Goal: Task Accomplishment & Management: Manage account settings

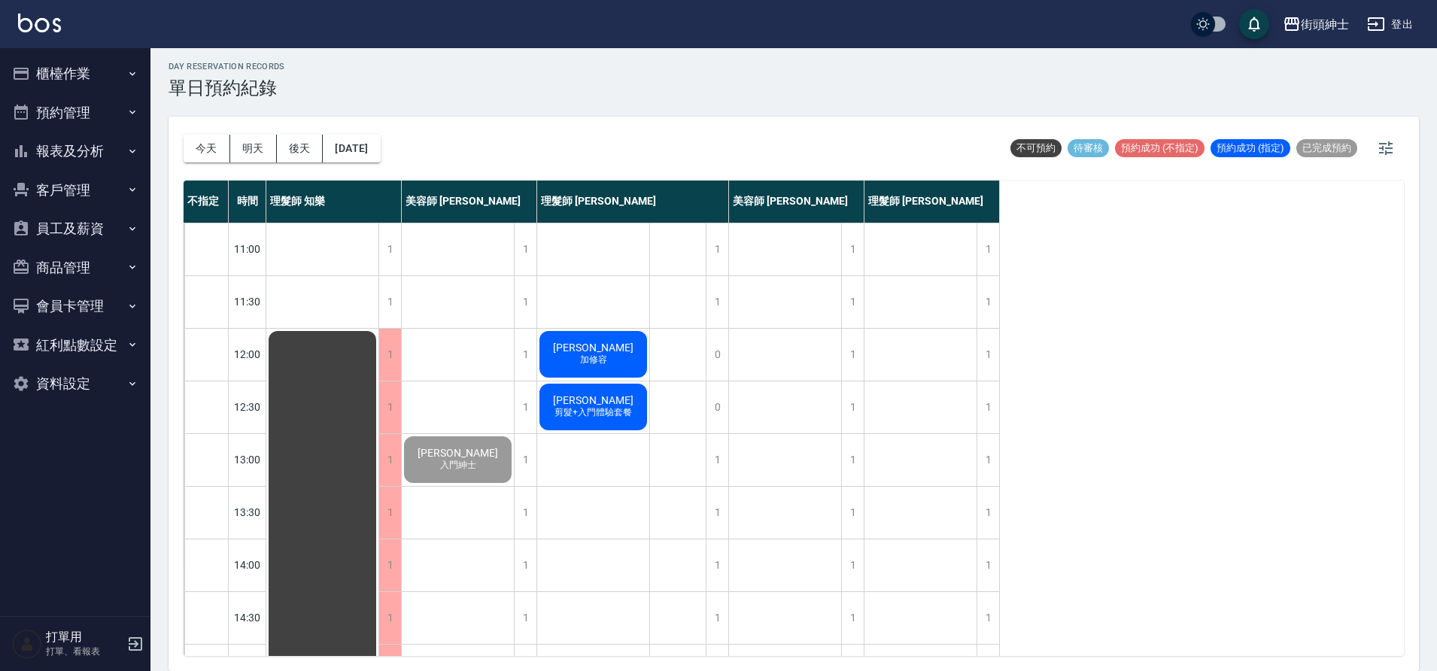
scroll to position [685, 0]
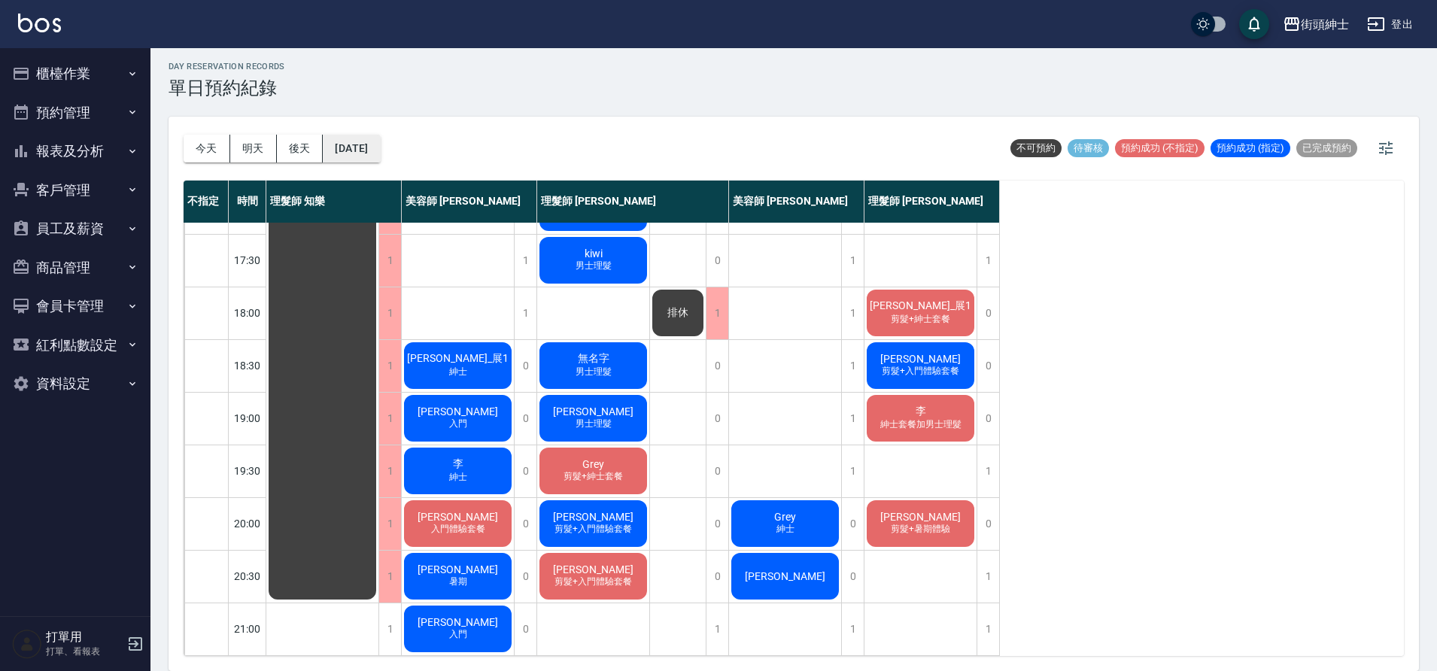
click at [380, 147] on button "[DATE]" at bounding box center [351, 149] width 57 height 28
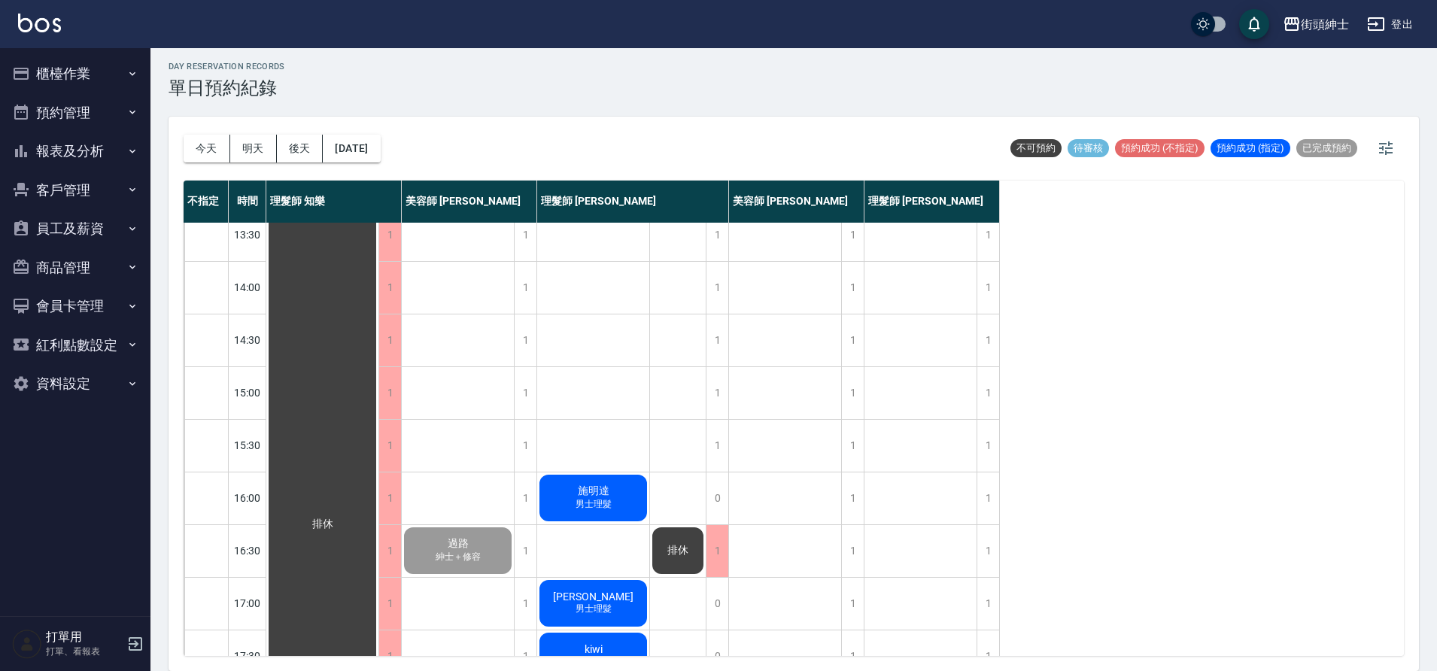
scroll to position [282, 0]
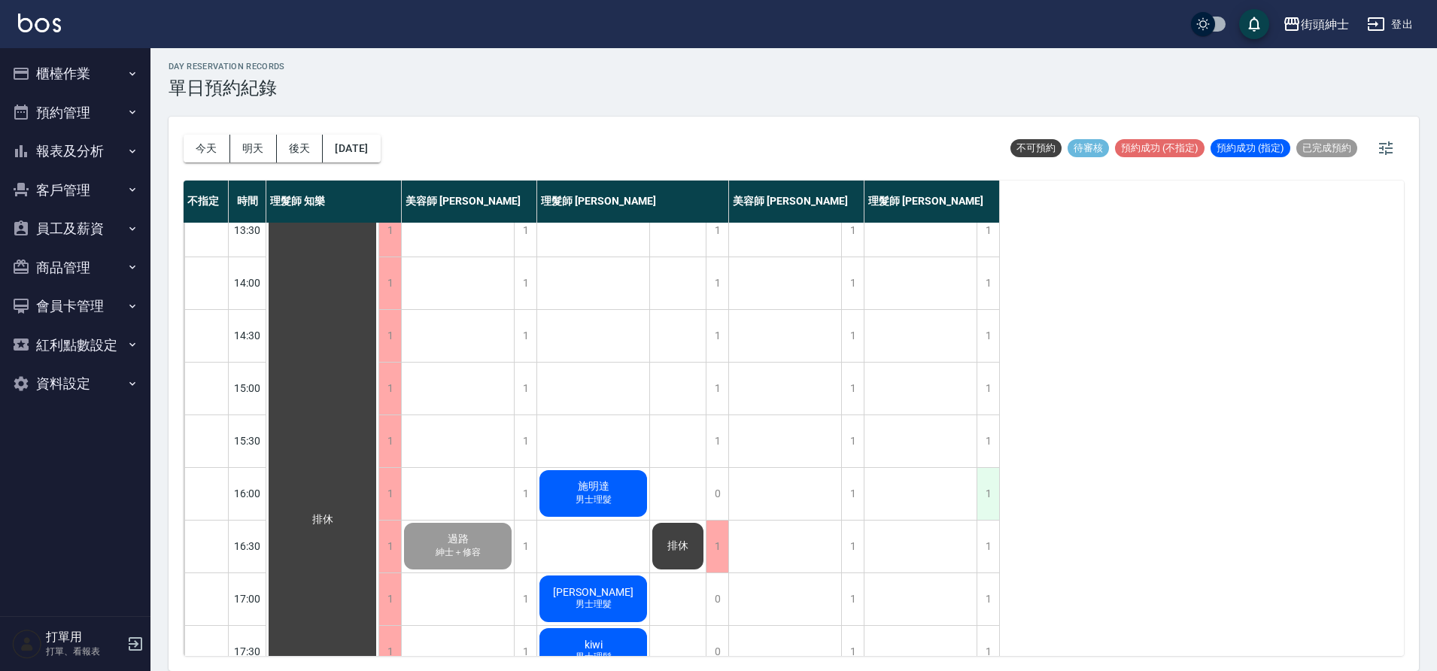
click at [989, 489] on div "1" at bounding box center [987, 494] width 23 height 52
click at [990, 489] on div "1" at bounding box center [987, 494] width 23 height 52
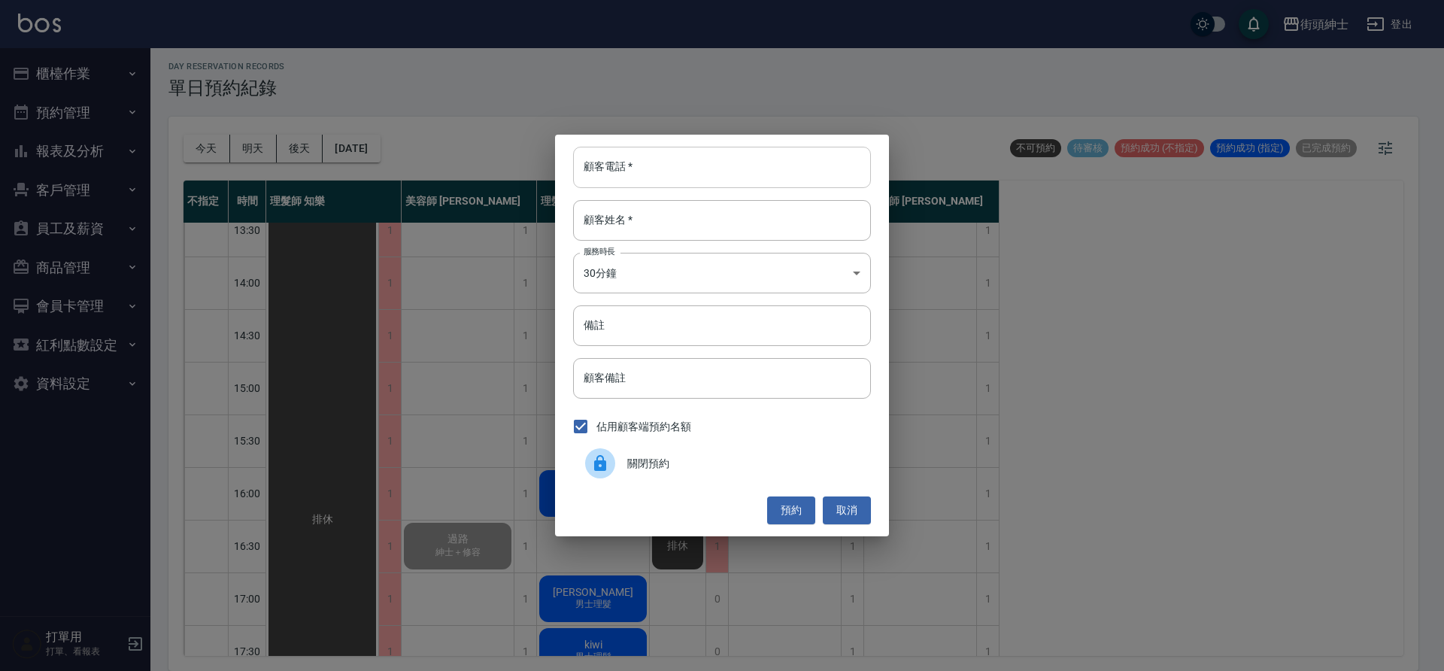
click at [783, 184] on input "顧客電話   *" at bounding box center [722, 167] width 298 height 41
type input "０"
type input "0912345678"
click at [764, 235] on input "顧客姓名   *" at bounding box center [722, 220] width 298 height 41
type input "過路"
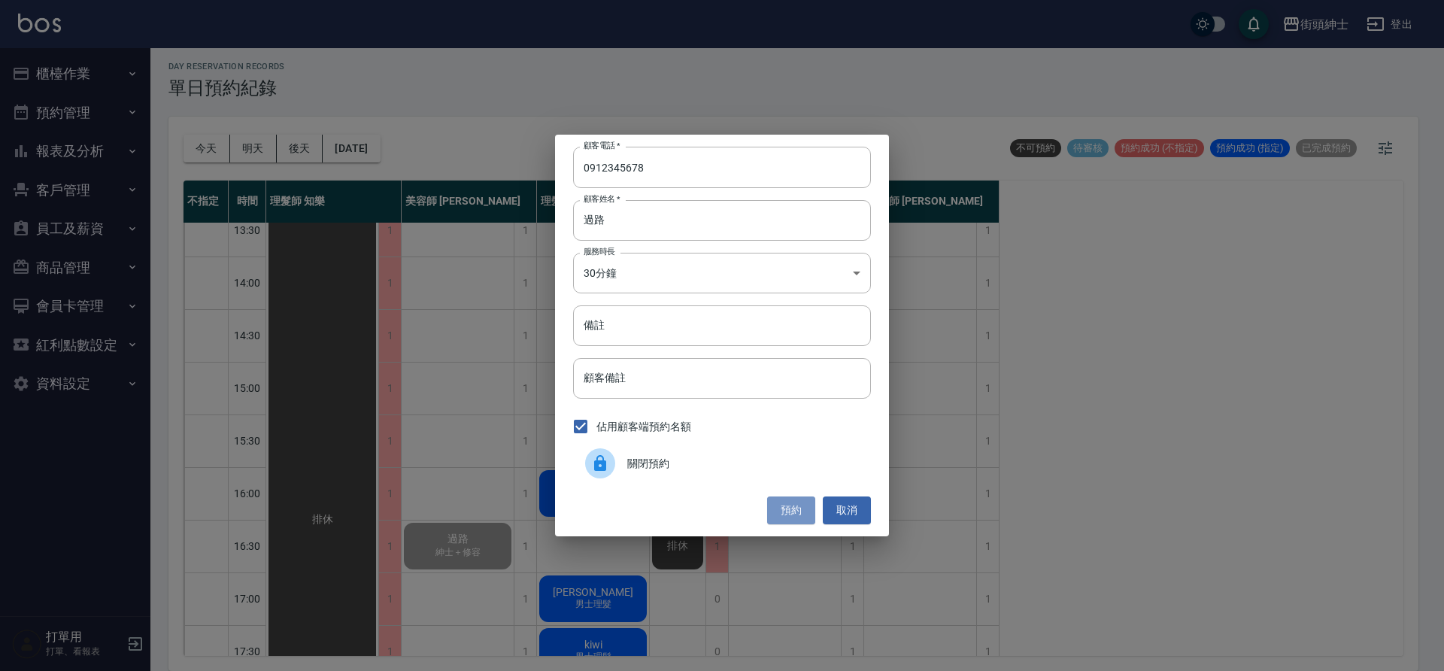
click at [803, 504] on button "預約" at bounding box center [791, 511] width 48 height 28
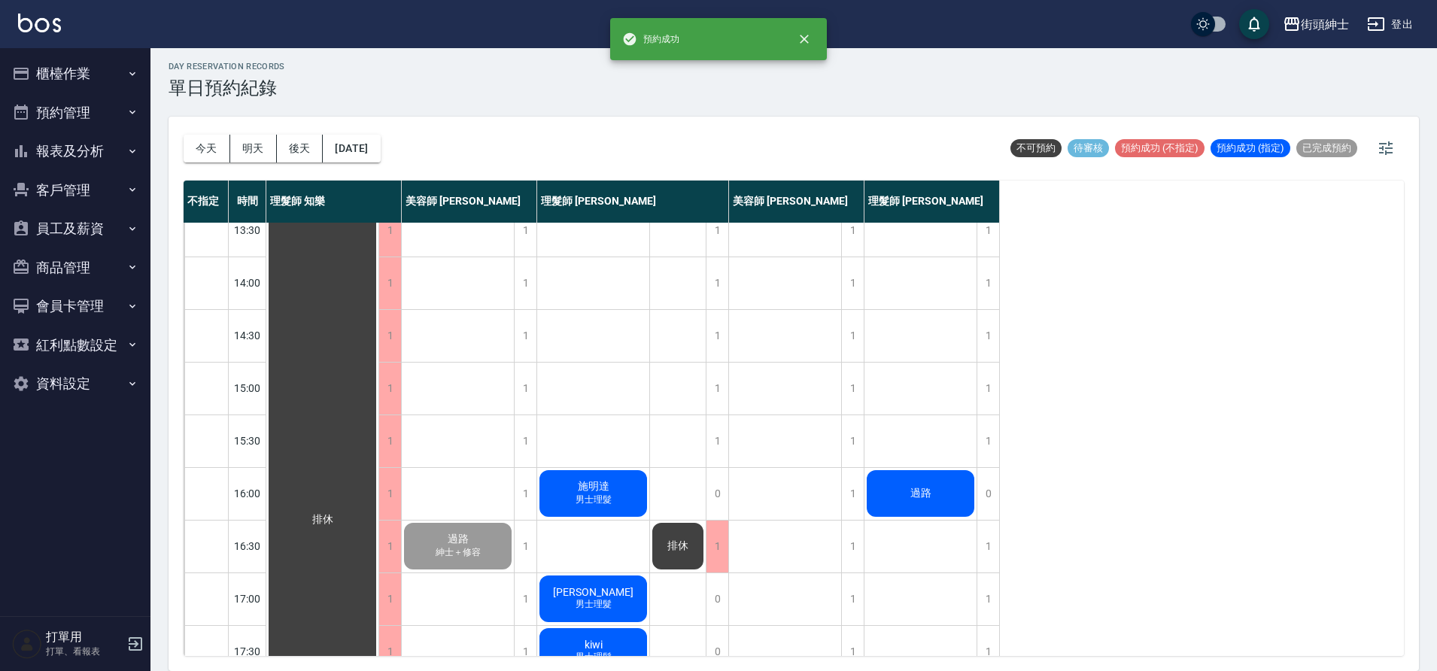
click at [898, 491] on div "過路" at bounding box center [920, 493] width 112 height 51
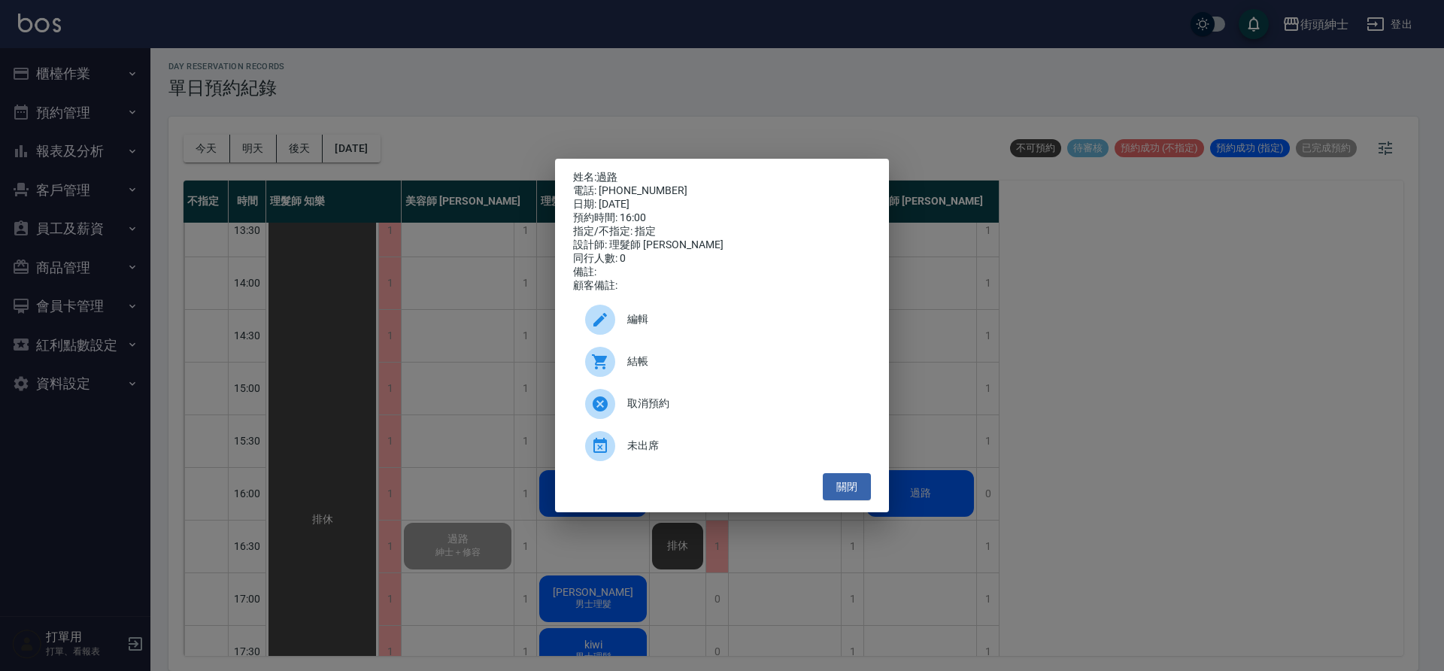
click at [670, 354] on div "結帳" at bounding box center [722, 362] width 298 height 42
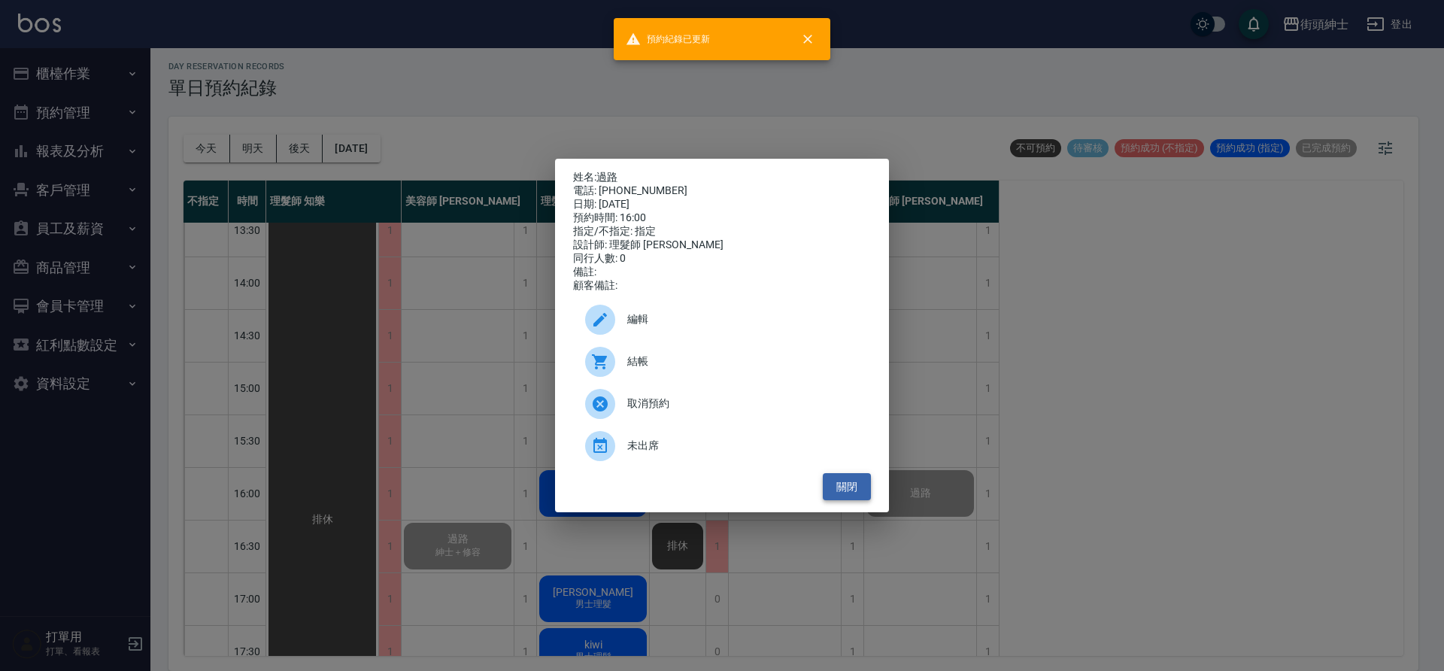
click at [843, 497] on button "關閉" at bounding box center [847, 487] width 48 height 28
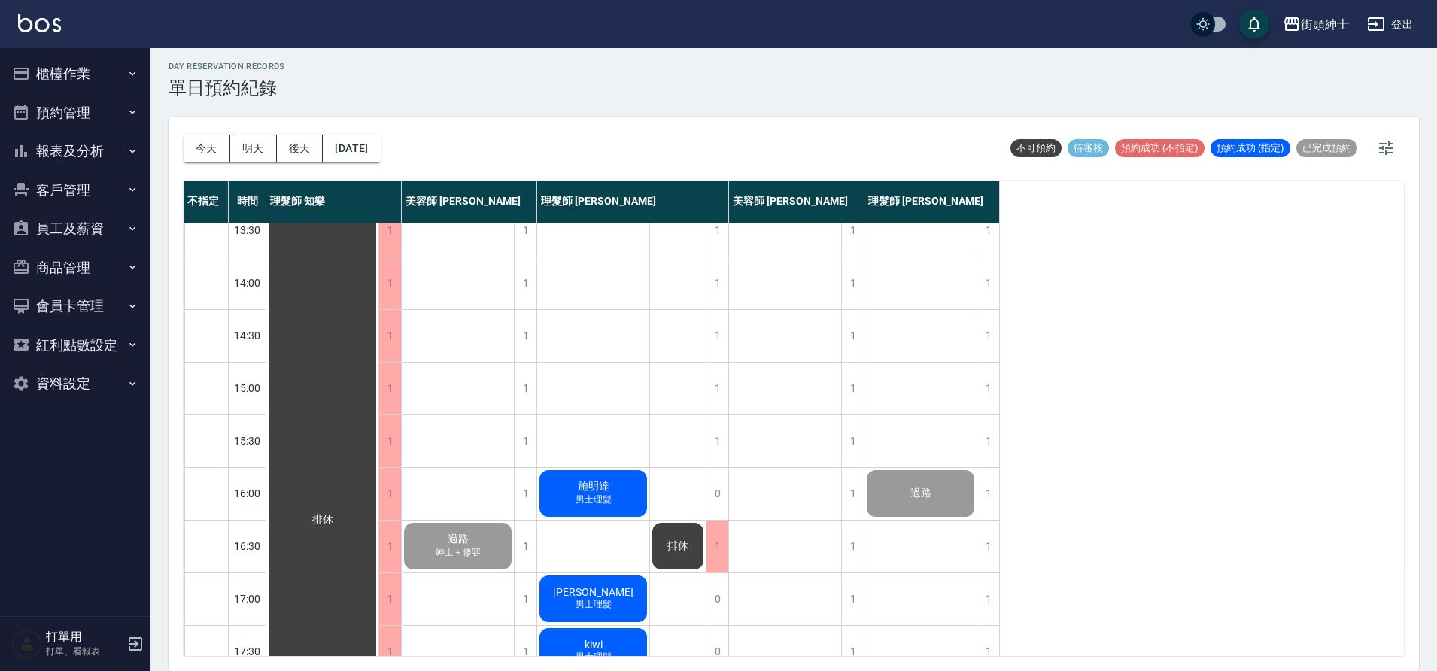
click at [947, 490] on div "過路" at bounding box center [920, 493] width 112 height 51
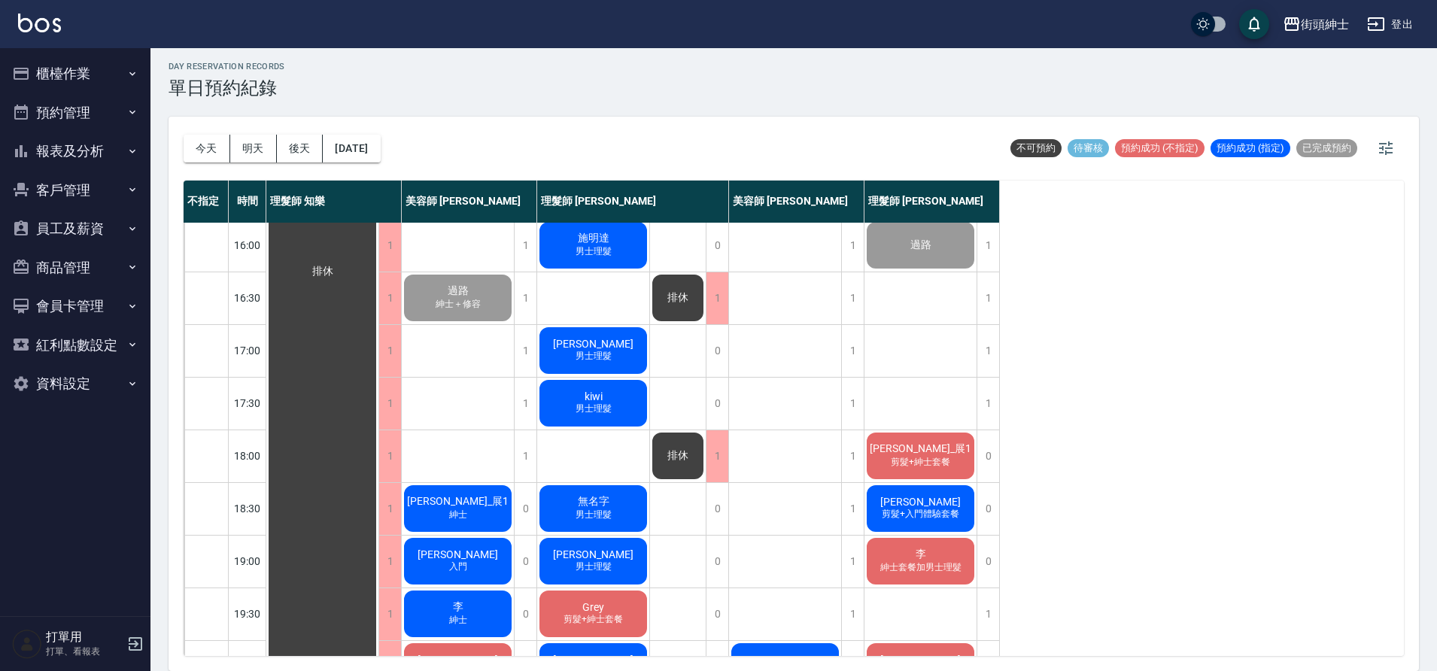
scroll to position [536, 0]
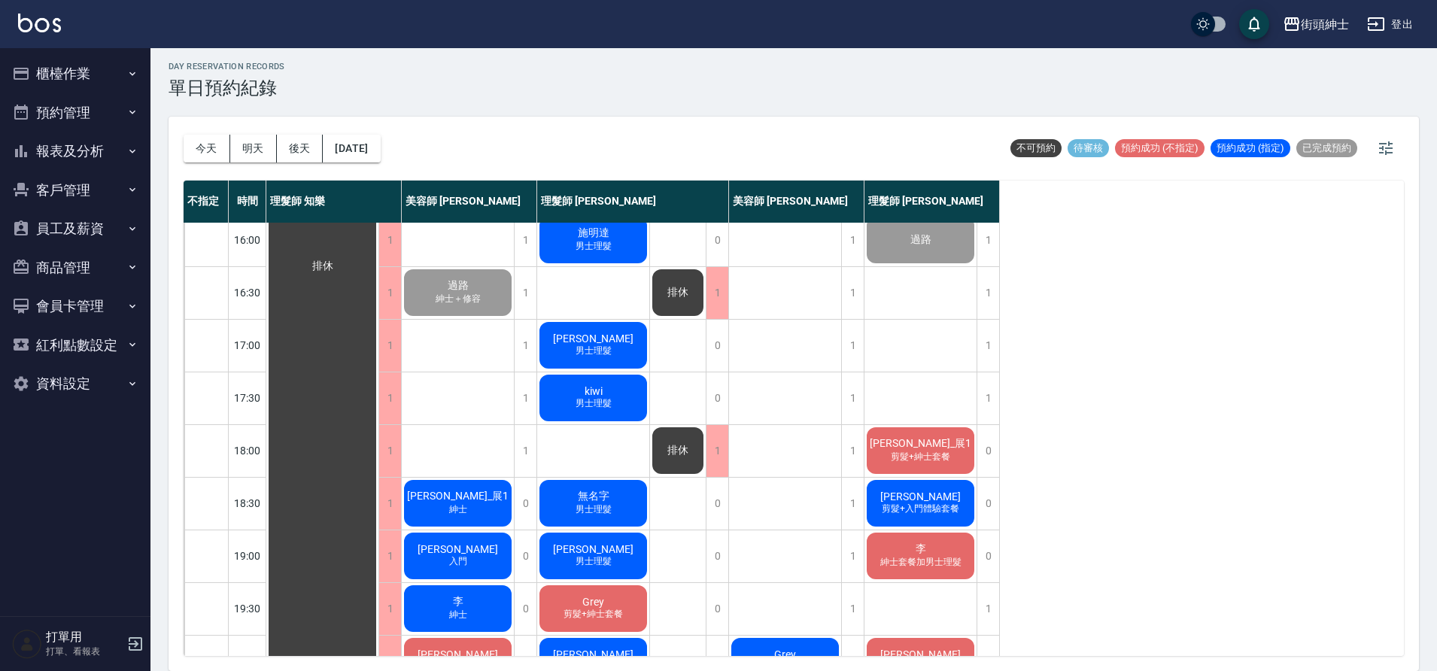
click at [960, 456] on div "陳政良_展1 剪髮+紳士套餐" at bounding box center [920, 450] width 112 height 51
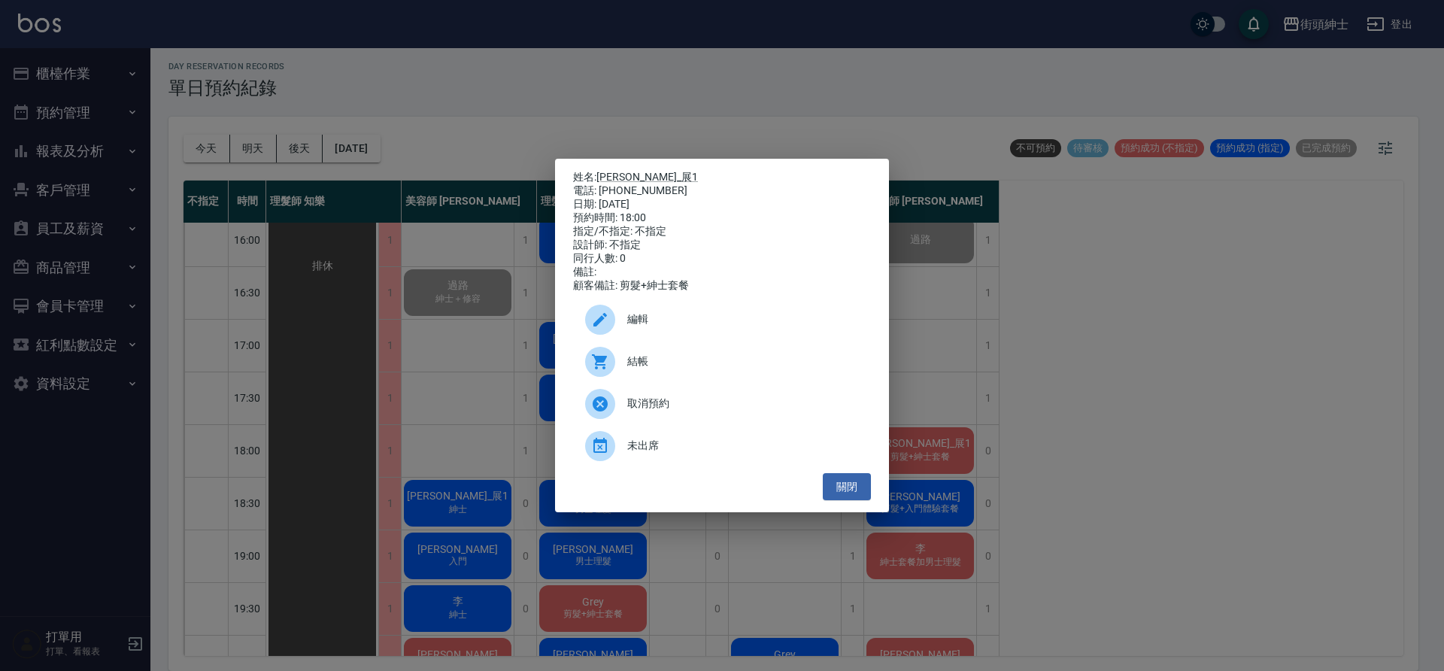
click at [667, 369] on span "結帳" at bounding box center [743, 362] width 232 height 16
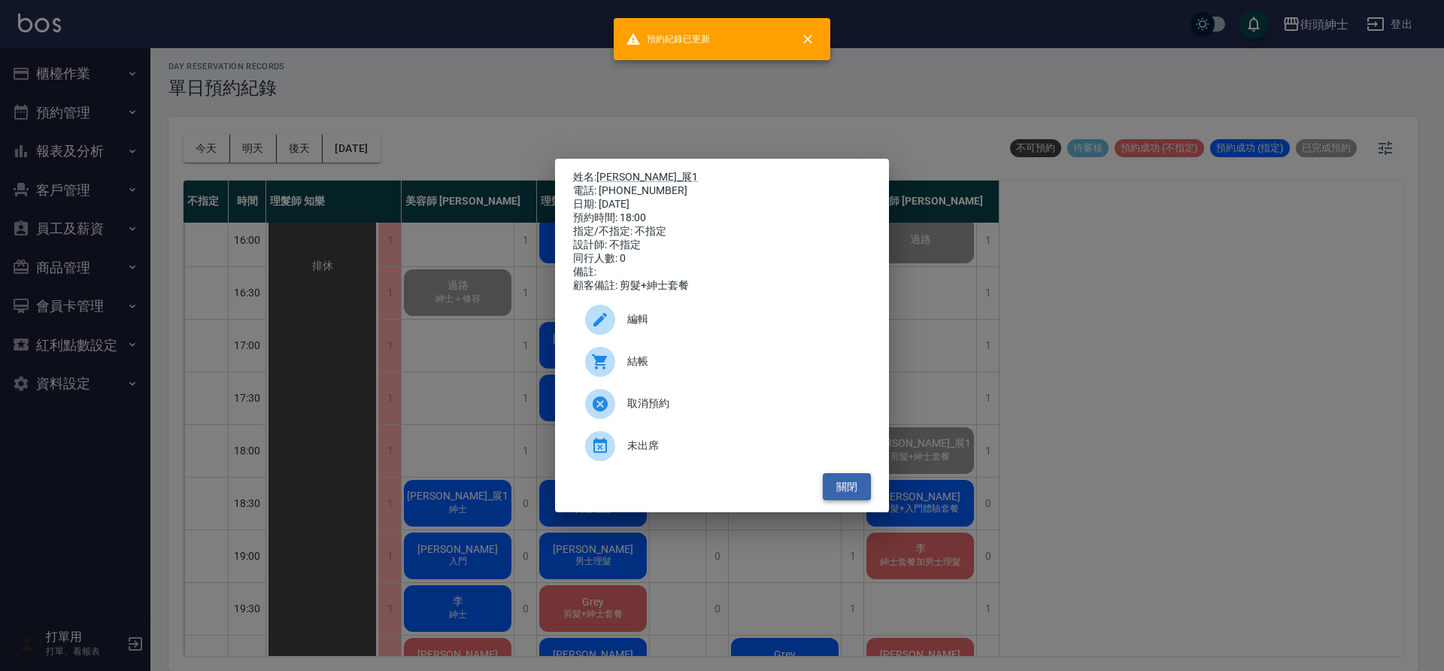
click at [860, 493] on button "關閉" at bounding box center [847, 487] width 48 height 28
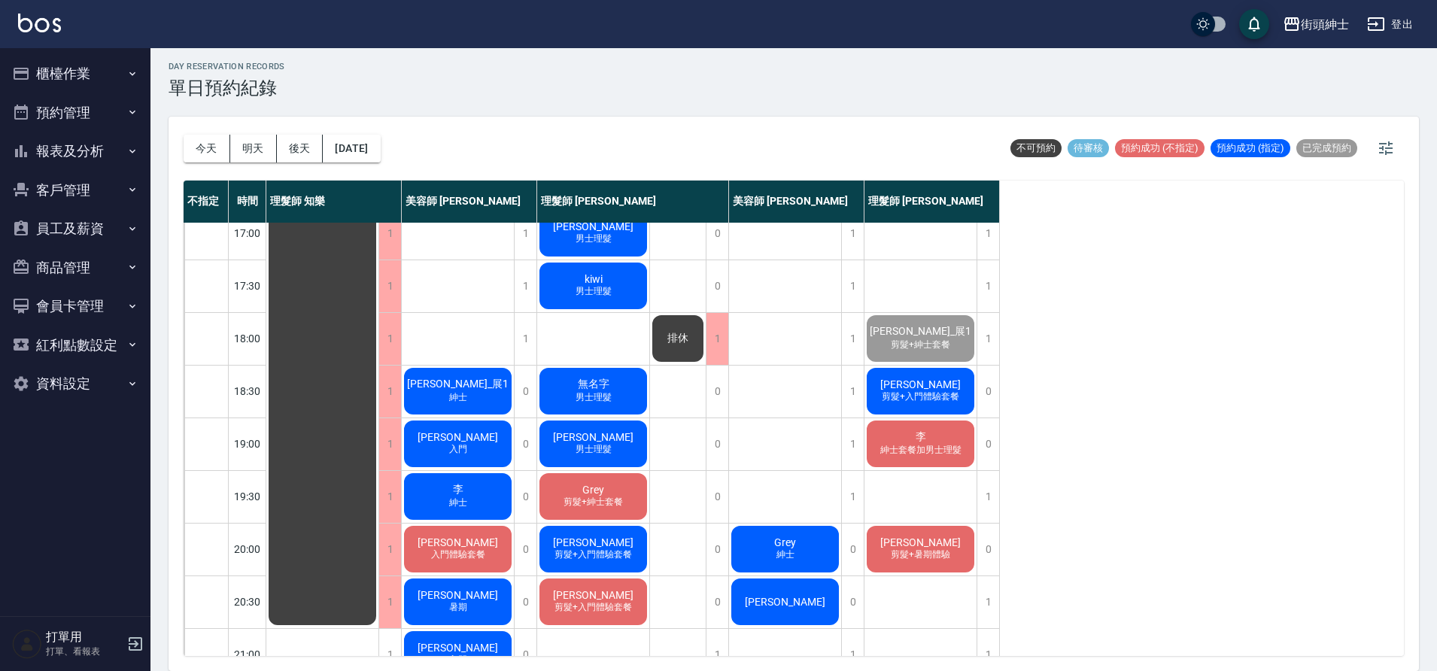
scroll to position [685, 0]
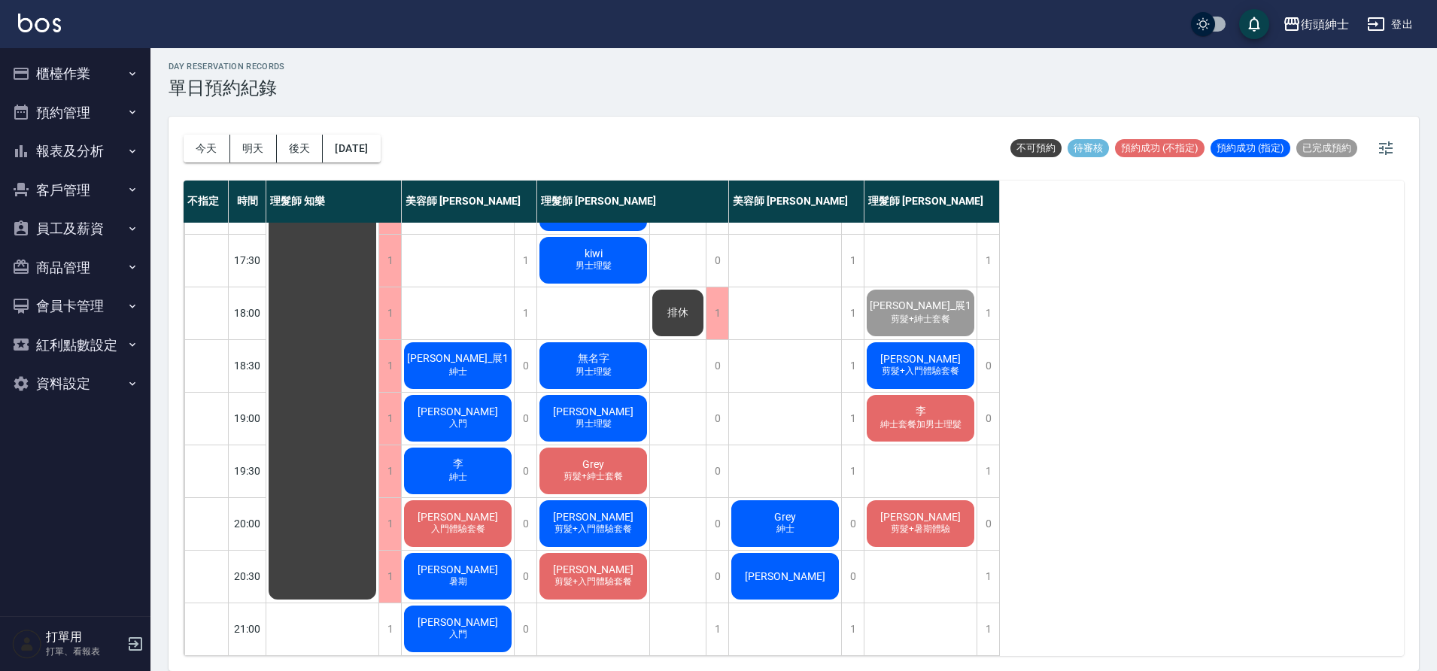
click at [942, 365] on span "剪髮+入門體驗套餐" at bounding box center [921, 371] width 84 height 13
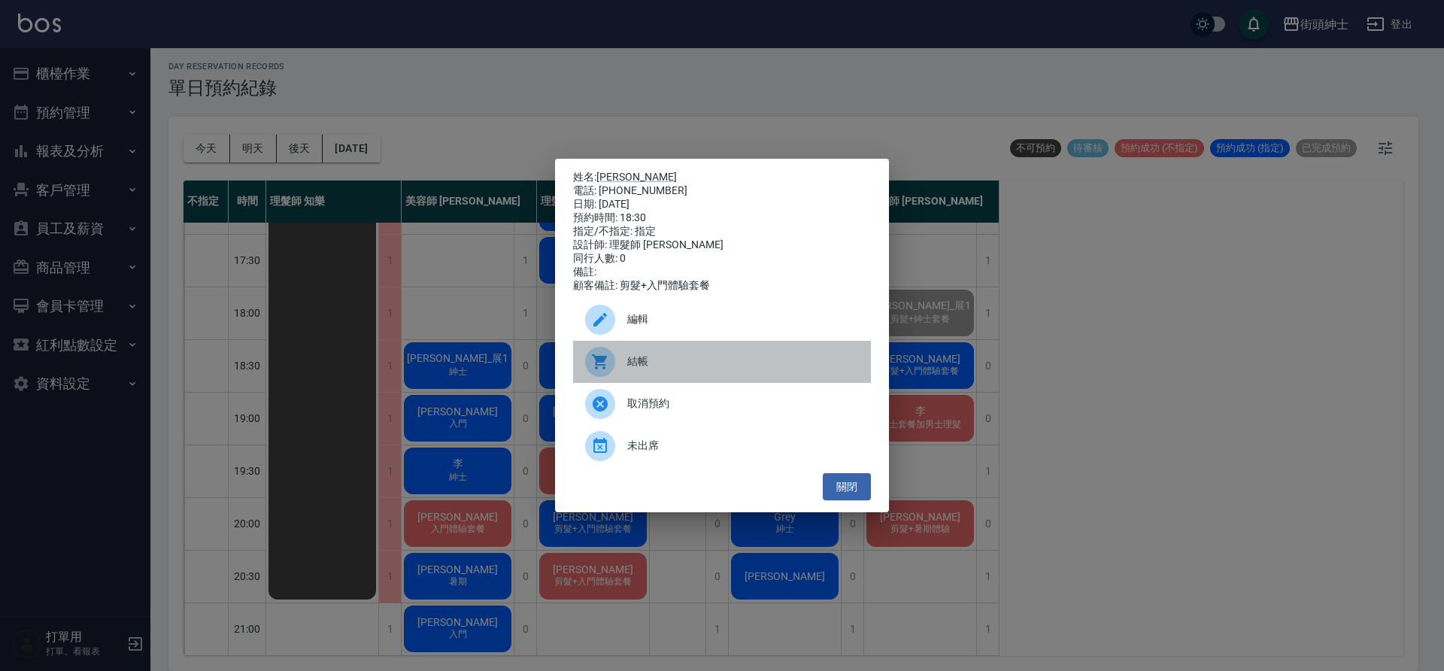
click at [691, 365] on span "結帳" at bounding box center [743, 362] width 232 height 16
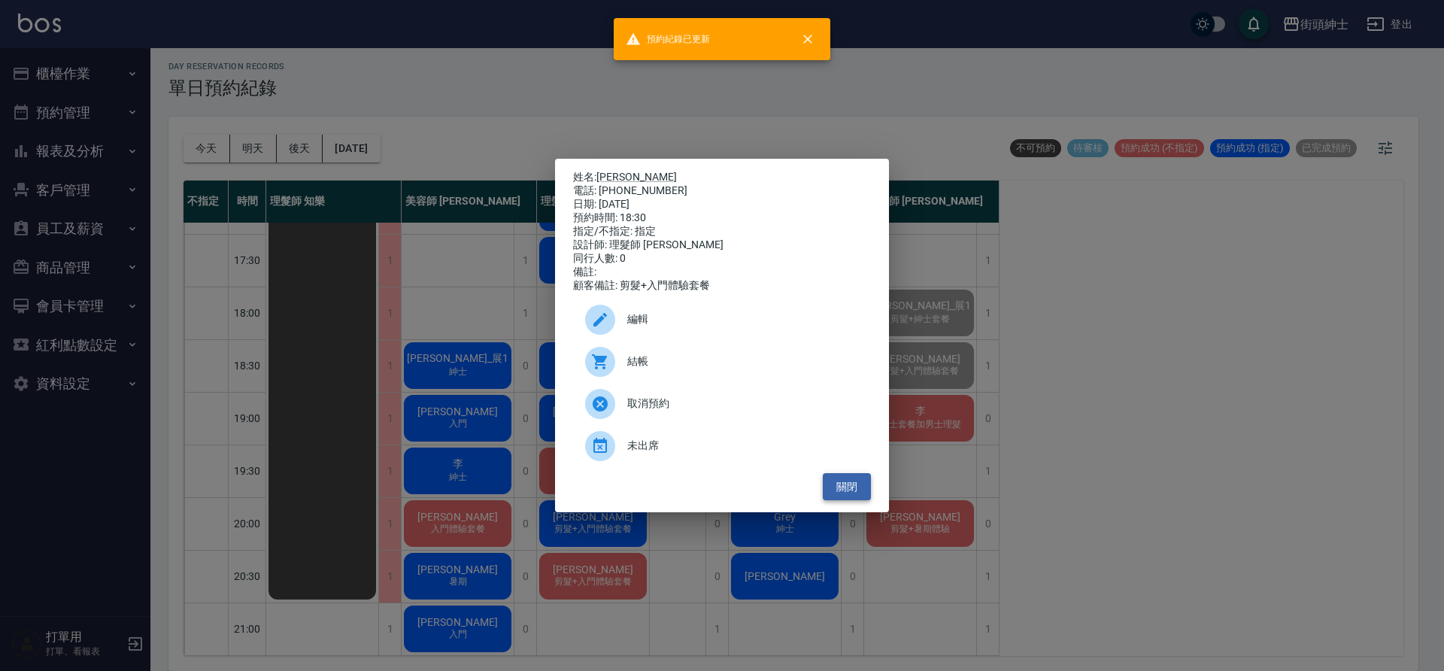
click at [849, 492] on button "關閉" at bounding box center [847, 487] width 48 height 28
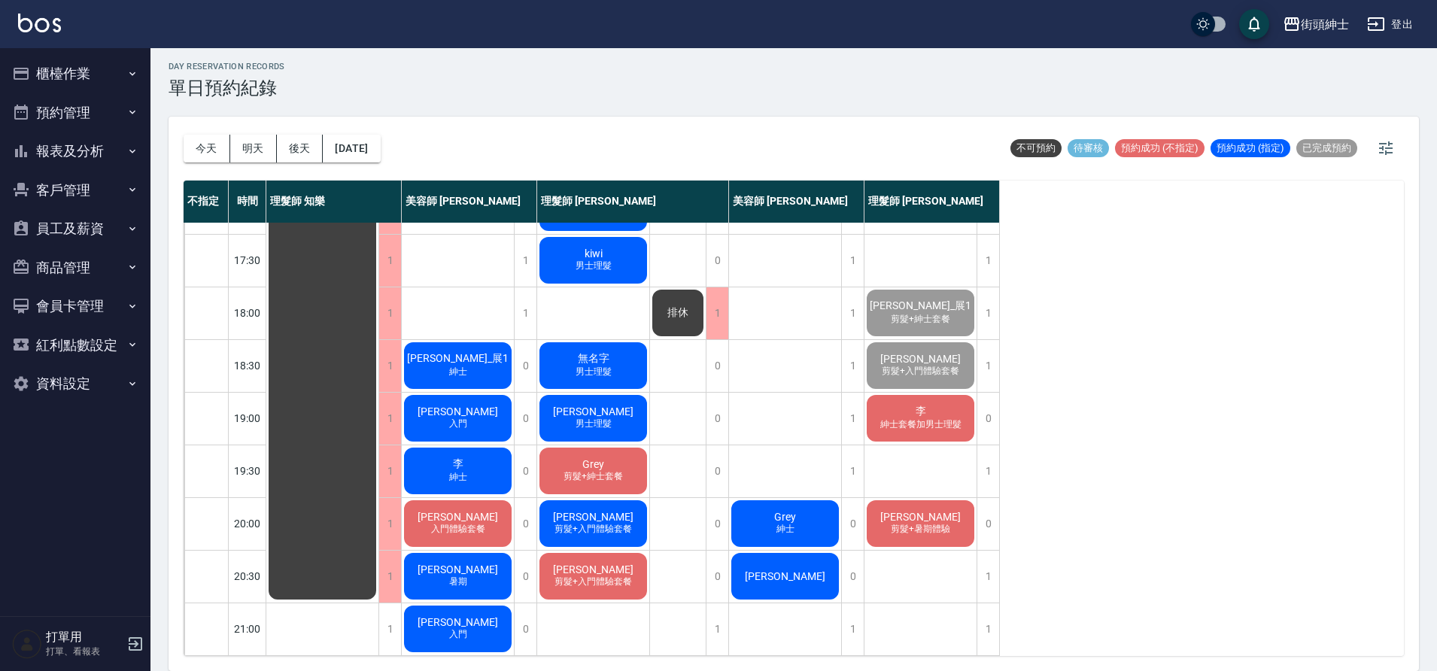
click at [943, 404] on div "李 紳士套餐加男士理髮" at bounding box center [920, 418] width 112 height 51
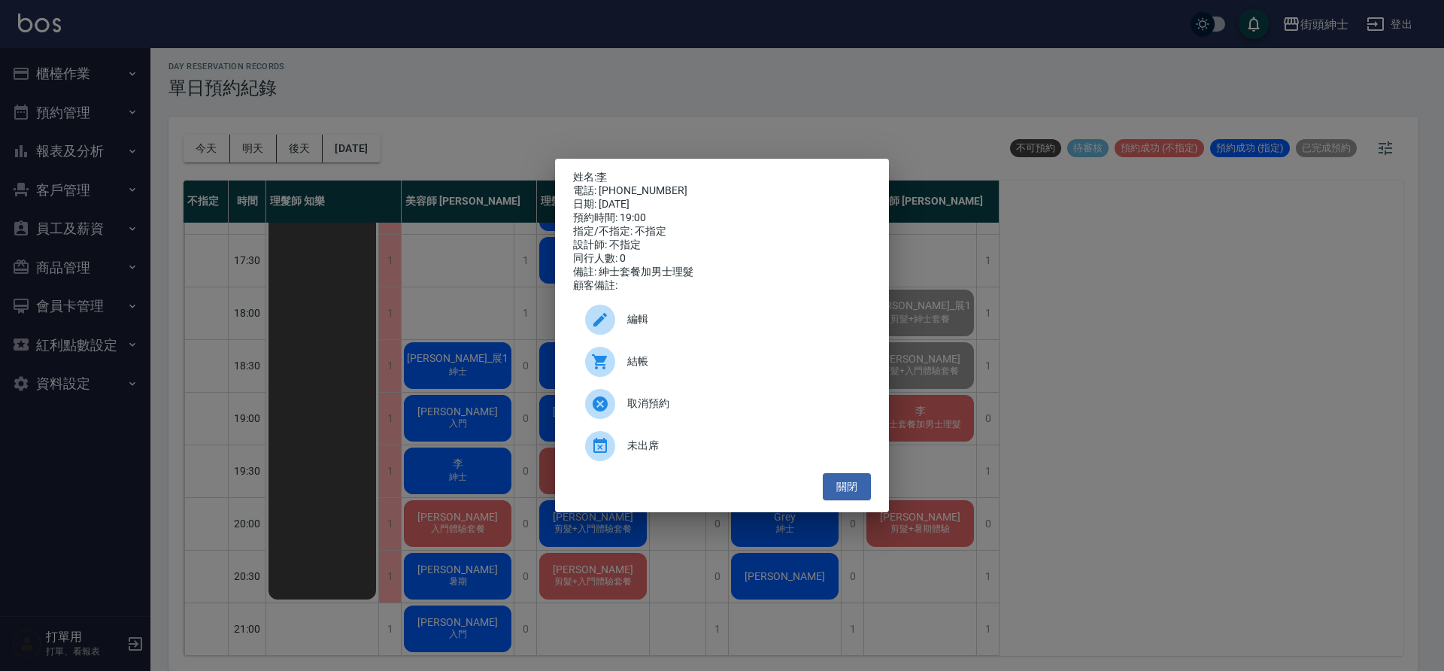
click at [729, 367] on span "結帳" at bounding box center [743, 362] width 232 height 16
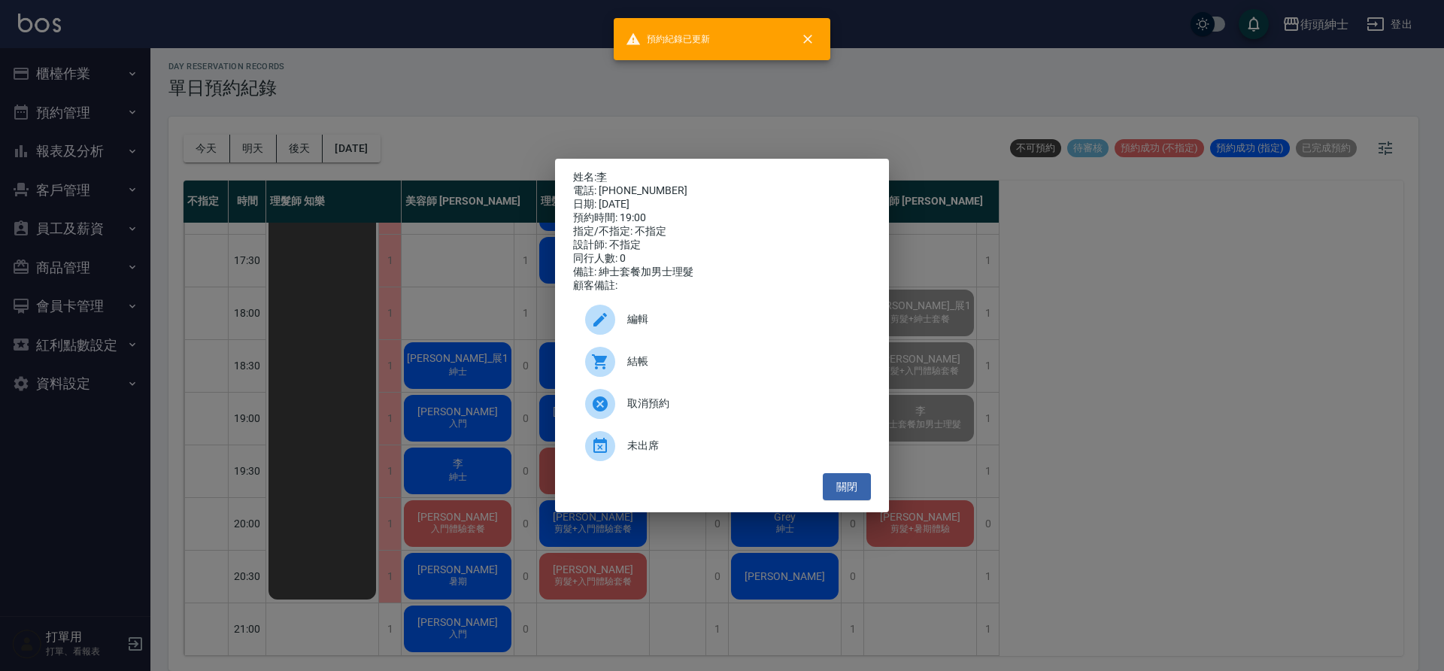
drag, startPoint x: 864, startPoint y: 496, endPoint x: 876, endPoint y: 507, distance: 16.5
click at [866, 494] on button "關閉" at bounding box center [847, 487] width 48 height 28
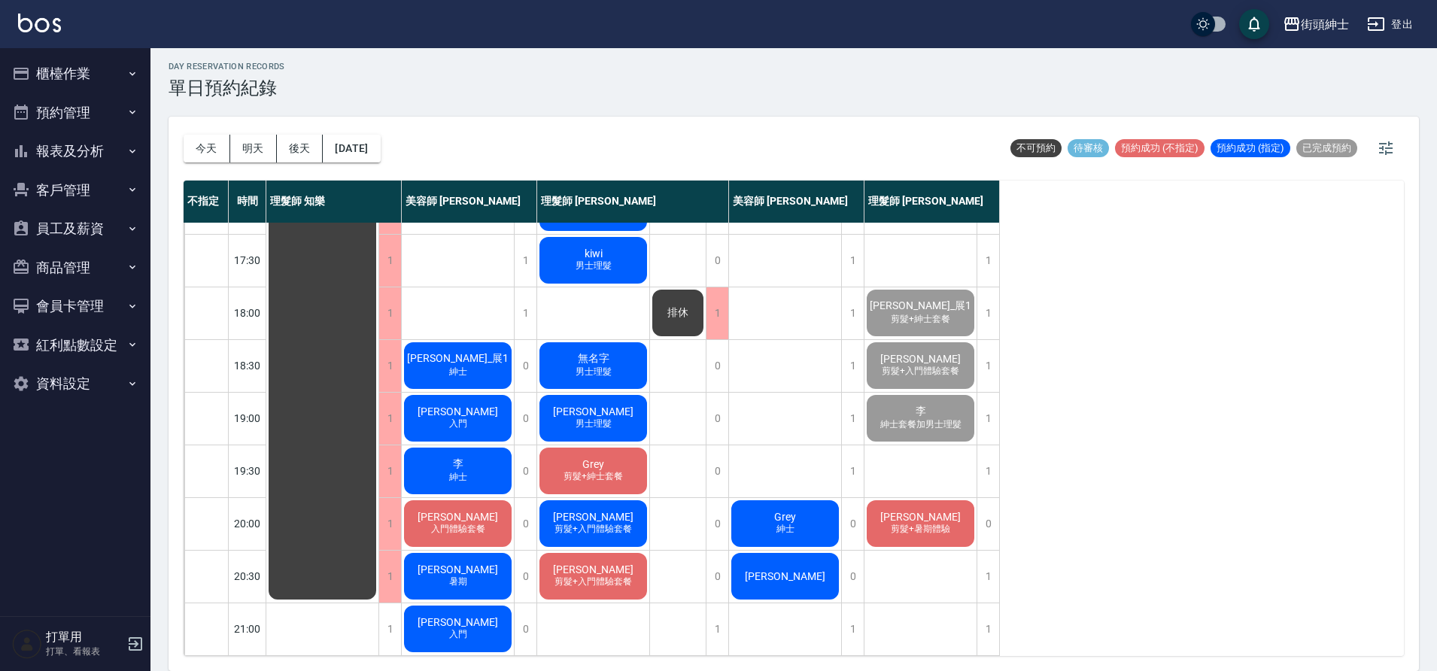
click at [907, 523] on span "剪髮+暑期體驗" at bounding box center [920, 529] width 65 height 13
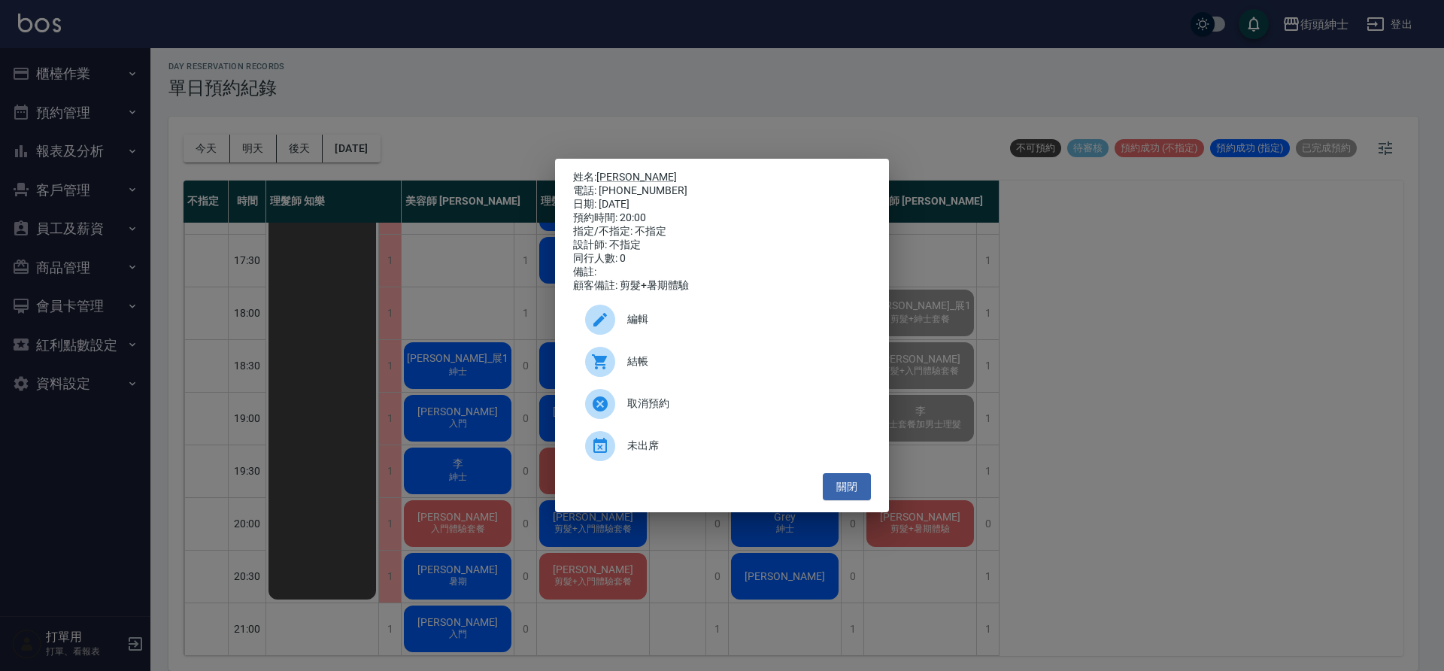
click at [766, 363] on span "結帳" at bounding box center [743, 362] width 232 height 16
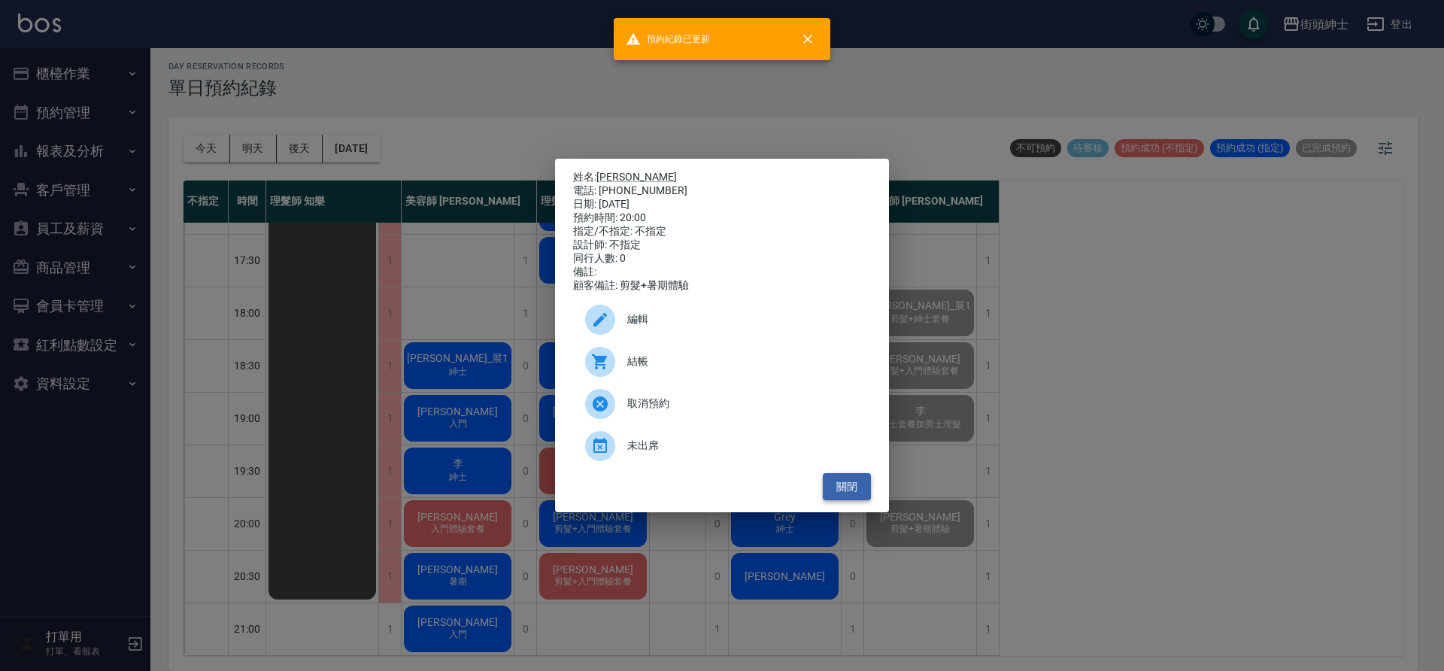
click at [848, 481] on button "關閉" at bounding box center [847, 487] width 48 height 28
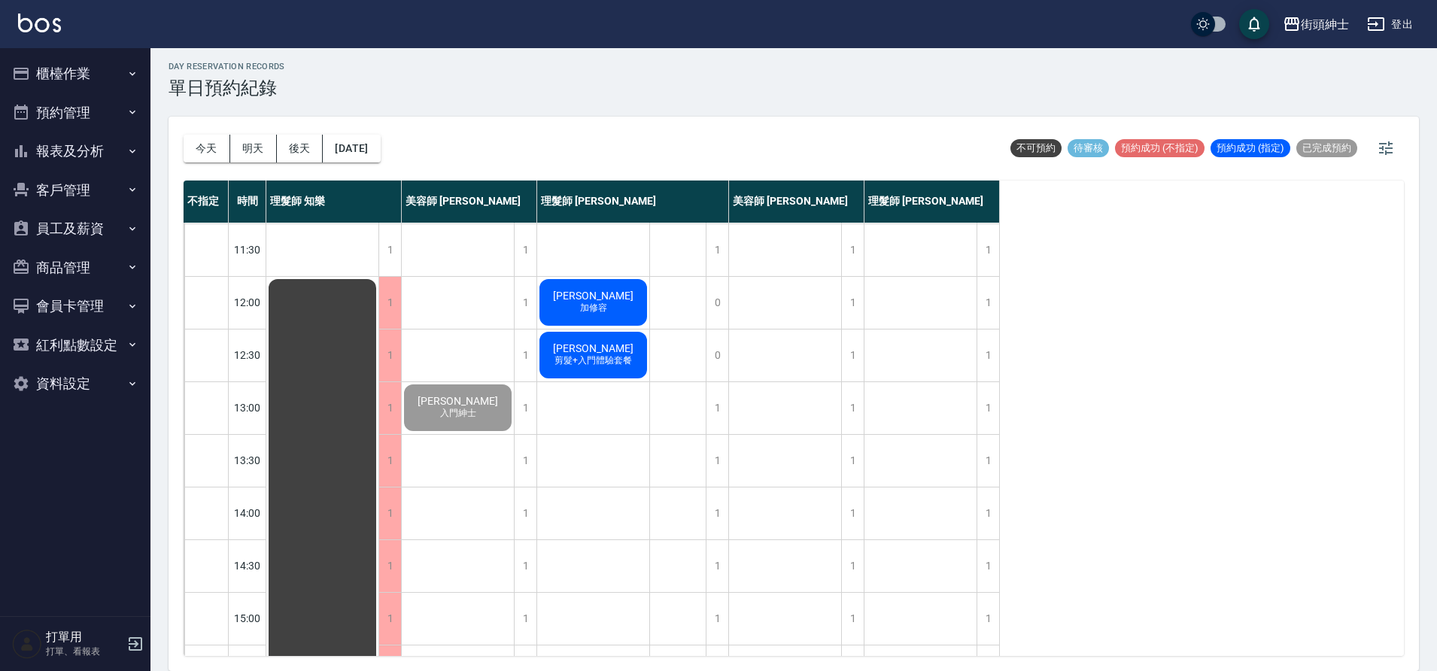
scroll to position [35, 0]
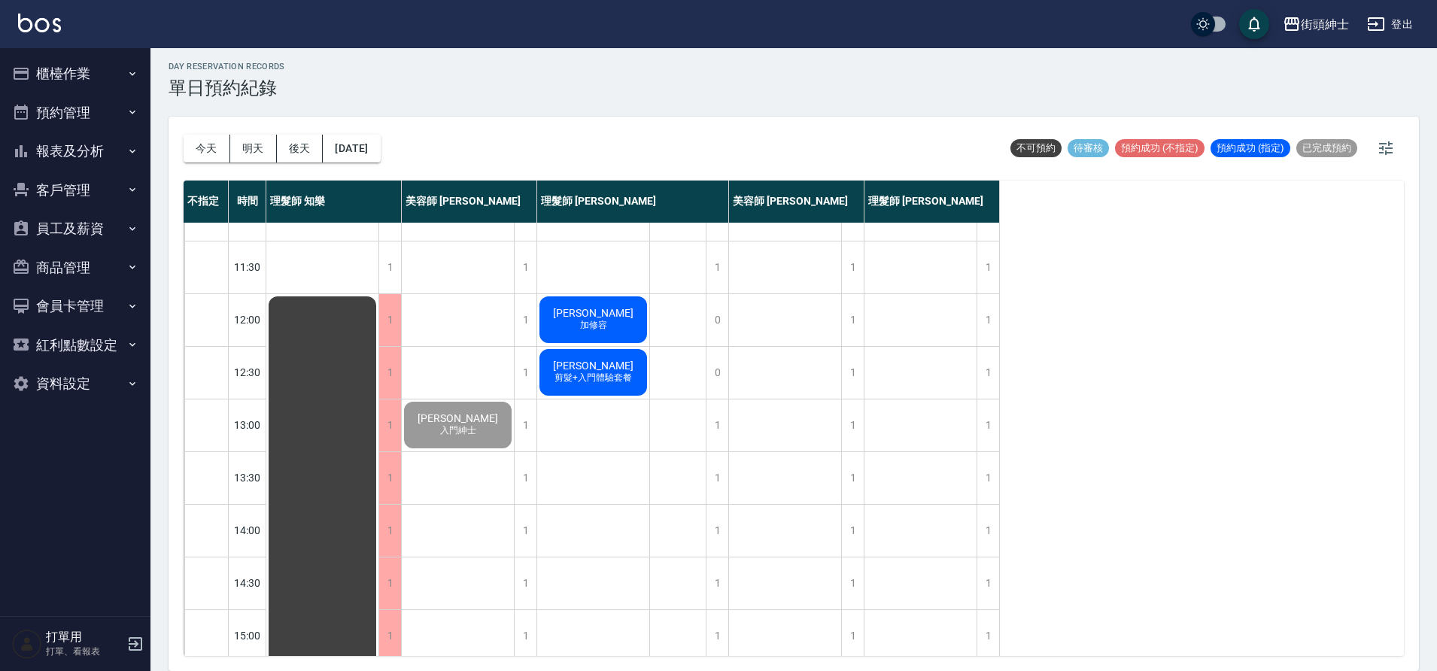
click at [590, 311] on span "jeff" at bounding box center [593, 313] width 87 height 12
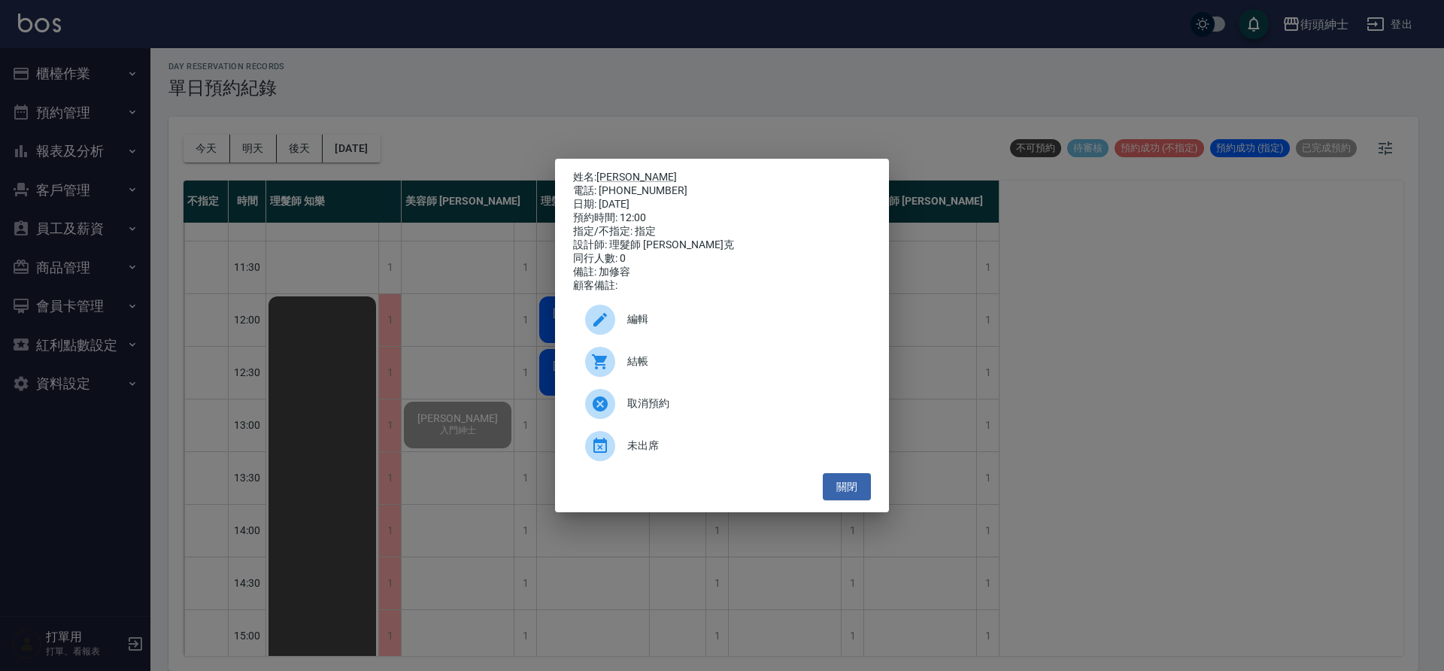
drag, startPoint x: 598, startPoint y: 172, endPoint x: 634, endPoint y: 178, distance: 36.6
click at [634, 178] on div "姓名: jeff 電話: 0972-010-861 日期: 2025/09/24 預約時間: 12:00 指定/不指定: 指定 設計師: 理髮師 Vic 維克…" at bounding box center [722, 232] width 298 height 122
click at [634, 184] on div "電話: 0972-010-861" at bounding box center [722, 191] width 298 height 14
drag, startPoint x: 597, startPoint y: 172, endPoint x: 638, endPoint y: 184, distance: 42.4
click at [667, 190] on div "姓名: jeff 電話: 0972-010-861 日期: 2025/09/24 預約時間: 12:00 指定/不指定: 指定 設計師: 理髮師 Vic 維克…" at bounding box center [722, 232] width 298 height 122
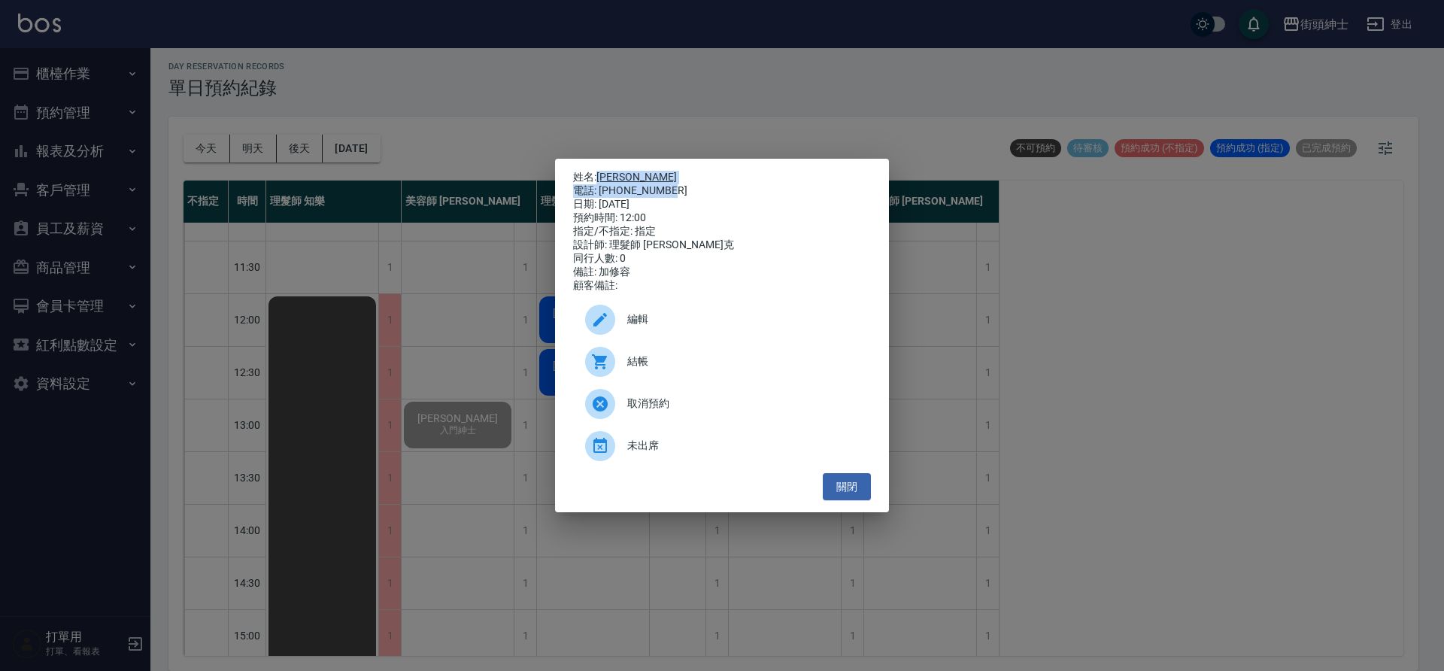
copy div "jeff 電話: 0972-010-861"
click at [1007, 308] on div "姓名: jeff 電話: 0972-010-861 日期: 2025/09/24 預約時間: 12:00 指定/不指定: 指定 設計師: 理髮師 Vic 維克…" at bounding box center [722, 335] width 1444 height 671
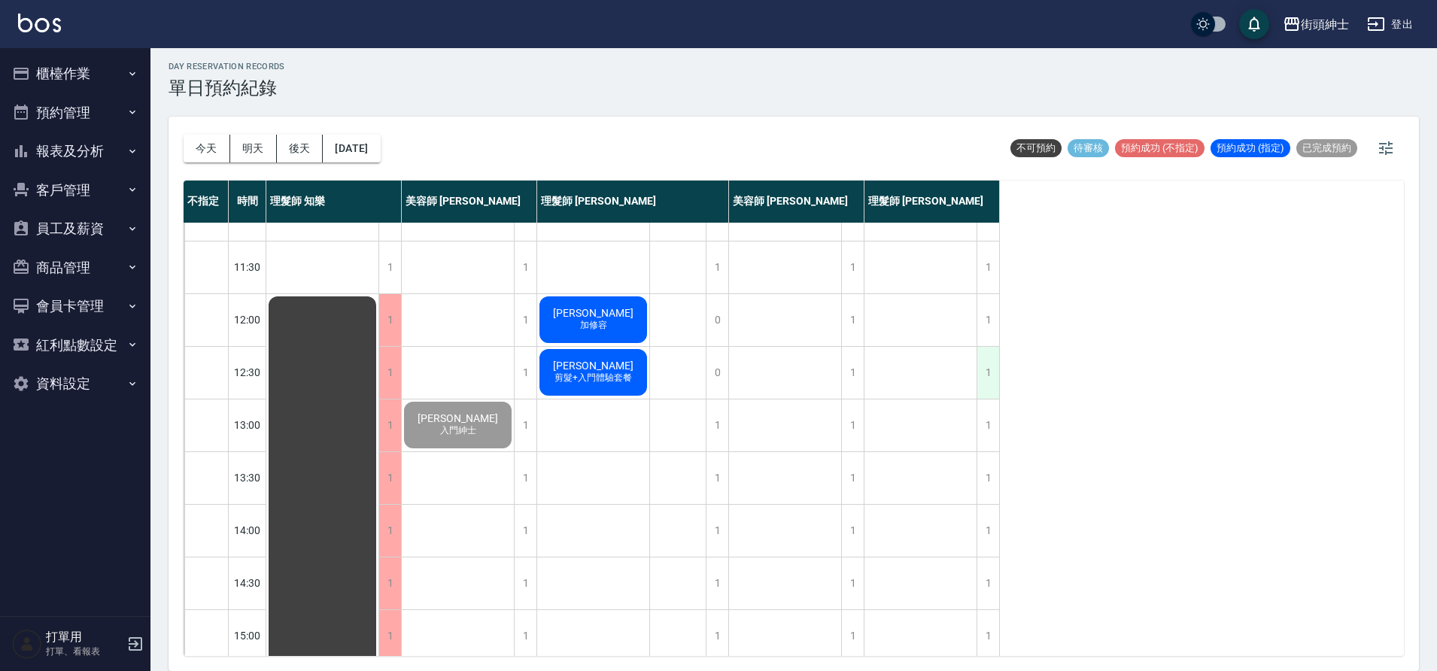
click at [992, 360] on div "1" at bounding box center [987, 373] width 23 height 52
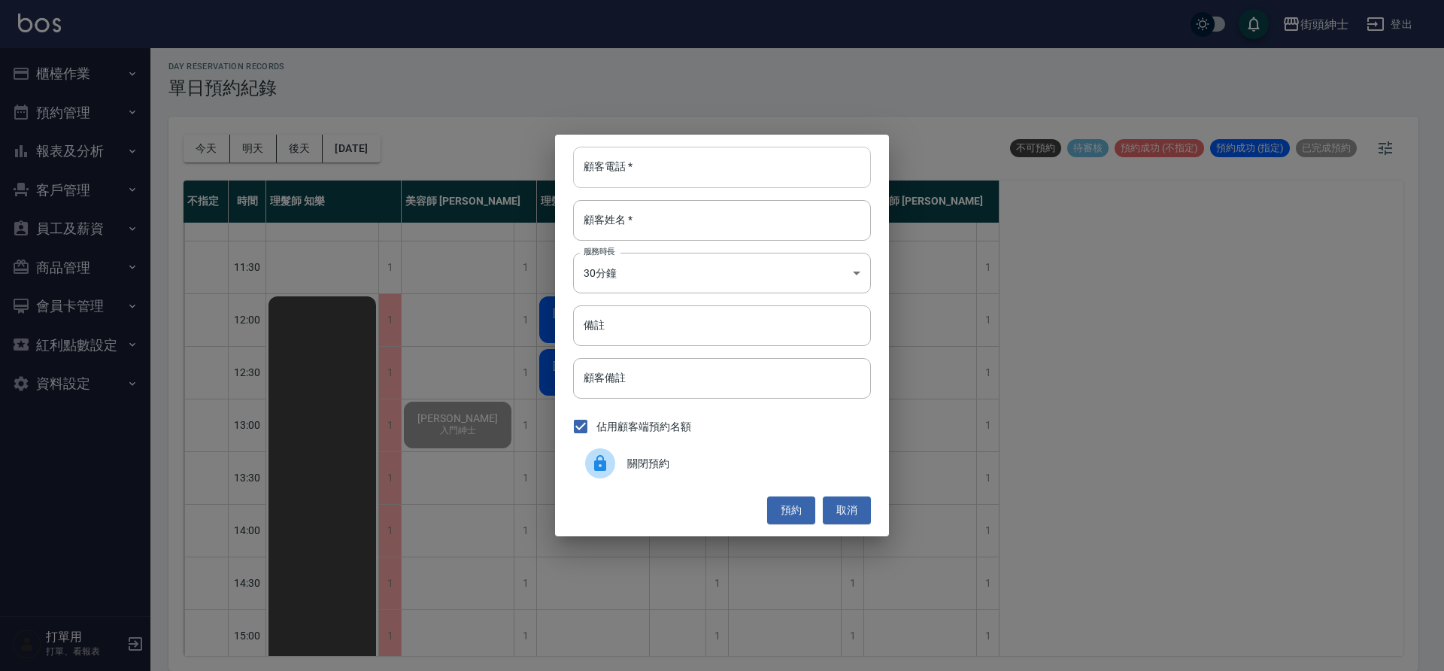
click at [652, 162] on input "顧客電話   *" at bounding box center [722, 167] width 298 height 41
paste input "jeff 電話: 0972-010-861"
drag, startPoint x: 633, startPoint y: 169, endPoint x: 547, endPoint y: 172, distance: 86.6
click at [547, 172] on div "顧客電話   * jeff 電話: 0972-010-861 顧客電話   * 顧客姓名   * 顧客姓名   * 服務時長 30分鐘 1 服務時長 備註 備…" at bounding box center [722, 335] width 1444 height 671
type input "0972-010-861"
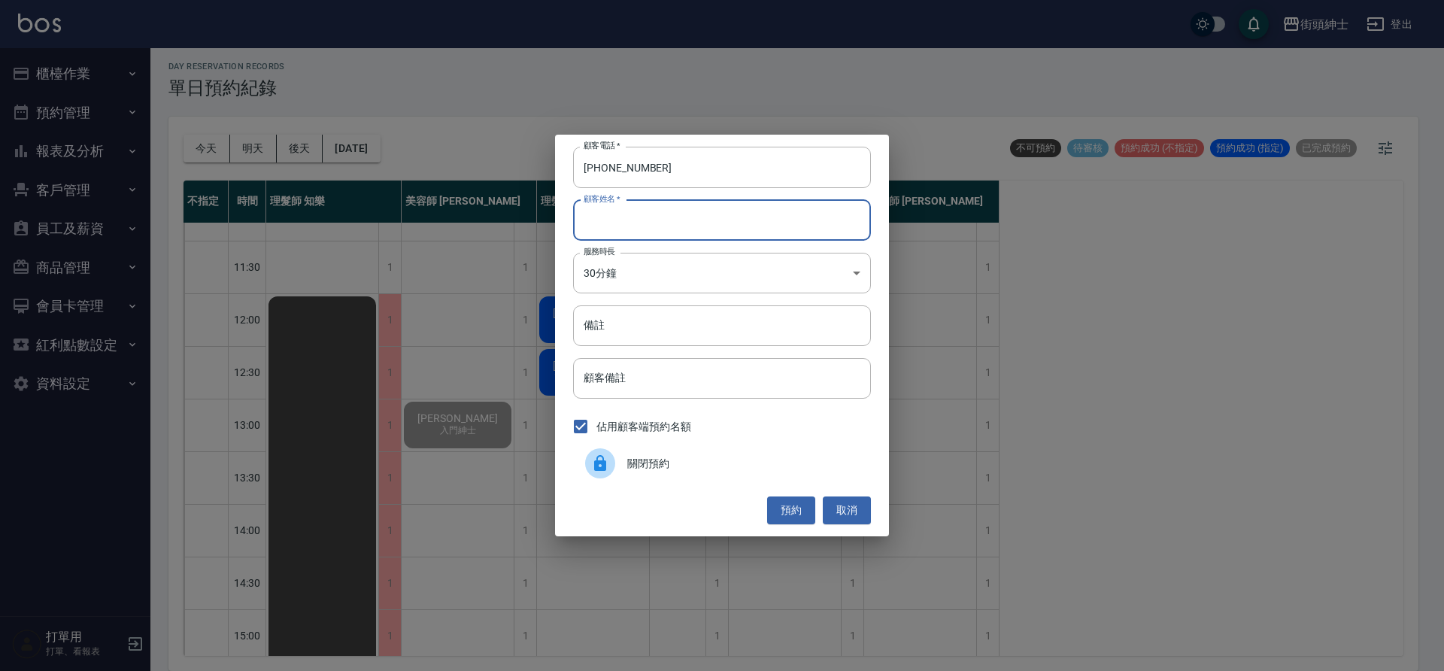
click at [650, 226] on input "顧客姓名   *" at bounding box center [722, 220] width 298 height 41
paste input "jeff 電話: 0972-010-861"
drag, startPoint x: 687, startPoint y: 222, endPoint x: 603, endPoint y: 221, distance: 84.3
click at [603, 221] on input "jeff 電話: 0972-010-861" at bounding box center [722, 220] width 298 height 41
type input "jeff"
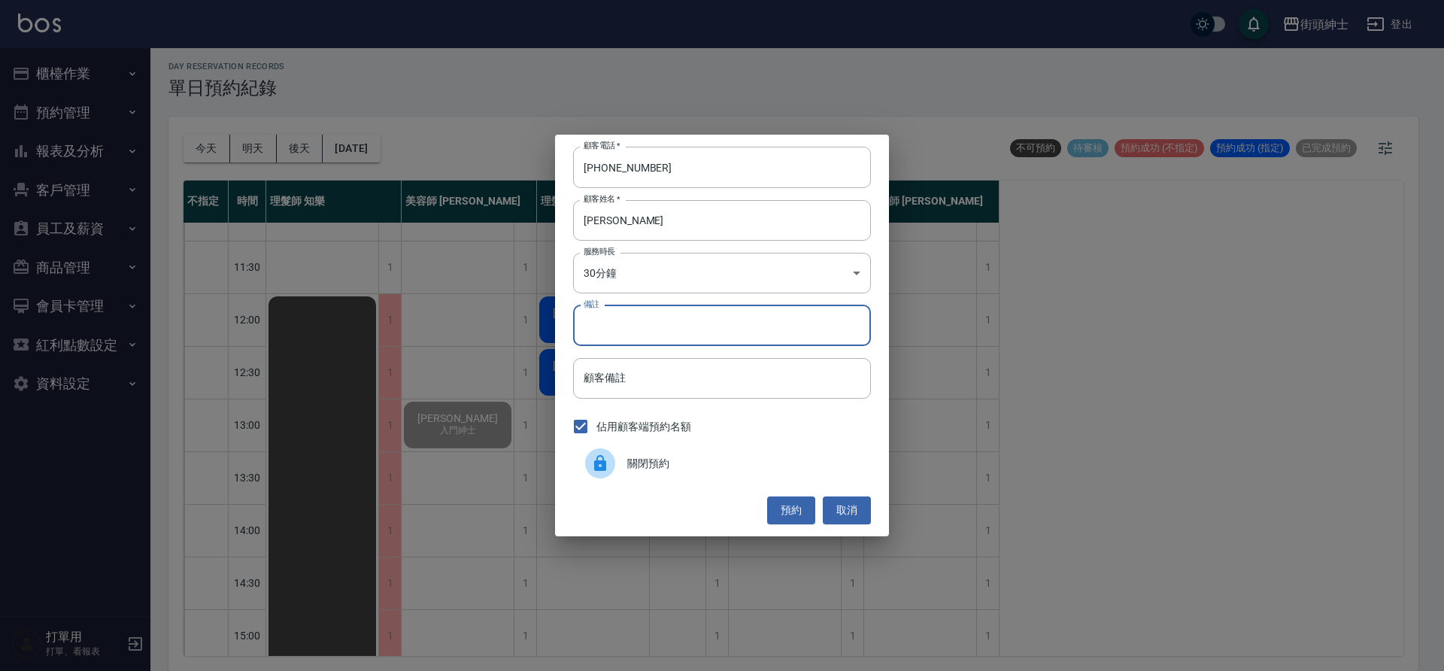
click at [656, 327] on input "備註" at bounding box center [722, 325] width 298 height 41
type input "修容"
click at [797, 511] on button "預約" at bounding box center [791, 511] width 48 height 28
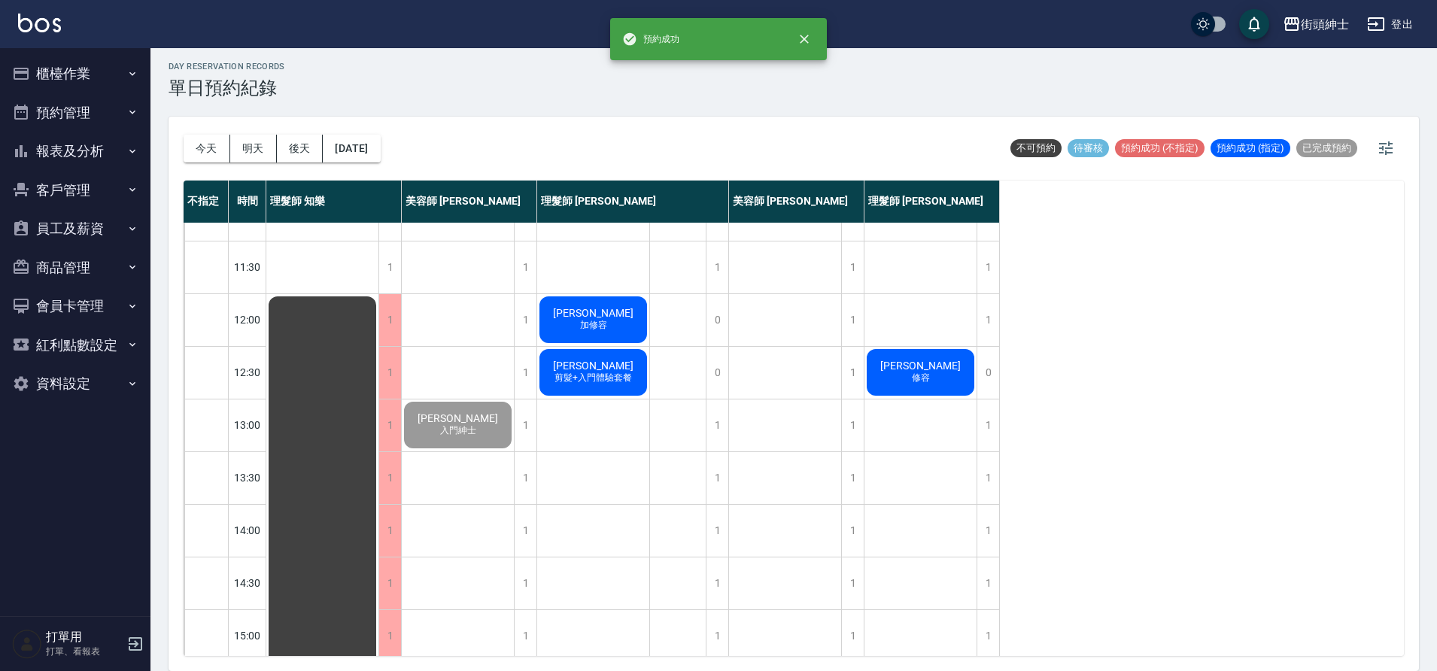
click at [945, 385] on div "jeff 修容" at bounding box center [920, 372] width 112 height 51
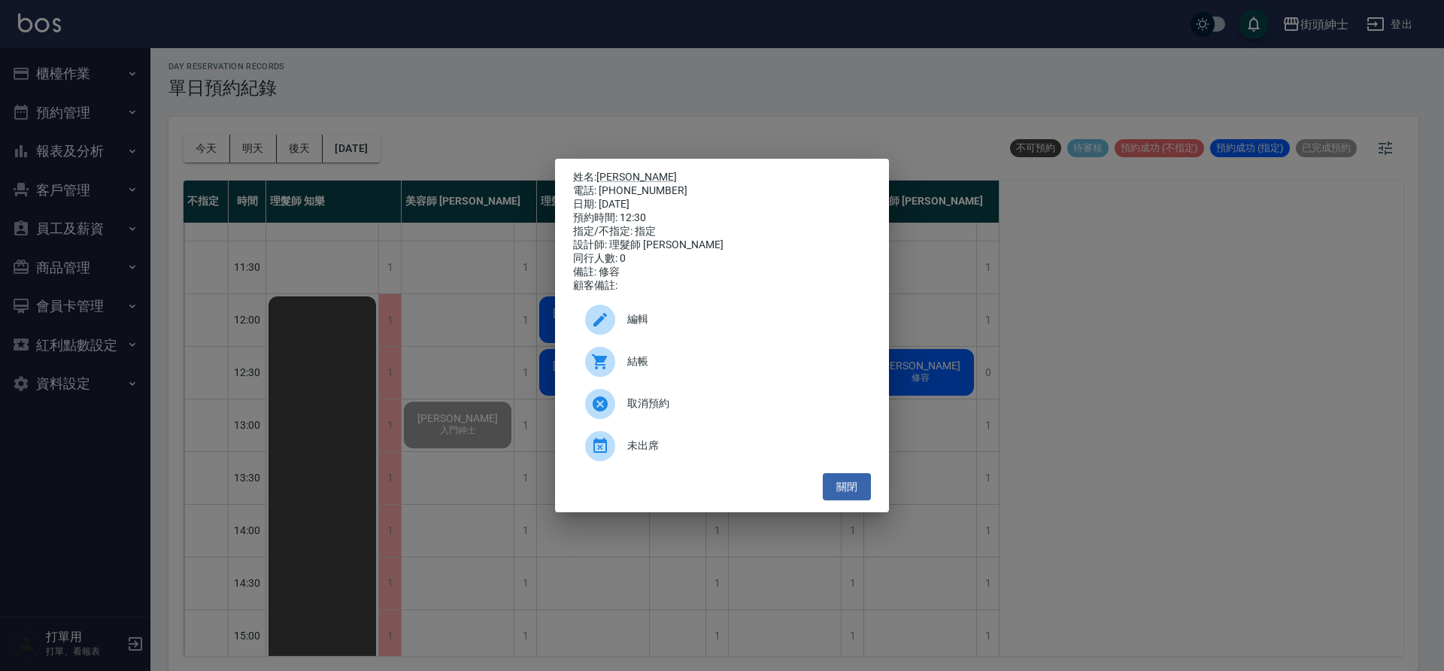
click at [712, 366] on span "結帳" at bounding box center [743, 362] width 232 height 16
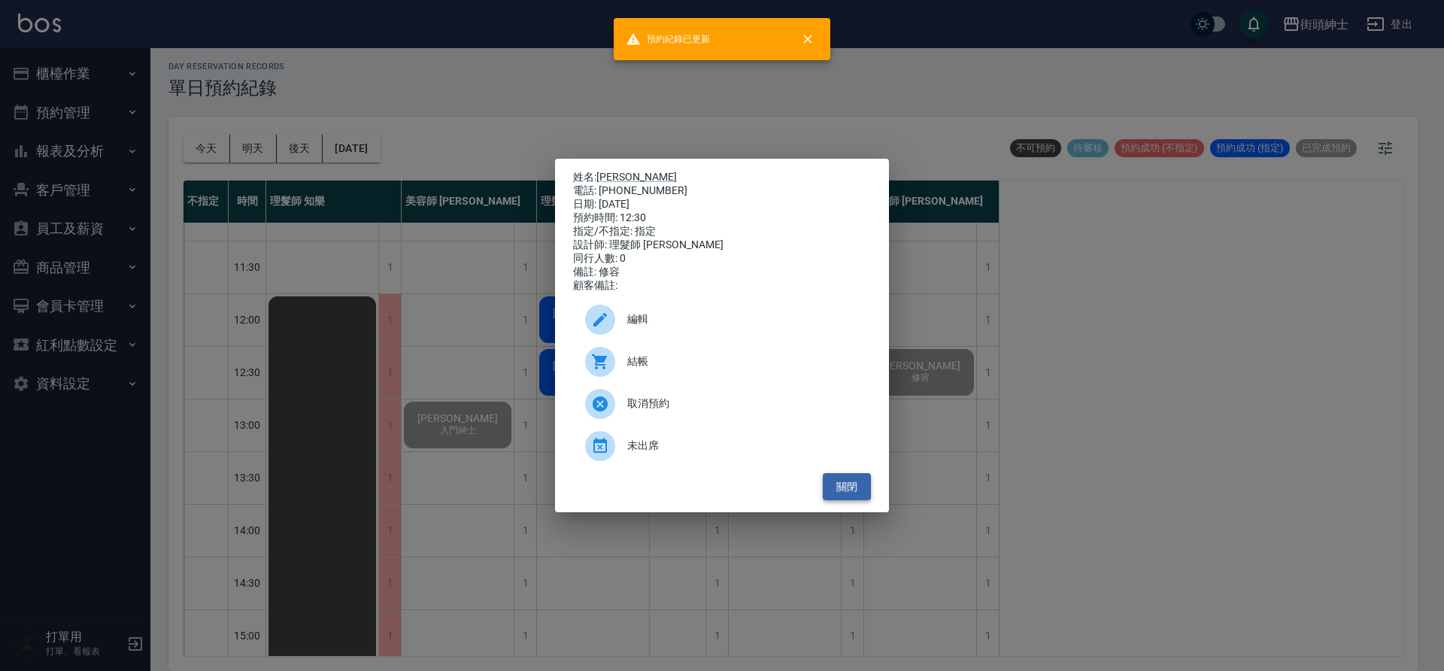
click at [856, 495] on button "關閉" at bounding box center [847, 487] width 48 height 28
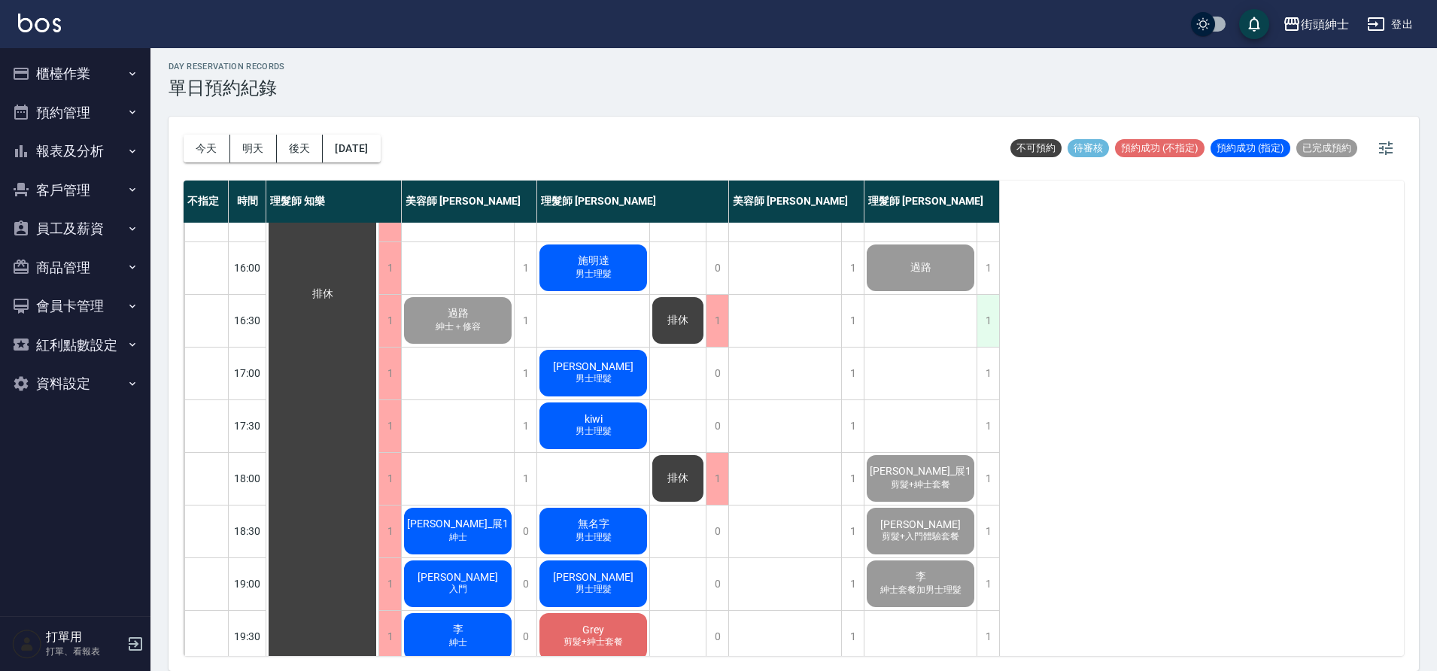
scroll to position [422, 0]
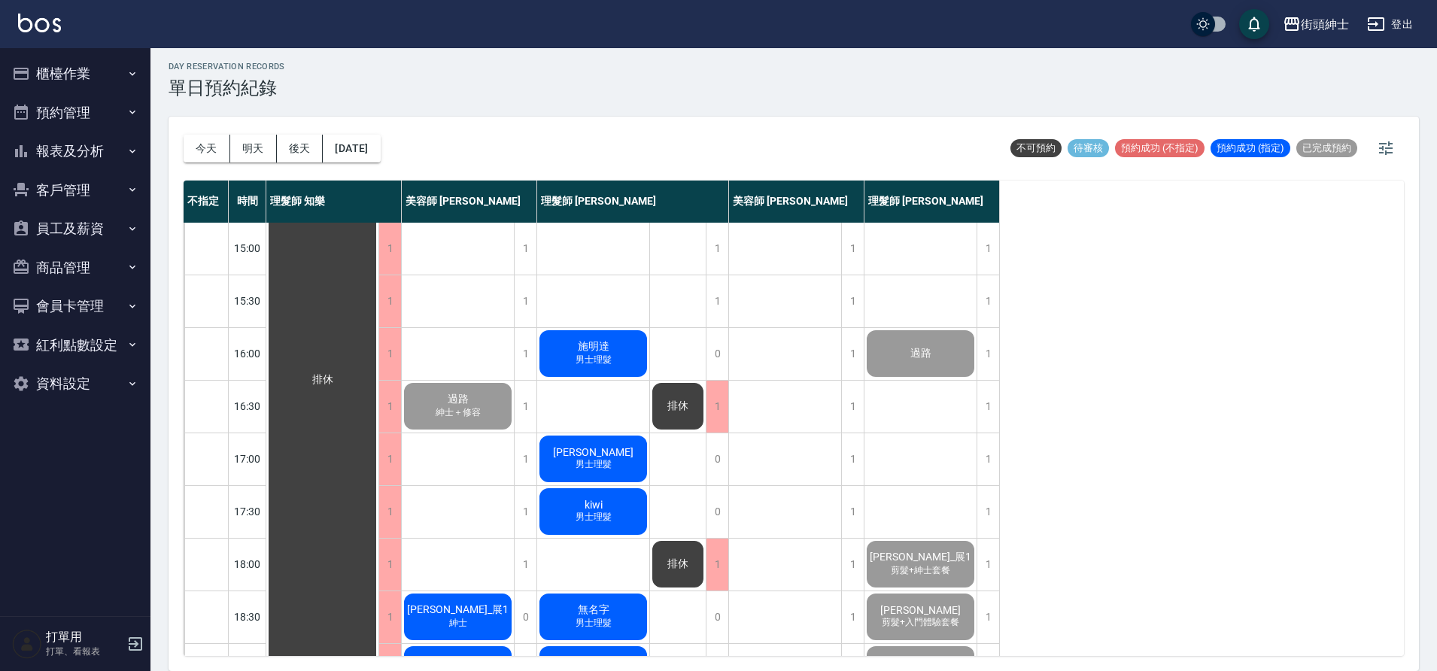
click at [960, 370] on div "過路" at bounding box center [920, 353] width 112 height 51
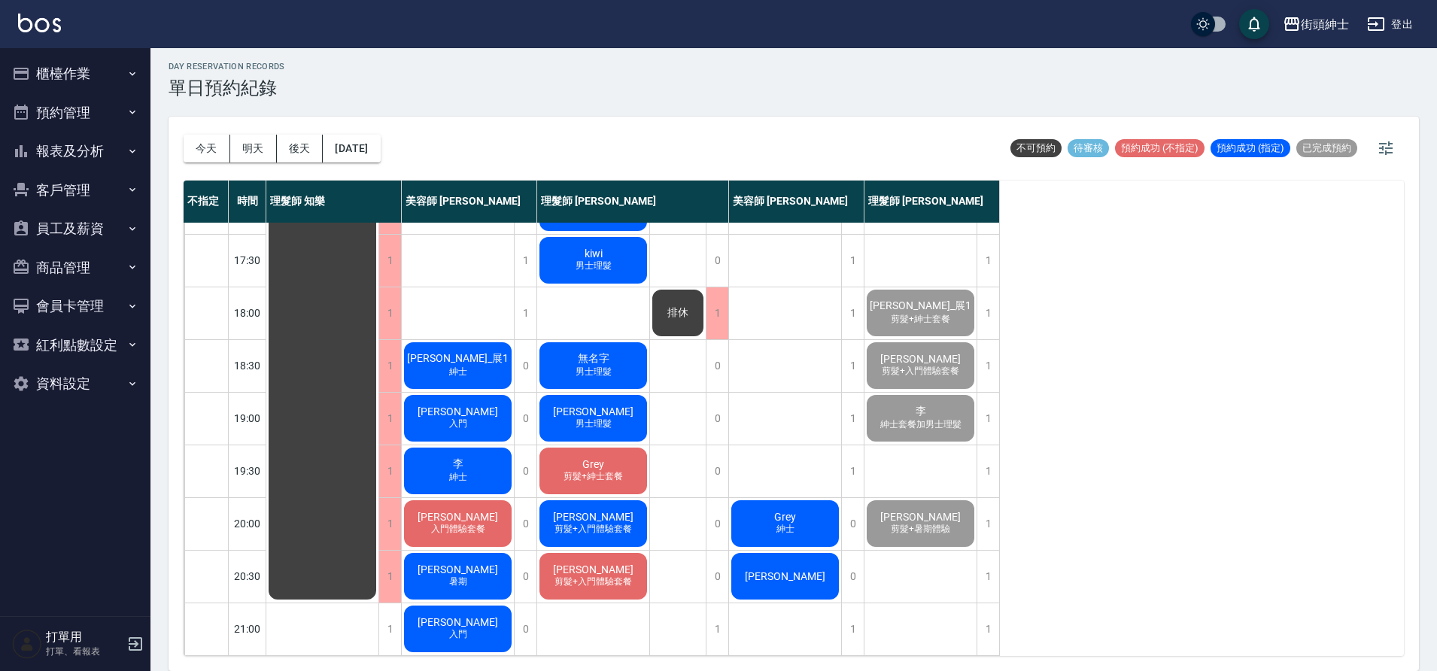
scroll to position [401, 0]
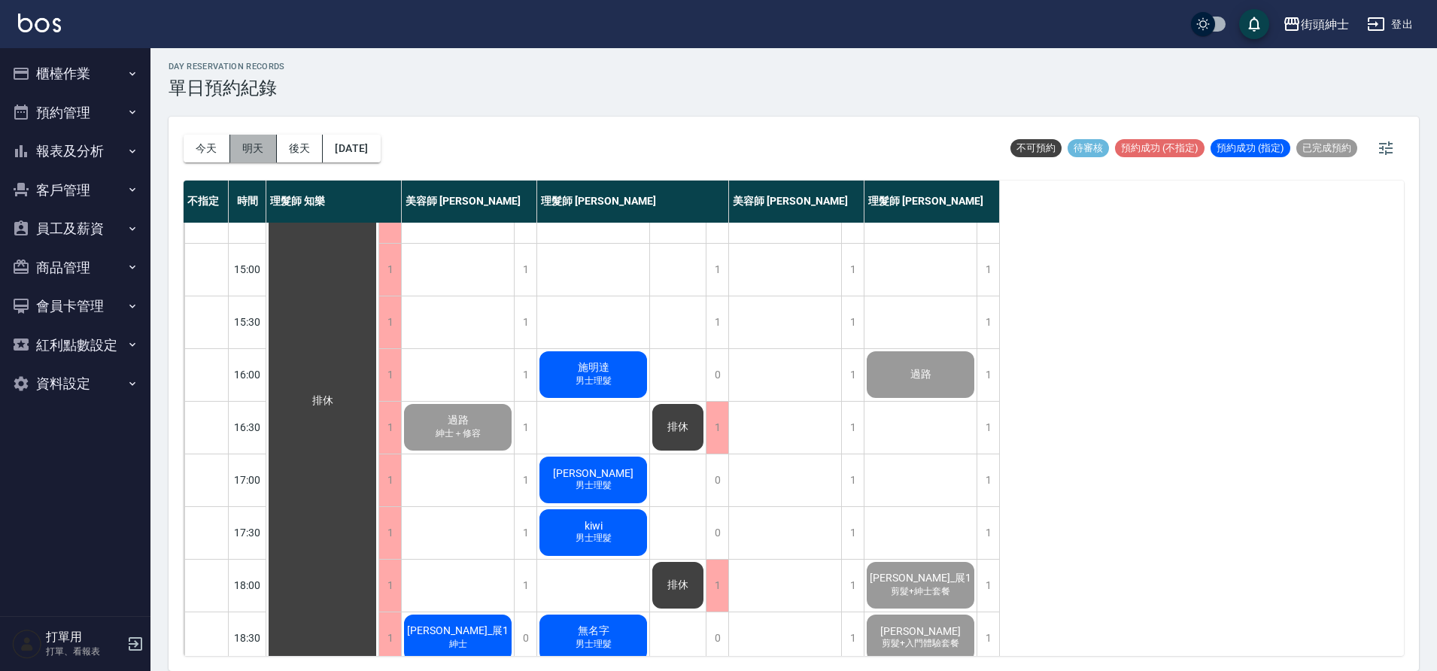
click at [270, 147] on button "明天" at bounding box center [253, 149] width 47 height 28
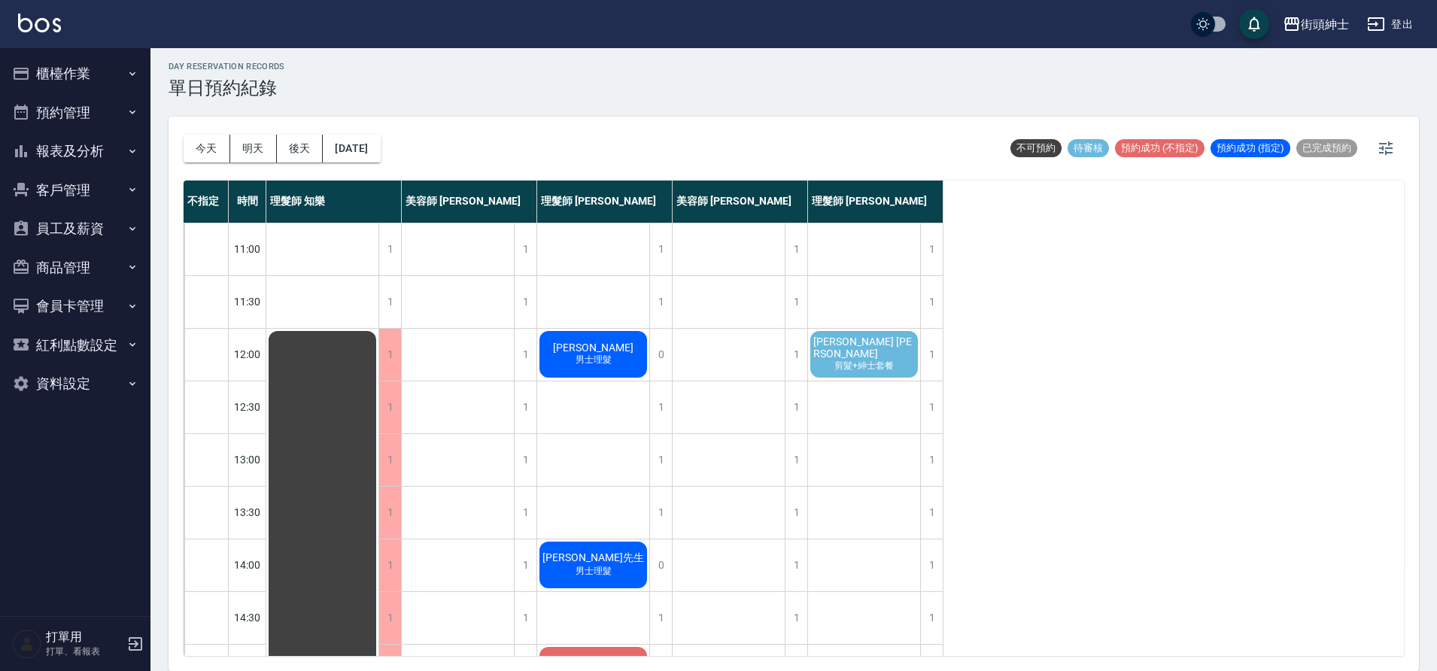
click at [879, 363] on span "剪髮+紳士套餐" at bounding box center [863, 366] width 65 height 13
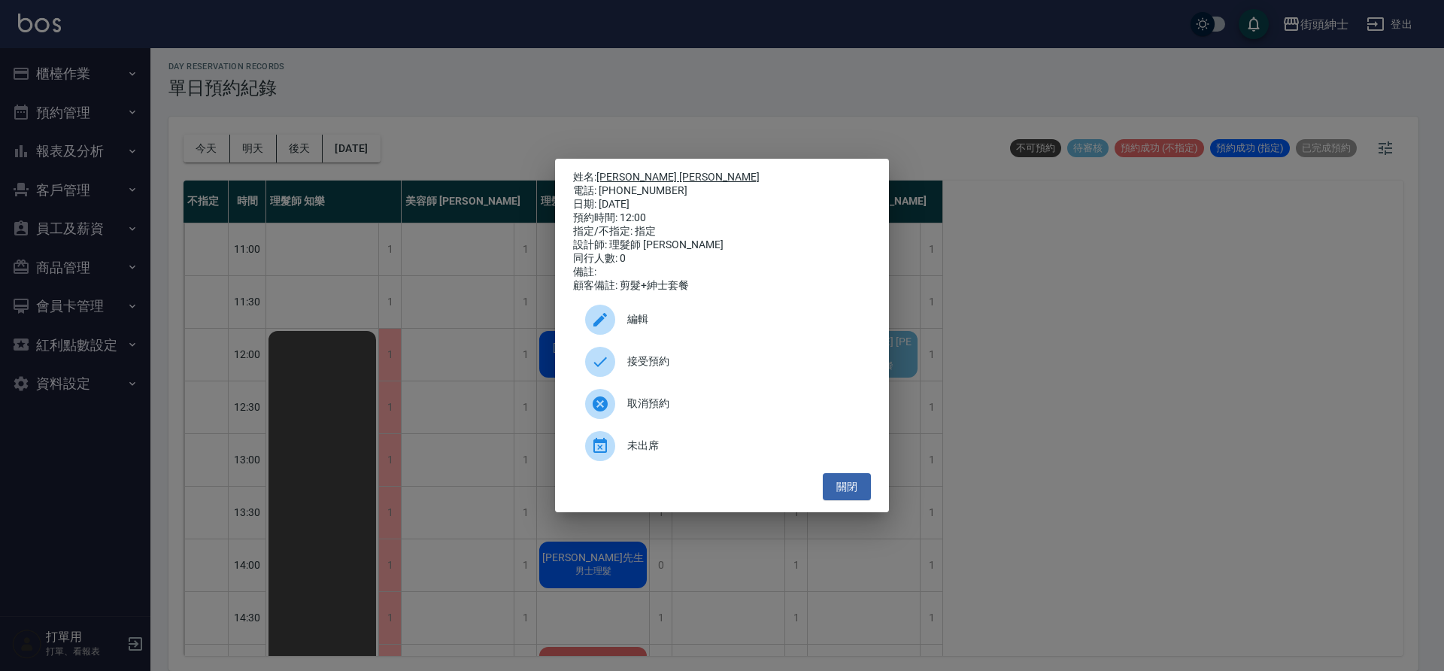
click at [651, 171] on link "Martin Chen" at bounding box center [678, 177] width 163 height 12
click at [695, 363] on span "接受預約" at bounding box center [743, 362] width 232 height 16
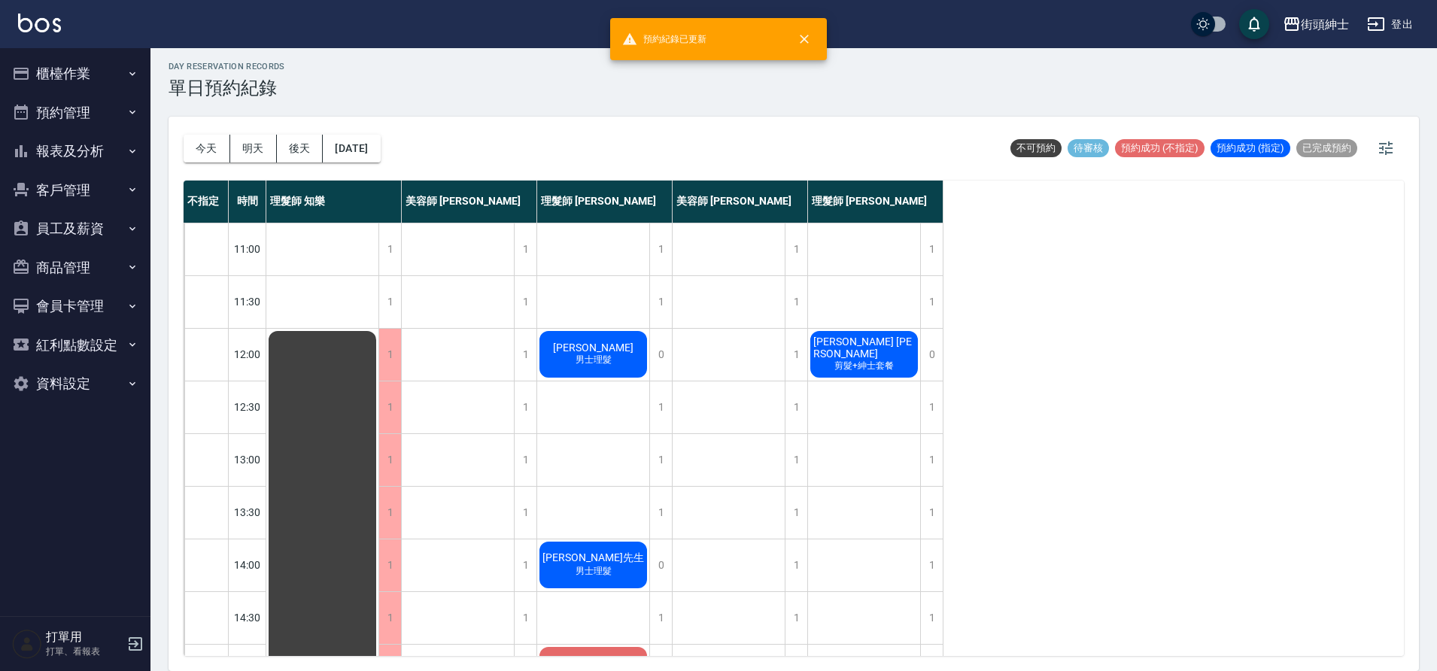
click at [846, 360] on span "剪髮+紳士套餐" at bounding box center [863, 366] width 65 height 13
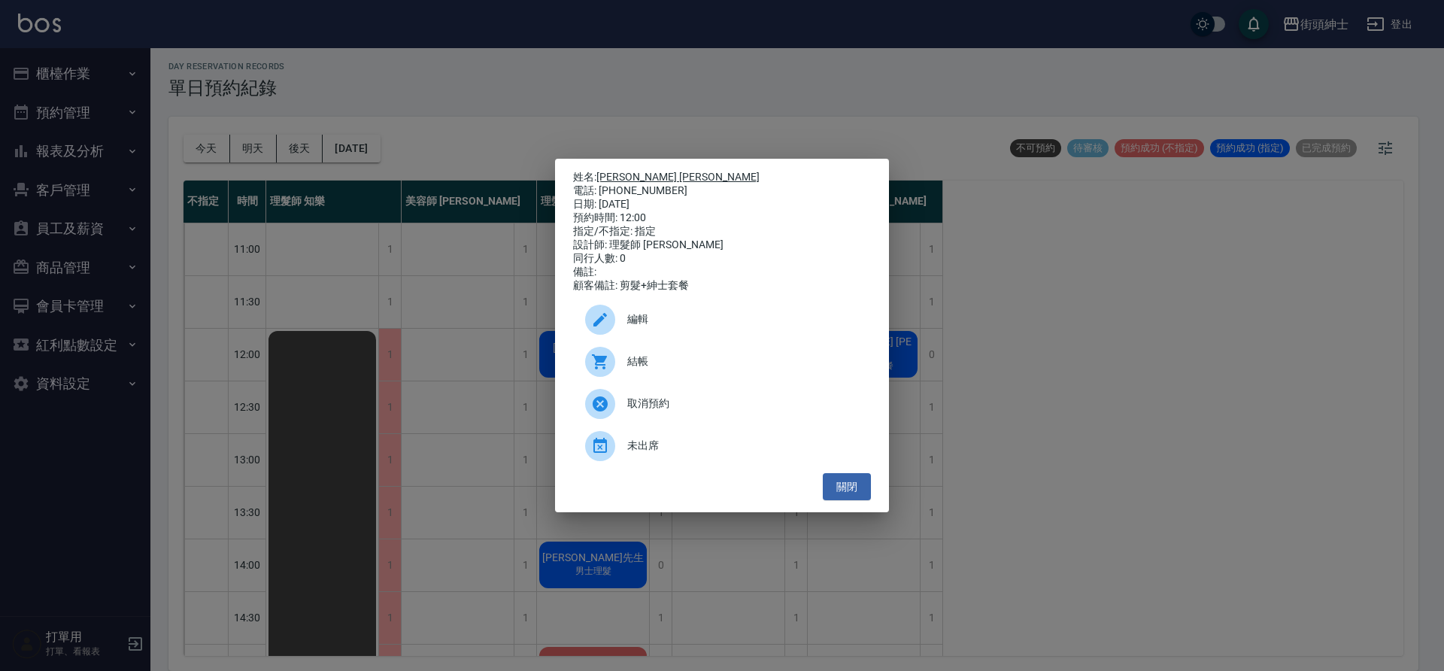
click at [642, 175] on link "Martin Chen" at bounding box center [678, 177] width 163 height 12
click at [858, 490] on button "關閉" at bounding box center [847, 487] width 48 height 28
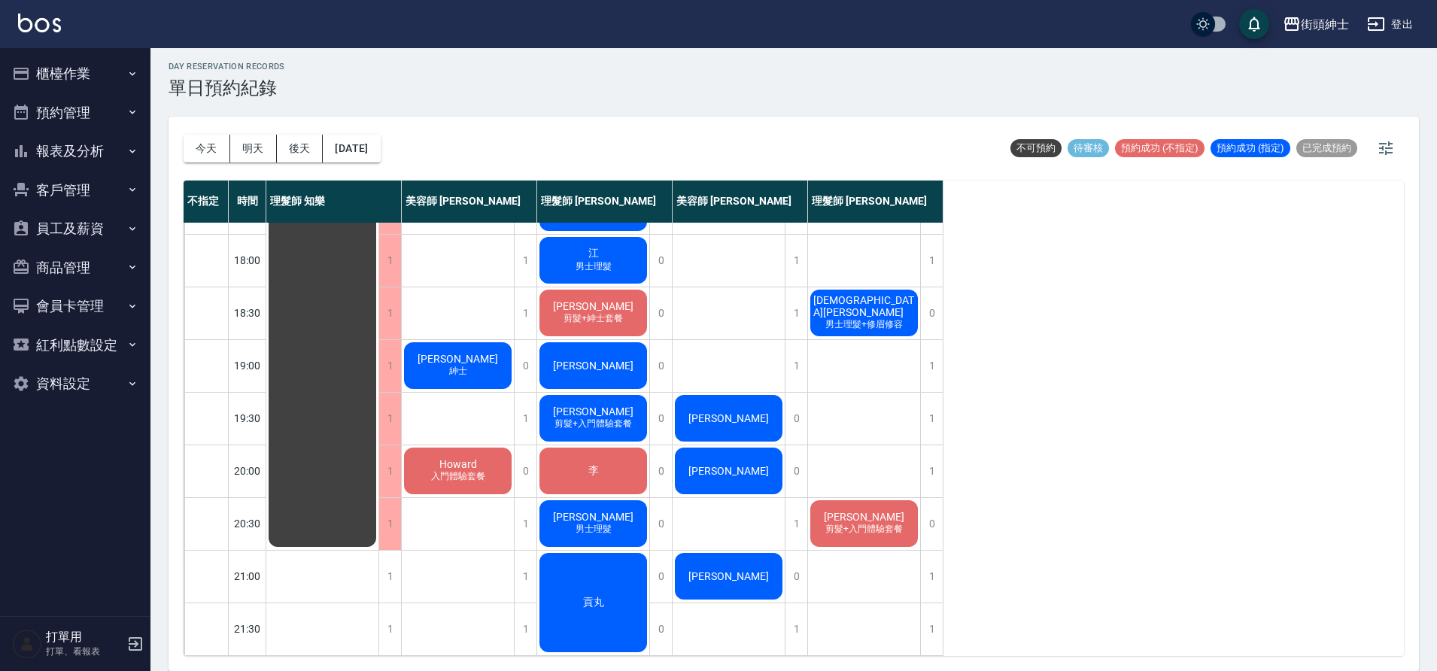
scroll to position [737, 0]
click at [370, 157] on button "2025/09/25" at bounding box center [351, 149] width 57 height 28
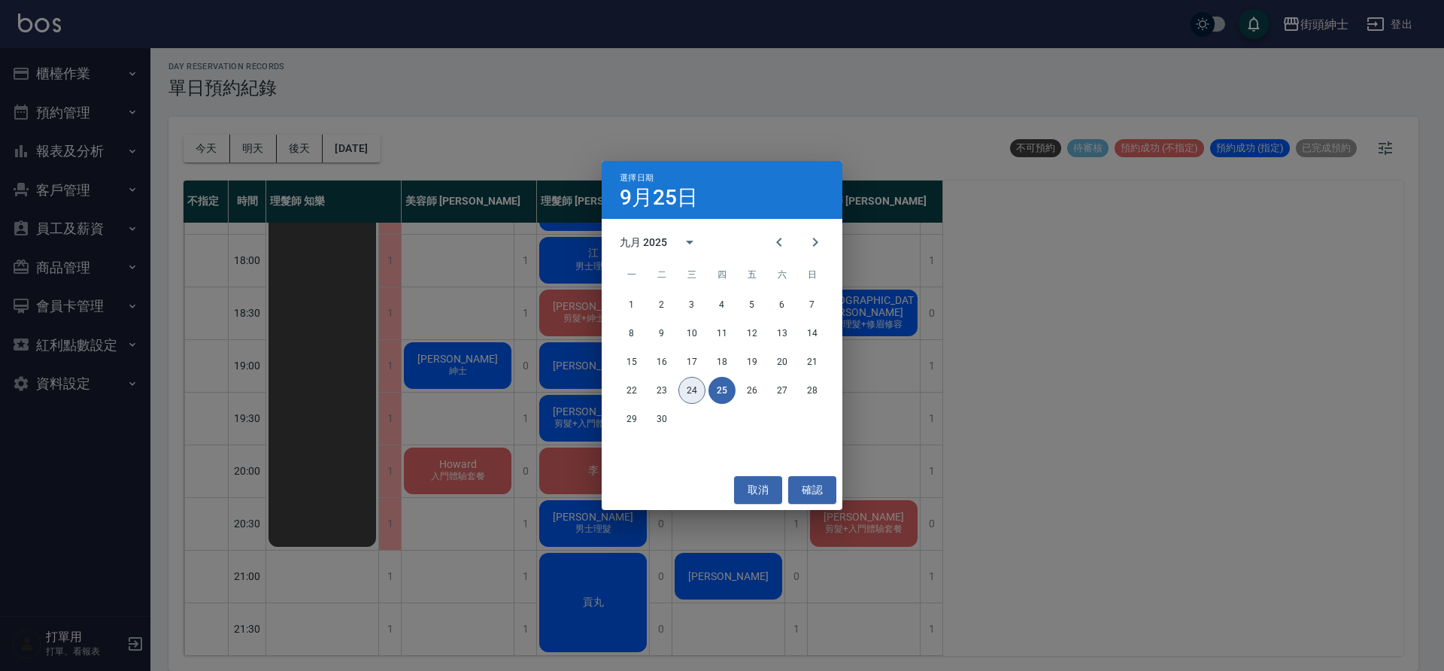
drag, startPoint x: 696, startPoint y: 393, endPoint x: 688, endPoint y: 387, distance: 9.8
click at [696, 393] on button "24" at bounding box center [692, 390] width 27 height 27
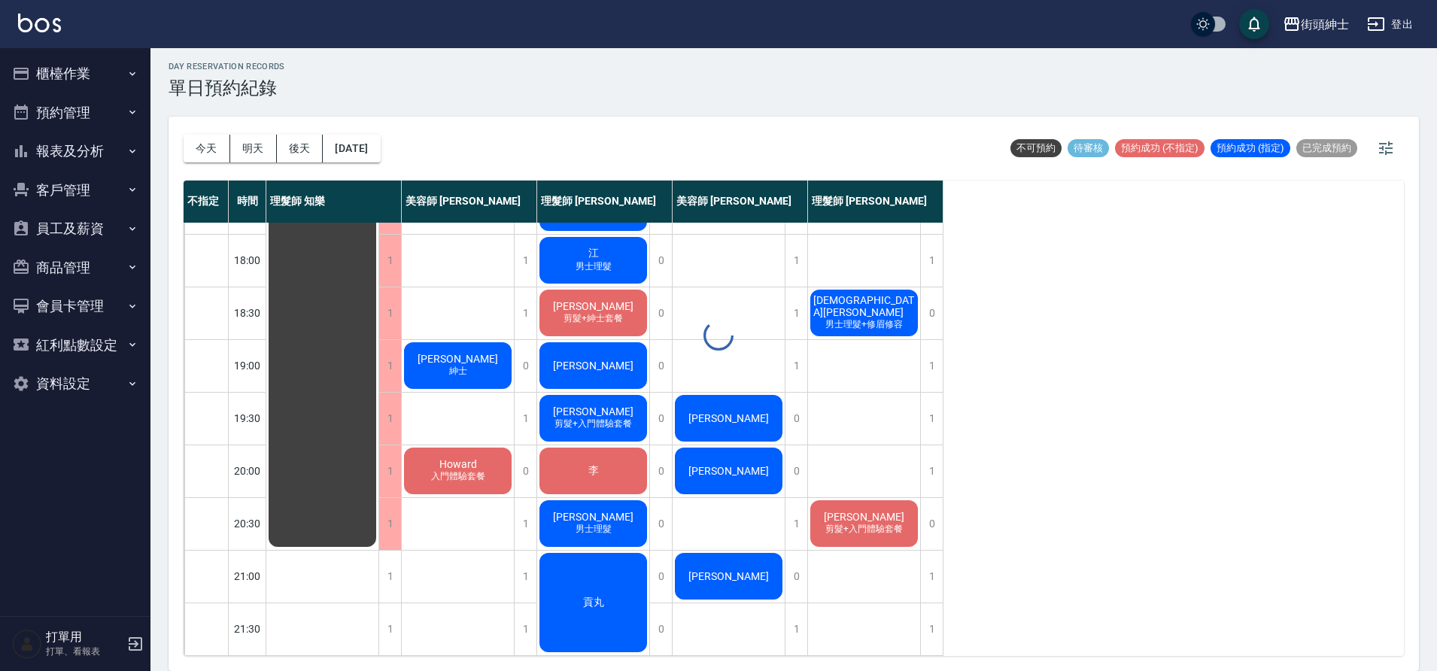
scroll to position [685, 0]
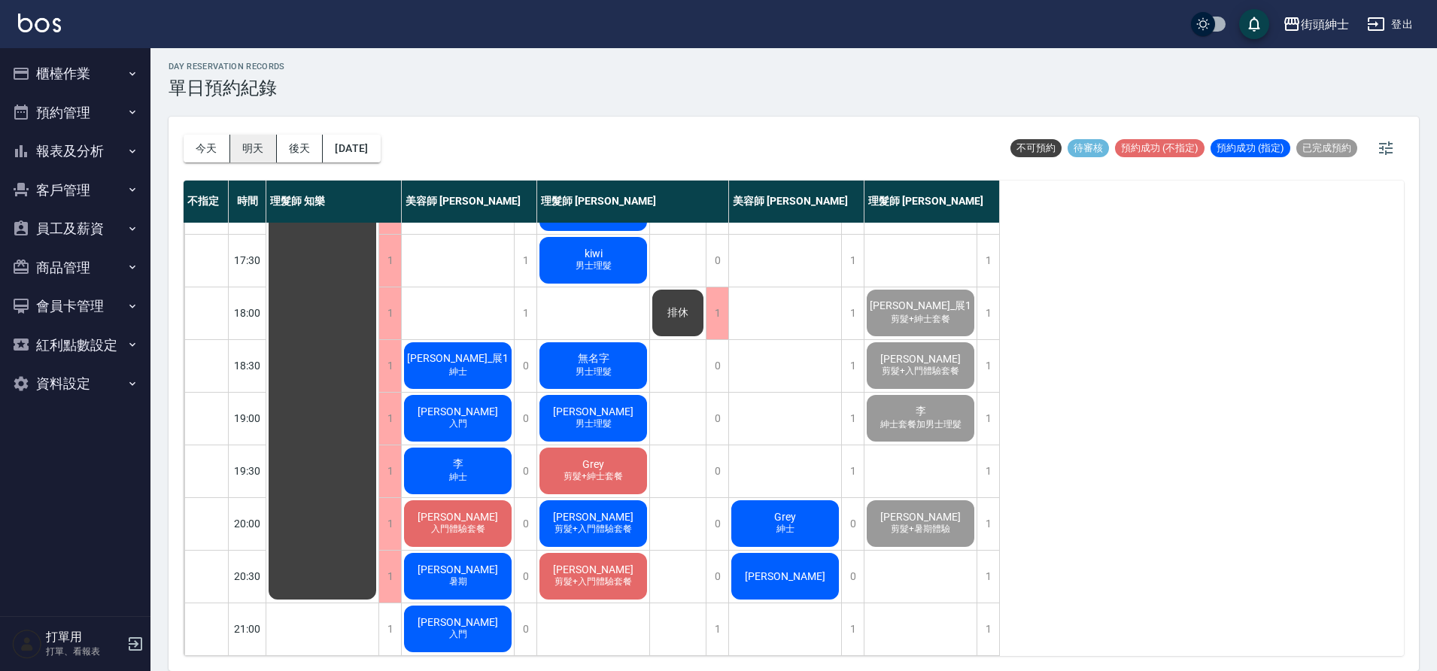
click at [262, 154] on button "明天" at bounding box center [253, 149] width 47 height 28
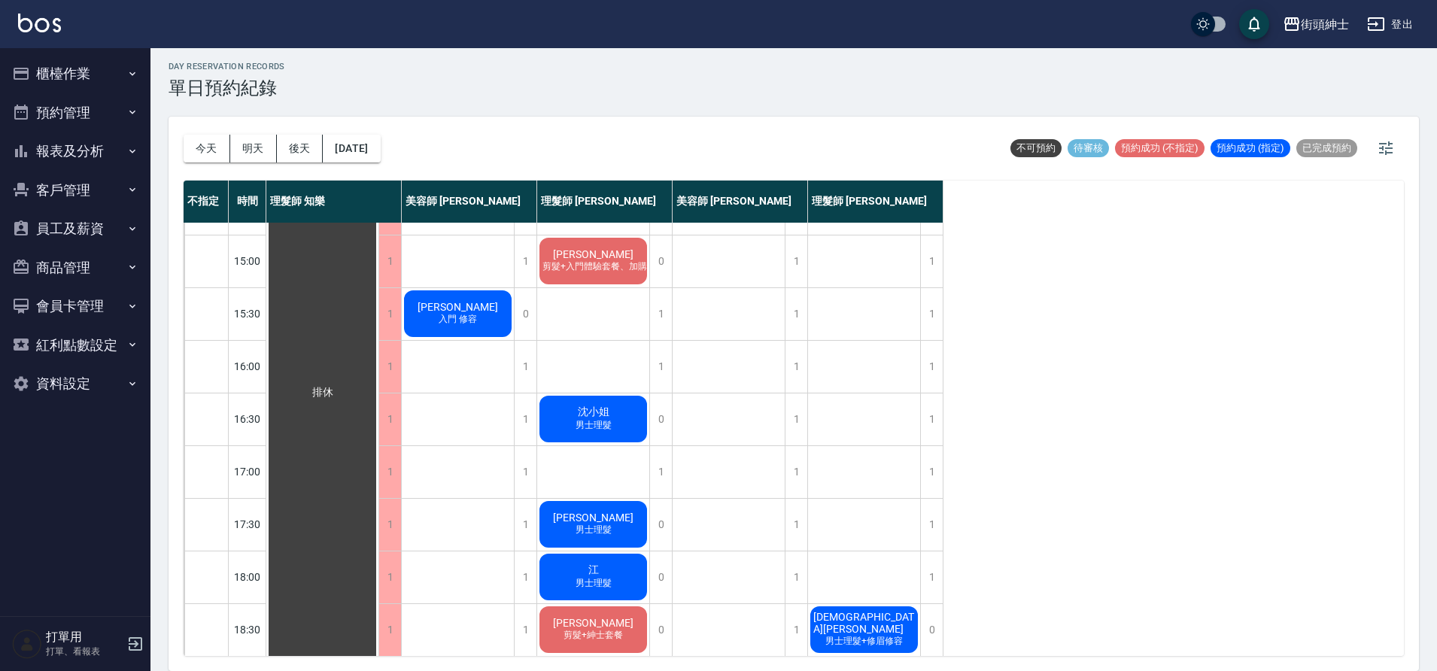
scroll to position [737, 0]
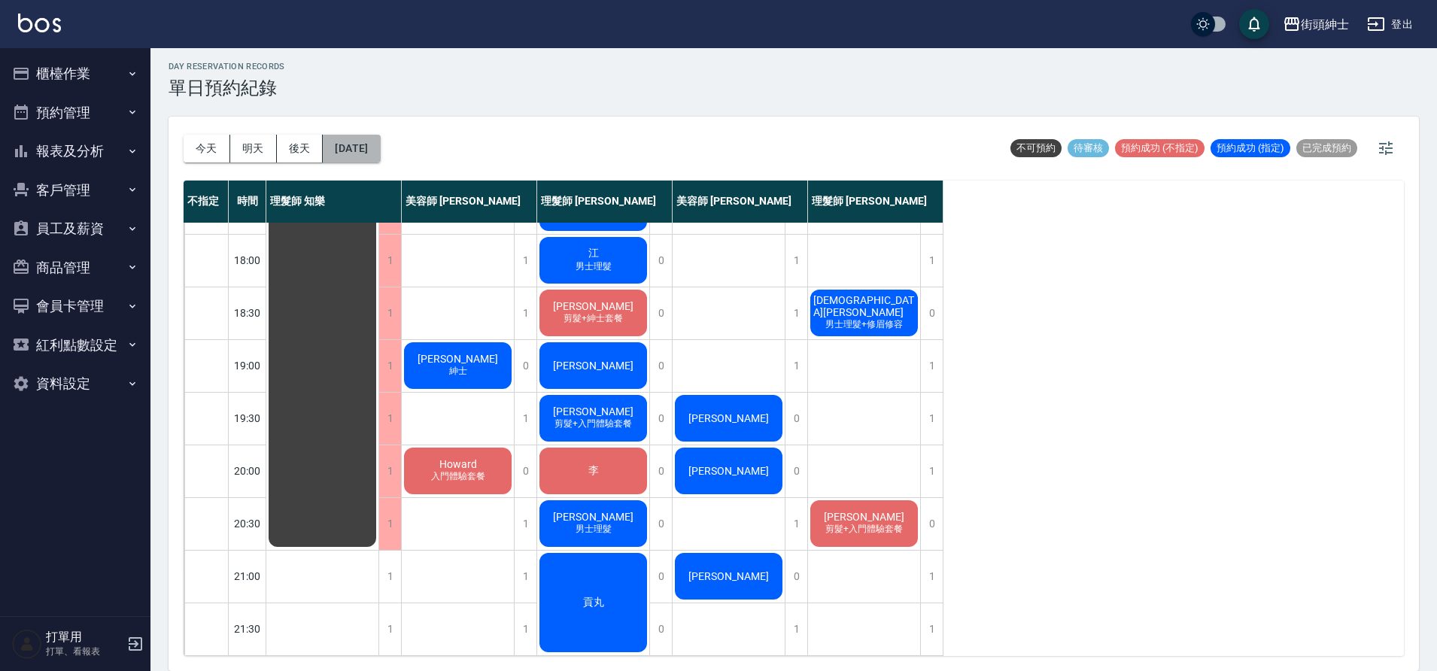
click at [372, 140] on button "2025/09/25" at bounding box center [351, 149] width 57 height 28
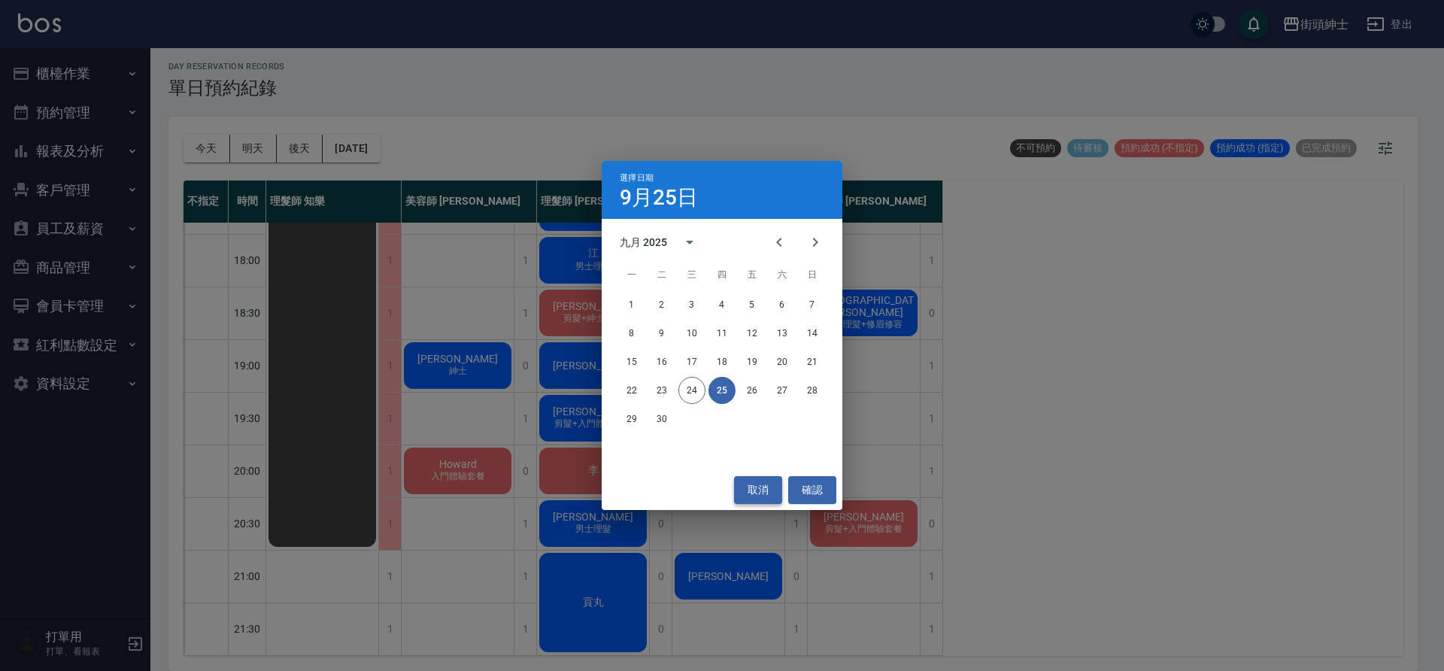
click at [765, 484] on button "取消" at bounding box center [758, 490] width 48 height 28
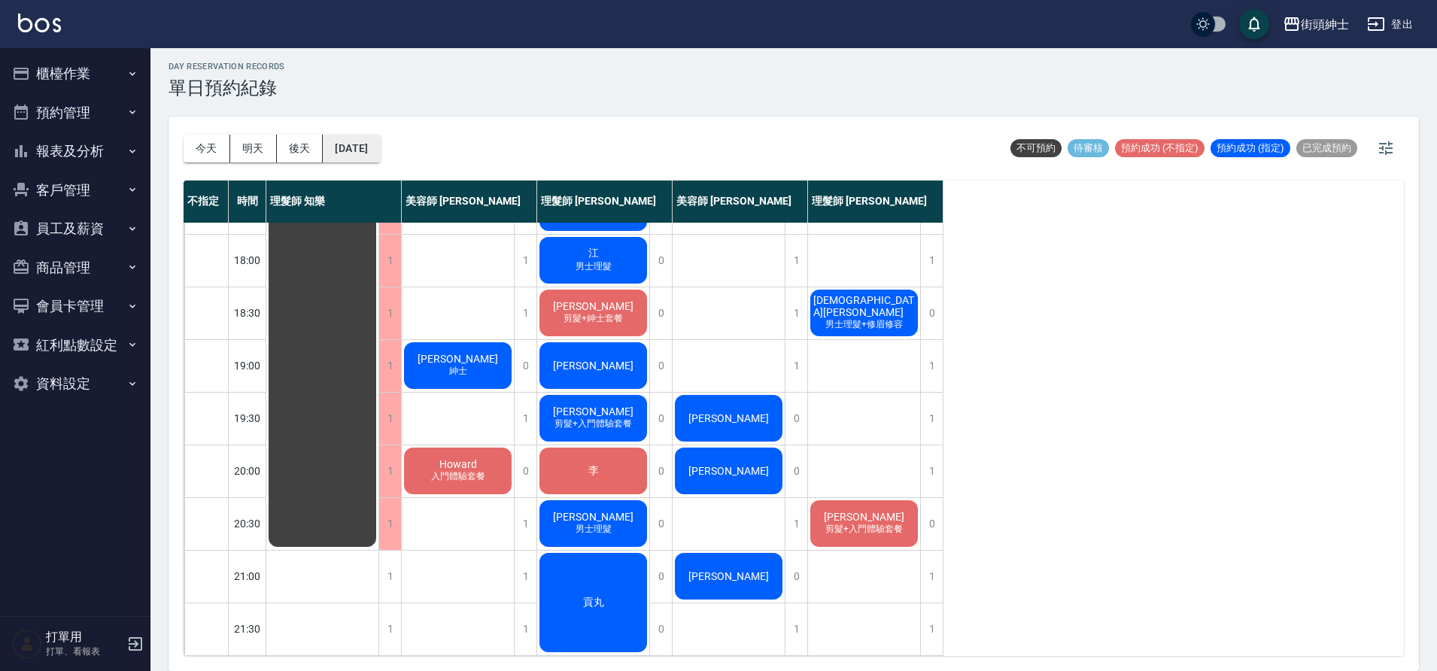
click at [380, 147] on button "2025/09/25" at bounding box center [351, 149] width 57 height 28
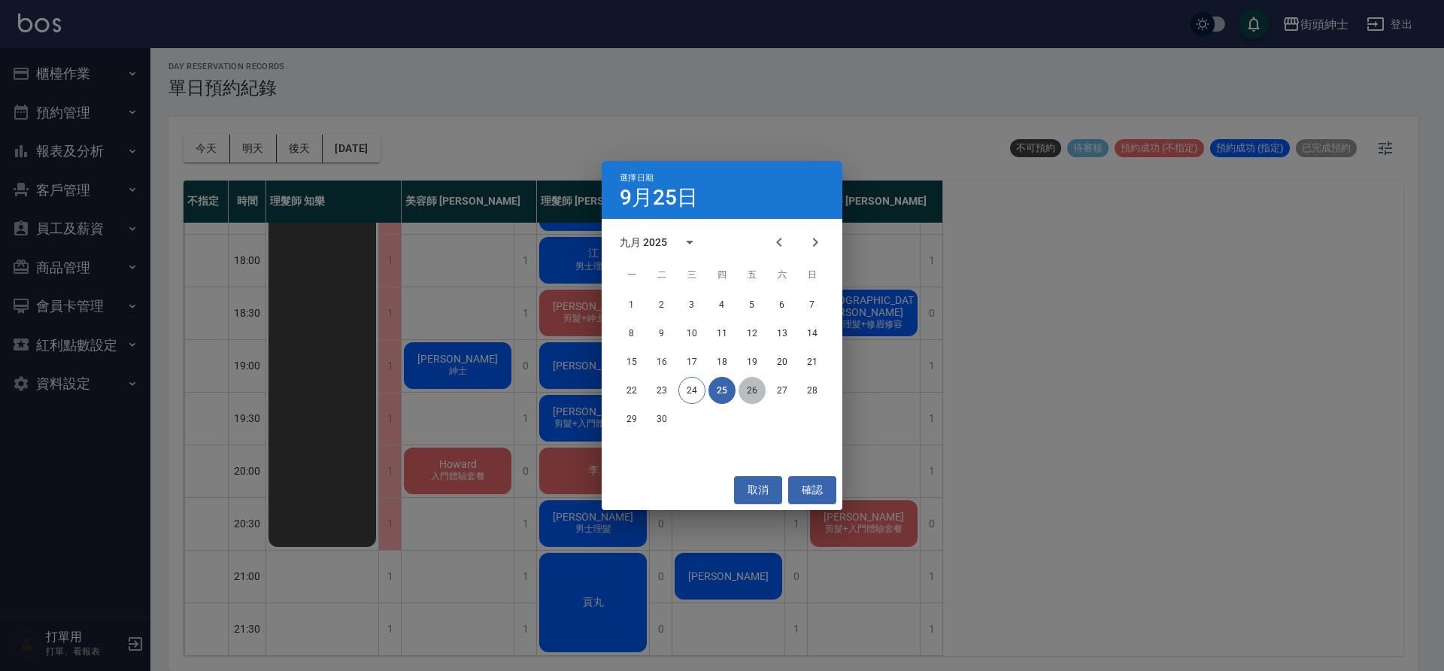
click at [746, 387] on button "26" at bounding box center [752, 390] width 27 height 27
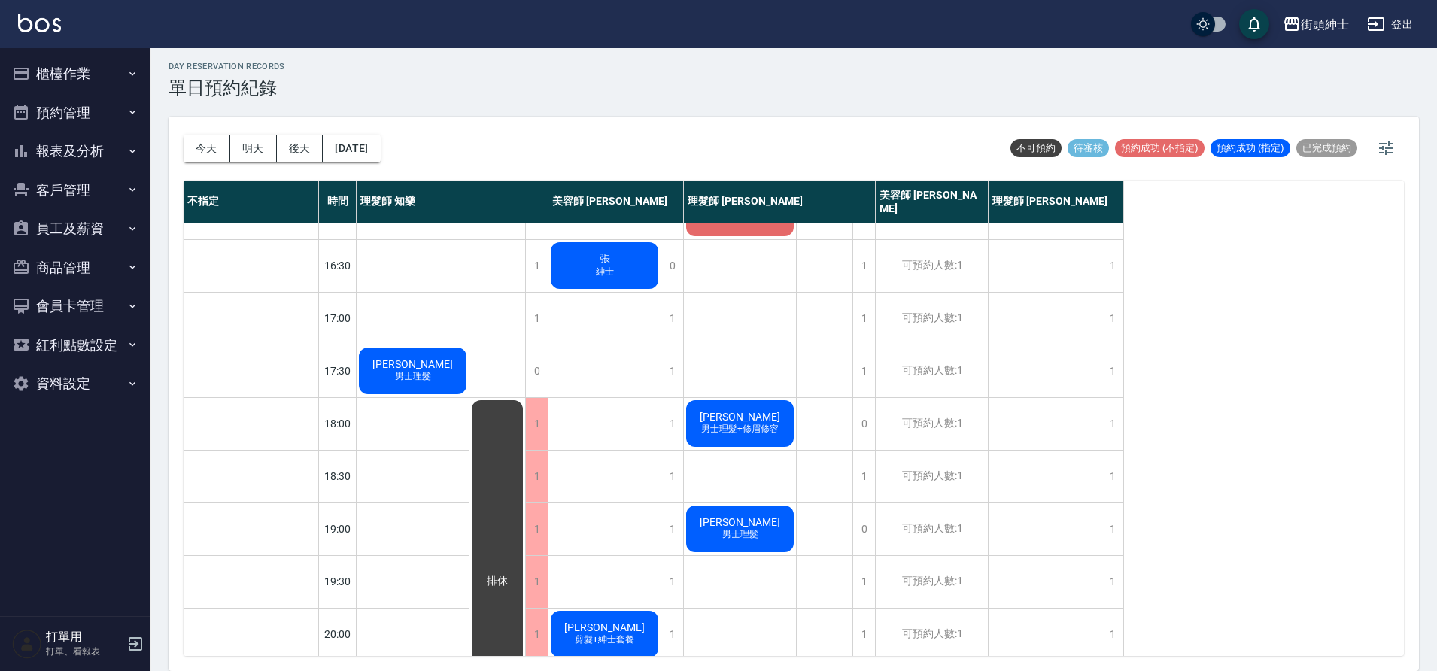
scroll to position [564, 0]
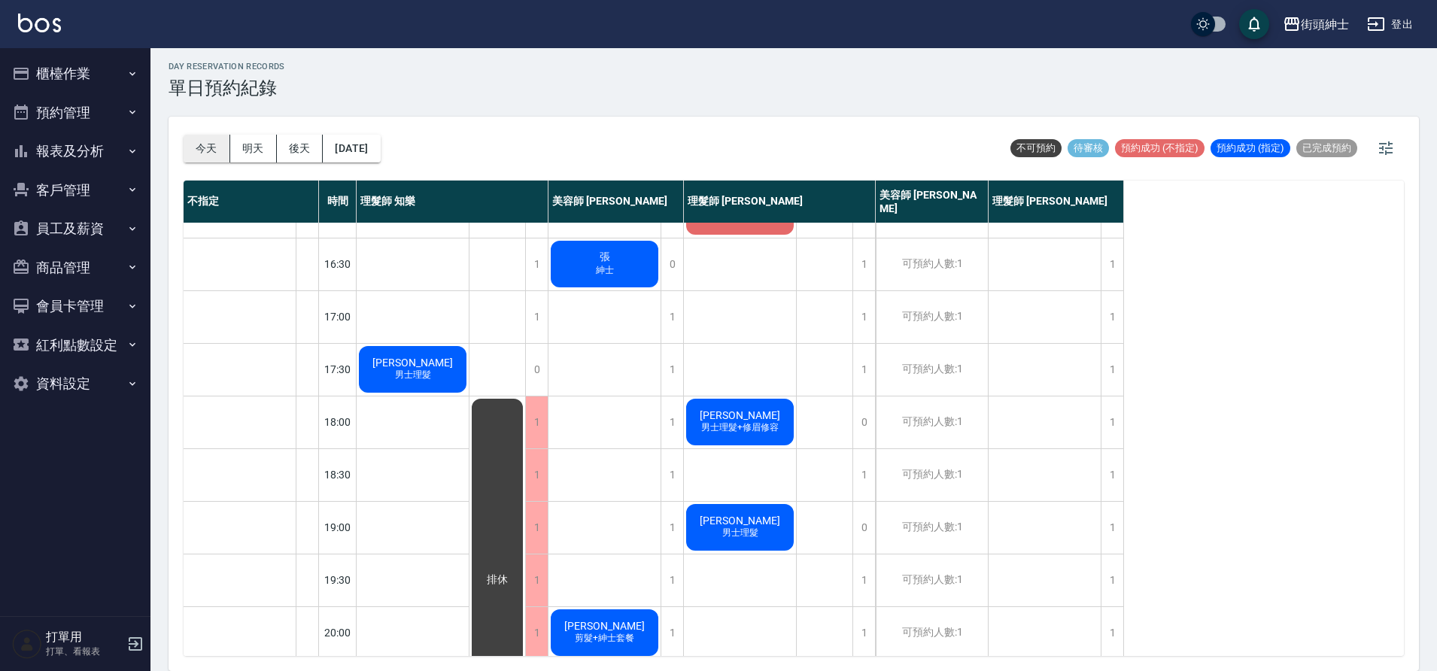
click at [202, 153] on button "今天" at bounding box center [207, 149] width 47 height 28
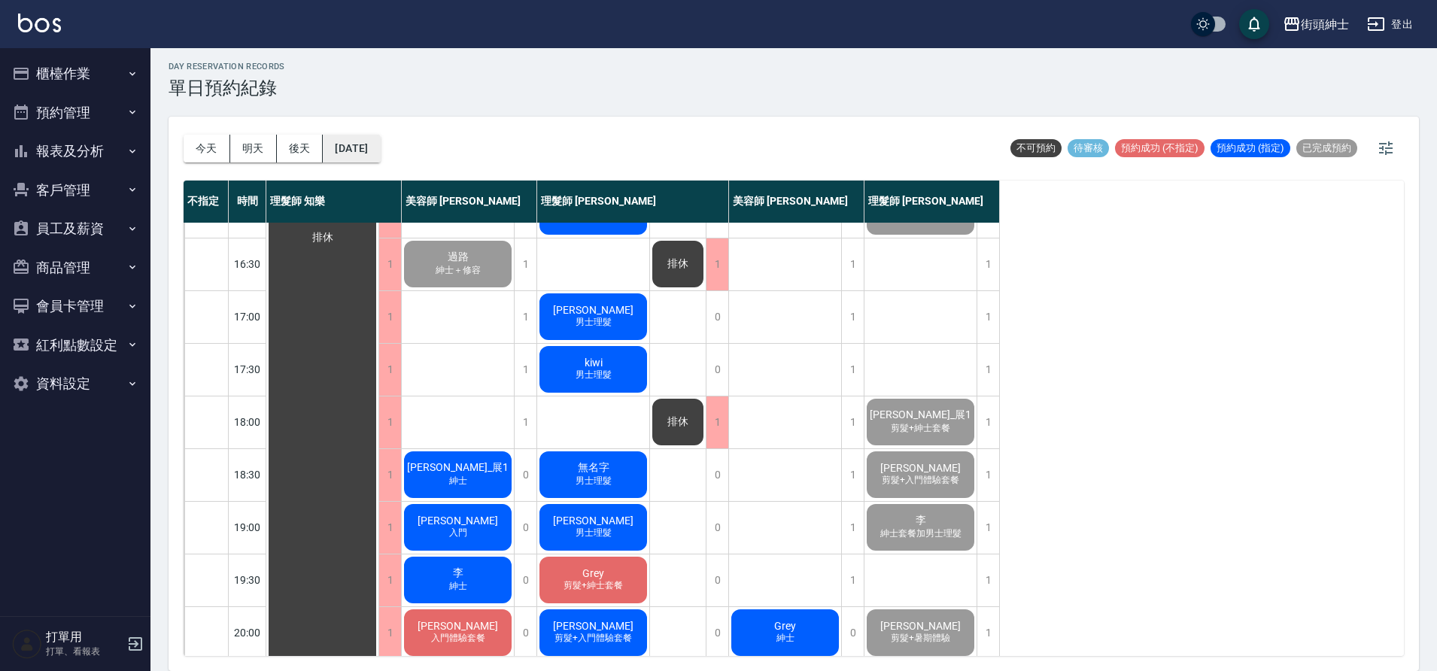
click at [365, 147] on button "2025/09/24" at bounding box center [351, 149] width 57 height 28
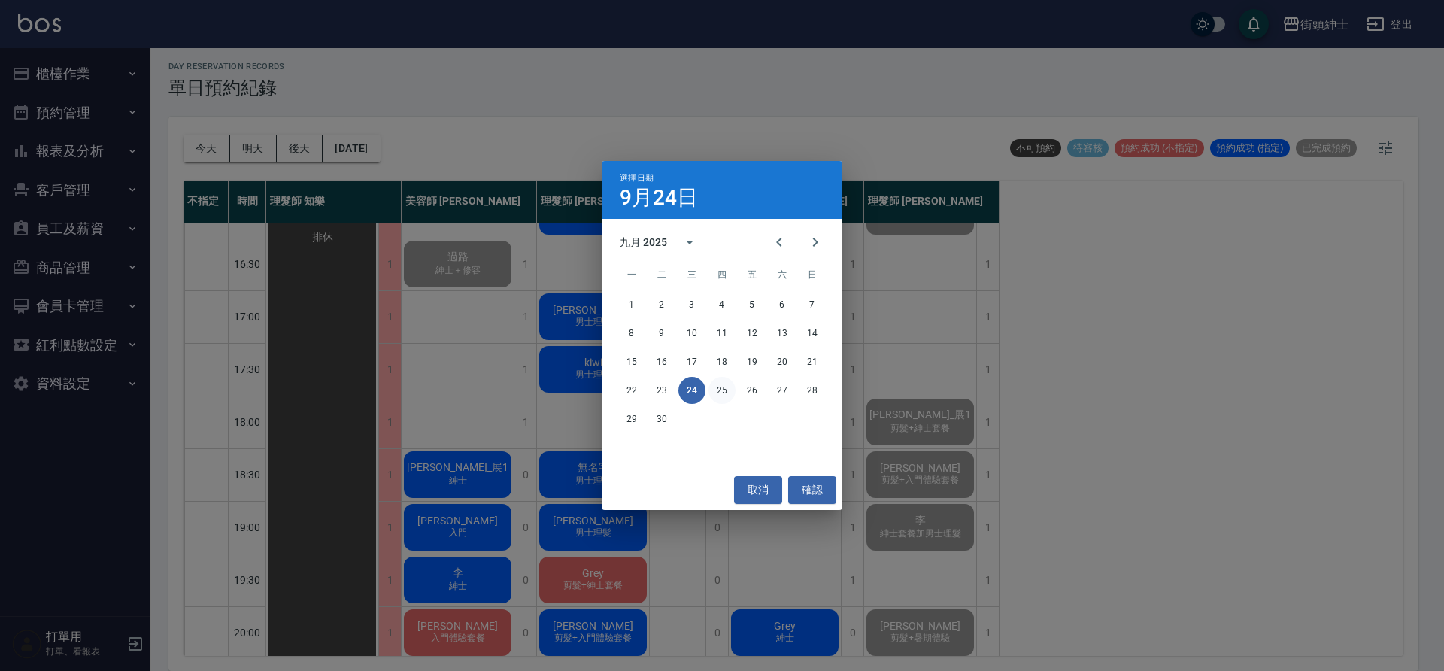
click at [727, 385] on button "25" at bounding box center [722, 390] width 27 height 27
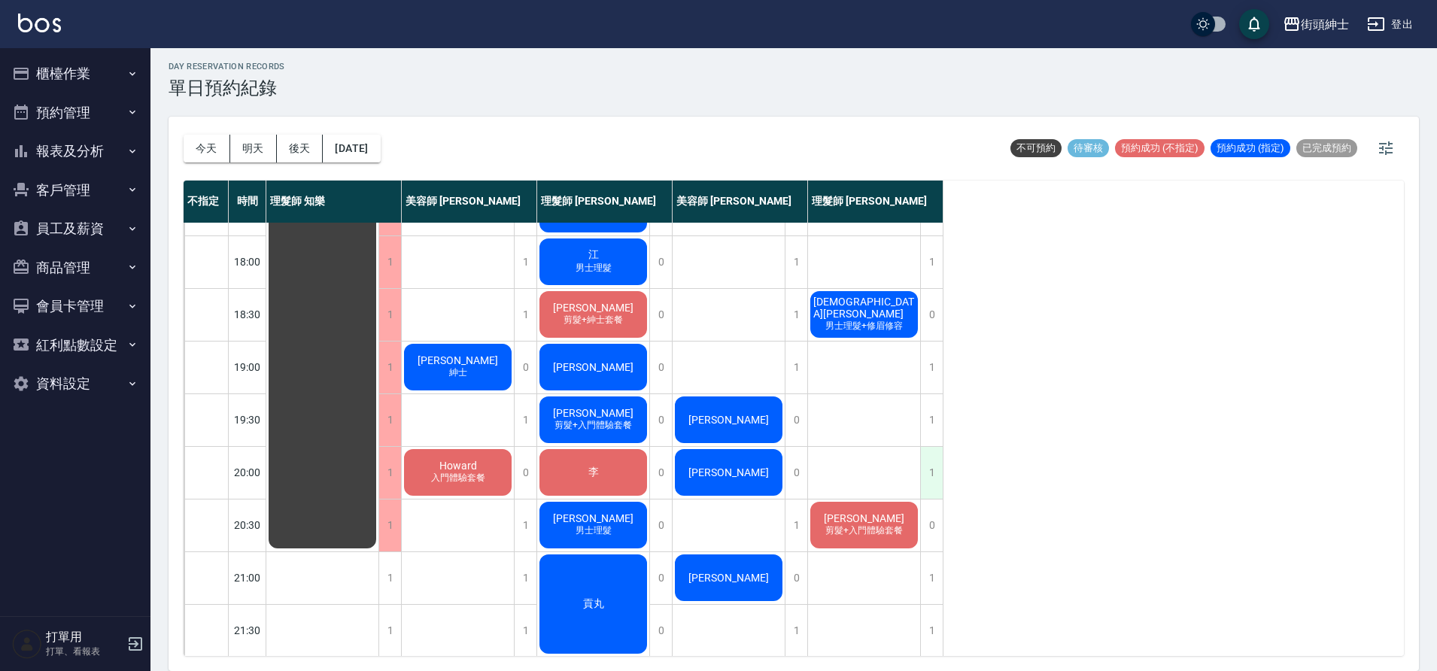
scroll to position [737, 0]
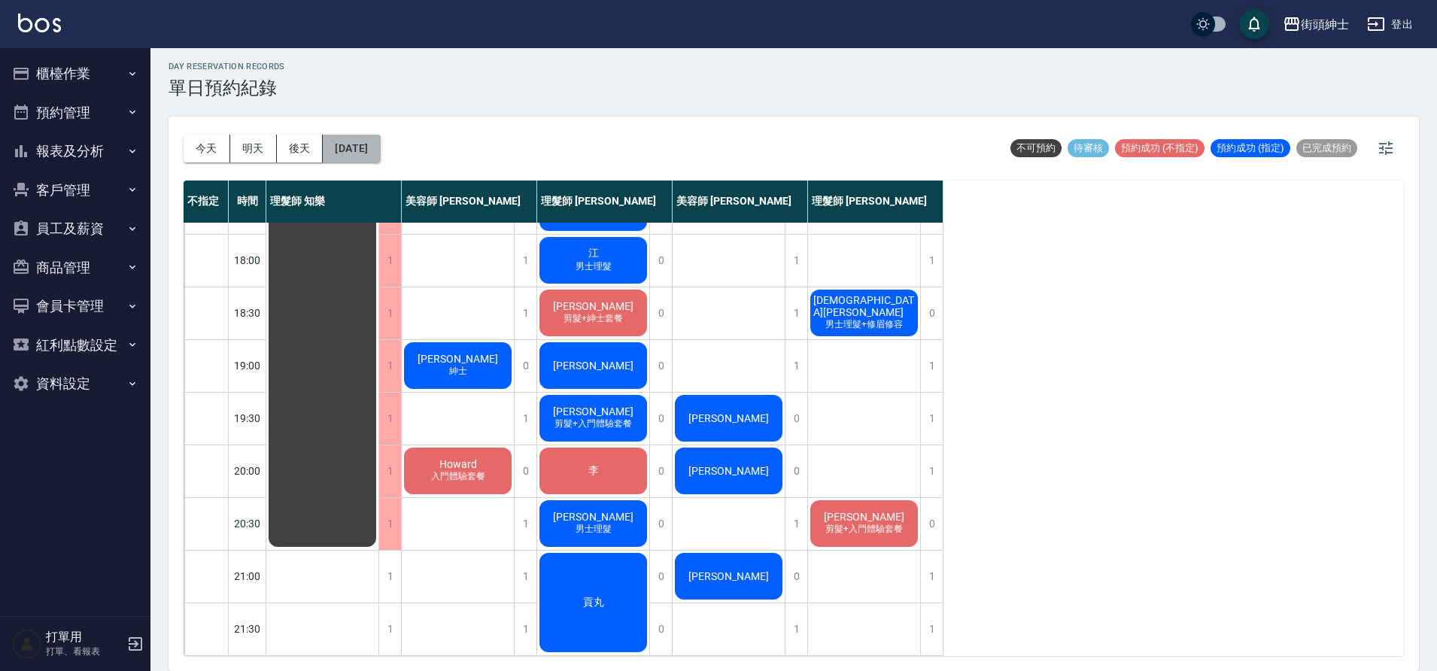
click at [352, 149] on button "2025/09/25" at bounding box center [351, 149] width 57 height 28
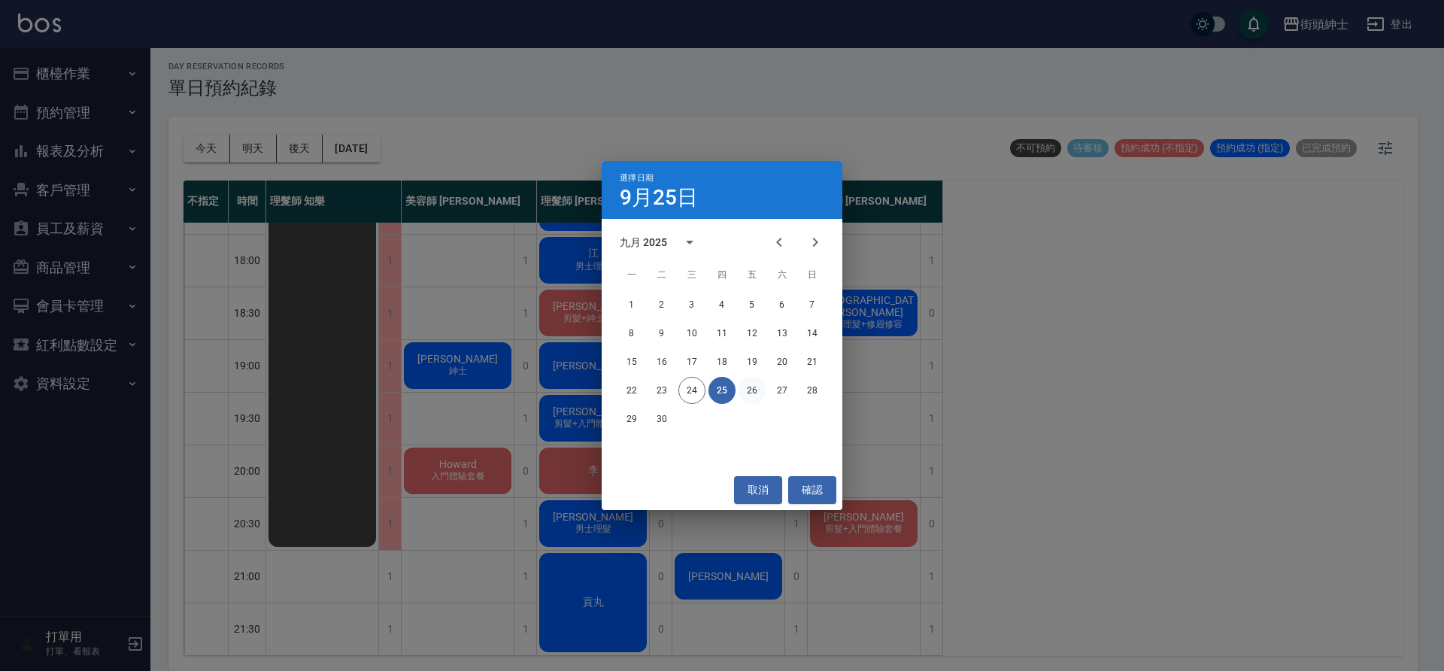
click at [753, 393] on button "26" at bounding box center [752, 390] width 27 height 27
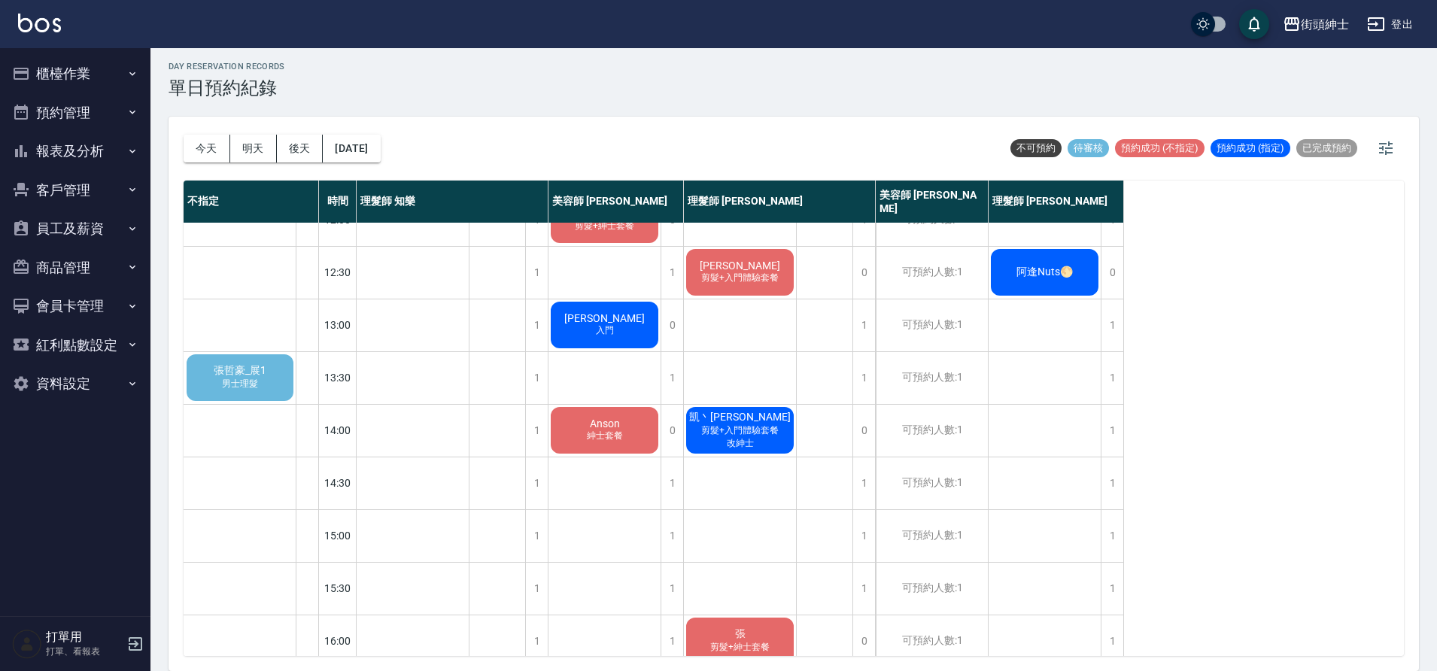
scroll to position [150, 0]
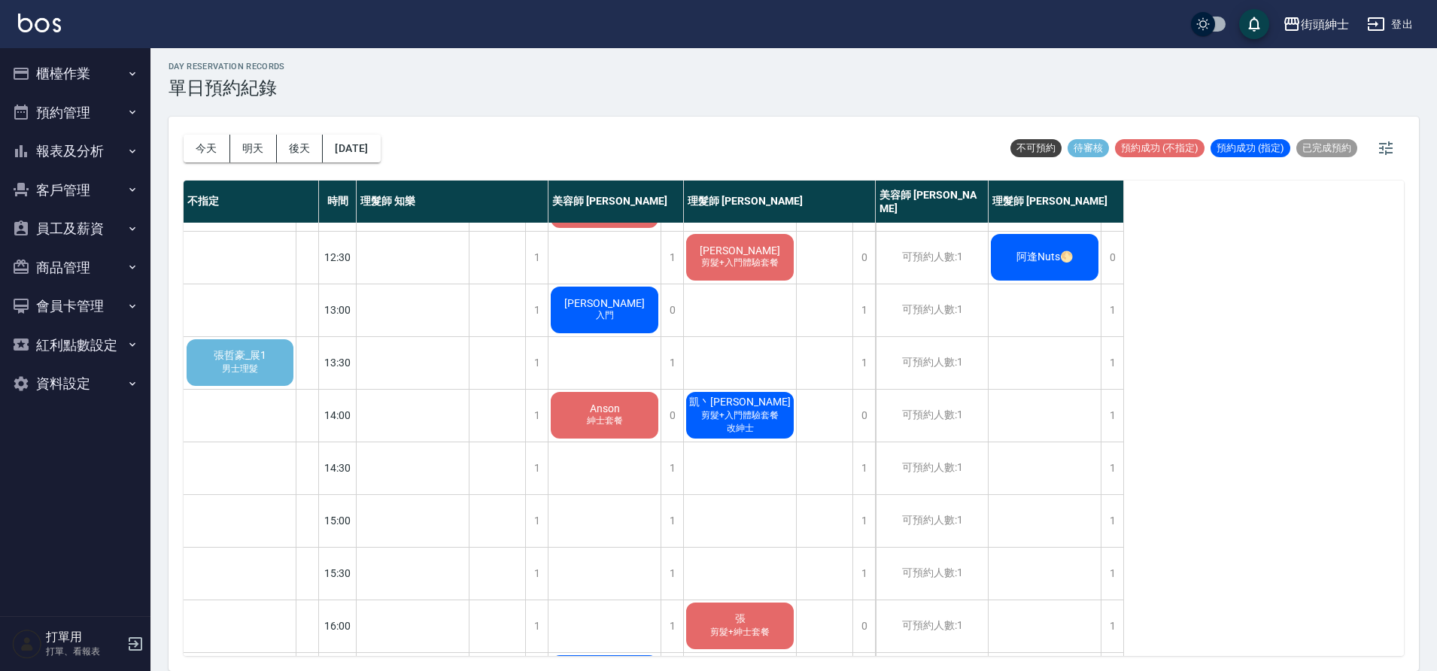
click at [766, 393] on div "凱丶Kai 剪髮+入門體驗套餐 改紳士" at bounding box center [740, 415] width 112 height 51
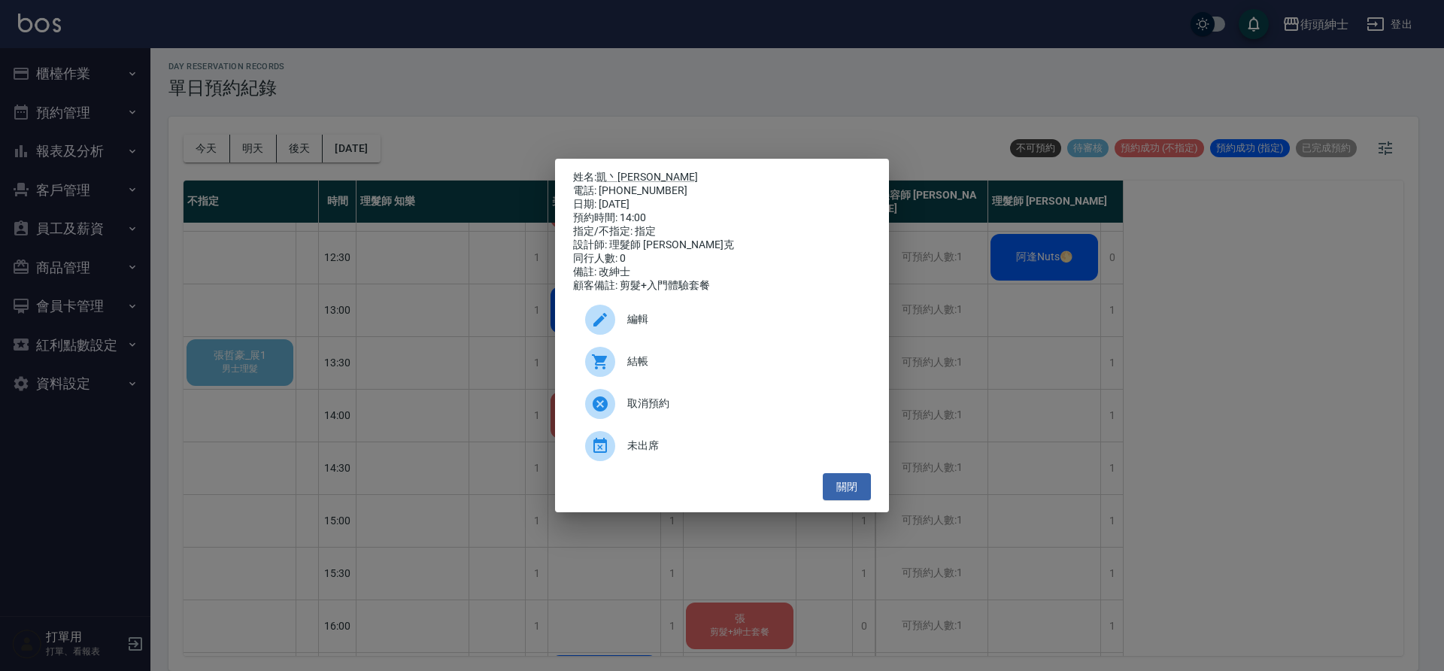
click at [743, 309] on div "編輯" at bounding box center [722, 320] width 298 height 42
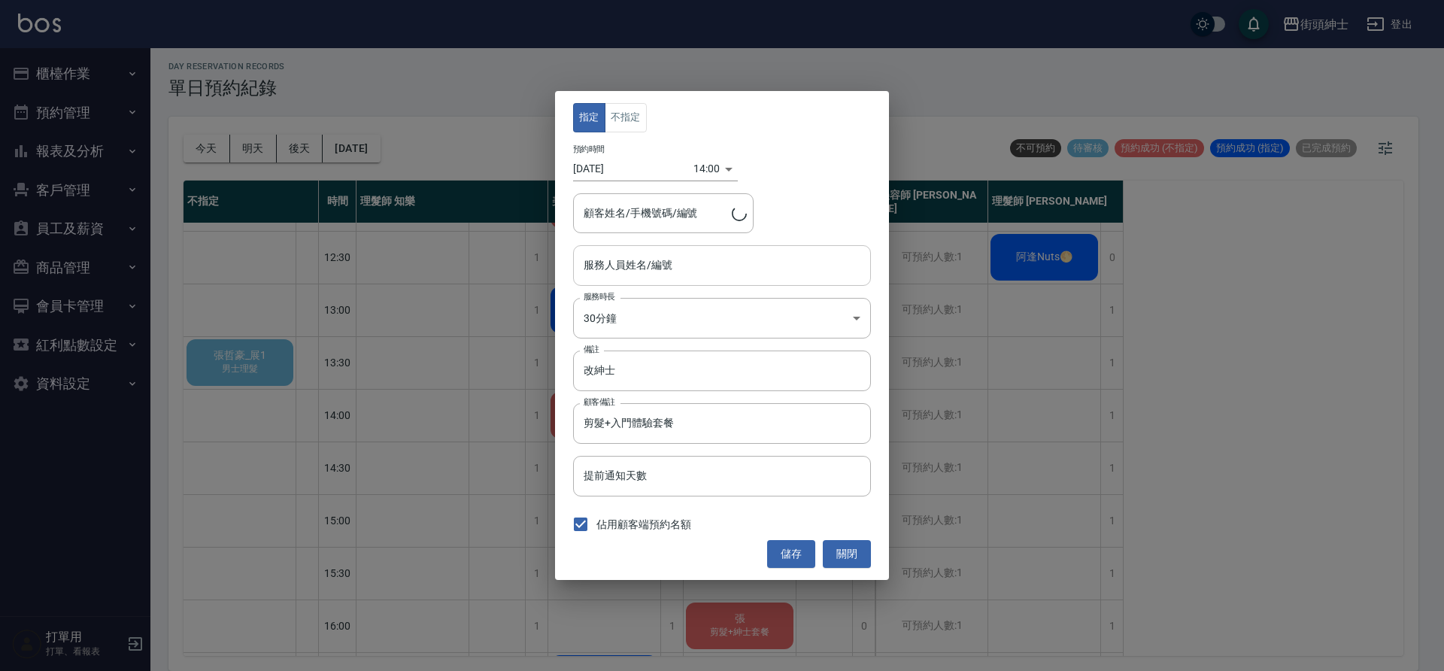
type input "理髮師 Vic 維克(無代號)"
type input "凱丶Kai/0989382596"
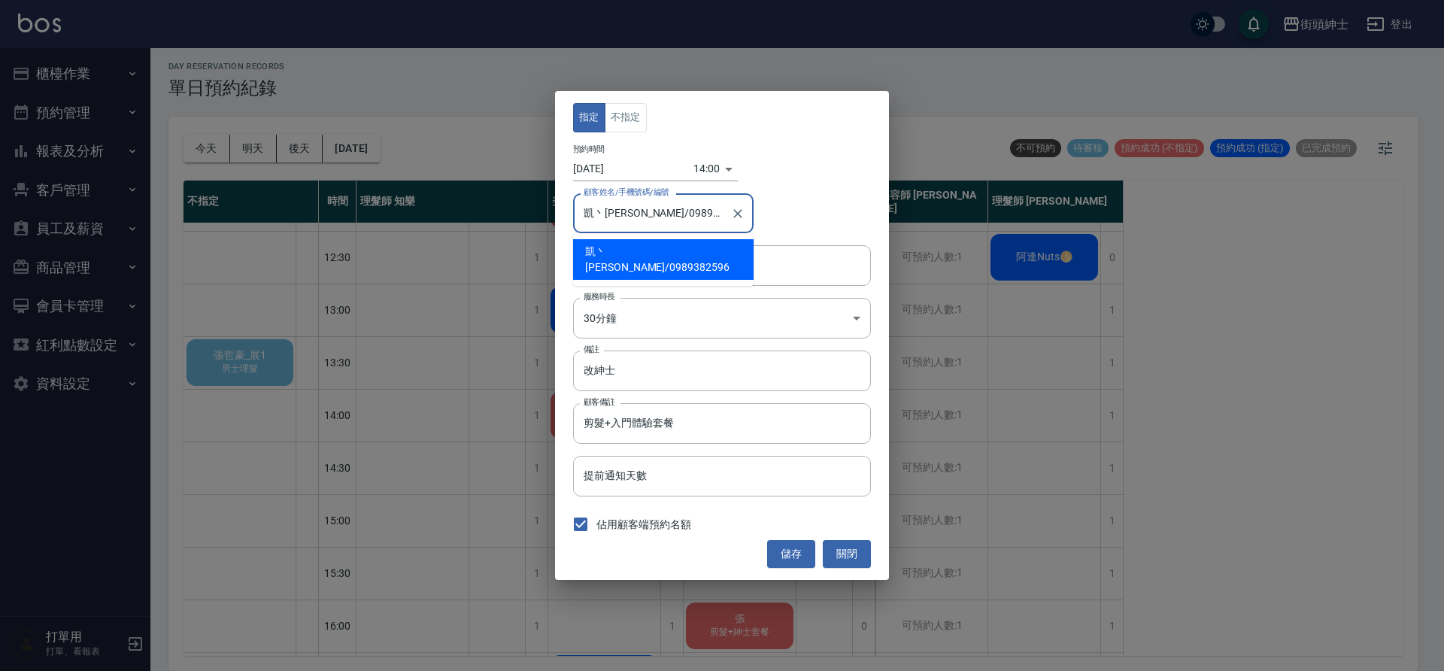
drag, startPoint x: 687, startPoint y: 213, endPoint x: 624, endPoint y: 214, distance: 62.4
click at [624, 214] on input "凱丶Kai/0989382596" at bounding box center [652, 213] width 144 height 26
click at [850, 560] on button "關閉" at bounding box center [847, 554] width 48 height 28
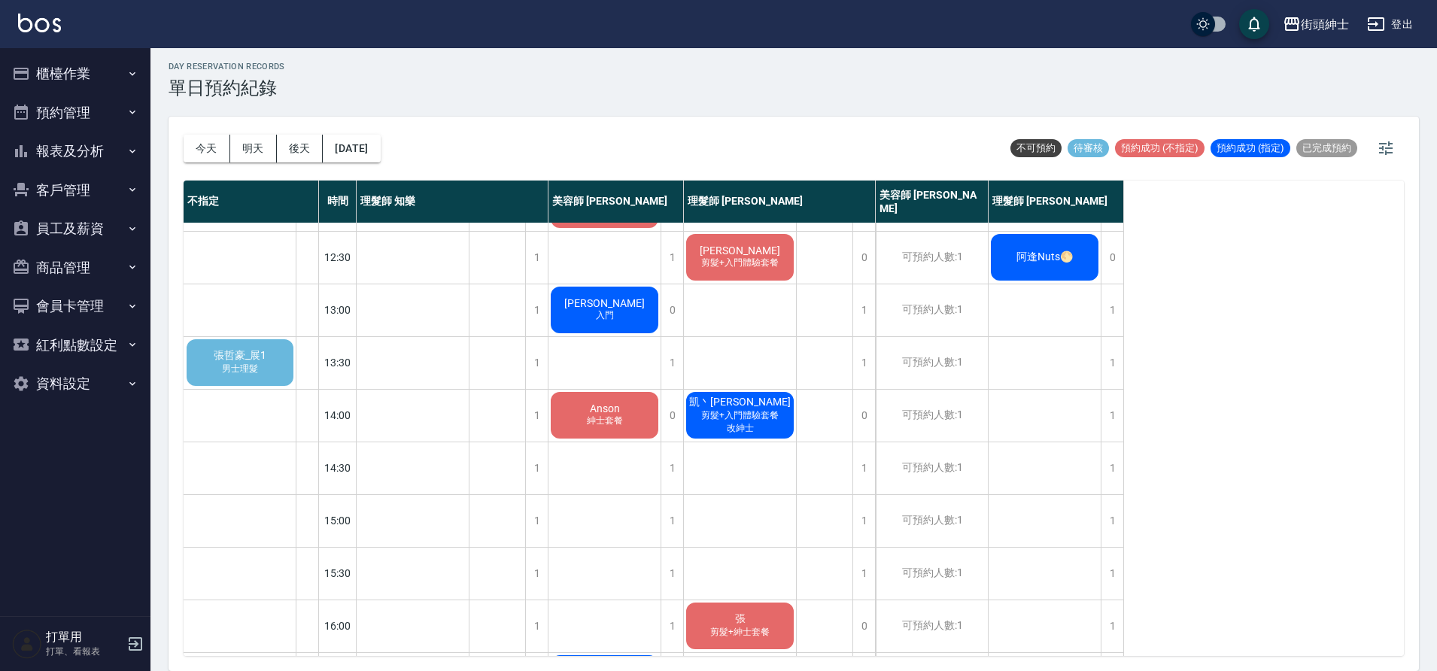
click at [684, 478] on div "王秉翔 剪髮+入門體驗套餐 凱丶Kai 剪髮+入門體驗套餐 改紳士 張 剪髮+紳士套餐 謝睿紳 男士理髮+修眉修容 蕭 男士理髮" at bounding box center [740, 626] width 113 height 1106
click at [674, 475] on div "1" at bounding box center [672, 468] width 23 height 52
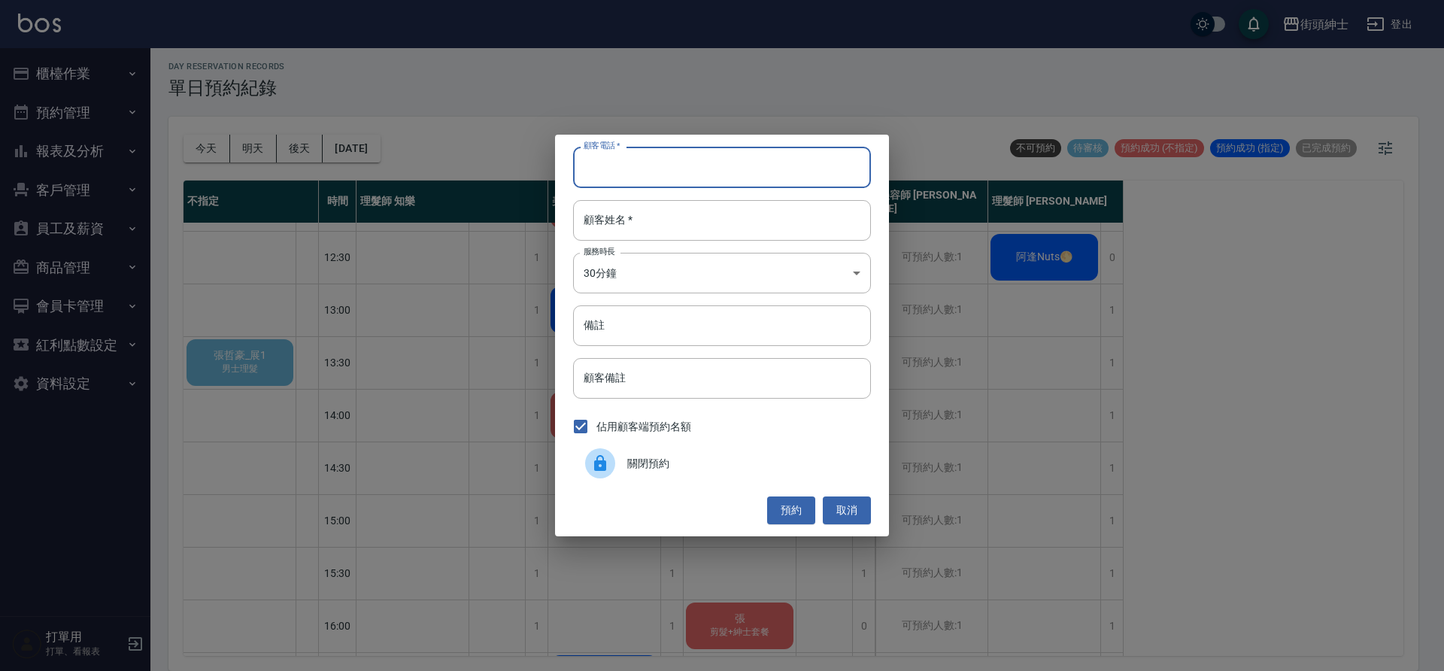
click at [655, 180] on input "顧客電話   *" at bounding box center [722, 167] width 298 height 41
paste input "0989382596"
type input "0989382596"
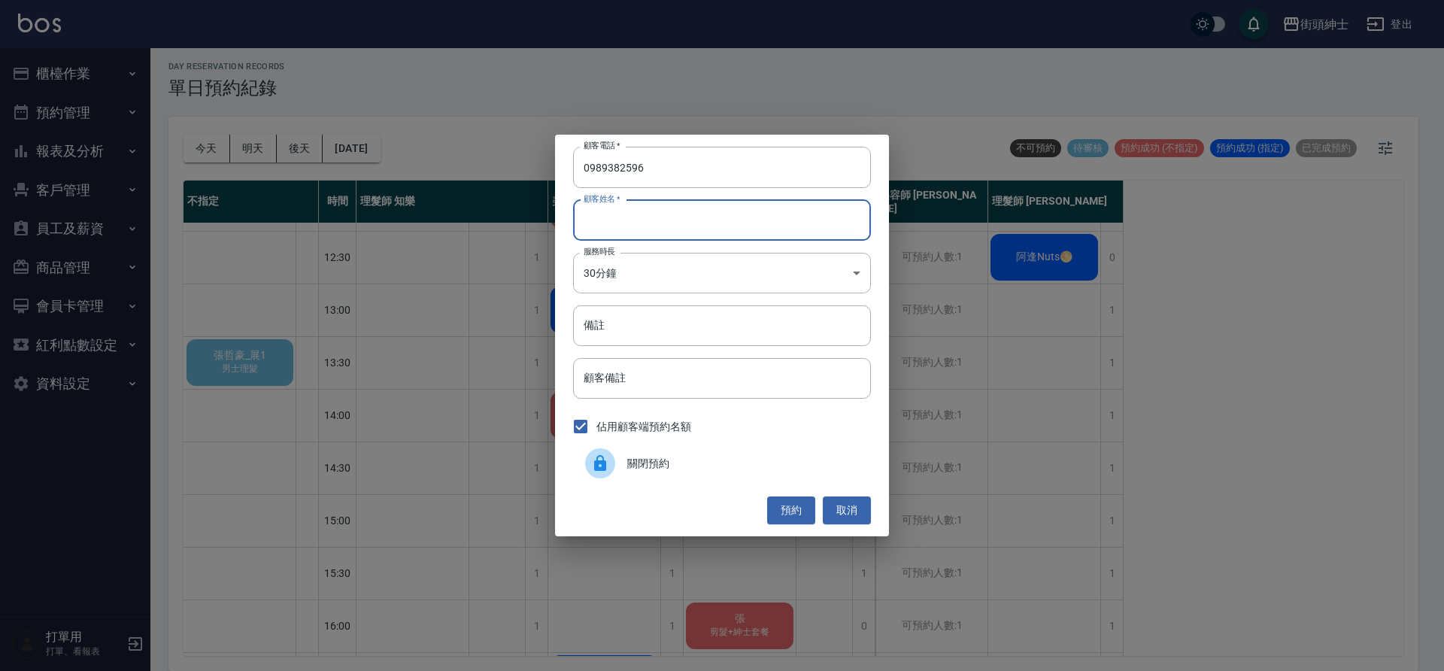
click at [720, 223] on input "顧客姓名   *" at bounding box center [722, 220] width 298 height 41
type input "０"
click at [737, 328] on input "備註" at bounding box center [722, 325] width 298 height 41
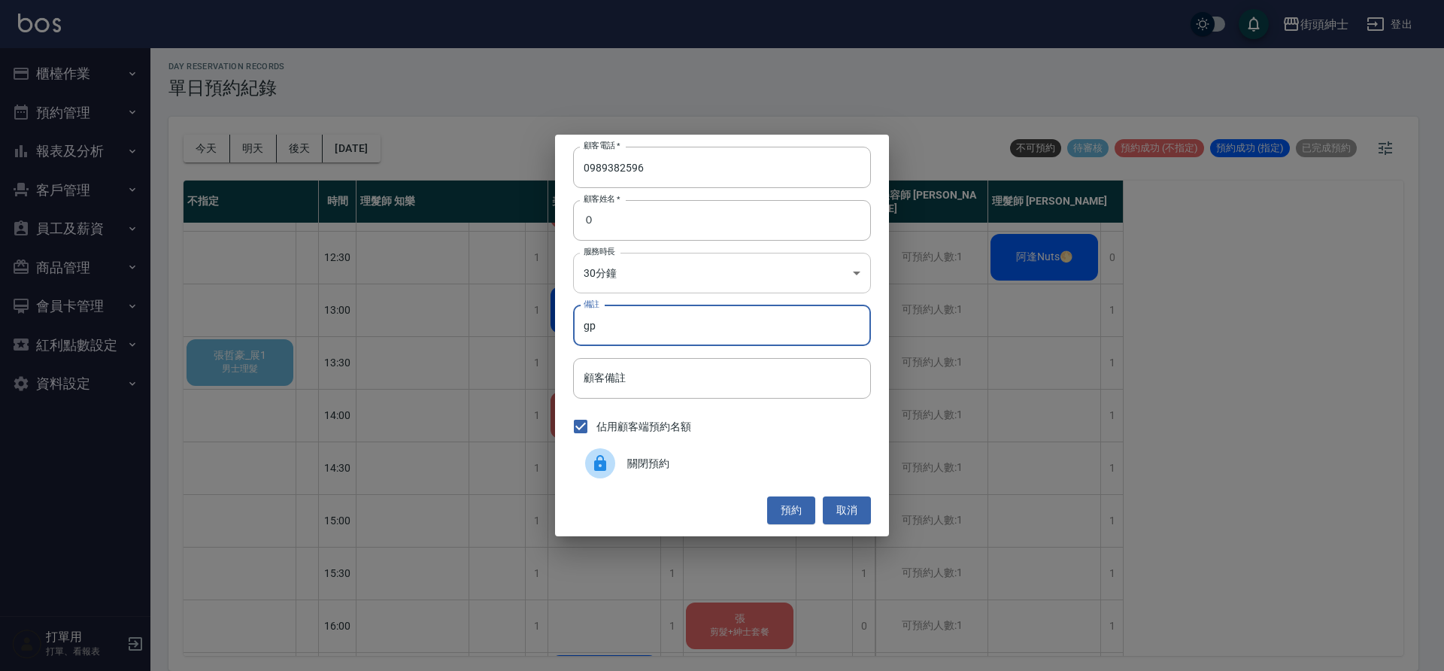
type input "g"
type input "申"
type input "紳士"
click at [792, 513] on button "預約" at bounding box center [791, 511] width 48 height 28
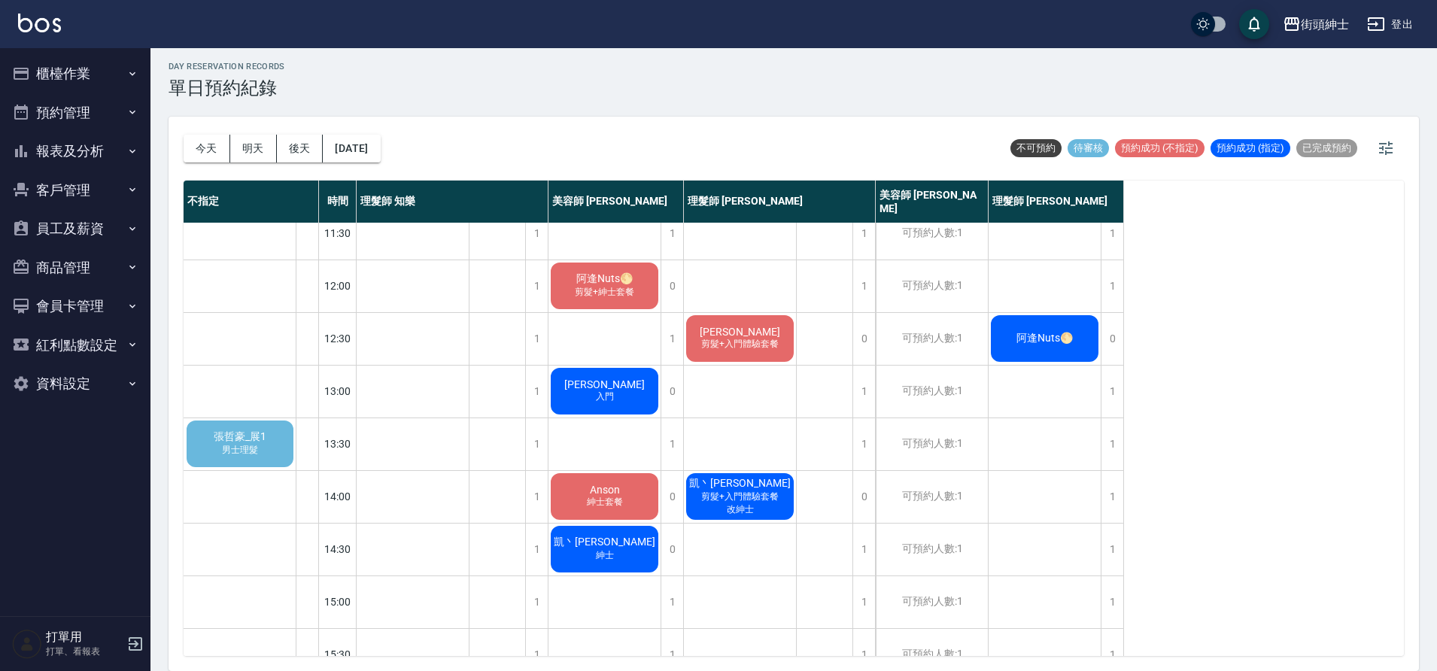
scroll to position [179, 0]
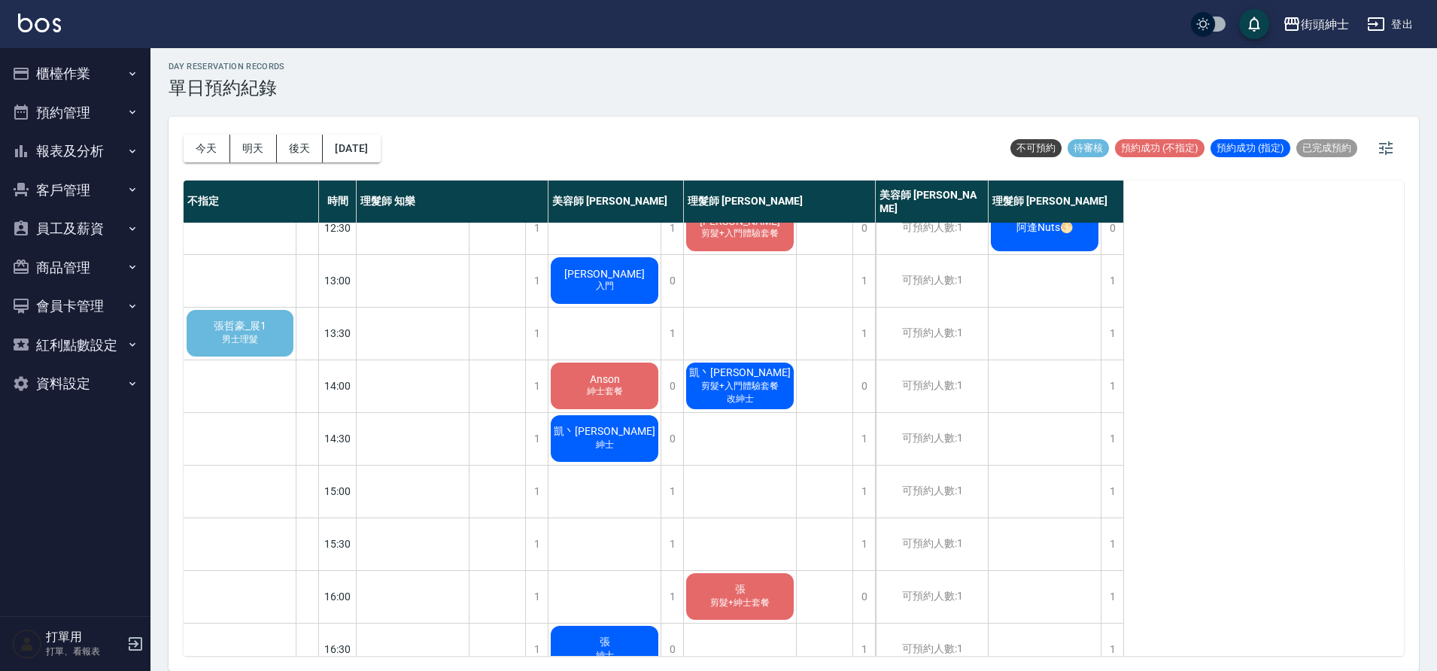
click at [265, 336] on div "張哲豪_展1 男士理髮" at bounding box center [239, 333] width 111 height 51
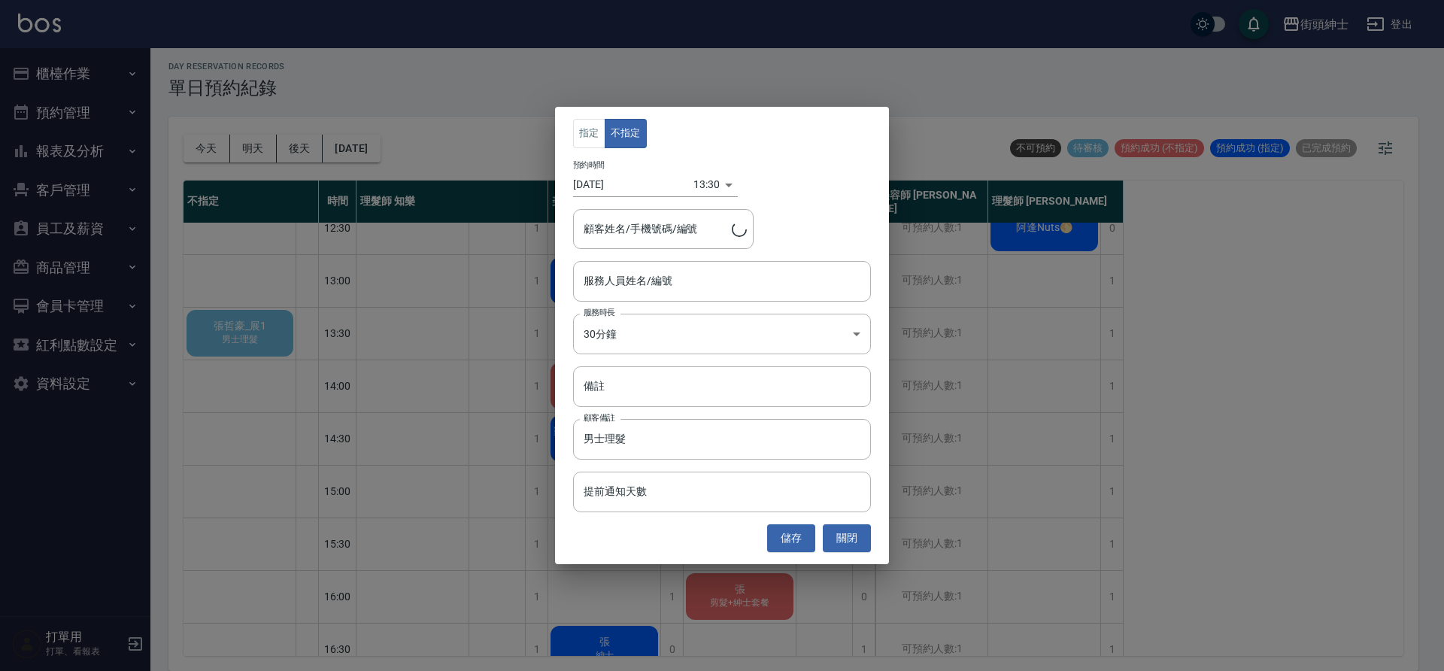
type input "張哲豪_展1/0922422109"
click at [683, 274] on input "服務人員姓名/編號" at bounding box center [722, 281] width 284 height 26
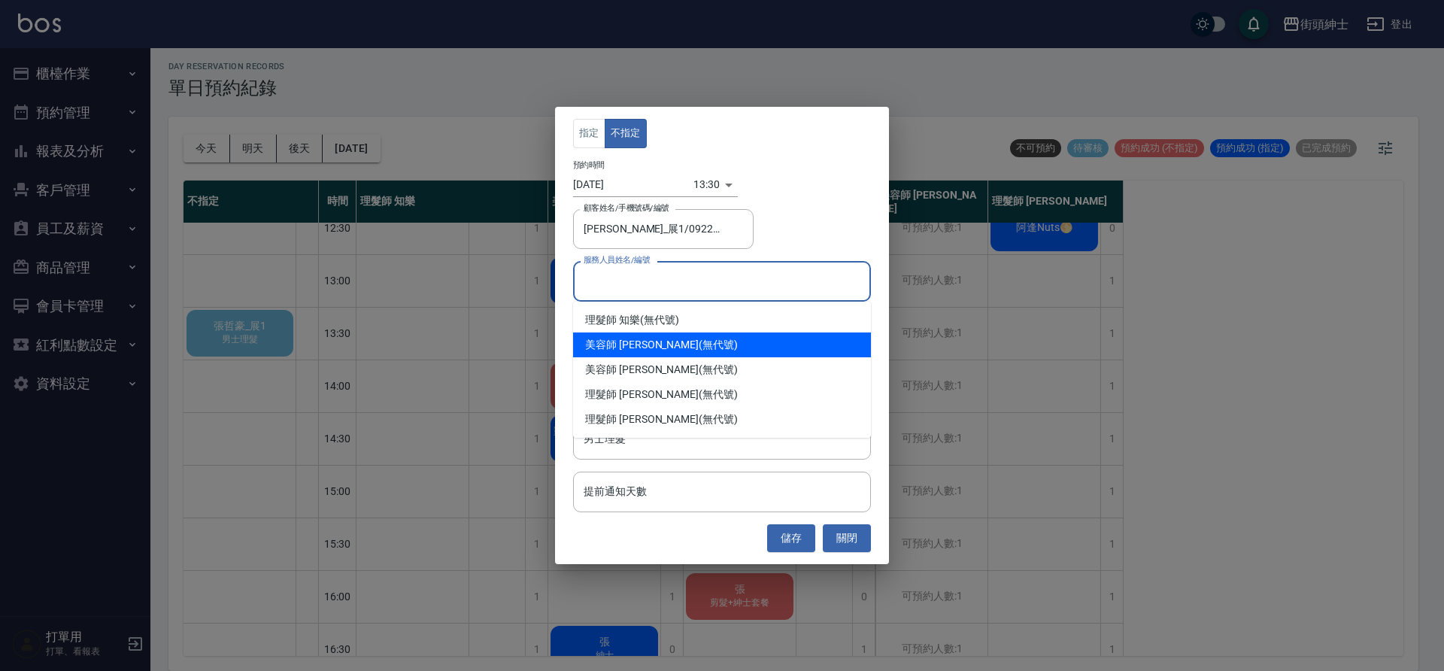
click at [688, 333] on div "美容師 小戴 (無代號)" at bounding box center [722, 345] width 298 height 25
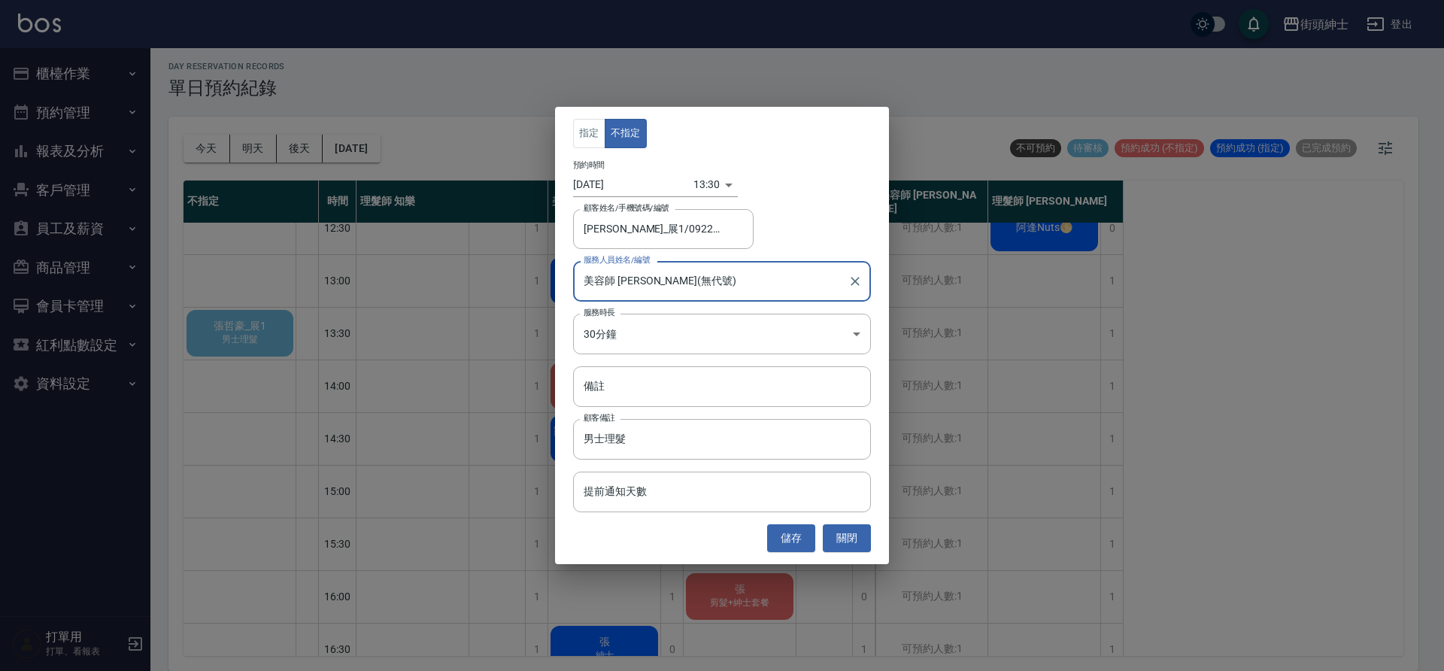
click at [685, 281] on input "美容師 小戴(無代號)" at bounding box center [711, 281] width 262 height 26
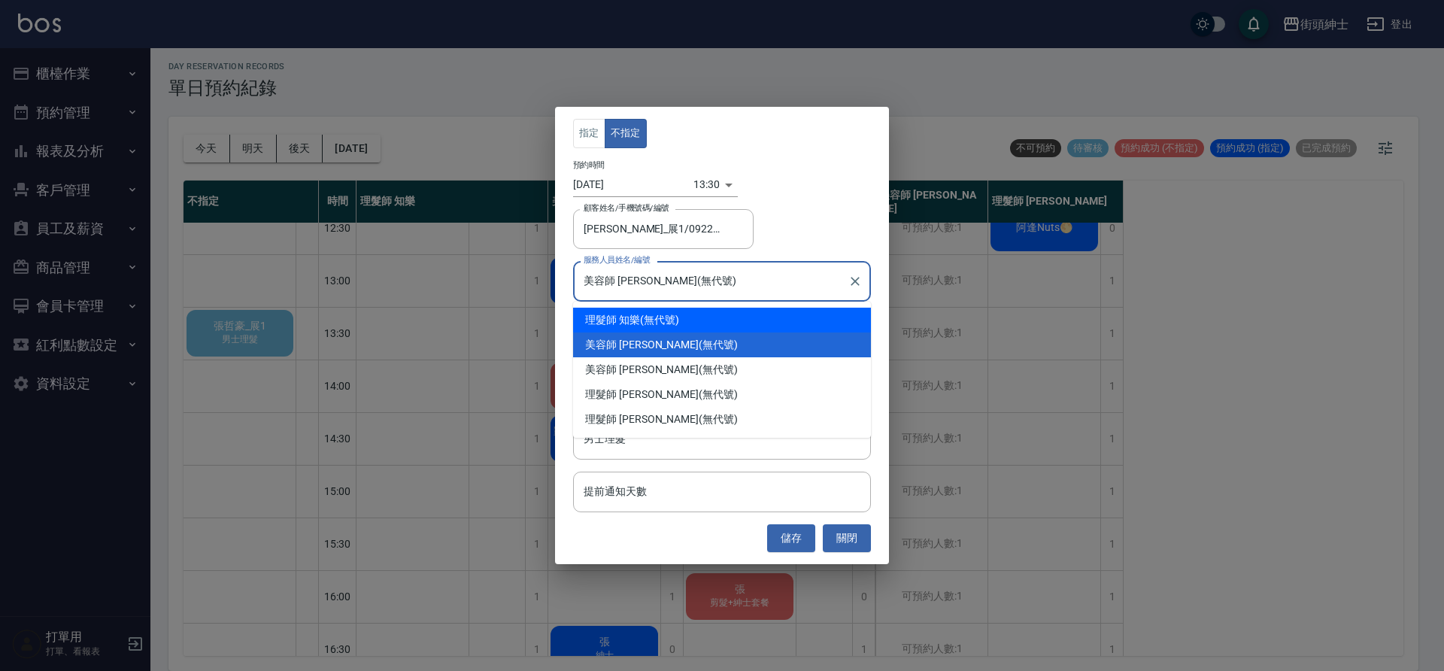
click at [675, 316] on div "理髮師 知樂 (無代號)" at bounding box center [722, 320] width 298 height 25
type input "理髮師 知樂(無代號)"
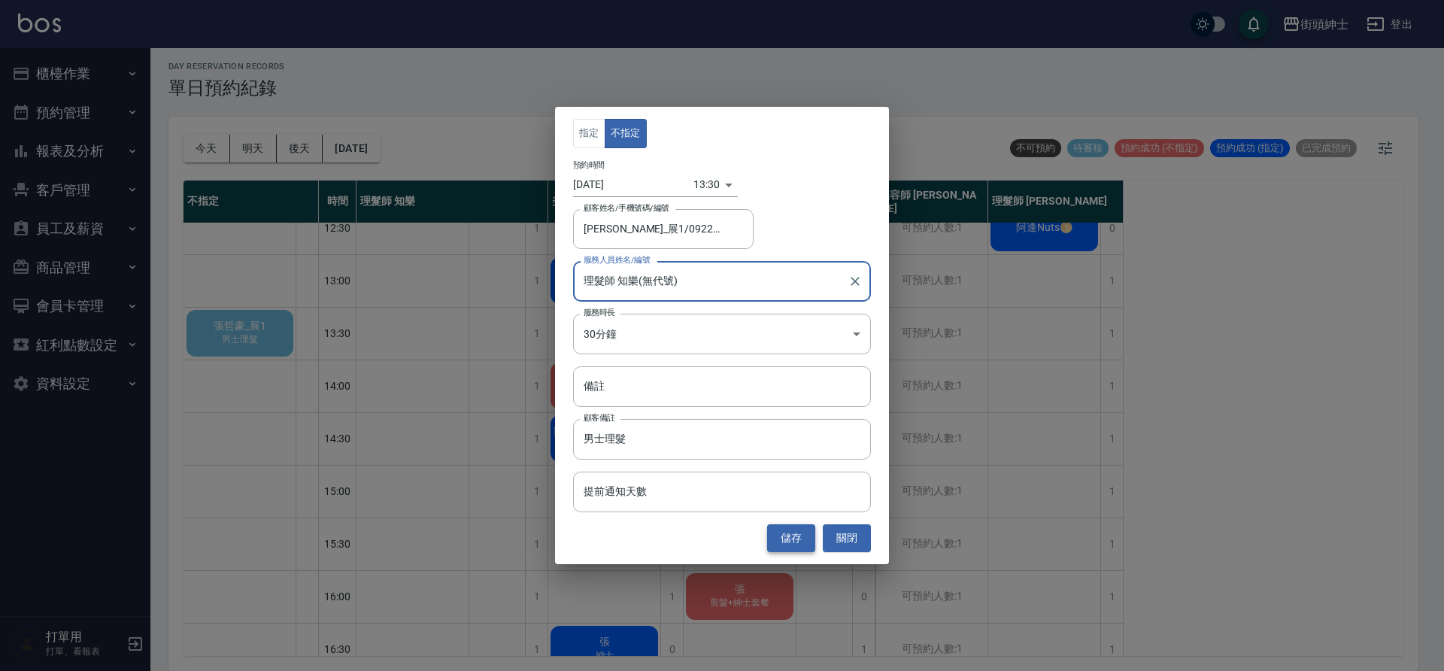
click at [806, 535] on button "儲存" at bounding box center [791, 538] width 48 height 28
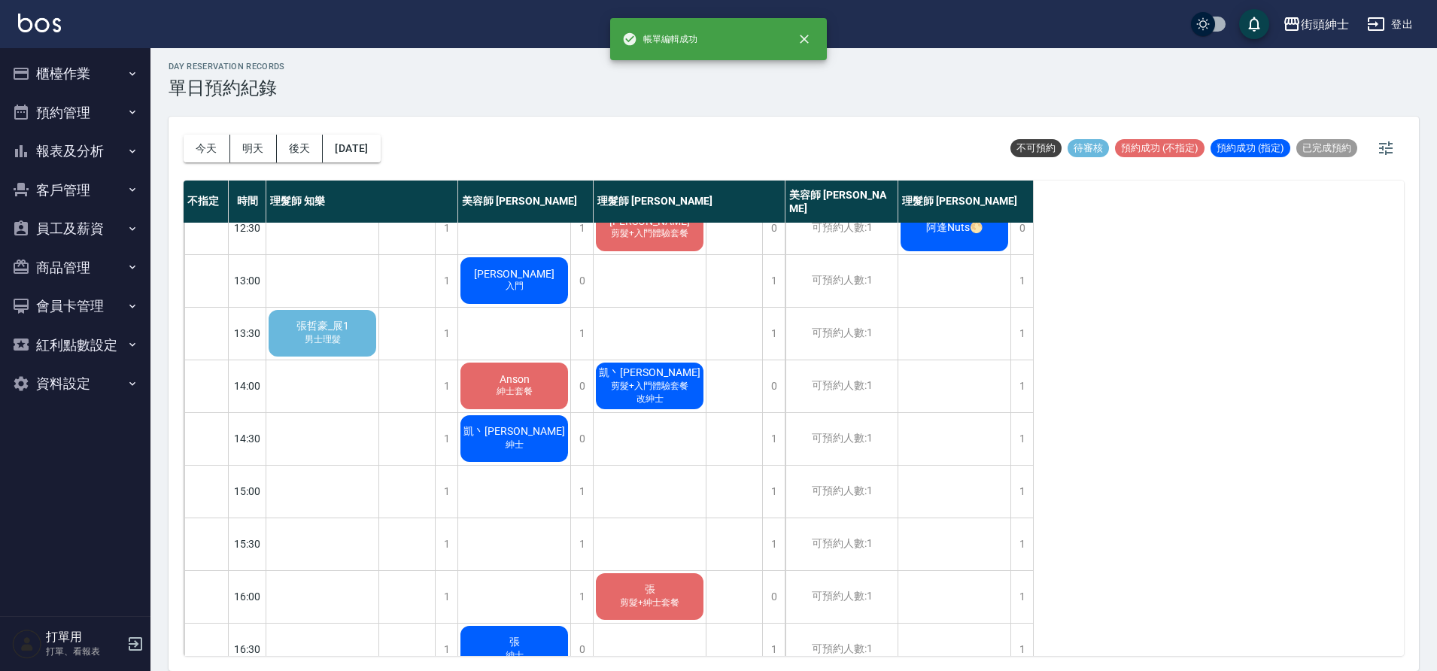
click at [353, 334] on div "張哲豪_展1 男士理髮" at bounding box center [322, 333] width 112 height 51
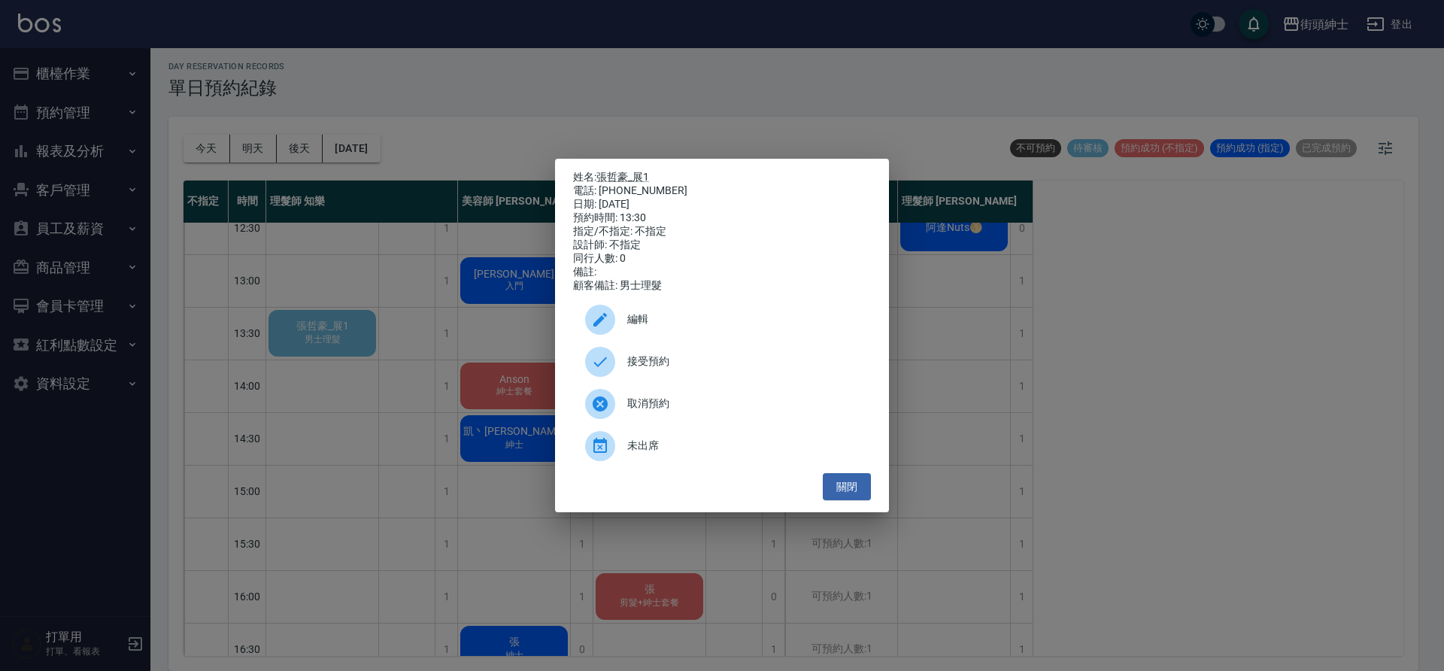
click at [630, 369] on span "接受預約" at bounding box center [743, 362] width 232 height 16
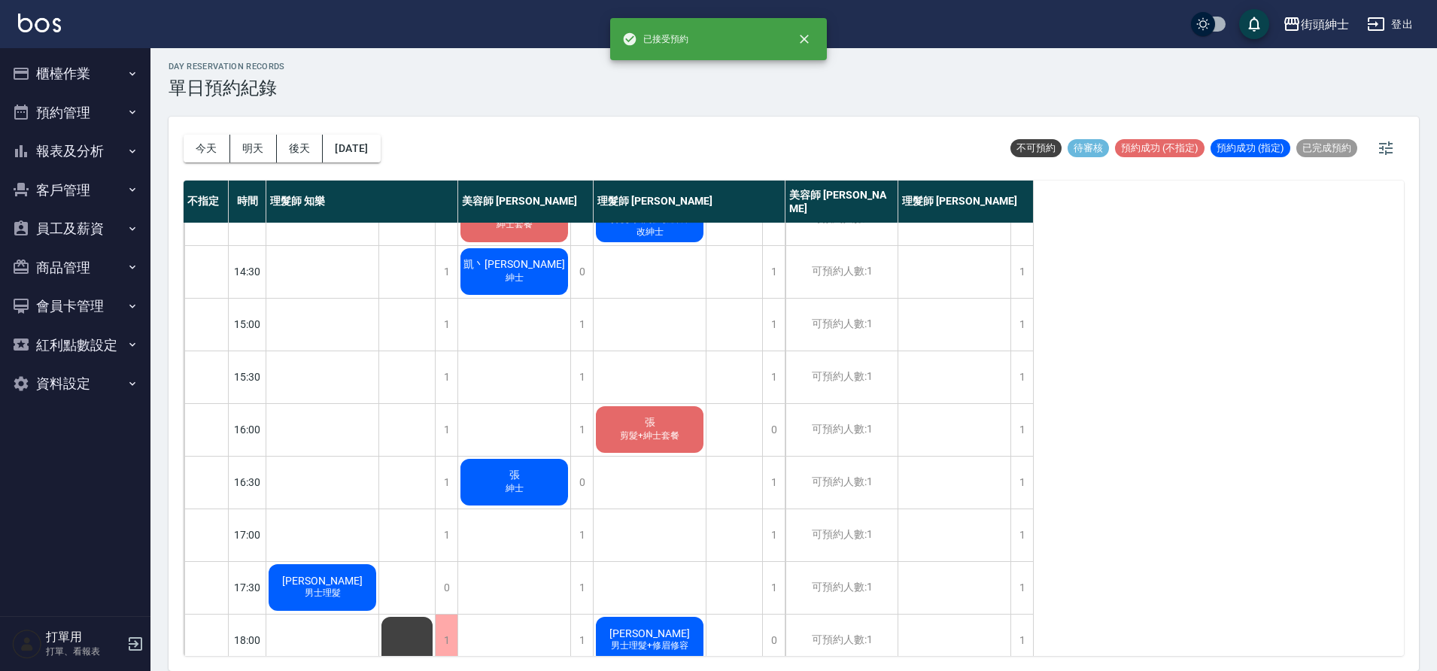
scroll to position [29, 0]
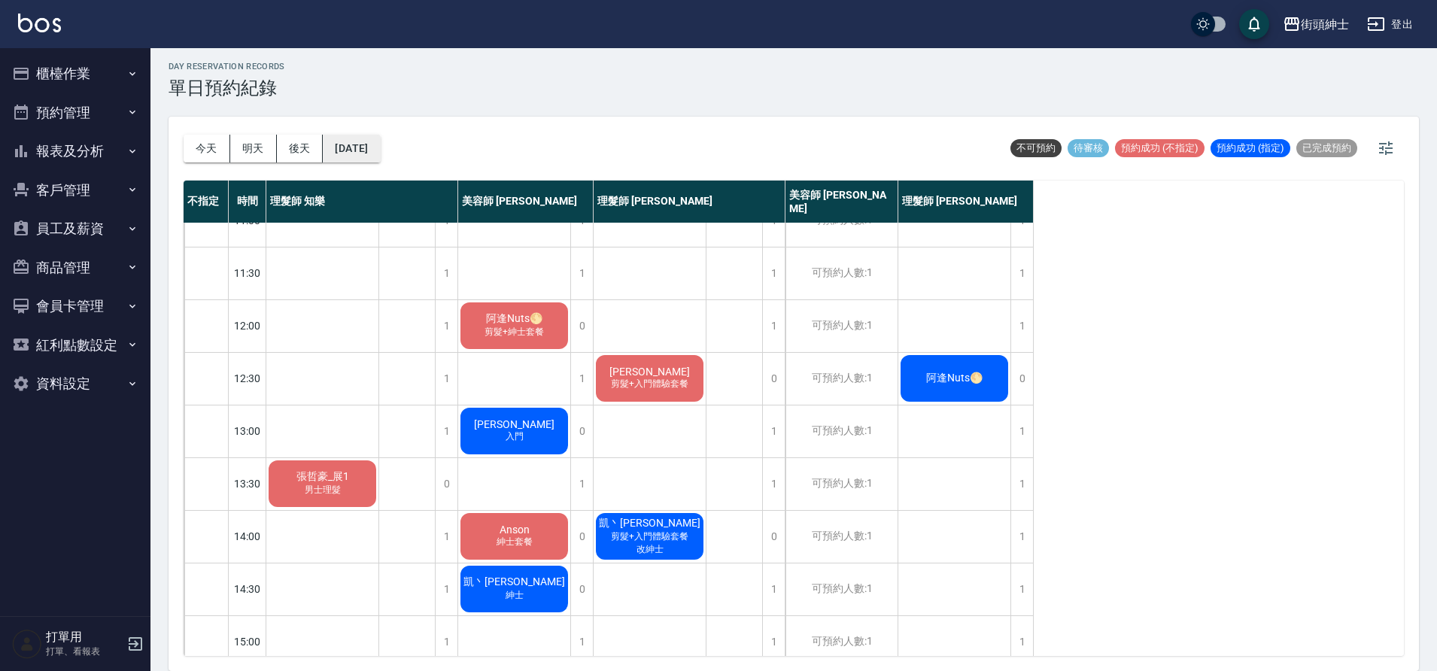
click at [366, 143] on button "2025/09/26" at bounding box center [351, 149] width 57 height 28
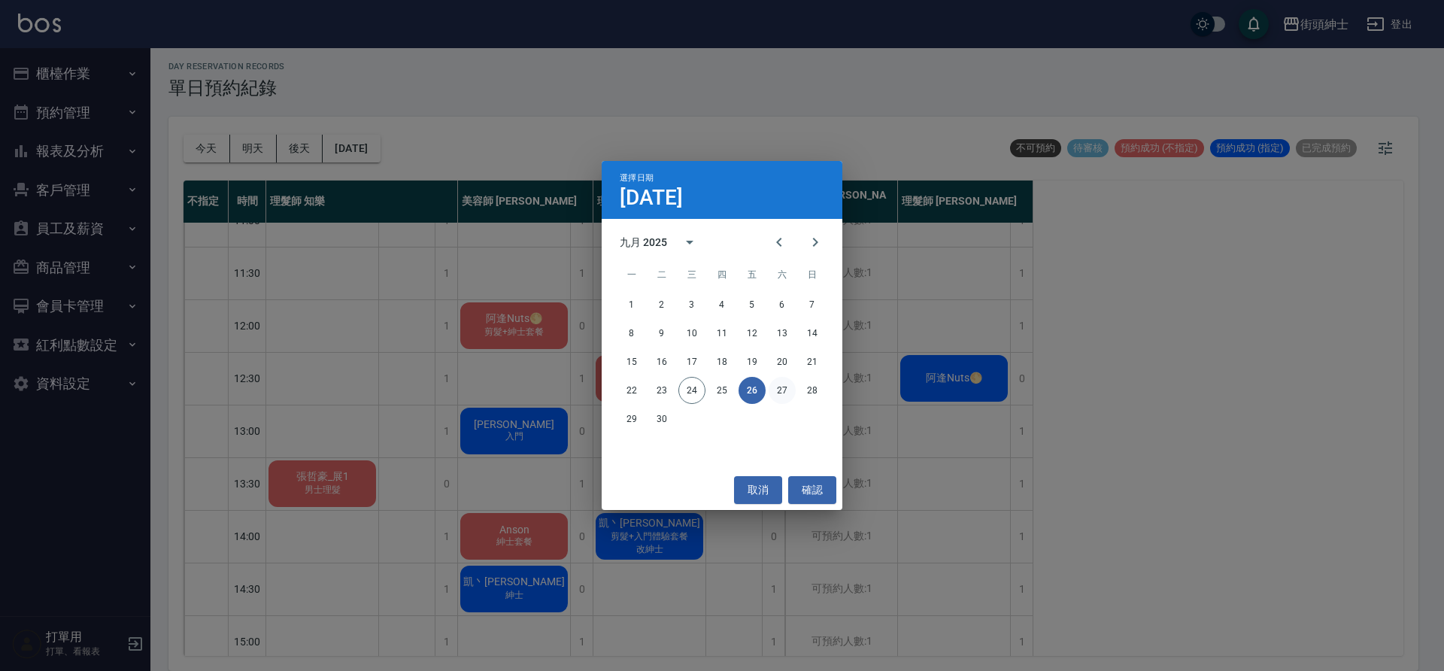
click at [785, 384] on button "27" at bounding box center [782, 390] width 27 height 27
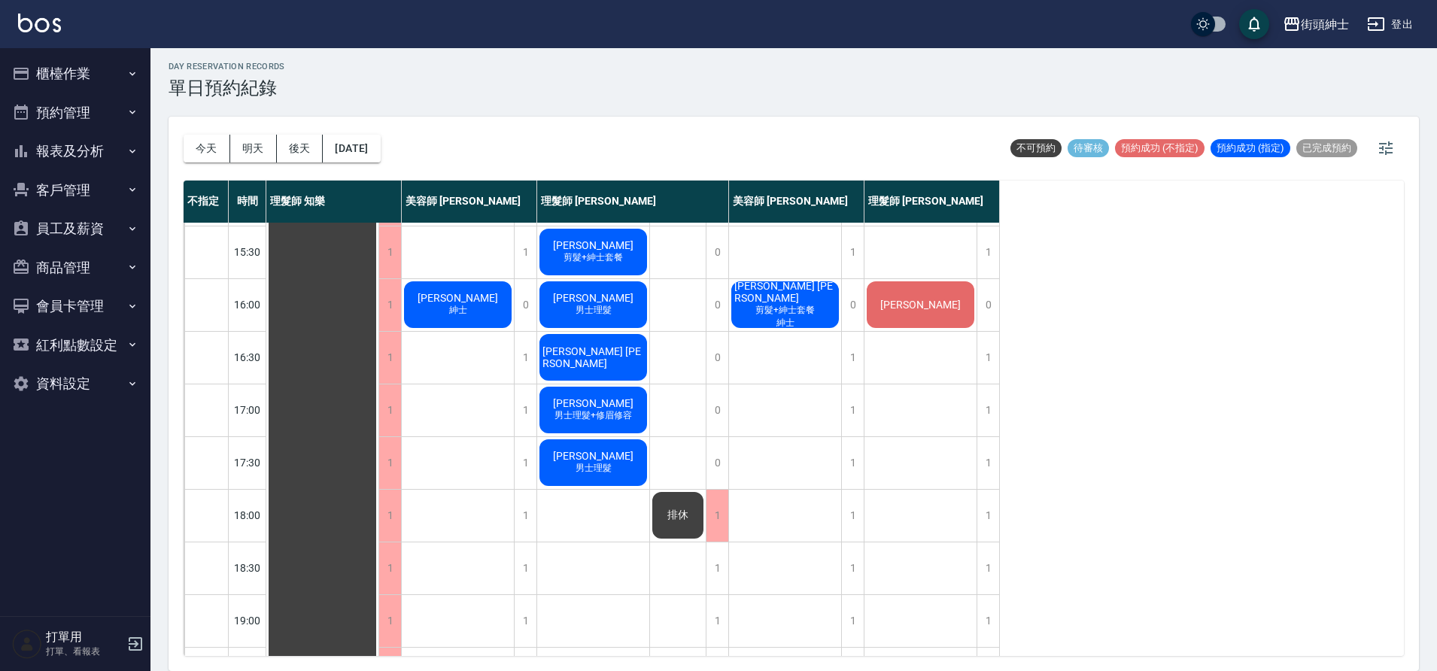
scroll to position [526, 0]
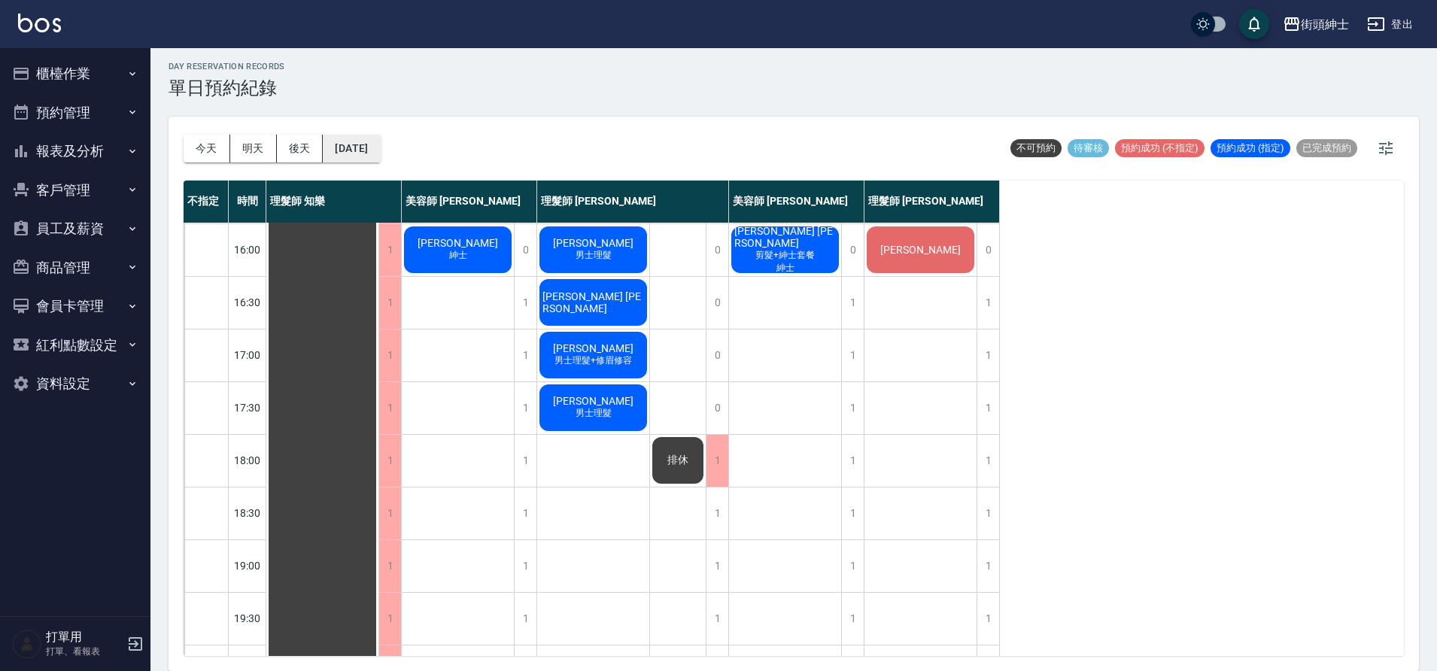
click at [356, 153] on button "2025/09/27" at bounding box center [351, 149] width 57 height 28
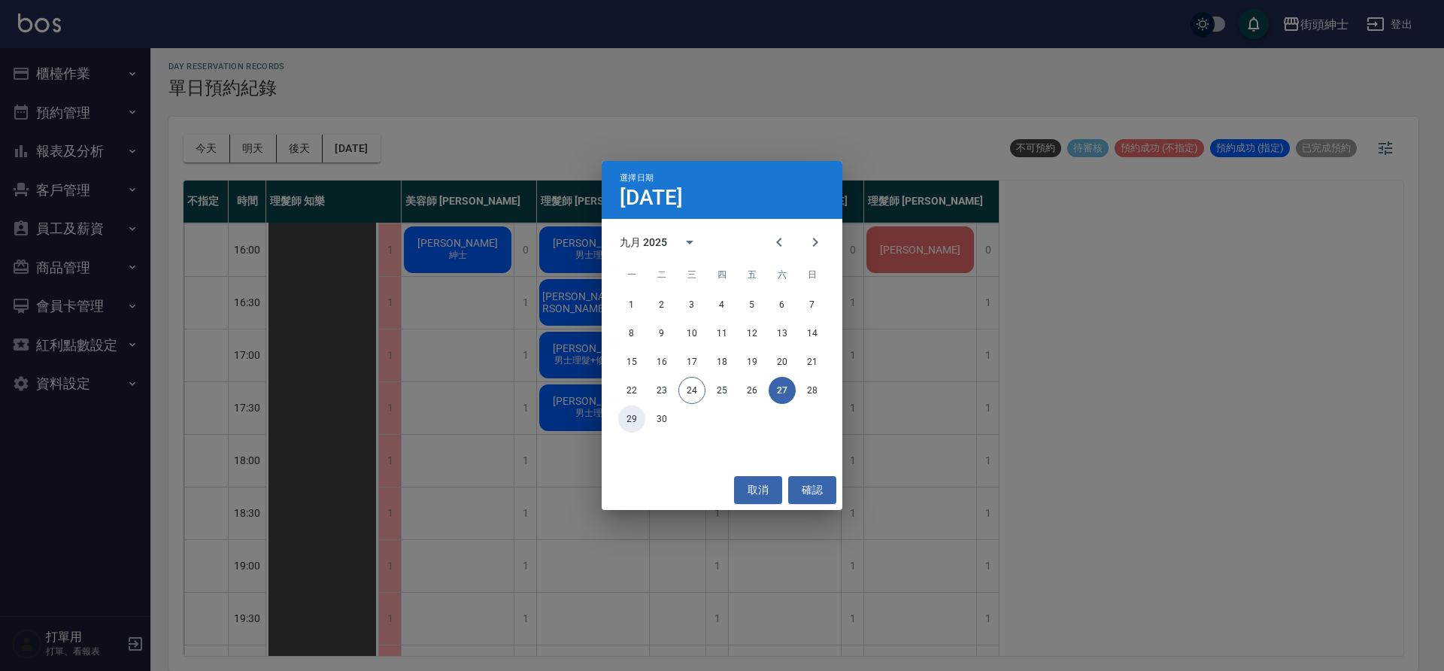
click at [639, 411] on button "29" at bounding box center [631, 418] width 27 height 27
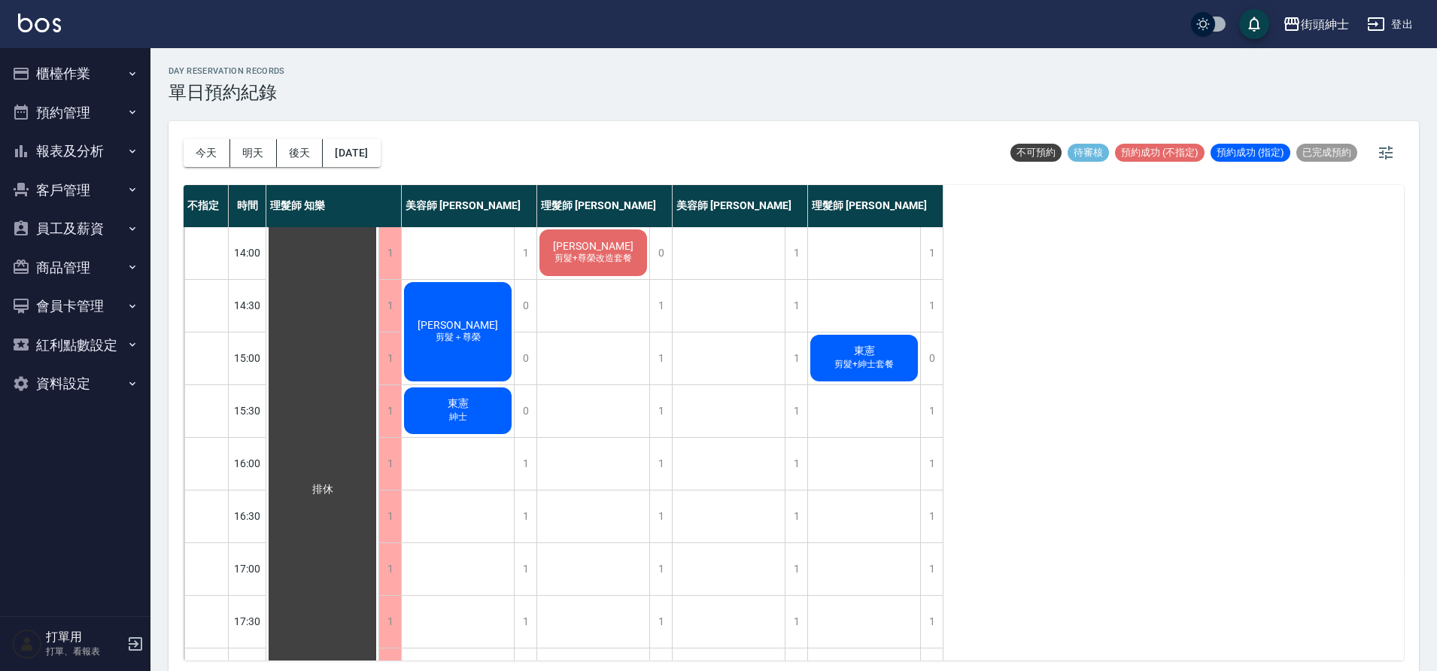
scroll to position [529, 0]
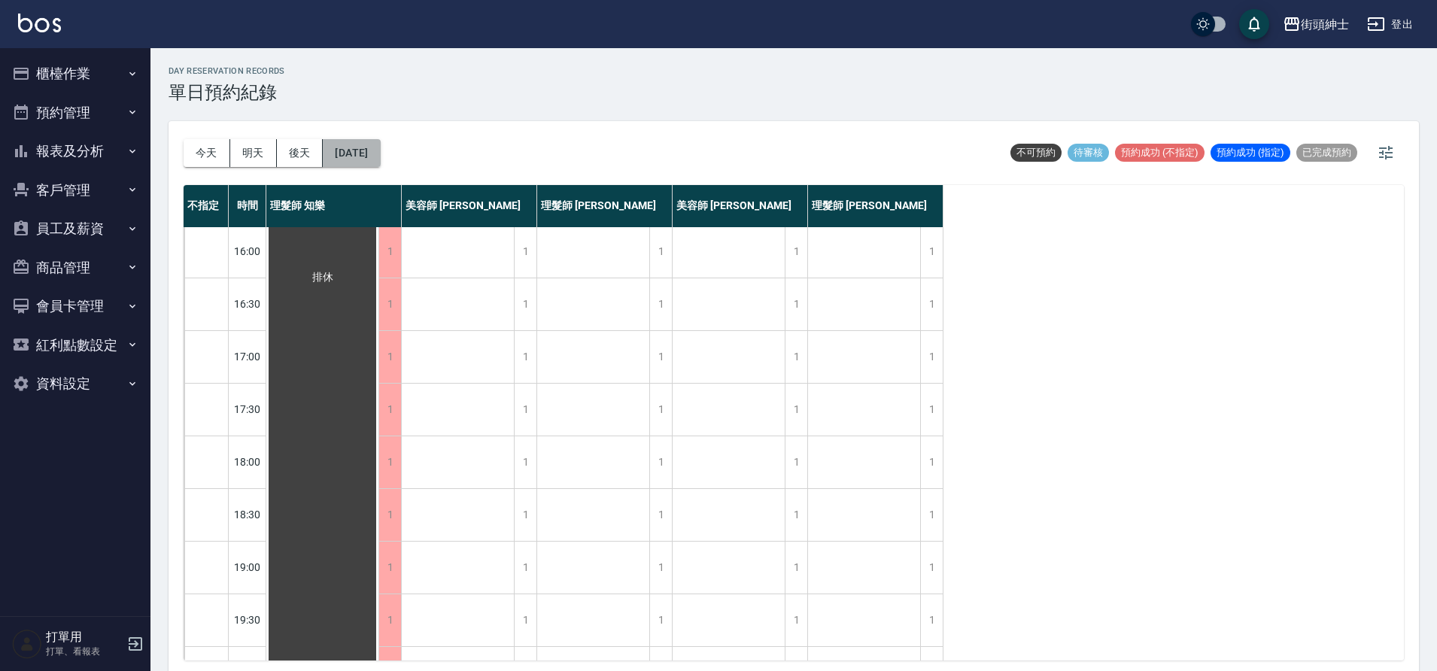
click at [360, 145] on button "2025/09/29" at bounding box center [351, 153] width 57 height 28
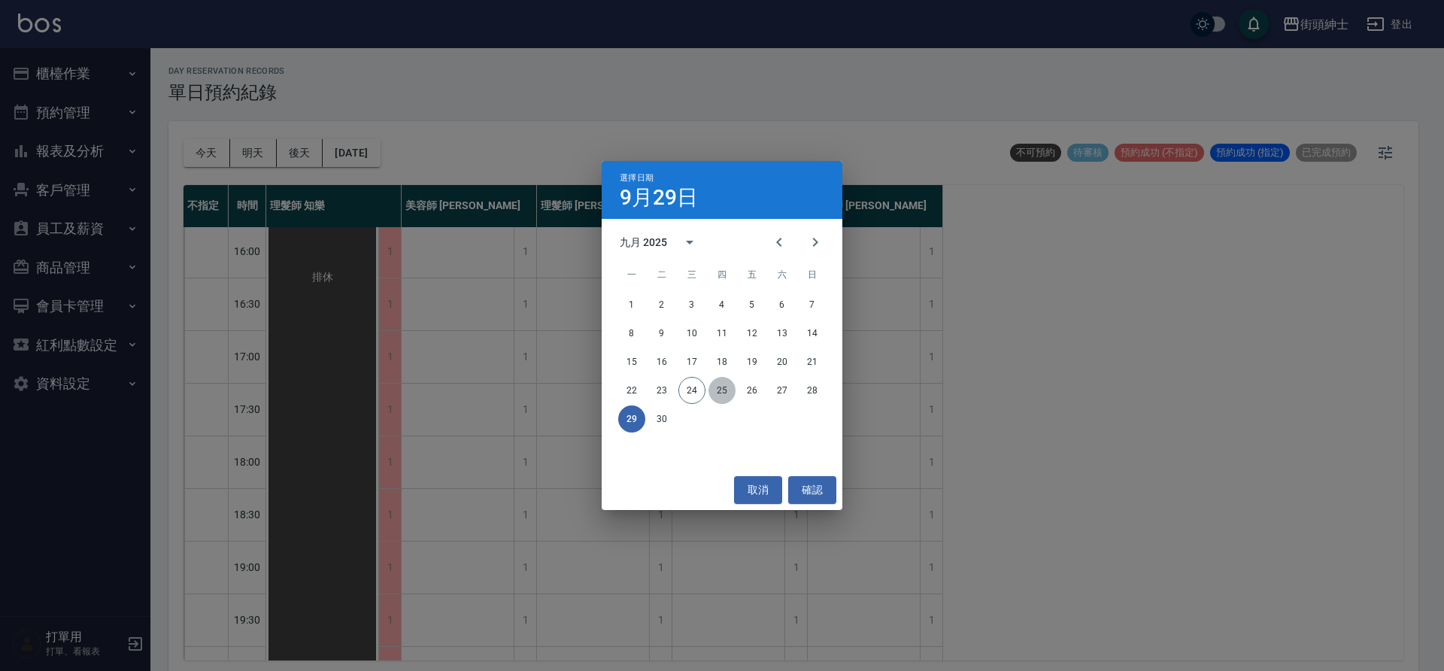
click at [721, 390] on button "25" at bounding box center [722, 390] width 27 height 27
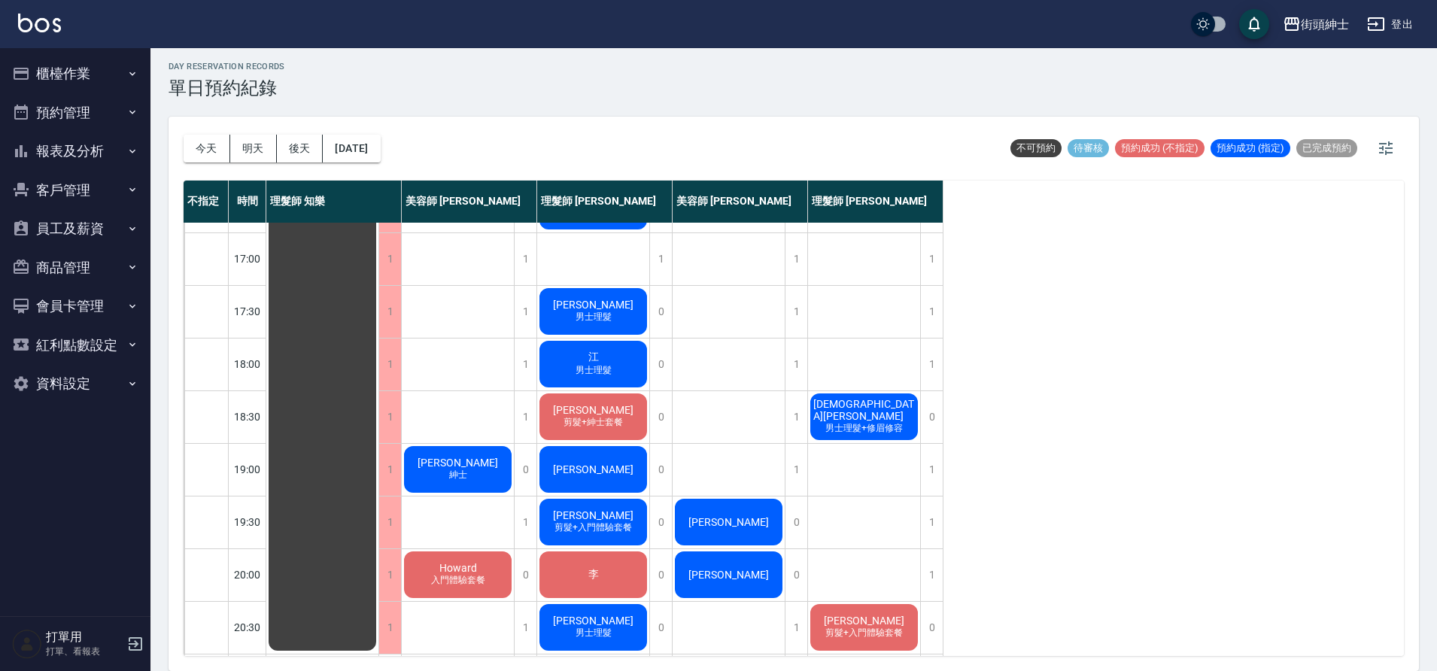
scroll to position [737, 0]
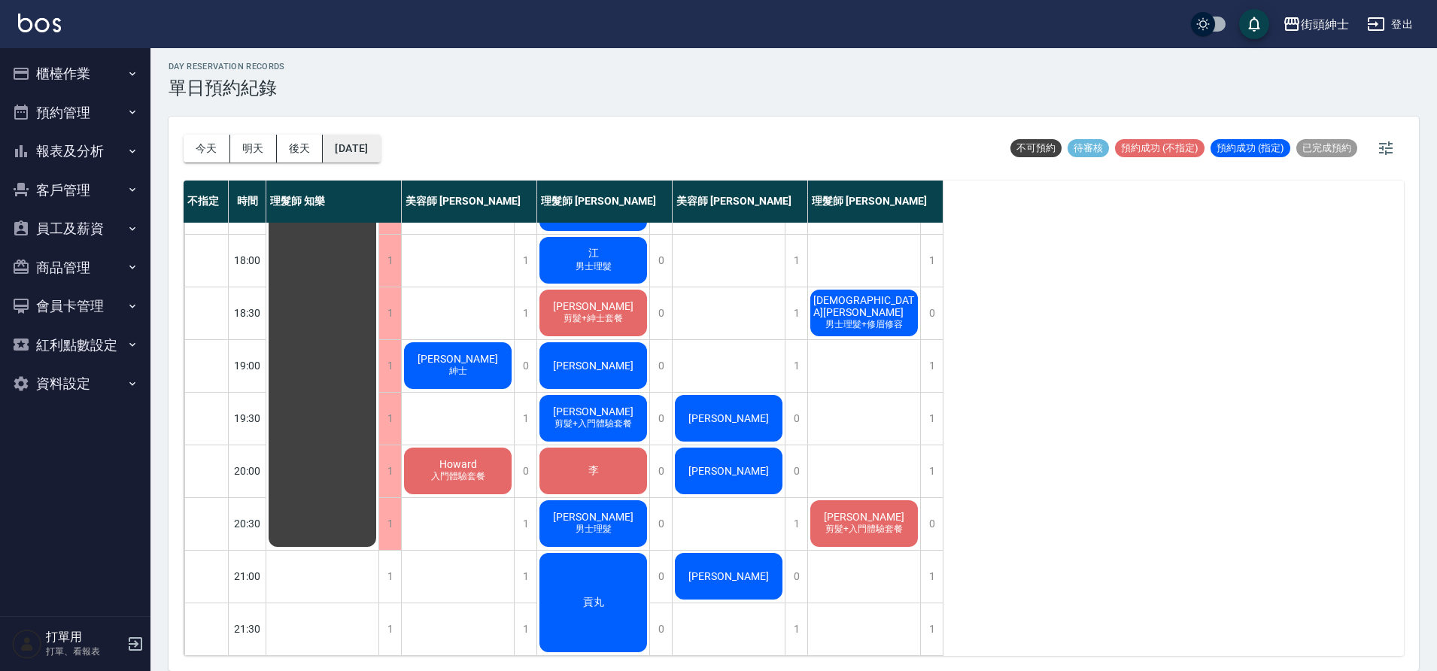
click at [347, 150] on button "2025/09/25" at bounding box center [351, 149] width 57 height 28
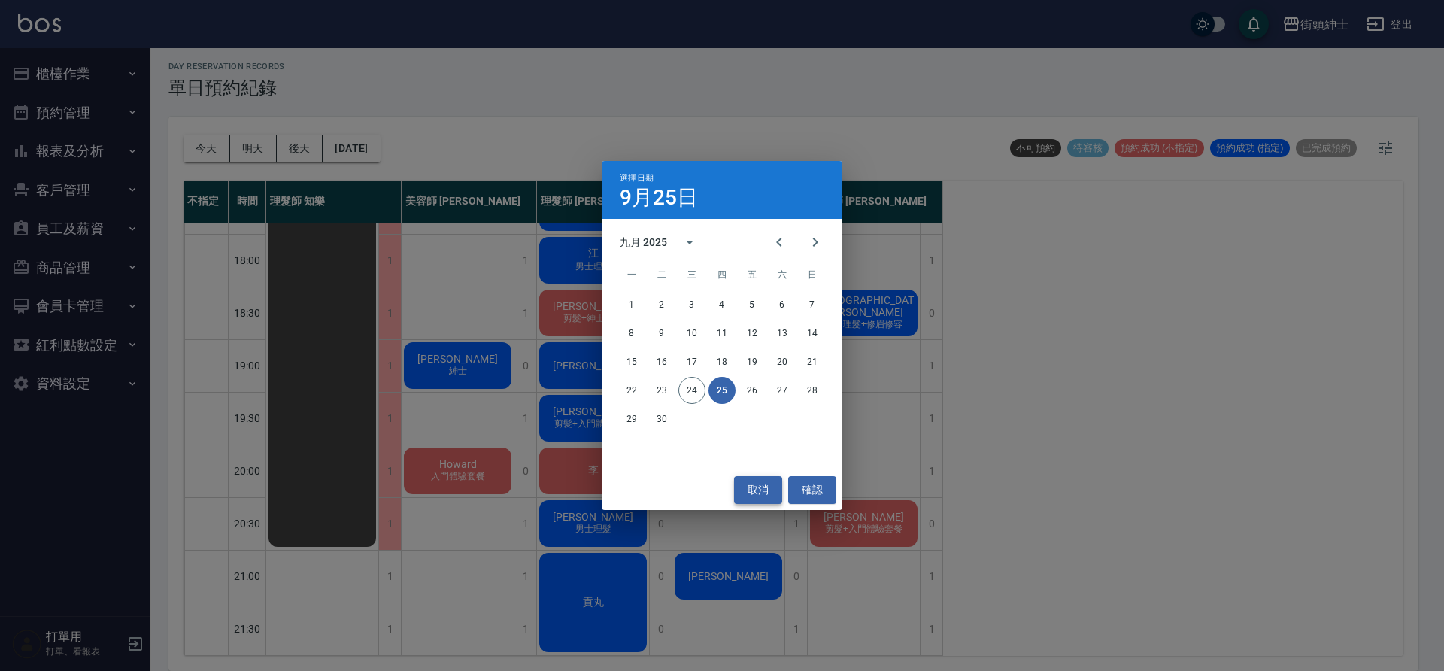
click at [764, 495] on button "取消" at bounding box center [758, 490] width 48 height 28
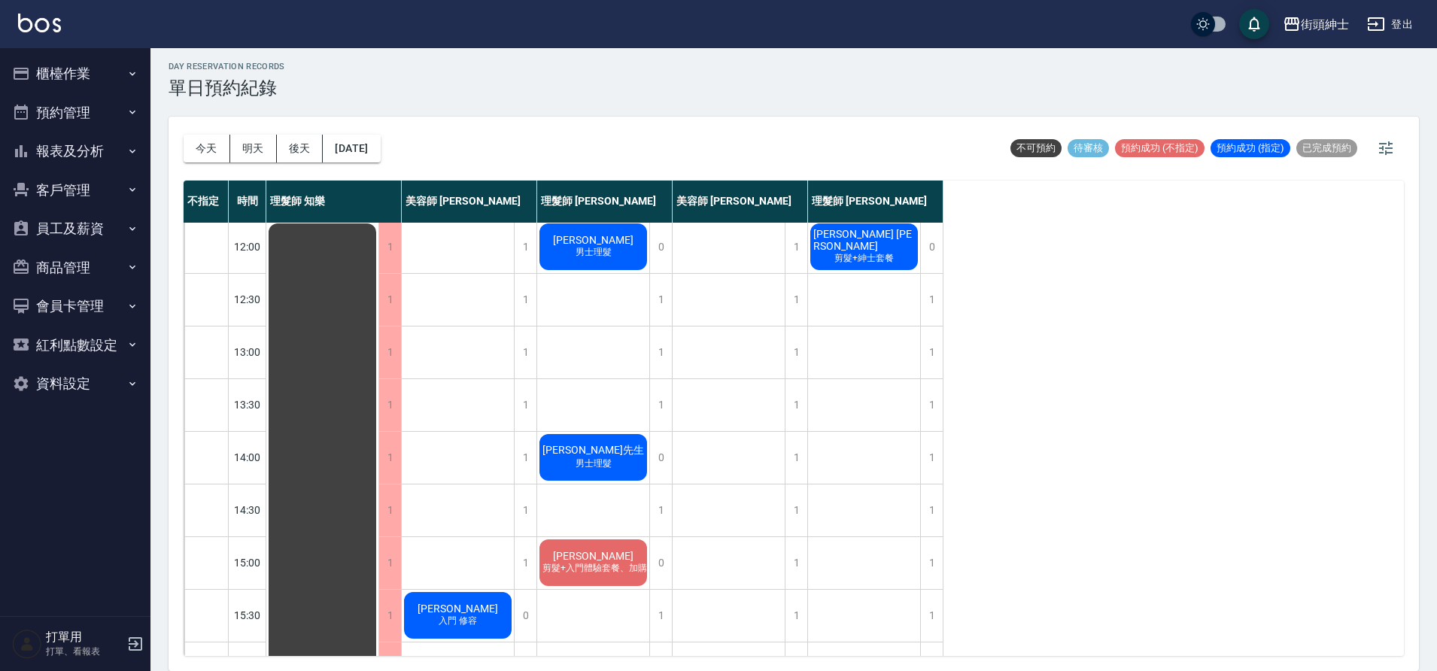
scroll to position [74, 0]
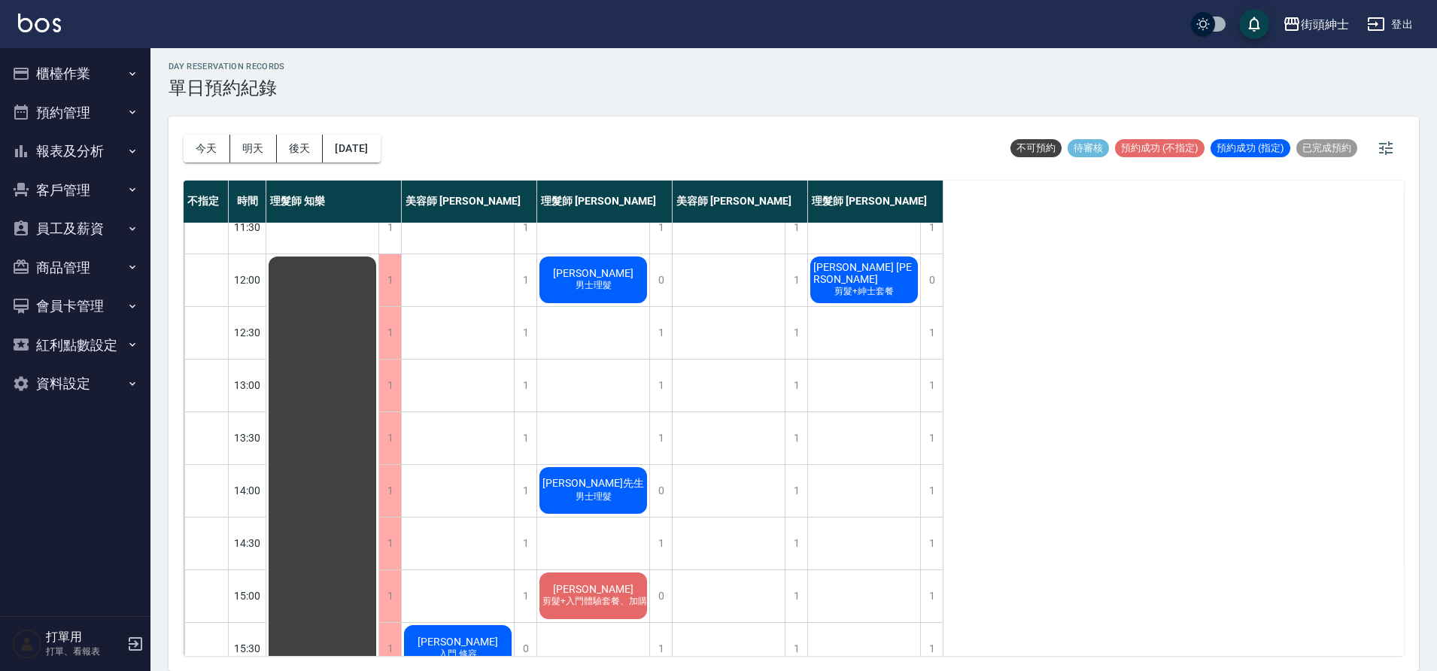
click at [838, 285] on span "剪髮+紳士套餐" at bounding box center [863, 291] width 65 height 13
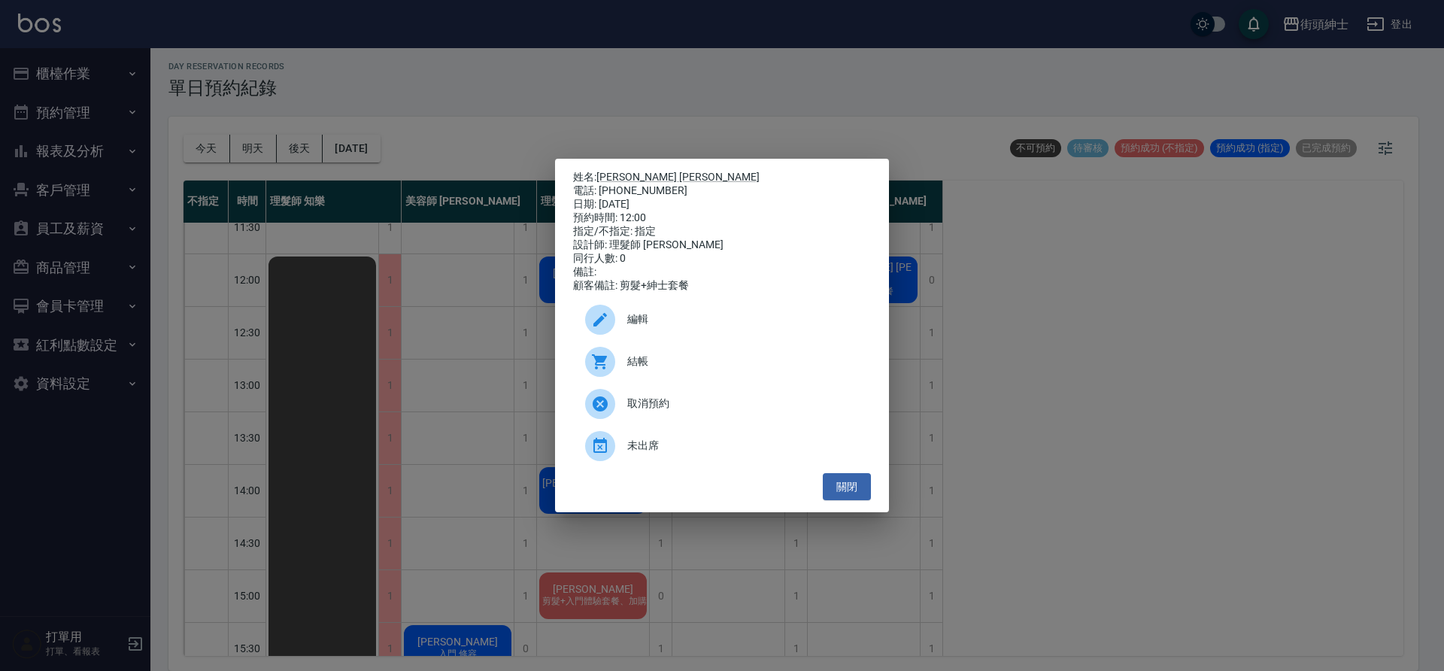
click at [704, 325] on span "編輯" at bounding box center [743, 319] width 232 height 16
click at [705, 325] on body "街頭紳士 登出 櫃檯作業 打帳單 帳單列表 營業儀表板 現金收支登錄 材料自購登錄 每日結帳 排班表 現場電腦打卡 預約管理 預約管理 單日預約紀錄 單週預約…" at bounding box center [722, 333] width 1444 height 676
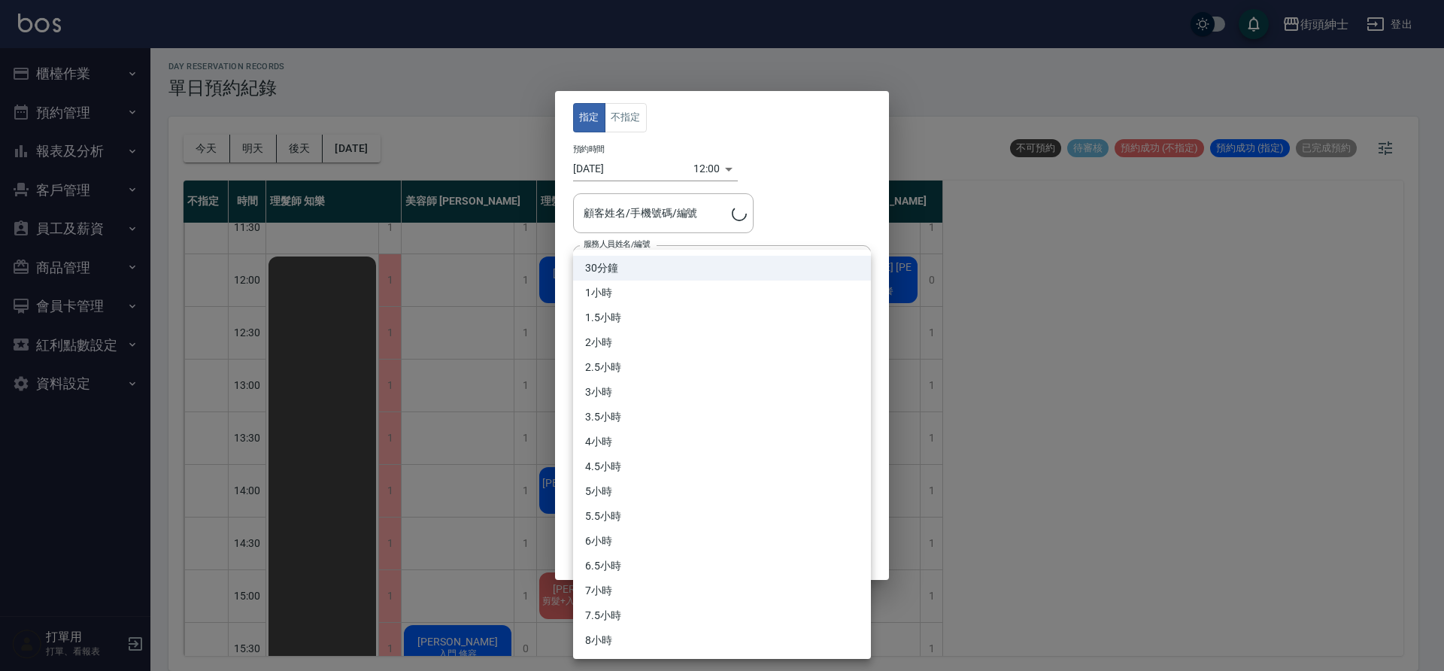
type input "Martin Chen/0931173477"
click at [718, 214] on div at bounding box center [722, 335] width 1444 height 671
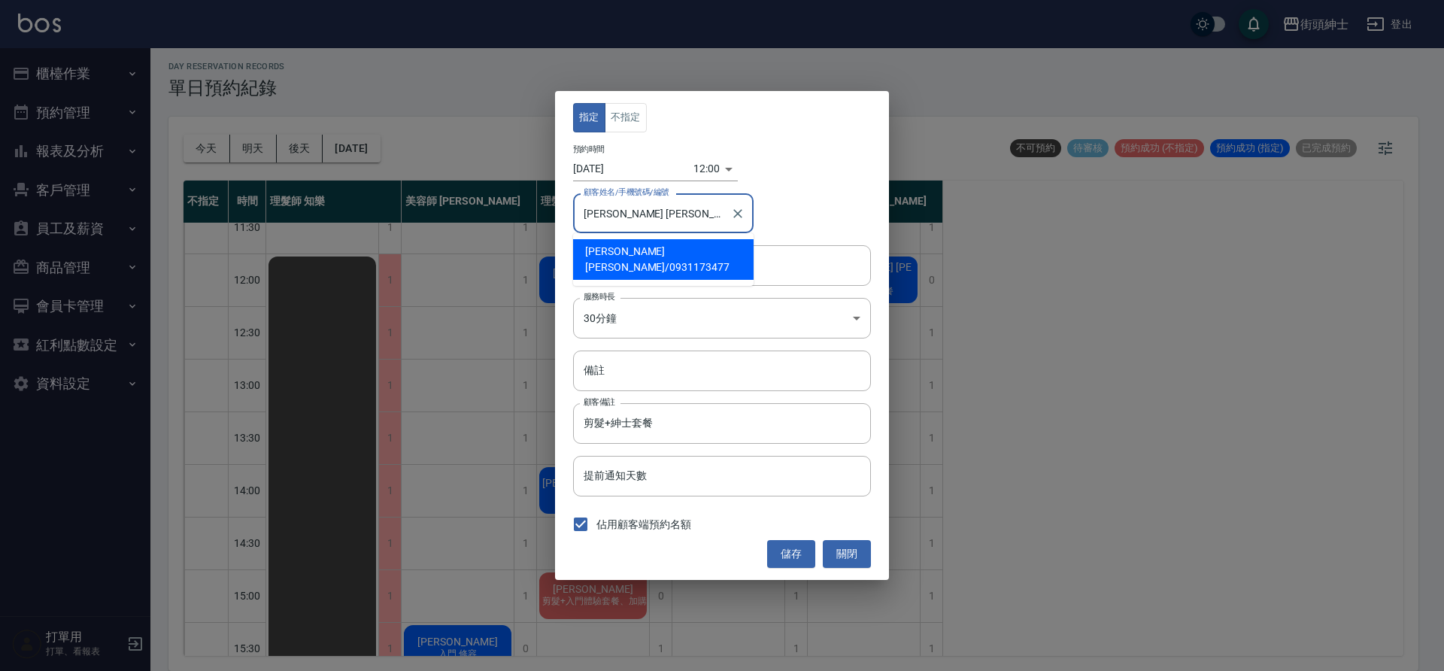
drag, startPoint x: 715, startPoint y: 214, endPoint x: 644, endPoint y: 214, distance: 70.7
click at [644, 214] on input "Martin Chen/0931173477" at bounding box center [652, 213] width 144 height 26
click at [858, 554] on button "關閉" at bounding box center [847, 554] width 48 height 28
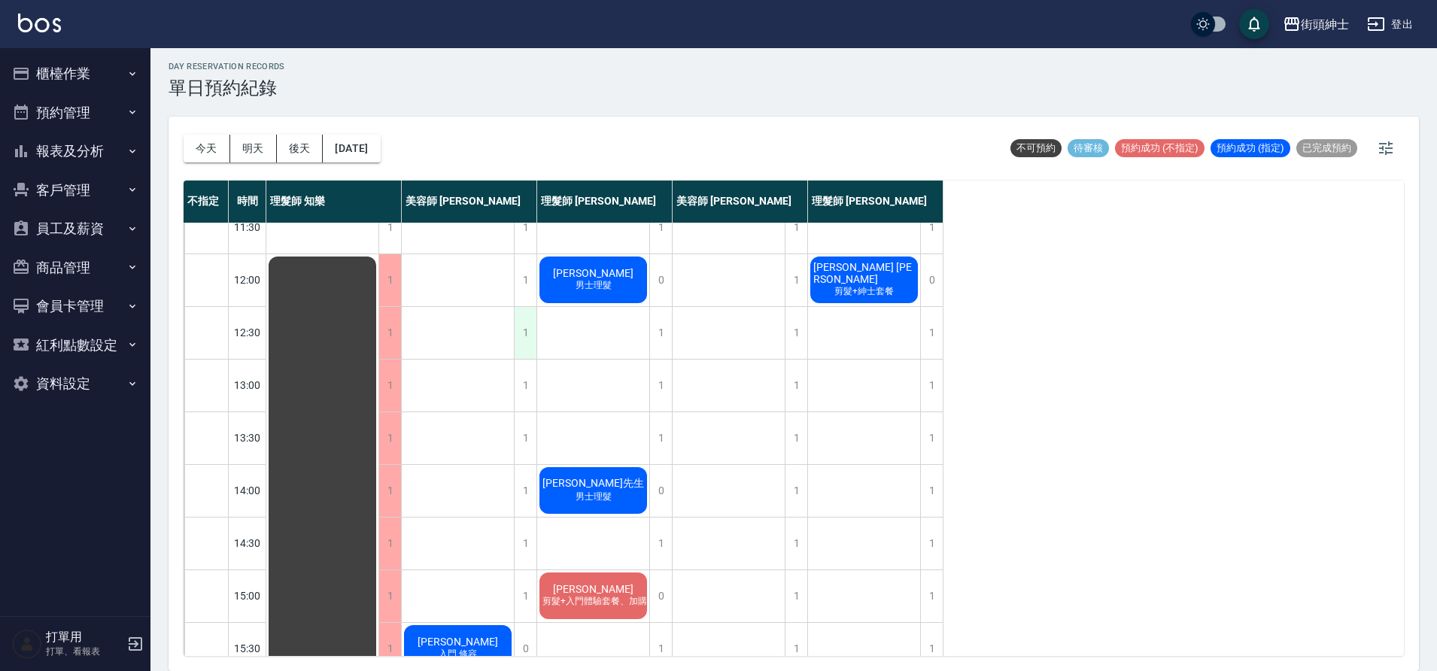
click at [526, 342] on div "1" at bounding box center [525, 333] width 23 height 52
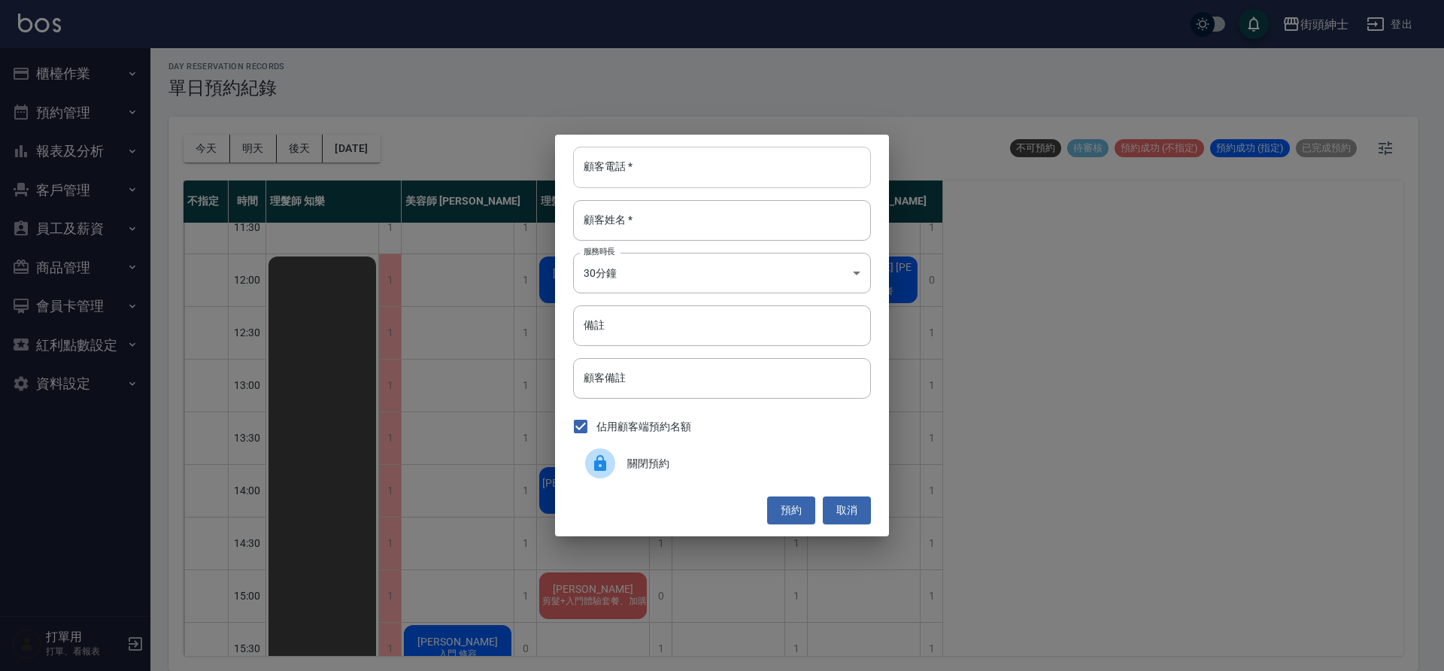
click at [615, 177] on input "顧客電話   *" at bounding box center [722, 167] width 298 height 41
paste input "0931173477"
type input "0931173477"
click at [670, 229] on input "顧客姓名   *" at bounding box center [722, 220] width 298 height 41
type input "０"
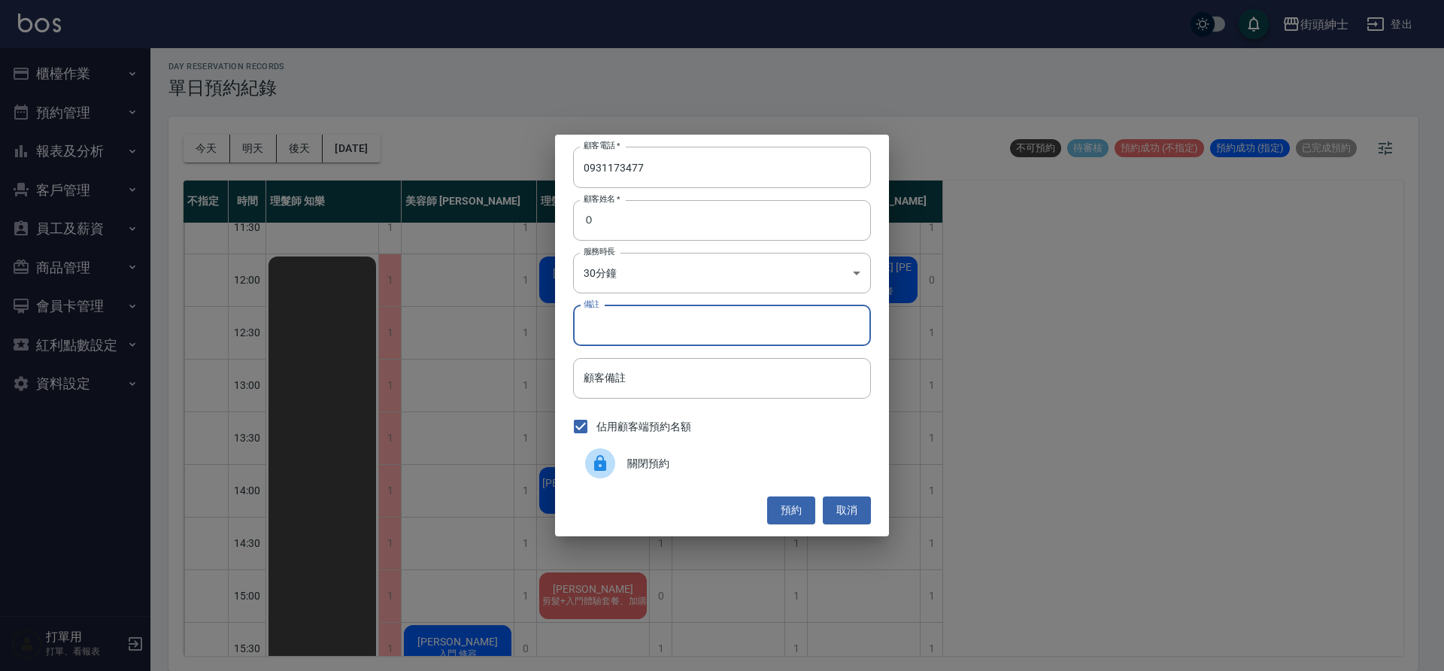
click at [606, 331] on input "備註" at bounding box center [722, 325] width 298 height 41
type input "g"
type input "紳士"
drag, startPoint x: 784, startPoint y: 518, endPoint x: 776, endPoint y: 521, distance: 8.1
click at [776, 521] on button "預約" at bounding box center [791, 511] width 48 height 28
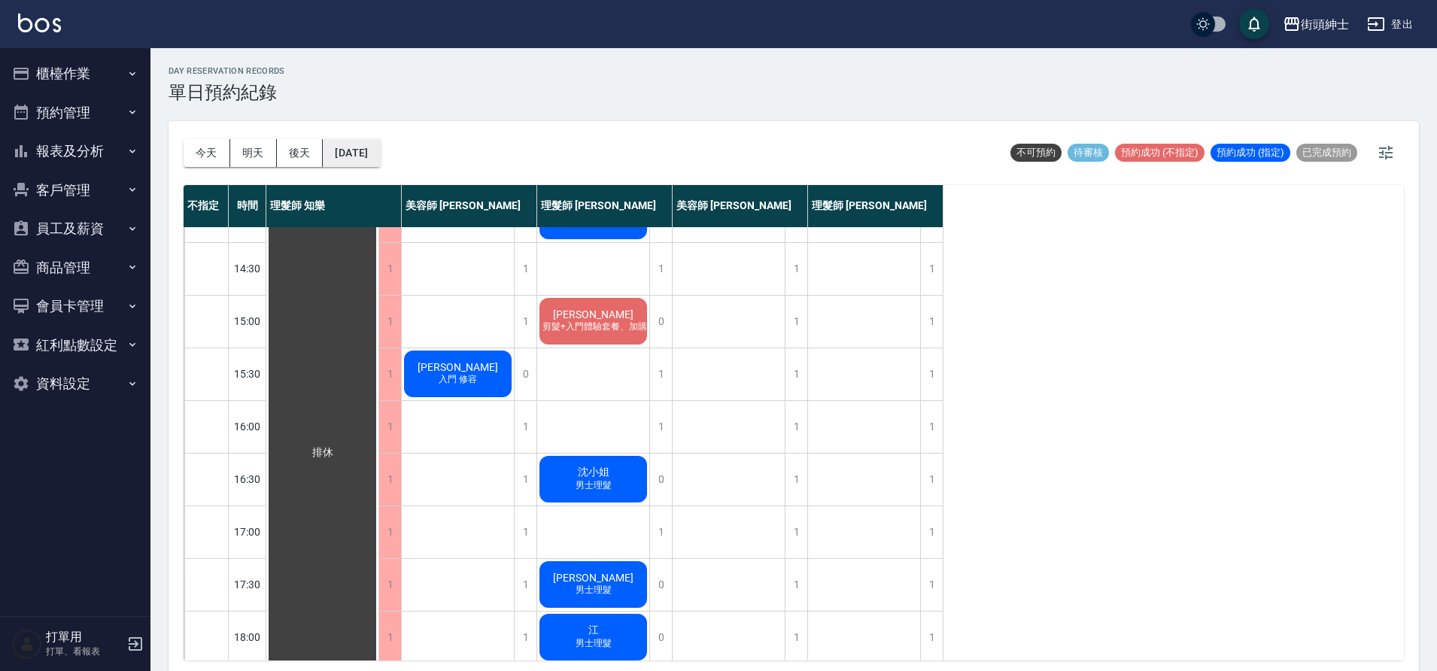
scroll to position [287, 0]
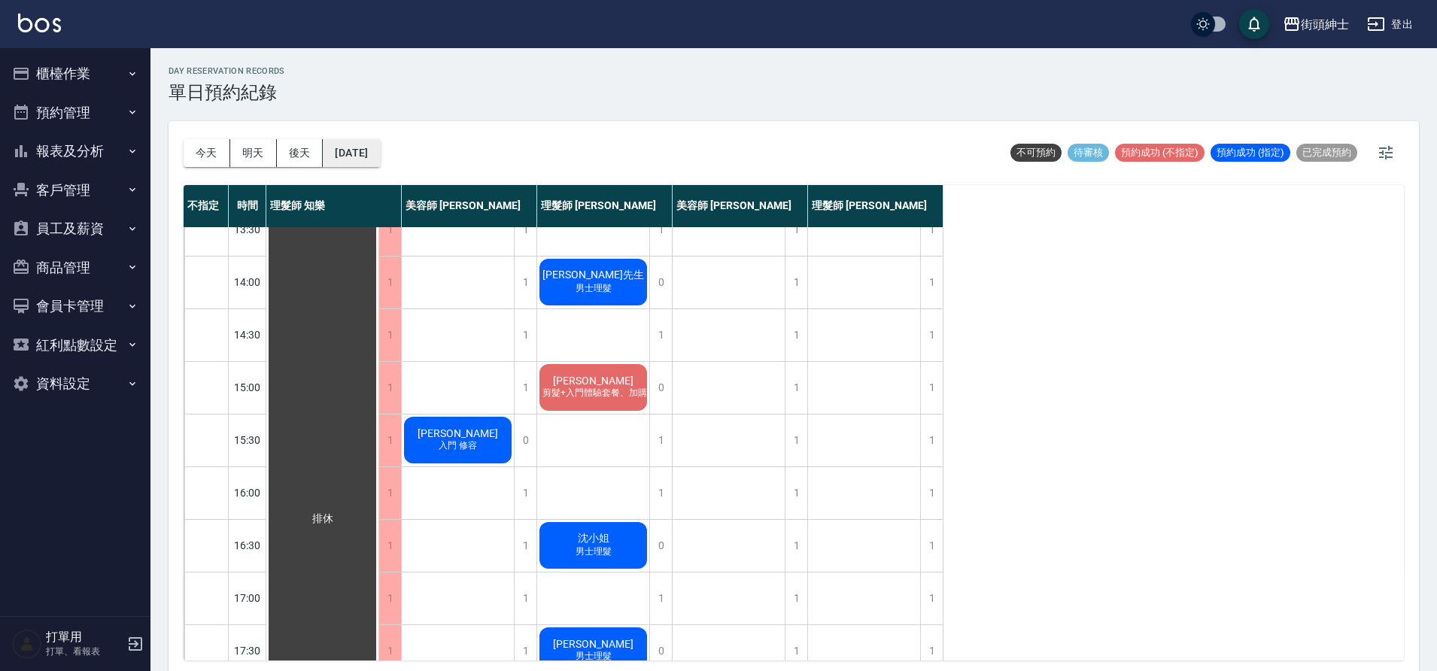
click at [380, 156] on button "2025/09/25" at bounding box center [351, 153] width 57 height 28
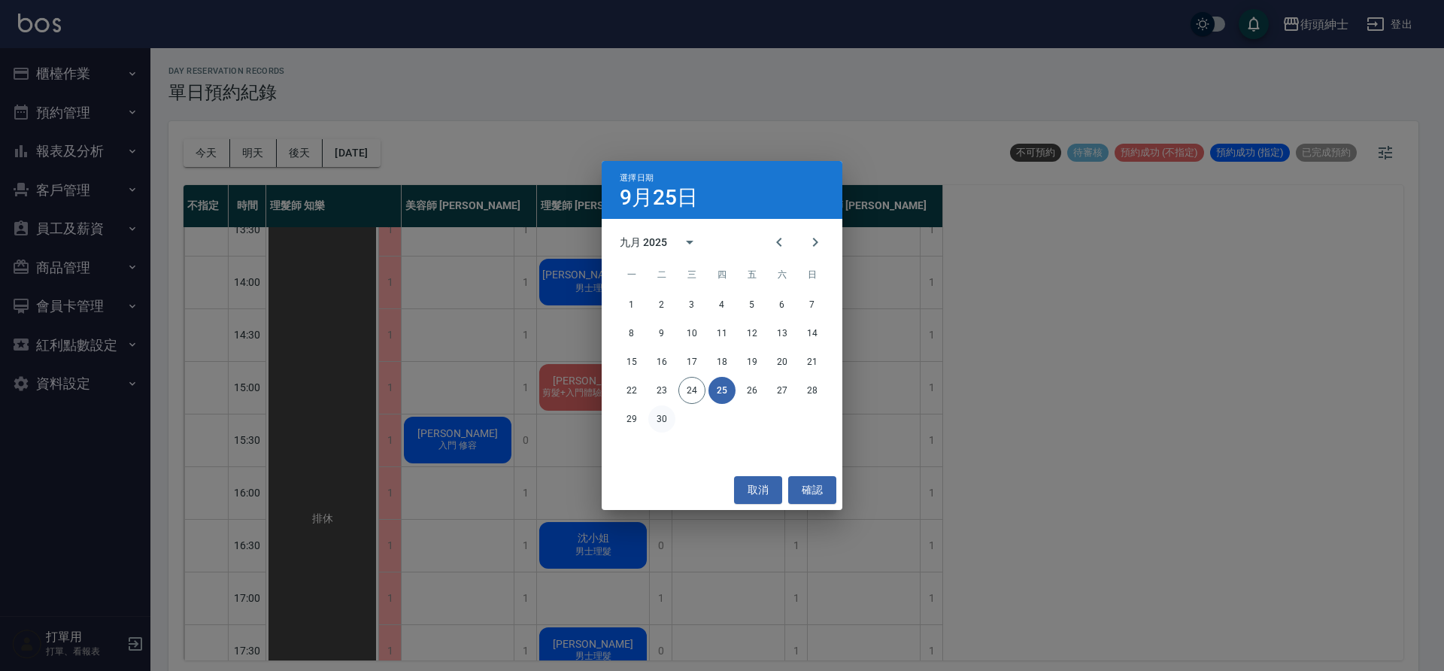
click at [667, 422] on button "30" at bounding box center [661, 418] width 27 height 27
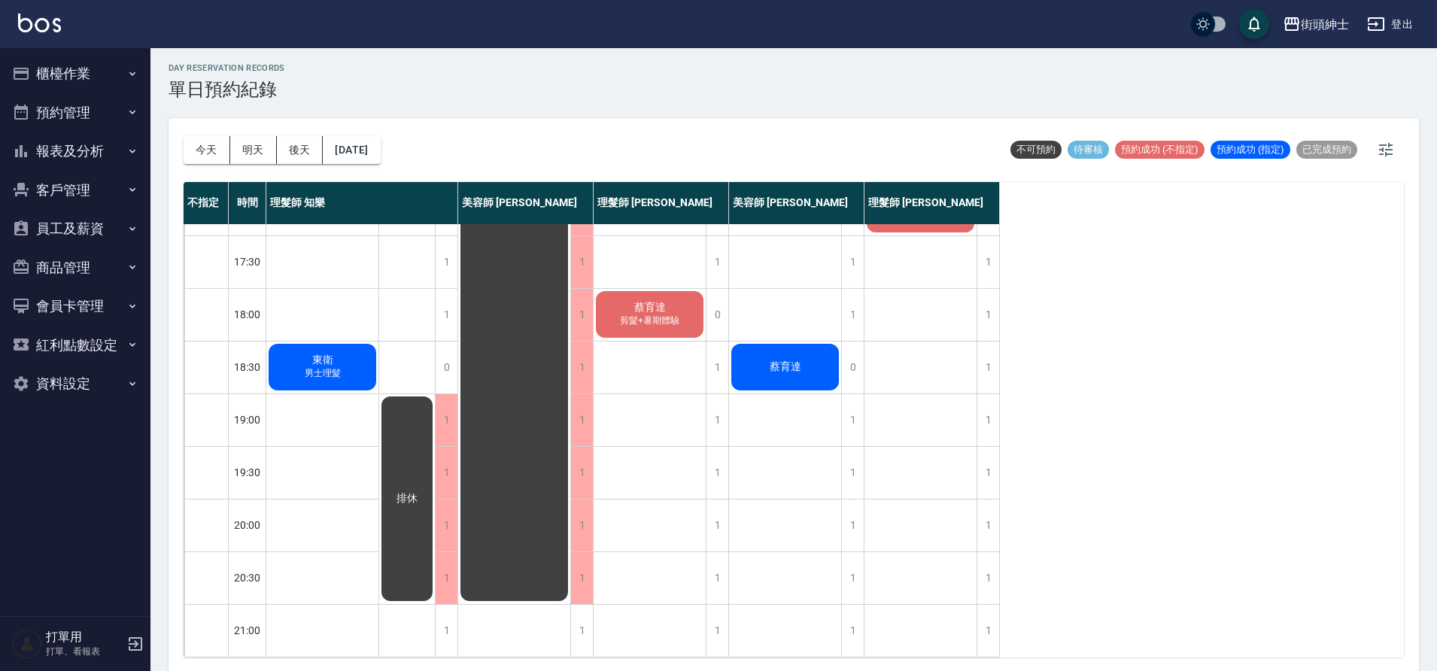
scroll to position [5, 0]
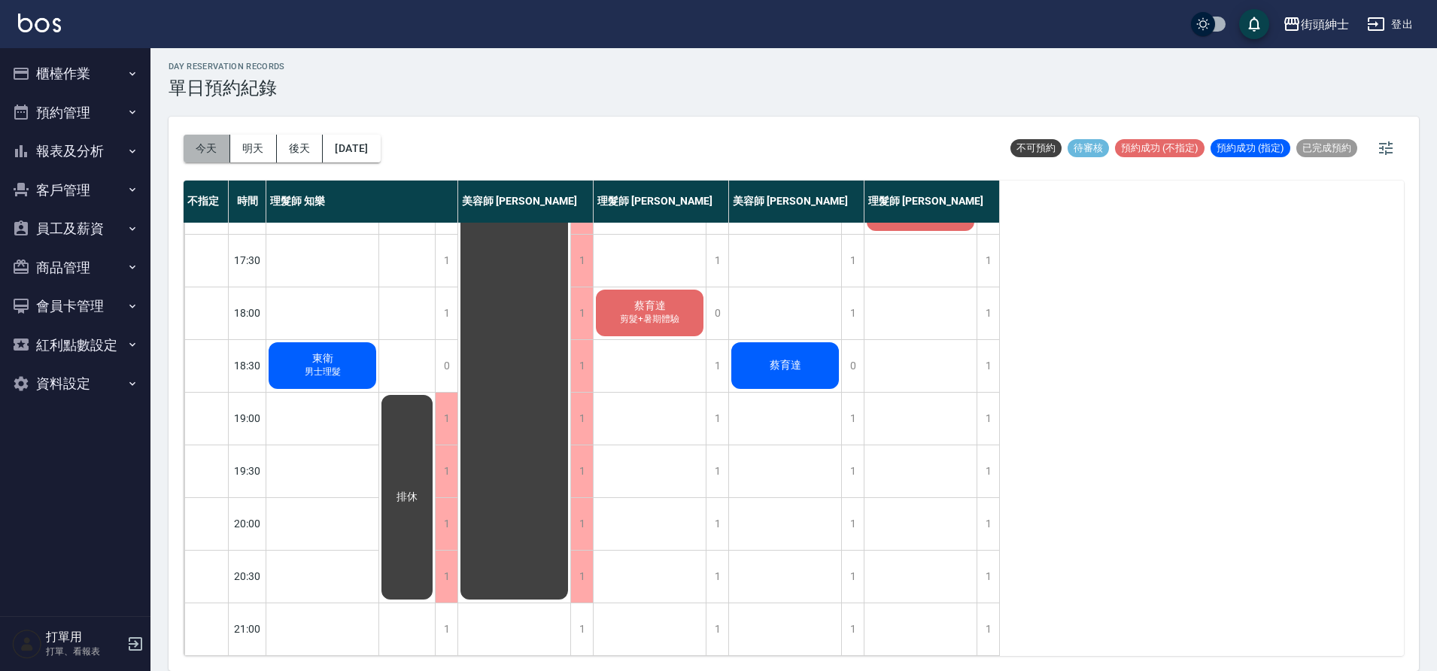
click at [208, 143] on button "今天" at bounding box center [207, 149] width 47 height 28
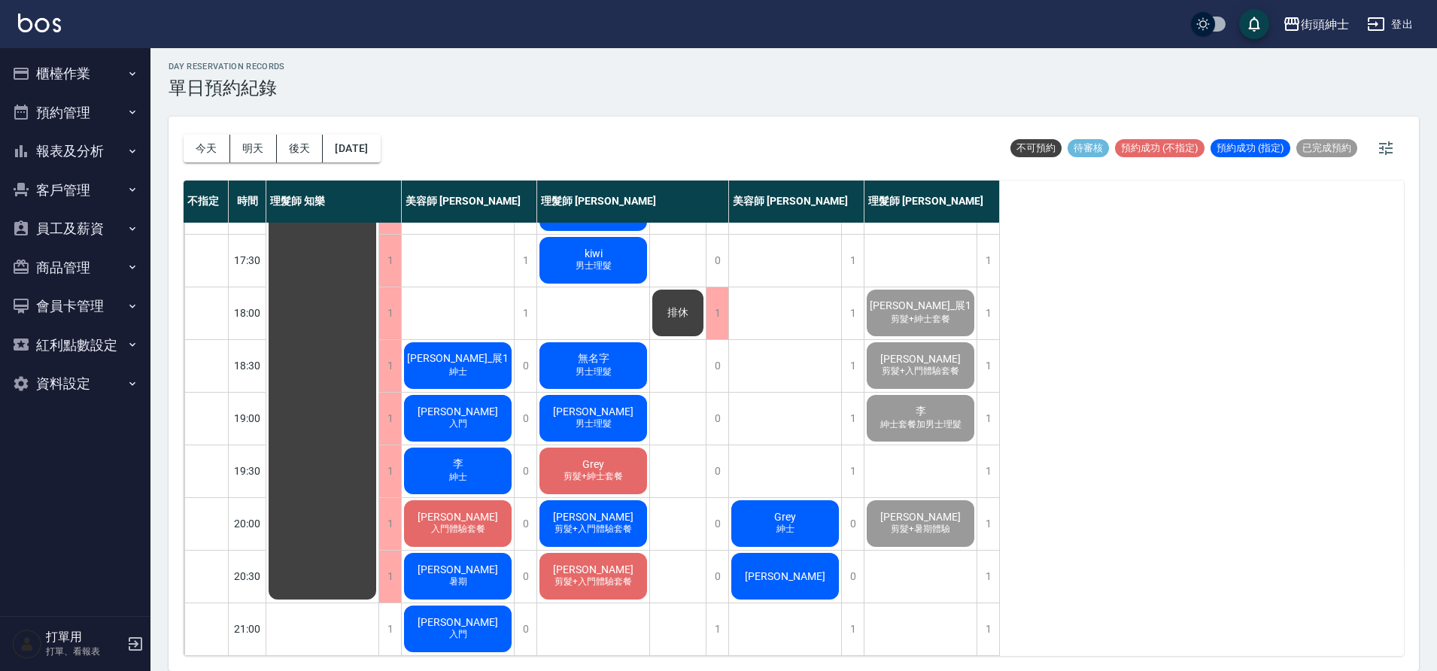
click at [441, 572] on div "Cliff Hsu 暑期" at bounding box center [458, 576] width 112 height 51
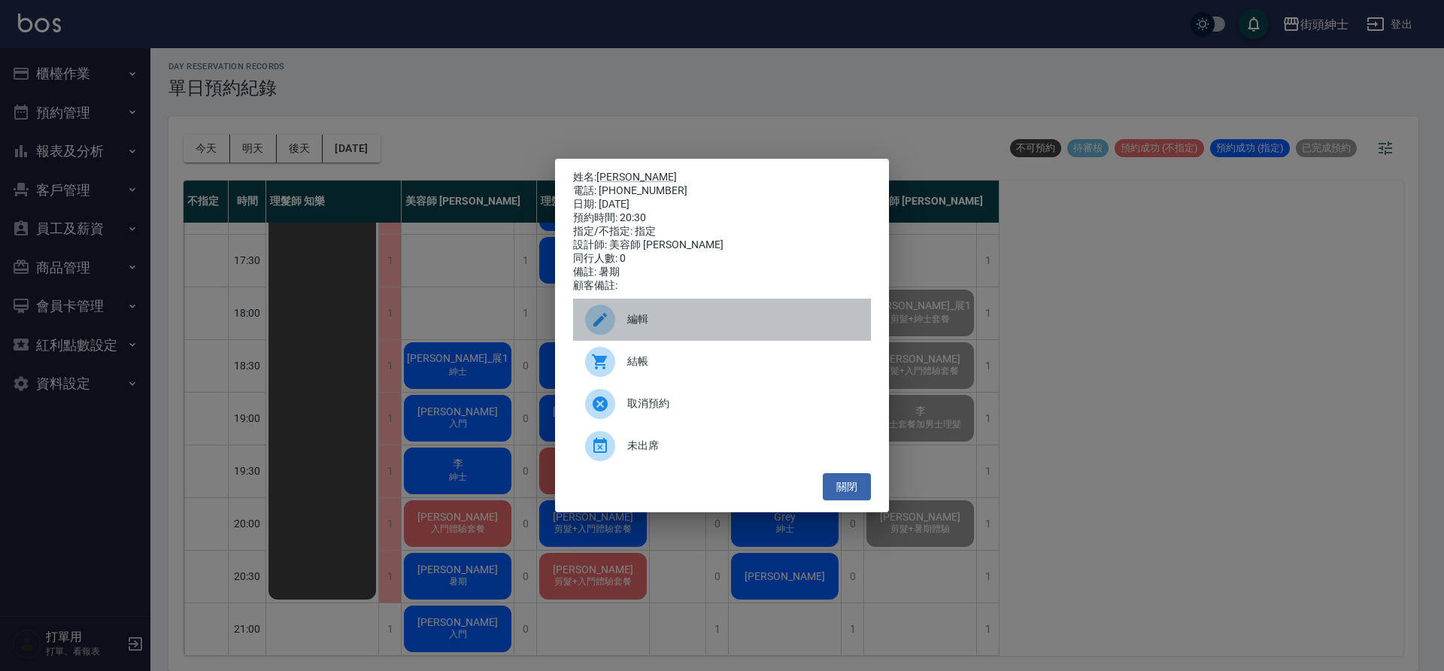
click at [673, 319] on span "編輯" at bounding box center [743, 319] width 232 height 16
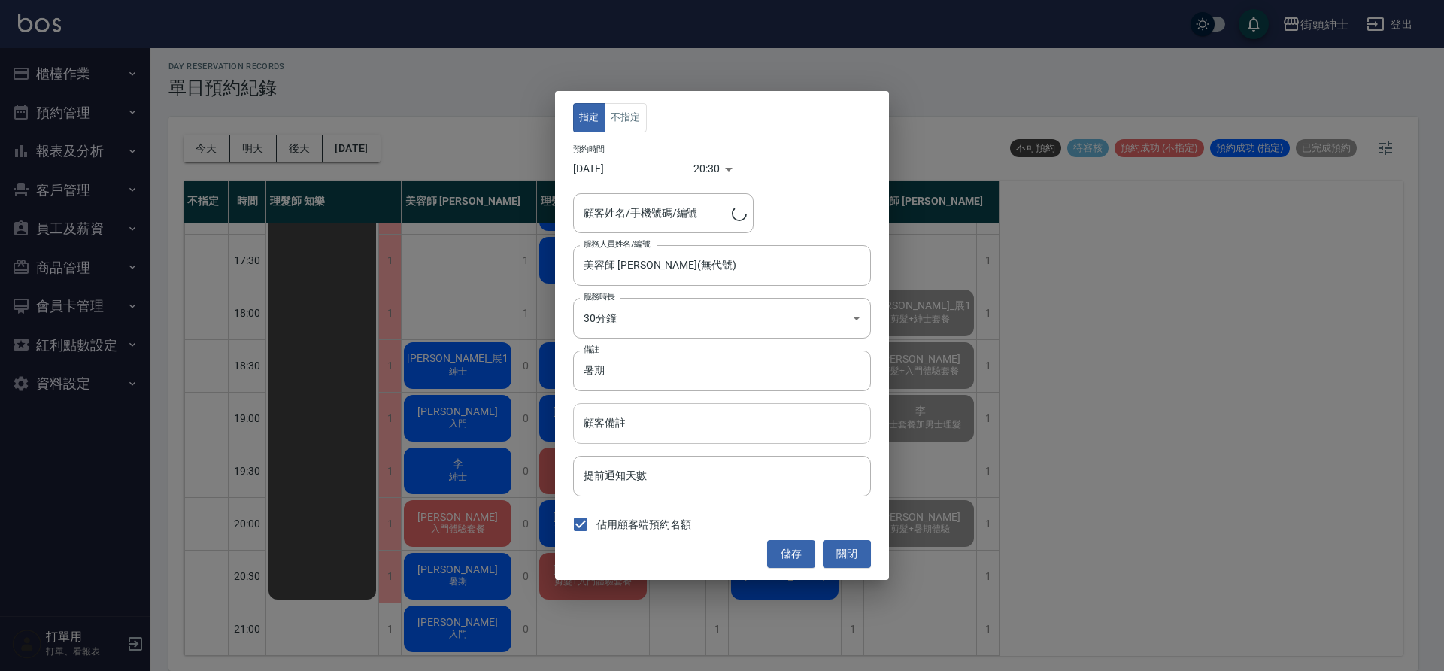
type input "Cliff Hsu/0936680345"
click at [668, 426] on input "顧客備註" at bounding box center [722, 423] width 298 height 41
click at [740, 363] on input "暑期" at bounding box center [722, 371] width 298 height 41
click at [743, 361] on input "暑期" at bounding box center [722, 371] width 298 height 41
click at [744, 357] on input "暑期" at bounding box center [722, 371] width 298 height 41
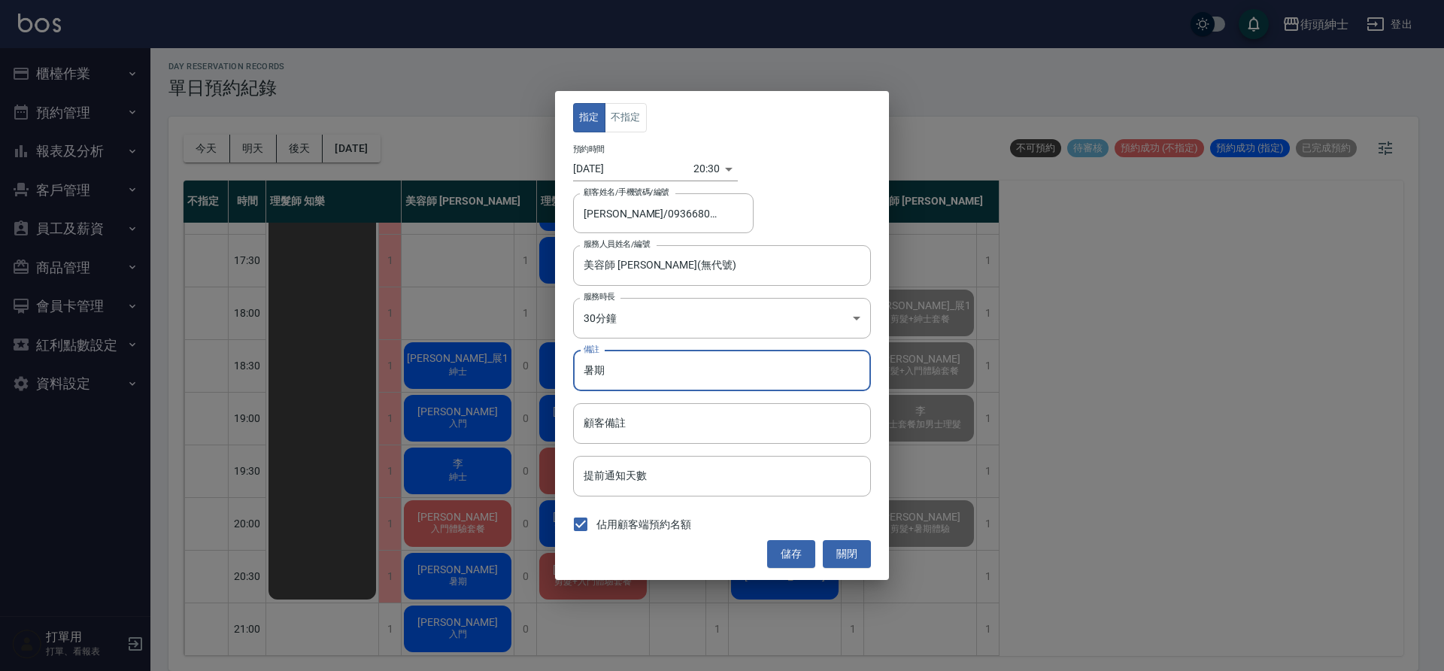
click at [715, 369] on input "暑期" at bounding box center [722, 371] width 298 height 41
click at [715, 376] on input "暑期" at bounding box center [722, 371] width 298 height 41
type input "暑期升紳士＋修容"
click at [811, 556] on button "儲存" at bounding box center [791, 554] width 48 height 28
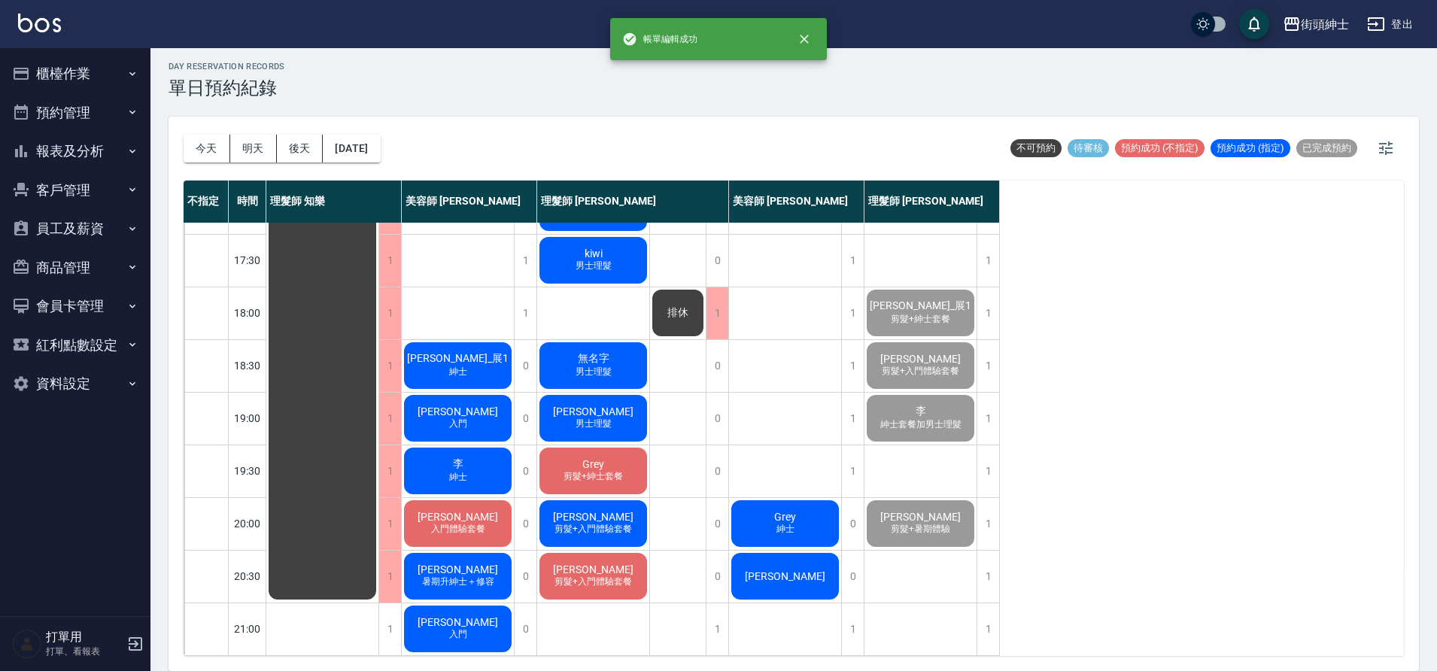
click at [484, 509] on div "君瑋 入門體驗套餐" at bounding box center [458, 523] width 112 height 51
click at [454, 523] on span "入門體驗套餐" at bounding box center [458, 529] width 60 height 13
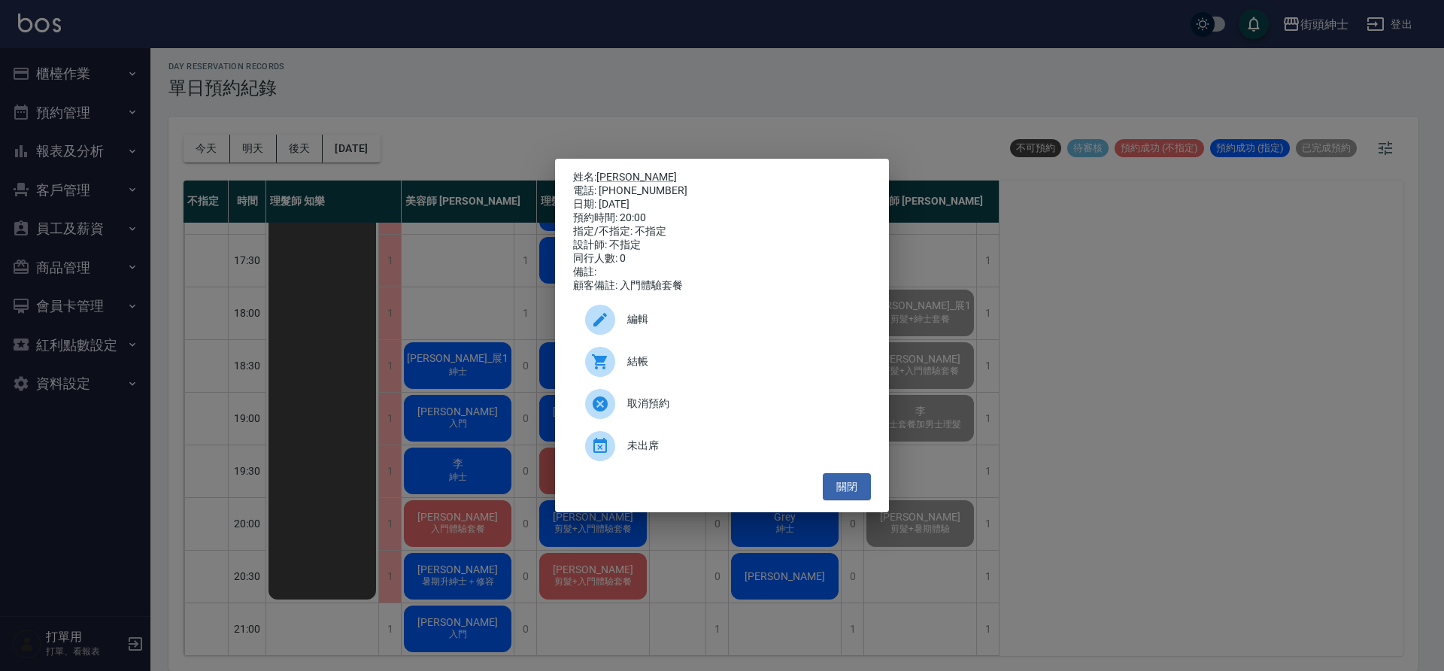
click at [746, 327] on span "編輯" at bounding box center [743, 319] width 232 height 16
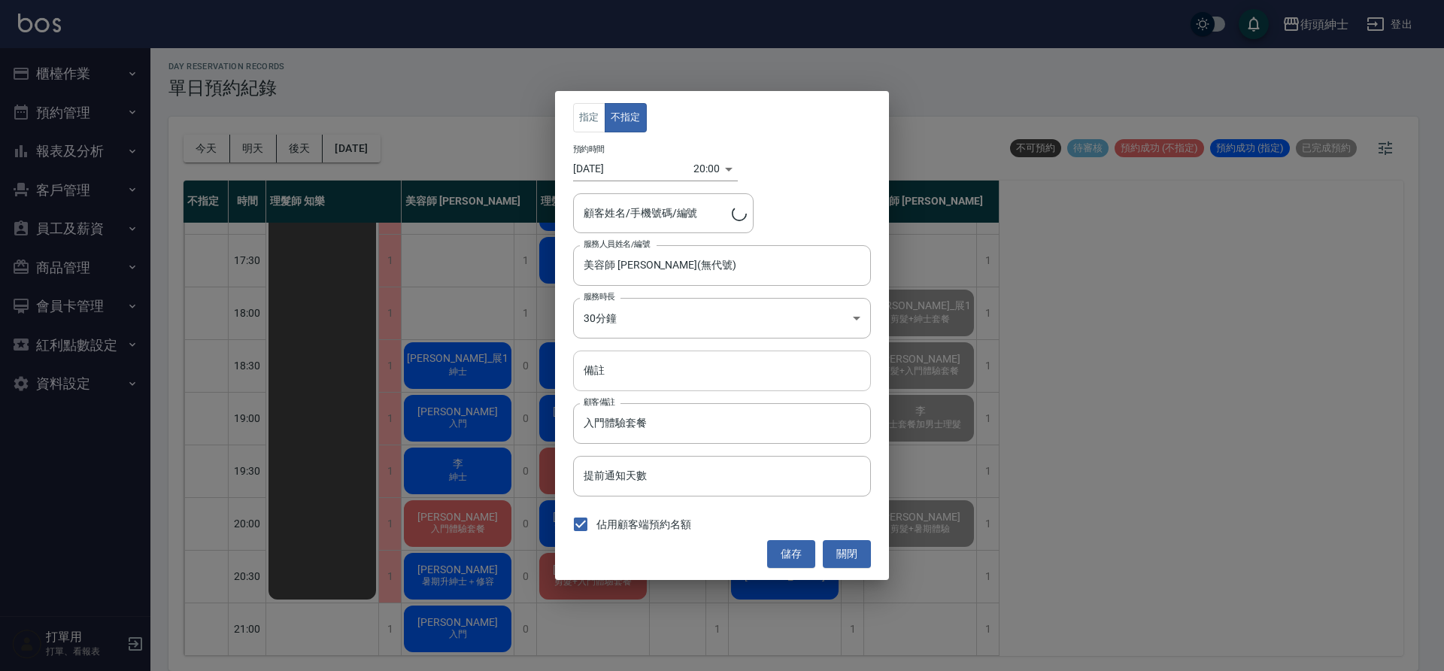
type input "君瑋/0917959173"
click at [697, 423] on input "入門體驗套餐" at bounding box center [722, 423] width 298 height 41
click at [753, 378] on input "備註" at bounding box center [722, 371] width 298 height 41
type input "紳士"
click at [791, 557] on button "儲存" at bounding box center [791, 554] width 48 height 28
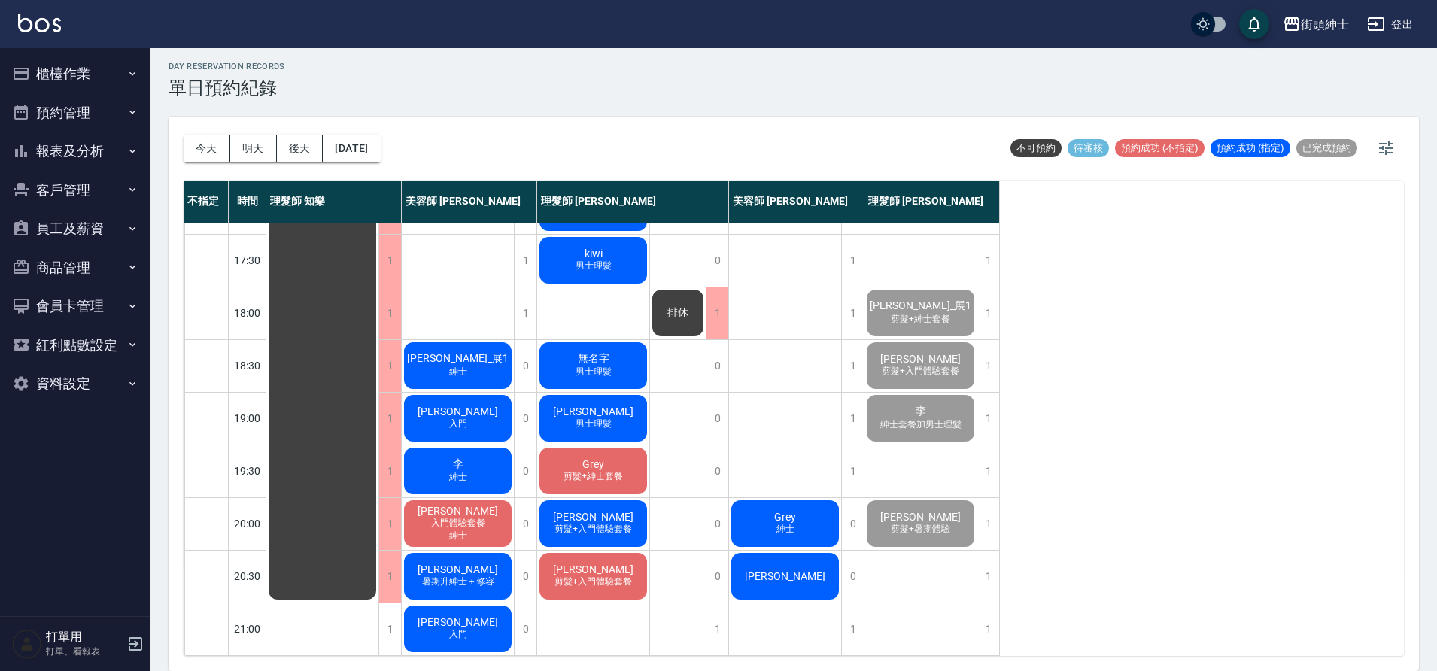
click at [490, 464] on div "李 紳士" at bounding box center [458, 470] width 112 height 51
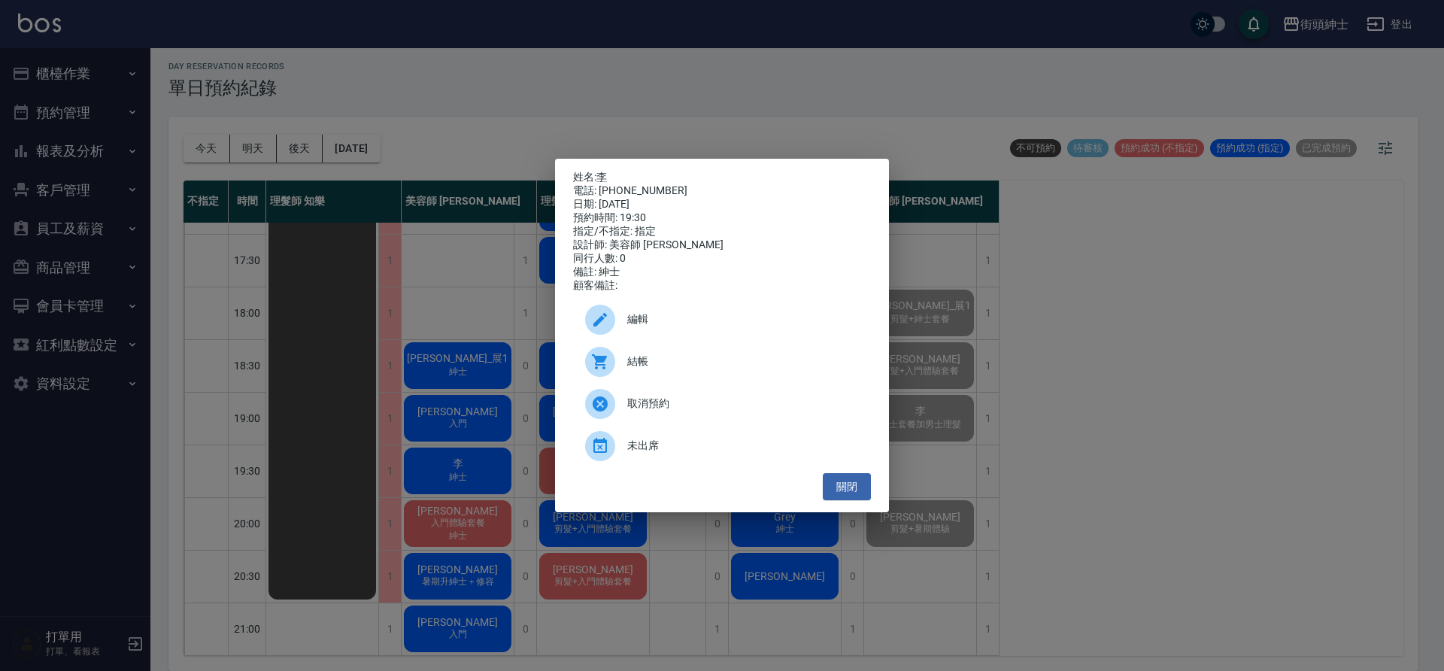
click at [630, 315] on div "編輯" at bounding box center [722, 320] width 298 height 42
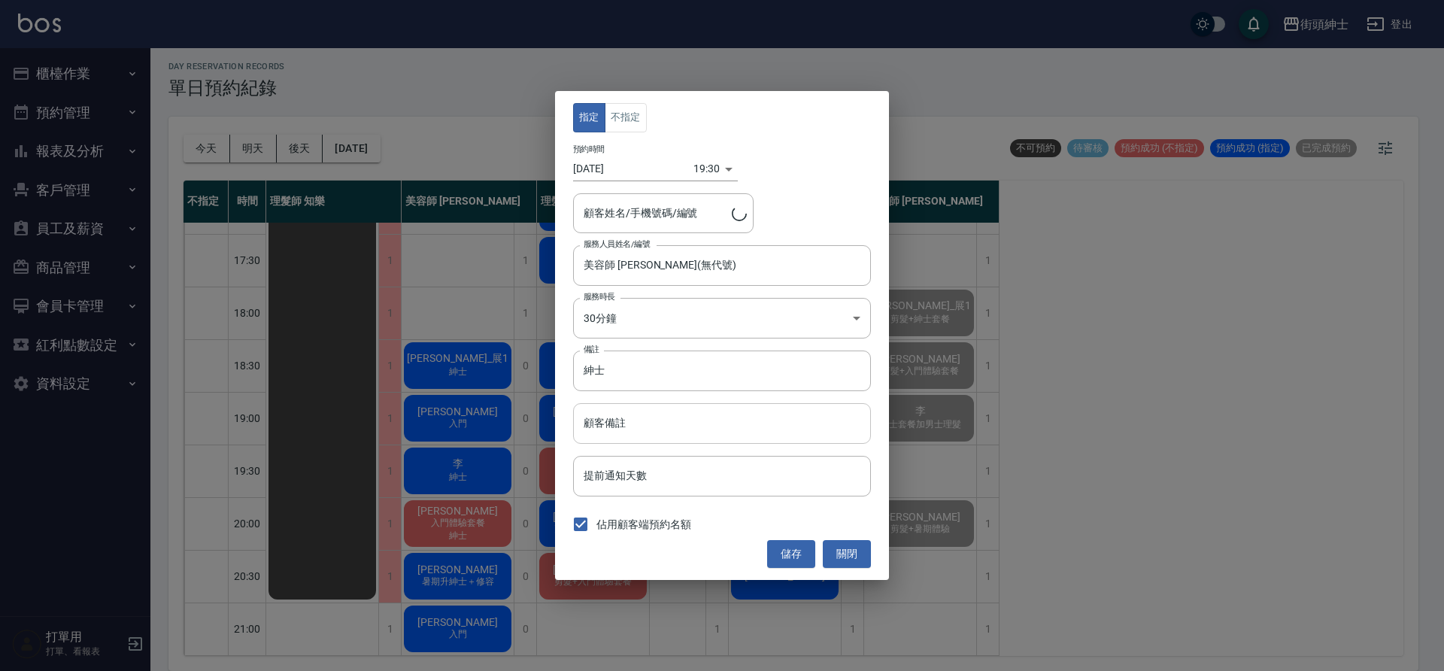
type input "李/0972611577"
click at [664, 378] on input "紳士" at bounding box center [722, 371] width 298 height 41
type input "紳士＋修容"
click at [802, 561] on button "儲存" at bounding box center [791, 554] width 48 height 28
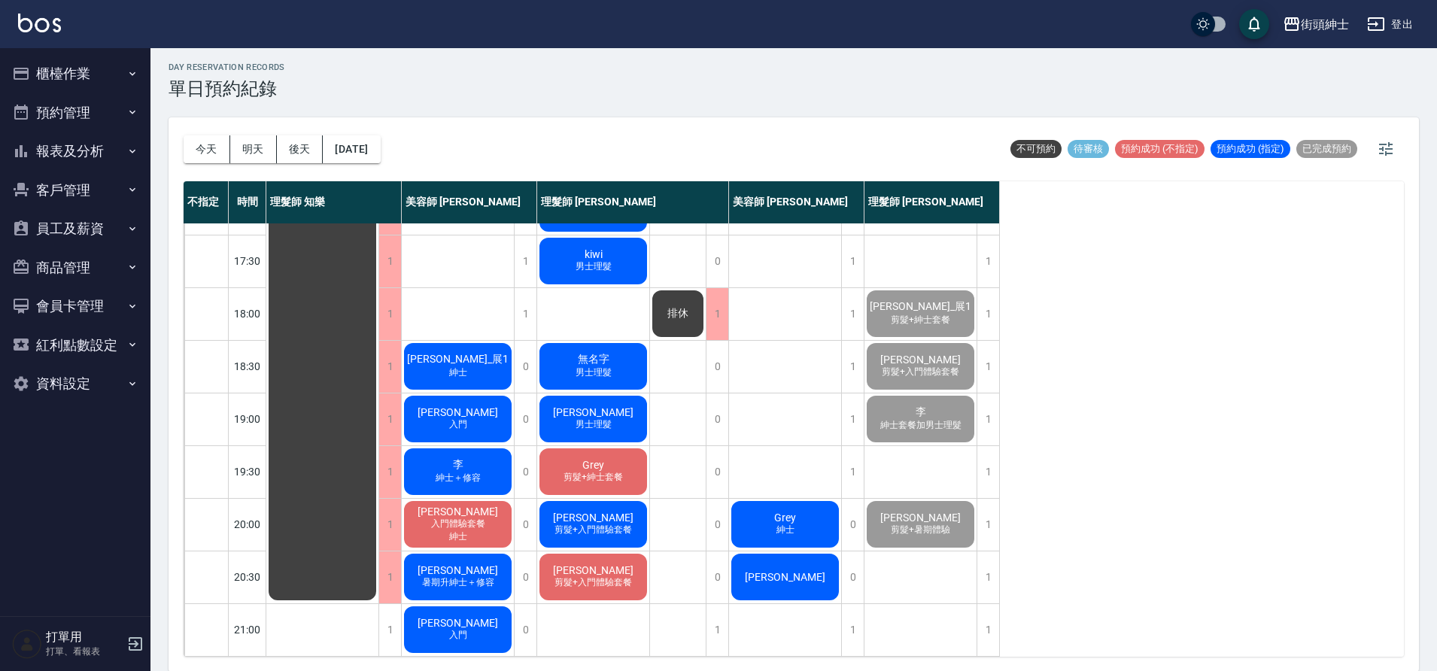
scroll to position [5, 0]
drag, startPoint x: 259, startPoint y: 149, endPoint x: 272, endPoint y: 149, distance: 12.8
click at [259, 148] on button "明天" at bounding box center [253, 149] width 47 height 28
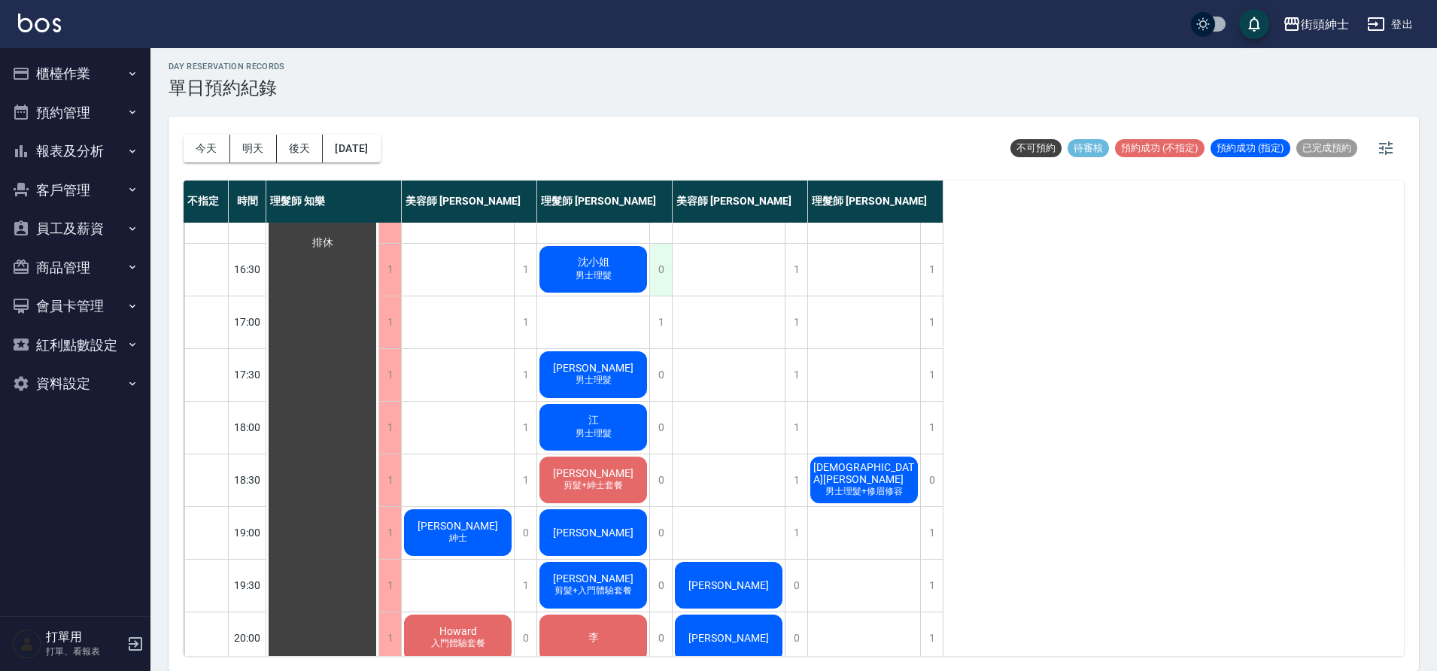
scroll to position [737, 0]
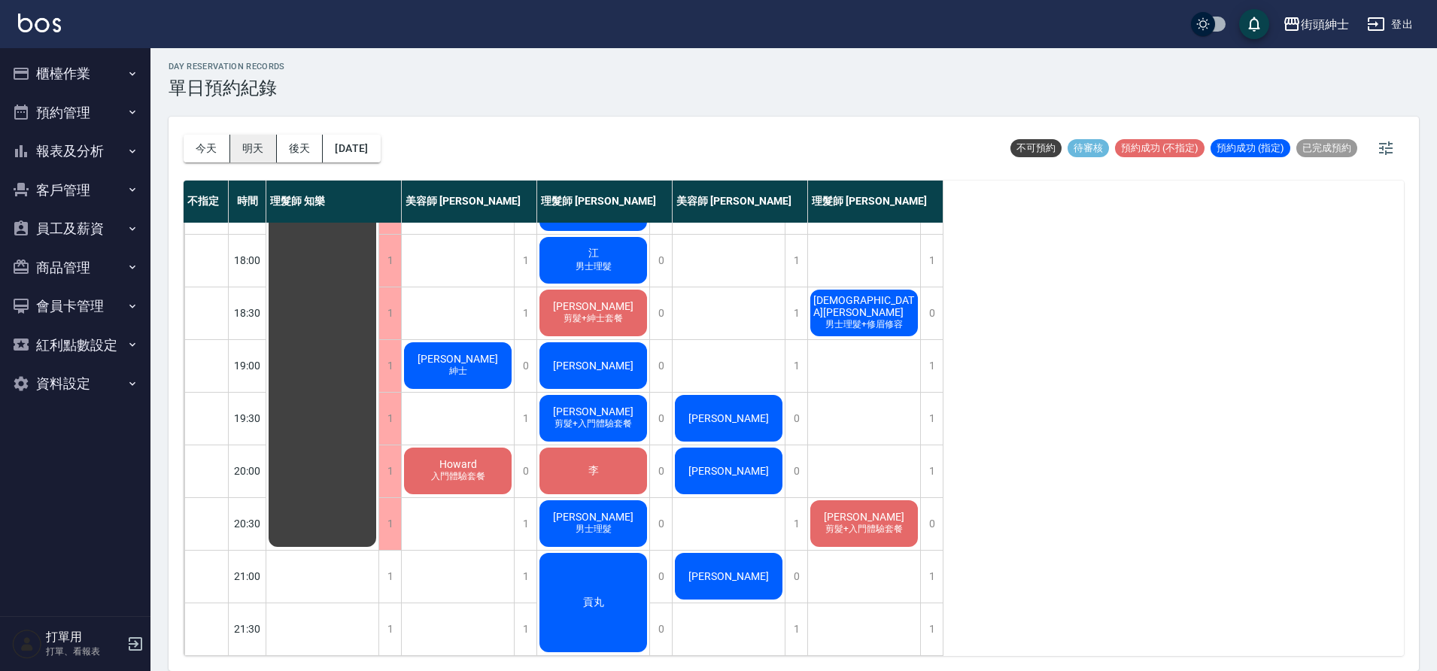
click at [237, 150] on button "明天" at bounding box center [253, 149] width 47 height 28
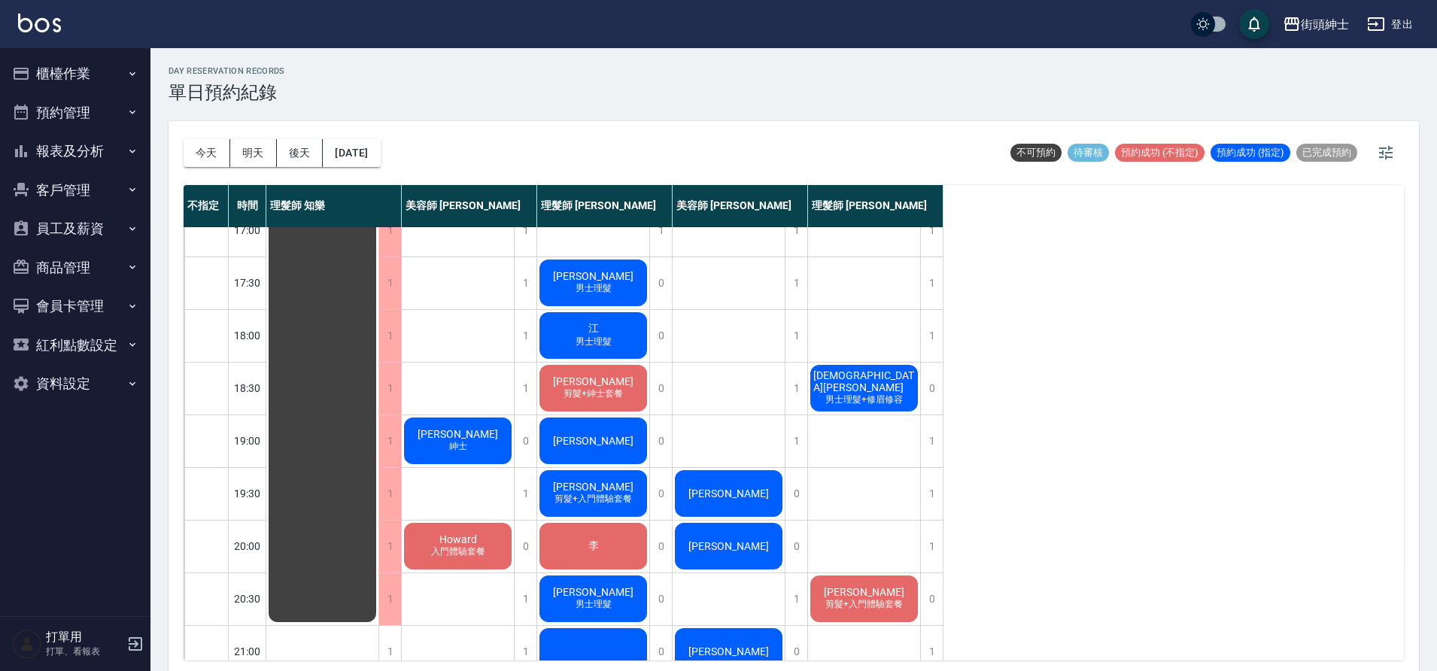
scroll to position [523, 0]
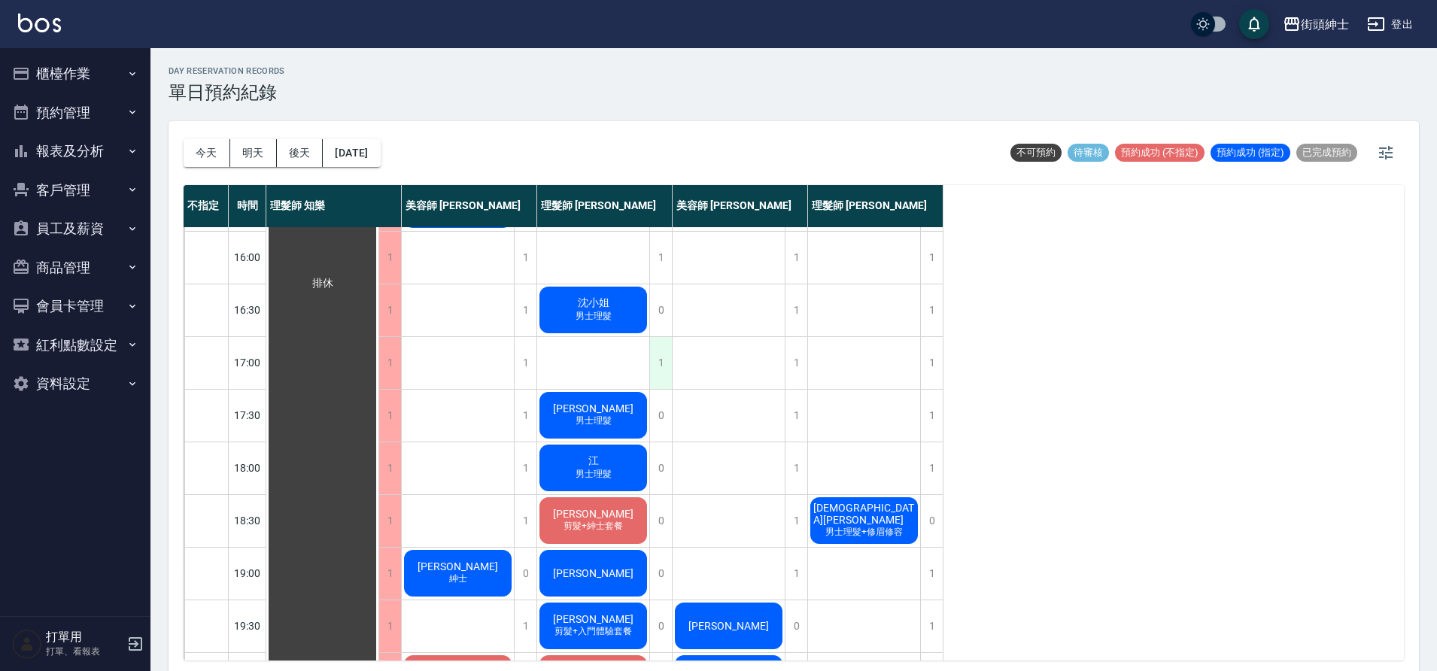
click at [660, 366] on div "1" at bounding box center [660, 363] width 23 height 52
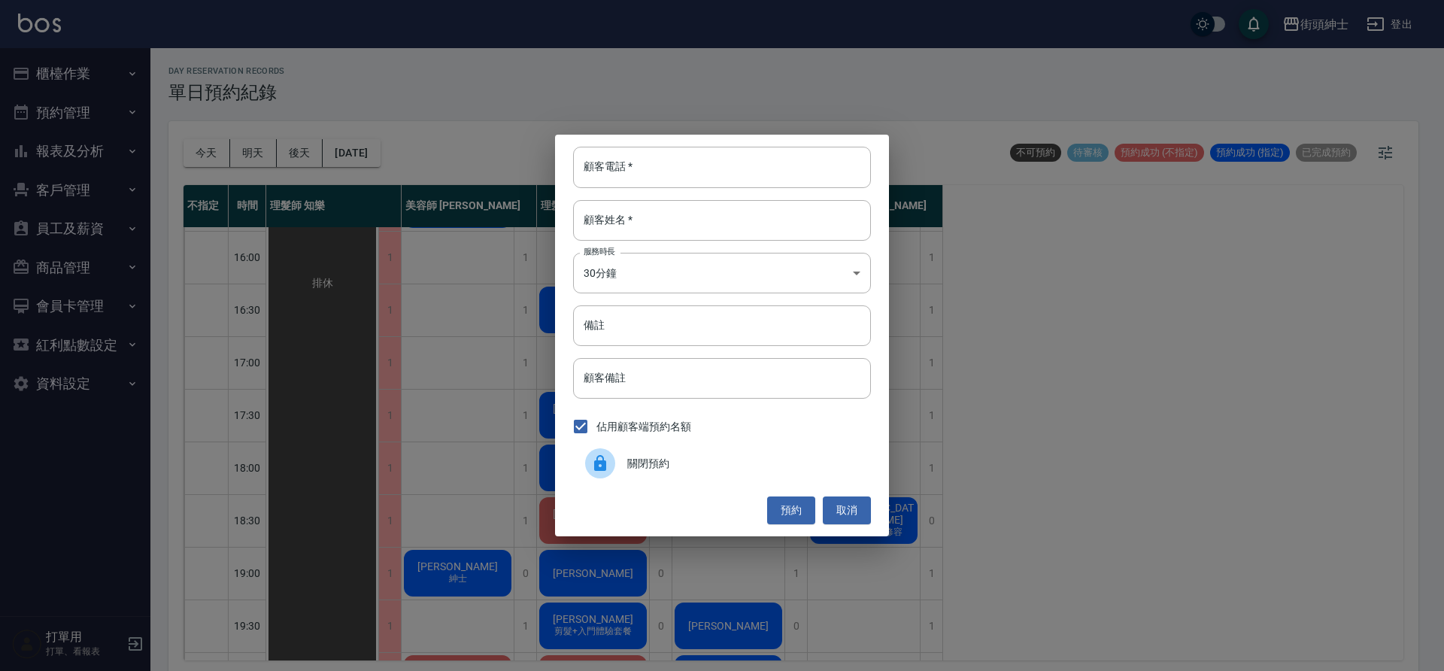
click at [644, 454] on div "關閉預約" at bounding box center [722, 463] width 298 height 42
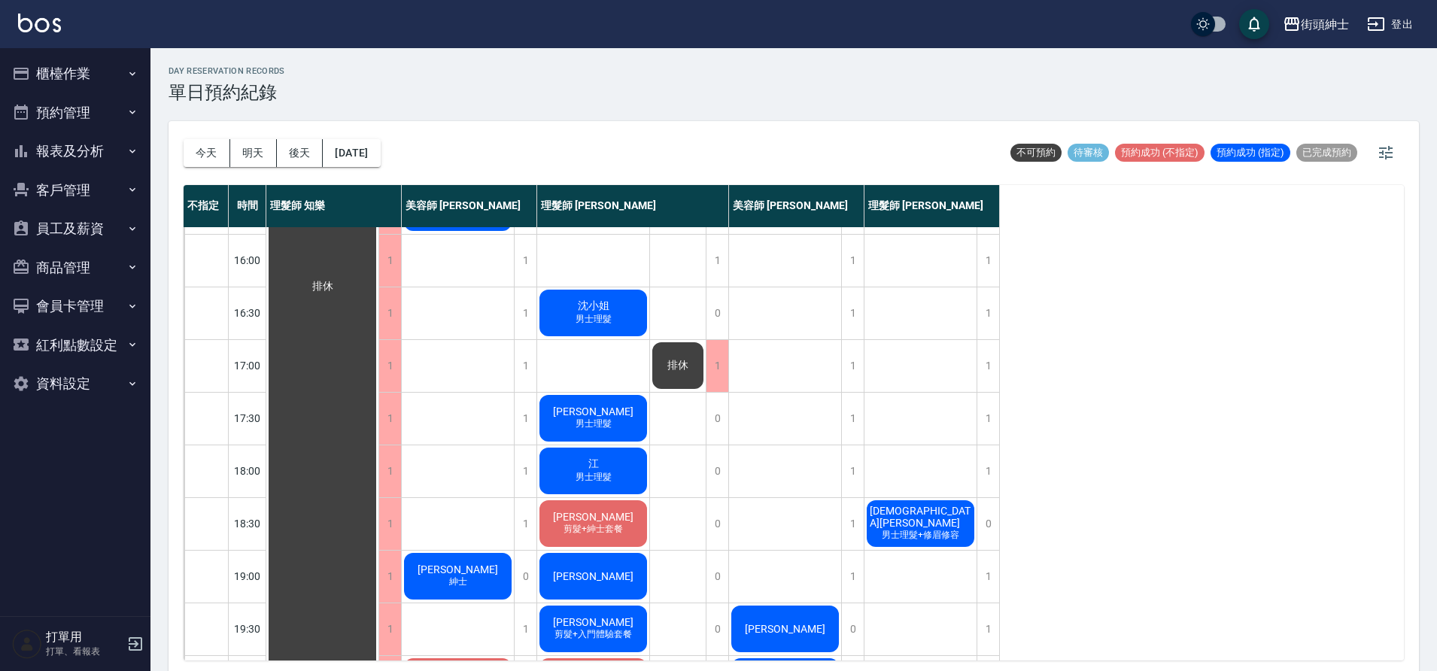
scroll to position [737, 0]
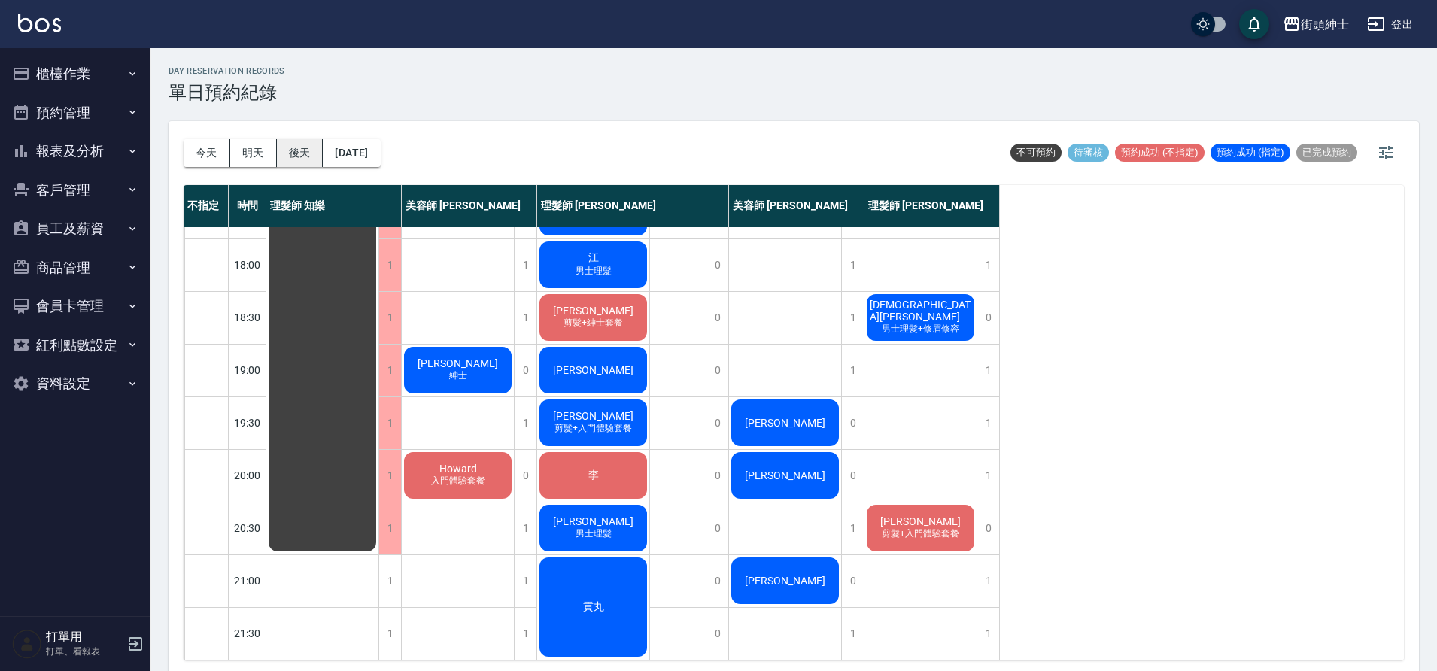
click at [301, 148] on button "後天" at bounding box center [300, 153] width 47 height 28
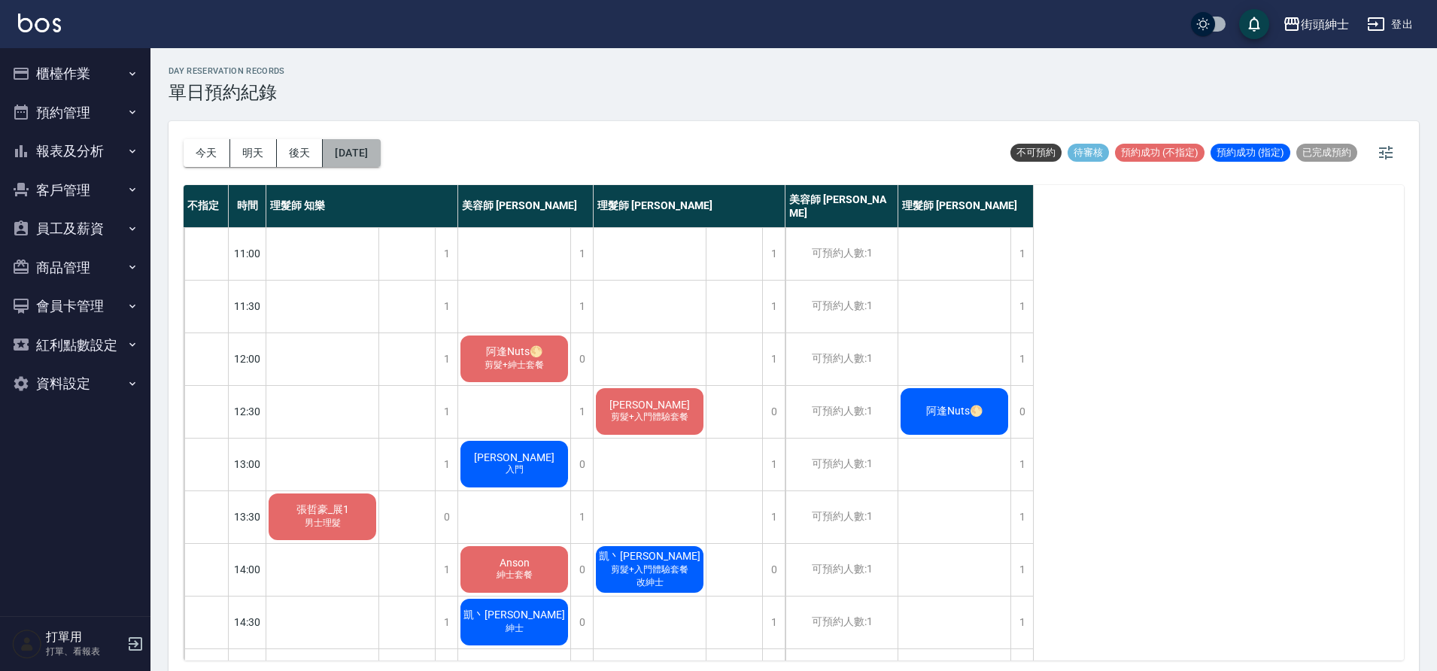
click at [363, 153] on button "2025/09/26" at bounding box center [351, 153] width 57 height 28
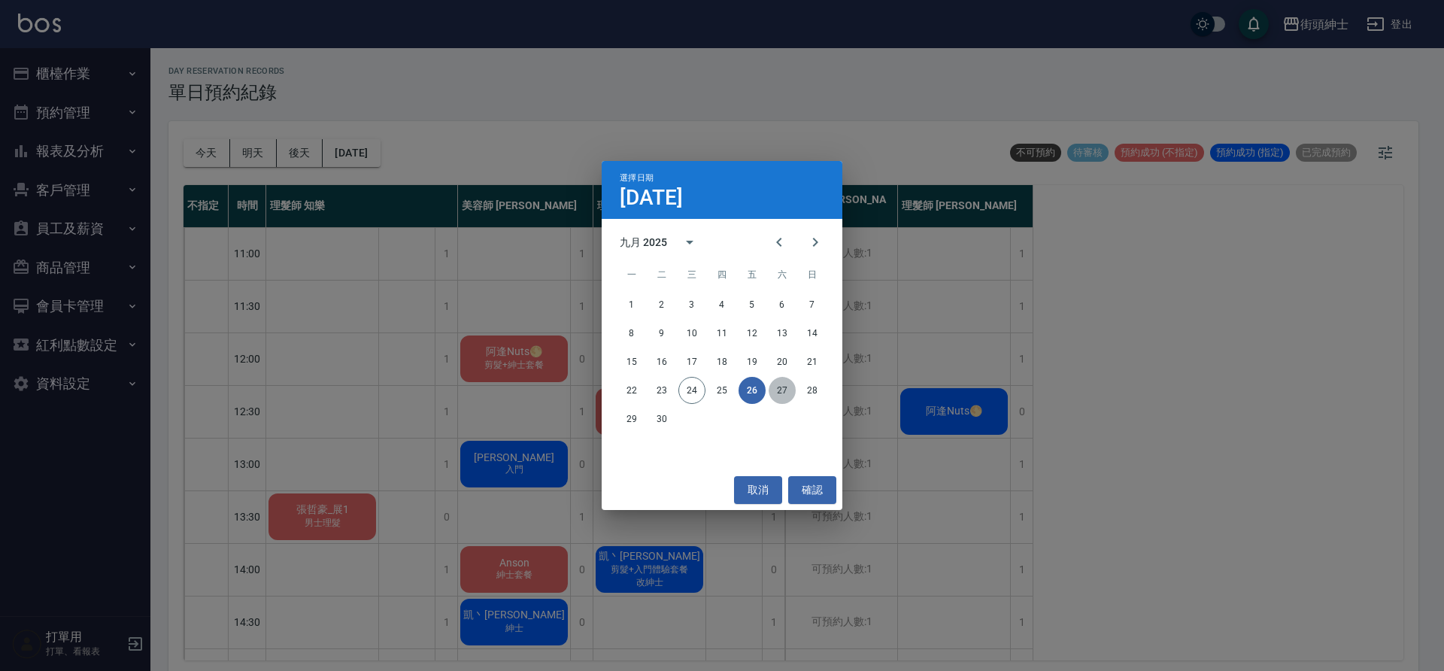
click at [785, 391] on button "27" at bounding box center [782, 390] width 27 height 27
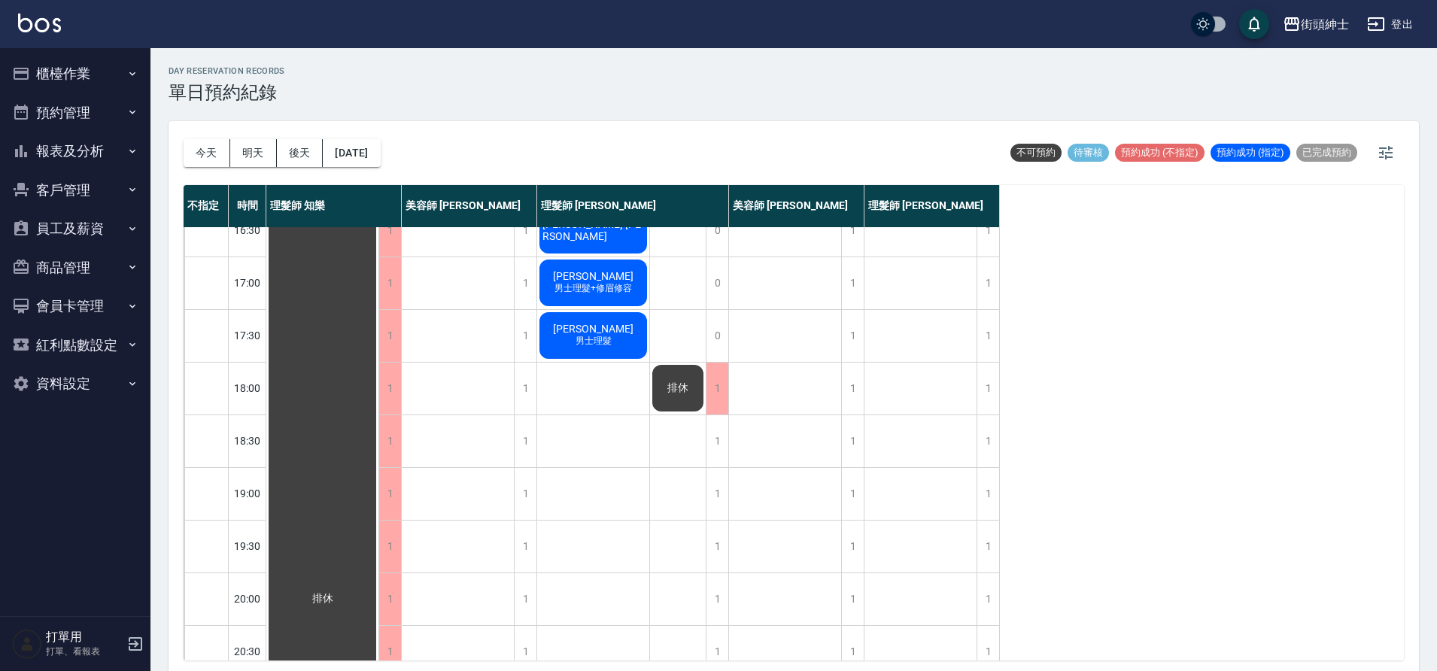
scroll to position [685, 0]
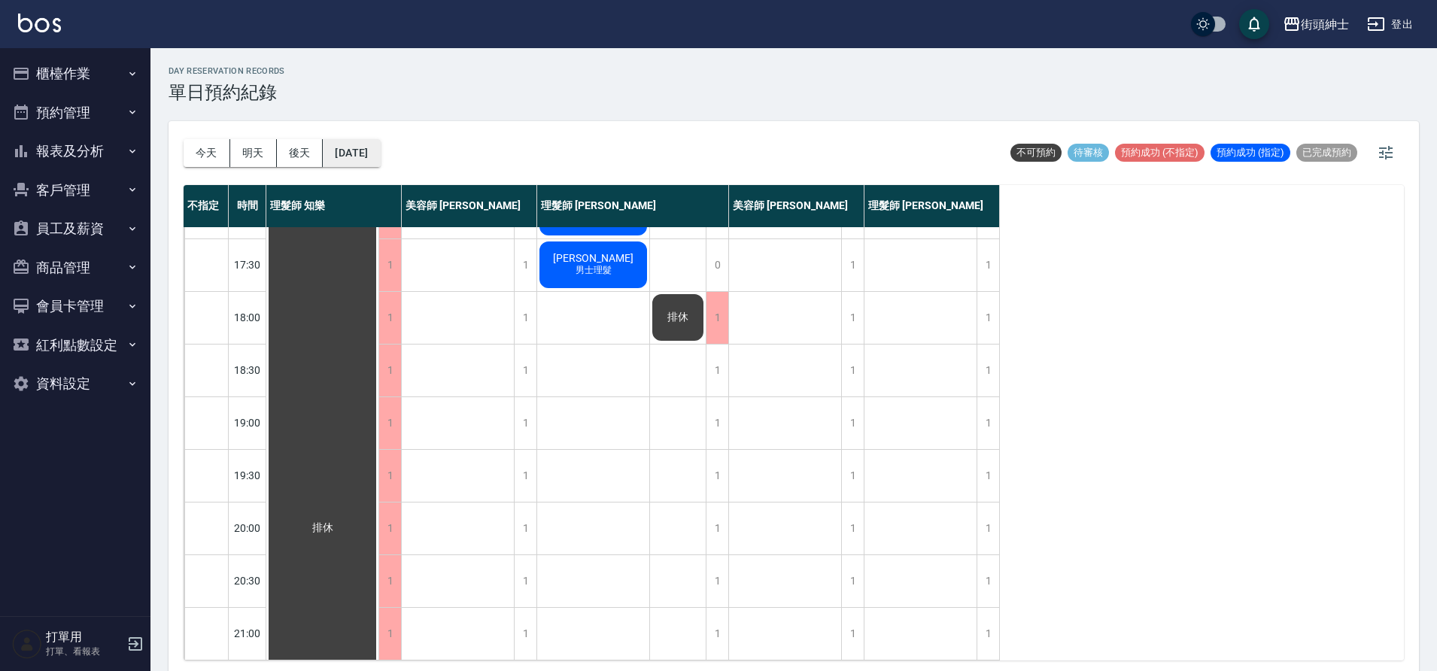
click at [369, 154] on button "2025/09/27" at bounding box center [351, 153] width 57 height 28
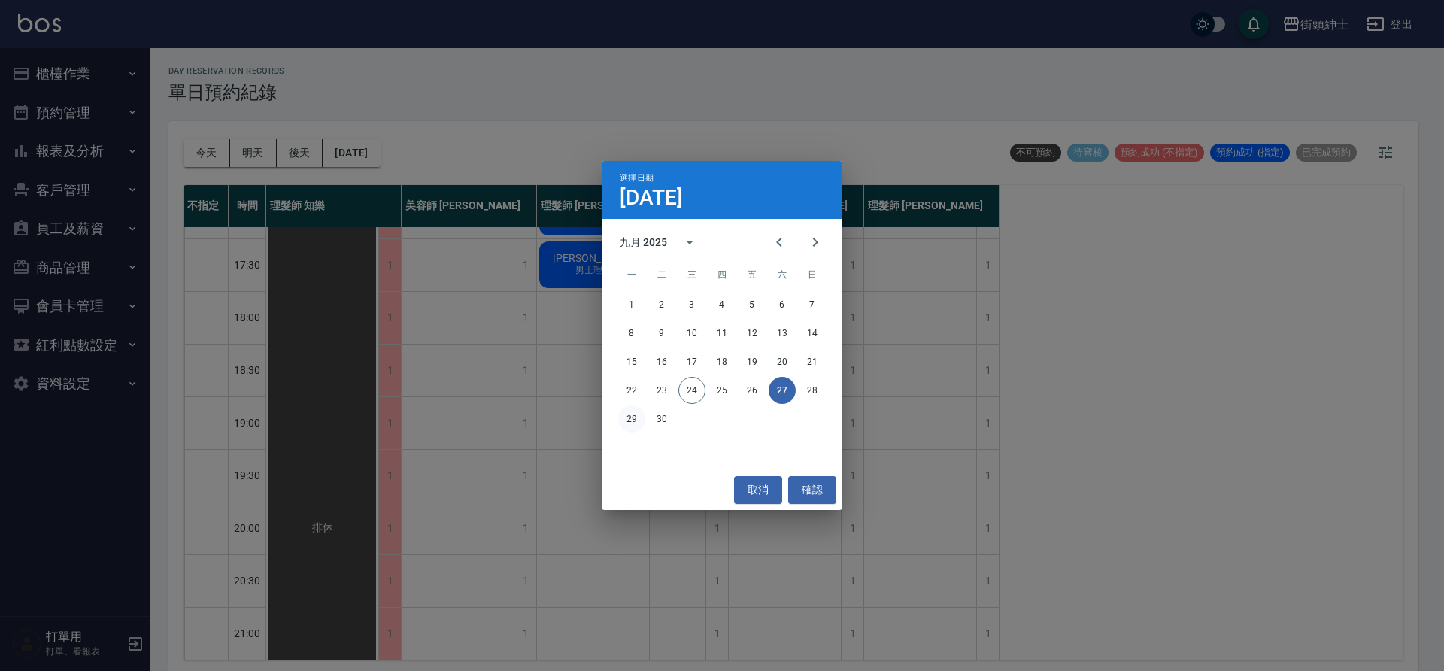
click at [635, 421] on button "29" at bounding box center [631, 418] width 27 height 27
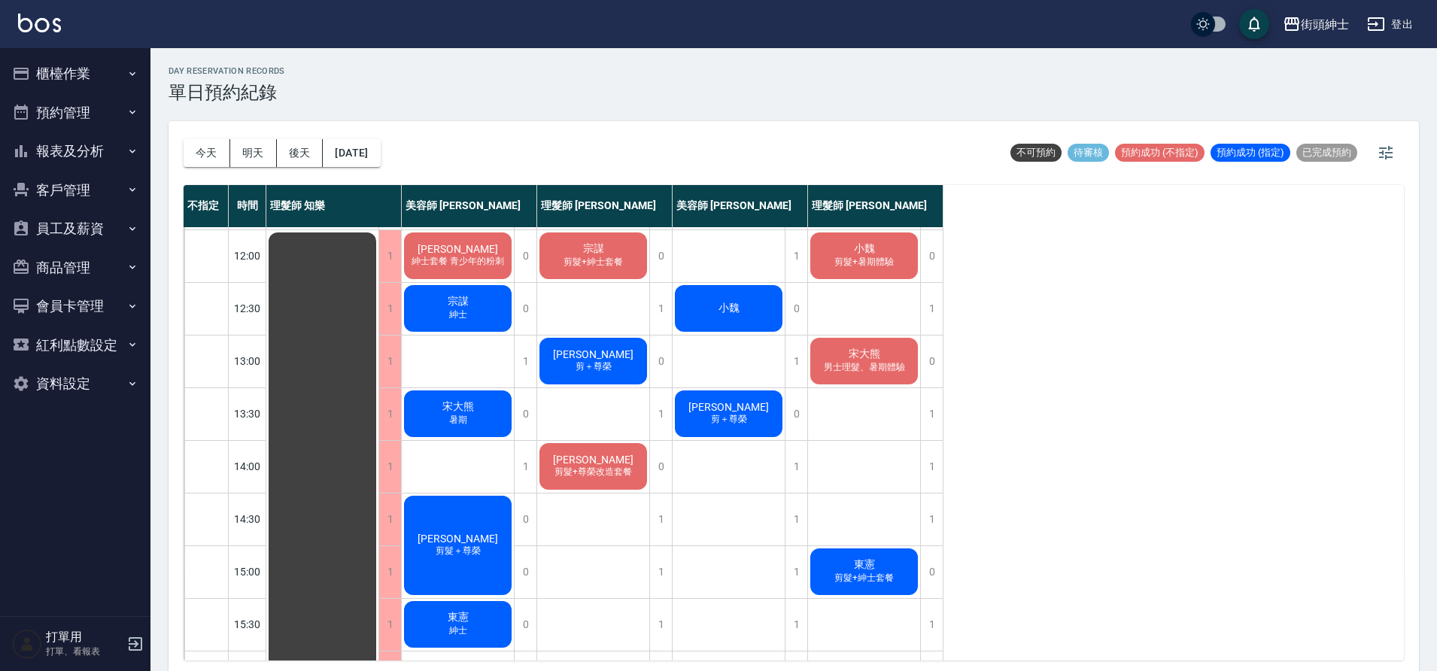
scroll to position [121, 0]
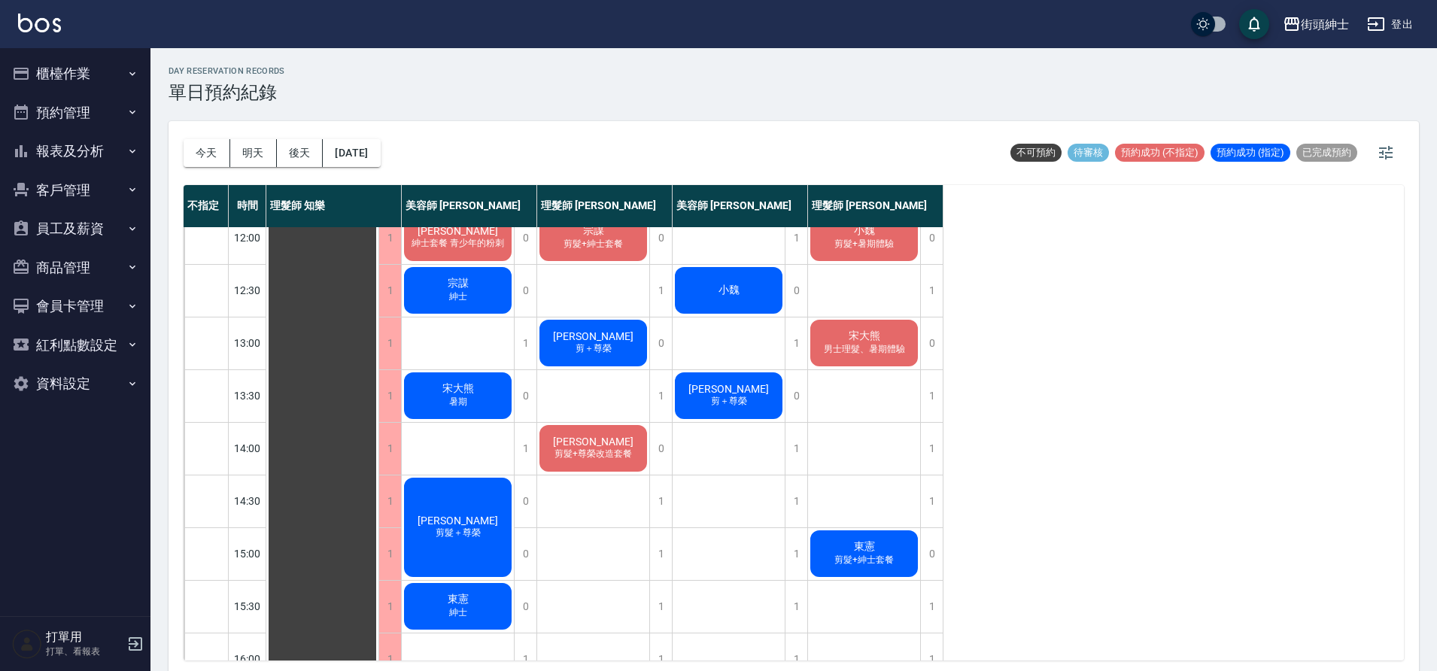
click at [729, 392] on span "Alex Cheung" at bounding box center [728, 389] width 87 height 12
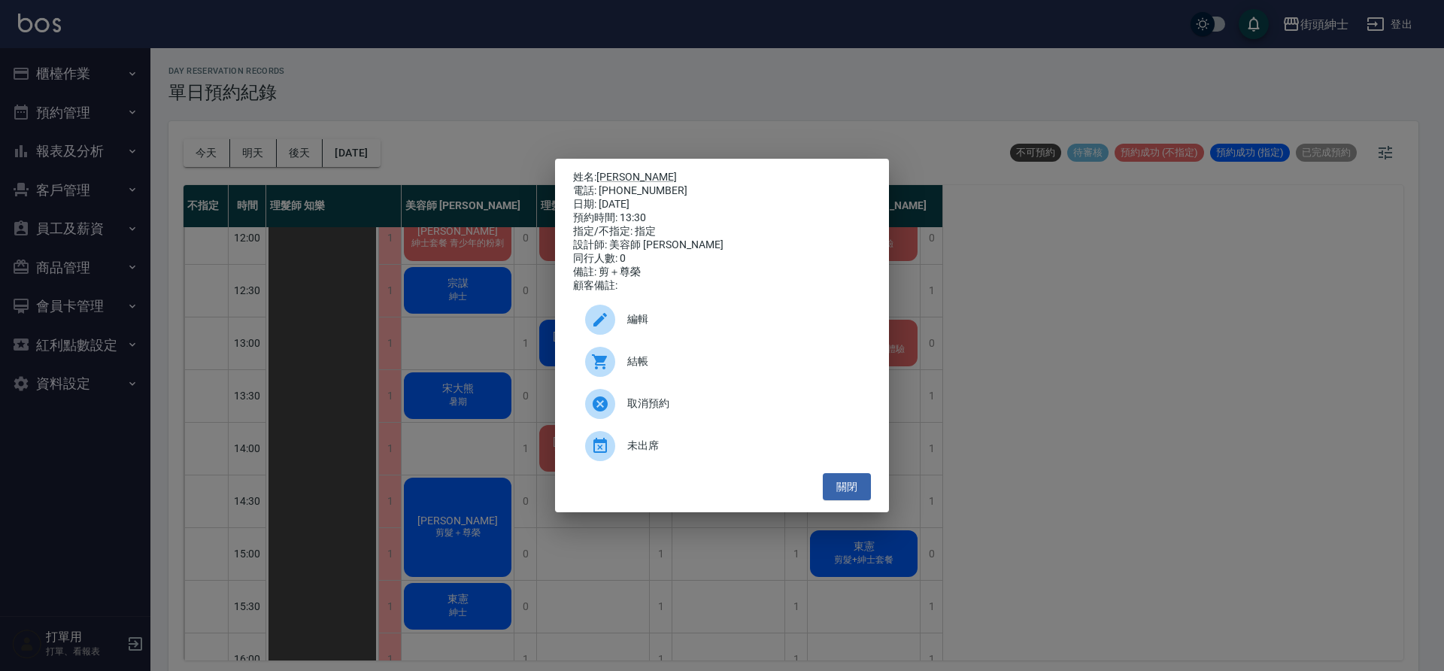
click at [622, 322] on div at bounding box center [606, 320] width 42 height 30
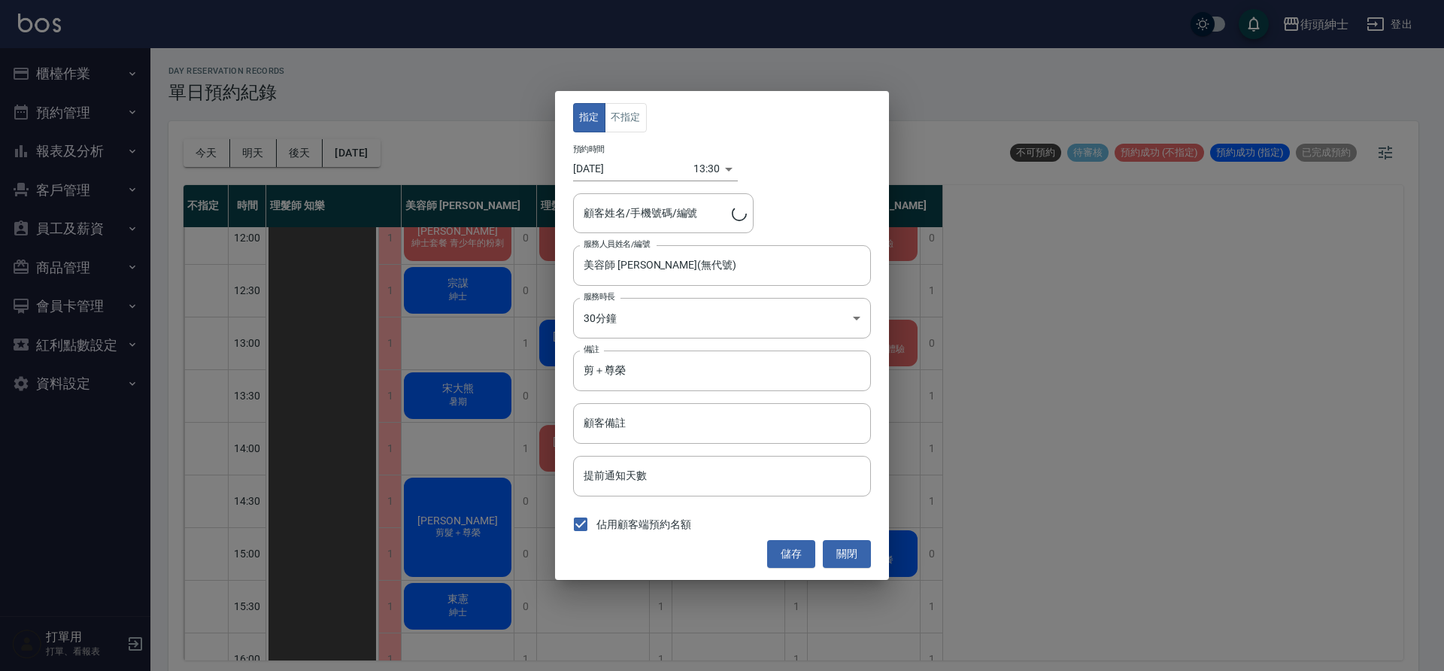
type input "Alex Cheung/852 90466152"
click at [645, 324] on body "街頭紳士 登出 櫃檯作業 打帳單 帳單列表 營業儀表板 現金收支登錄 材料自購登錄 每日結帳 排班表 現場電腦打卡 預約管理 預約管理 單日預約紀錄 單週預約…" at bounding box center [722, 338] width 1444 height 676
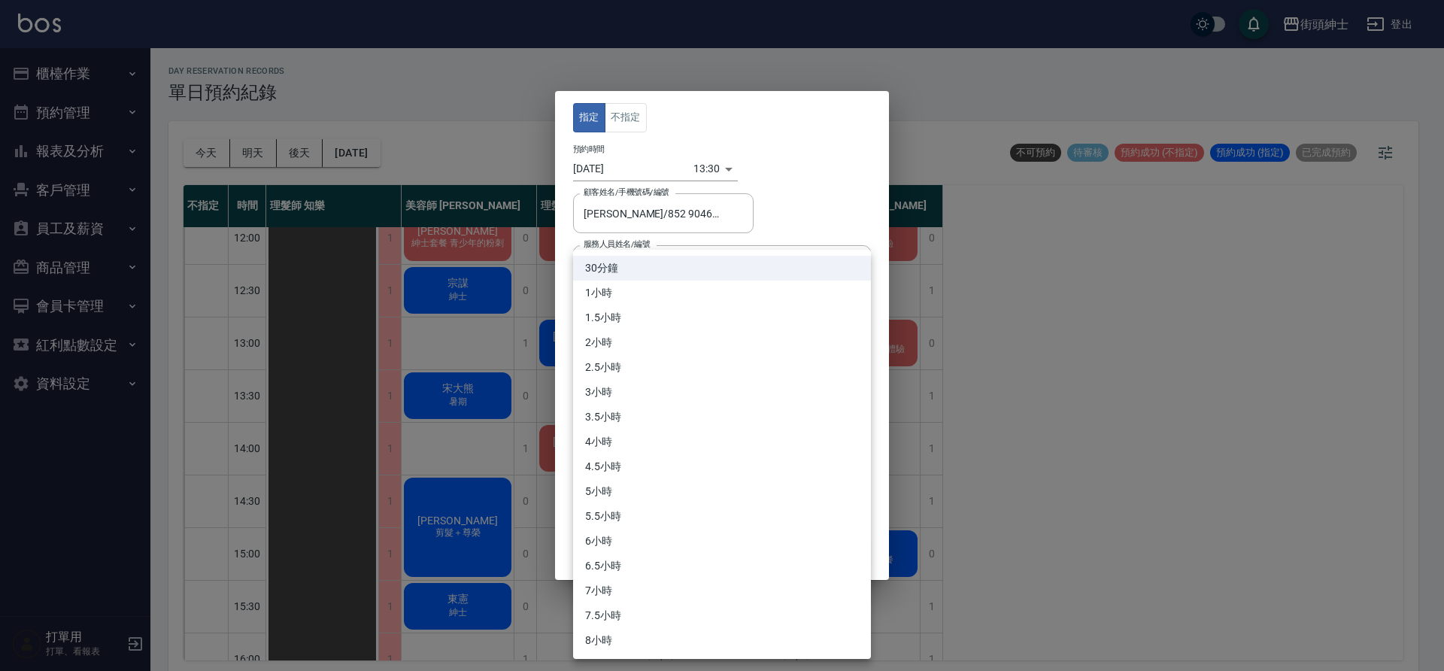
click at [640, 291] on li "1小時" at bounding box center [722, 293] width 298 height 25
type input "2"
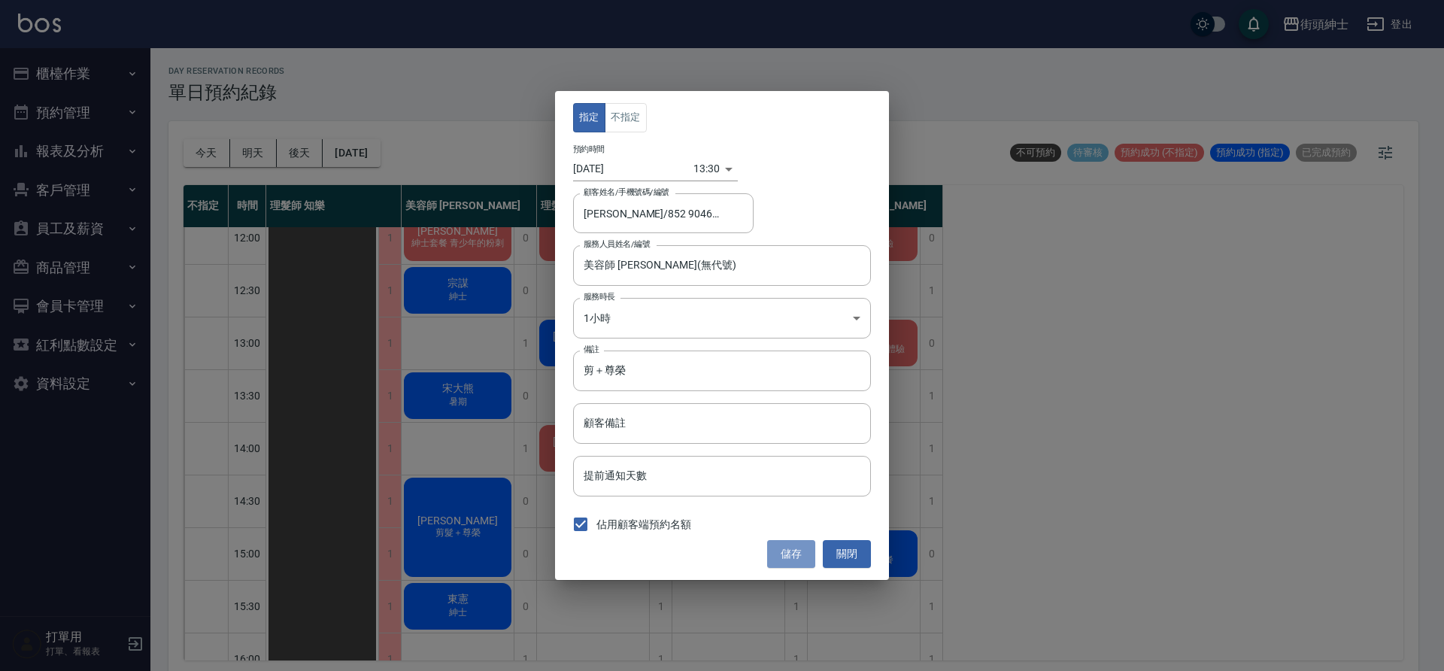
click at [795, 548] on button "儲存" at bounding box center [791, 554] width 48 height 28
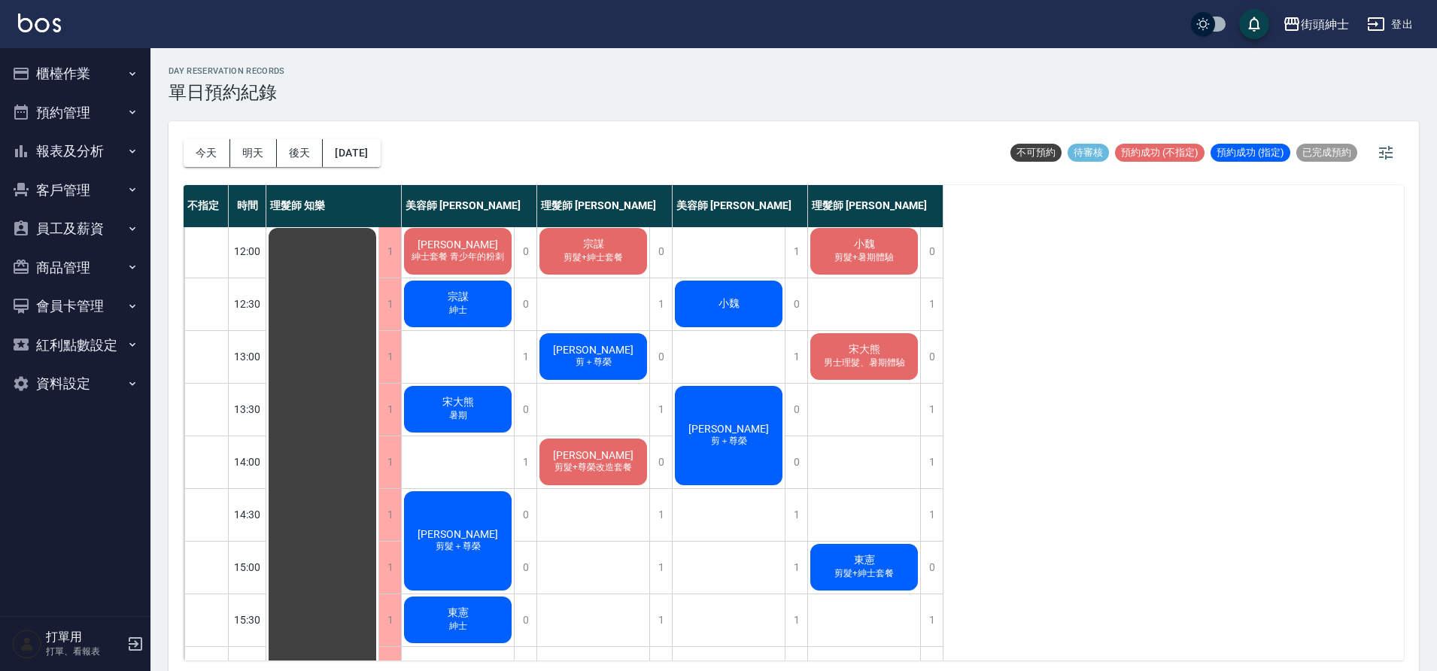
scroll to position [87, 0]
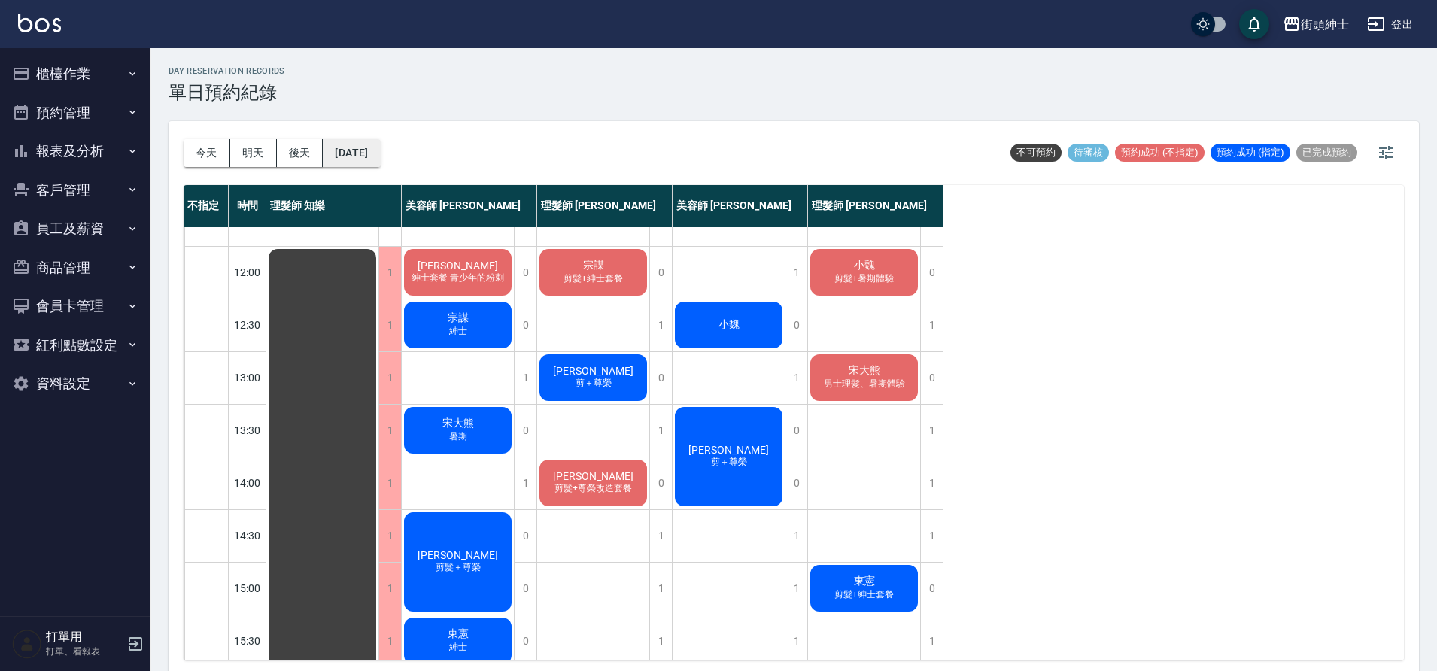
click at [378, 156] on button "2025/09/29" at bounding box center [351, 153] width 57 height 28
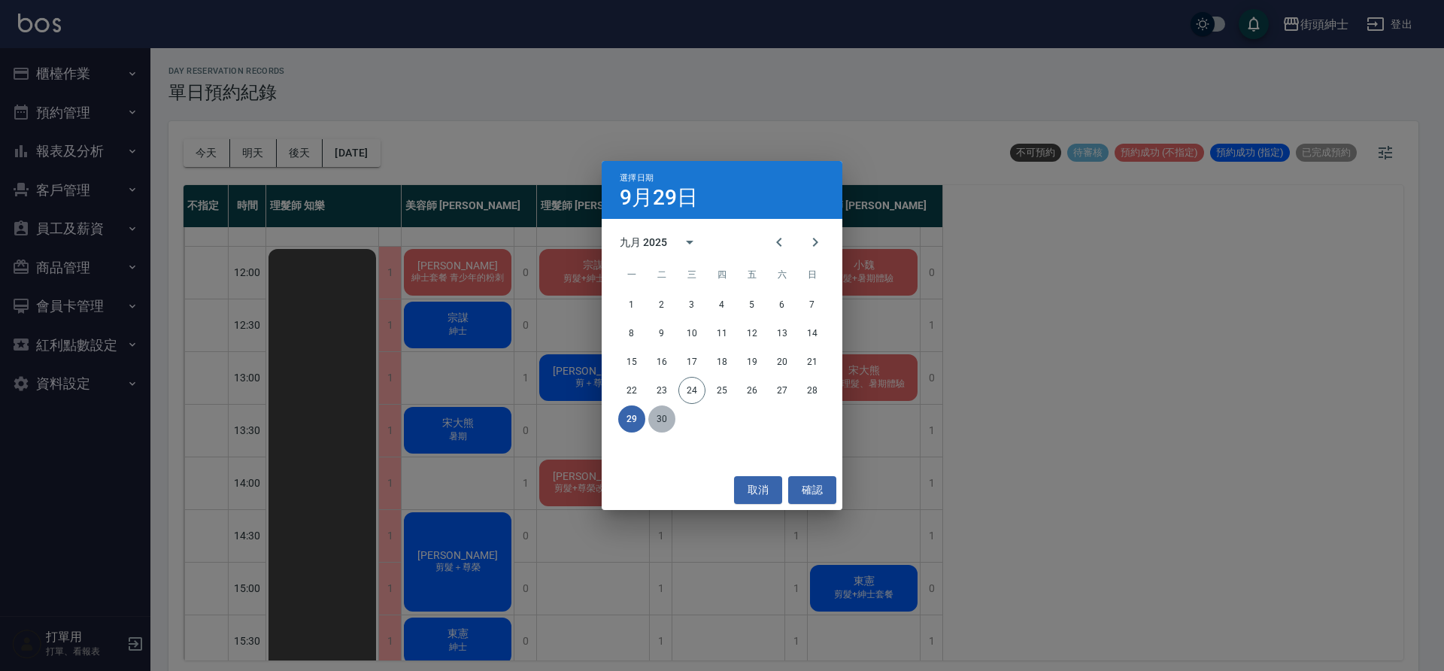
drag, startPoint x: 657, startPoint y: 422, endPoint x: 670, endPoint y: 422, distance: 12.8
click at [656, 423] on button "30" at bounding box center [661, 418] width 27 height 27
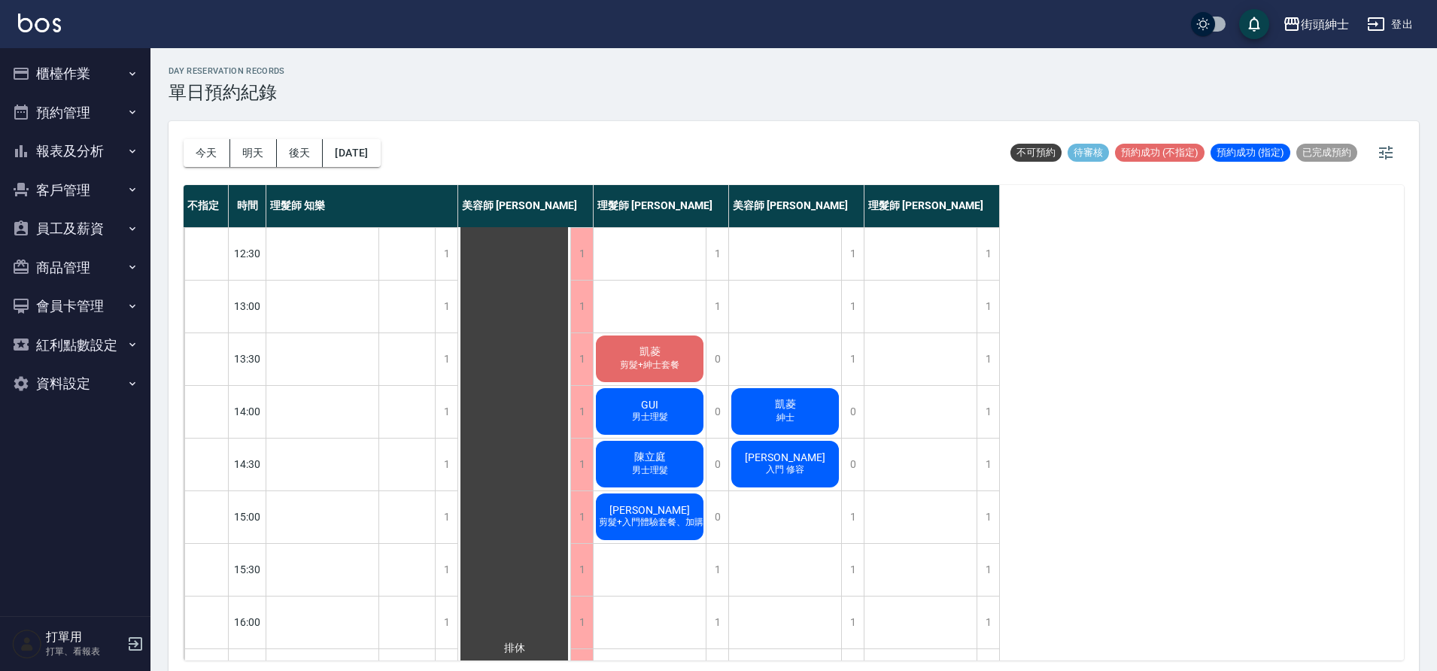
scroll to position [102, 0]
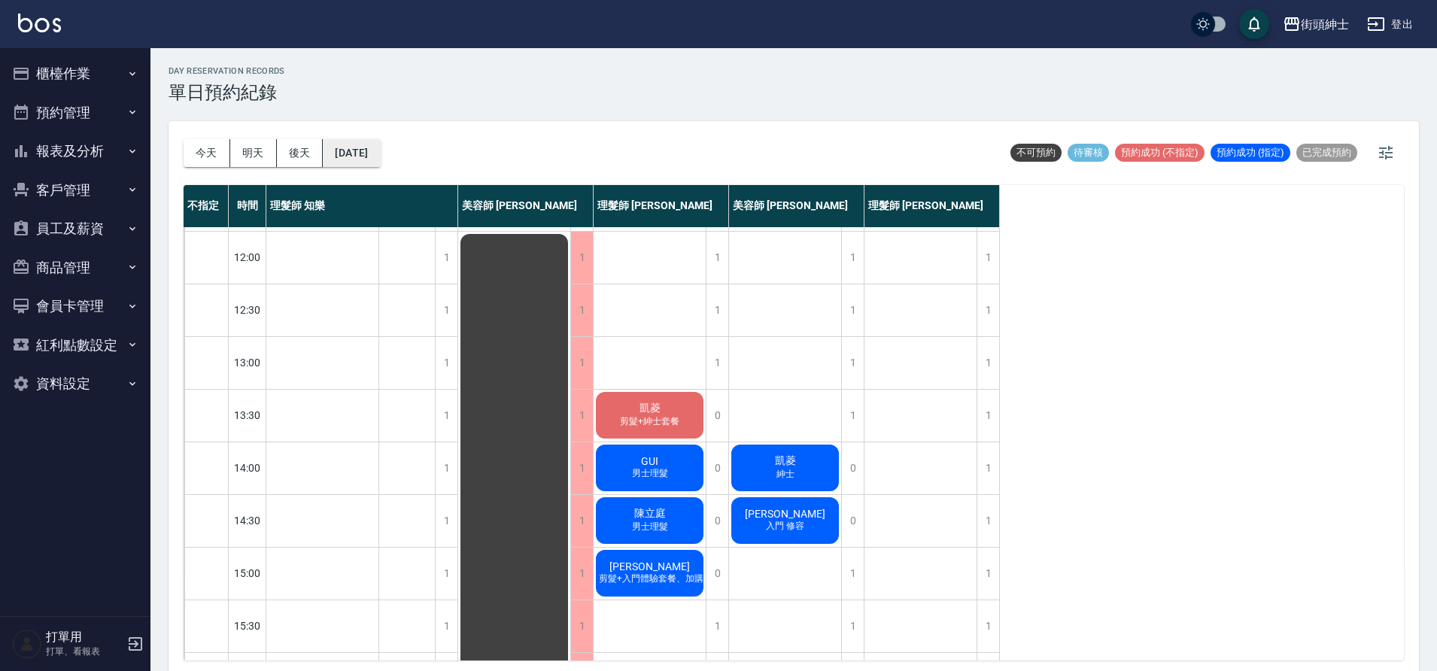
click at [380, 159] on button "2025/09/30" at bounding box center [351, 153] width 57 height 28
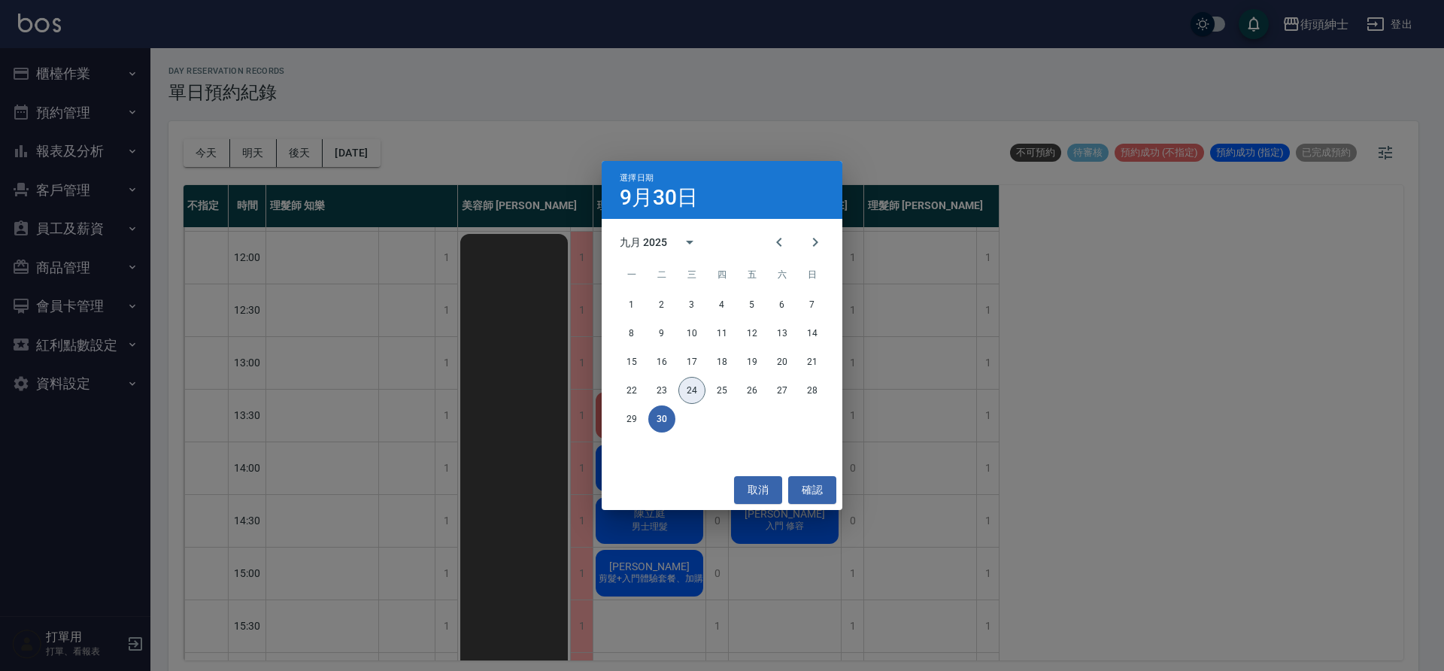
click at [692, 393] on button "24" at bounding box center [692, 390] width 27 height 27
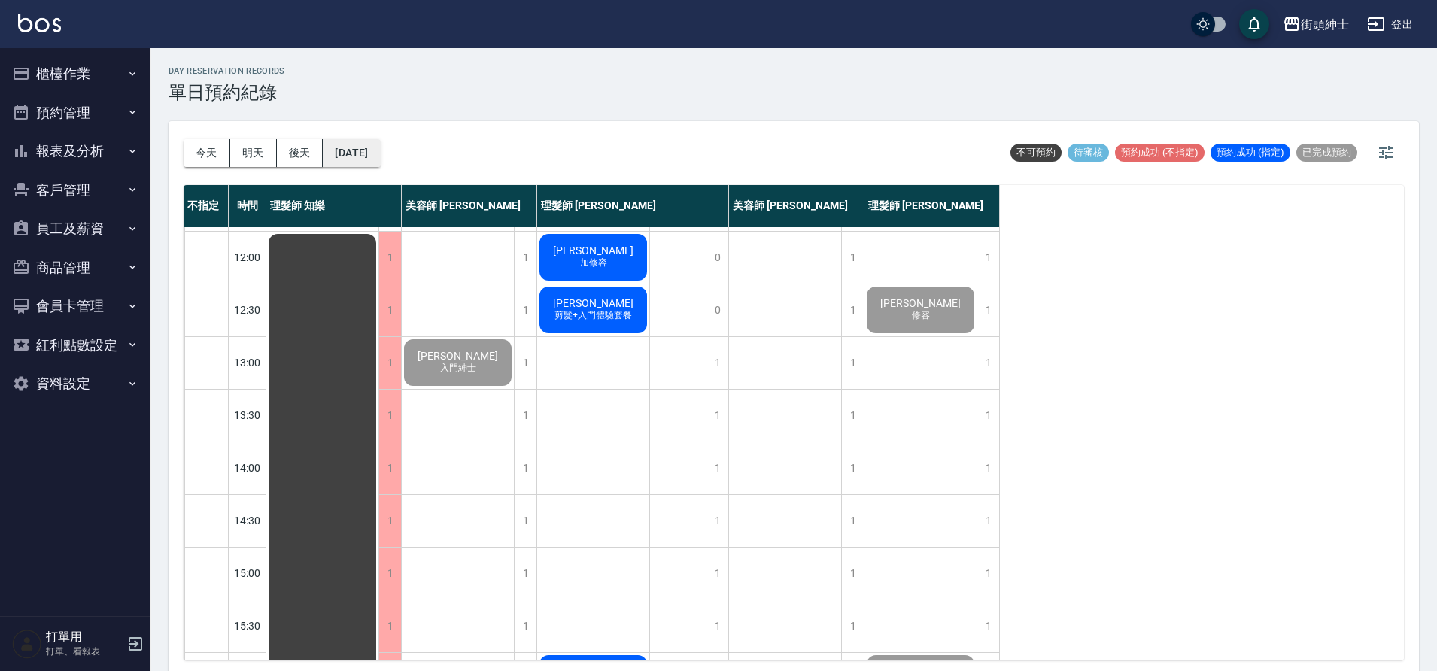
click at [378, 153] on button "2025/09/24" at bounding box center [351, 153] width 57 height 28
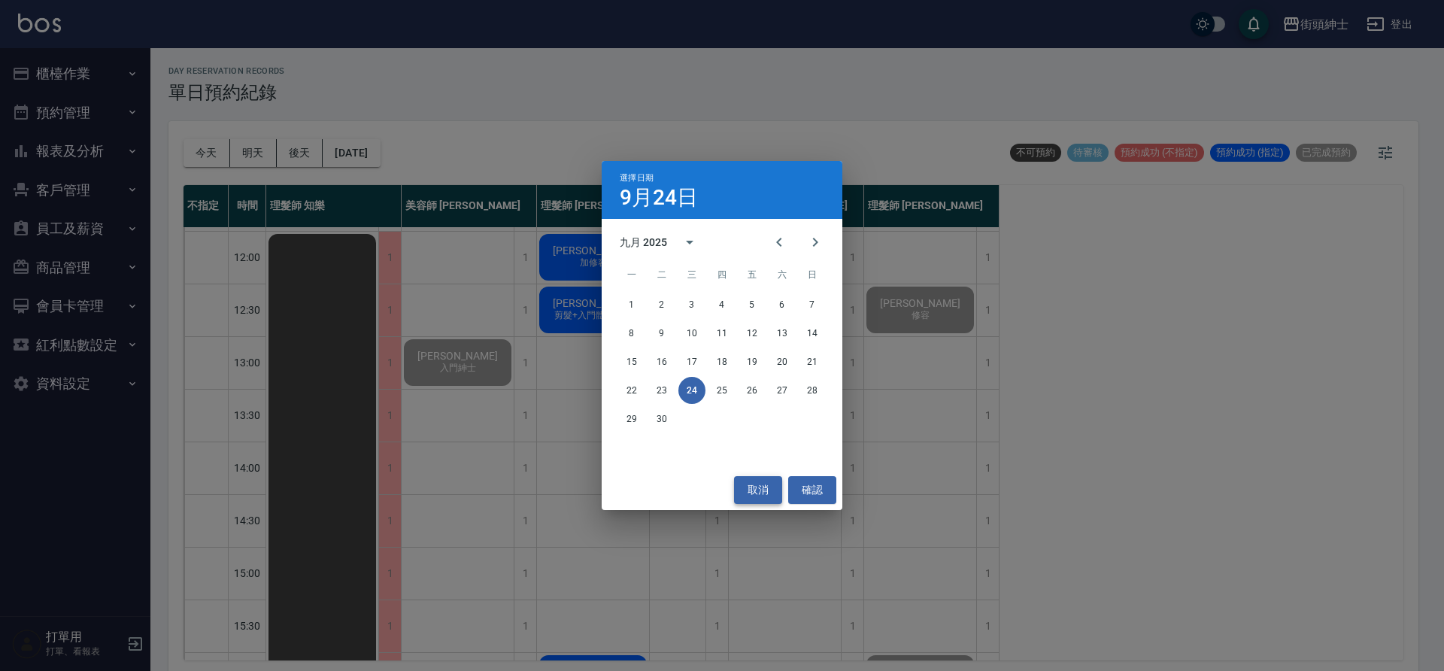
click at [752, 486] on button "取消" at bounding box center [758, 490] width 48 height 28
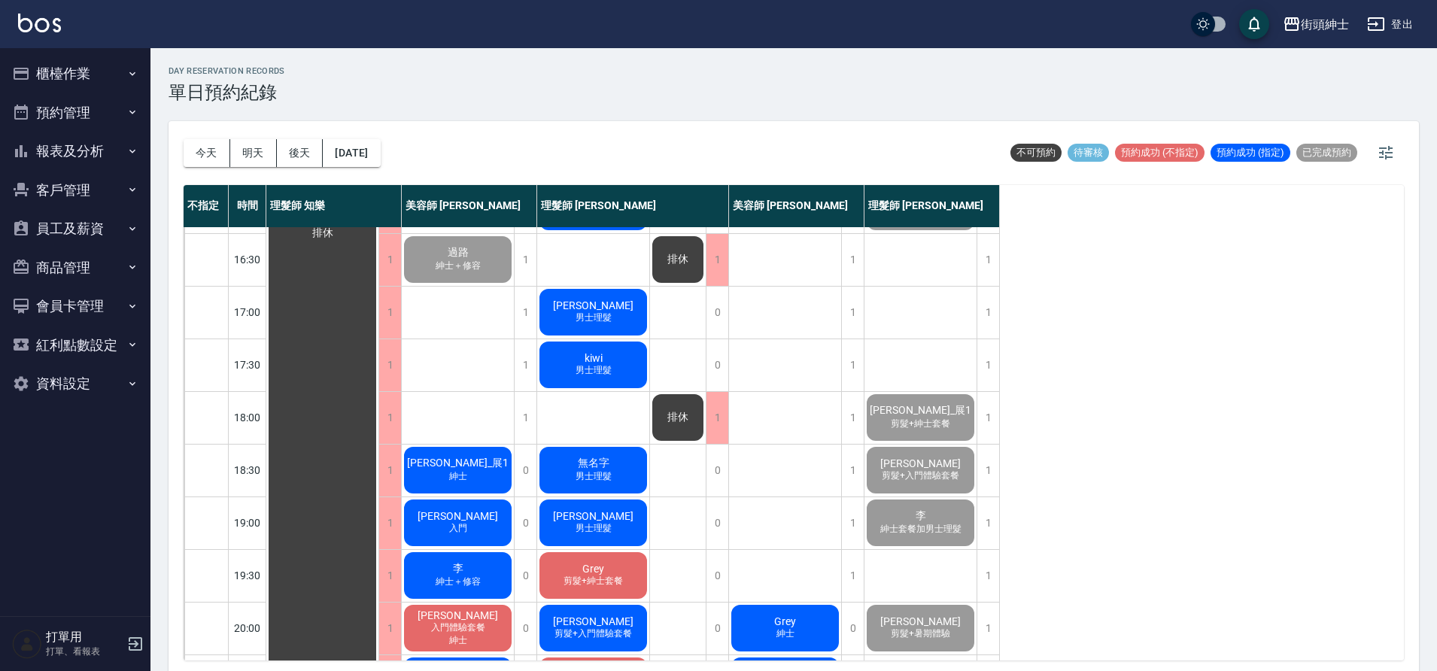
scroll to position [685, 0]
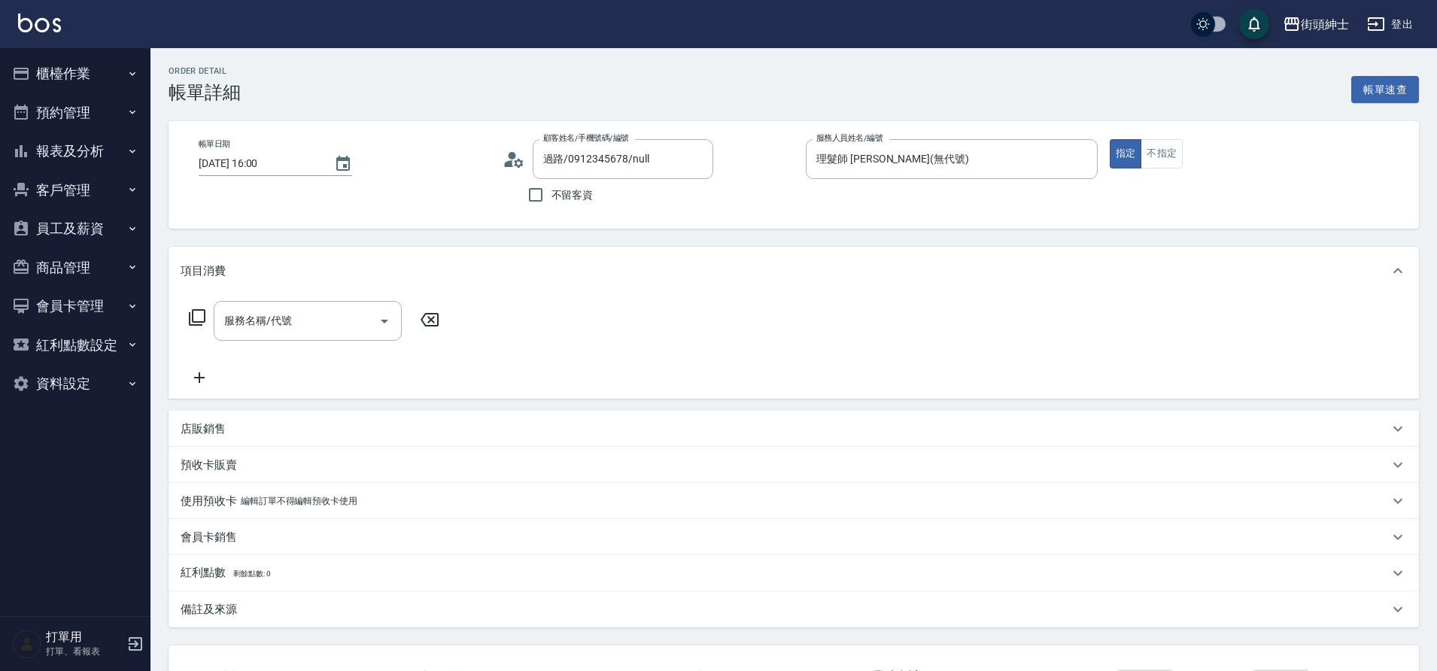
click at [698, 331] on div "服務名稱/代號 服務名稱/代號" at bounding box center [794, 347] width 1250 height 104
click at [381, 323] on icon "Open" at bounding box center [384, 321] width 18 height 18
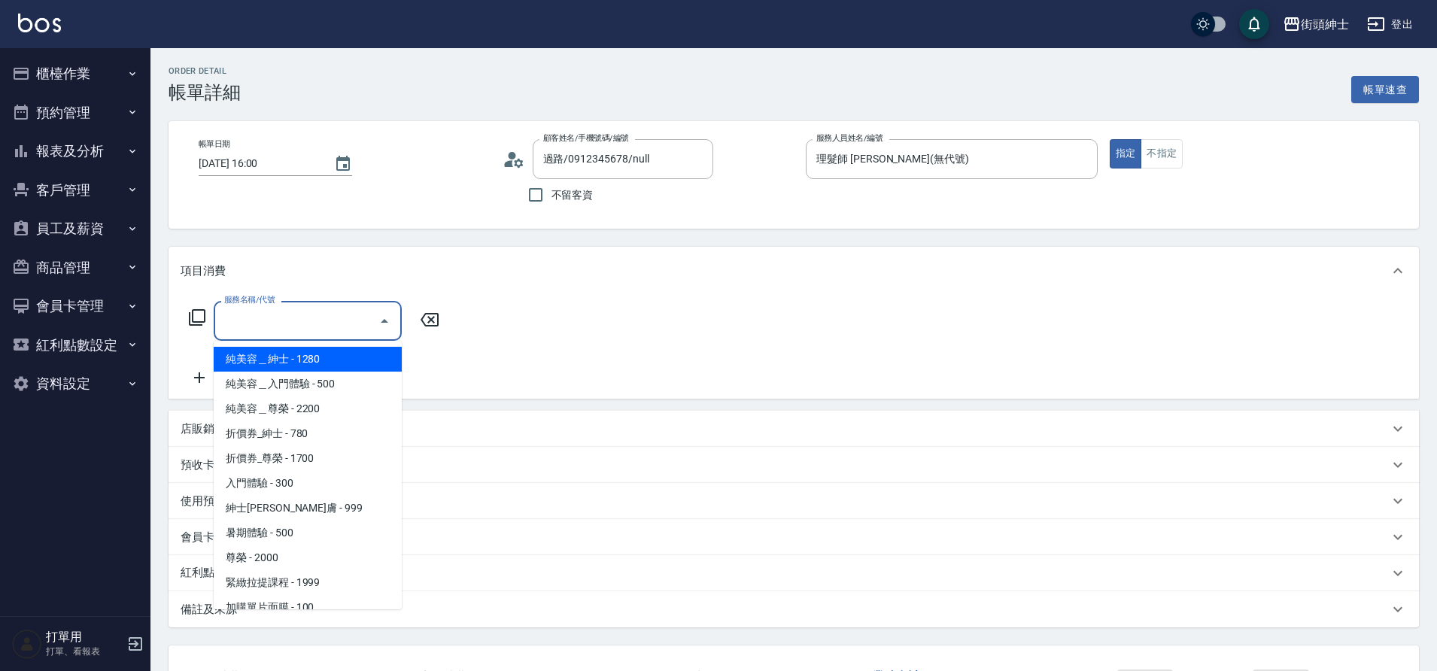
scroll to position [116, 0]
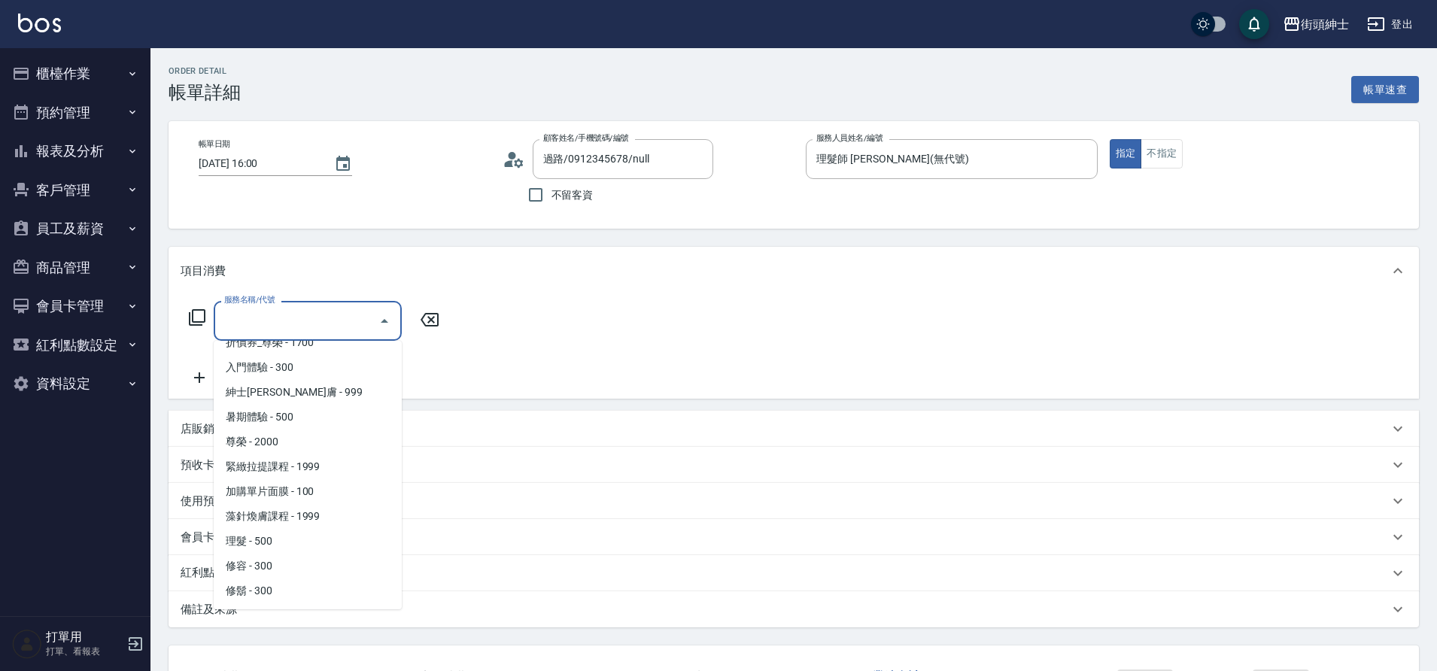
click at [284, 538] on span "理髮 - 500" at bounding box center [308, 541] width 188 height 25
type input "理髮(A02)"
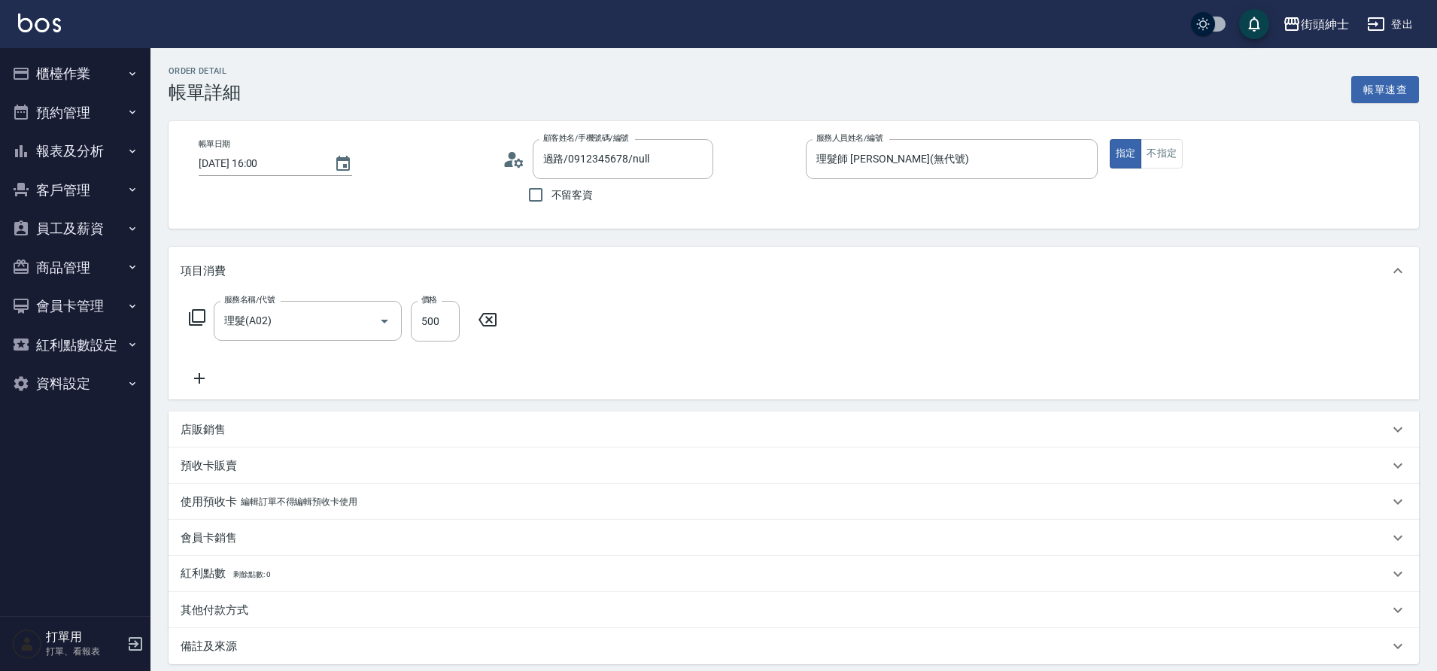
click at [211, 381] on icon at bounding box center [200, 378] width 38 height 18
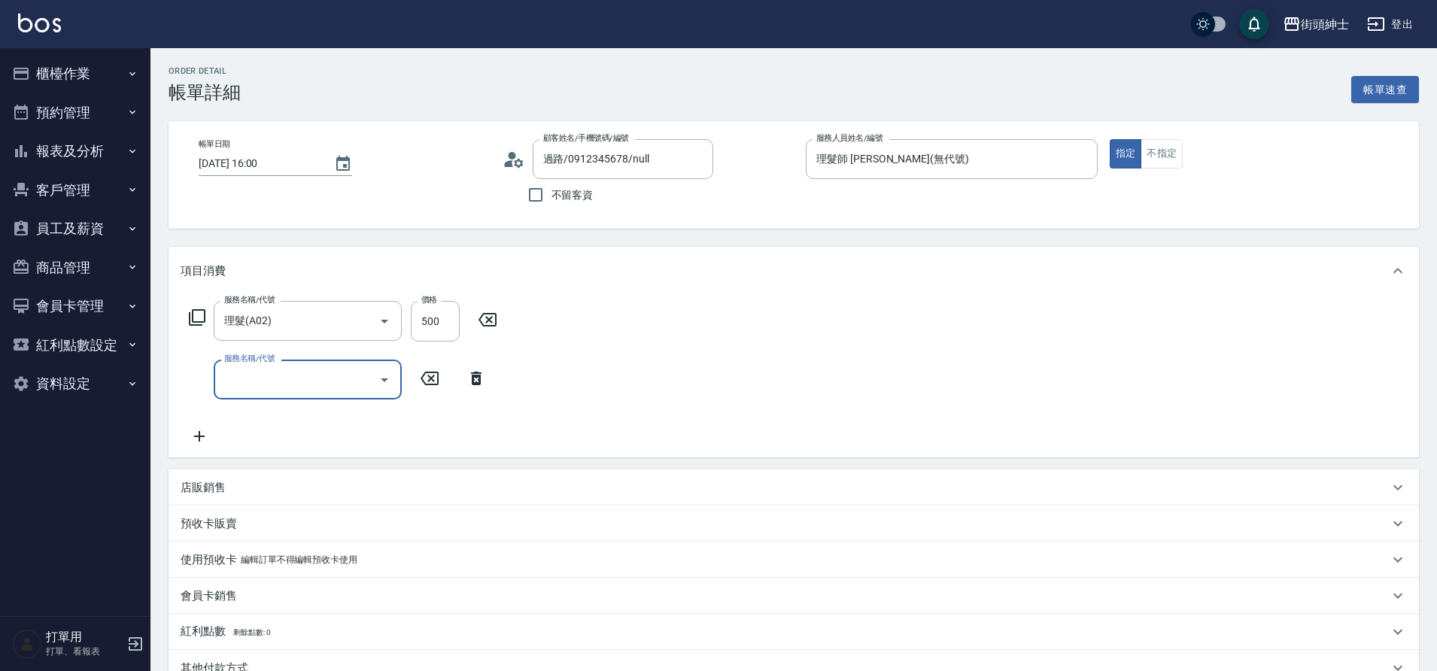
click at [371, 380] on input "服務名稱/代號" at bounding box center [296, 379] width 152 height 26
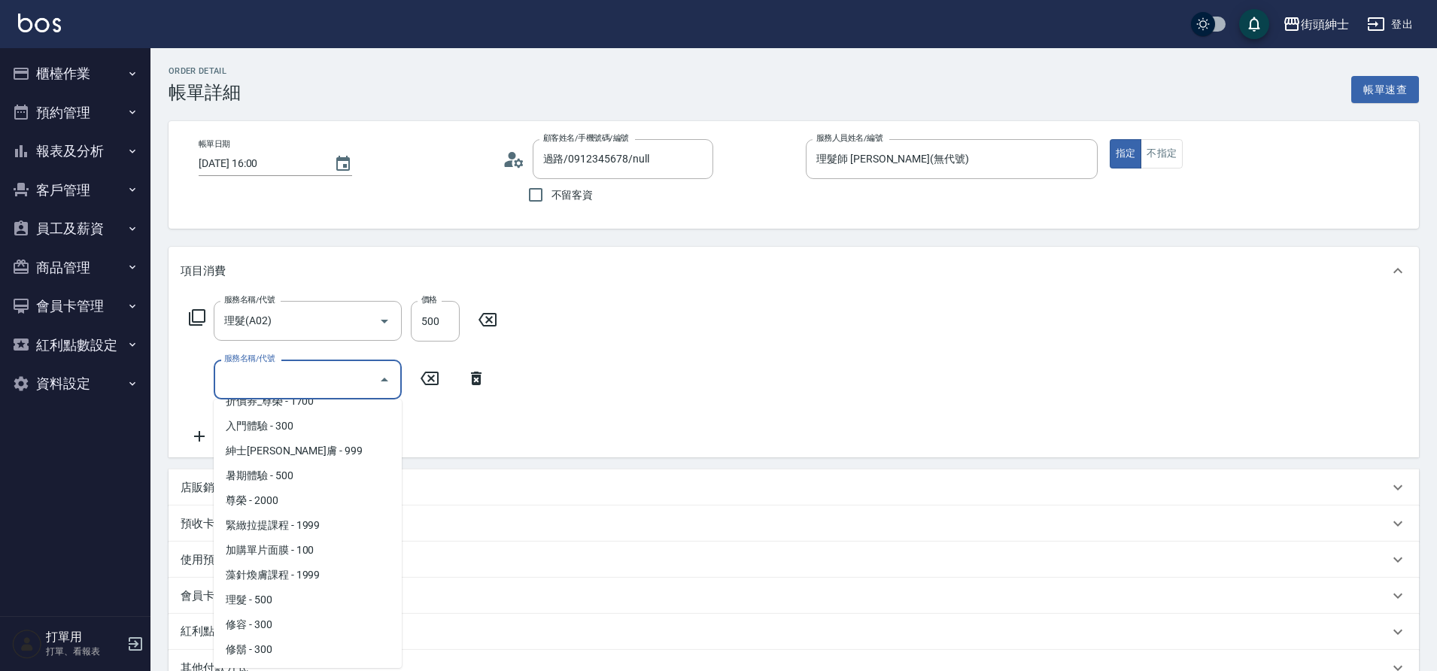
click at [273, 645] on span "修鬍 - 300" at bounding box center [308, 649] width 188 height 25
type input "修鬍(A04)"
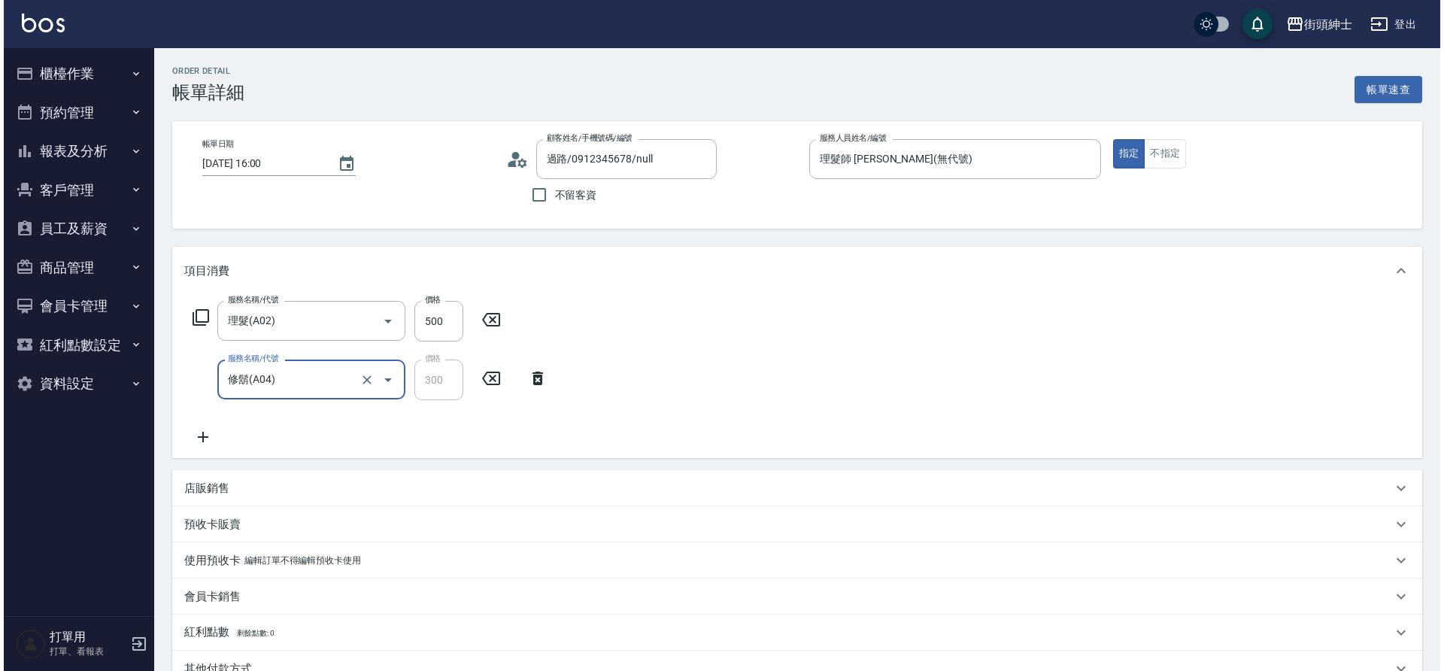
scroll to position [214, 0]
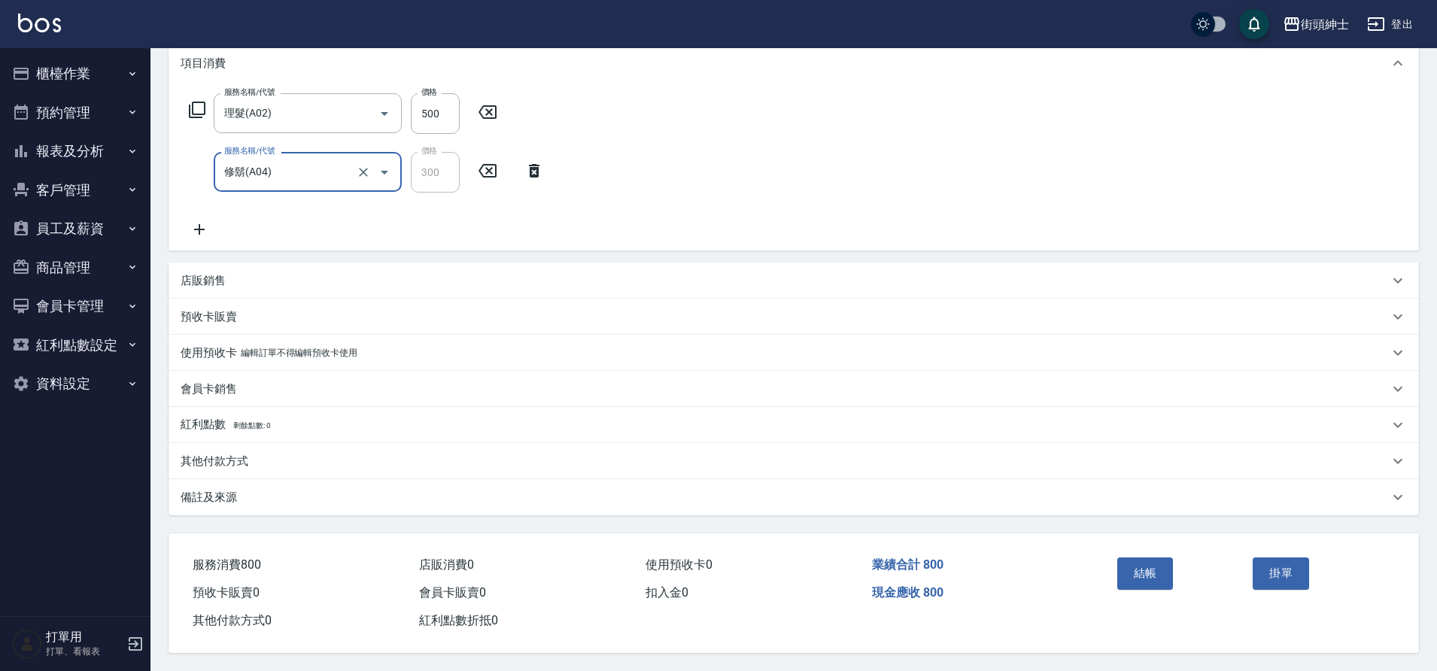
click at [1153, 557] on button "結帳" at bounding box center [1145, 573] width 56 height 32
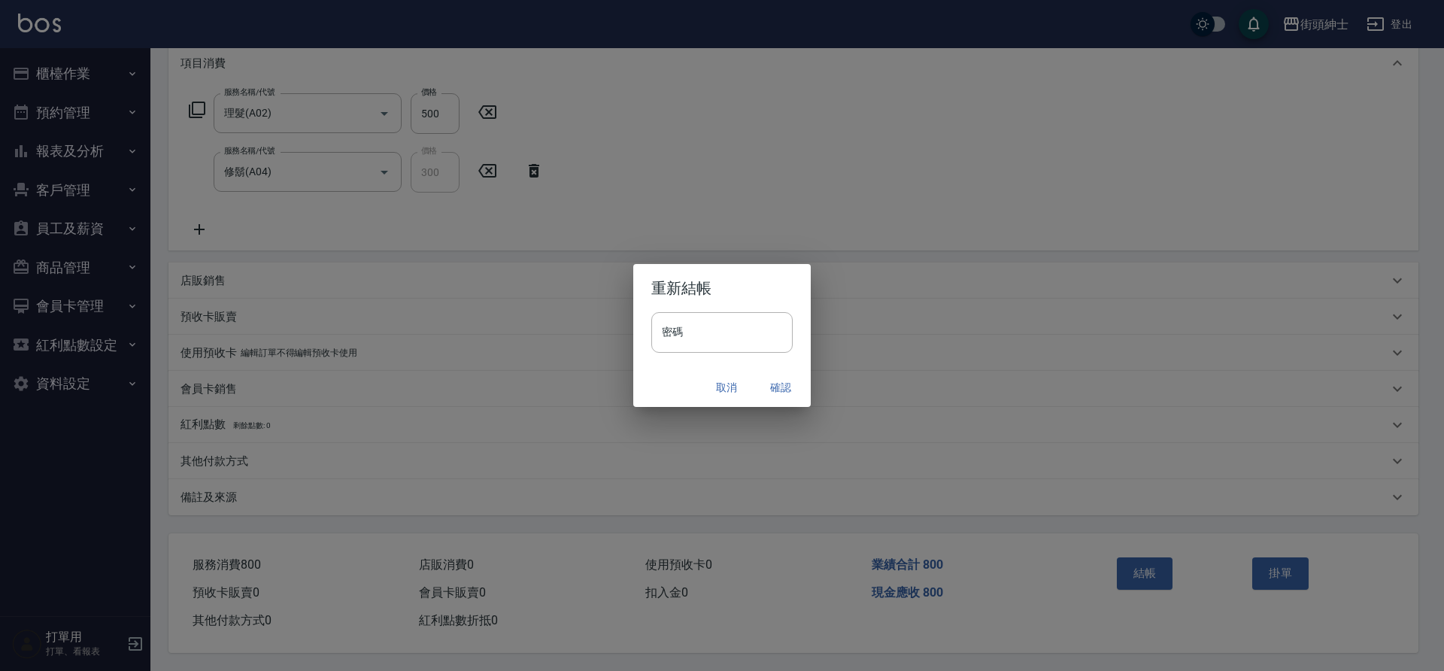
click at [786, 387] on button "確認" at bounding box center [781, 388] width 48 height 28
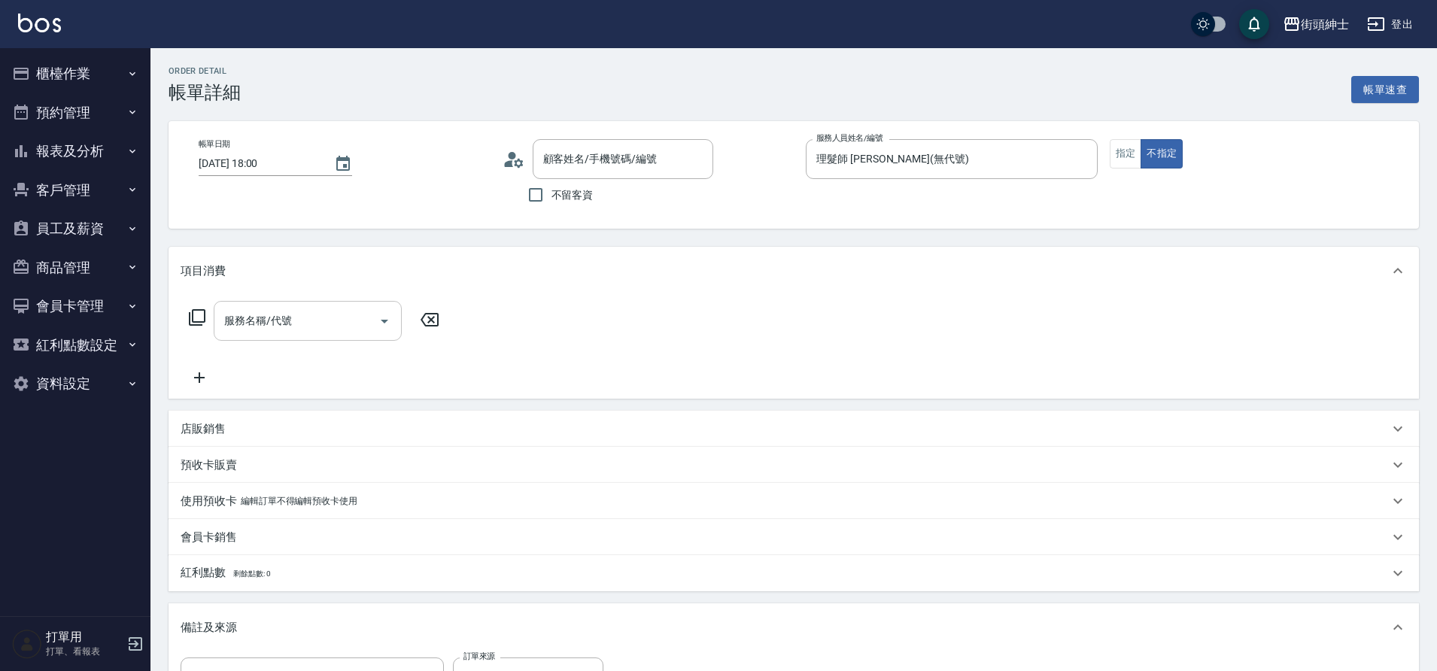
drag, startPoint x: 0, startPoint y: 0, endPoint x: 386, endPoint y: 324, distance: 504.1
click at [386, 324] on icon "Open" at bounding box center [384, 321] width 18 height 18
type input "[PERSON_NAME]_展1/0981479359/null"
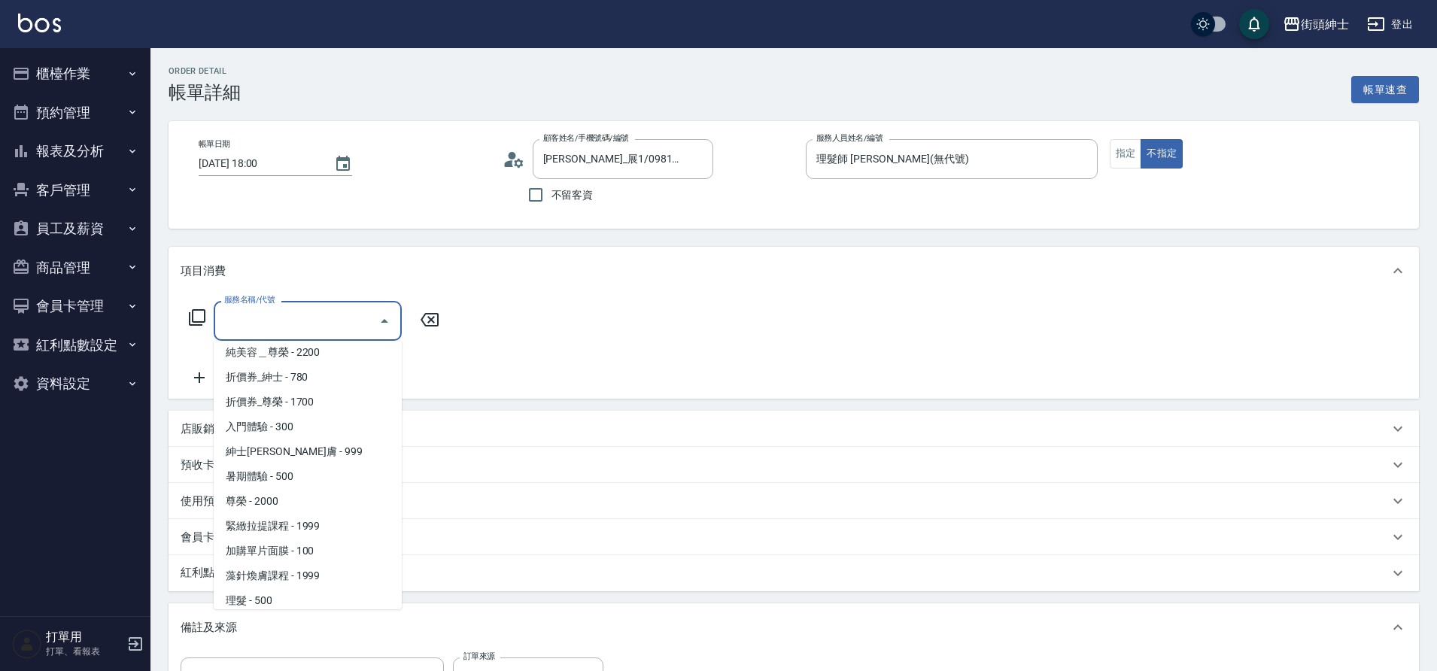
scroll to position [116, 0]
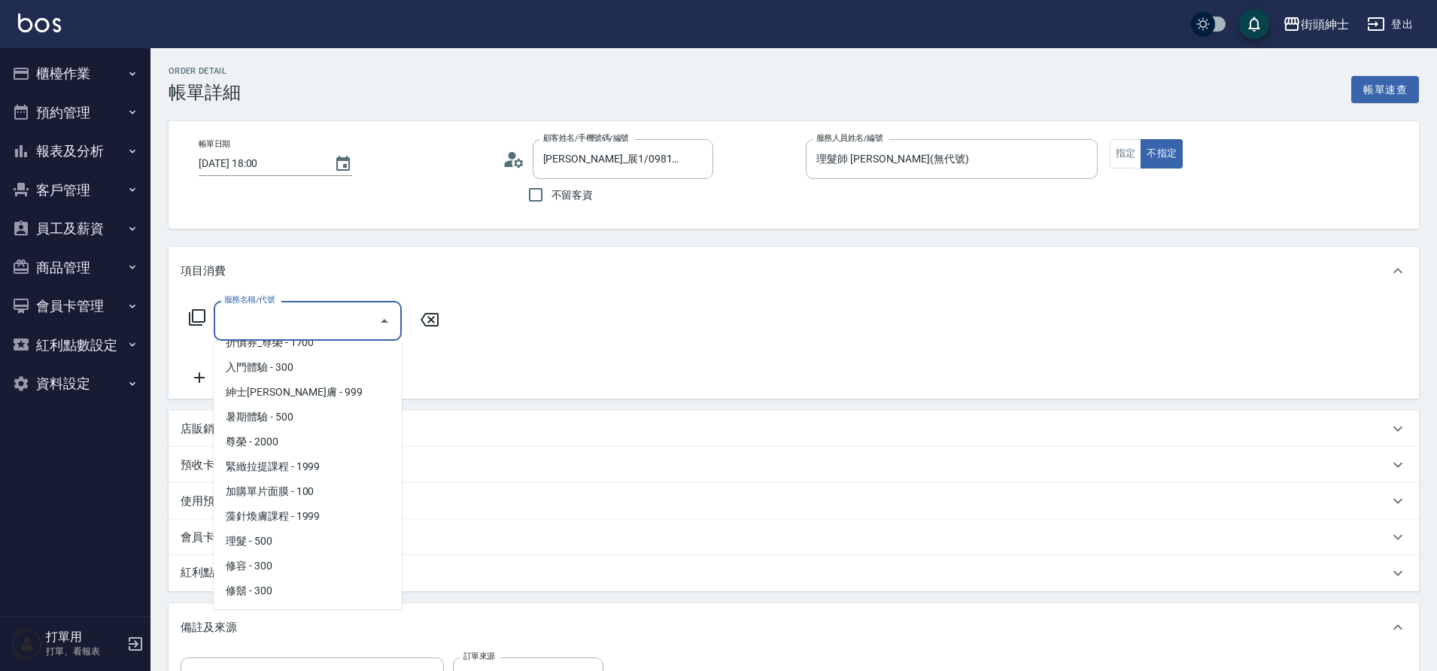
click at [297, 539] on span "理髮 - 500" at bounding box center [308, 541] width 188 height 25
type input "理髮(A02)"
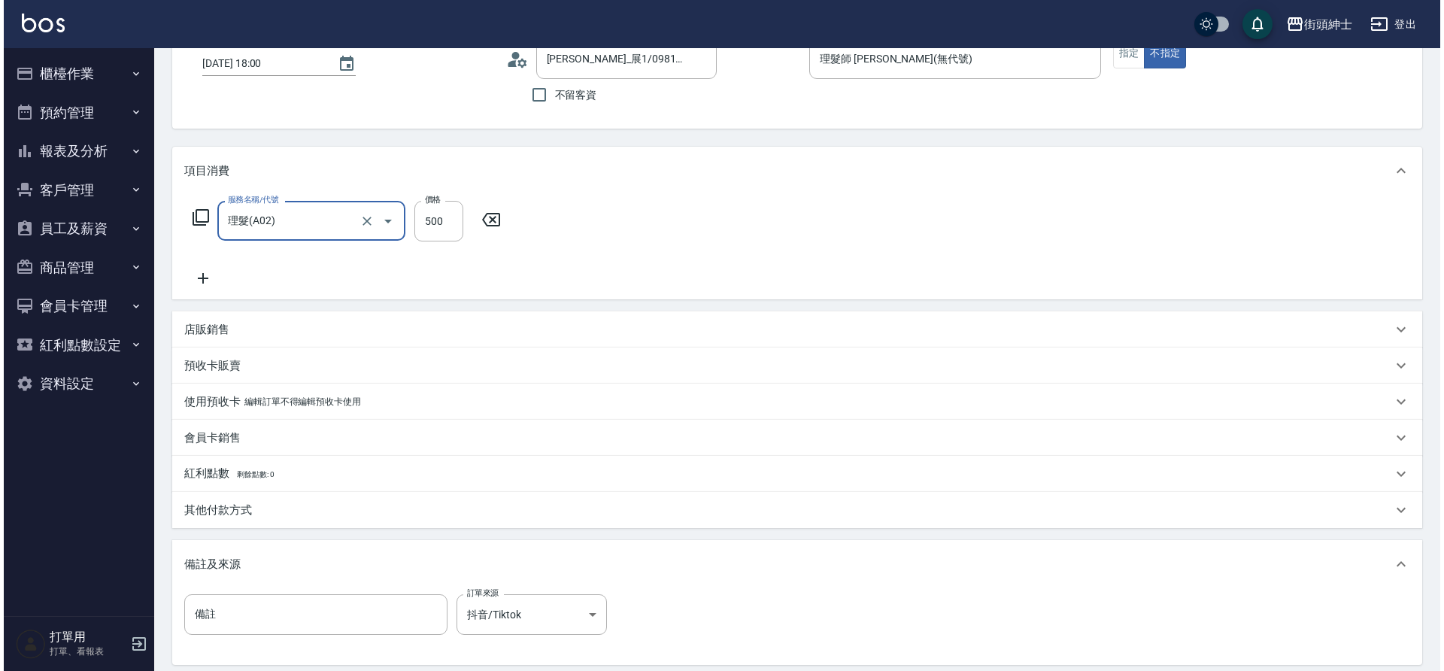
scroll to position [257, 0]
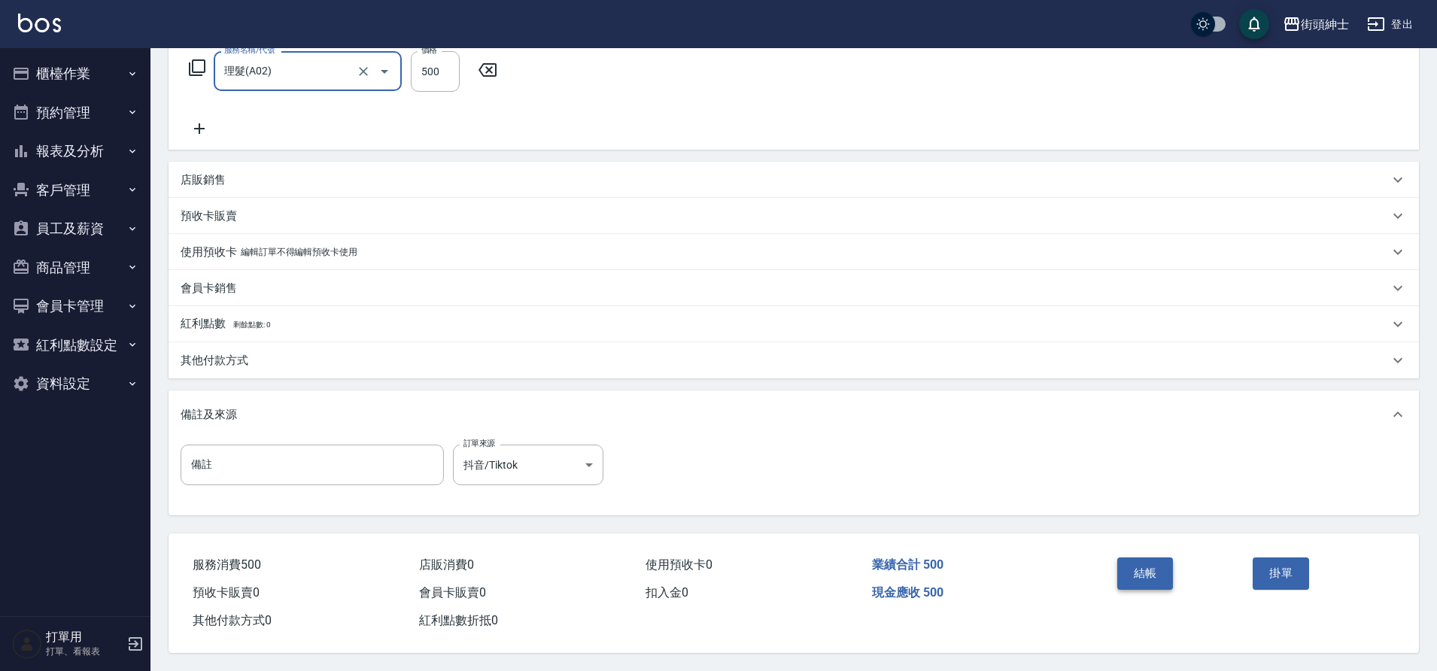
drag, startPoint x: 386, startPoint y: 324, endPoint x: 1130, endPoint y: 566, distance: 782.2
click at [1130, 566] on button "結帳" at bounding box center [1145, 573] width 56 height 32
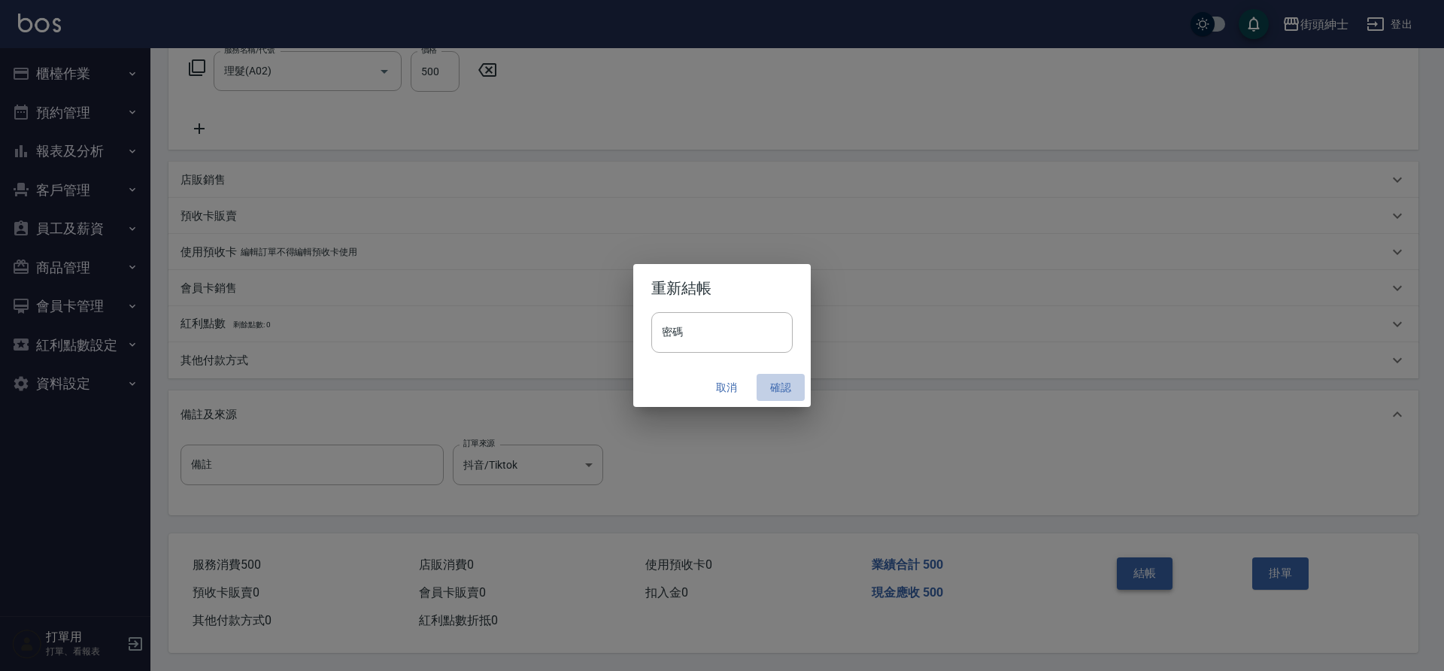
click at [785, 384] on button "確認" at bounding box center [781, 388] width 48 height 28
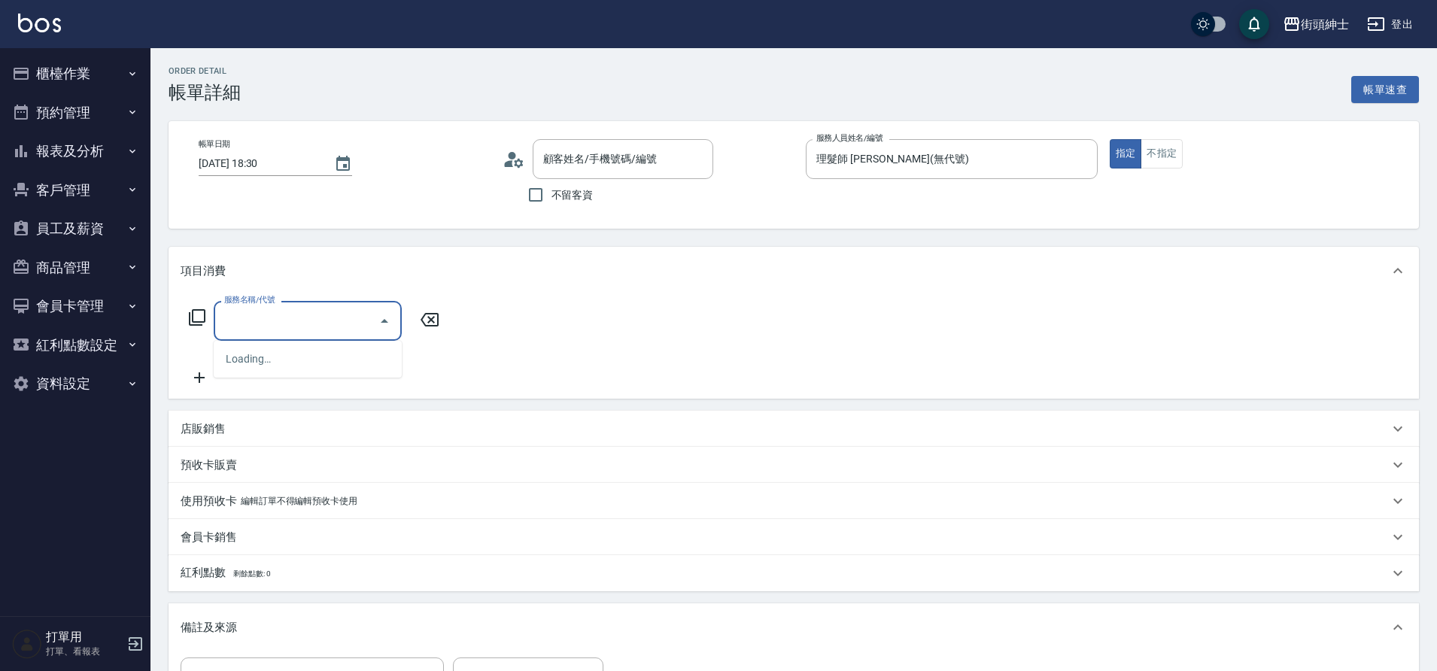
type input "[PERSON_NAME]/0976636788/null"
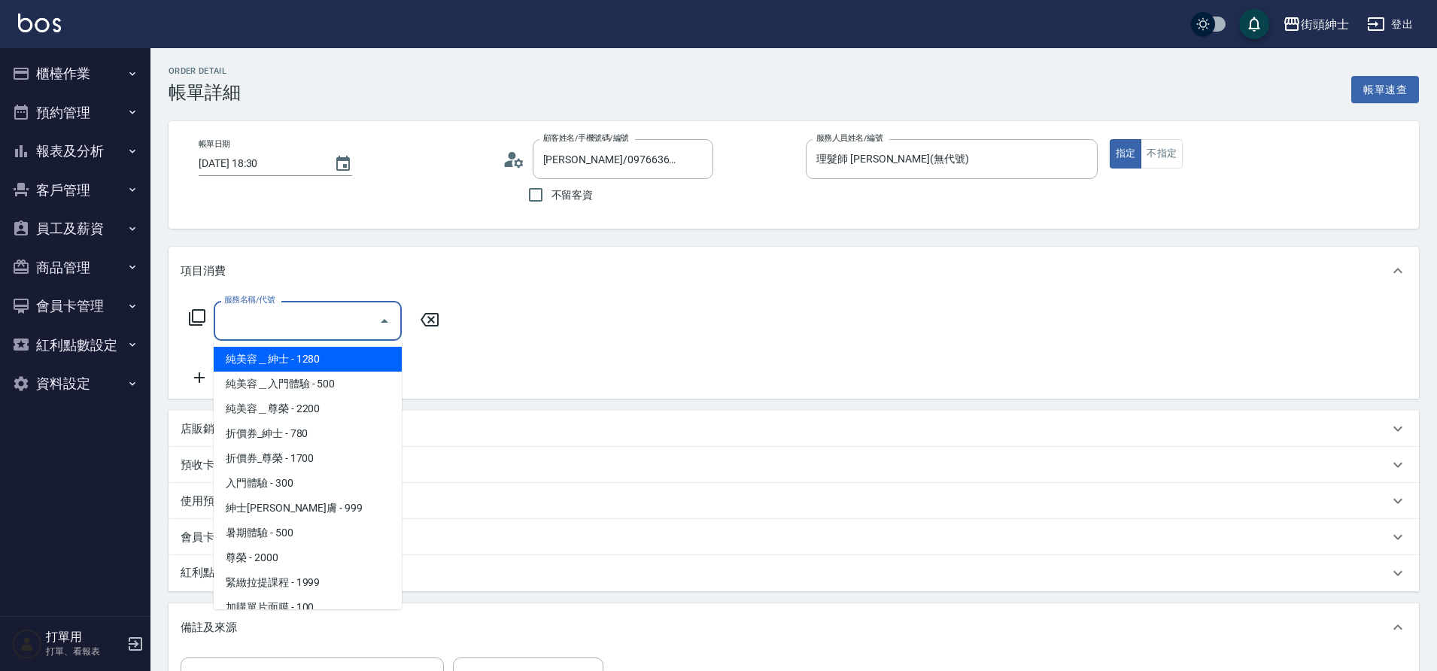
scroll to position [116, 0]
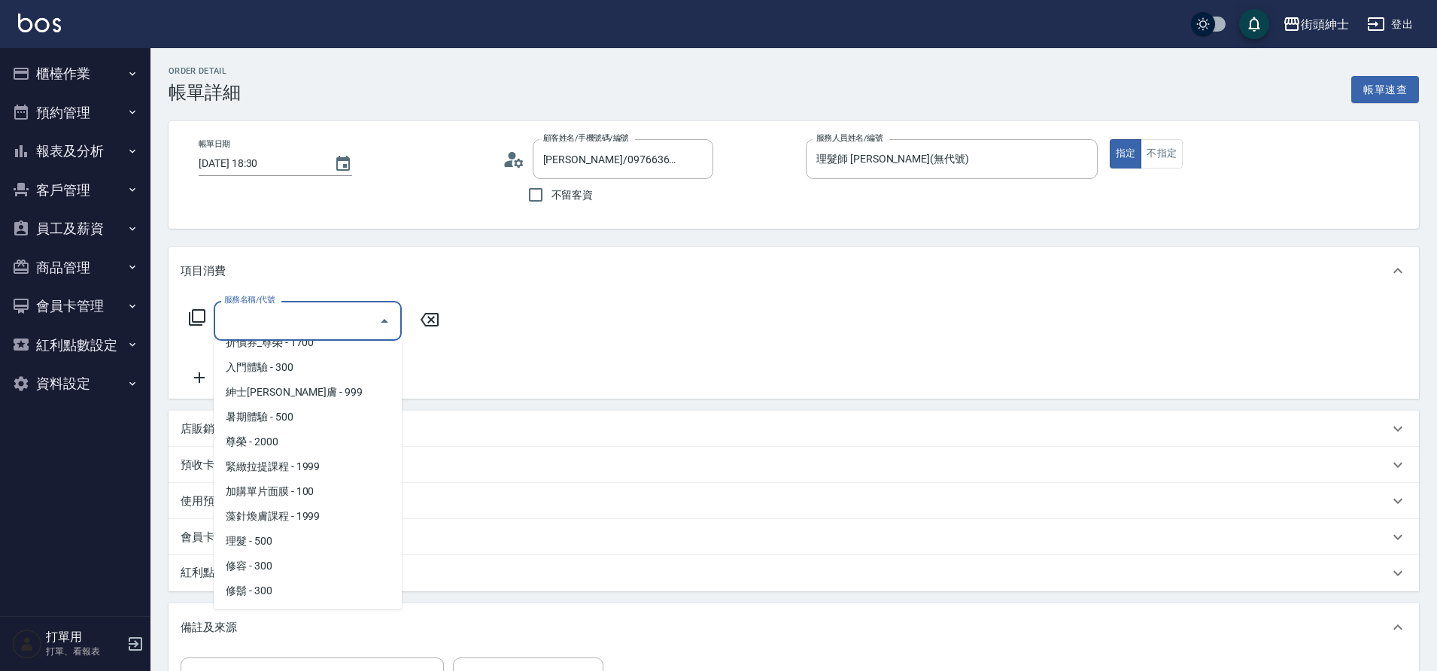
click at [323, 540] on span "理髮 - 500" at bounding box center [308, 541] width 188 height 25
type input "理髮(A02)"
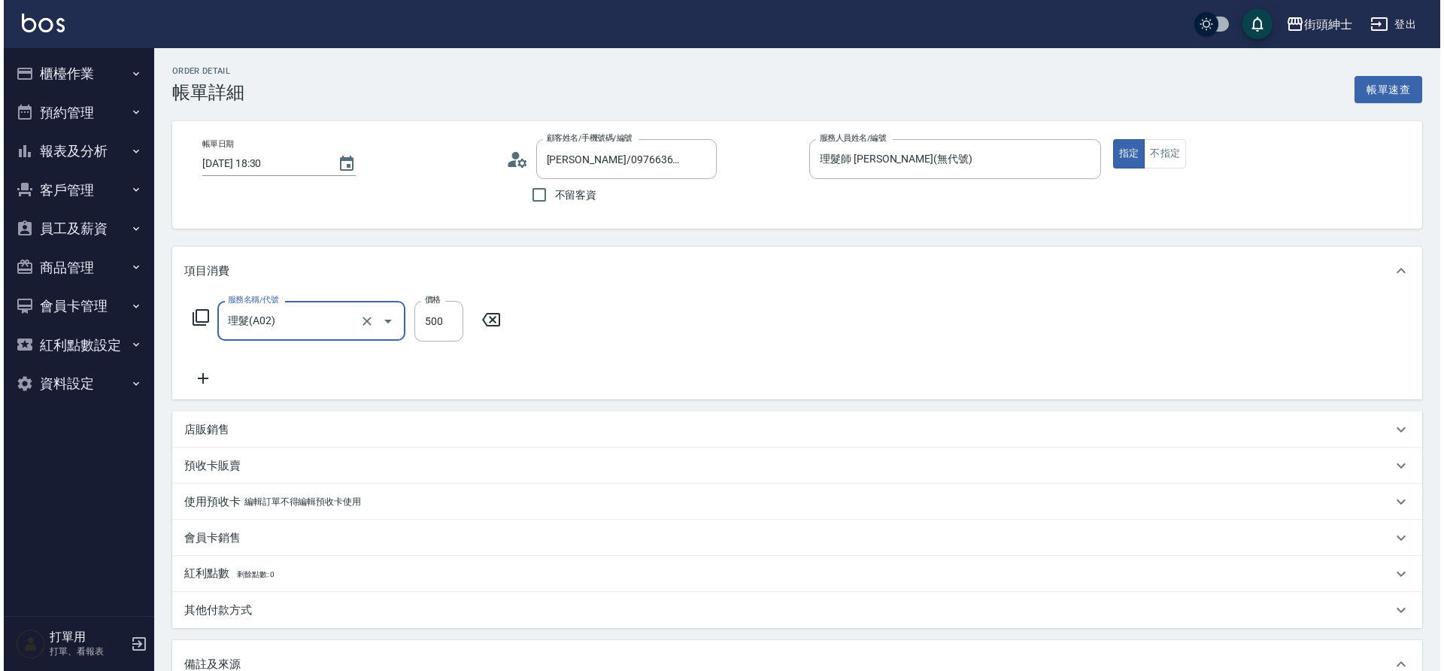
scroll to position [257, 0]
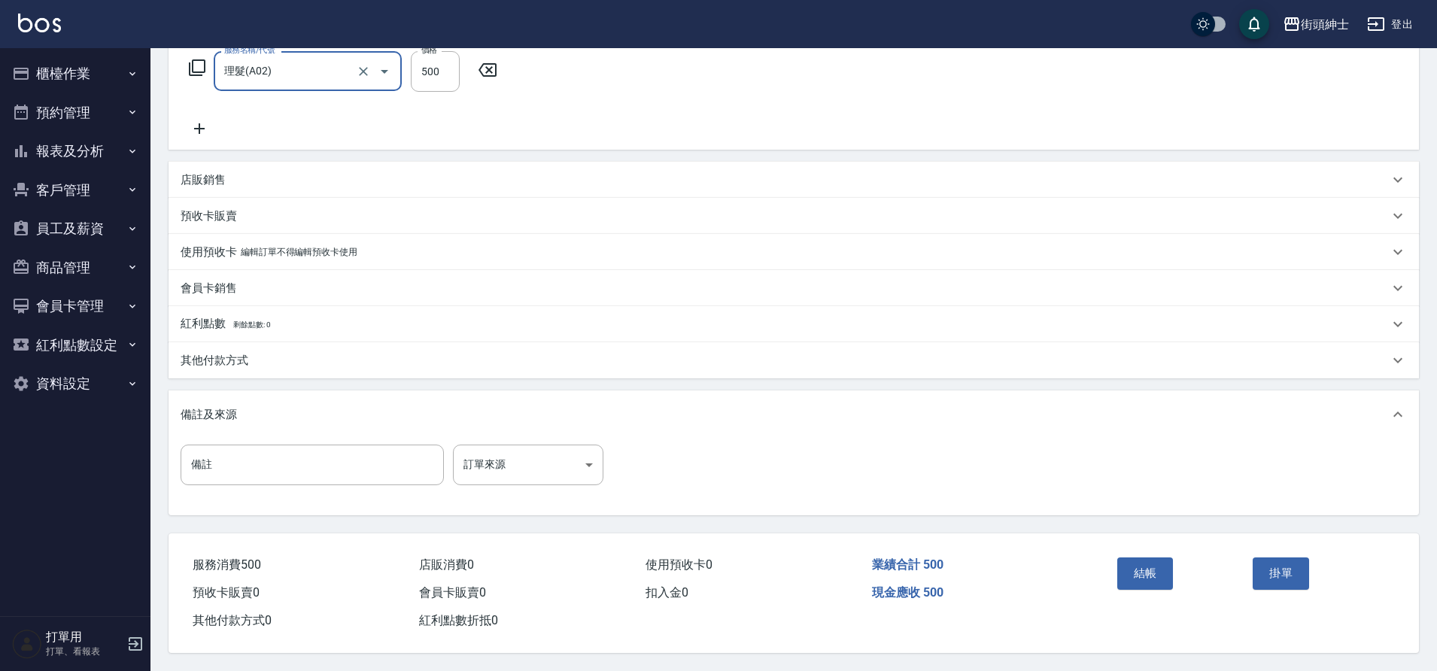
click at [1135, 569] on button "結帳" at bounding box center [1145, 573] width 56 height 32
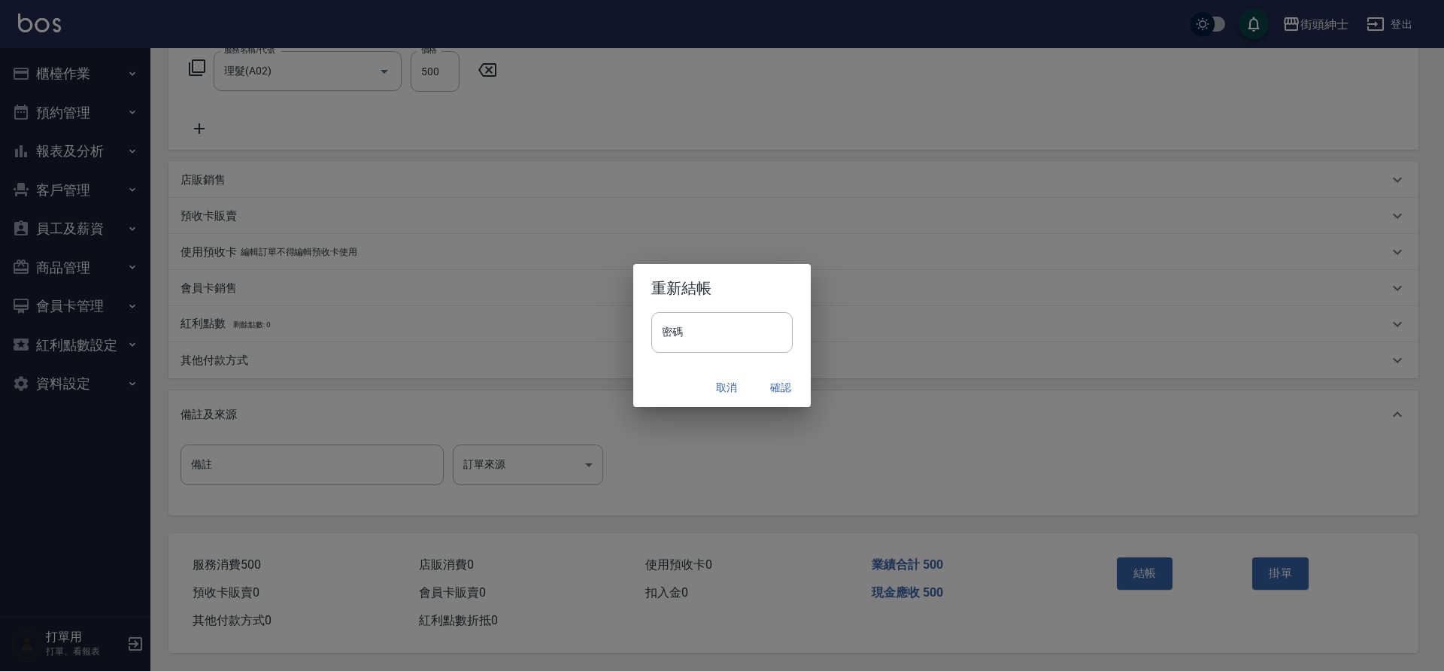
click at [781, 387] on button "確認" at bounding box center [781, 388] width 48 height 28
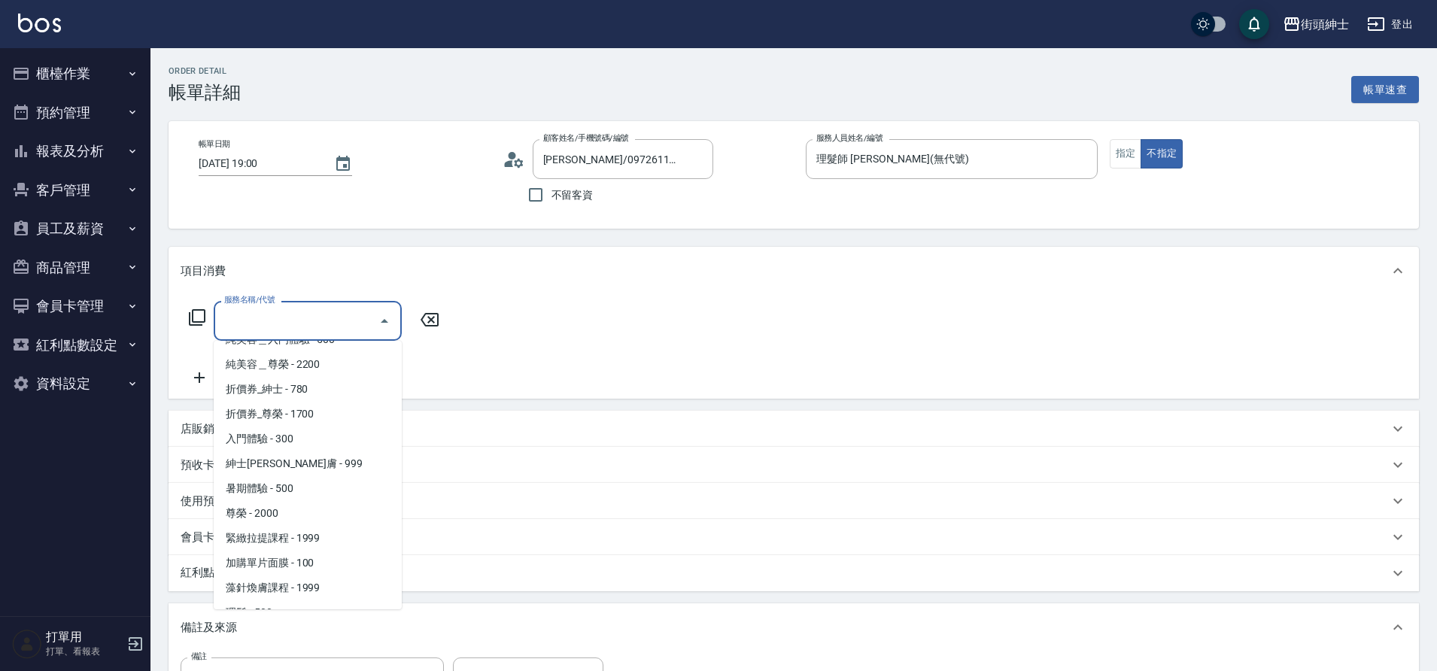
scroll to position [116, 0]
click at [289, 536] on span "理髮 - 500" at bounding box center [308, 541] width 188 height 25
type input "理髮(A02)"
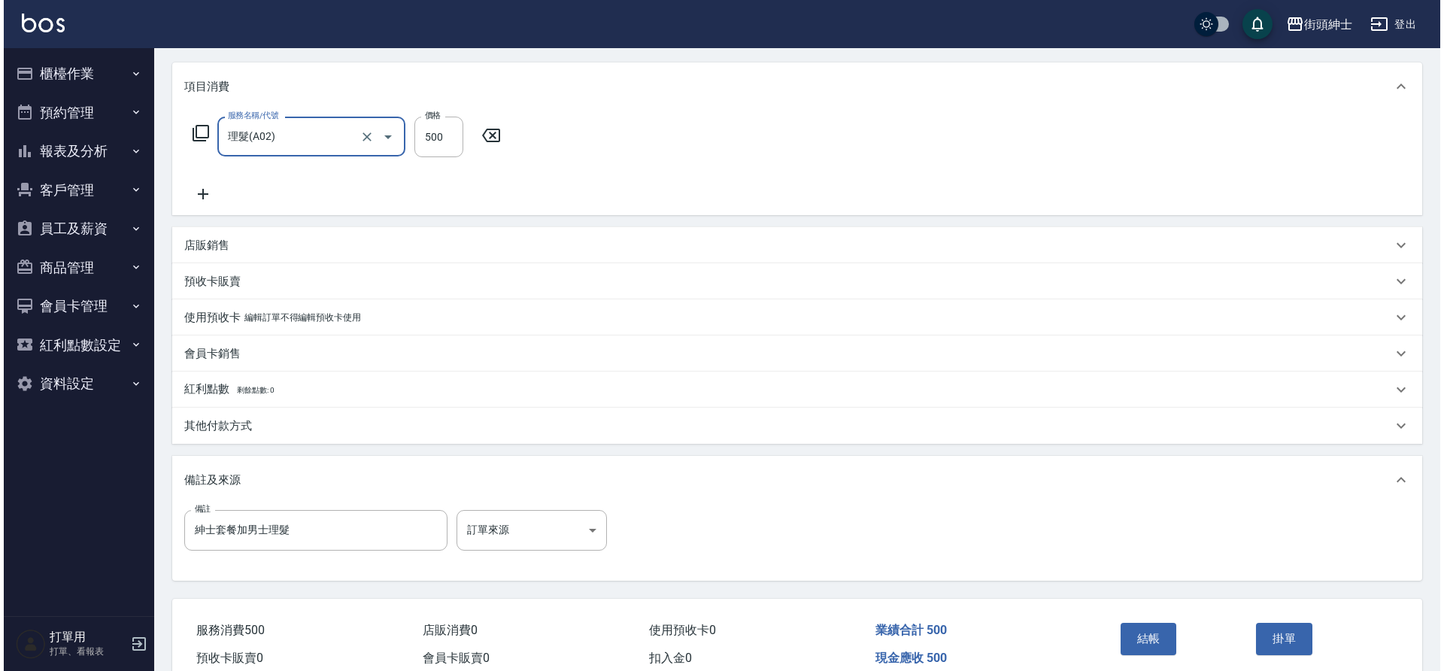
scroll to position [229, 0]
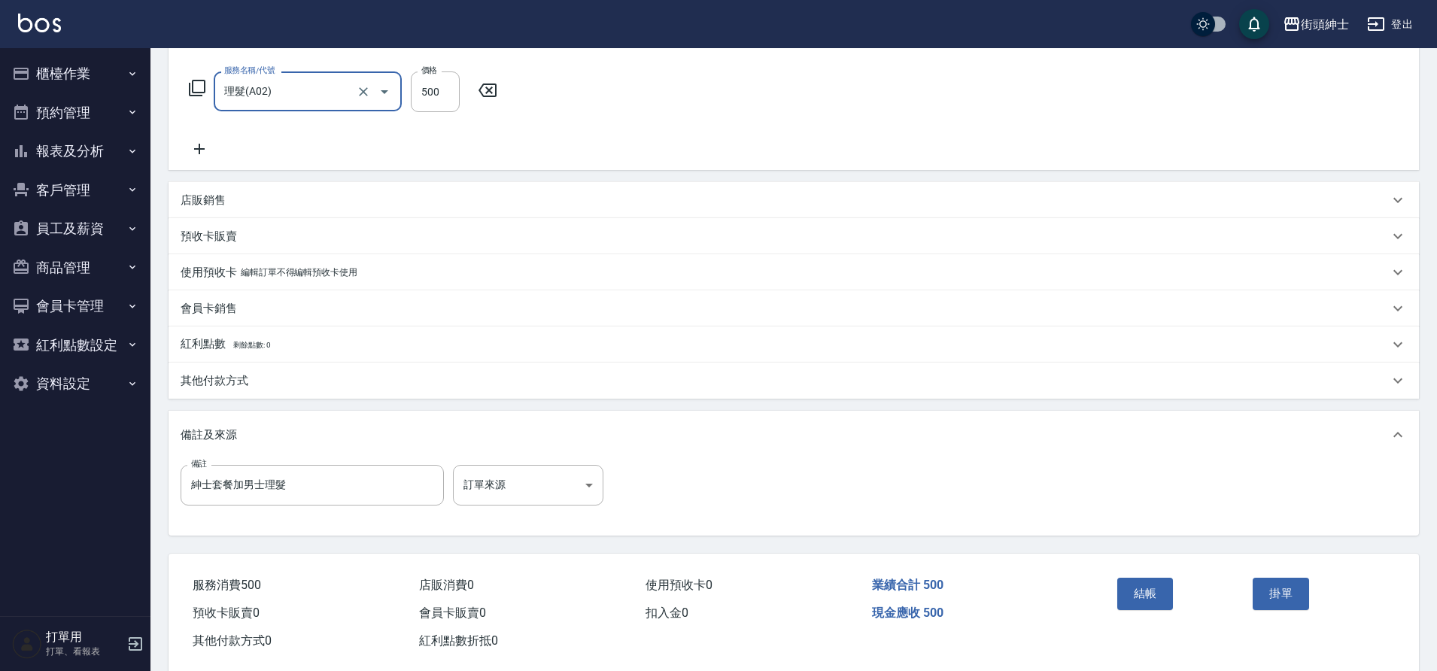
click at [1154, 598] on button "結帳" at bounding box center [1145, 594] width 56 height 32
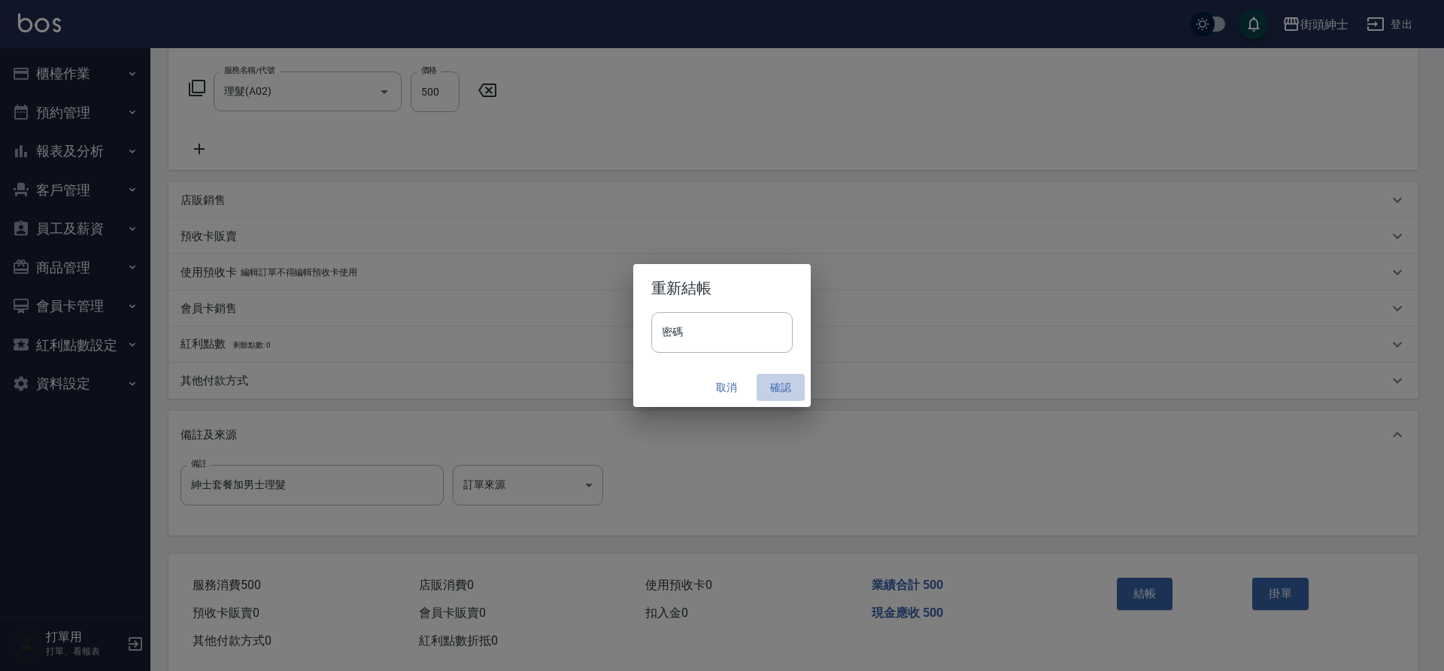
click at [774, 387] on button "確認" at bounding box center [781, 388] width 48 height 28
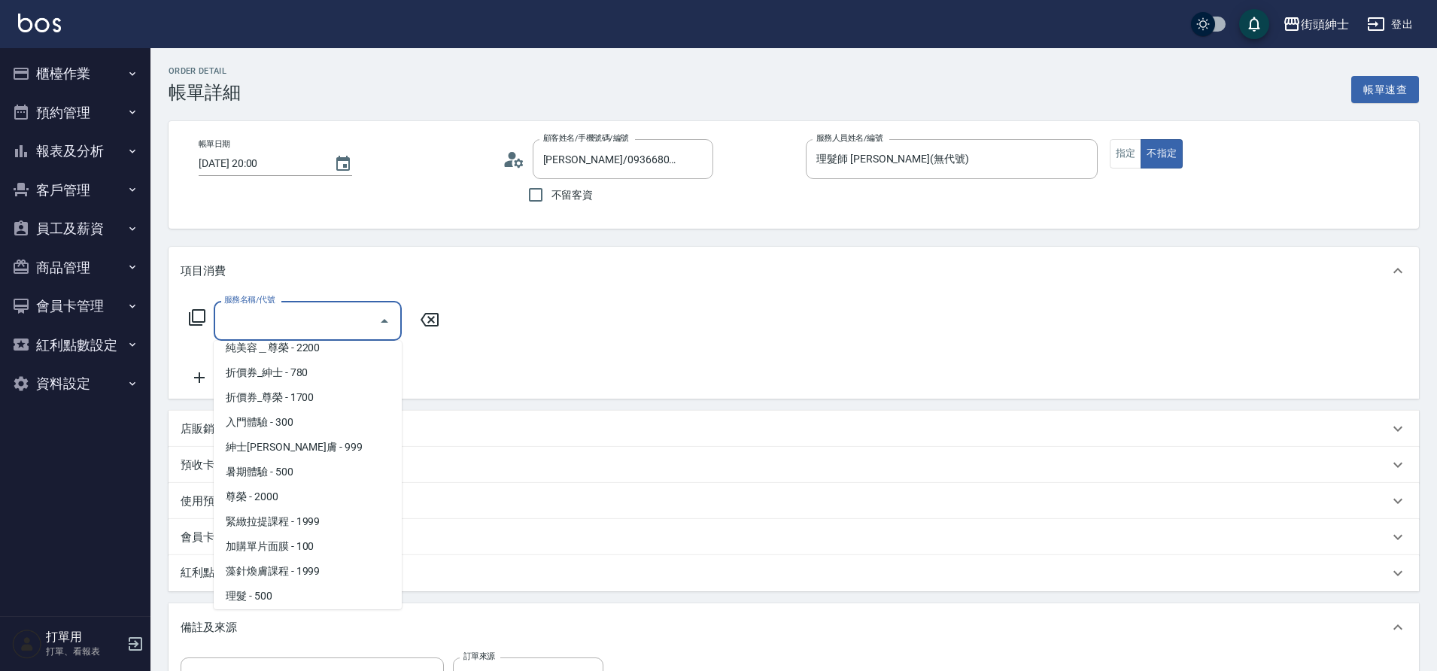
scroll to position [116, 0]
click at [269, 545] on span "理髮 - 500" at bounding box center [308, 541] width 188 height 25
type input "理髮(A02)"
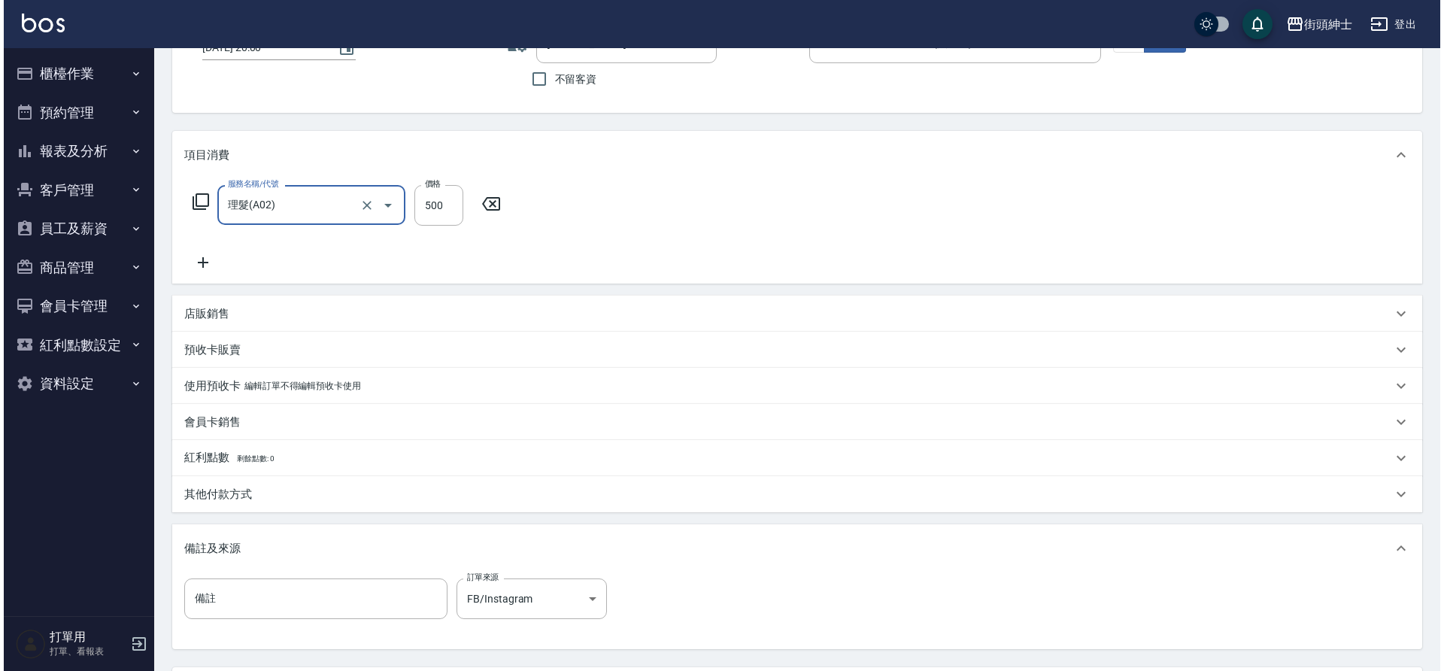
scroll to position [257, 0]
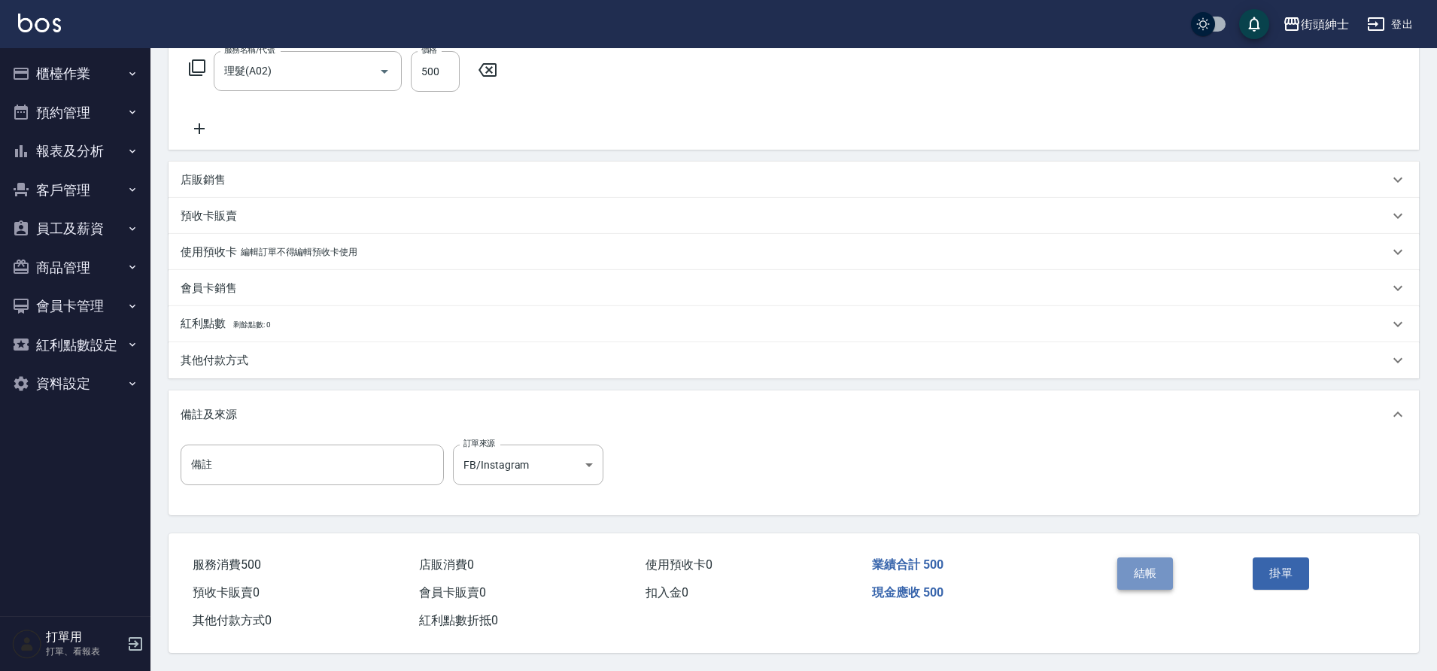
drag, startPoint x: 0, startPoint y: 0, endPoint x: 1139, endPoint y: 556, distance: 1267.4
click at [1139, 557] on button "結帳" at bounding box center [1145, 573] width 56 height 32
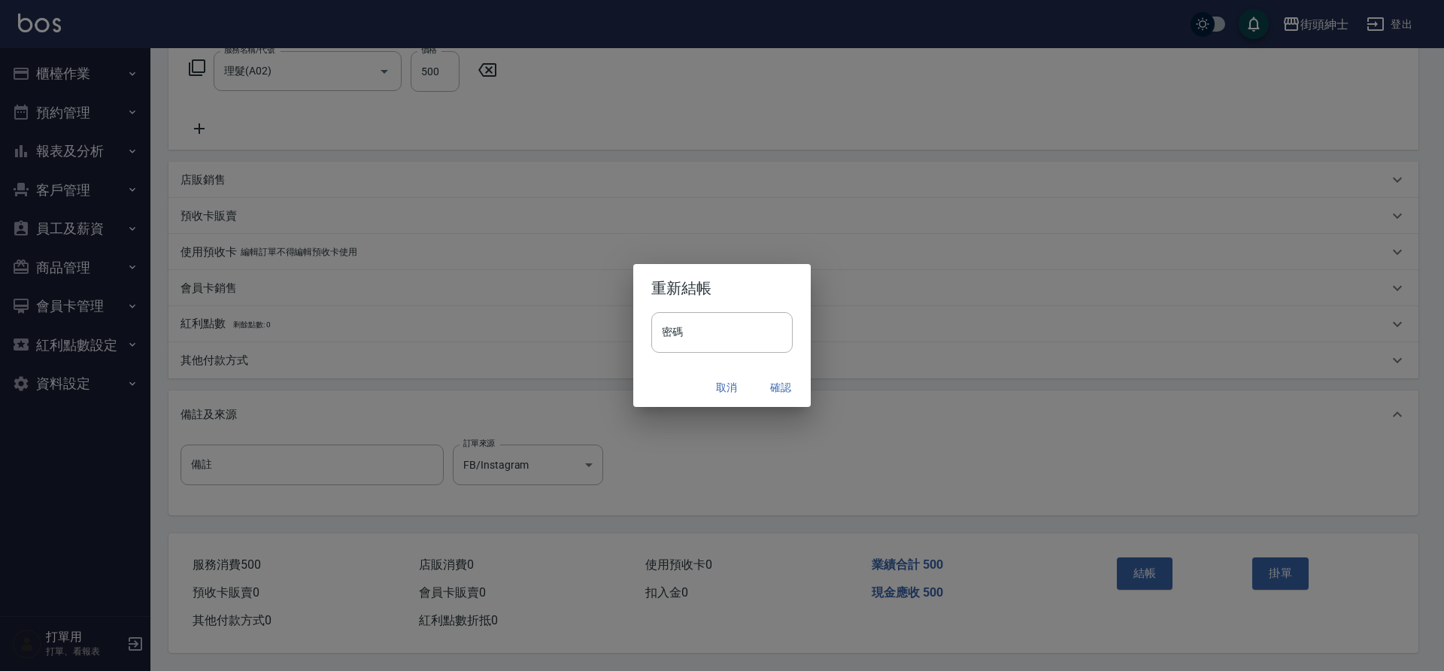
drag, startPoint x: 1139, startPoint y: 556, endPoint x: 785, endPoint y: 388, distance: 391.4
click at [785, 388] on button "確認" at bounding box center [781, 388] width 48 height 28
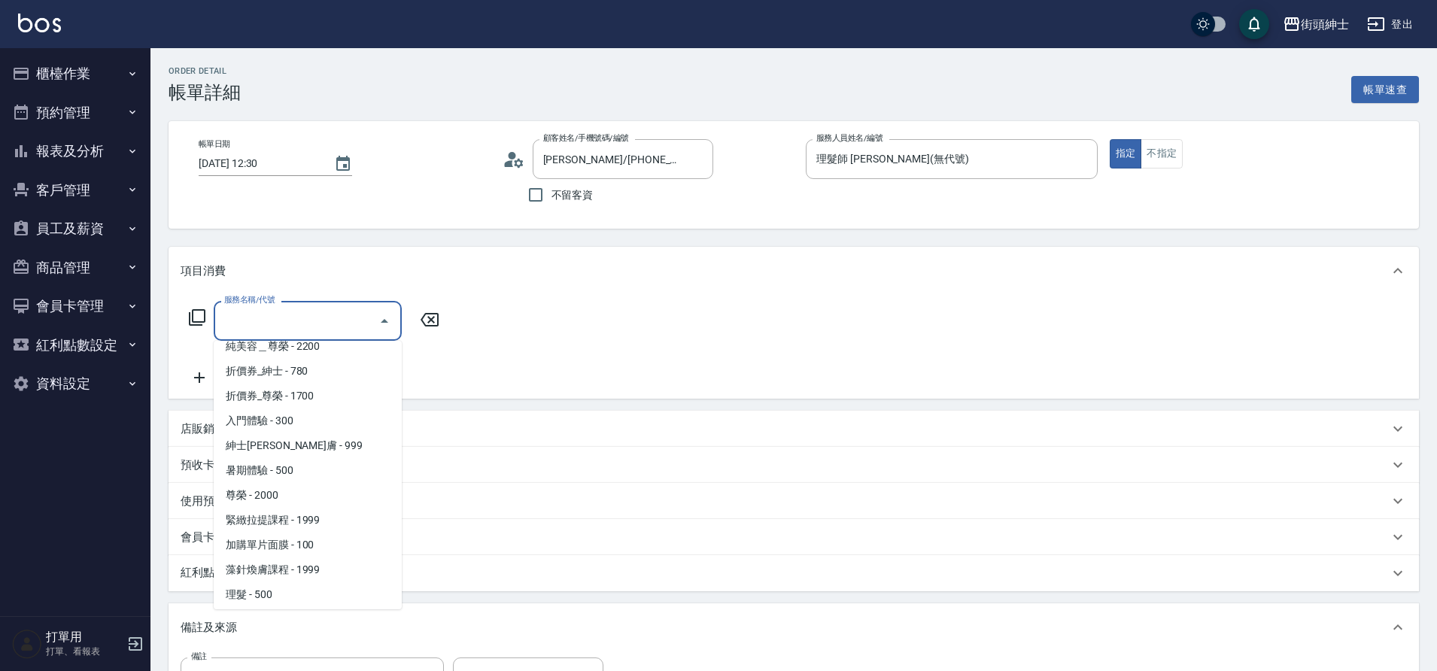
scroll to position [116, 0]
click at [268, 566] on span "修容 - 300" at bounding box center [308, 566] width 188 height 25
type input "修容(A03)"
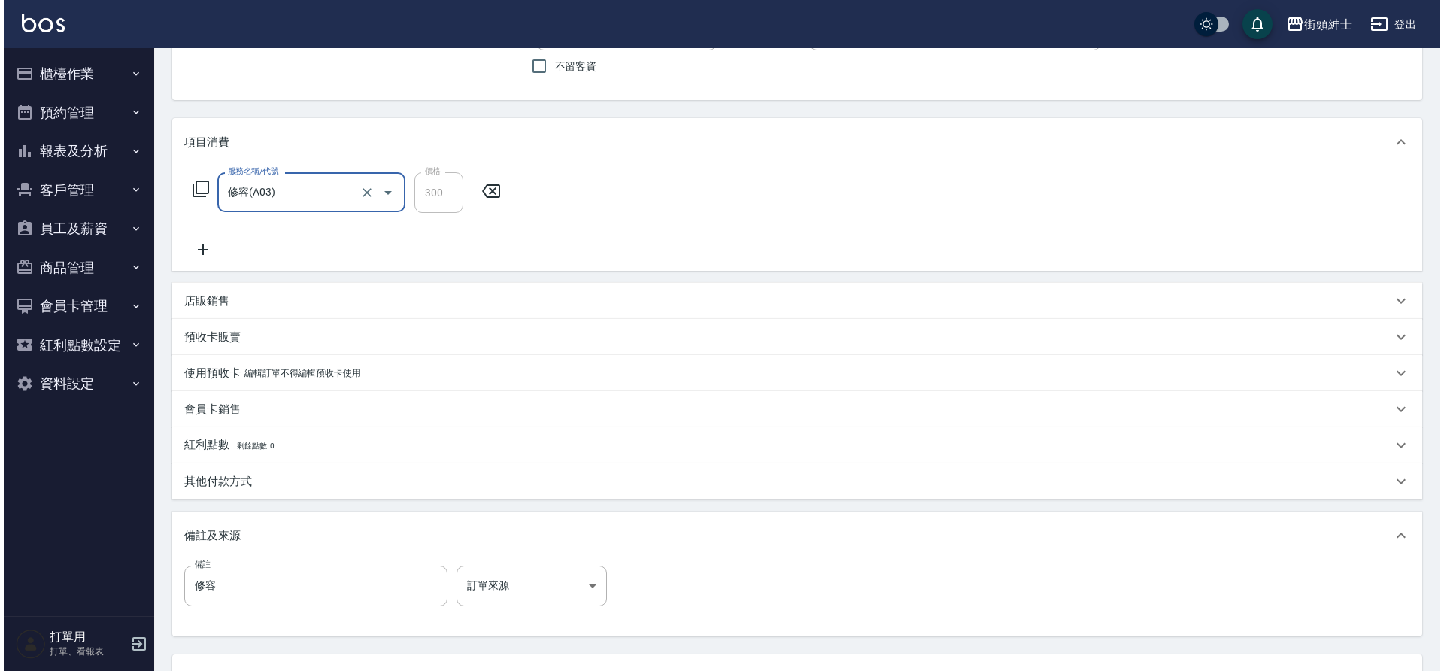
scroll to position [257, 0]
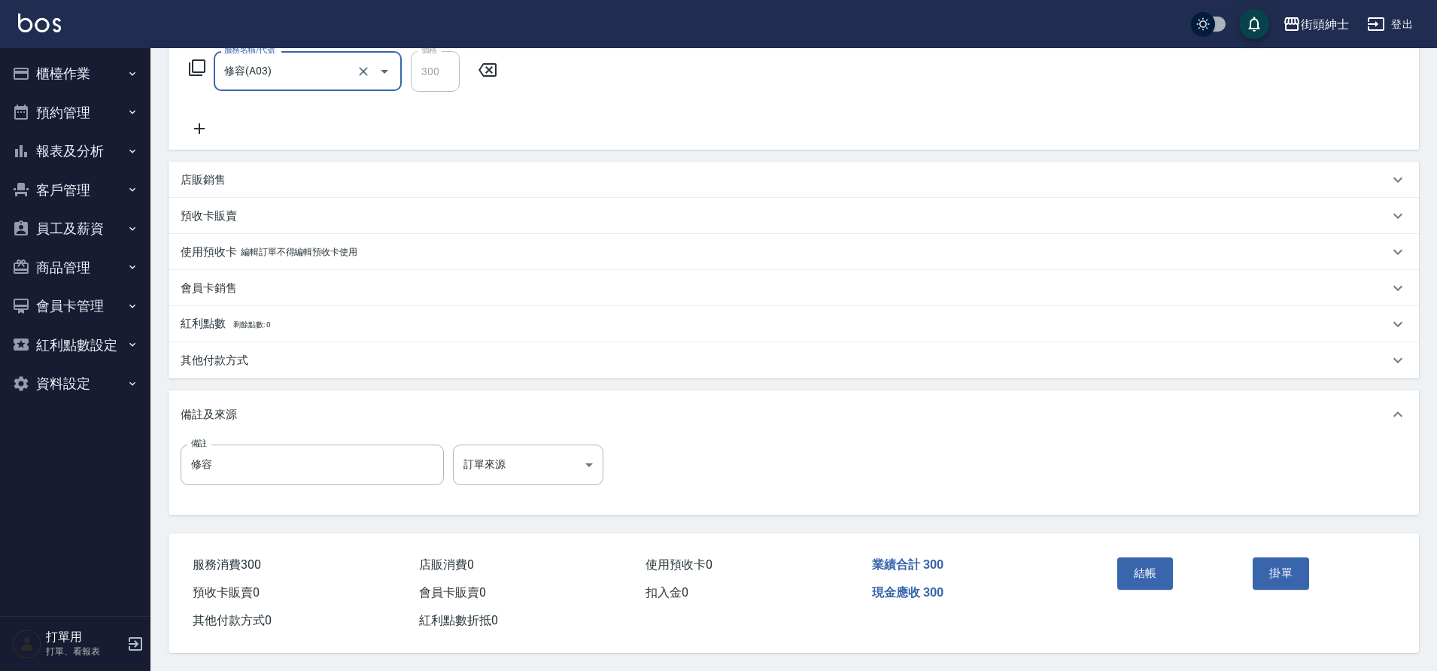
click at [1155, 570] on button "結帳" at bounding box center [1145, 573] width 56 height 32
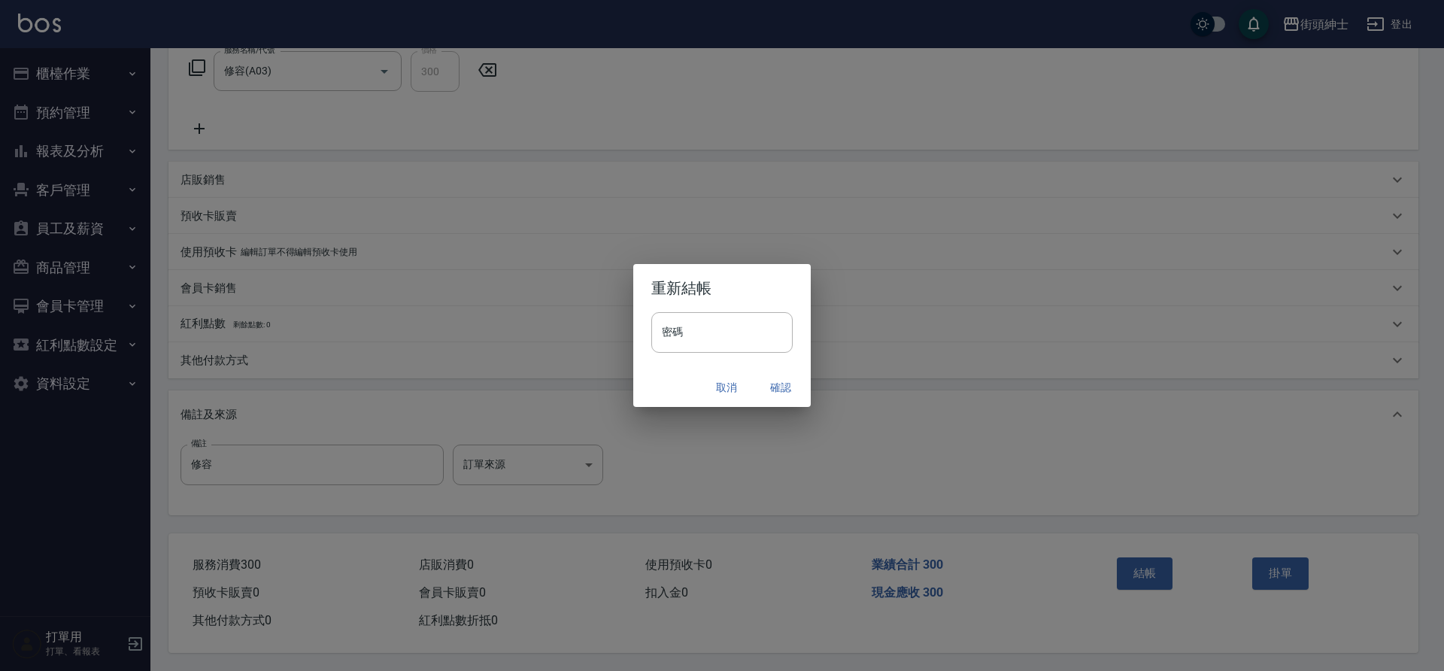
click at [783, 386] on button "確認" at bounding box center [781, 388] width 48 height 28
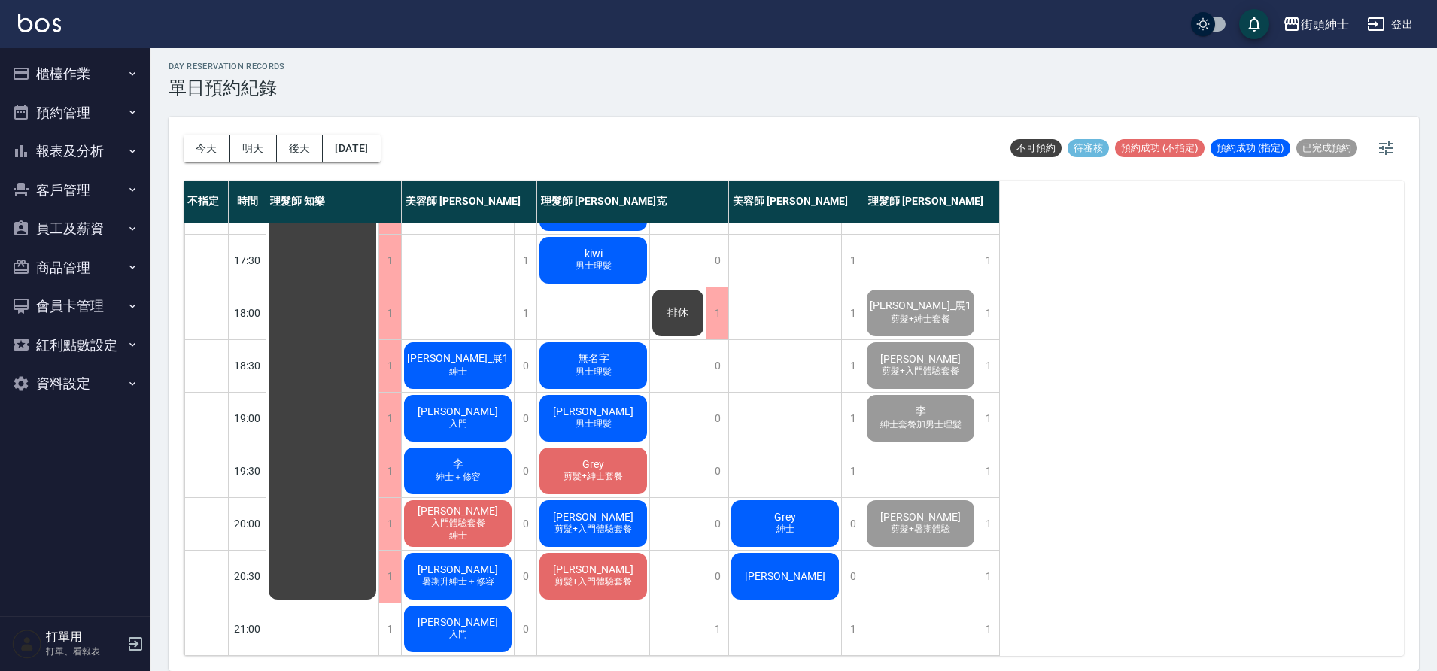
scroll to position [685, 0]
click at [593, 102] on div "day Reservation records 單日預約紀錄 [DATE] [DATE] [DATE] [DATE] 不可預約 待審核 預約成功 (不指定) …" at bounding box center [793, 357] width 1286 height 627
click at [478, 471] on span "紳士＋修容" at bounding box center [458, 477] width 51 height 13
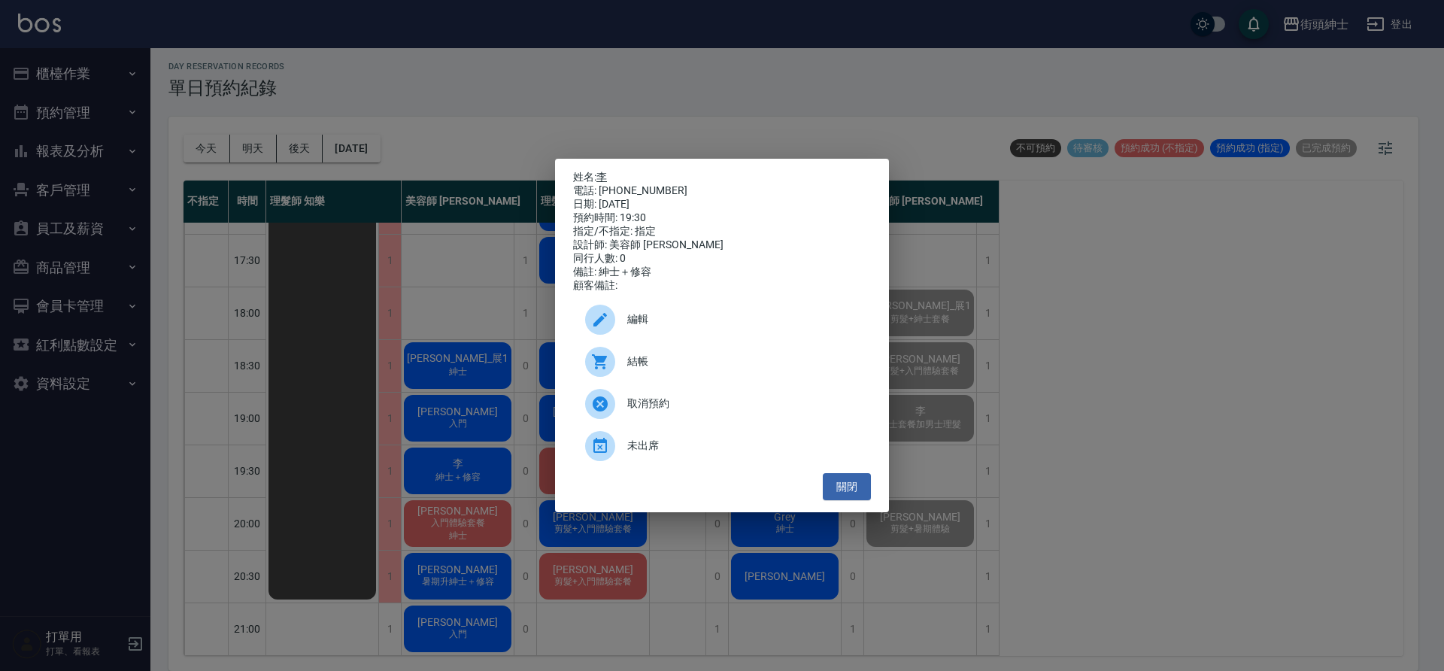
click at [603, 175] on link "李" at bounding box center [602, 177] width 11 height 12
click at [864, 500] on button "關閉" at bounding box center [847, 487] width 48 height 28
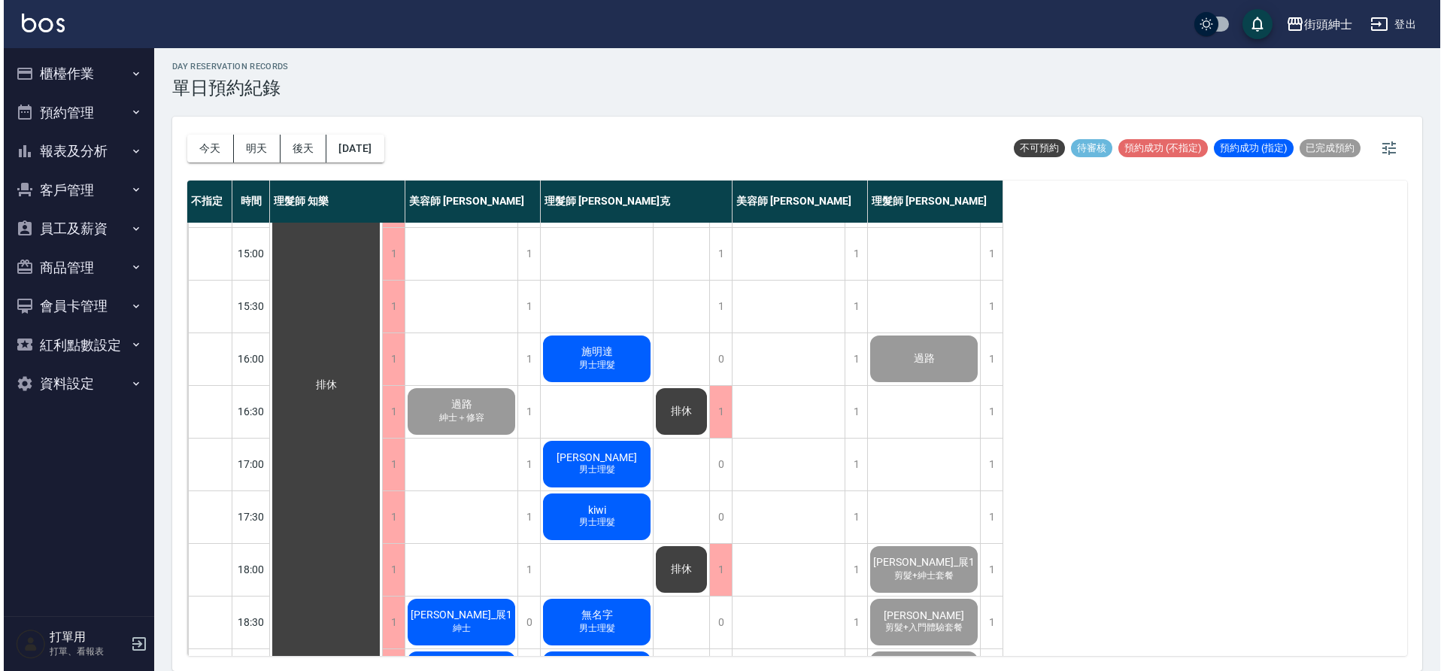
scroll to position [673, 0]
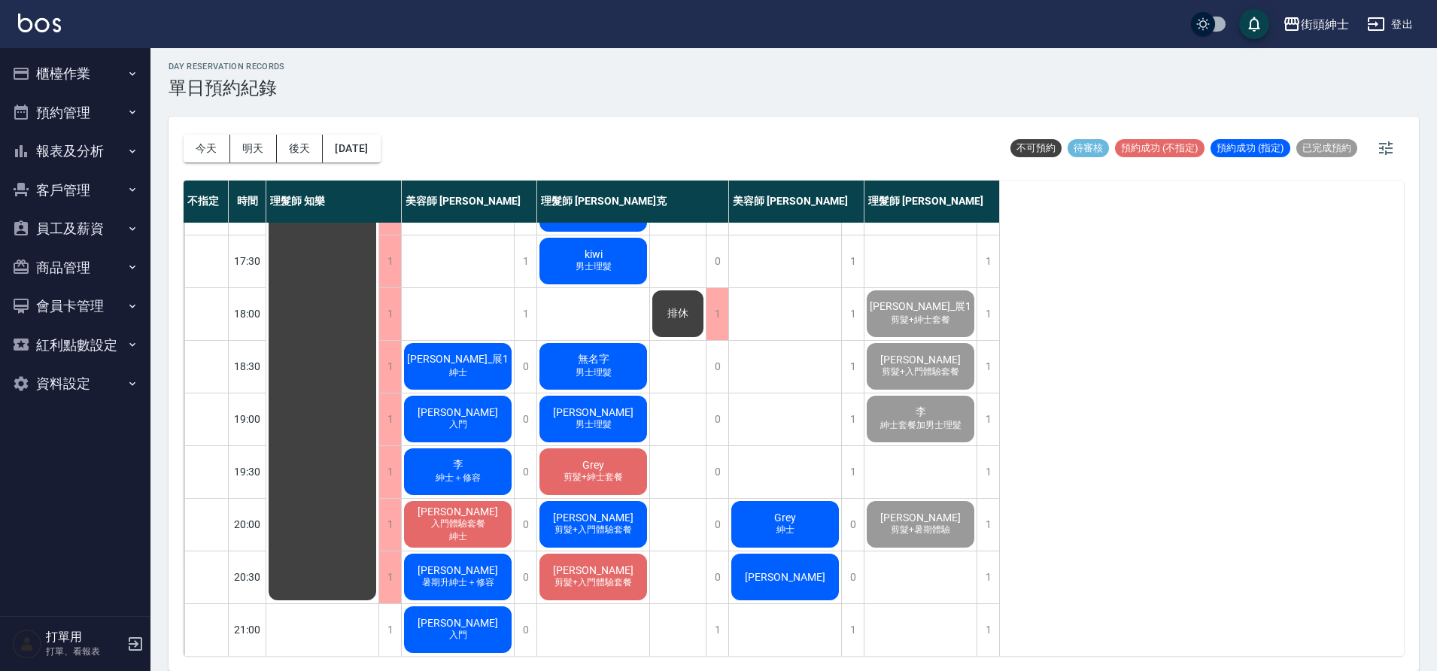
click at [454, 367] on span "紳士" at bounding box center [458, 372] width 24 height 13
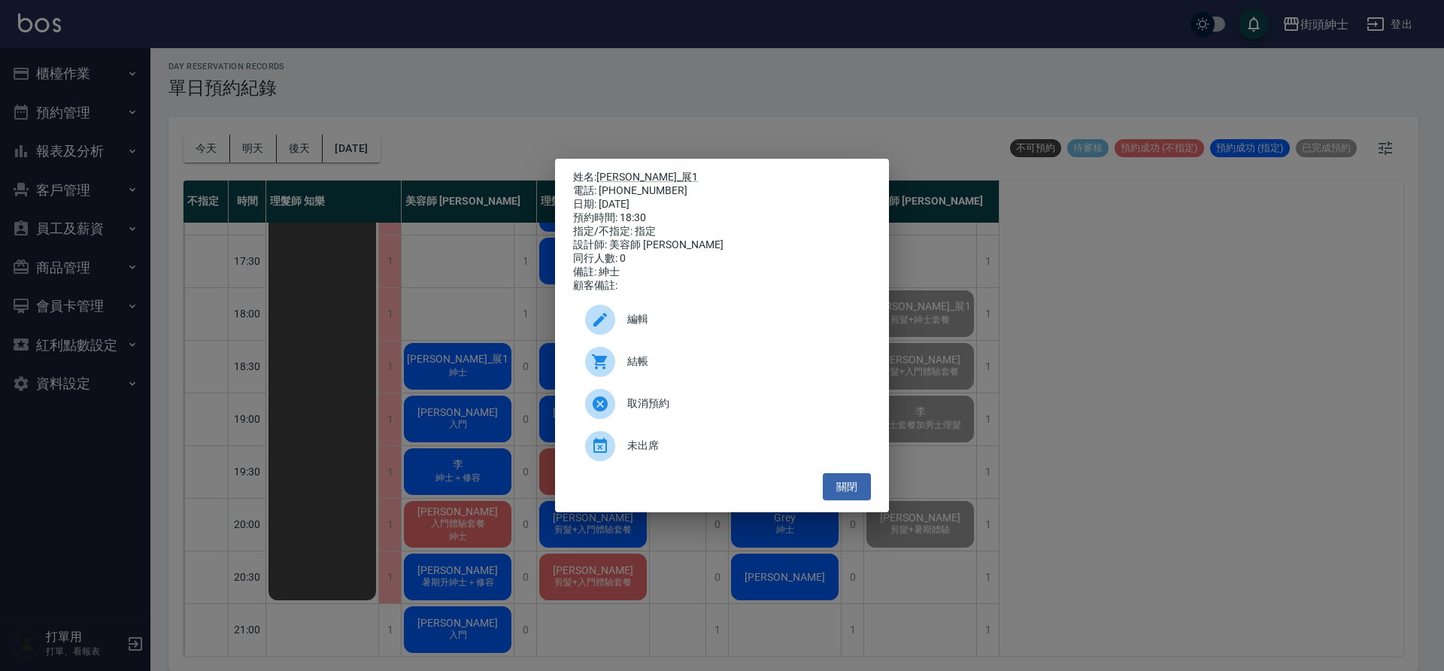
click at [609, 366] on div at bounding box center [600, 362] width 30 height 30
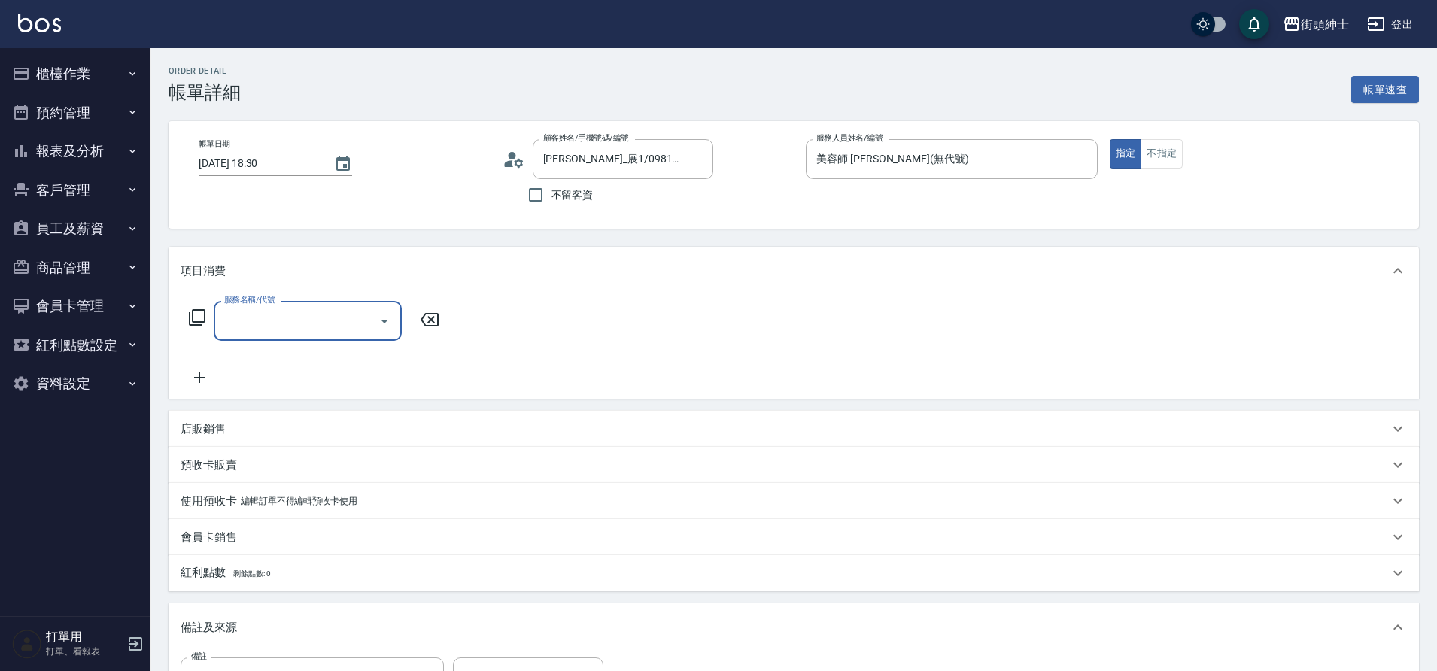
drag, startPoint x: 0, startPoint y: 0, endPoint x: 290, endPoint y: 329, distance: 438.6
click at [290, 329] on input "服務名稱/代號" at bounding box center [296, 321] width 152 height 26
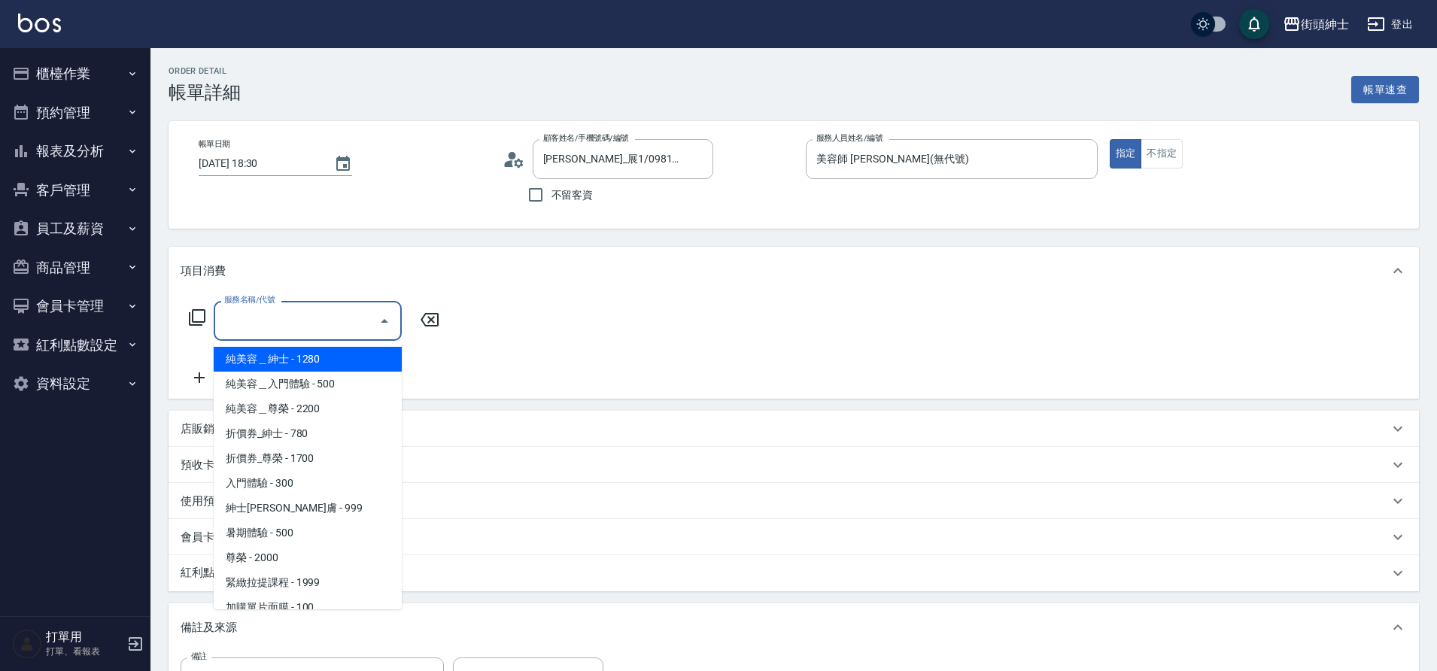
click at [305, 507] on span "紳士[PERSON_NAME]膚 - 999" at bounding box center [308, 508] width 188 height 25
type input "紳士全效煥膚"
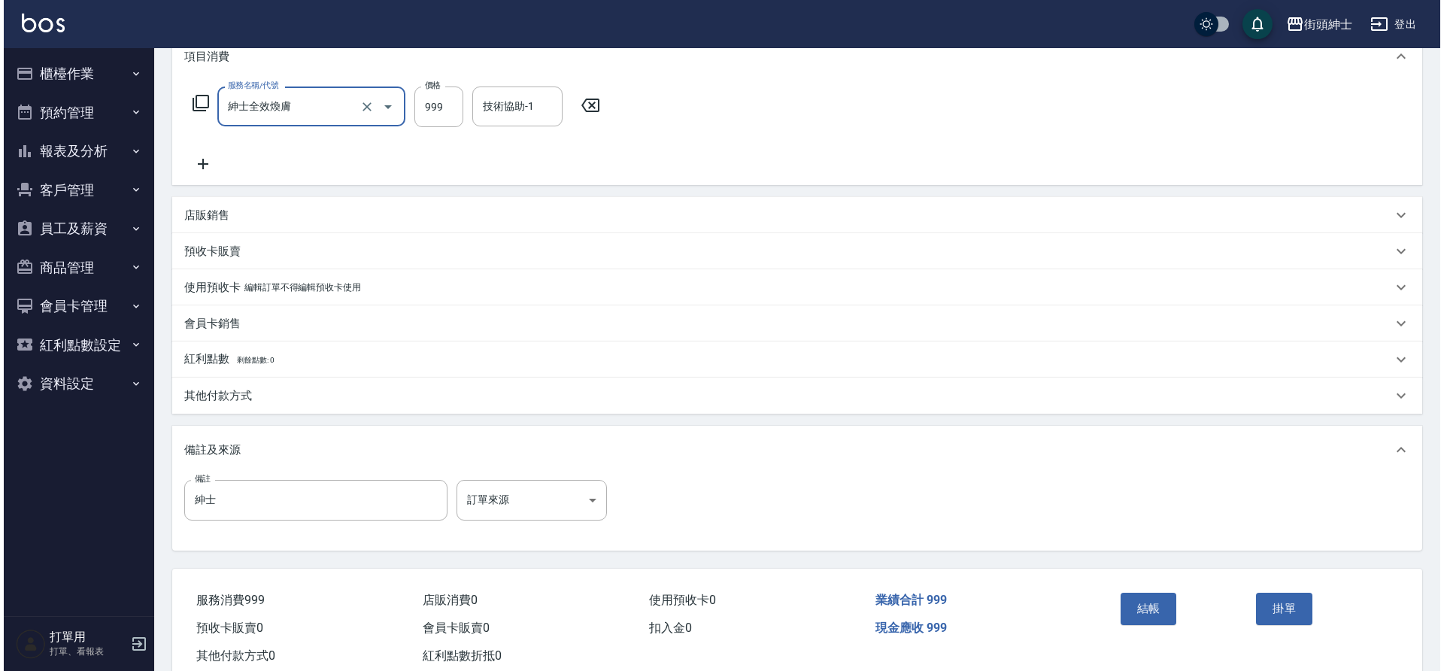
scroll to position [223, 0]
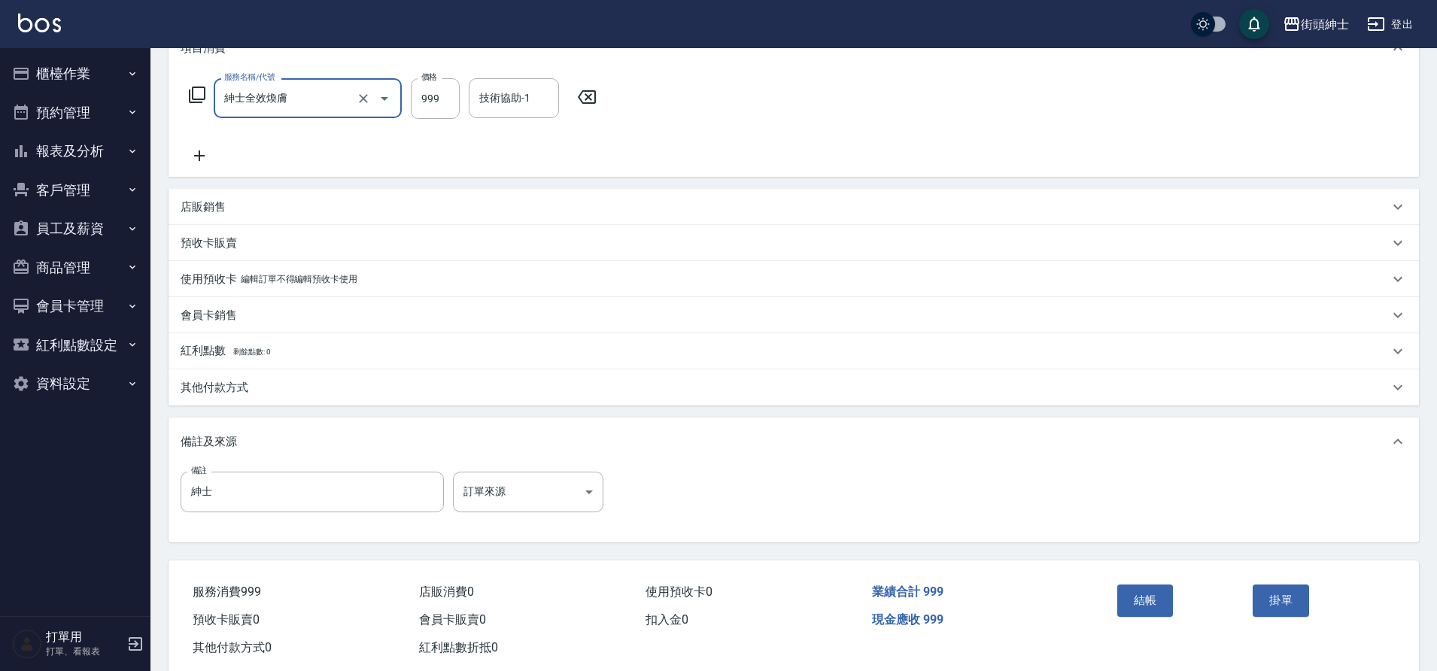
drag, startPoint x: 290, startPoint y: 329, endPoint x: 1131, endPoint y: 620, distance: 889.3
click at [1131, 620] on div "結帳" at bounding box center [1179, 611] width 136 height 65
click at [1130, 603] on button "結帳" at bounding box center [1145, 601] width 56 height 32
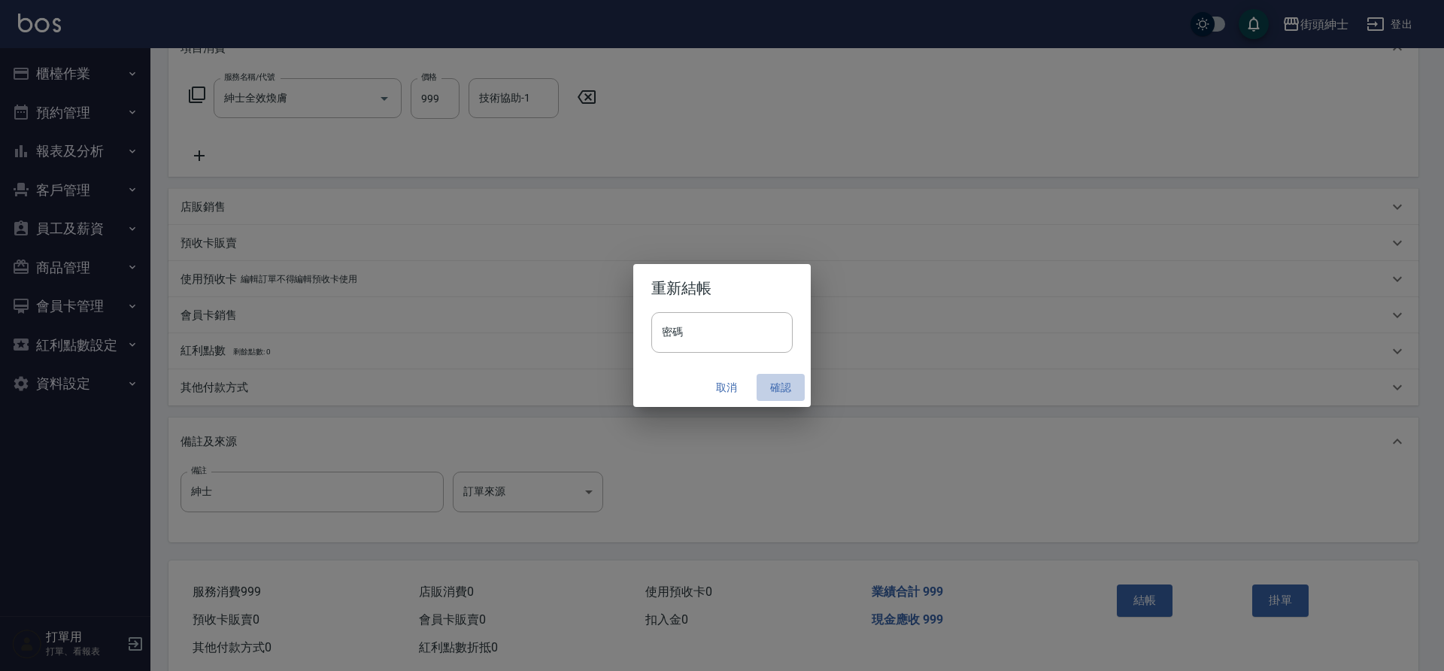
click at [777, 381] on button "確認" at bounding box center [781, 388] width 48 height 28
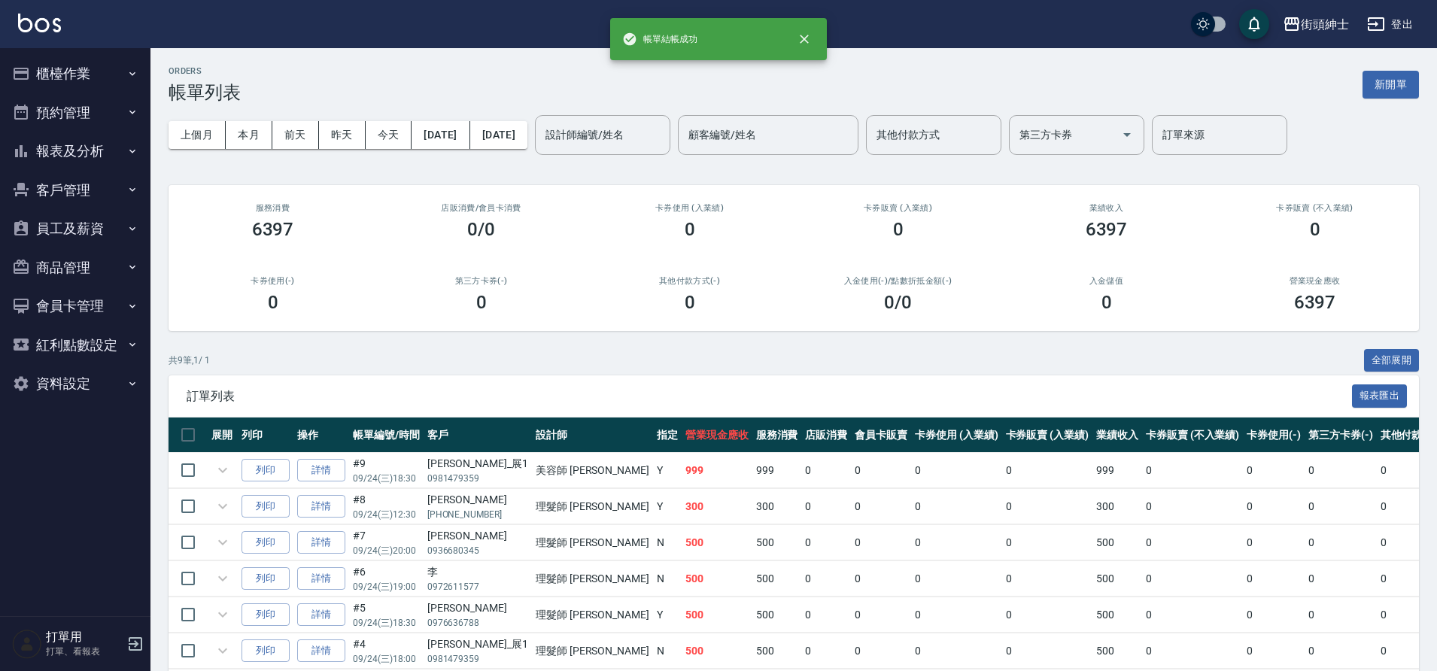
drag, startPoint x: 1131, startPoint y: 620, endPoint x: 61, endPoint y: 113, distance: 1183.8
click at [61, 113] on button "預約管理" at bounding box center [75, 112] width 138 height 39
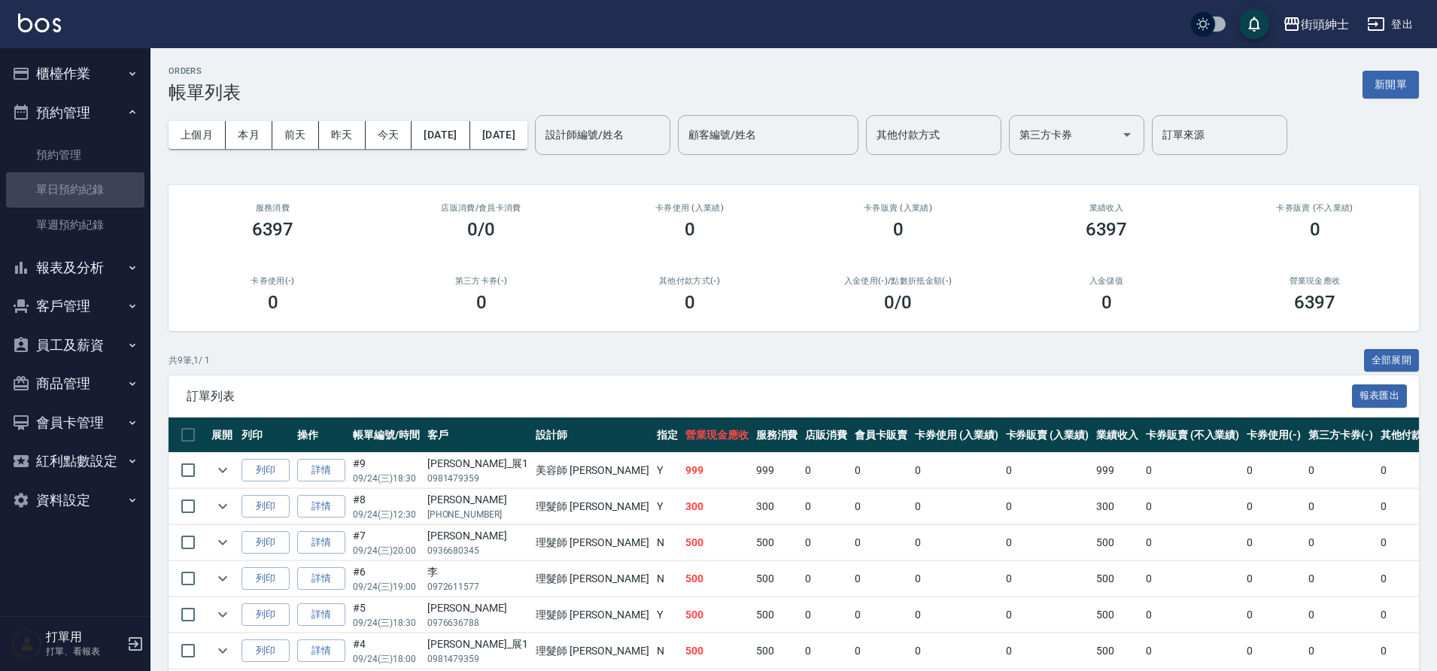
click at [92, 199] on link "單日預約紀錄" at bounding box center [75, 189] width 138 height 35
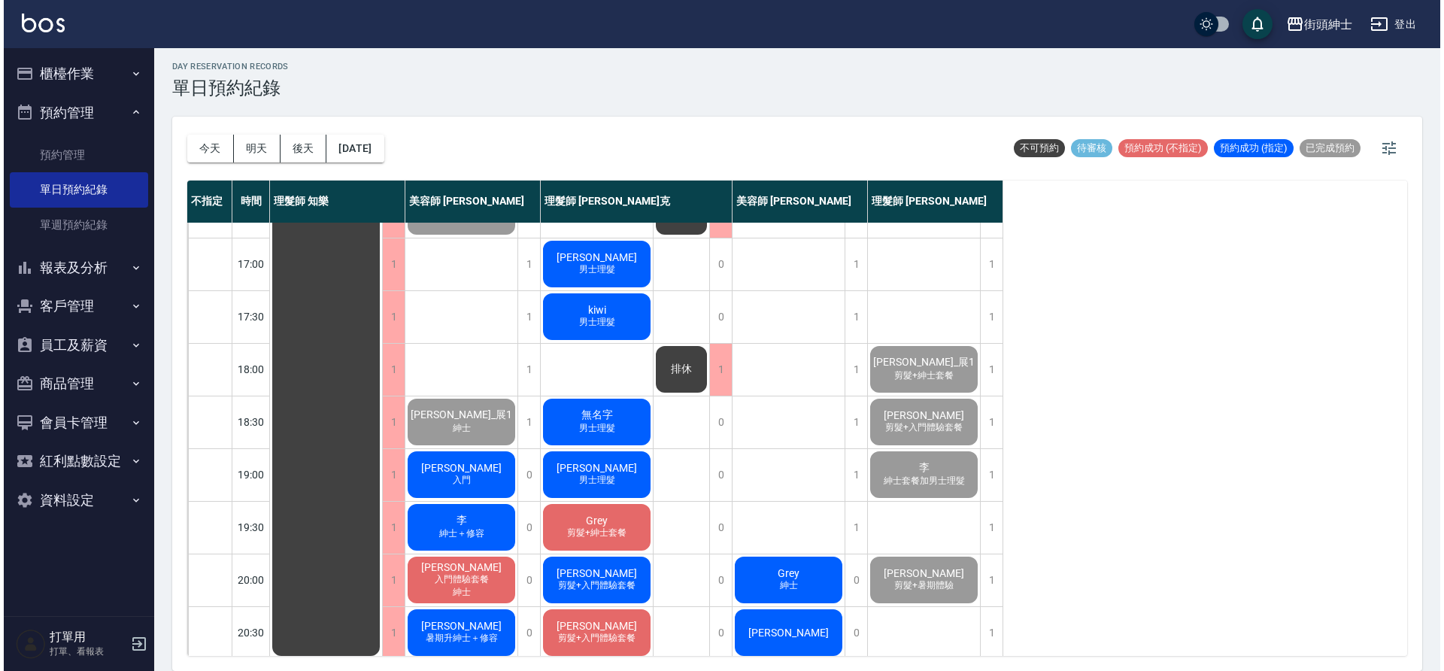
scroll to position [647, 0]
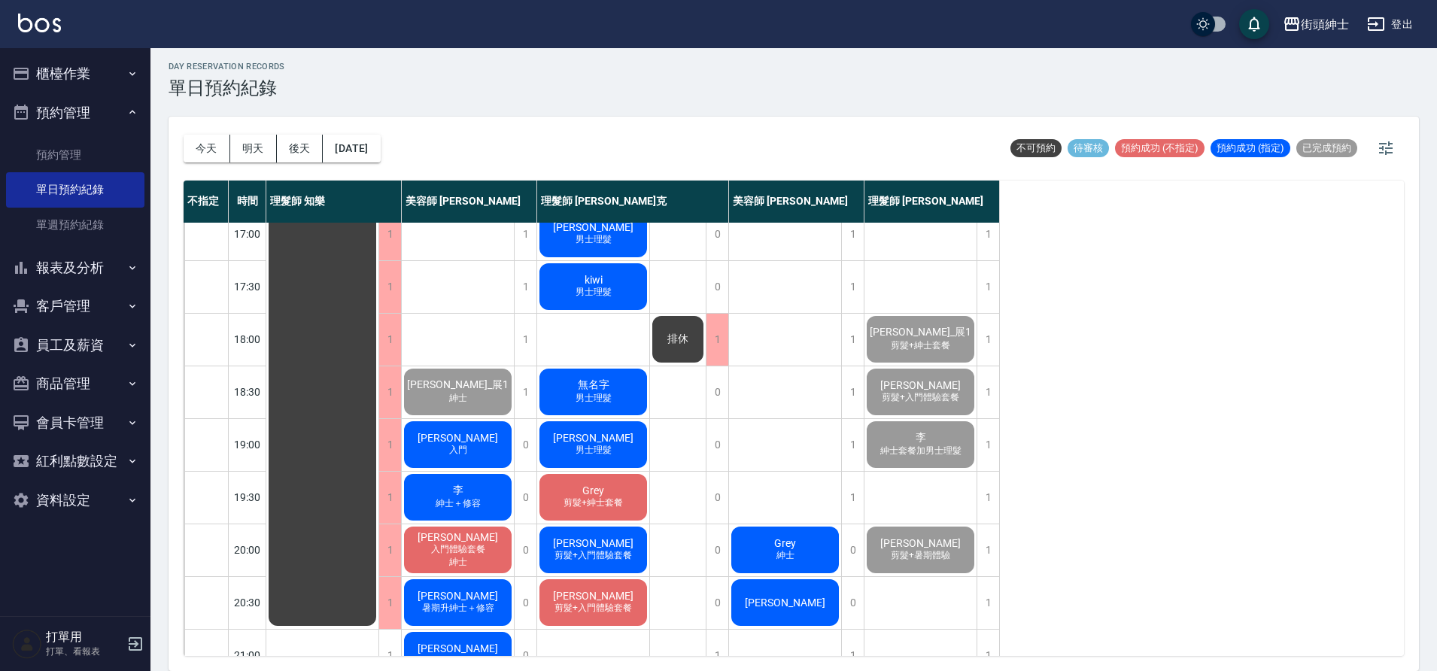
click at [486, 454] on div "林品睿 入門" at bounding box center [458, 444] width 112 height 51
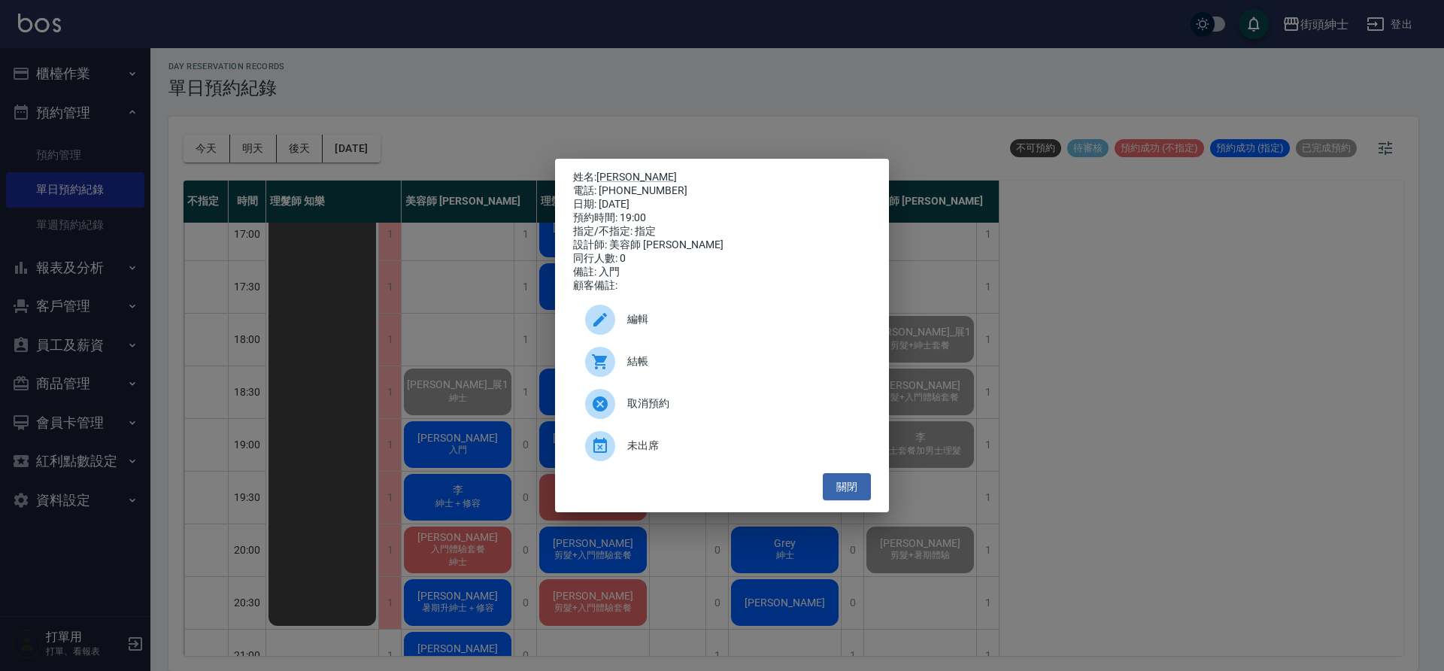
click at [695, 369] on span "結帳" at bounding box center [743, 362] width 232 height 16
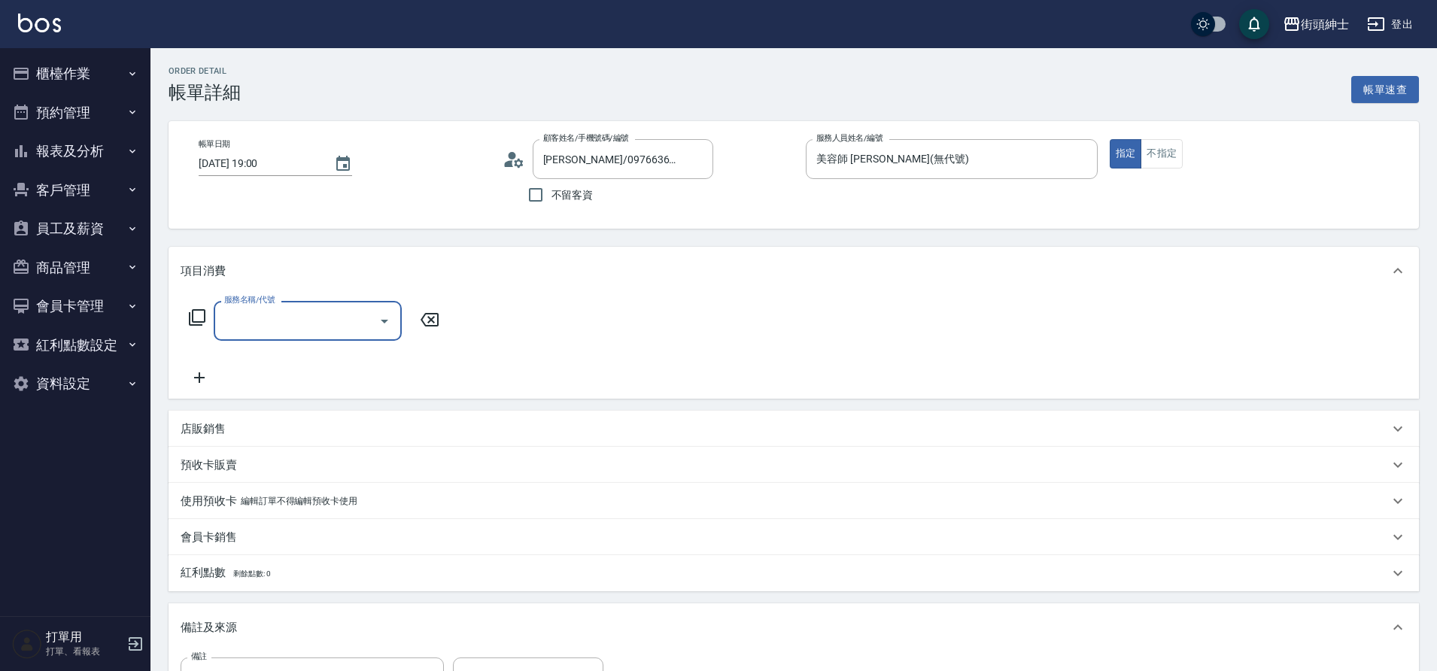
click at [314, 323] on input "服務名稱/代號" at bounding box center [296, 321] width 152 height 26
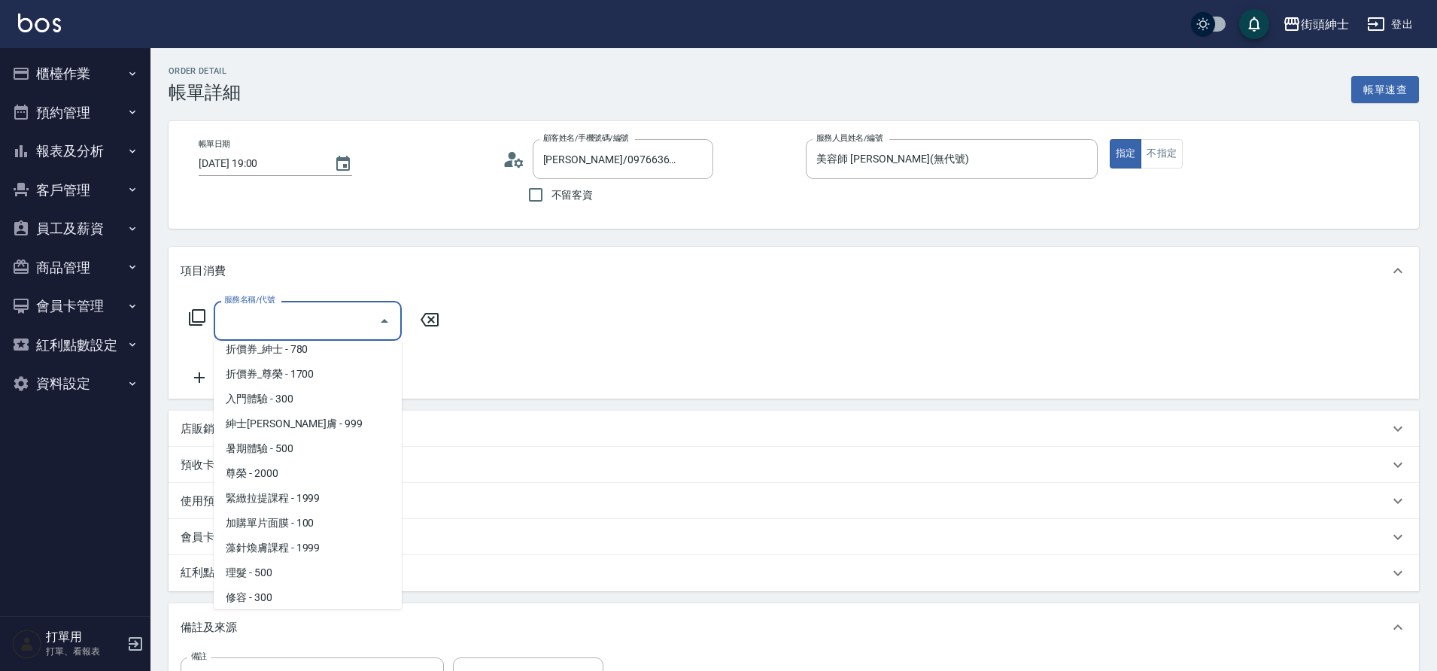
scroll to position [79, 0]
drag, startPoint x: 0, startPoint y: 0, endPoint x: 277, endPoint y: 402, distance: 487.9
click at [277, 402] on span "入門體驗 - 300" at bounding box center [308, 404] width 188 height 25
type input "入門體驗"
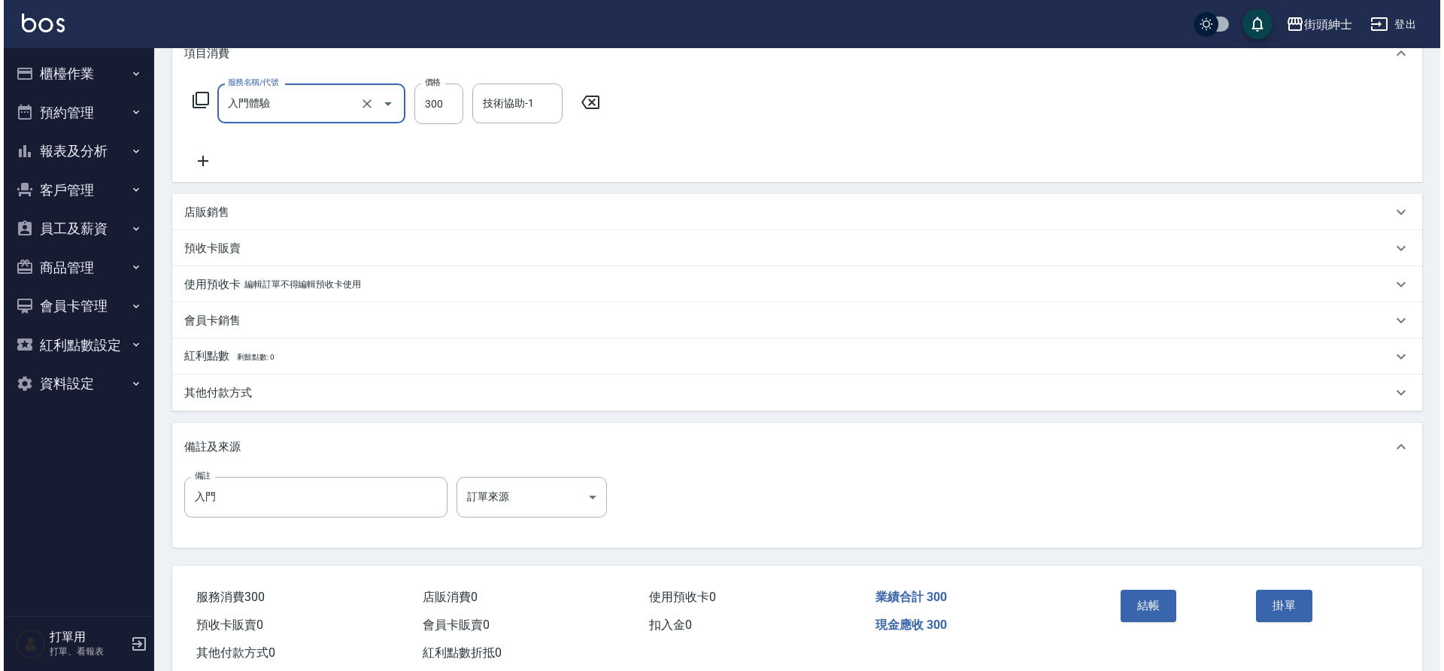
scroll to position [257, 0]
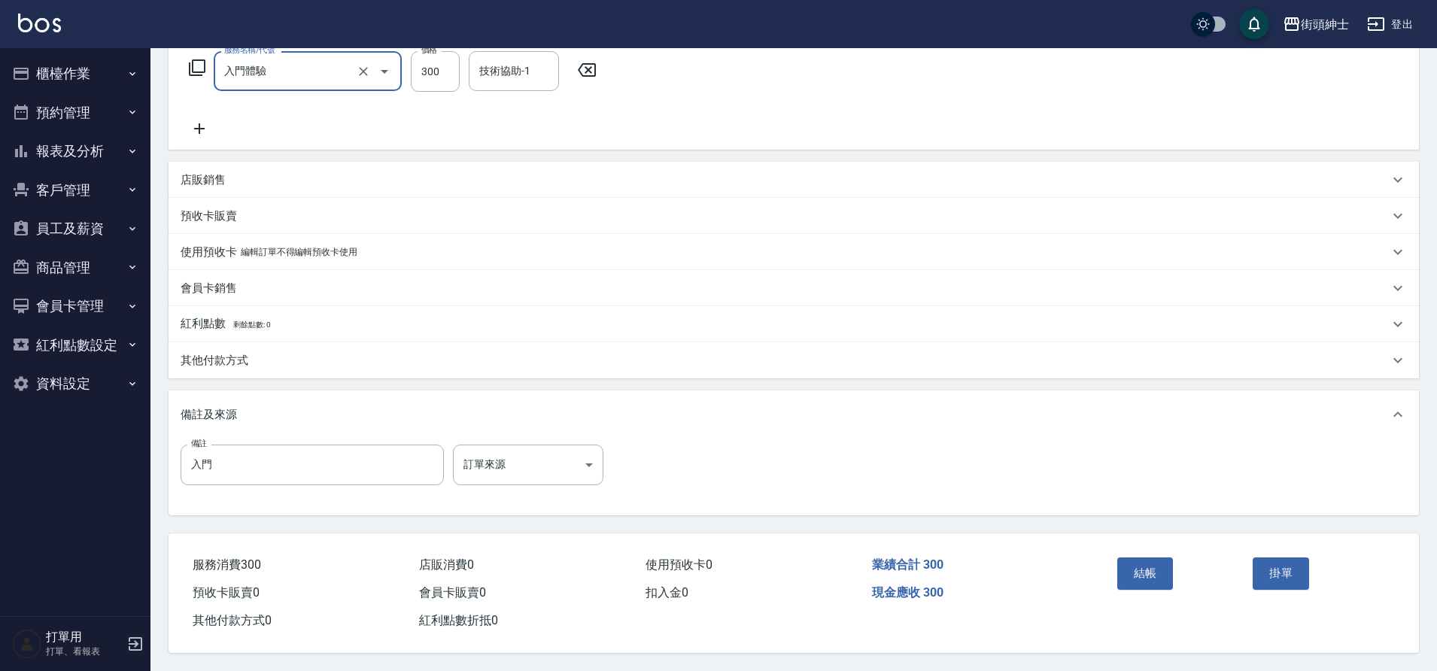
click at [1145, 564] on button "結帳" at bounding box center [1145, 573] width 56 height 32
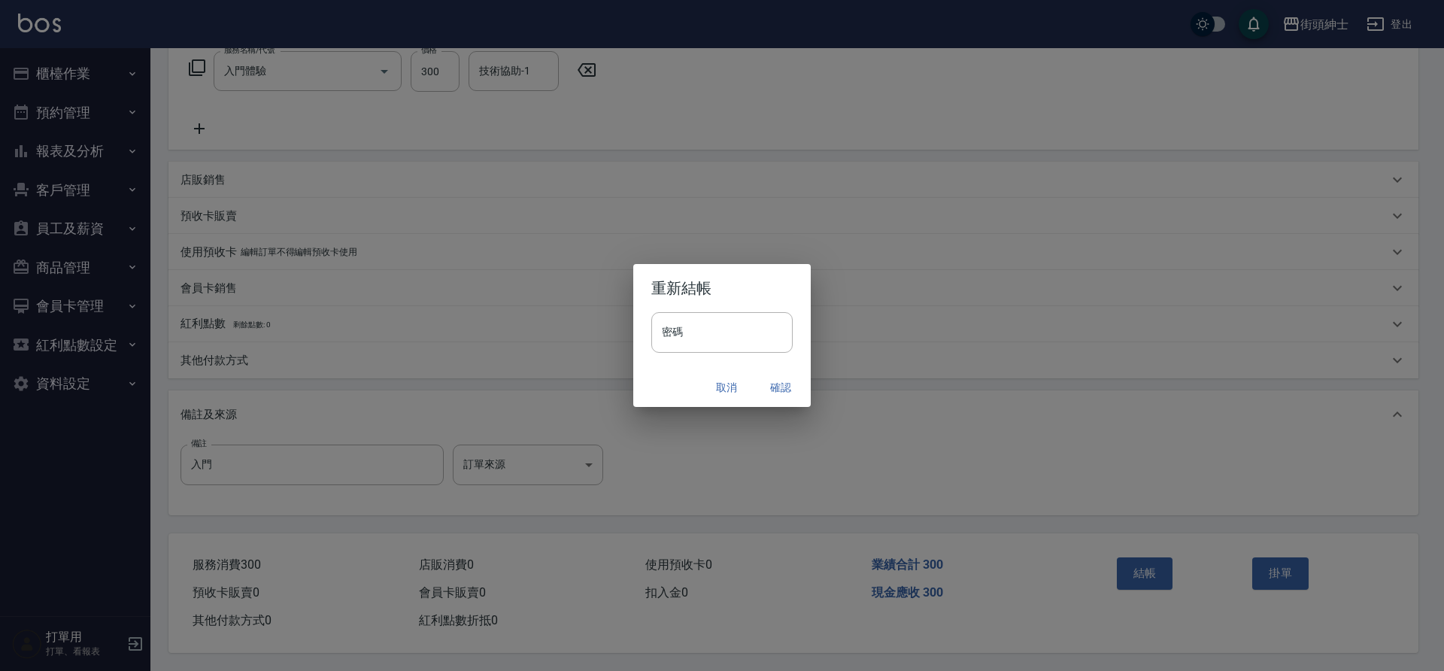
click at [775, 386] on button "確認" at bounding box center [781, 388] width 48 height 28
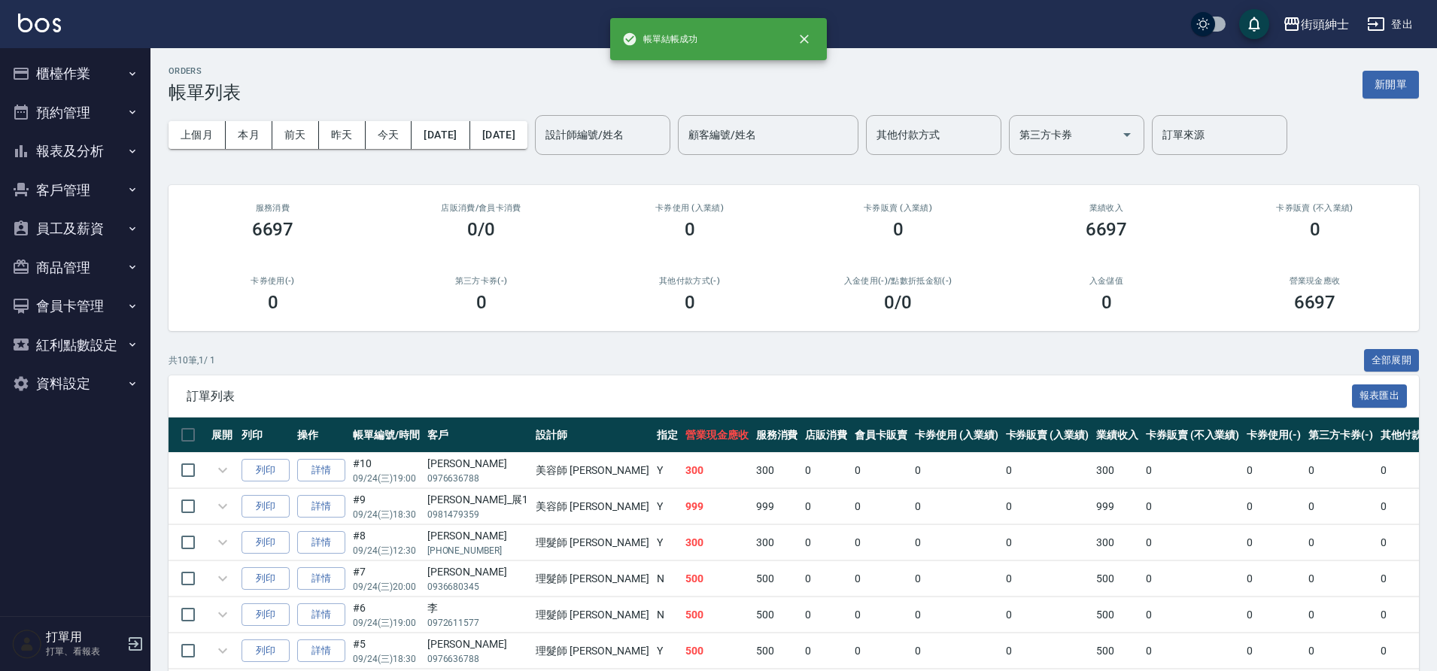
click at [85, 110] on button "預約管理" at bounding box center [75, 112] width 138 height 39
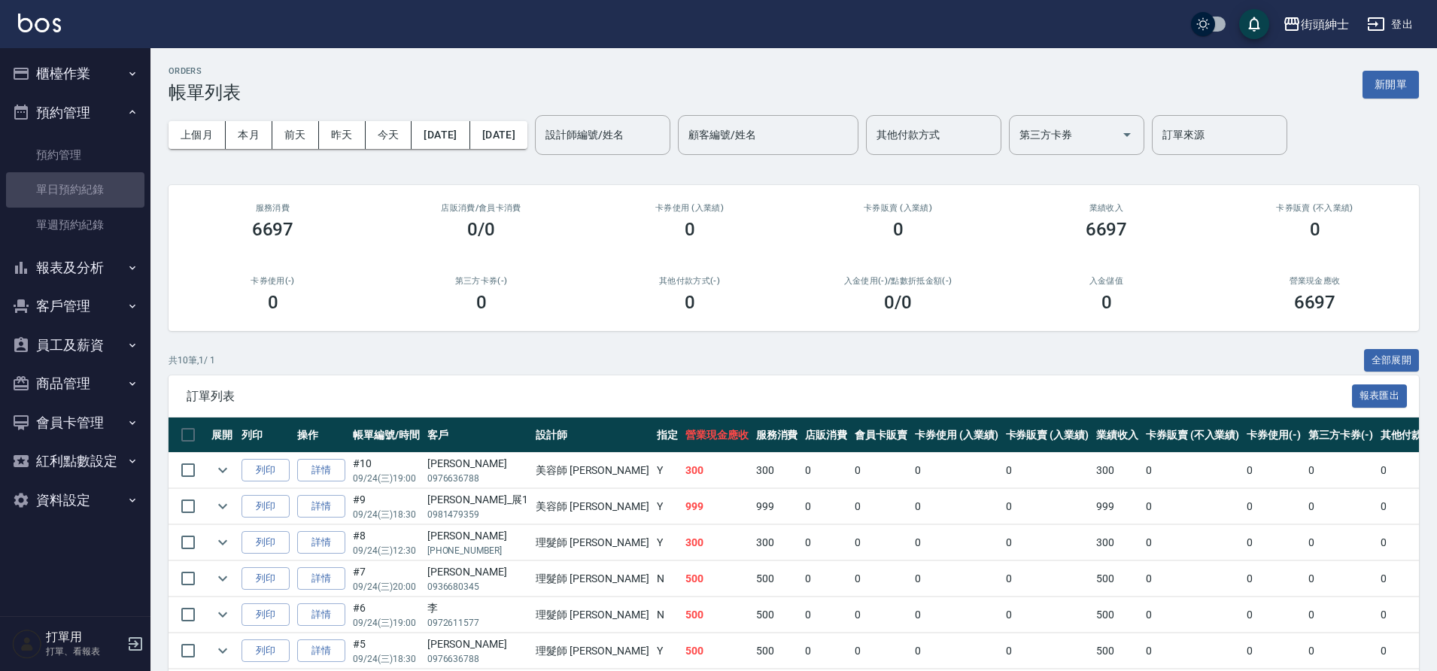
click at [111, 203] on link "單日預約紀錄" at bounding box center [75, 189] width 138 height 35
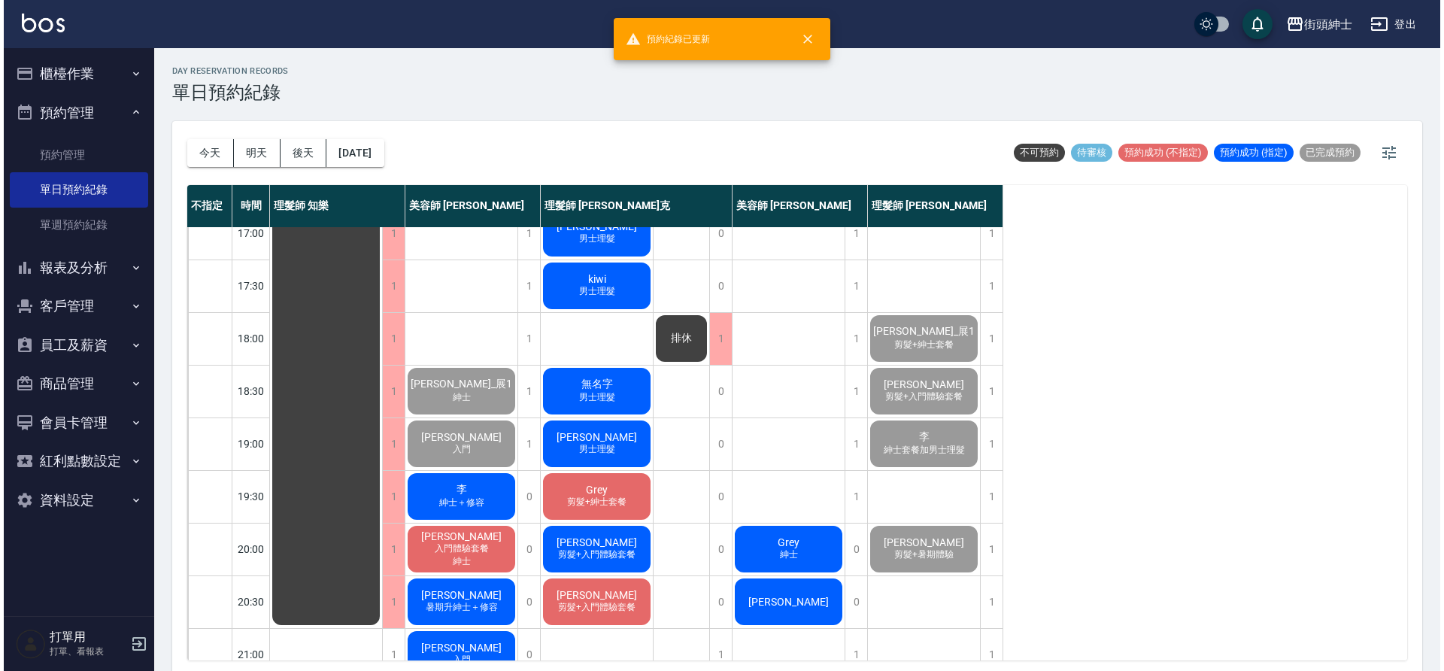
scroll to position [659, 0]
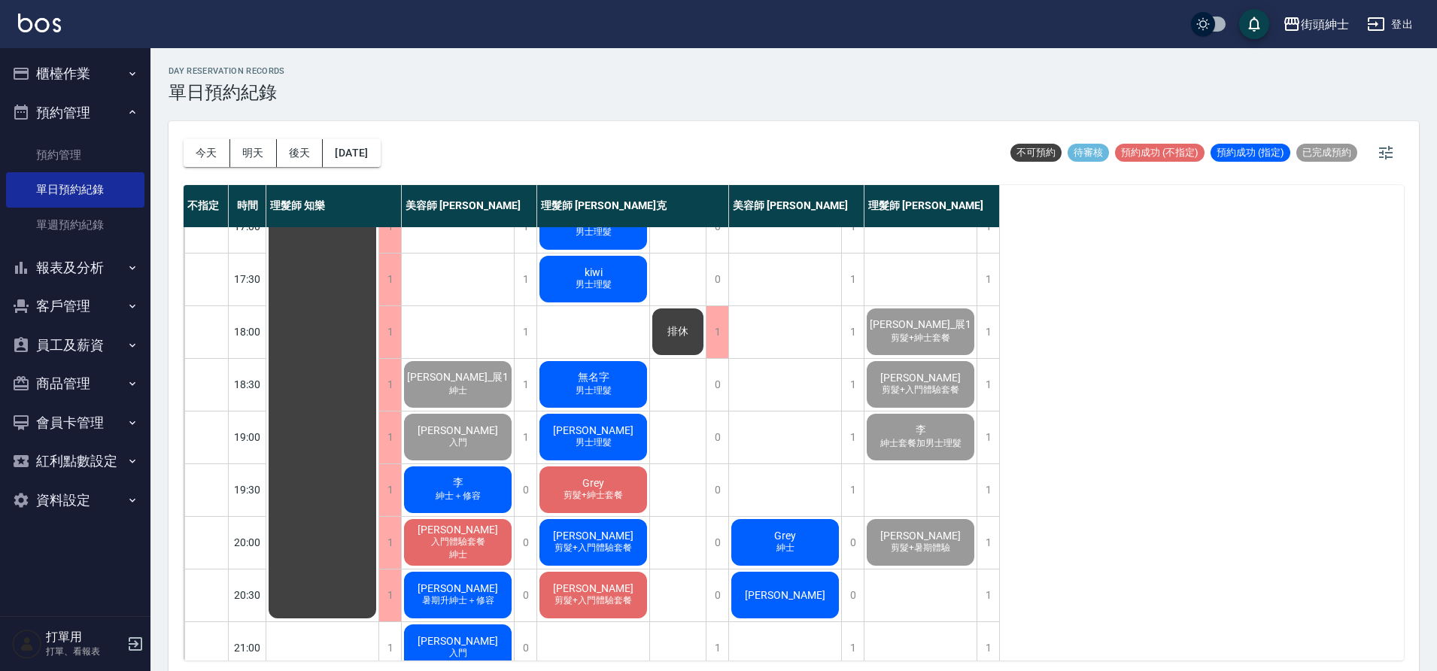
click at [484, 490] on div "李 紳士＋修容" at bounding box center [458, 489] width 112 height 51
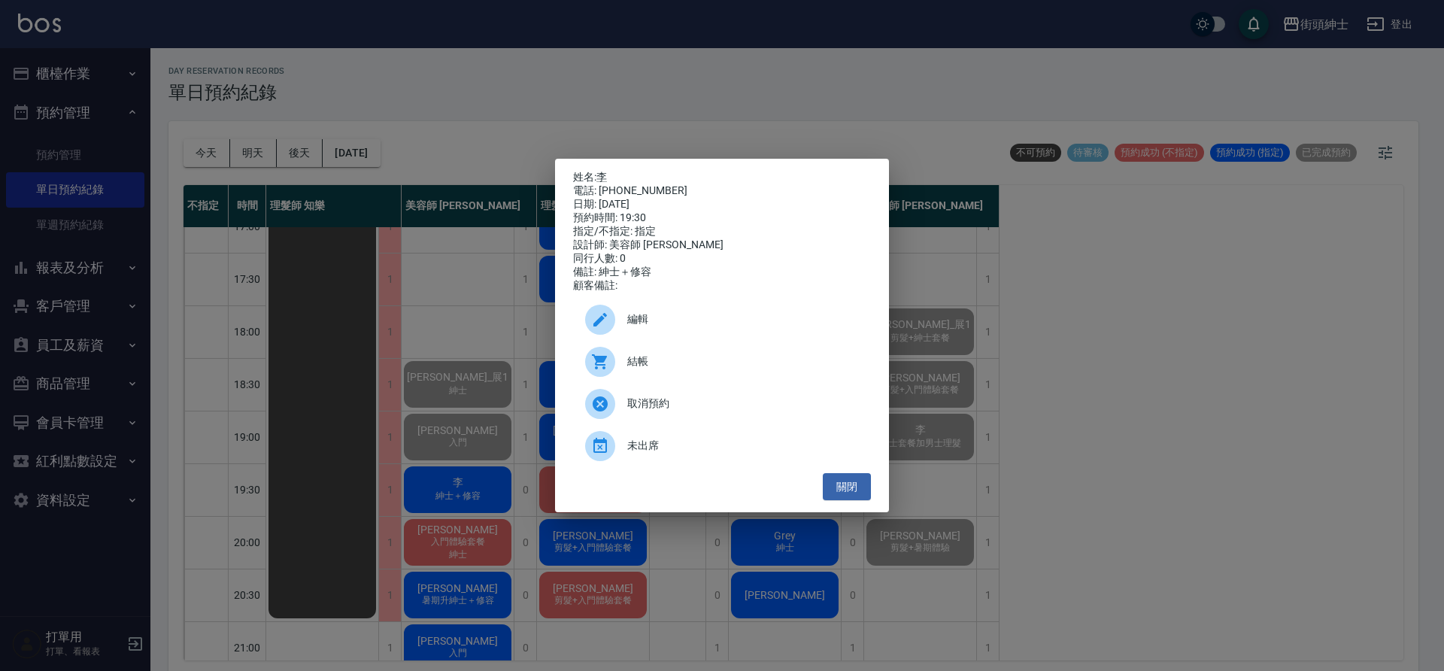
click at [742, 363] on span "結帳" at bounding box center [743, 362] width 232 height 16
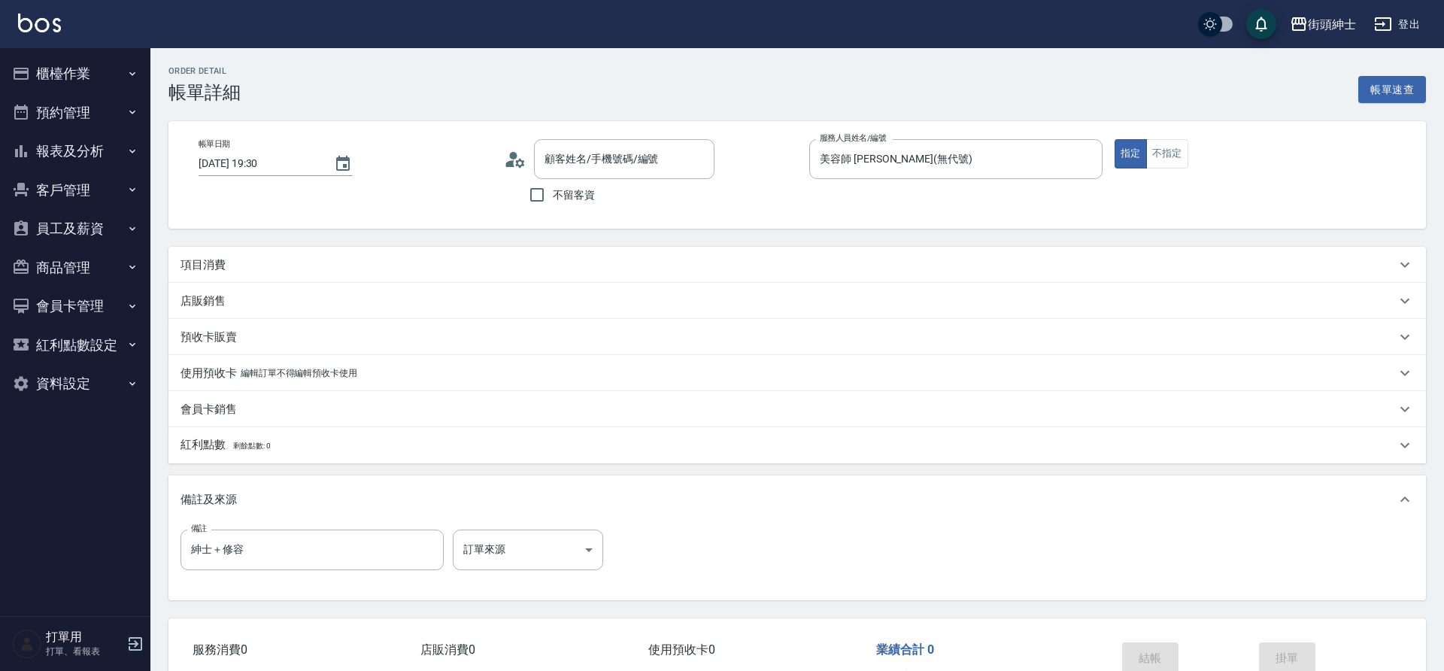
click at [299, 257] on div "項目消費" at bounding box center [789, 265] width 1216 height 16
type input "[PERSON_NAME]/0972611577/null"
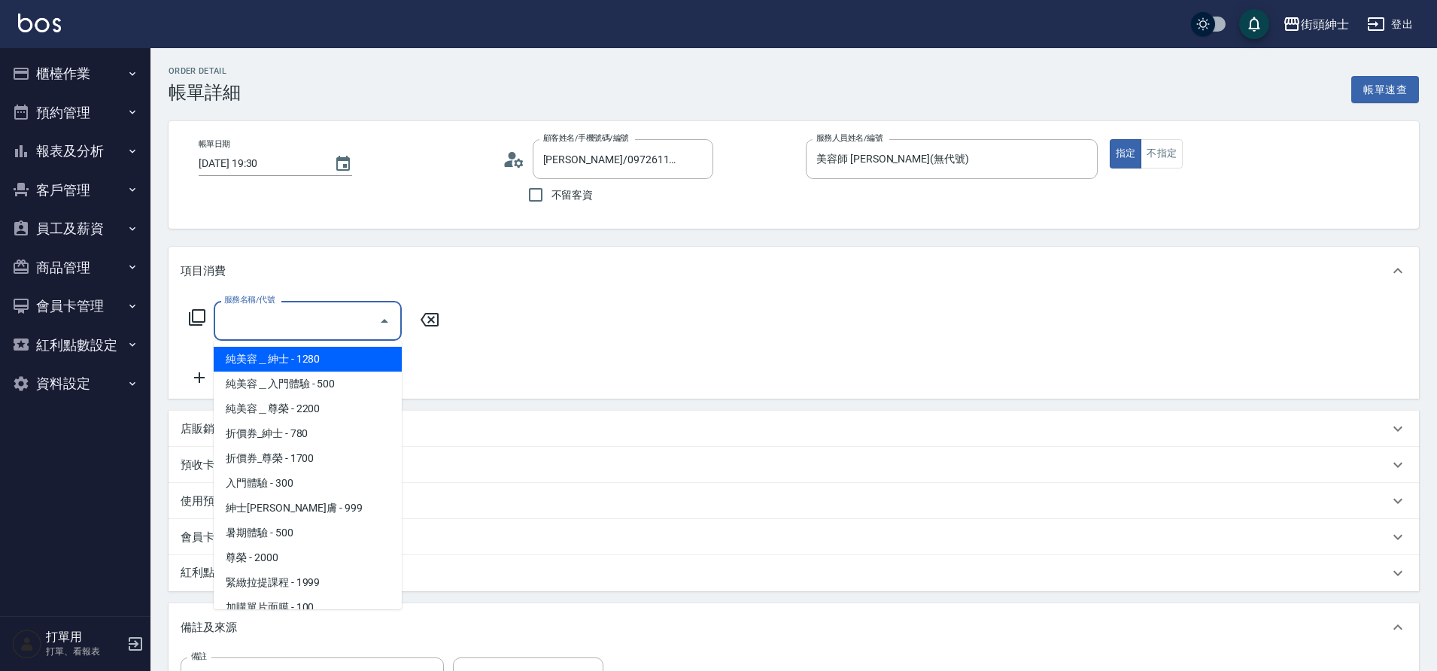
click at [311, 321] on input "服務名稱/代號" at bounding box center [296, 321] width 152 height 26
drag, startPoint x: 0, startPoint y: 0, endPoint x: 302, endPoint y: 500, distance: 584.2
click at [302, 500] on span "紳士[PERSON_NAME]膚 - 999" at bounding box center [308, 508] width 188 height 25
type input "紳士全效煥膚"
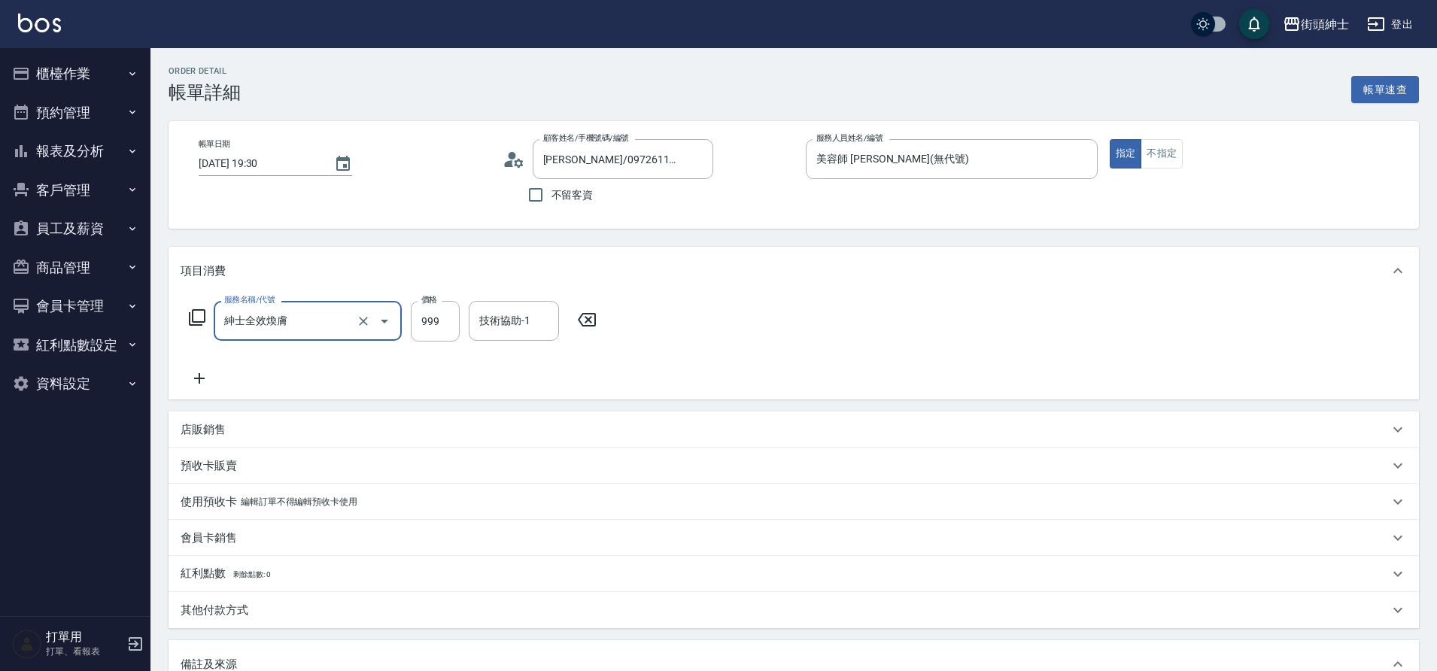
drag, startPoint x: 302, startPoint y: 500, endPoint x: 202, endPoint y: 397, distance: 143.1
click at [202, 397] on div "服務名稱/代號 紳士[PERSON_NAME]膚 服務名稱/代號 價格 999 價格 技術協助-1 技術協助-1" at bounding box center [794, 347] width 1250 height 105
drag, startPoint x: 202, startPoint y: 397, endPoint x: 208, endPoint y: 387, distance: 11.1
click at [208, 387] on div "服務名稱/代號 紳士[PERSON_NAME]膚 服務名稱/代號 價格 999 價格 技術協助-1 技術協助-1" at bounding box center [794, 347] width 1250 height 105
click at [191, 368] on div "服務名稱/代號 紳士[PERSON_NAME]膚 服務名稱/代號 價格 999 價格 技術協助-1 技術協助-1" at bounding box center [393, 344] width 425 height 87
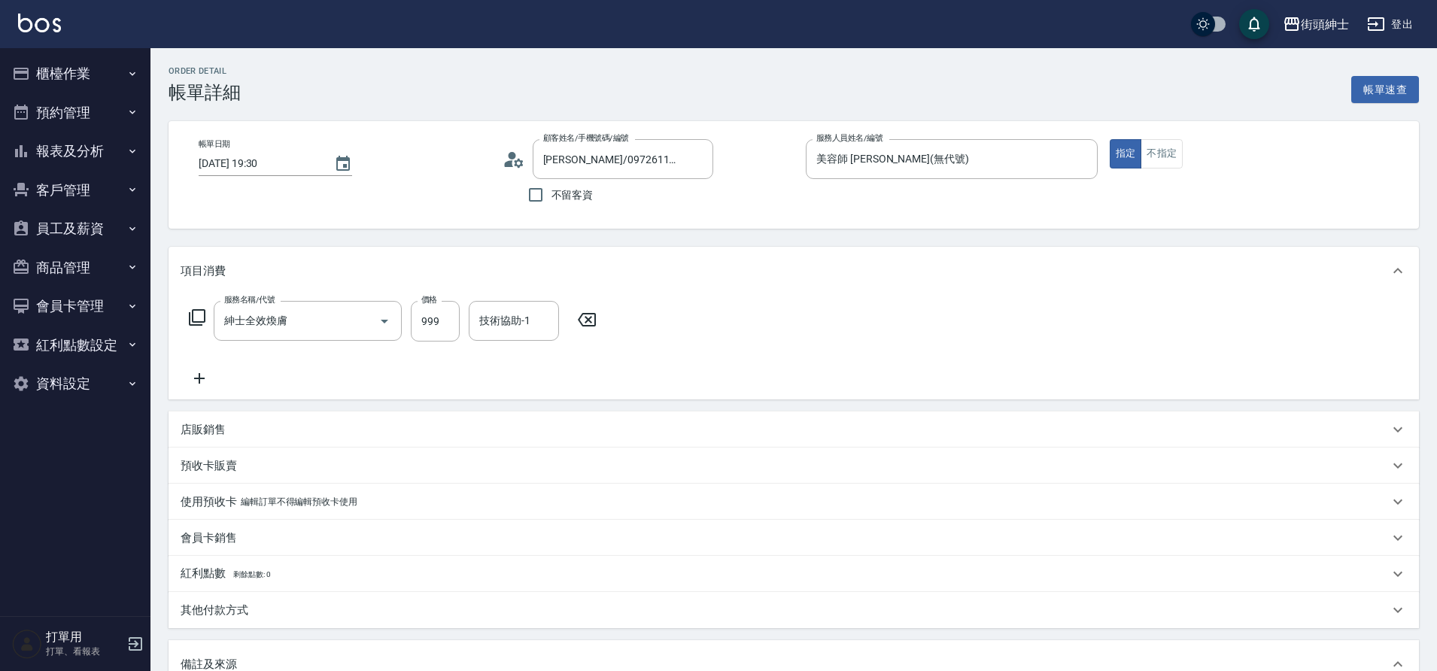
click at [199, 373] on icon at bounding box center [199, 378] width 11 height 11
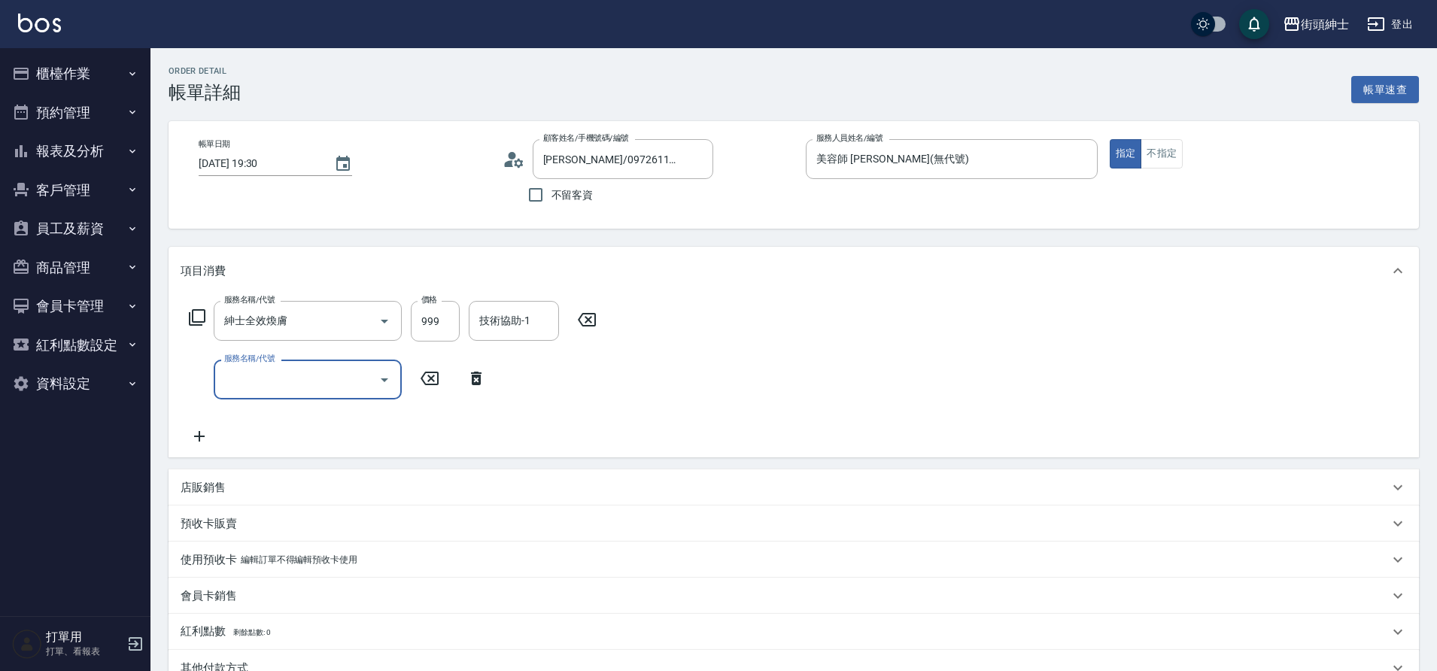
drag, startPoint x: 208, startPoint y: 387, endPoint x: 256, endPoint y: 388, distance: 48.2
click at [256, 388] on input "服務名稱/代號" at bounding box center [296, 379] width 152 height 26
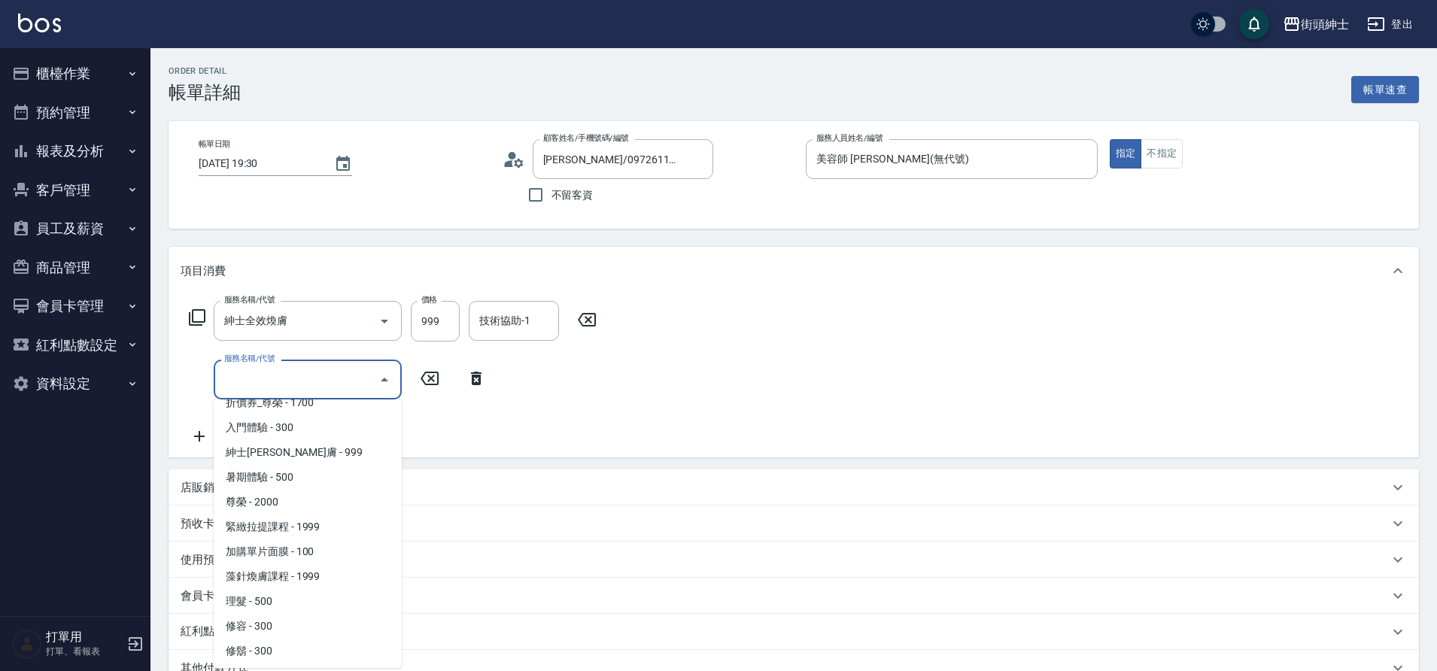
scroll to position [116, 0]
click at [283, 628] on span "修容 - 300" at bounding box center [308, 624] width 188 height 25
type input "修容(A03)"
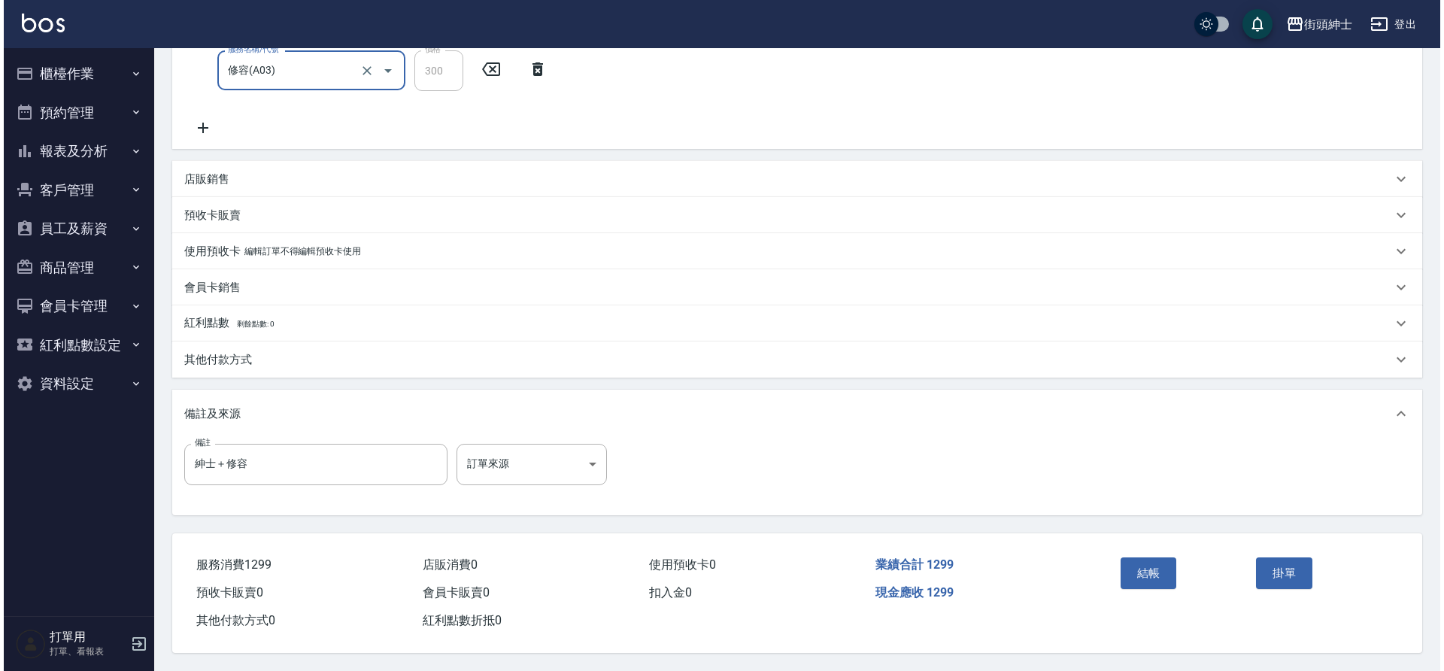
scroll to position [316, 0]
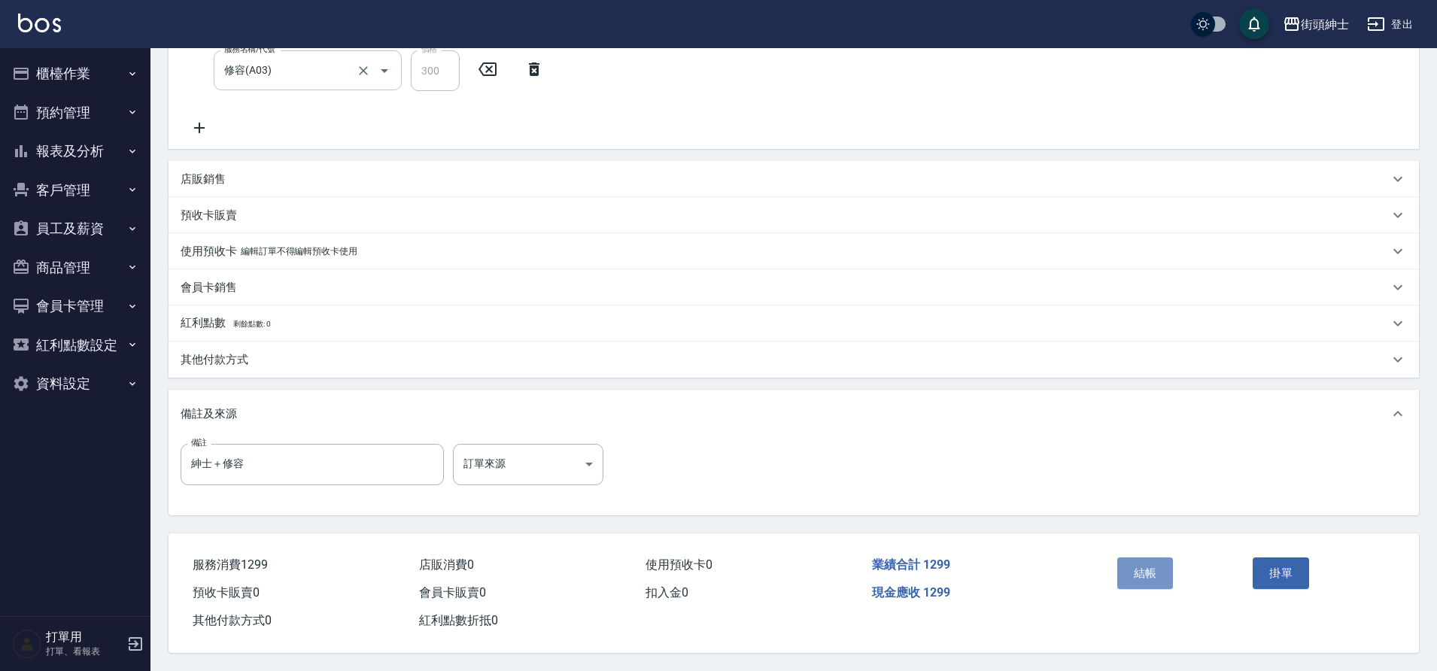
click at [1146, 575] on button "結帳" at bounding box center [1145, 573] width 56 height 32
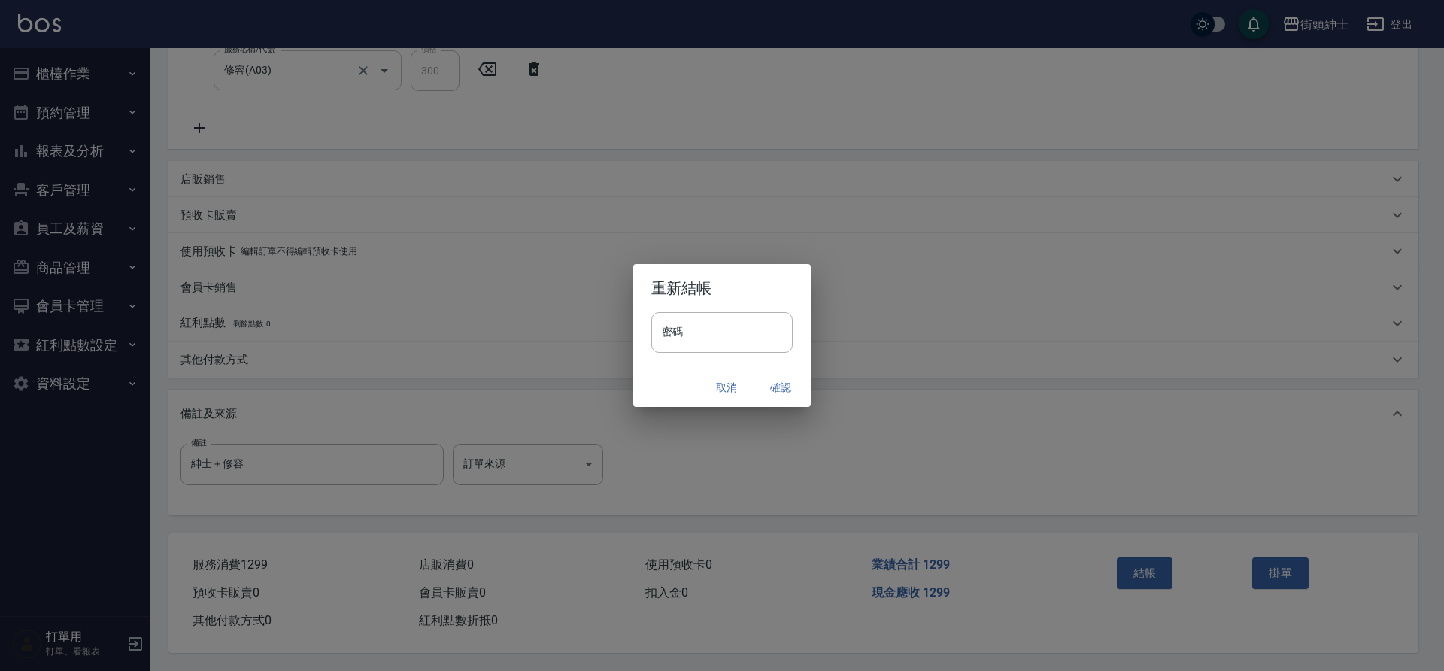
click at [785, 387] on button "確認" at bounding box center [781, 388] width 48 height 28
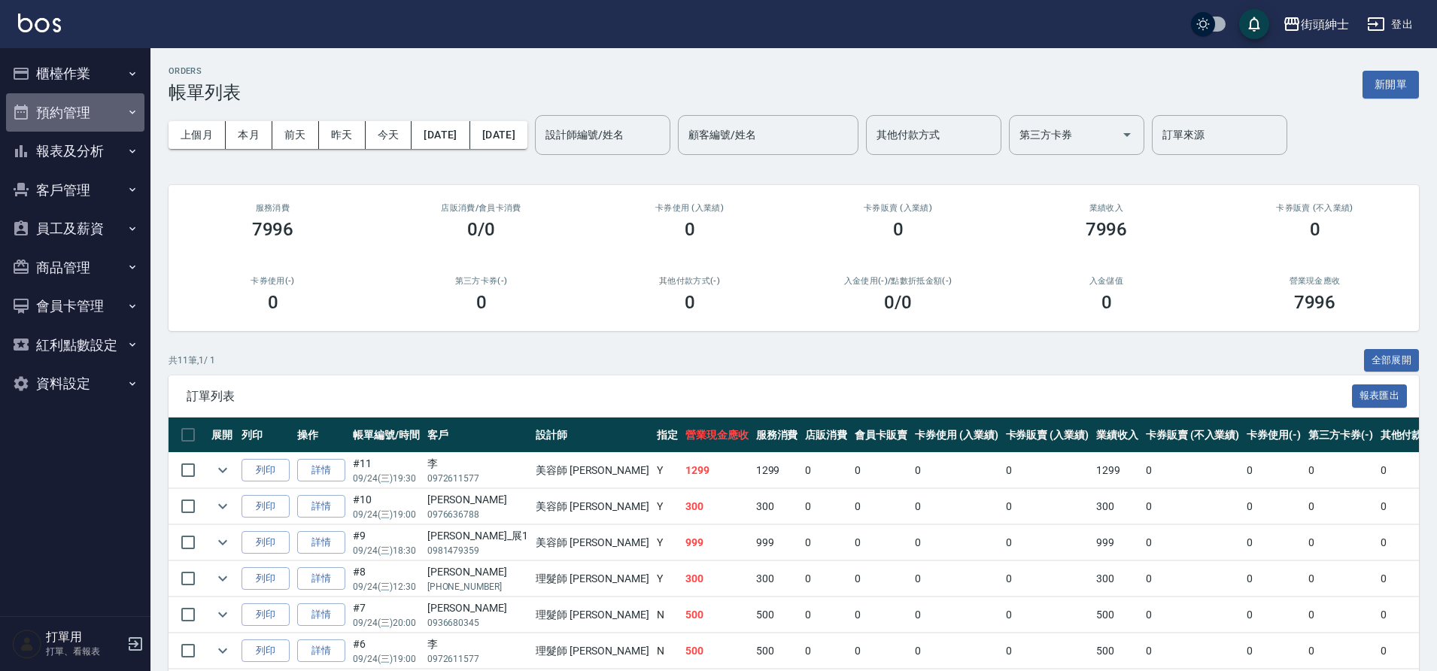
drag, startPoint x: 256, startPoint y: 388, endPoint x: 56, endPoint y: 123, distance: 332.1
click at [56, 123] on button "預約管理" at bounding box center [75, 112] width 138 height 39
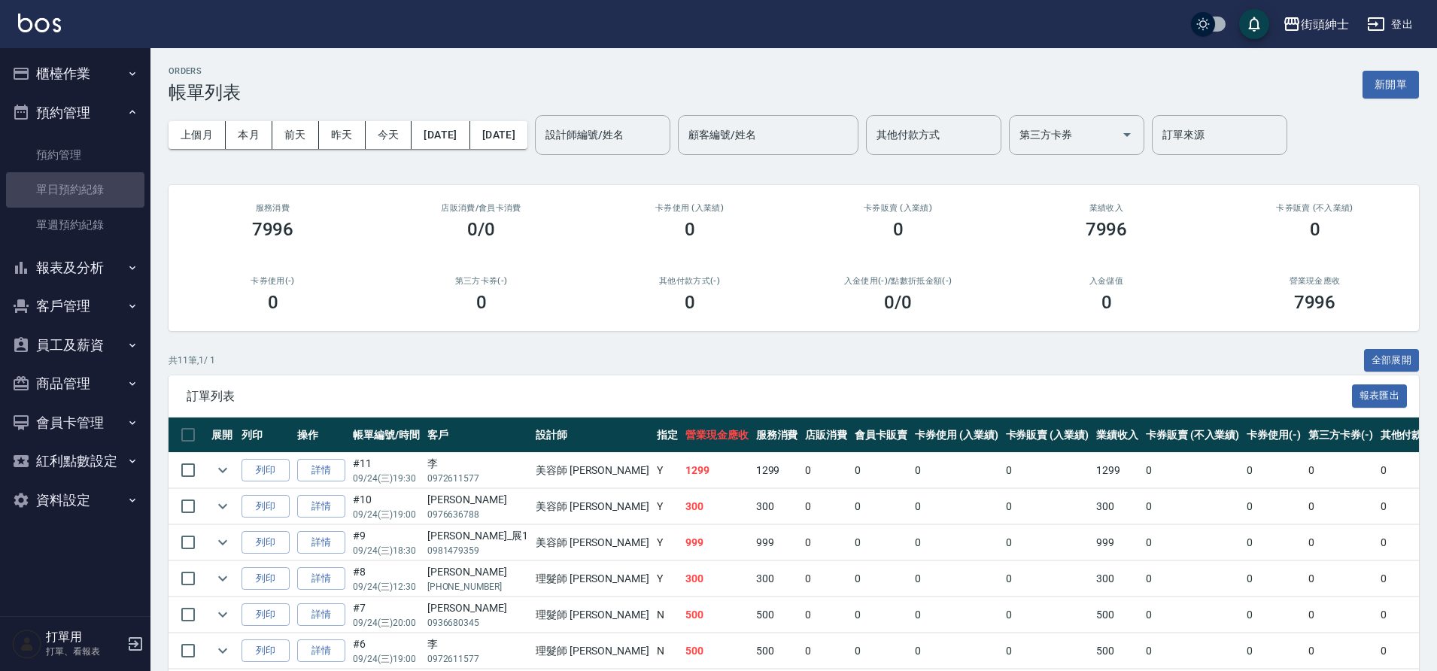
click at [104, 199] on link "單日預約紀錄" at bounding box center [75, 189] width 138 height 35
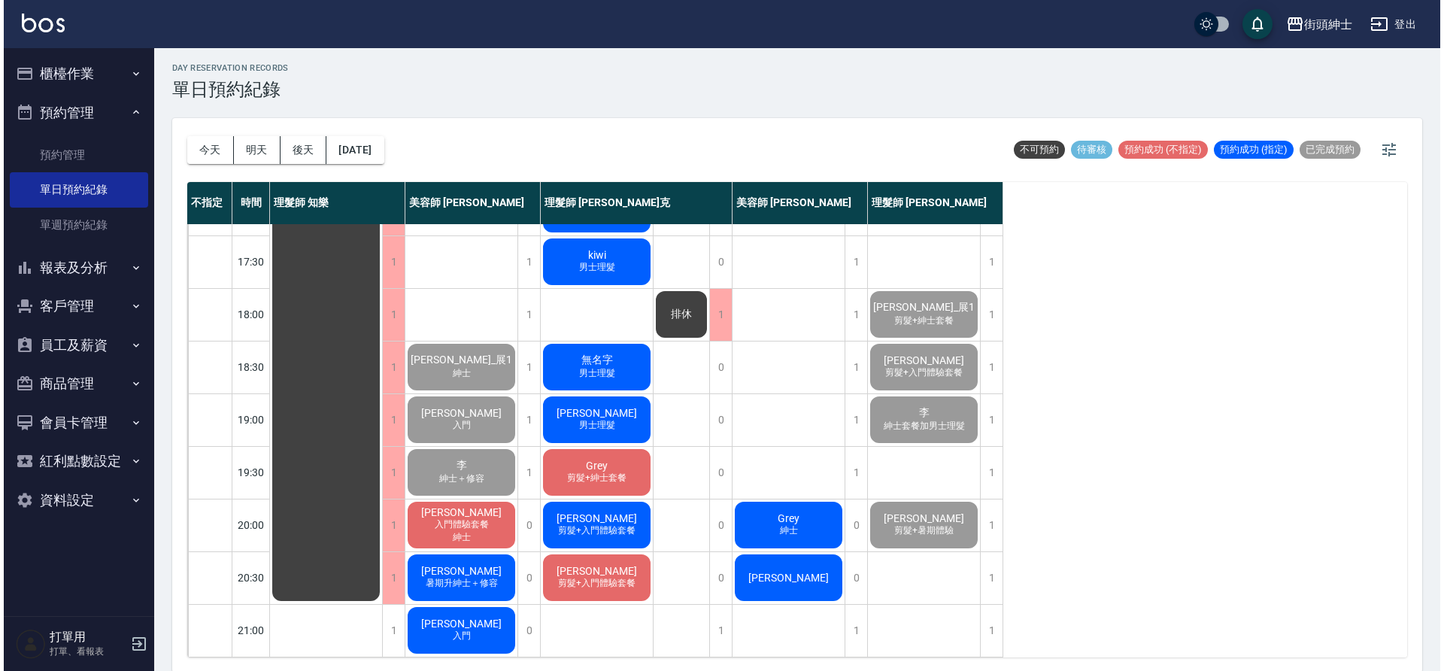
scroll to position [5, 0]
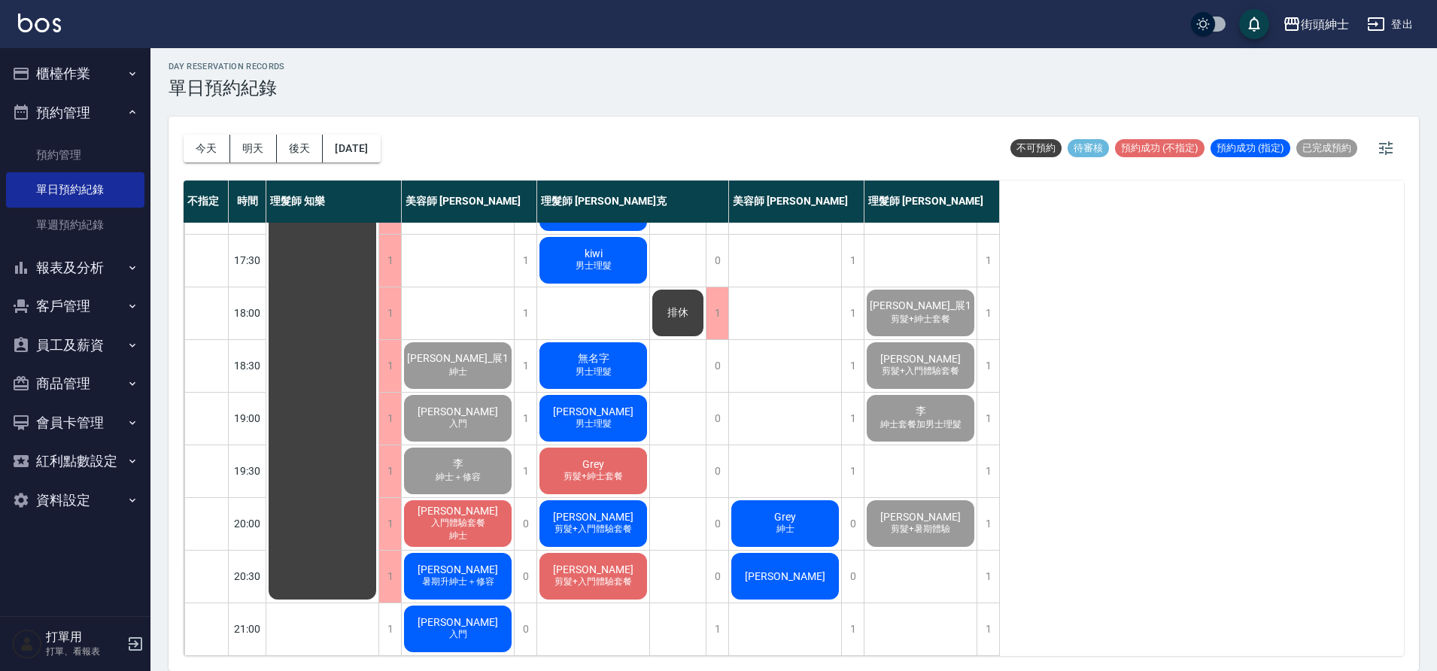
click at [493, 499] on div "君[PERSON_NAME] 入門體驗套餐 紳士" at bounding box center [458, 523] width 112 height 51
click at [484, 517] on span "入門體驗套餐" at bounding box center [458, 523] width 60 height 13
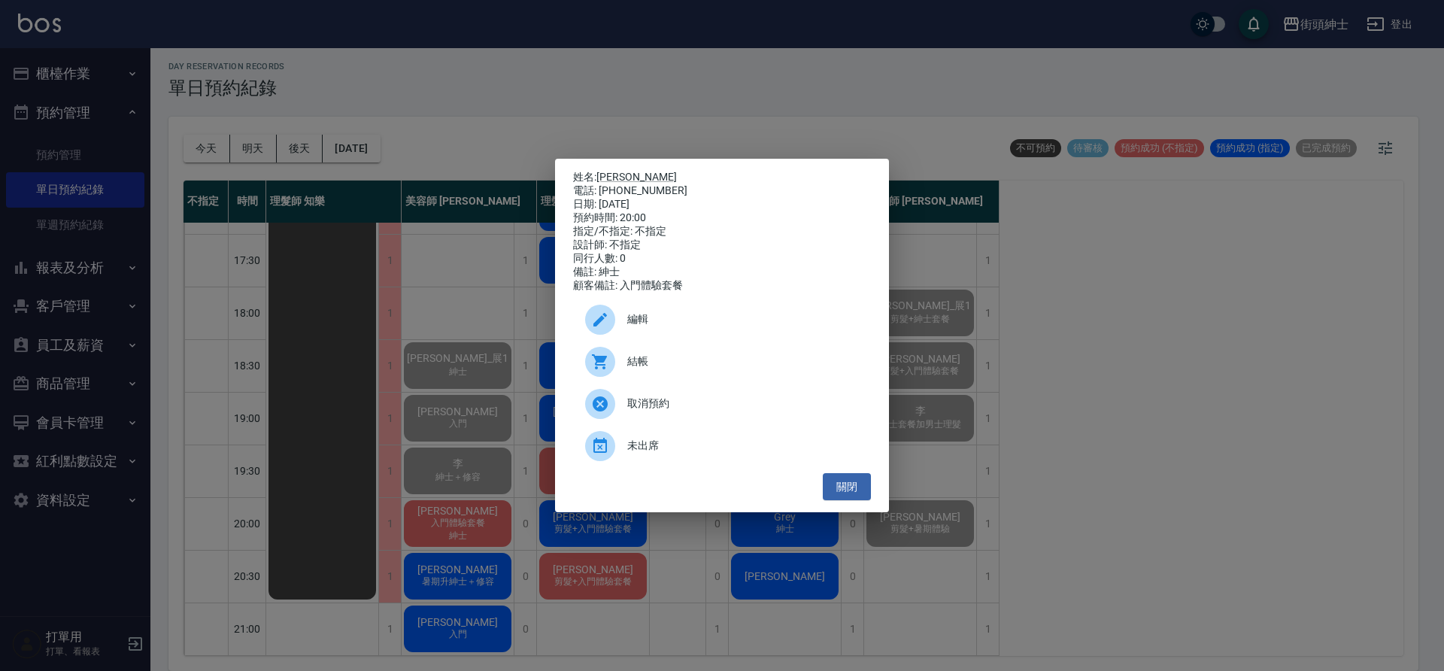
click at [646, 366] on span "結帳" at bounding box center [743, 362] width 232 height 16
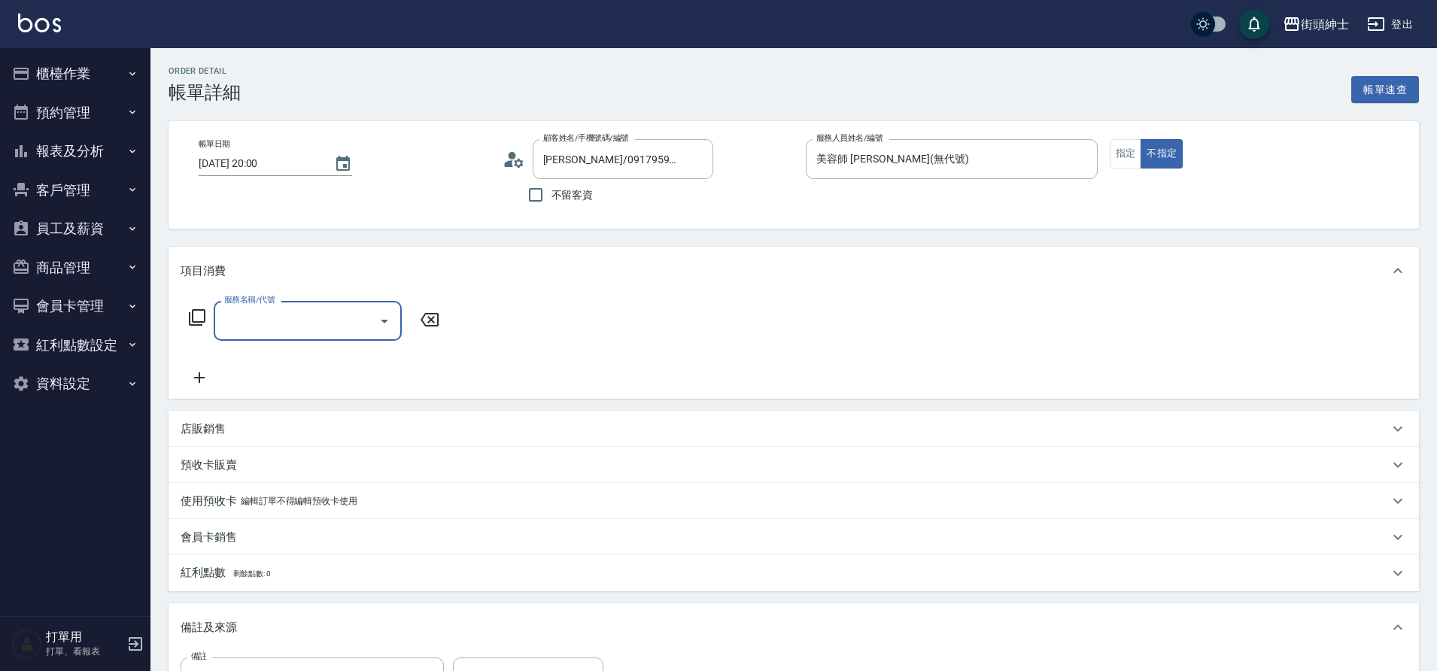
click at [263, 327] on input "服務名稱/代號" at bounding box center [296, 321] width 152 height 26
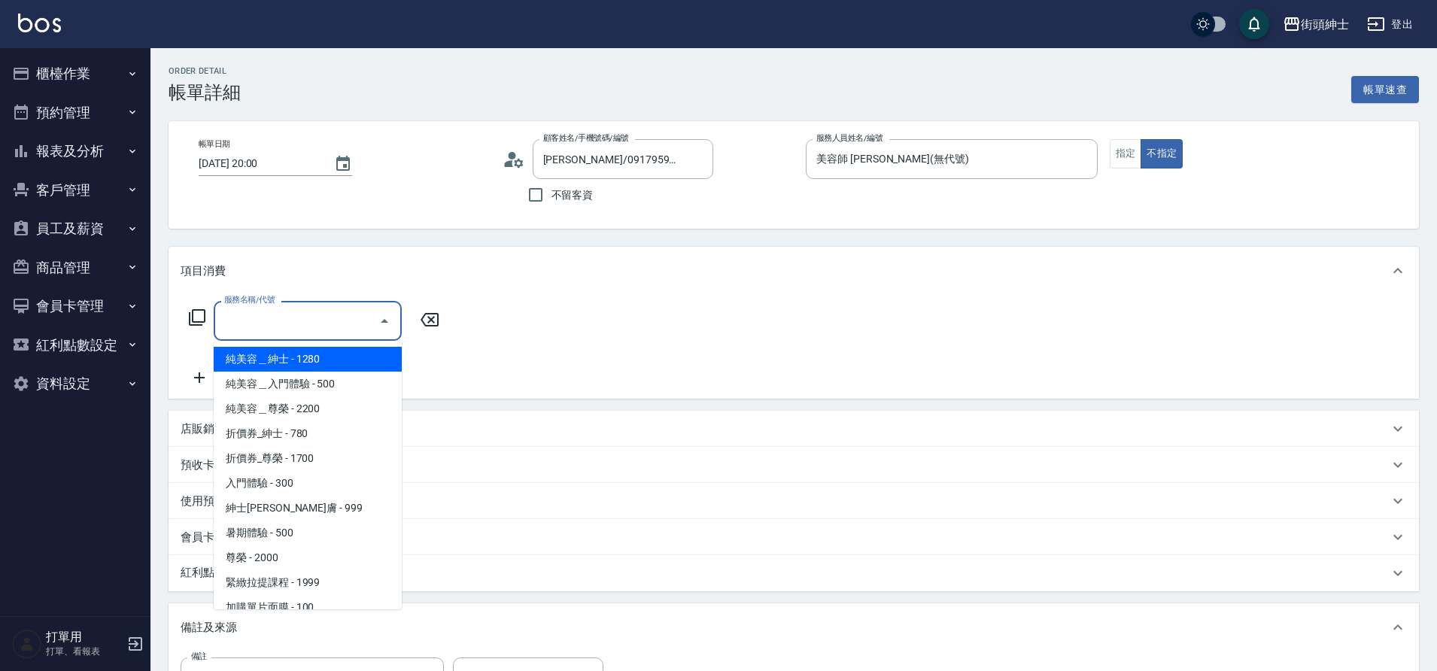
scroll to position [3, 0]
click at [304, 354] on span "純美容＿紳士 - 1280" at bounding box center [308, 356] width 188 height 25
type input "純美容＿紳士"
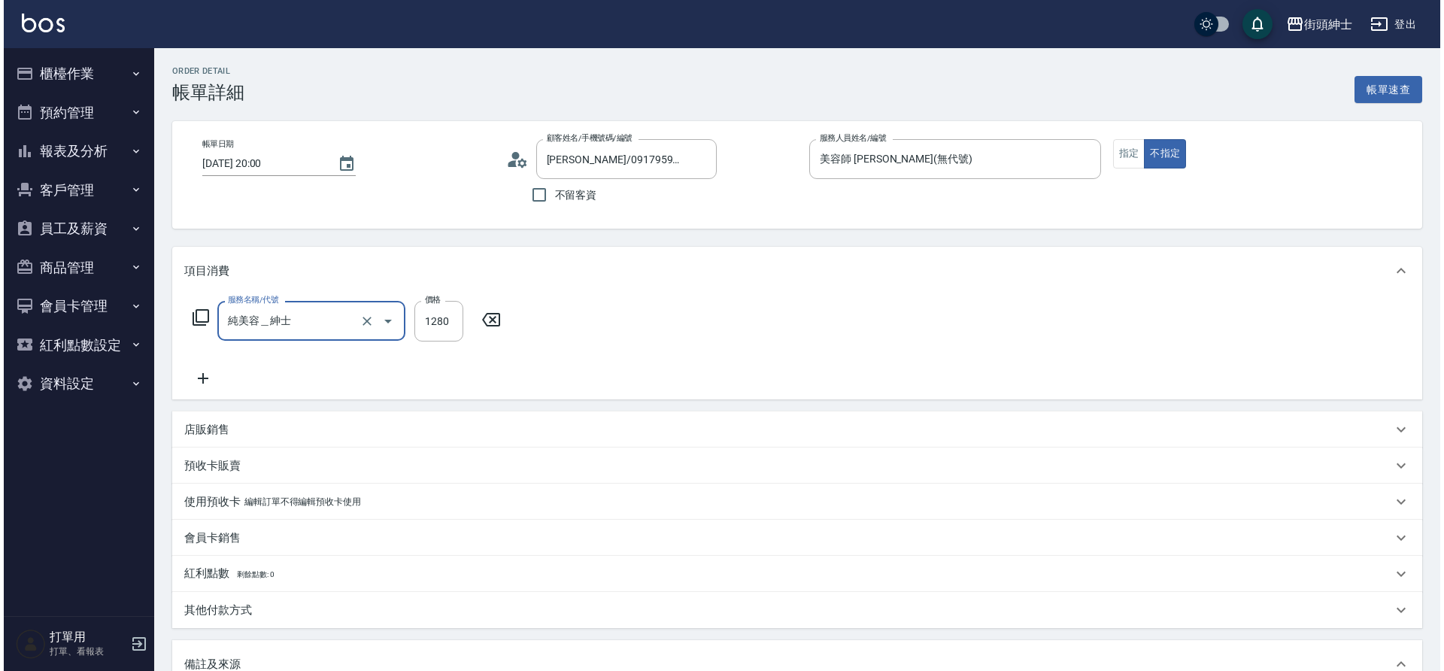
scroll to position [257, 0]
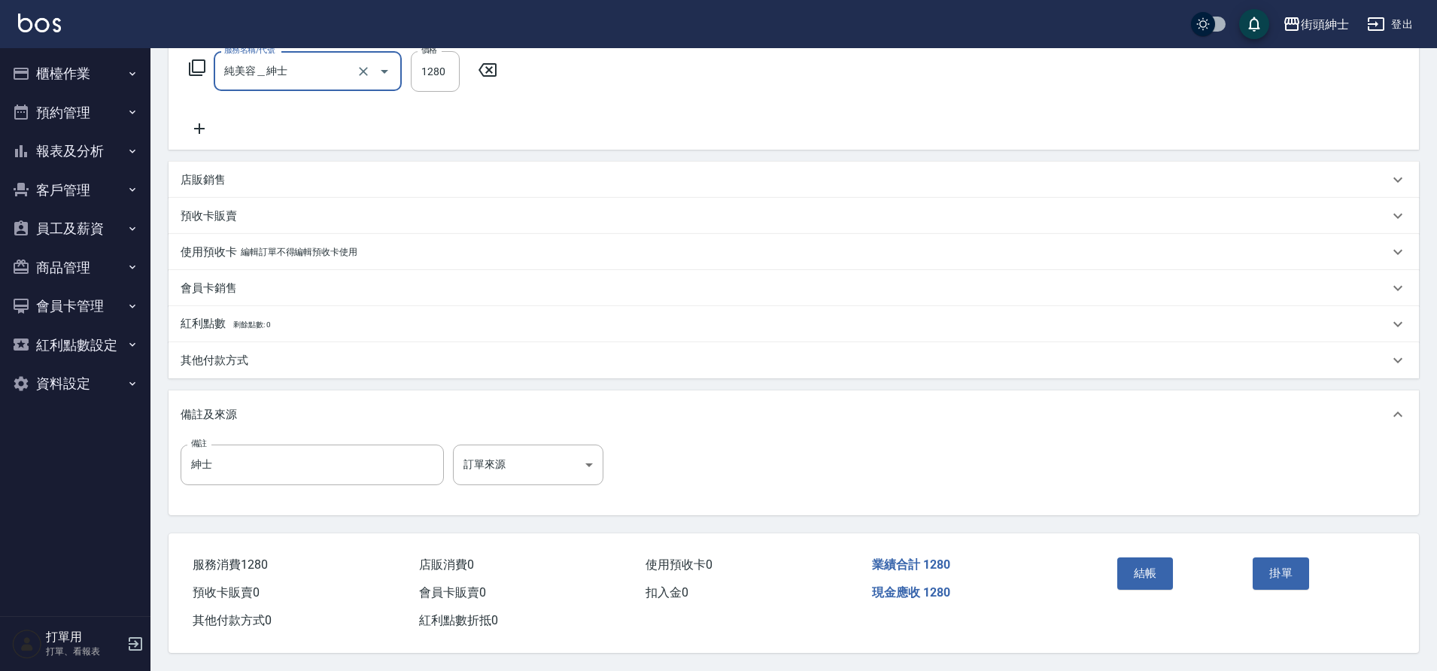
click at [1162, 561] on button "結帳" at bounding box center [1145, 573] width 56 height 32
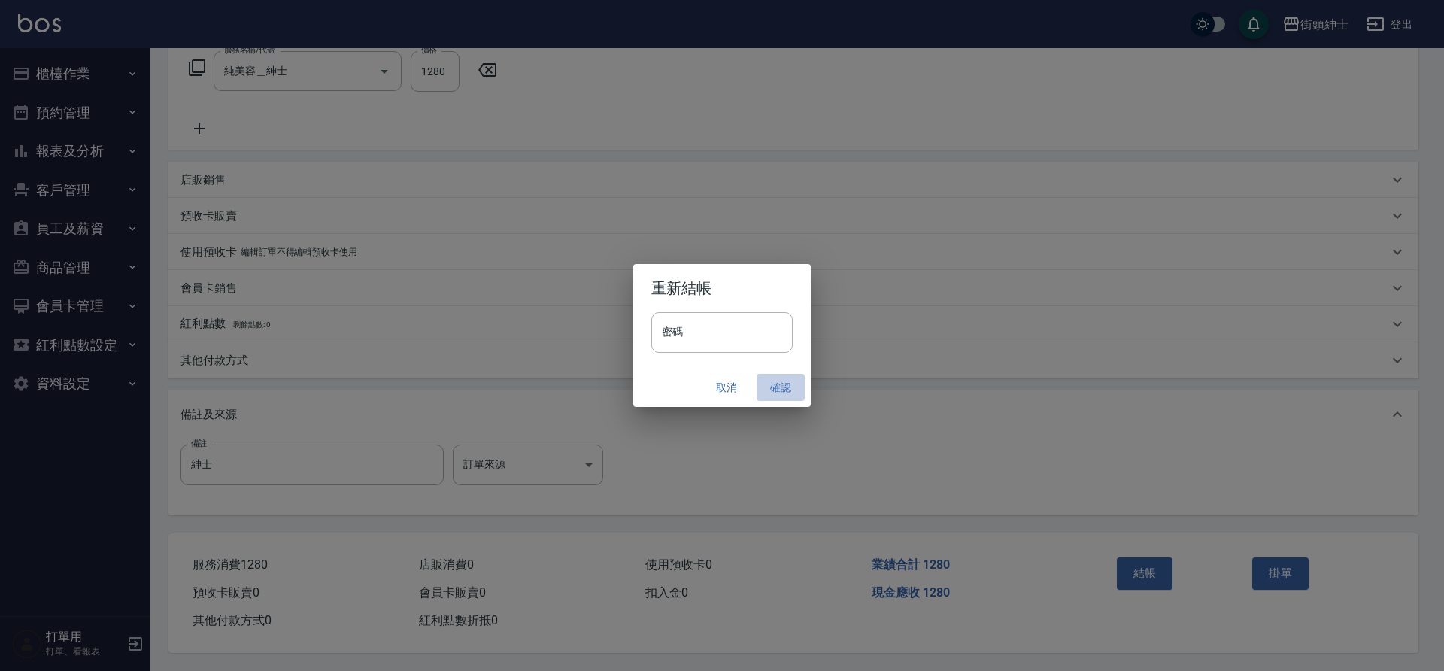
click at [790, 391] on button "確認" at bounding box center [781, 388] width 48 height 28
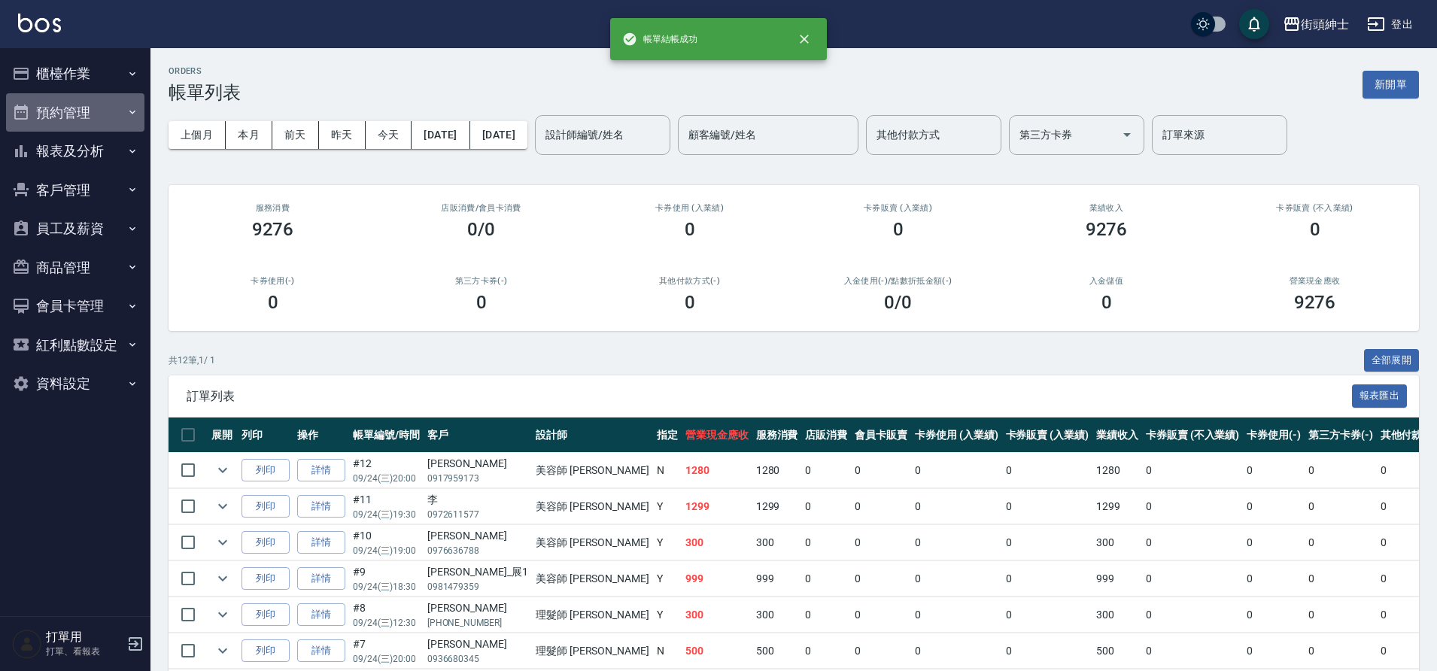
drag, startPoint x: 0, startPoint y: 0, endPoint x: 87, endPoint y: 110, distance: 140.3
click at [87, 110] on button "預約管理" at bounding box center [75, 112] width 138 height 39
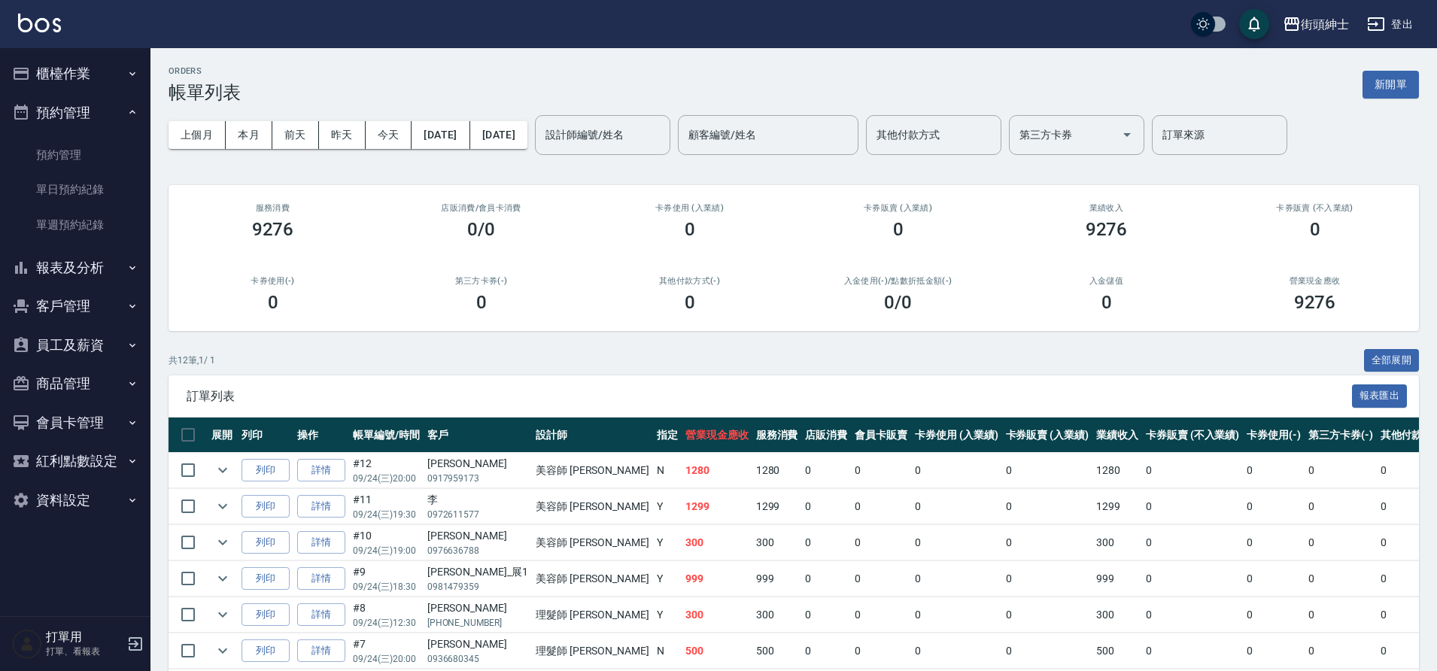
click at [81, 191] on link "單日預約紀錄" at bounding box center [75, 189] width 138 height 35
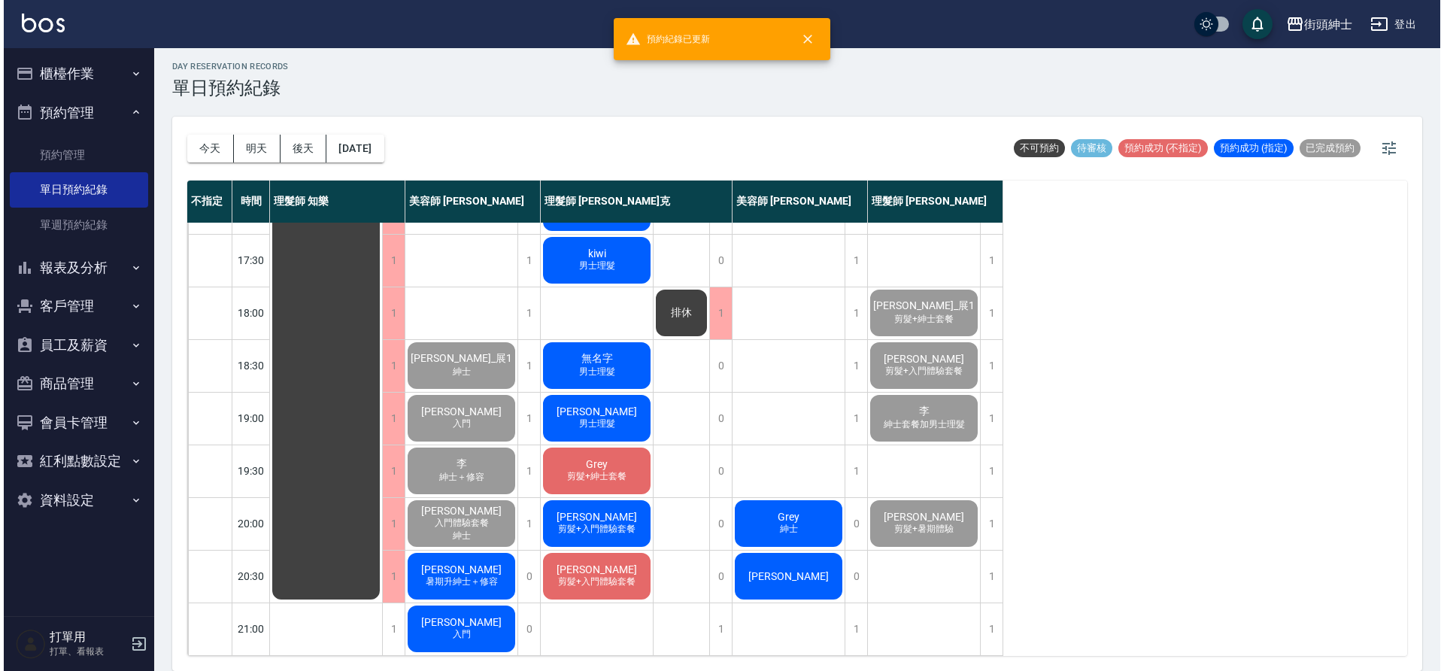
scroll to position [685, 0]
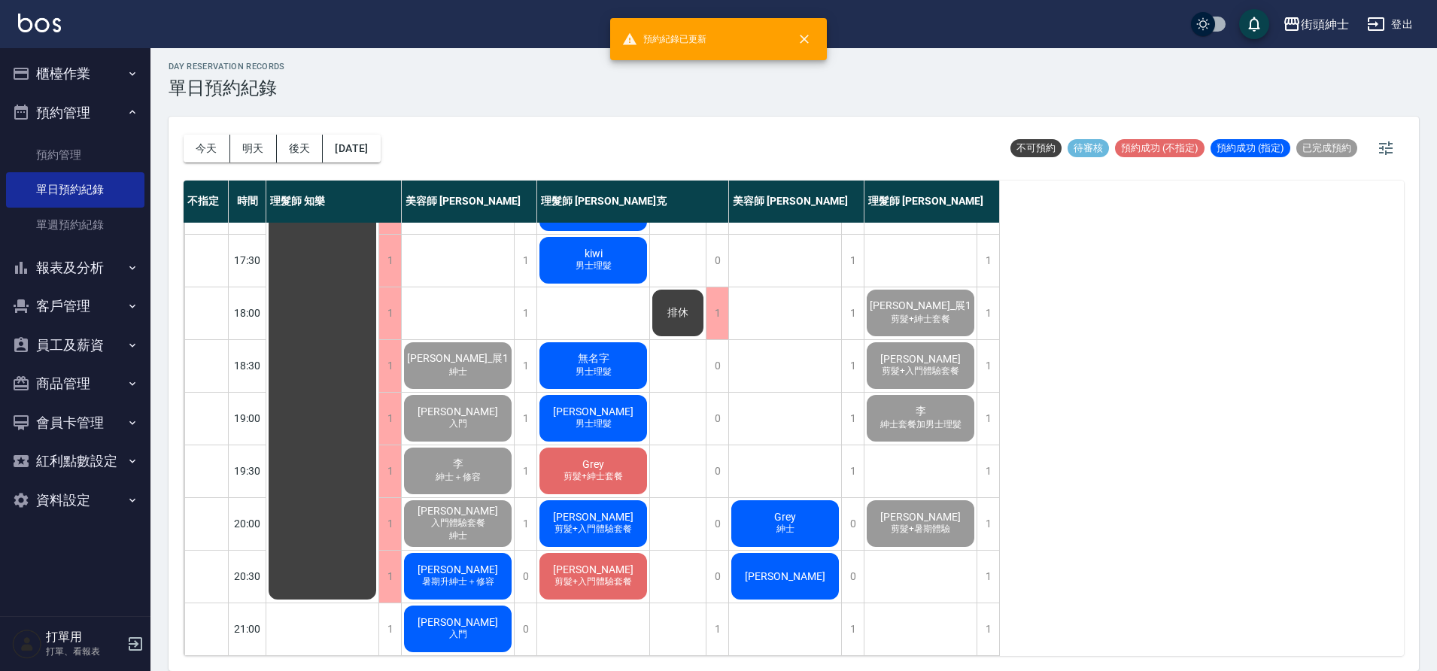
click at [478, 563] on span "[PERSON_NAME]" at bounding box center [458, 569] width 87 height 12
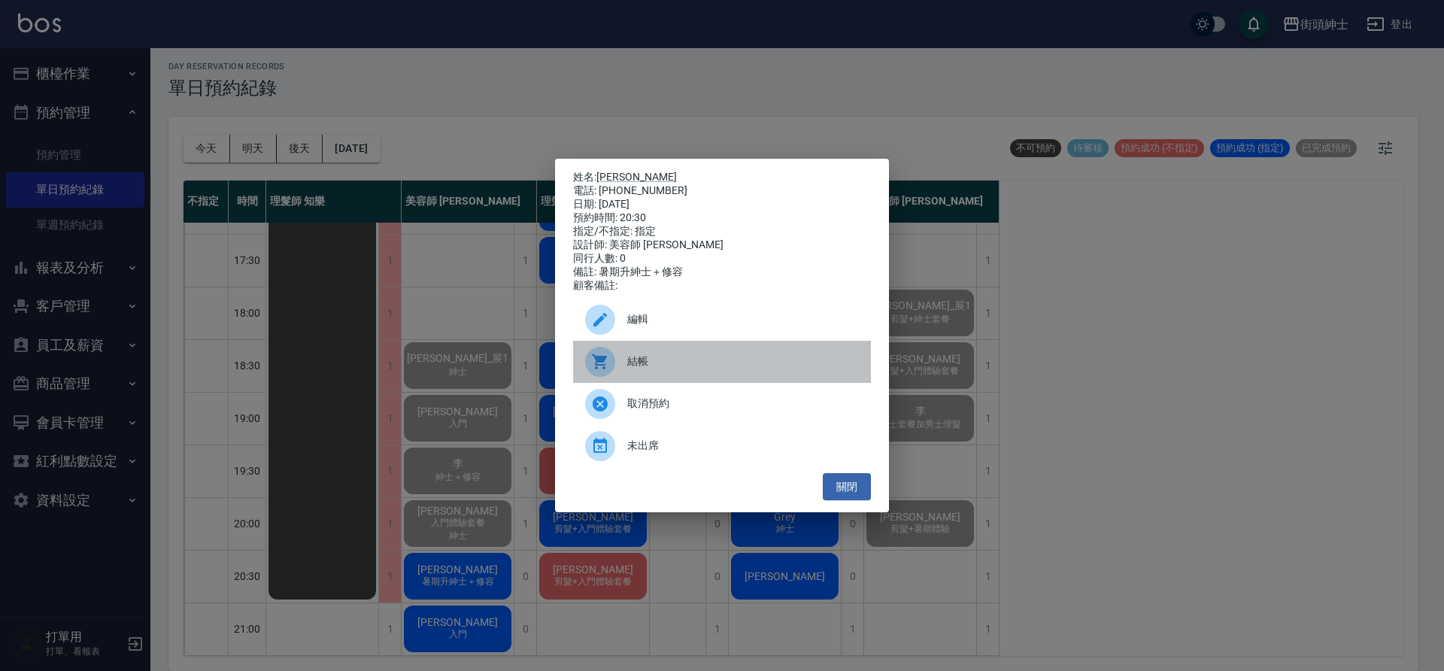
click at [630, 360] on span "結帳" at bounding box center [743, 362] width 232 height 16
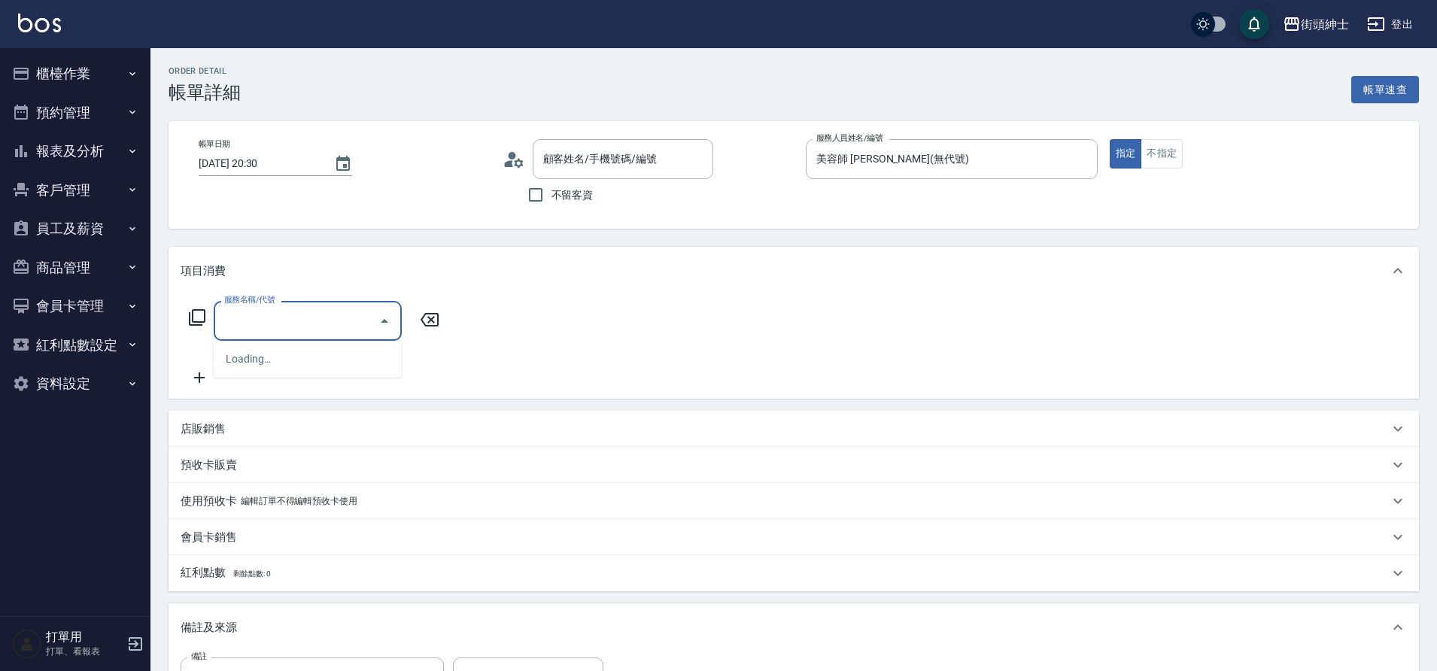
type input "[PERSON_NAME]/0936680345/null"
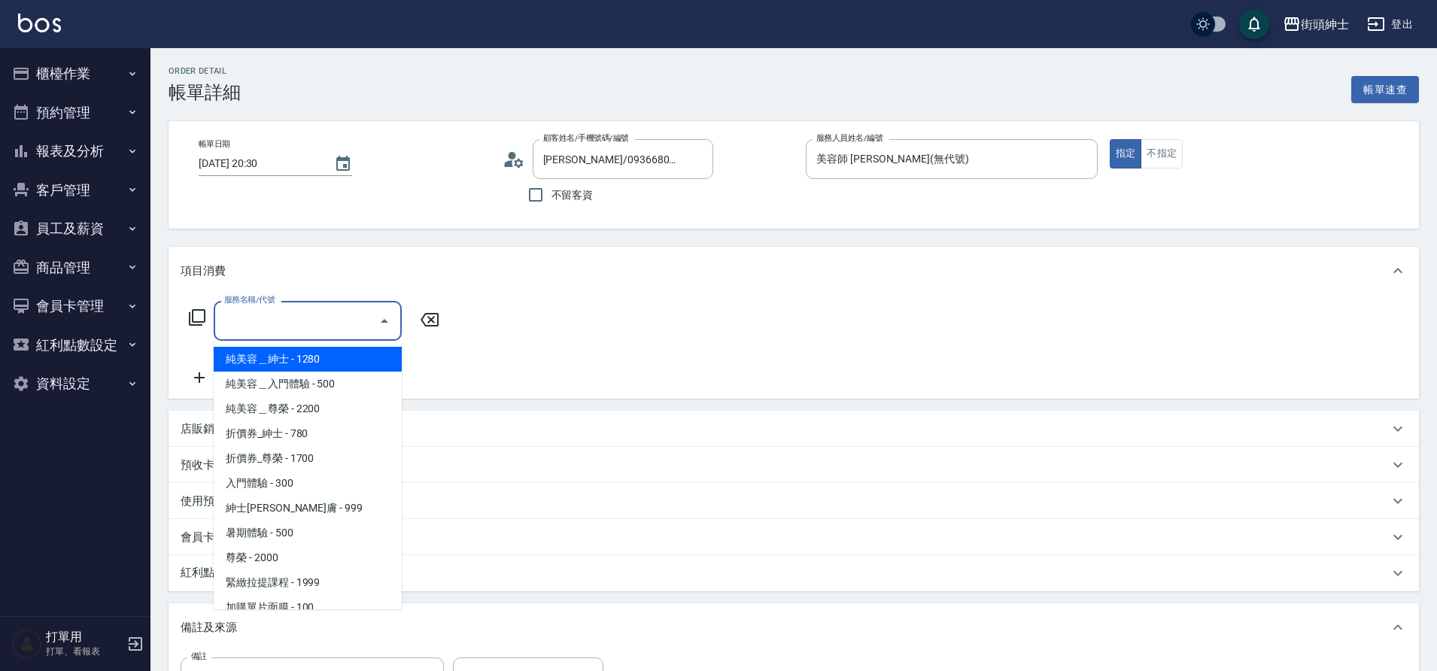
drag, startPoint x: 0, startPoint y: 0, endPoint x: 300, endPoint y: 510, distance: 591.8
click at [300, 510] on span "紳士[PERSON_NAME]膚 - 999" at bounding box center [308, 508] width 188 height 25
type input "紳士全效煥膚"
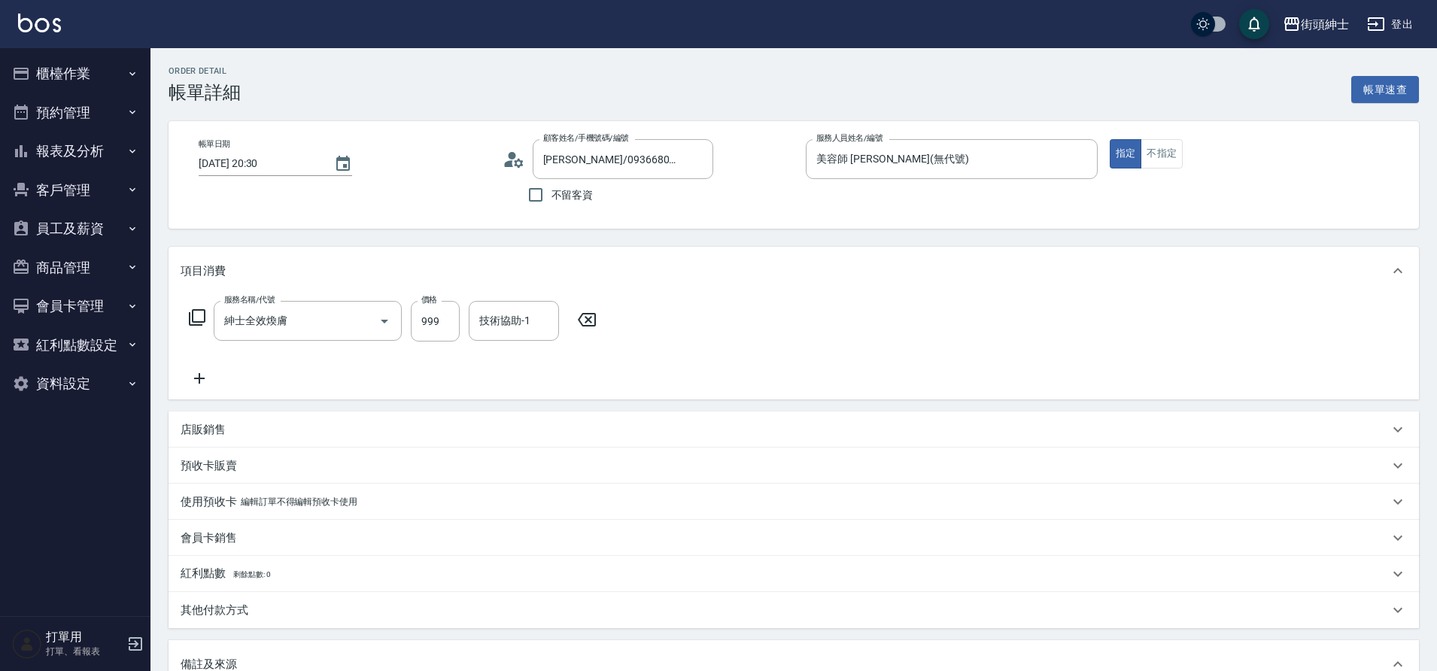
click at [208, 386] on icon at bounding box center [200, 378] width 38 height 18
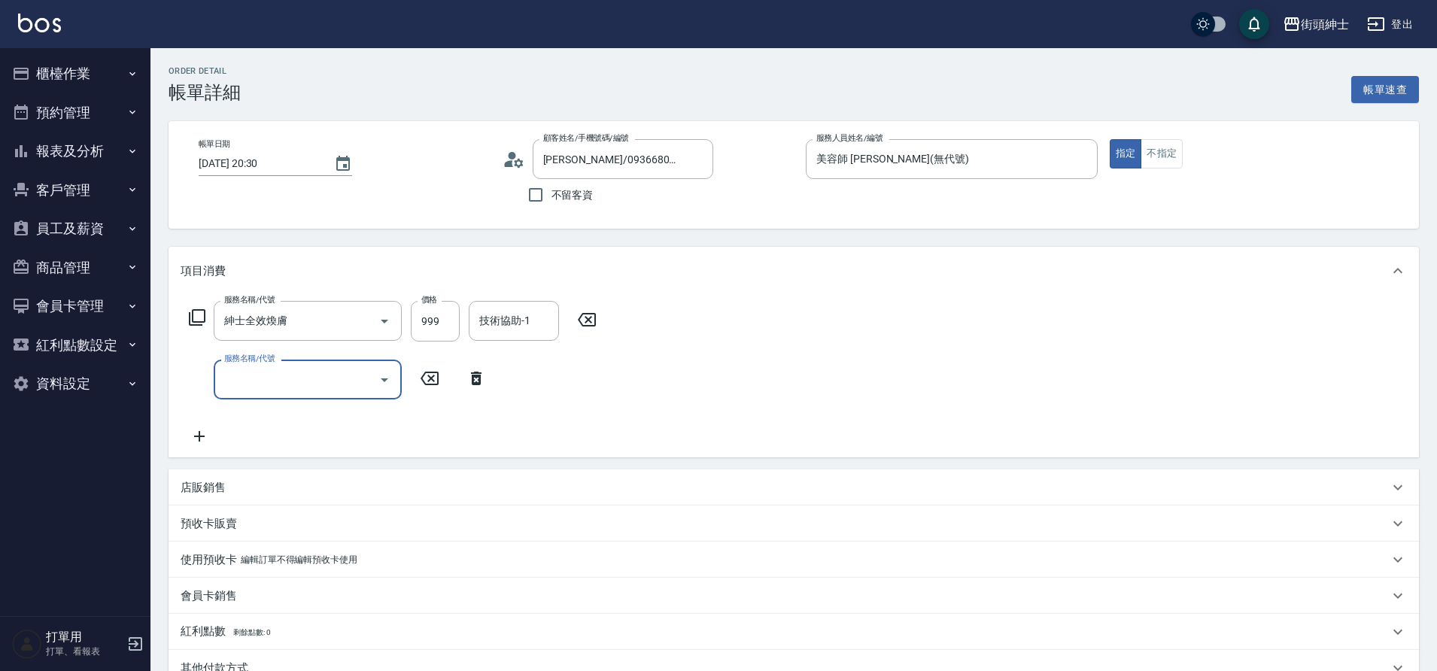
click at [272, 393] on div "服務名稱/代號" at bounding box center [308, 380] width 188 height 40
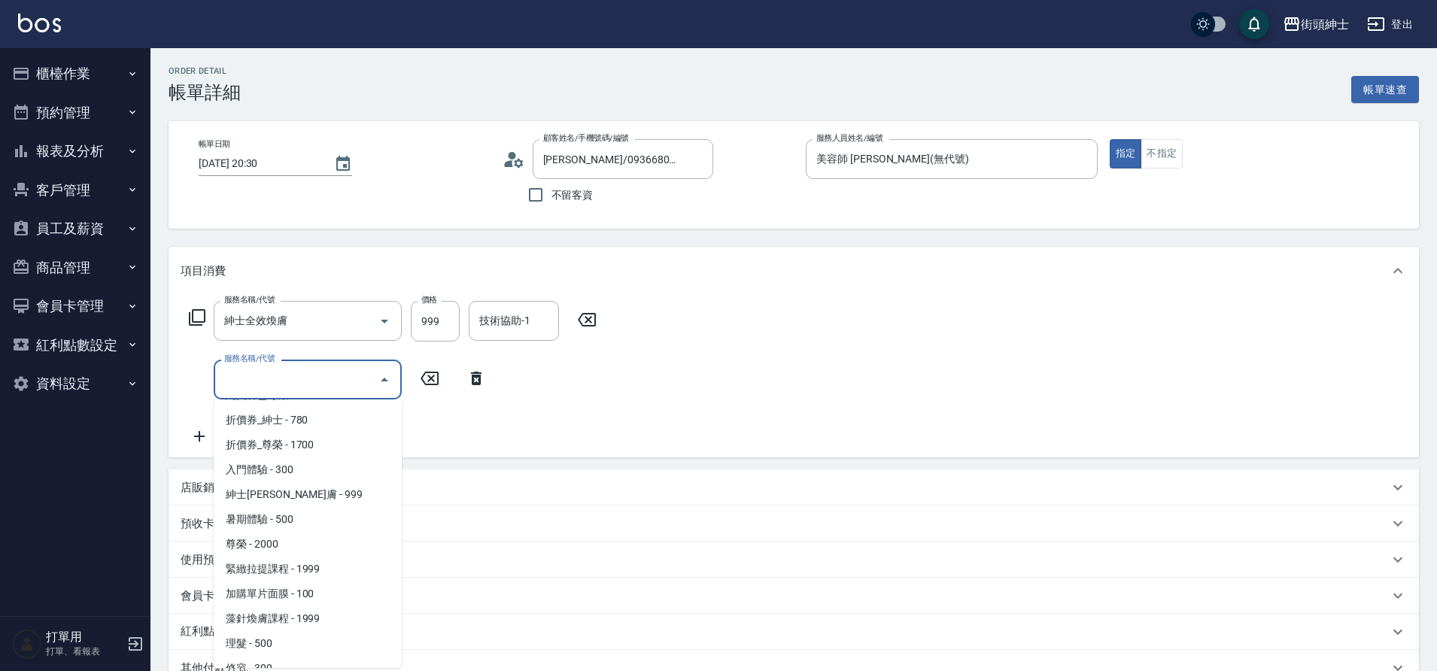
scroll to position [116, 0]
click at [270, 621] on span "修容 - 300" at bounding box center [308, 624] width 188 height 25
type input "修容(A03)"
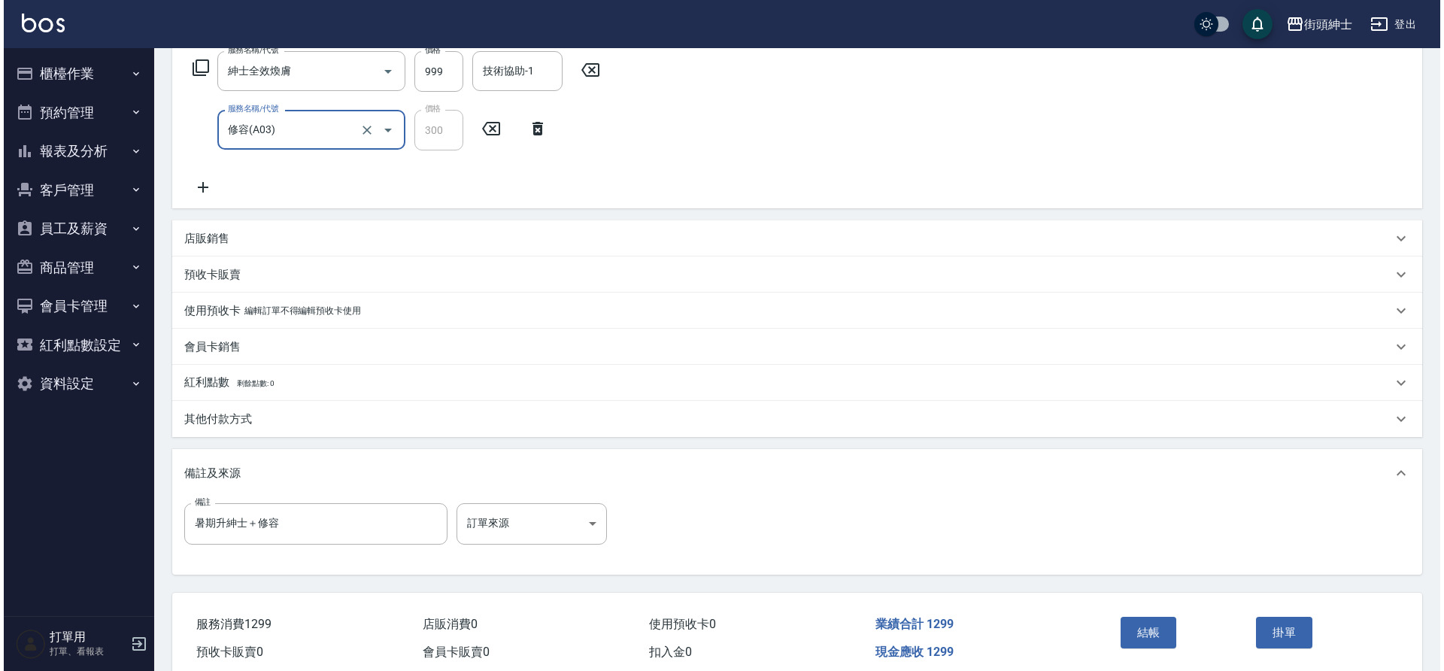
scroll to position [253, 0]
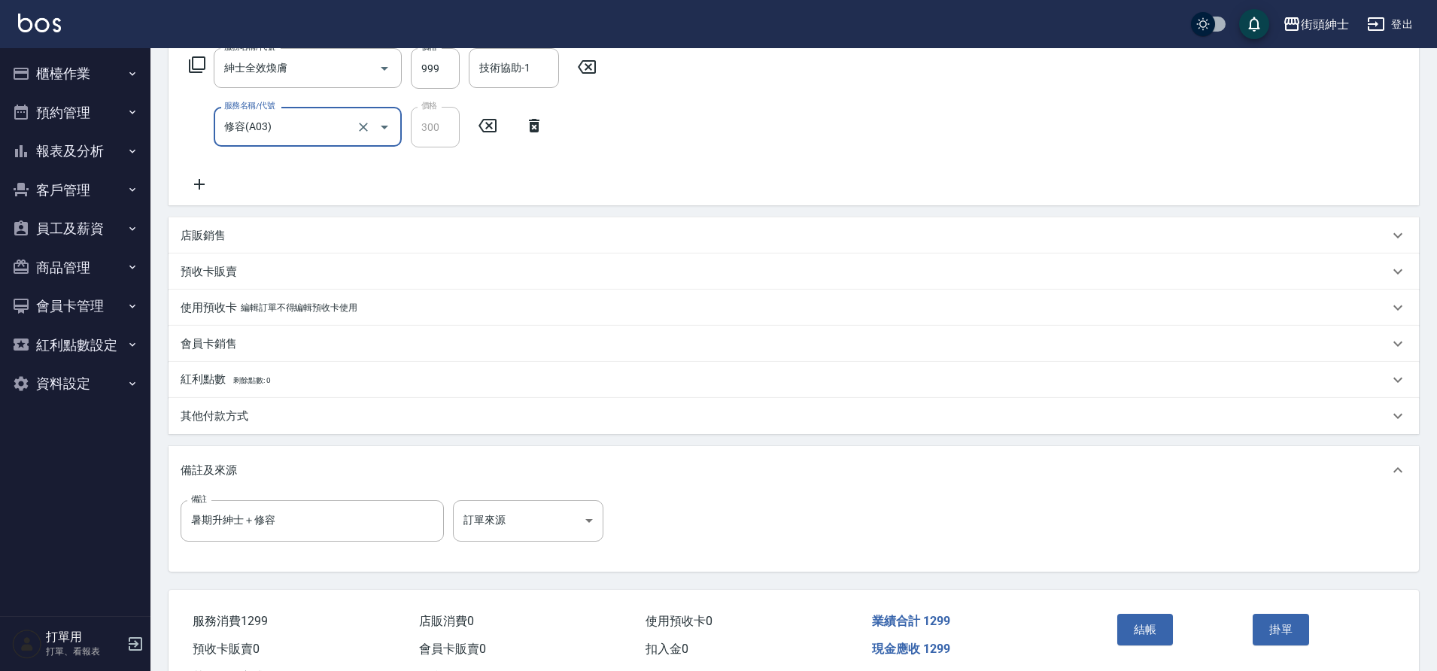
click at [1130, 625] on button "結帳" at bounding box center [1145, 630] width 56 height 32
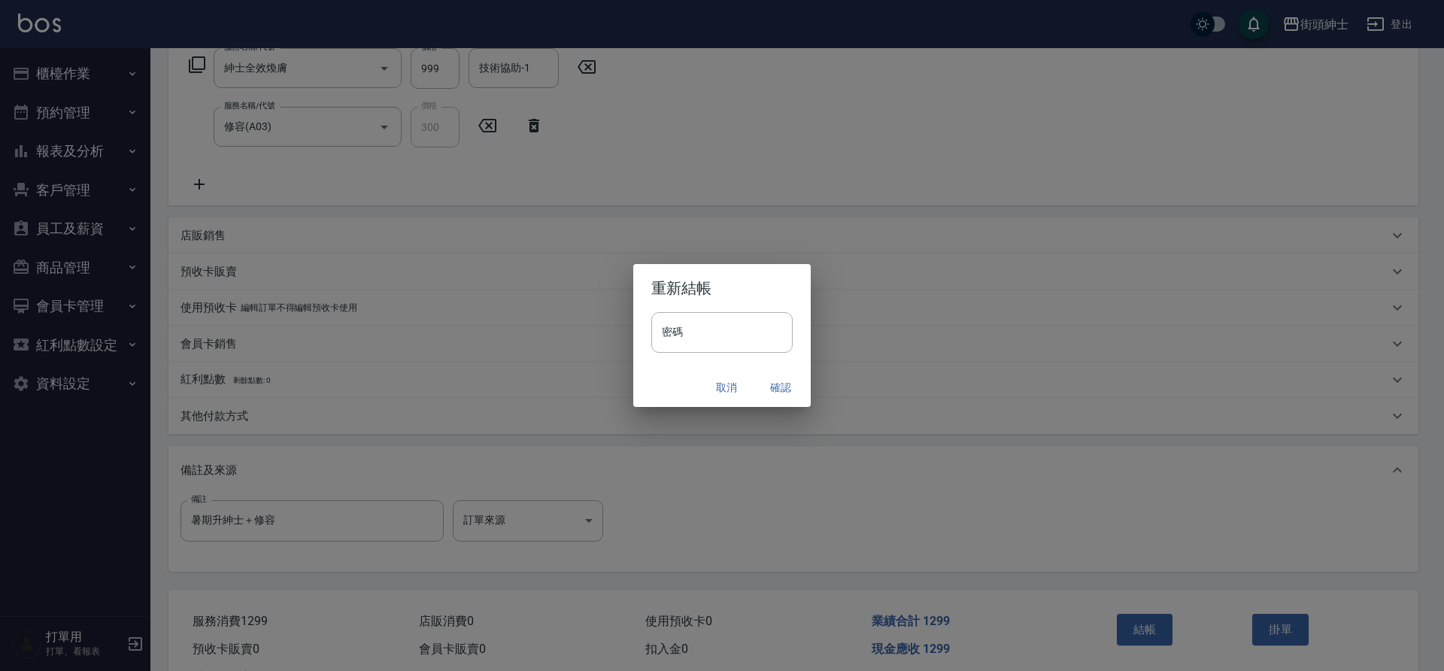
drag, startPoint x: 300, startPoint y: 510, endPoint x: 775, endPoint y: 389, distance: 489.9
click at [775, 389] on button "確認" at bounding box center [781, 388] width 48 height 28
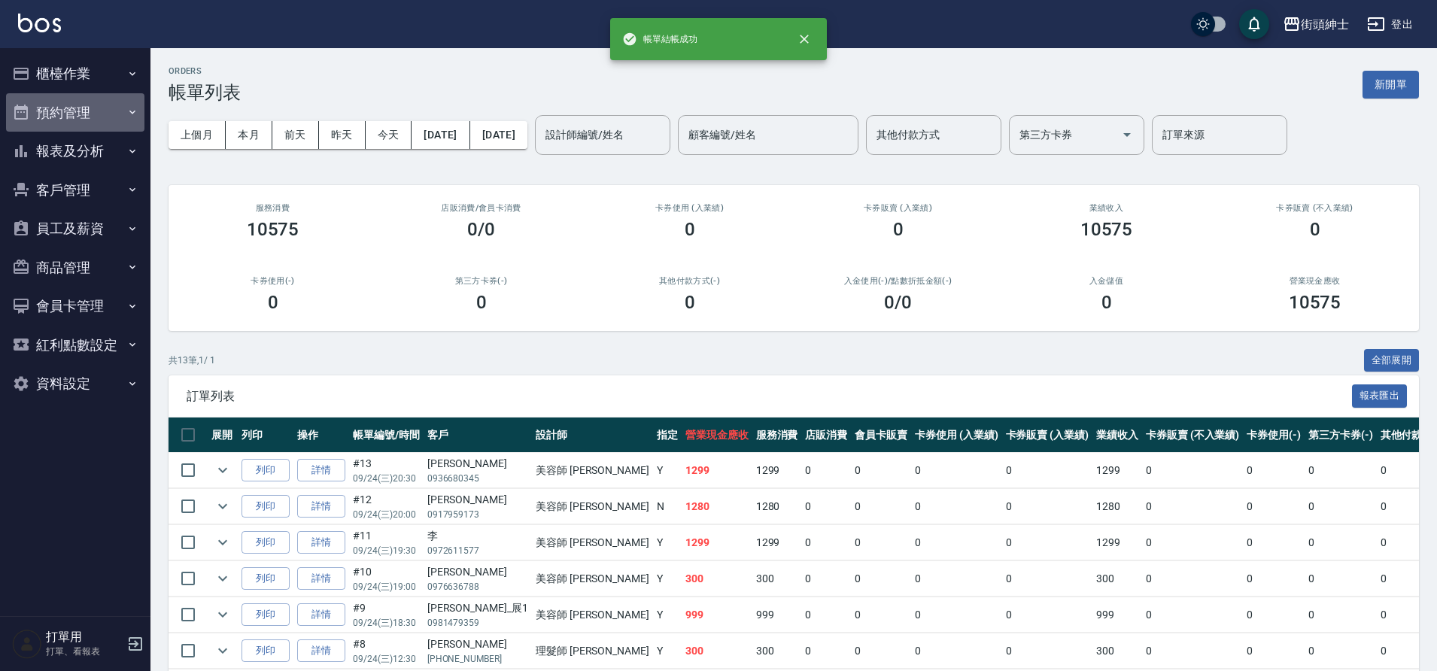
click at [85, 117] on button "預約管理" at bounding box center [75, 112] width 138 height 39
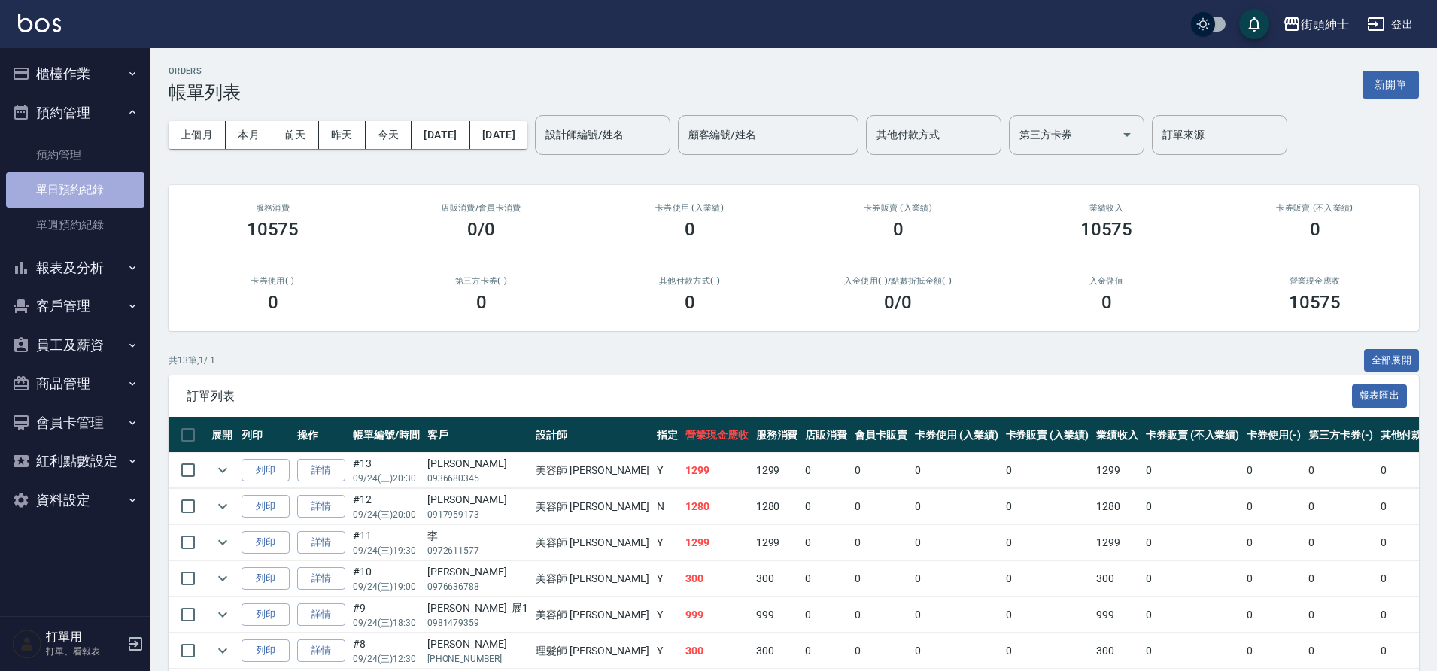
click at [75, 192] on link "單日預約紀錄" at bounding box center [75, 189] width 138 height 35
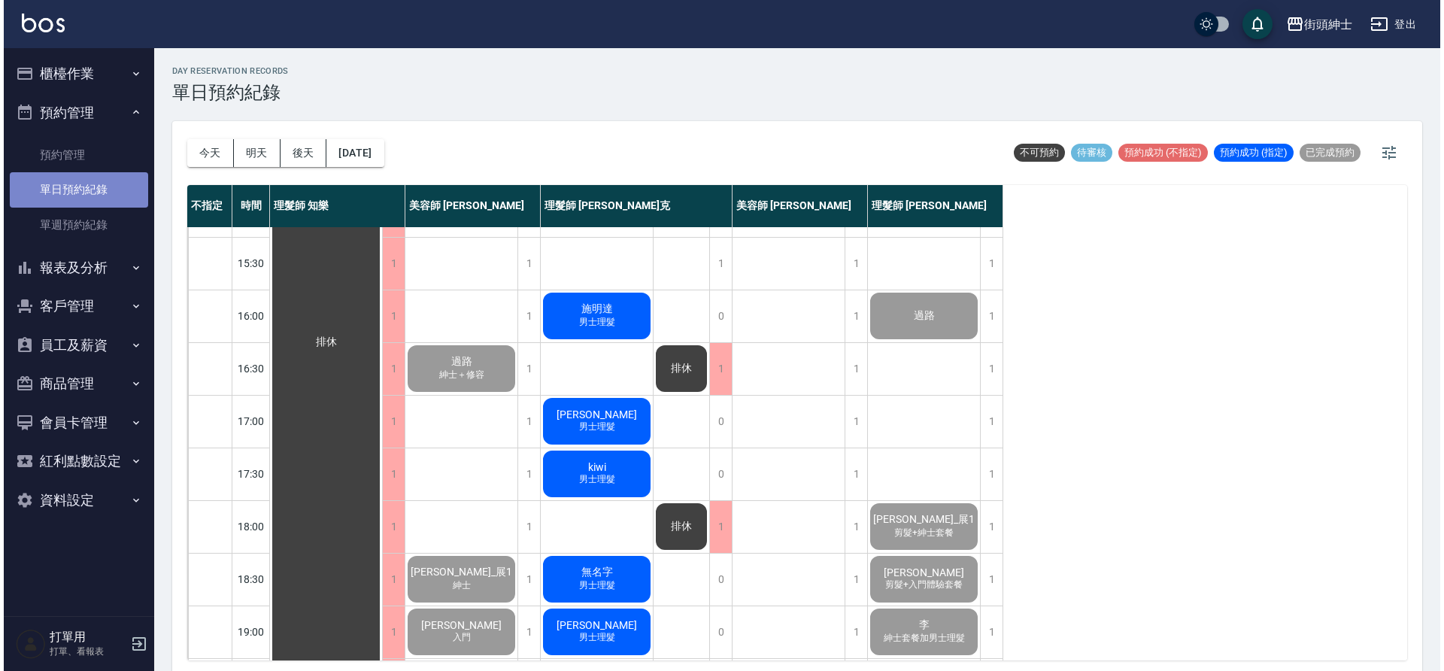
scroll to position [685, 0]
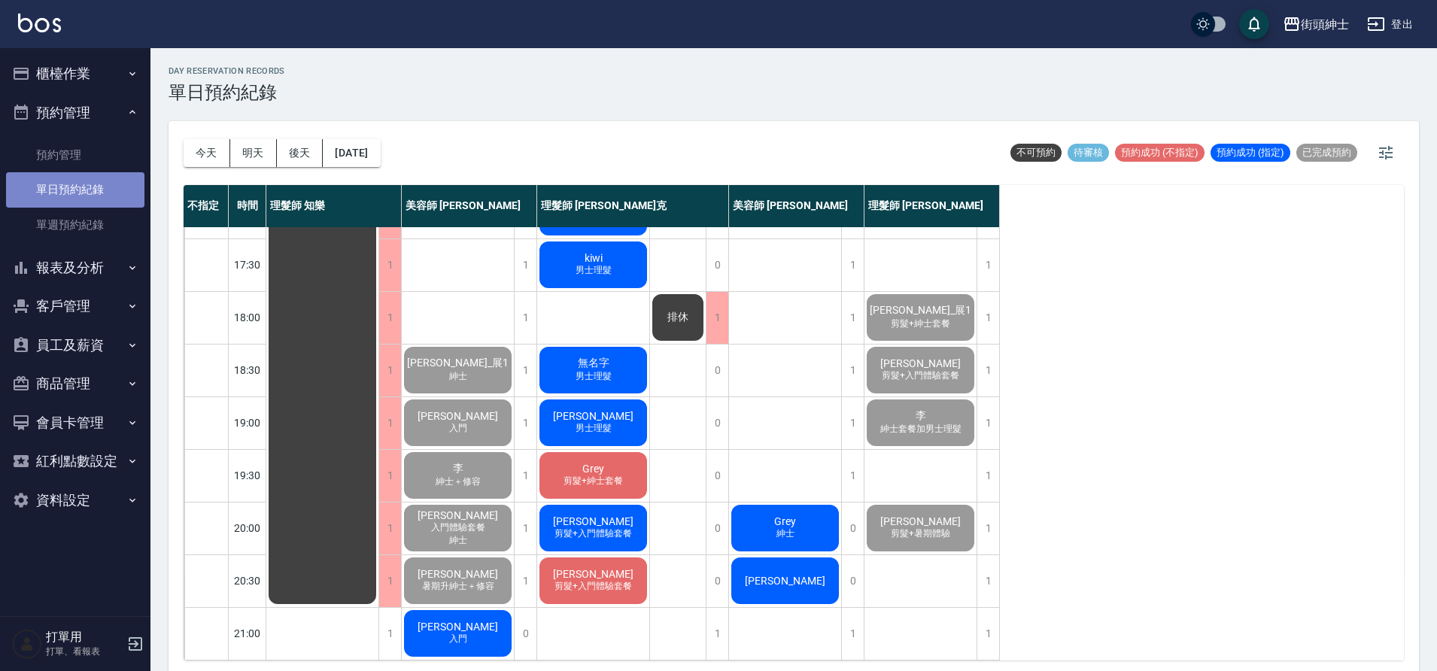
click at [486, 617] on div "林家葳 入門" at bounding box center [458, 633] width 112 height 51
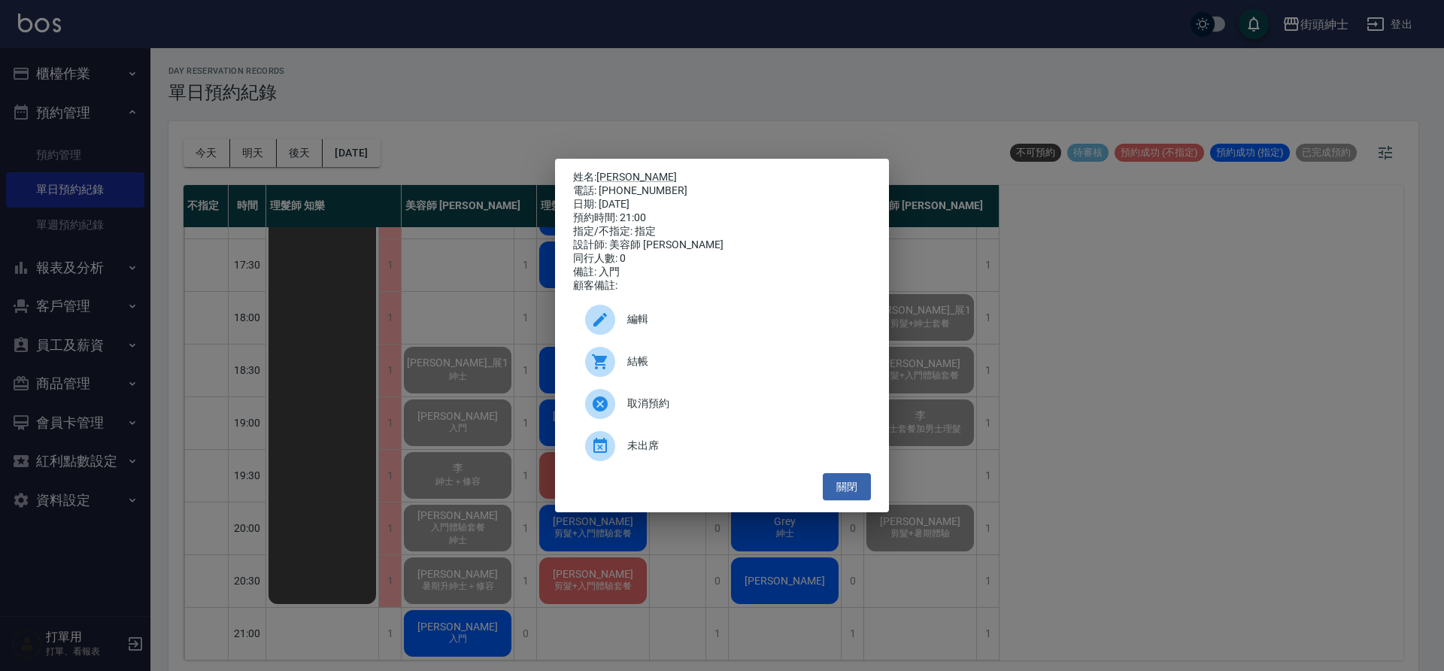
drag, startPoint x: 697, startPoint y: 378, endPoint x: 630, endPoint y: 367, distance: 68.5
click at [630, 367] on span "結帳" at bounding box center [743, 362] width 232 height 16
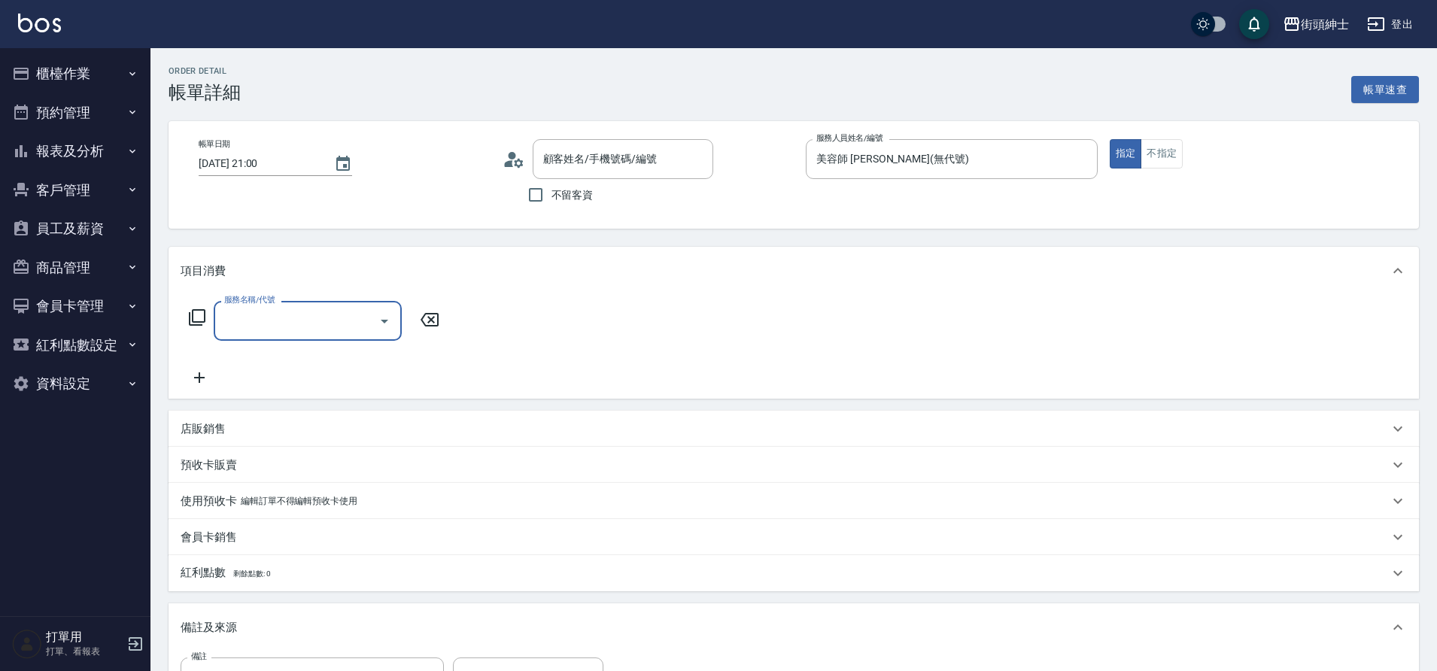
type input "[PERSON_NAME]/0925192656/null"
drag, startPoint x: 0, startPoint y: 0, endPoint x: 320, endPoint y: 312, distance: 447.4
click at [320, 312] on div "服務名稱/代號 服務名稱/代號" at bounding box center [794, 347] width 1250 height 104
click at [329, 311] on input "服務名稱/代號" at bounding box center [296, 321] width 152 height 26
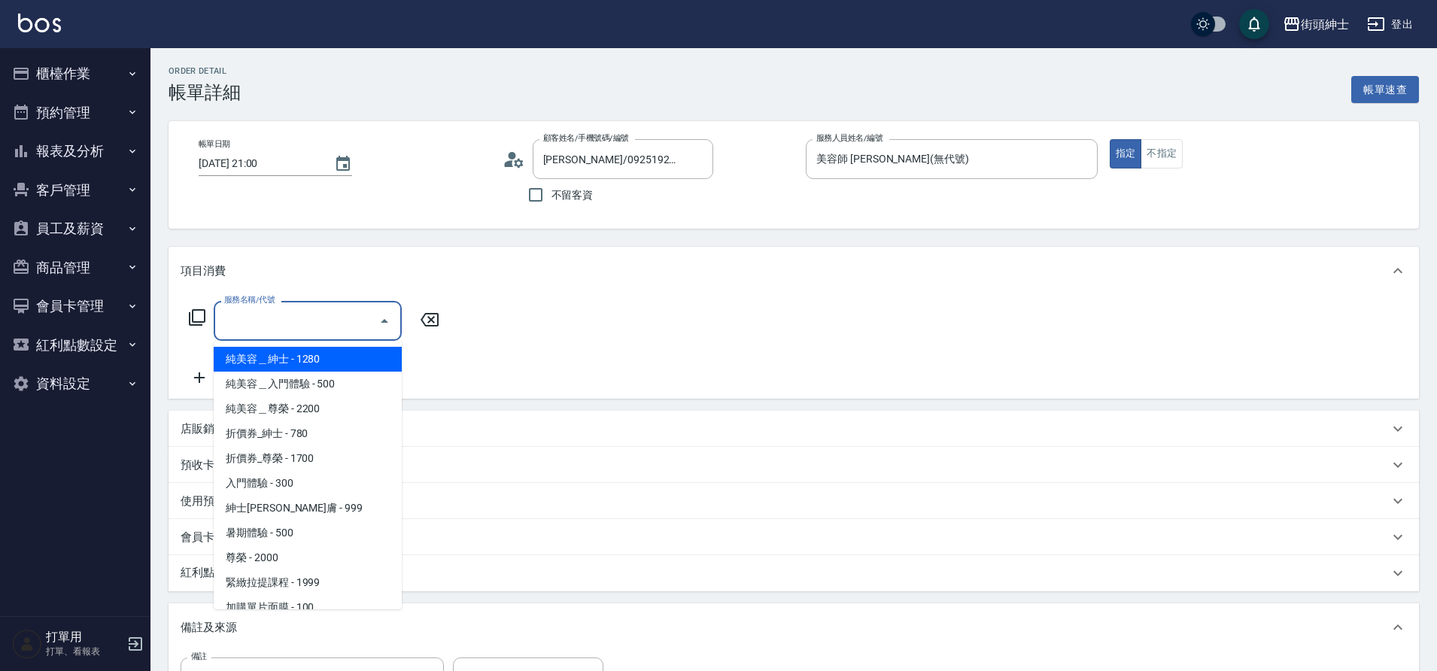
click at [291, 486] on span "入門體驗 - 300" at bounding box center [308, 483] width 188 height 25
type input "入門體驗"
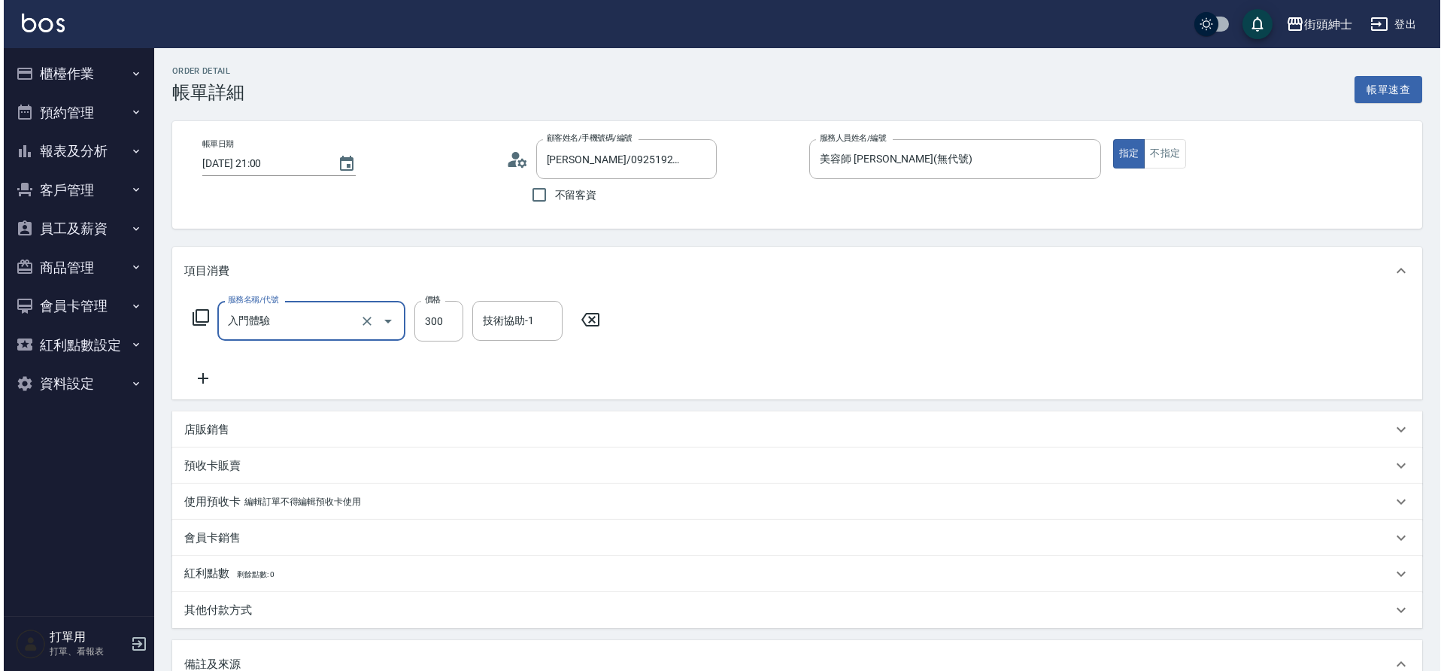
scroll to position [257, 0]
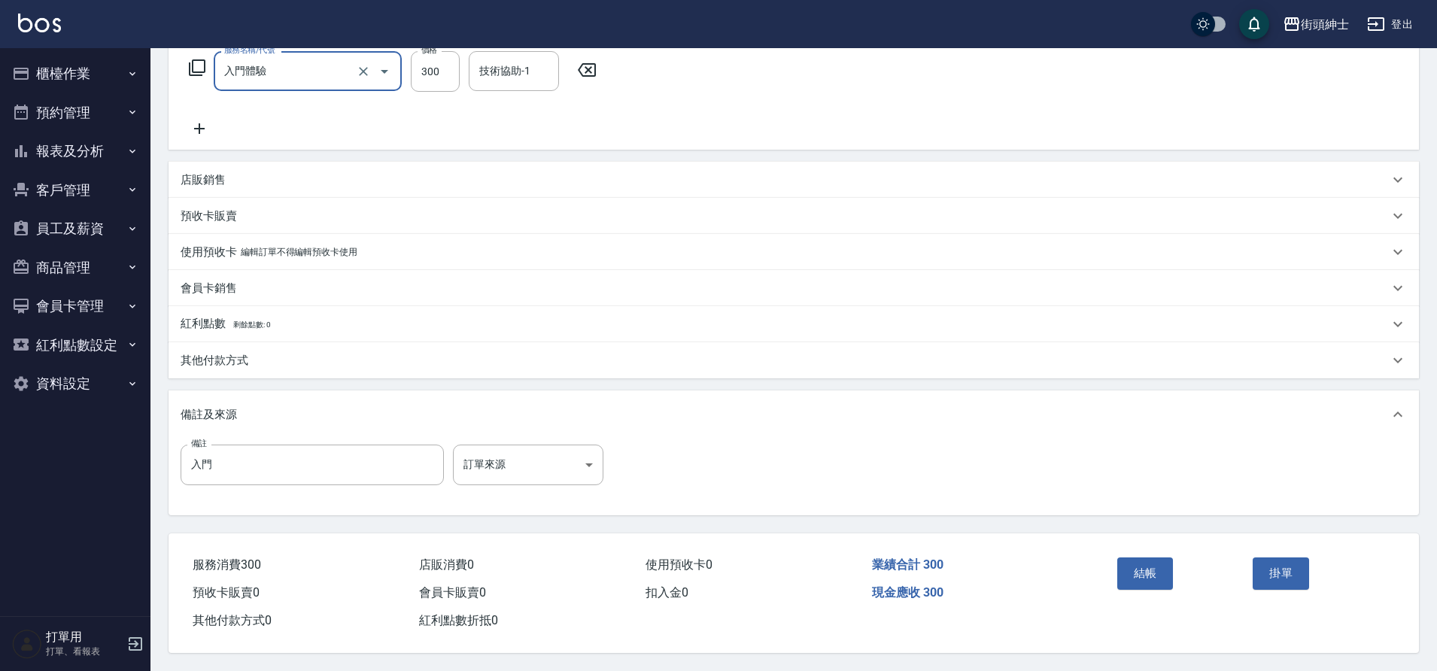
click at [1165, 575] on button "結帳" at bounding box center [1145, 573] width 56 height 32
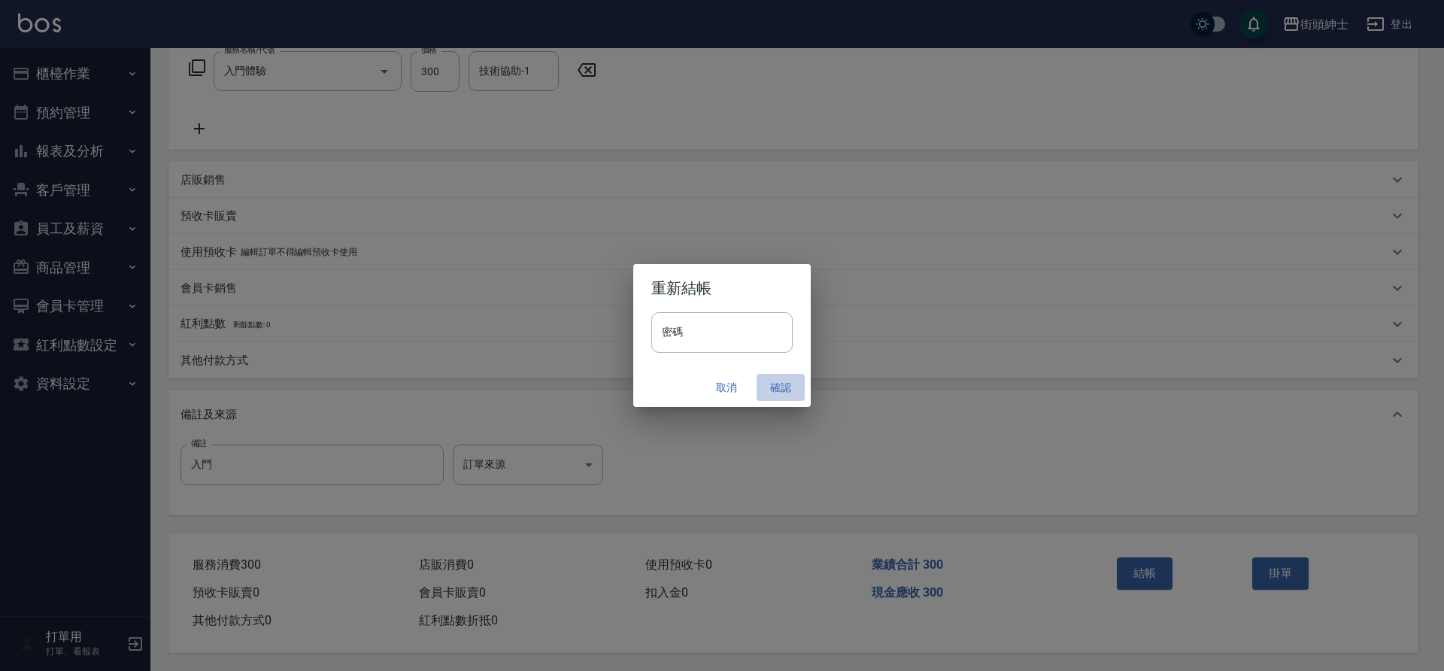
drag, startPoint x: 320, startPoint y: 312, endPoint x: 775, endPoint y: 379, distance: 459.3
click at [775, 379] on button "確認" at bounding box center [781, 388] width 48 height 28
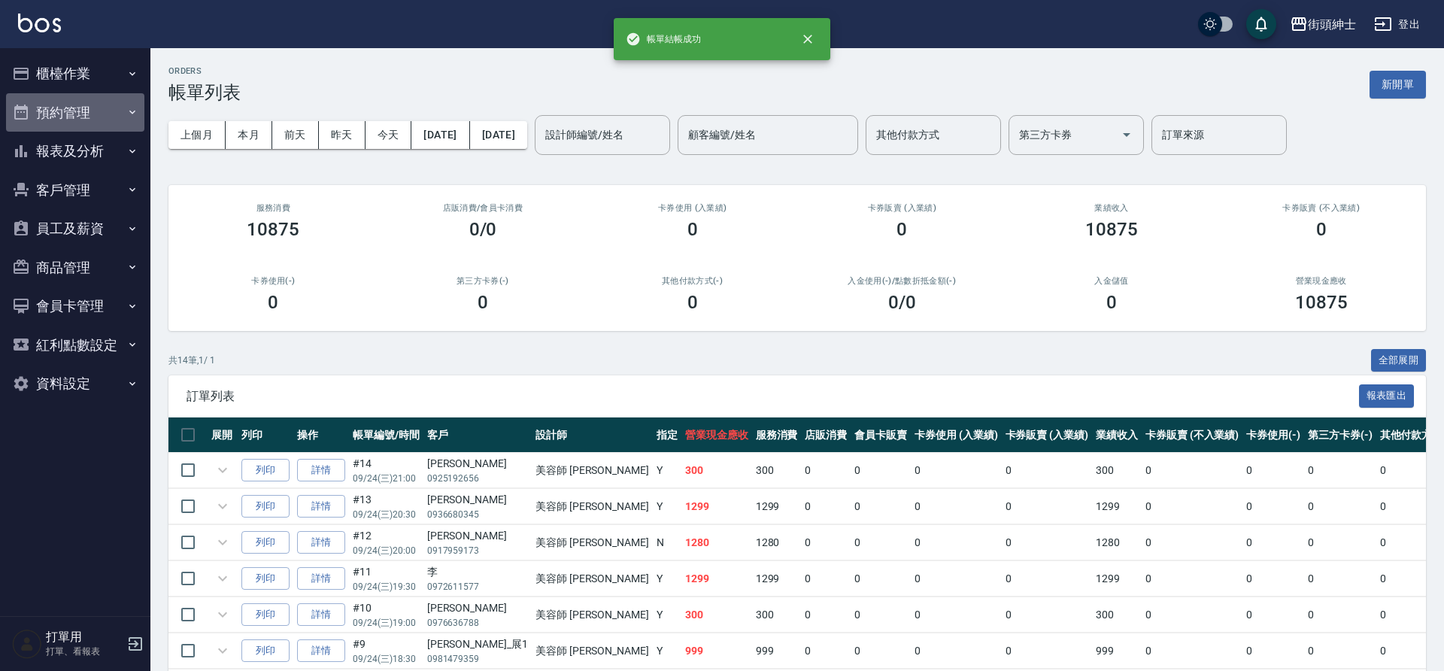
click at [84, 117] on button "預約管理" at bounding box center [75, 112] width 138 height 39
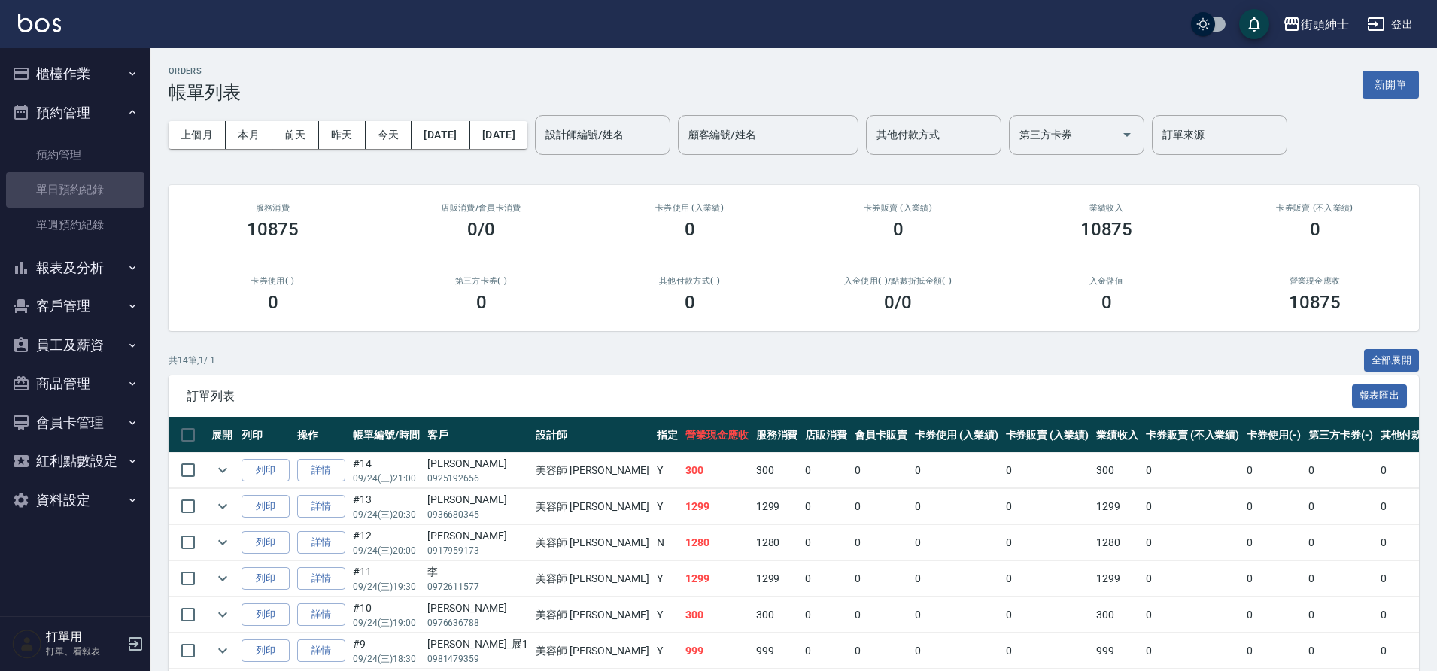
click at [104, 194] on link "單日預約紀錄" at bounding box center [75, 189] width 138 height 35
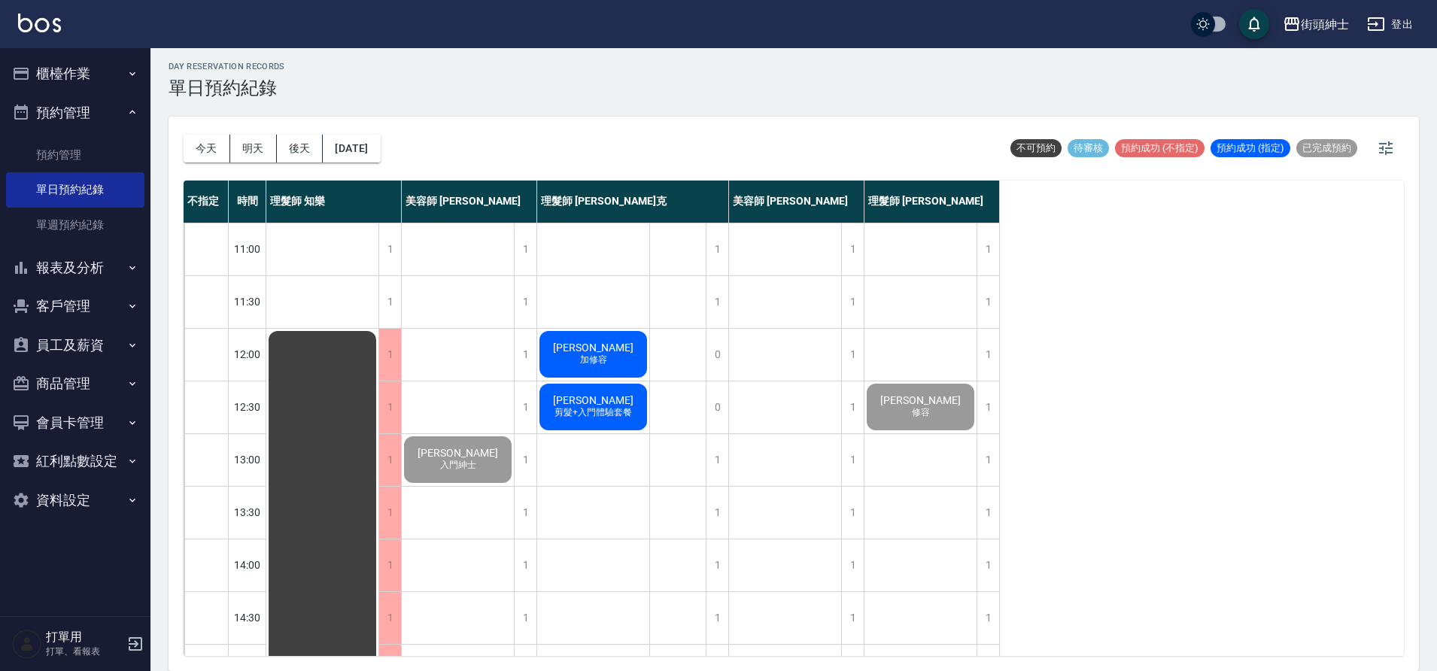
drag, startPoint x: 775, startPoint y: 379, endPoint x: 599, endPoint y: 351, distance: 178.3
click at [599, 351] on span "[PERSON_NAME]" at bounding box center [593, 348] width 87 height 12
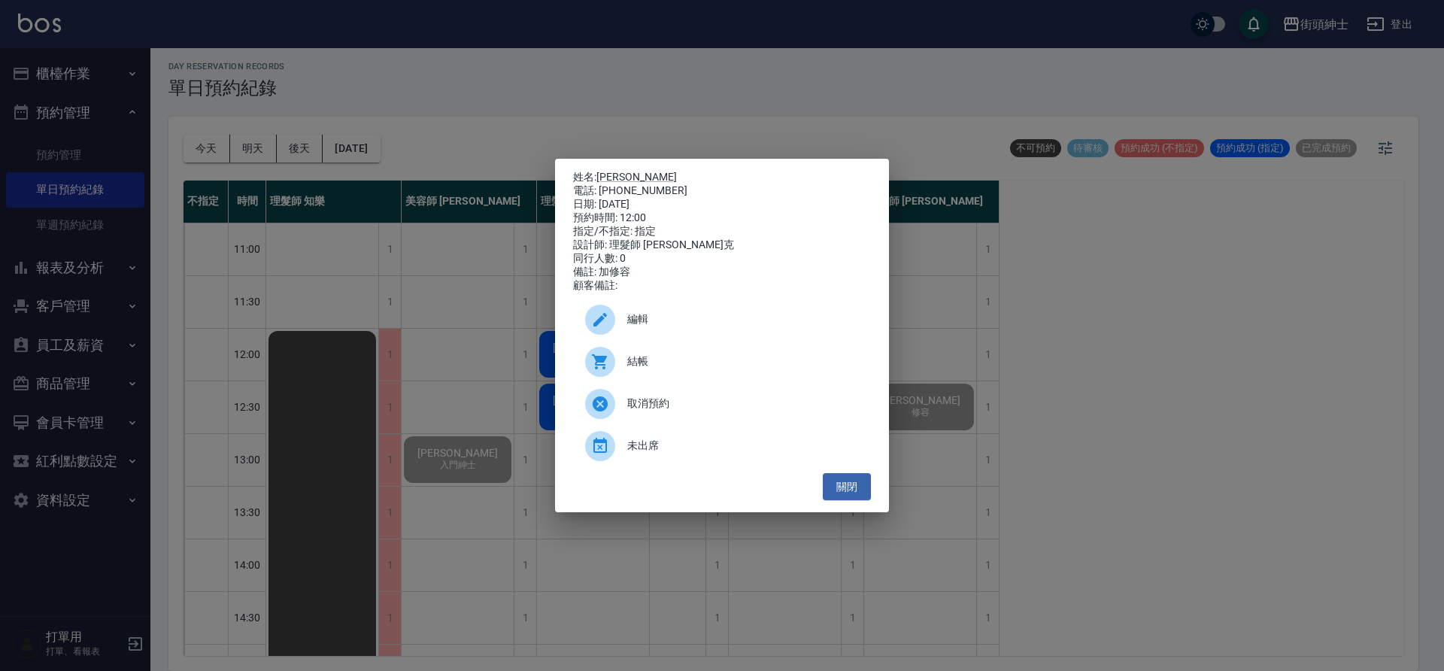
drag, startPoint x: 599, startPoint y: 351, endPoint x: 709, endPoint y: 357, distance: 110.8
click at [709, 357] on div "結帳" at bounding box center [722, 362] width 298 height 42
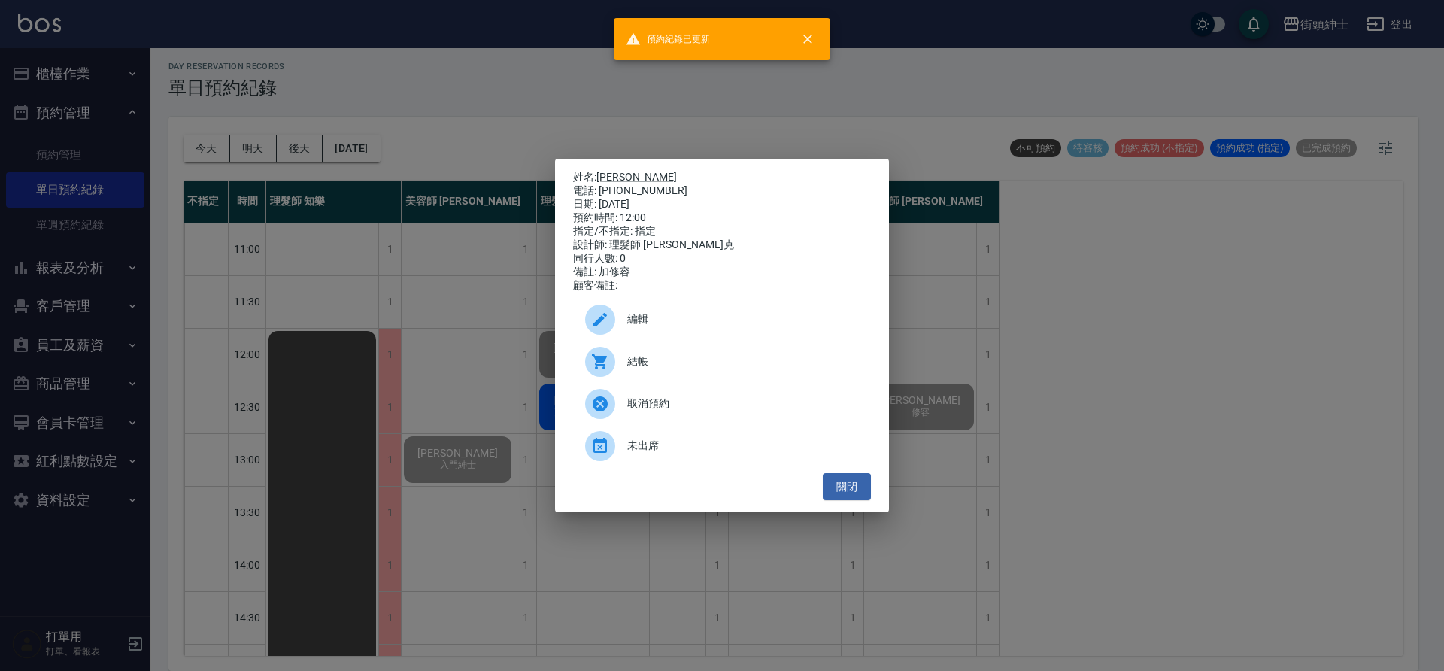
drag, startPoint x: 859, startPoint y: 489, endPoint x: 780, endPoint y: 440, distance: 92.9
click at [859, 488] on button "關閉" at bounding box center [847, 487] width 48 height 28
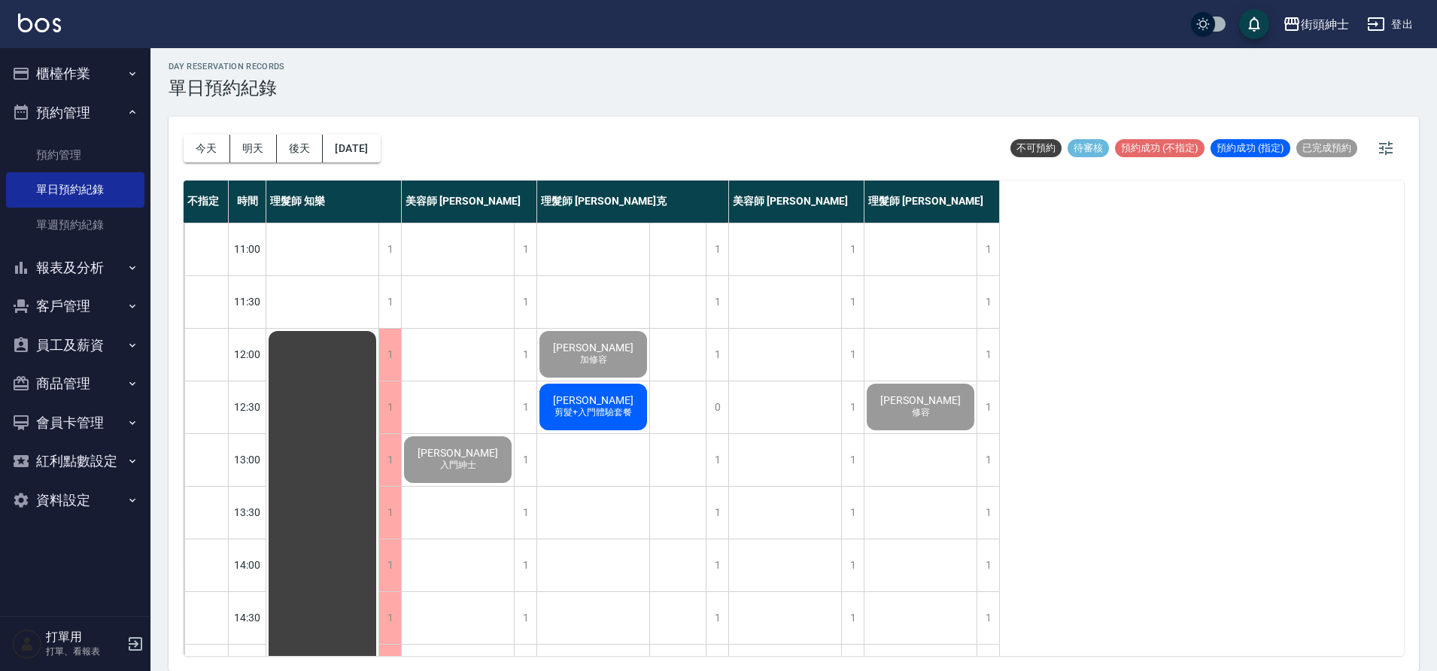
click at [631, 408] on span "剪髮+入門體驗套餐" at bounding box center [593, 412] width 84 height 13
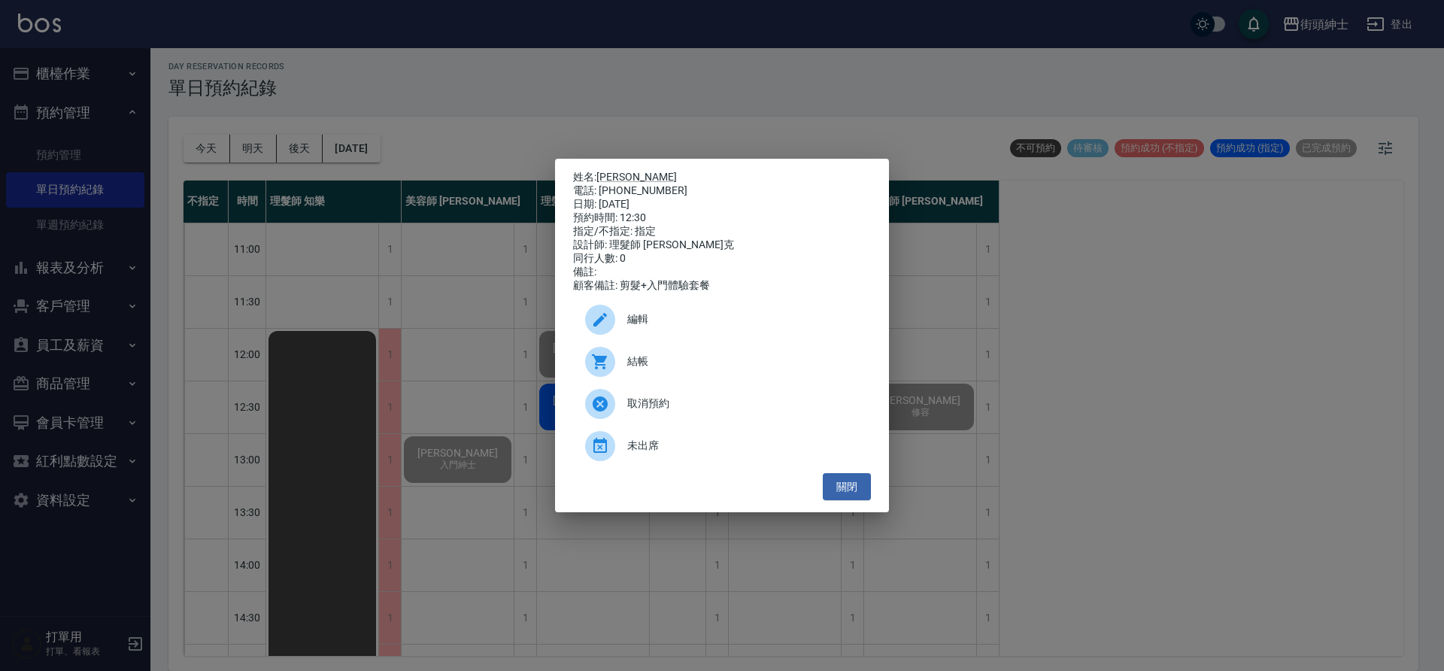
click at [697, 369] on span "結帳" at bounding box center [743, 362] width 232 height 16
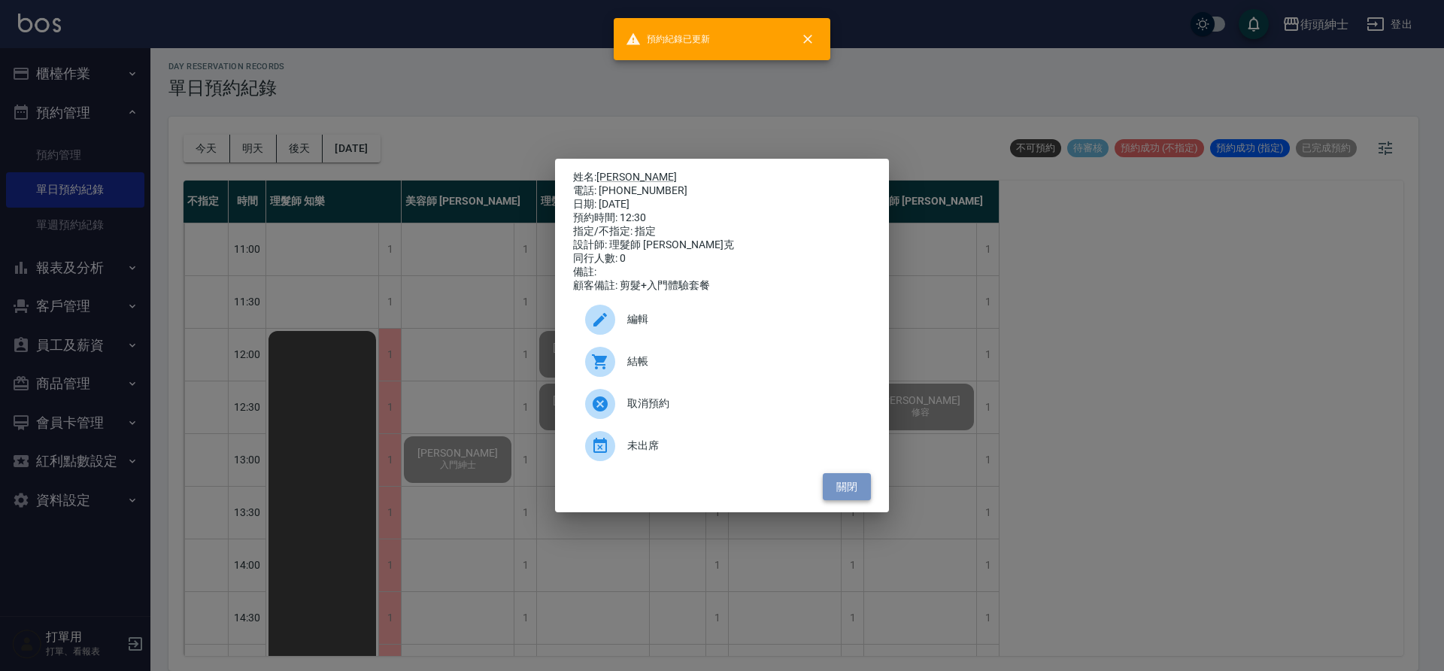
click at [844, 495] on button "關閉" at bounding box center [847, 487] width 48 height 28
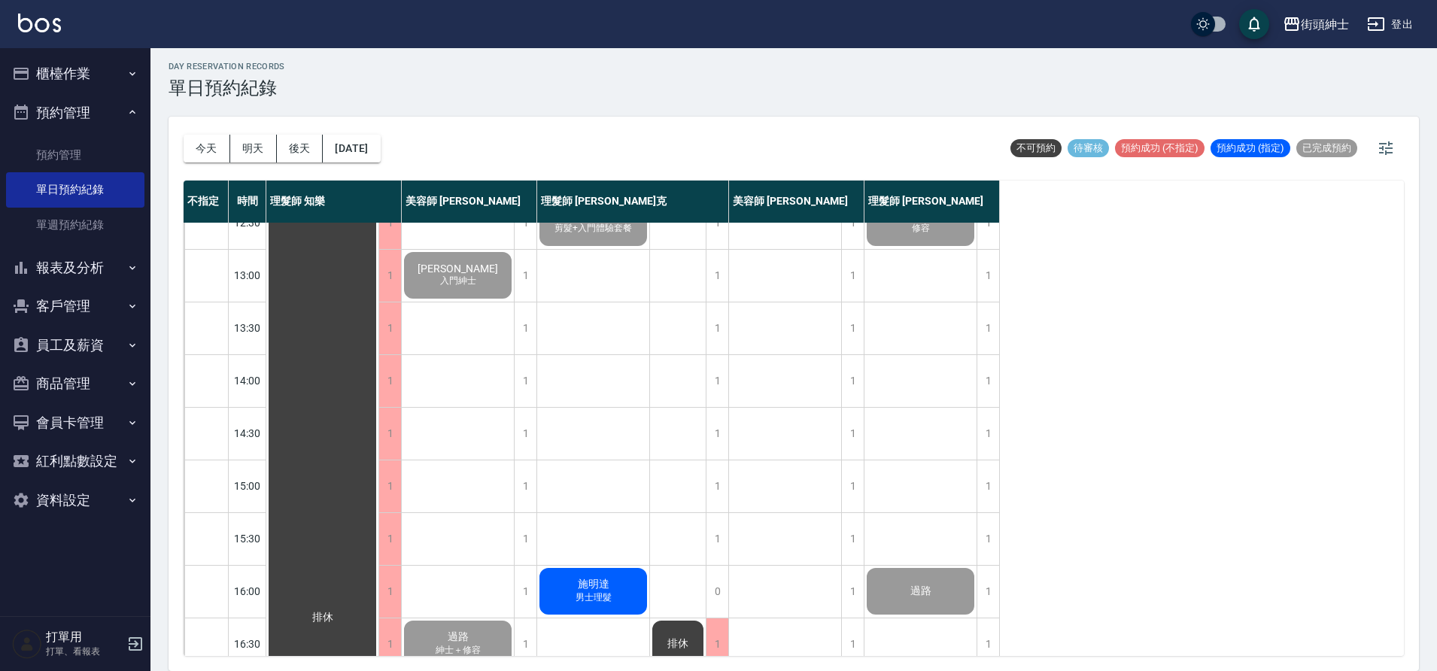
scroll to position [476, 0]
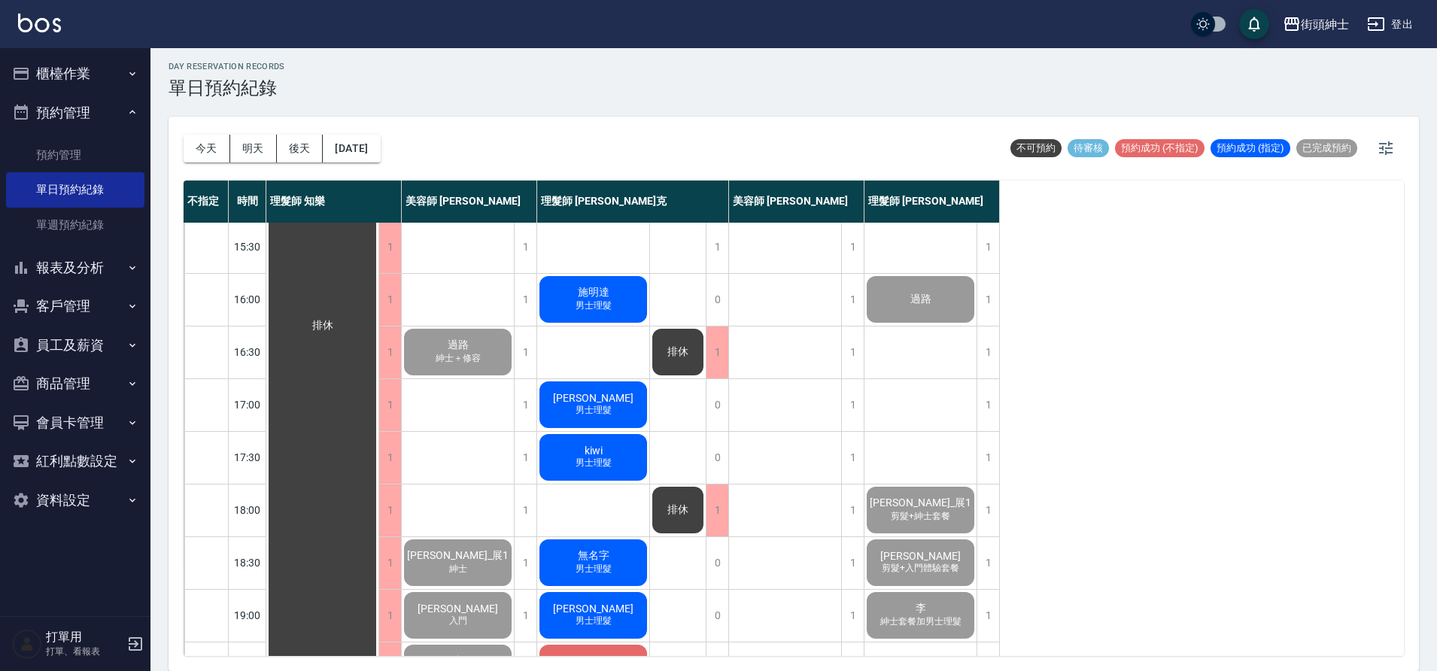
click at [600, 294] on span "施明達" at bounding box center [594, 293] width 38 height 14
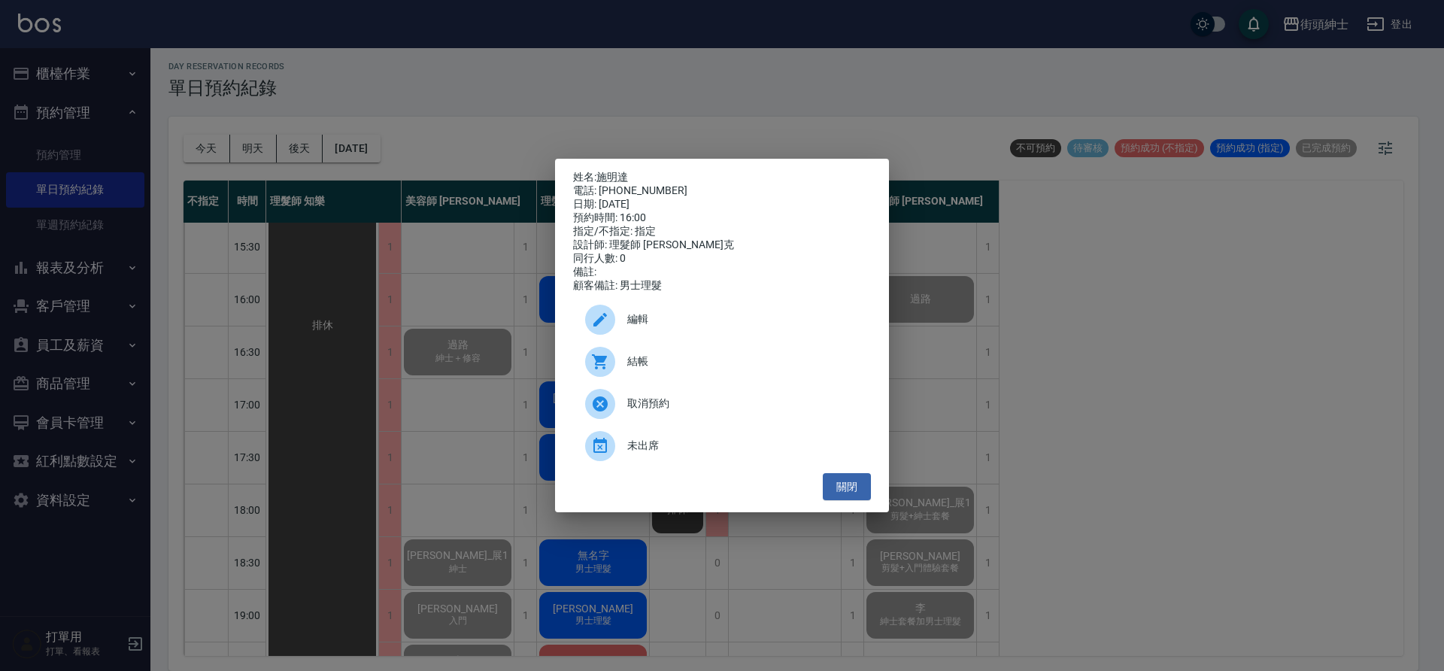
click at [697, 358] on div "結帳" at bounding box center [722, 362] width 298 height 42
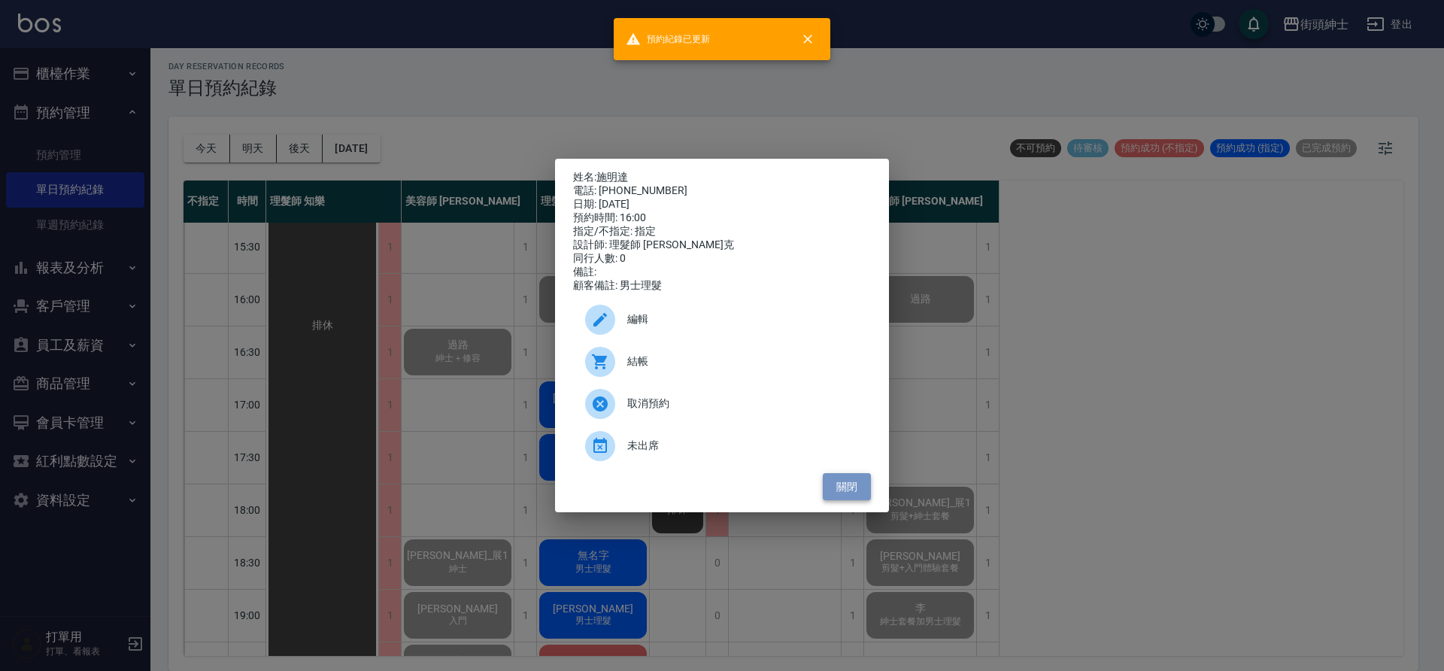
click at [858, 484] on button "關閉" at bounding box center [847, 487] width 48 height 28
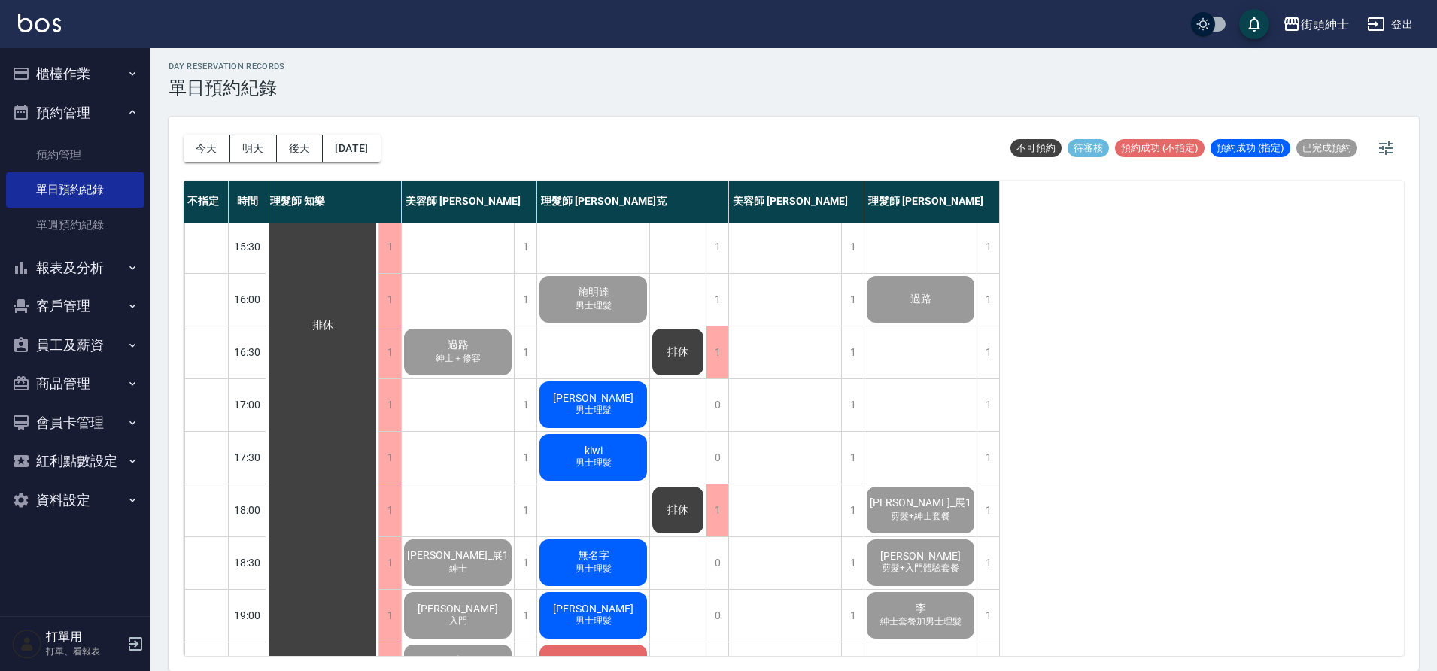
click at [584, 418] on div "[PERSON_NAME] 男士理髮" at bounding box center [593, 404] width 112 height 51
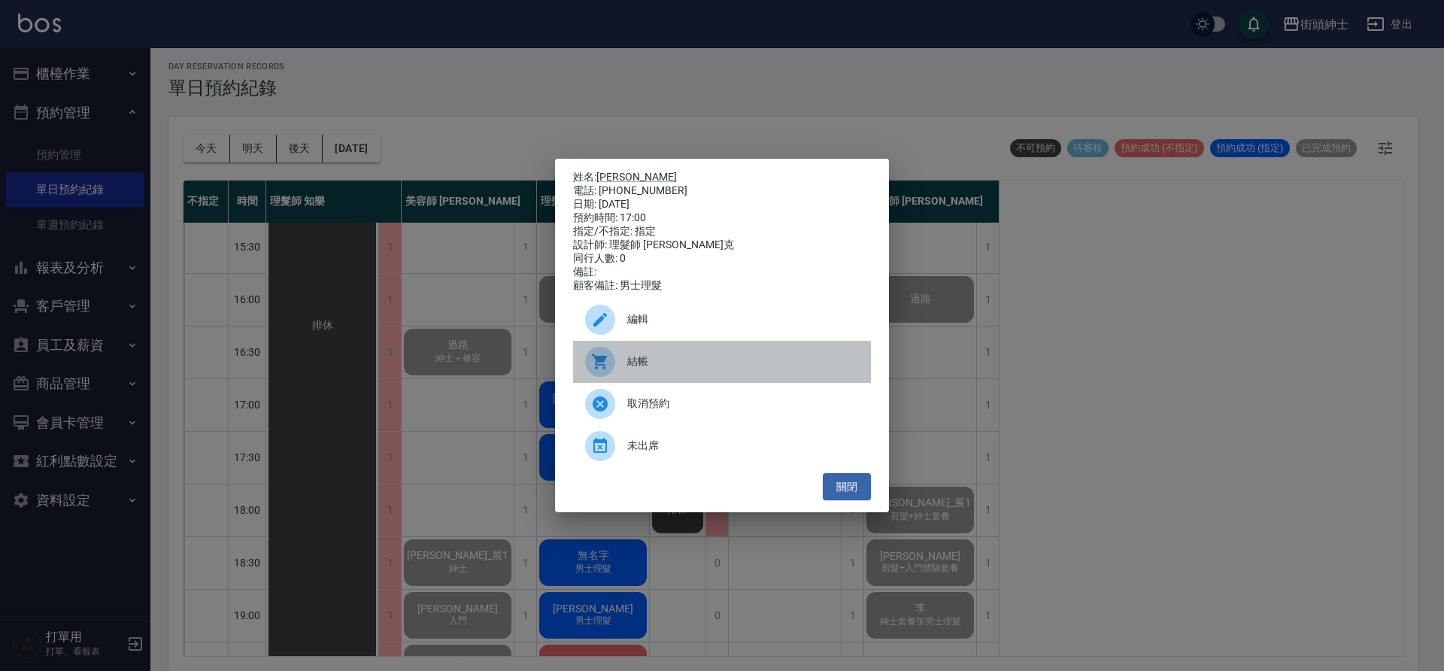
click at [683, 381] on div "結帳" at bounding box center [722, 362] width 298 height 42
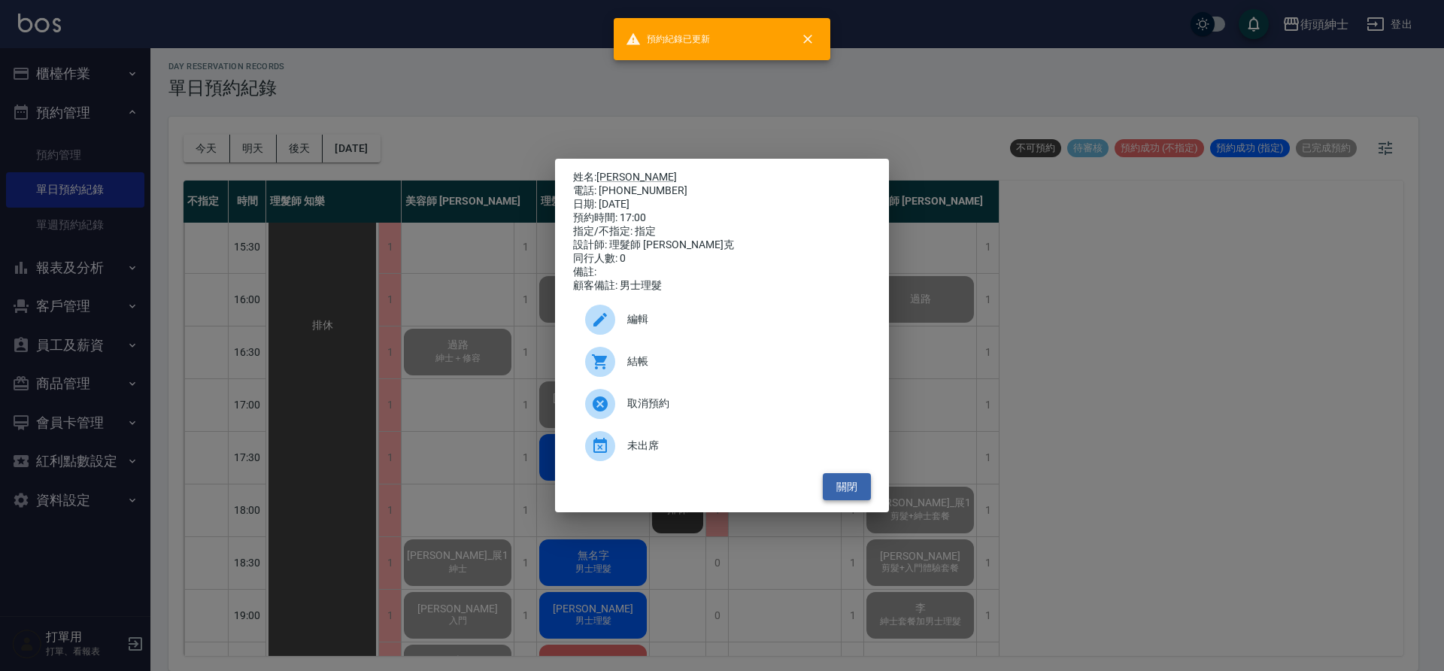
click at [848, 498] on button "關閉" at bounding box center [847, 487] width 48 height 28
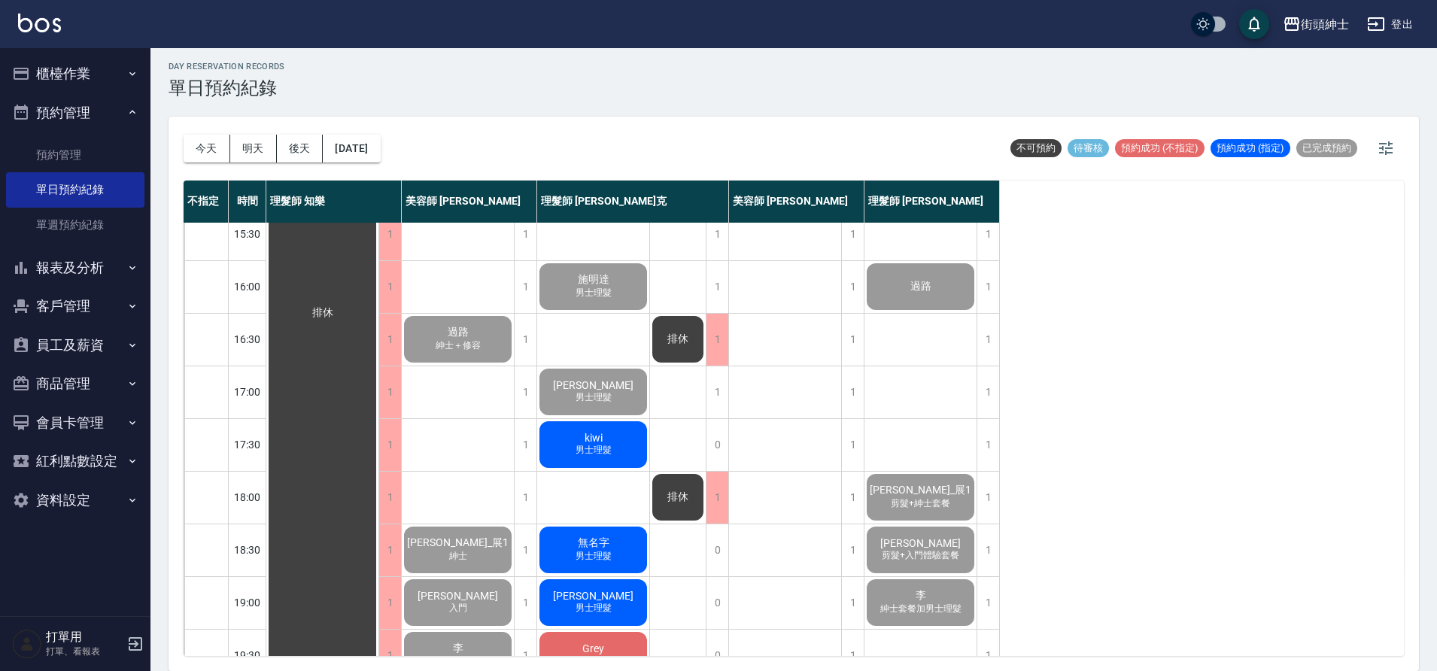
scroll to position [500, 0]
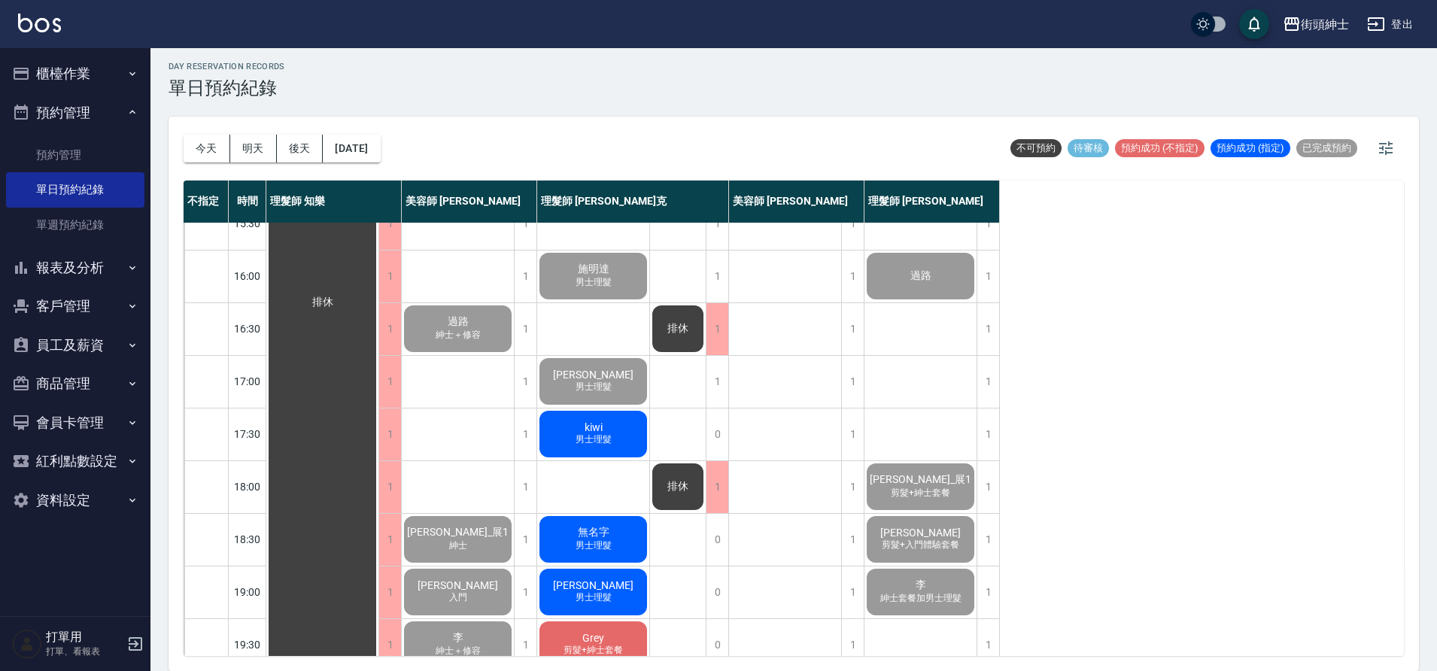
click at [600, 428] on span "kiwi" at bounding box center [594, 427] width 24 height 12
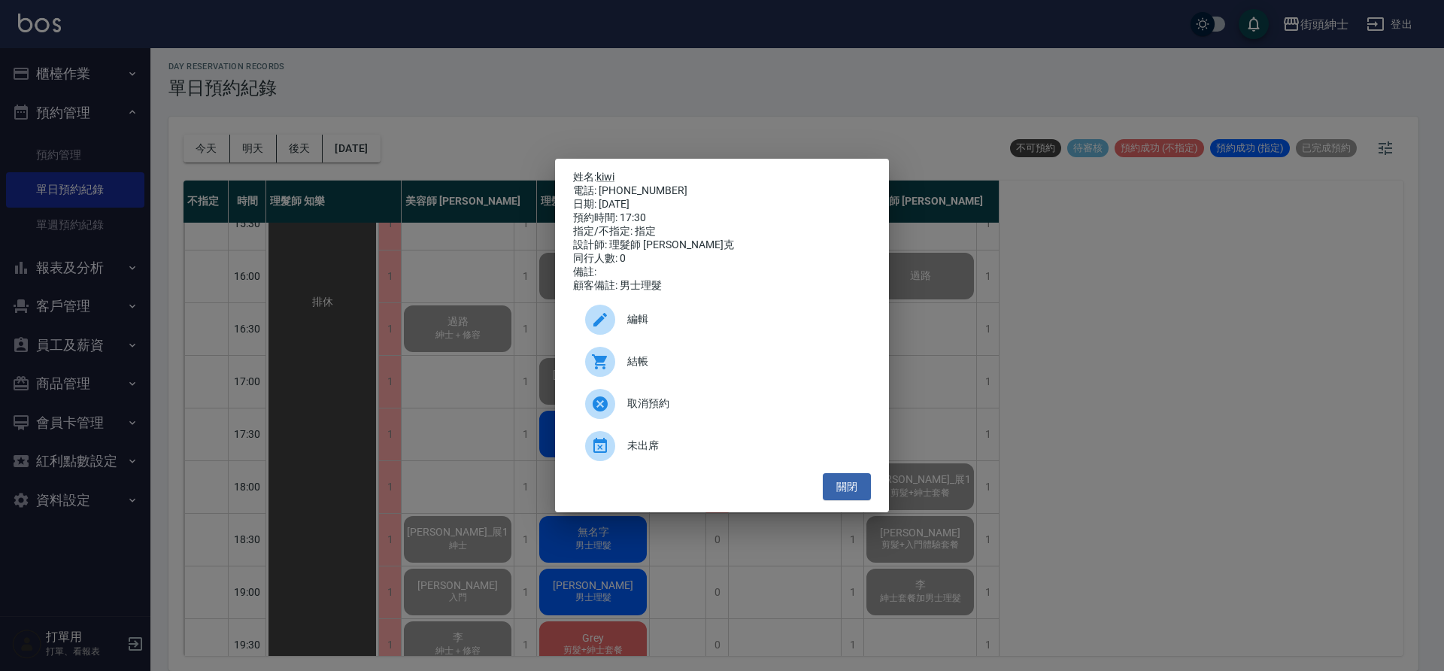
click at [676, 368] on span "結帳" at bounding box center [743, 362] width 232 height 16
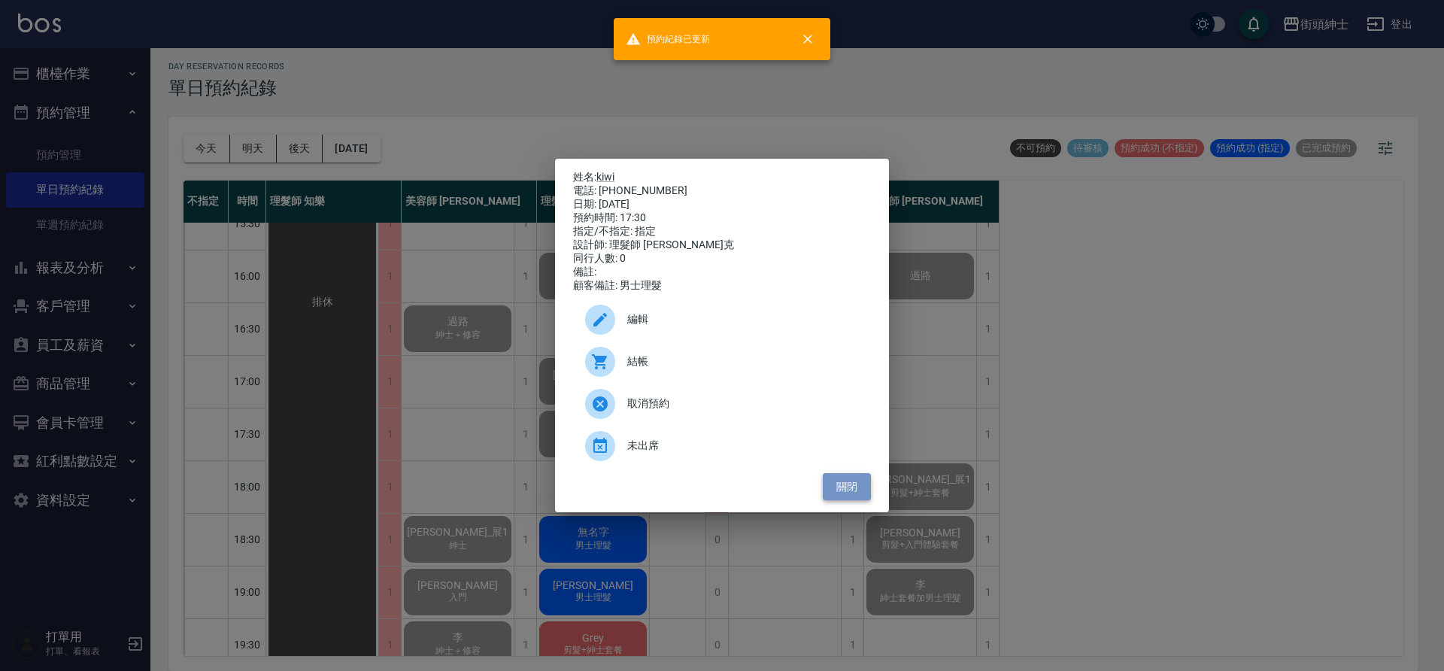
click at [866, 485] on button "關閉" at bounding box center [847, 487] width 48 height 28
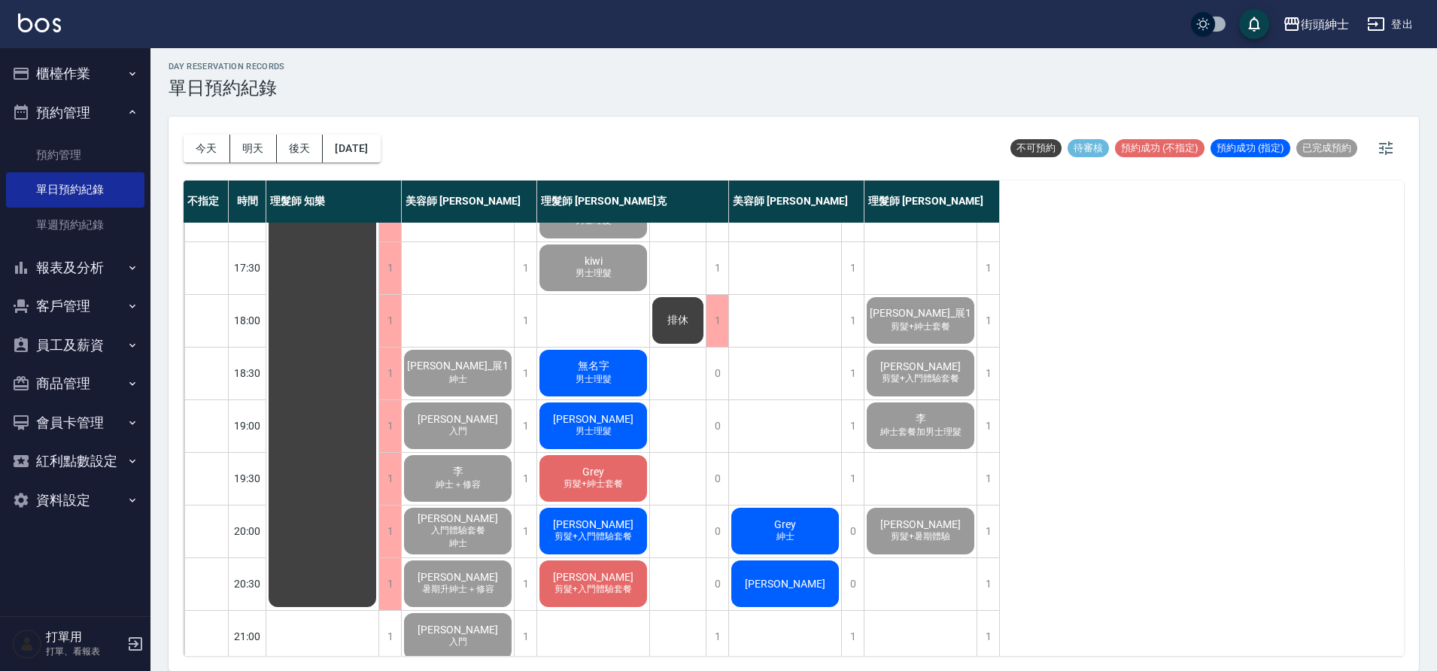
scroll to position [685, 0]
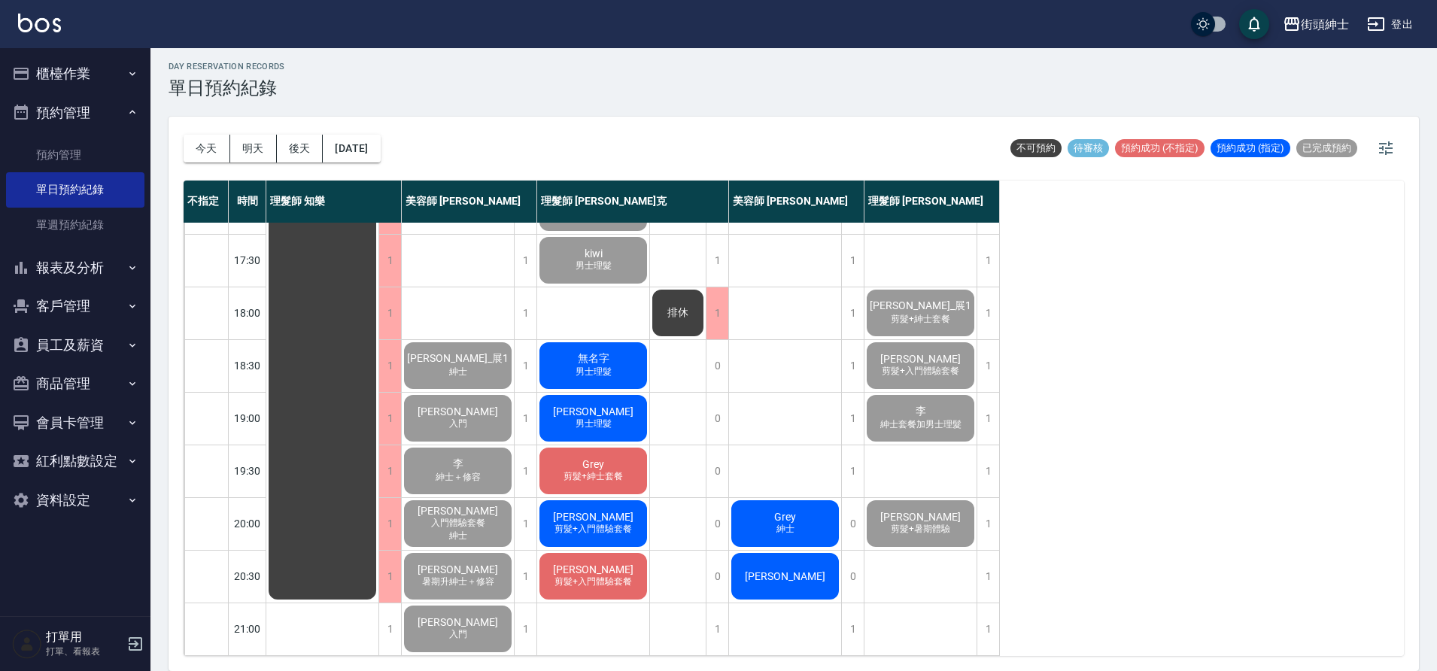
click at [619, 348] on div "無名字 男士理髮" at bounding box center [593, 365] width 112 height 51
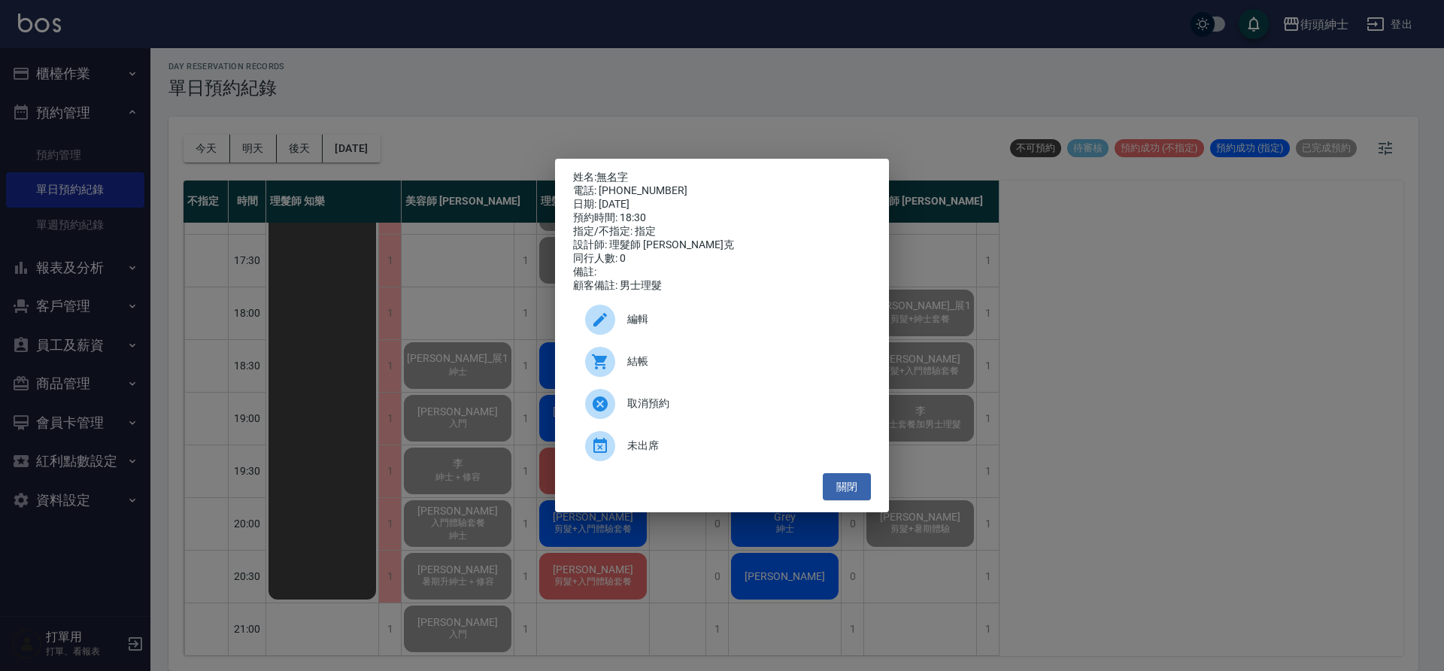
click at [701, 369] on span "結帳" at bounding box center [743, 362] width 232 height 16
click at [868, 490] on button "關閉" at bounding box center [847, 487] width 48 height 28
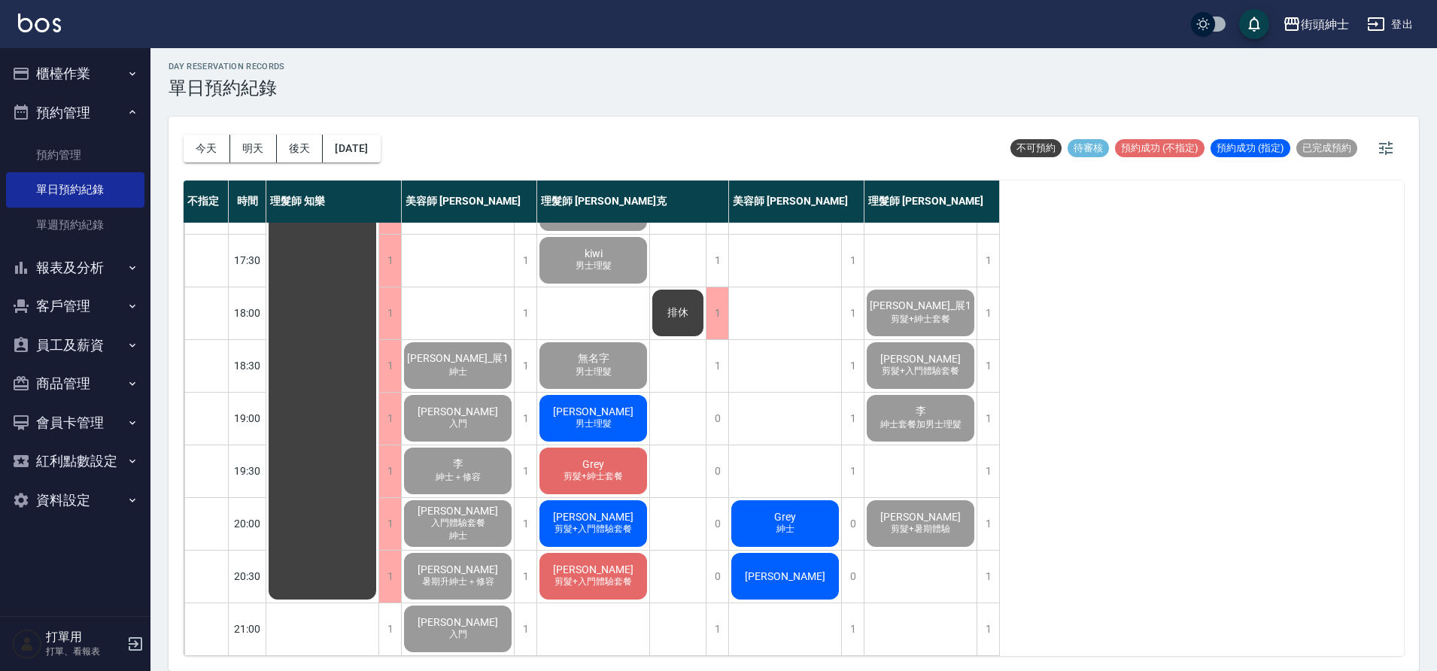
click at [624, 406] on div "[PERSON_NAME] 男士理髮" at bounding box center [593, 418] width 112 height 51
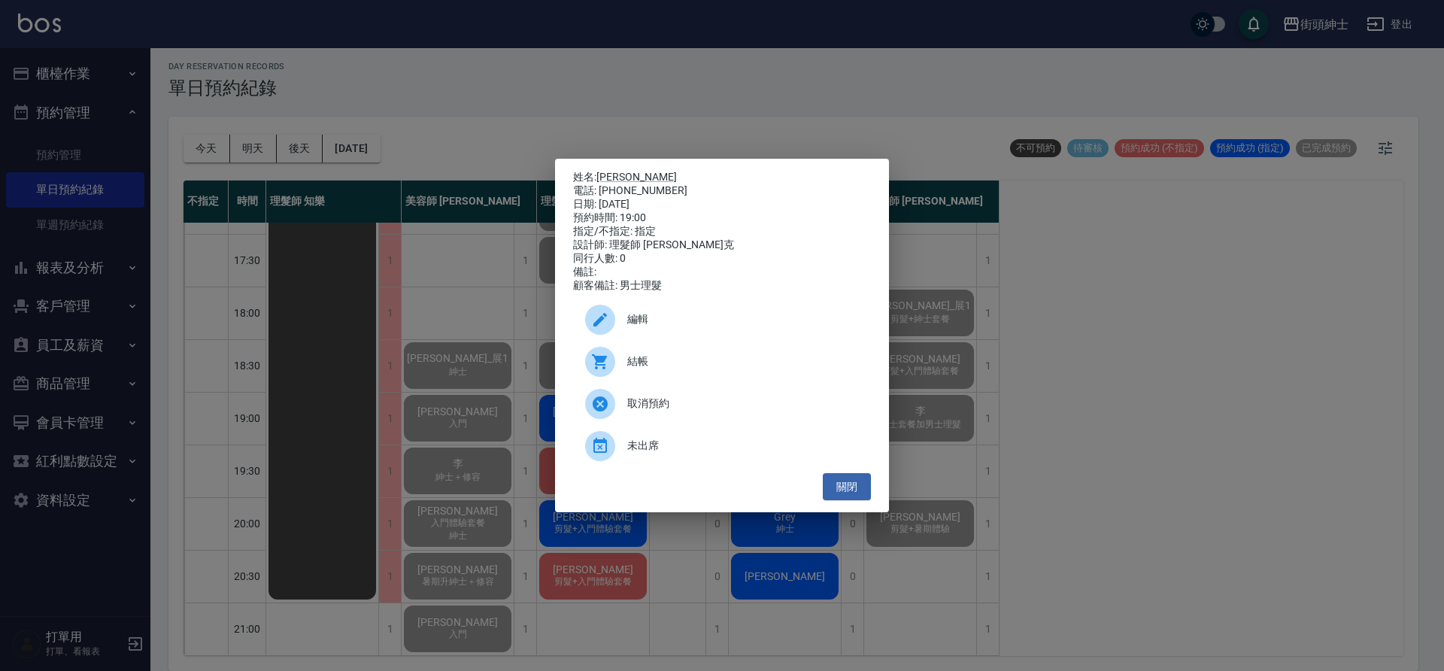
click at [661, 383] on div "結帳" at bounding box center [722, 362] width 298 height 42
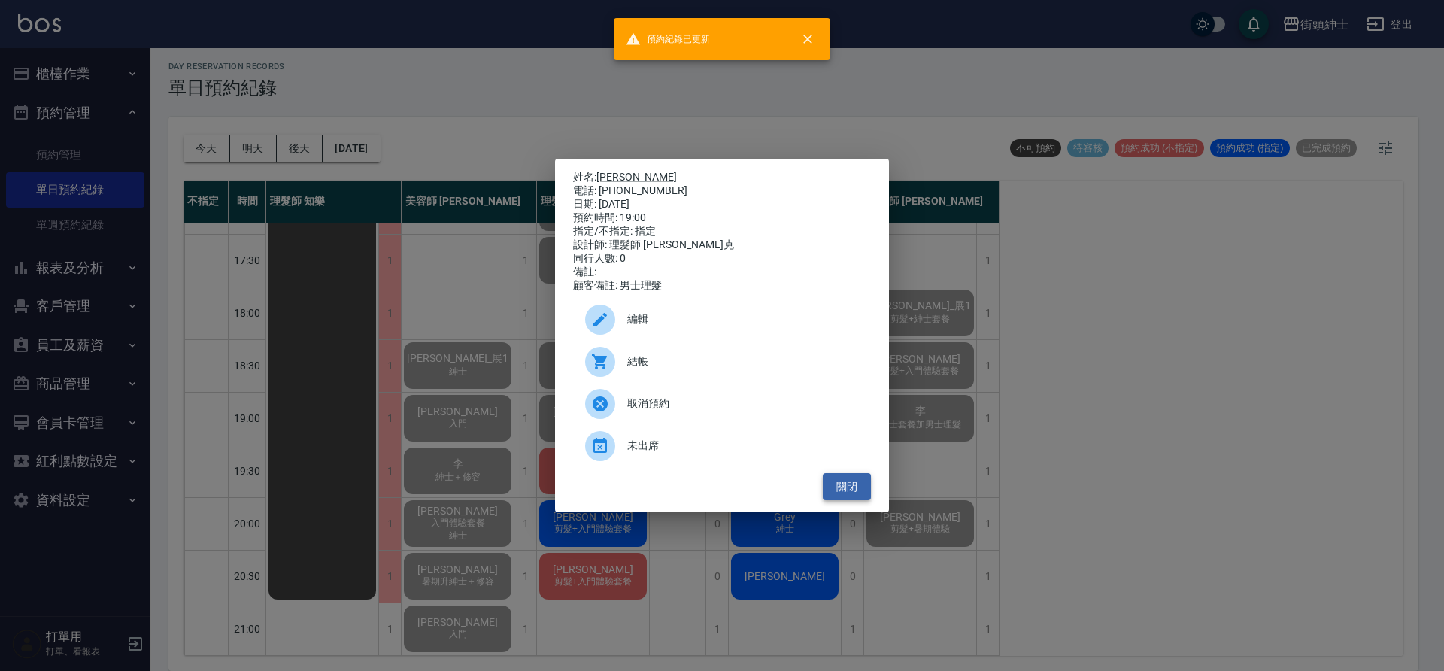
click at [862, 495] on button "關閉" at bounding box center [847, 487] width 48 height 28
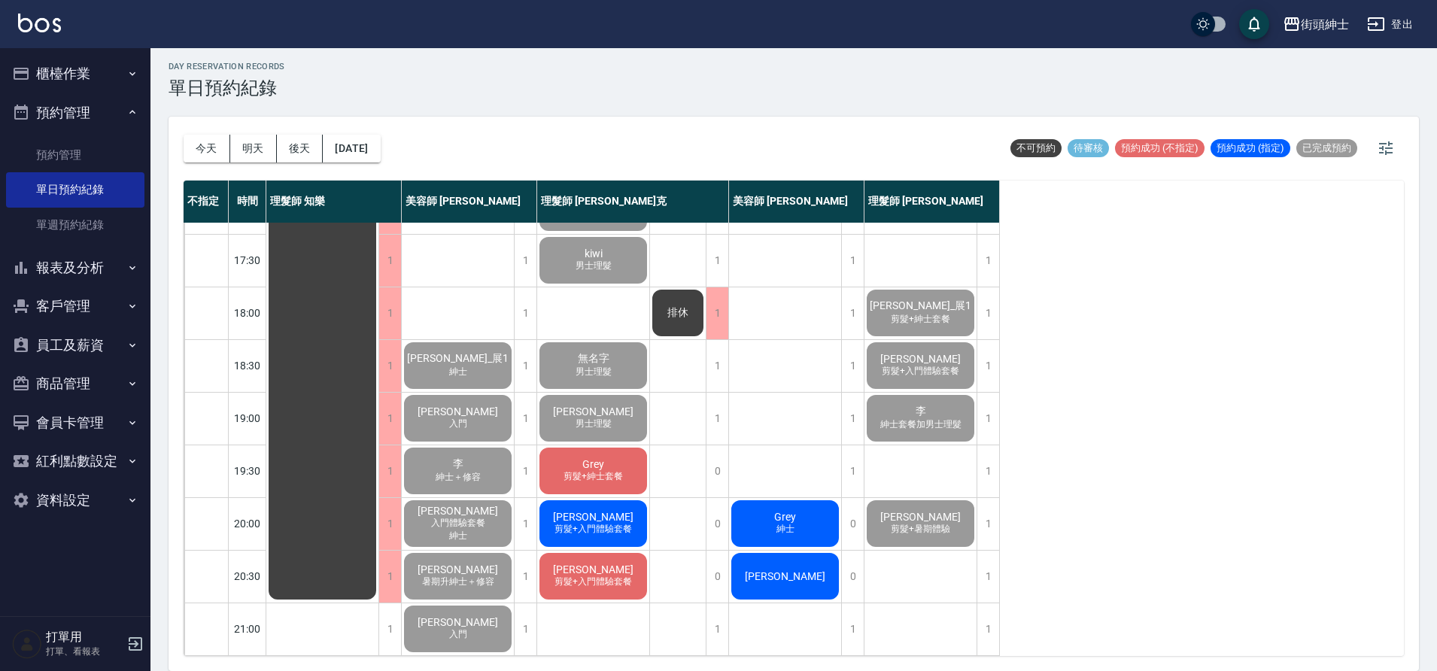
click at [642, 449] on div "Grey 剪髮+紳士套餐" at bounding box center [593, 470] width 112 height 51
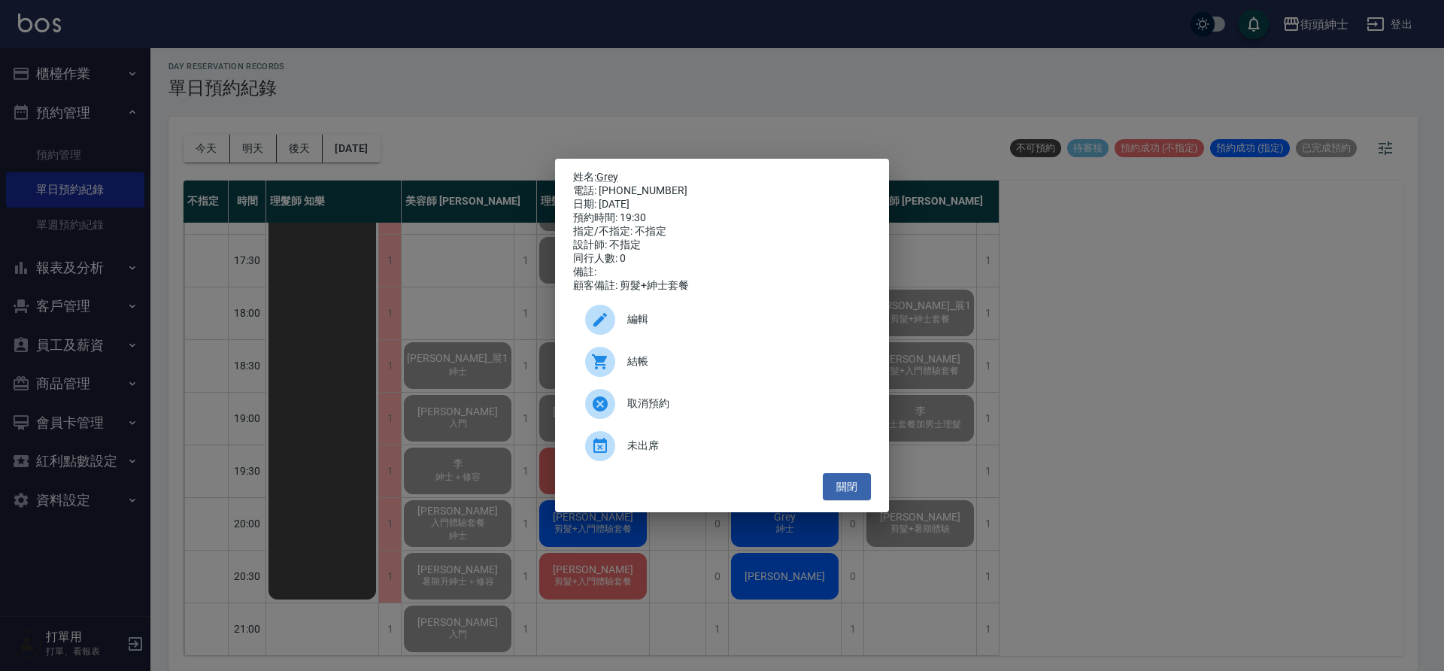
click at [685, 381] on div "結帳" at bounding box center [722, 362] width 298 height 42
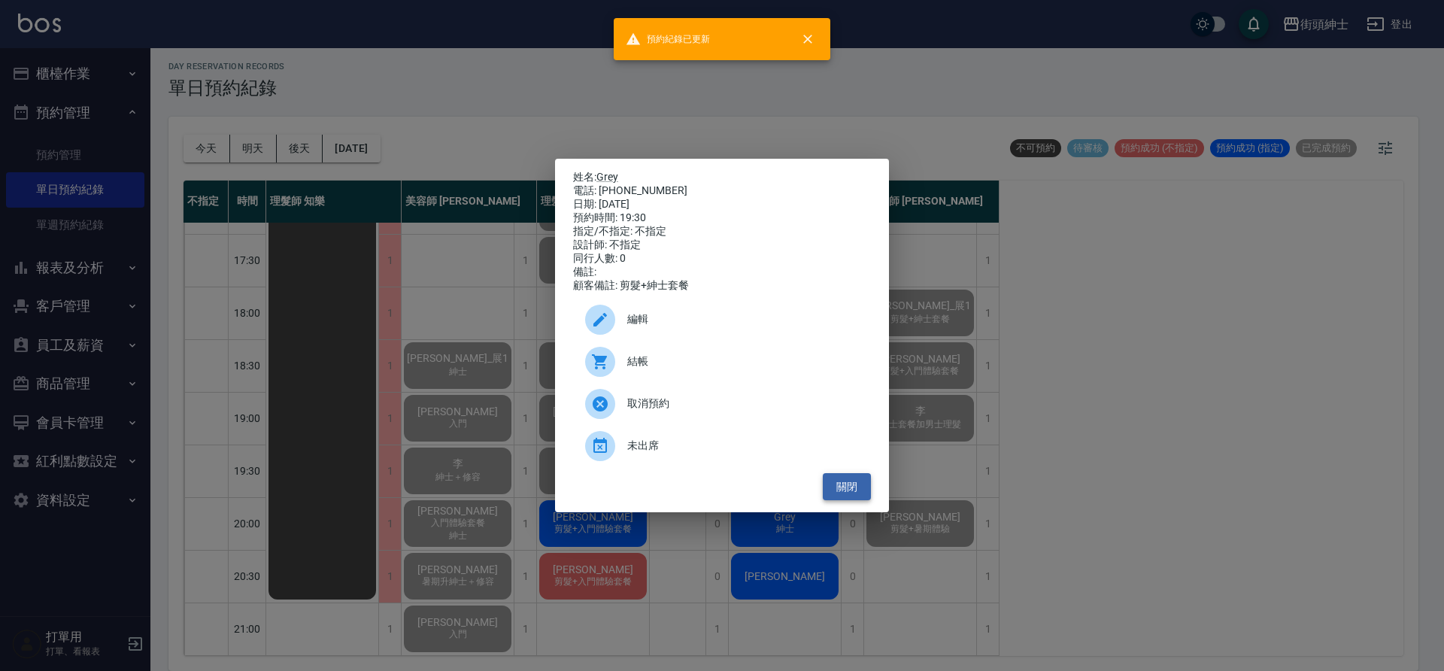
click at [862, 497] on button "關閉" at bounding box center [847, 487] width 48 height 28
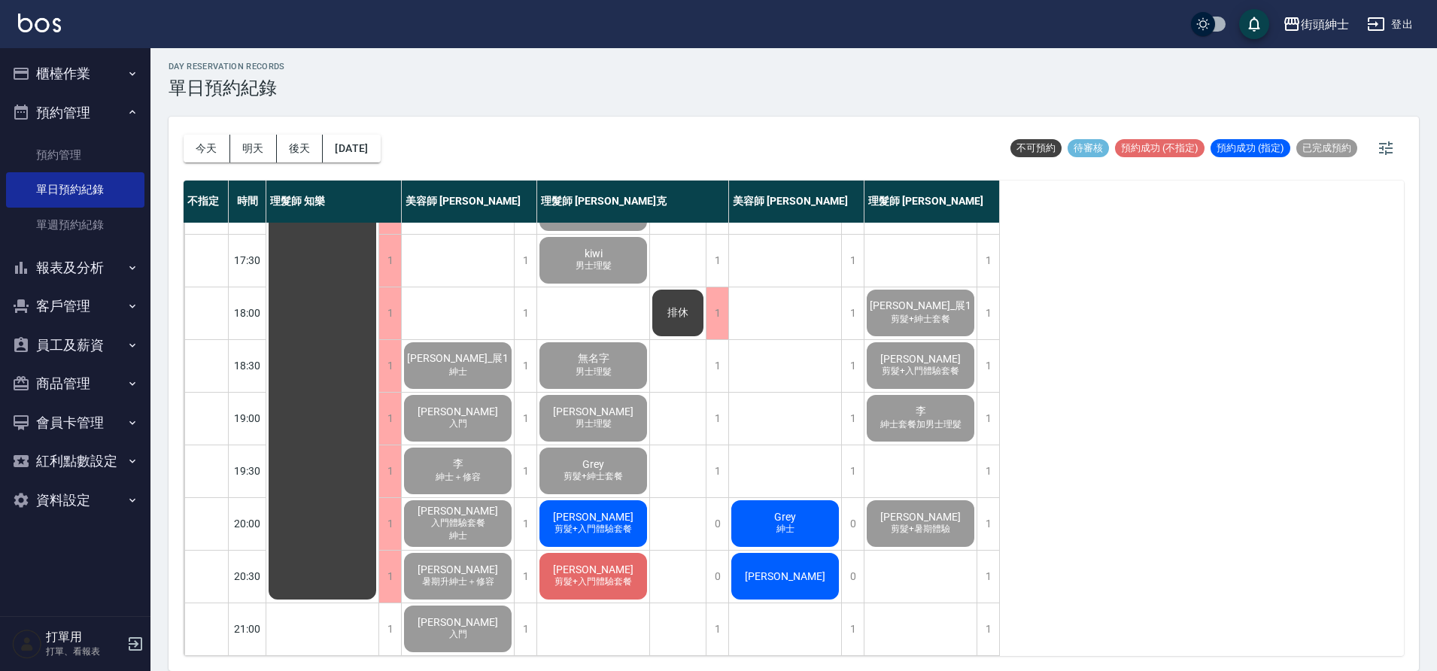
click at [634, 506] on div "[PERSON_NAME] 剪髮+入門體驗套餐" at bounding box center [593, 523] width 112 height 51
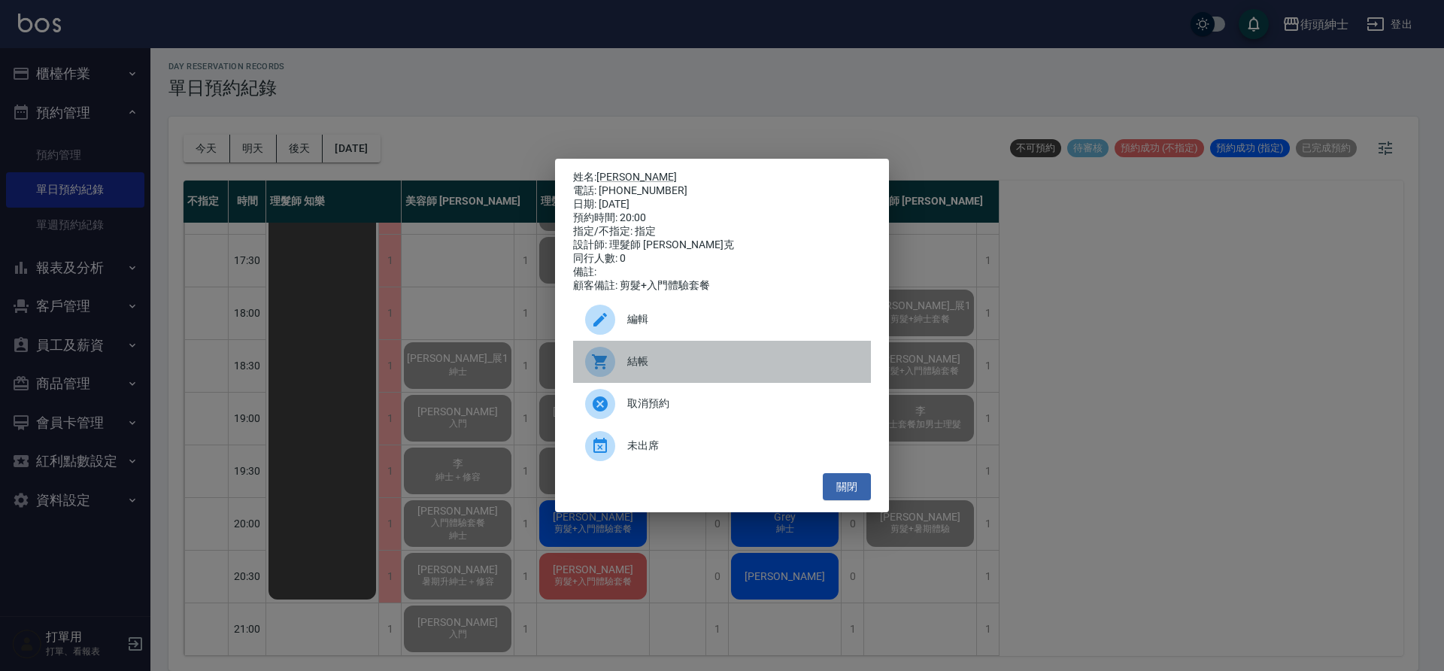
click at [692, 363] on span "結帳" at bounding box center [743, 362] width 232 height 16
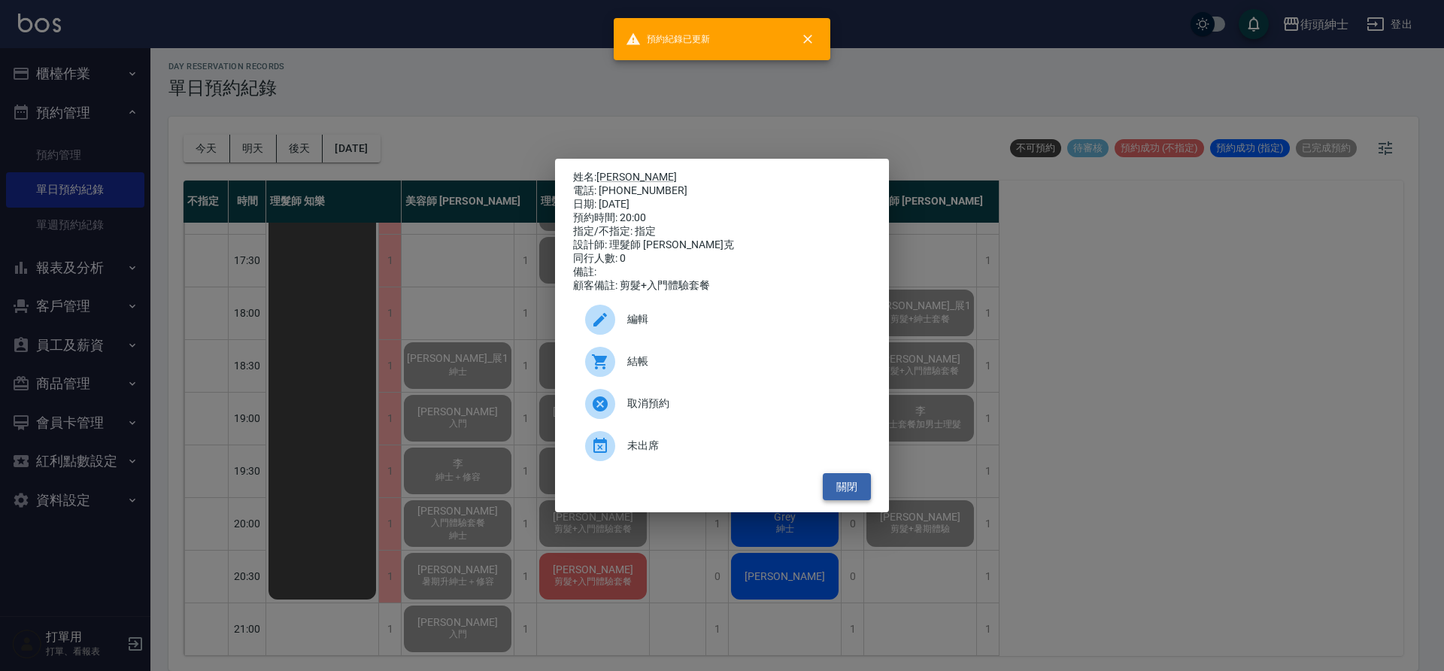
click at [852, 490] on button "關閉" at bounding box center [847, 487] width 48 height 28
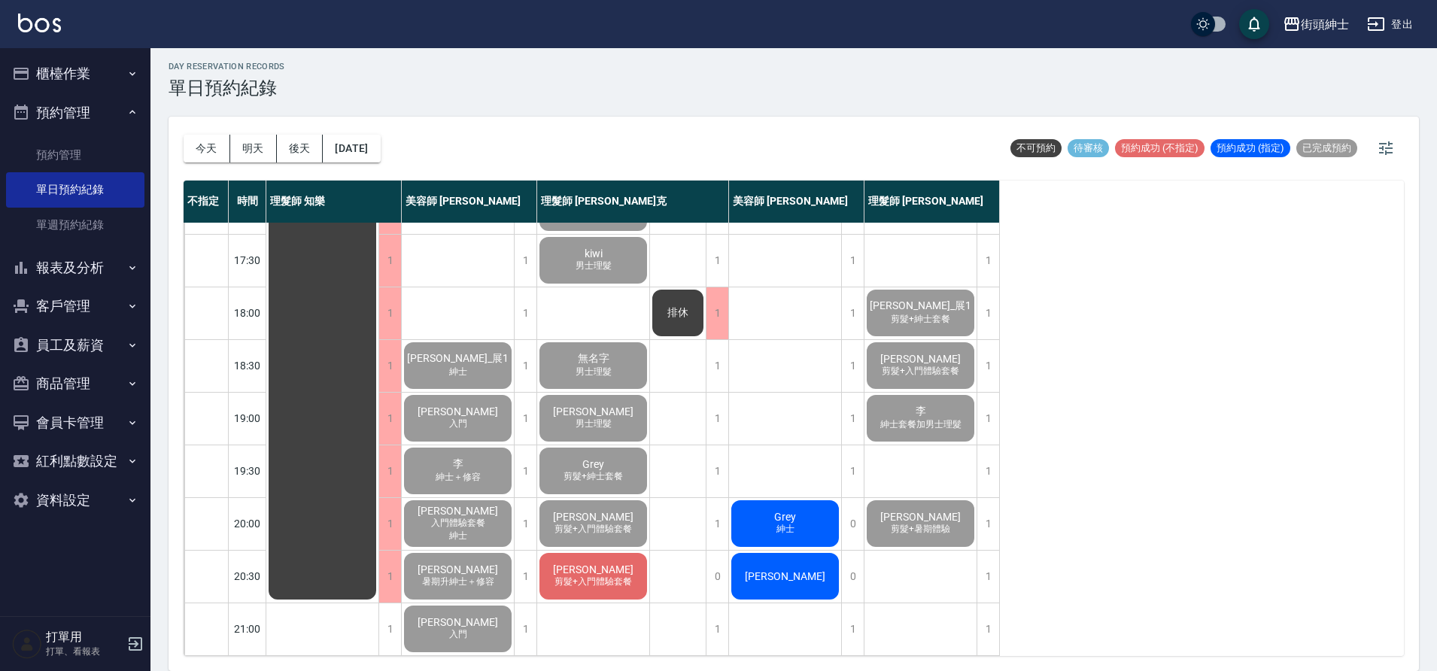
click at [609, 563] on span "[PERSON_NAME]" at bounding box center [593, 569] width 87 height 12
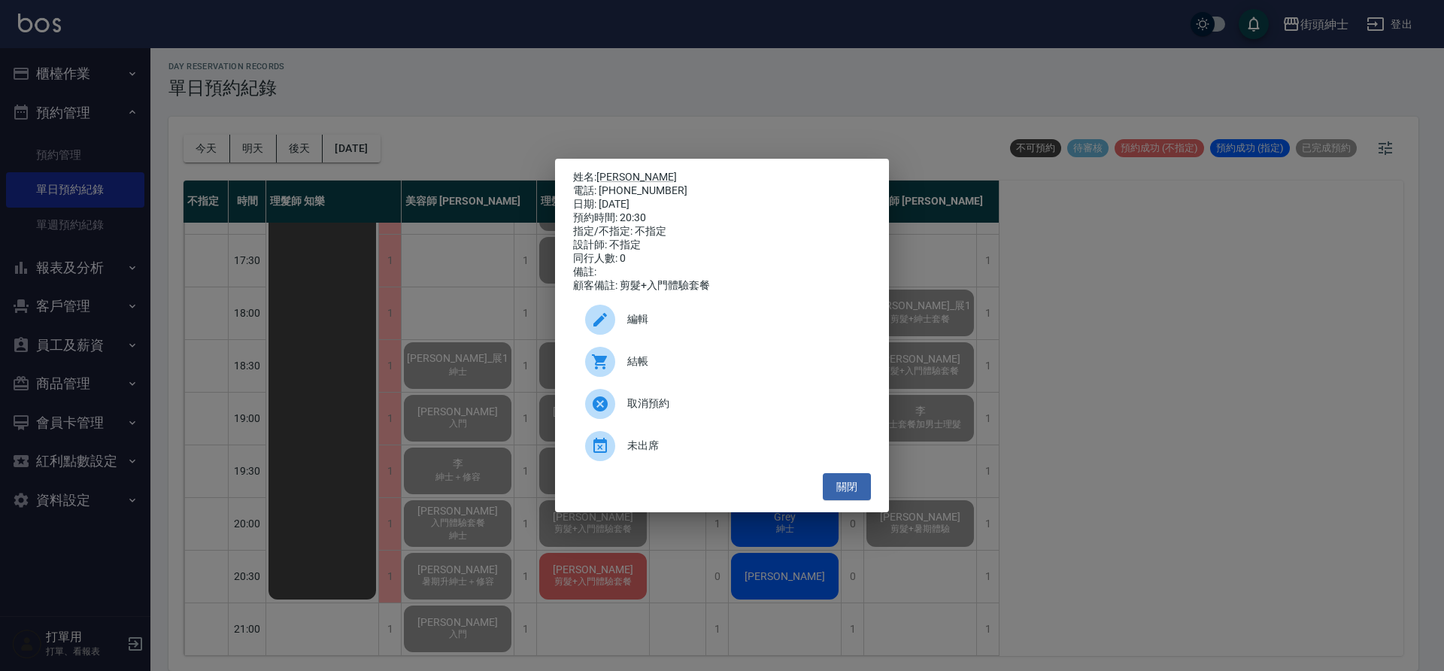
click at [672, 364] on span "結帳" at bounding box center [743, 362] width 232 height 16
click at [852, 484] on button "關閉" at bounding box center [847, 487] width 48 height 28
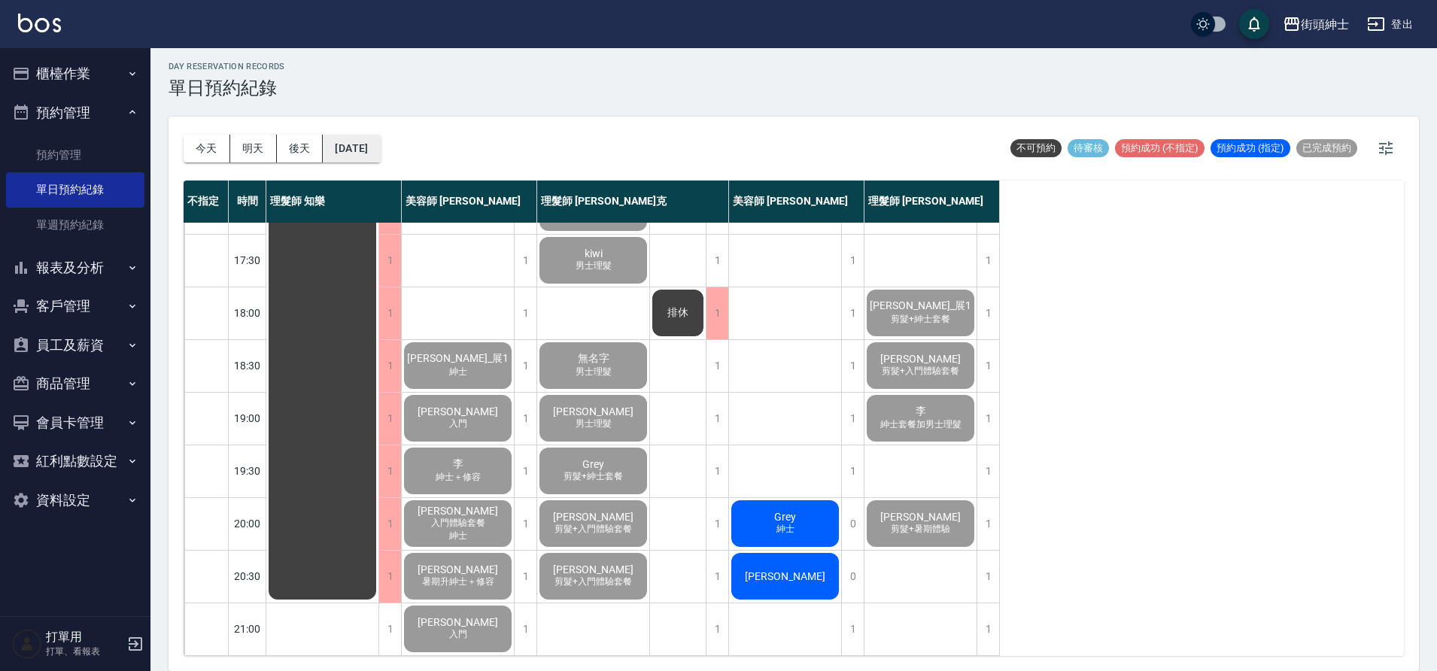
click at [380, 148] on button "[DATE]" at bounding box center [351, 149] width 57 height 28
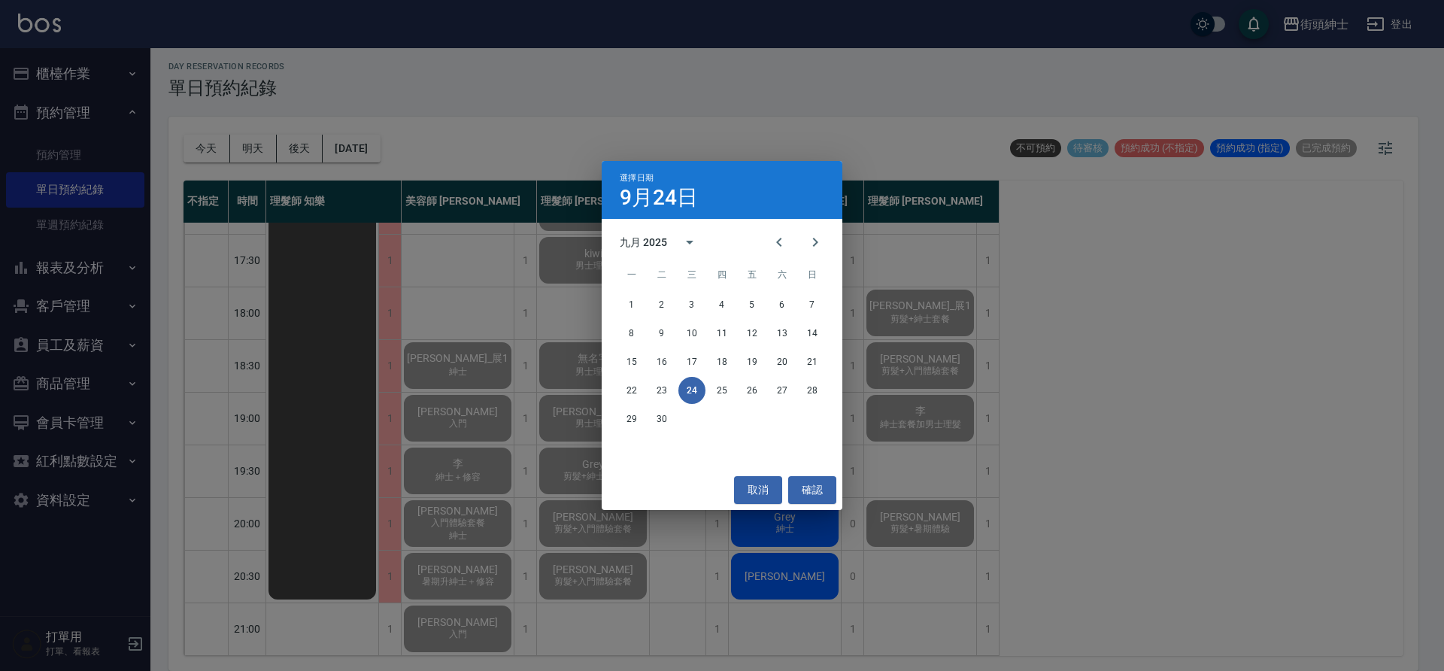
click at [521, 160] on div "選擇日期 [DATE] 九月 2025 一 二 三 四 五 六 日 1 2 3 4 5 6 7 8 9 10 11 12 13 14 15 16 17 18 …" at bounding box center [722, 335] width 1444 height 671
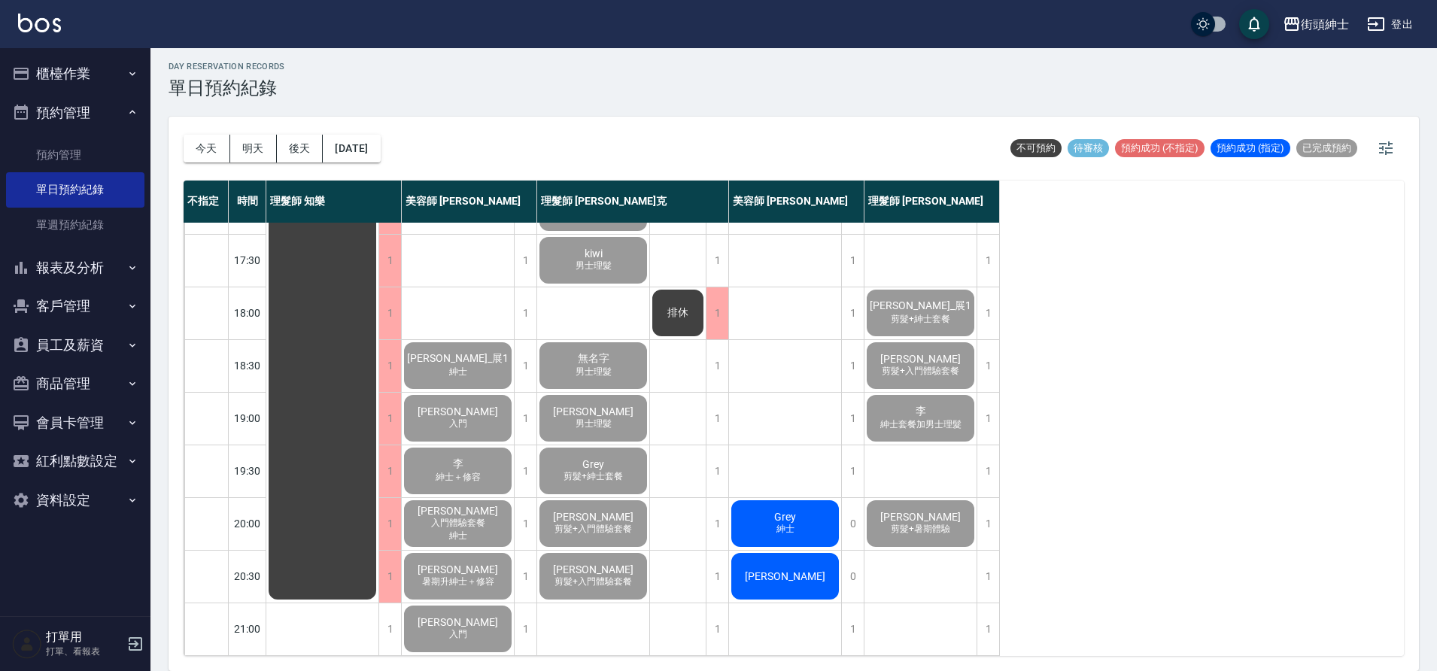
click at [781, 523] on span "紳士" at bounding box center [785, 529] width 24 height 13
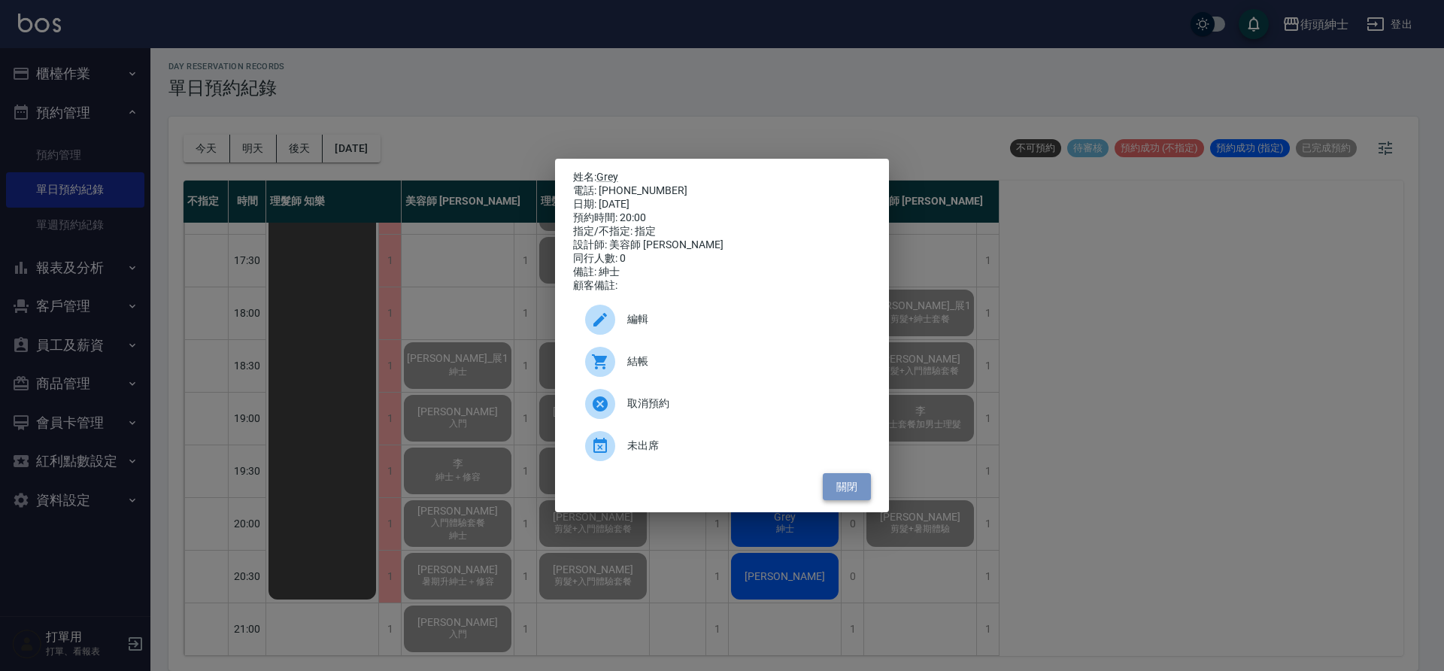
click at [840, 484] on button "關閉" at bounding box center [847, 487] width 48 height 28
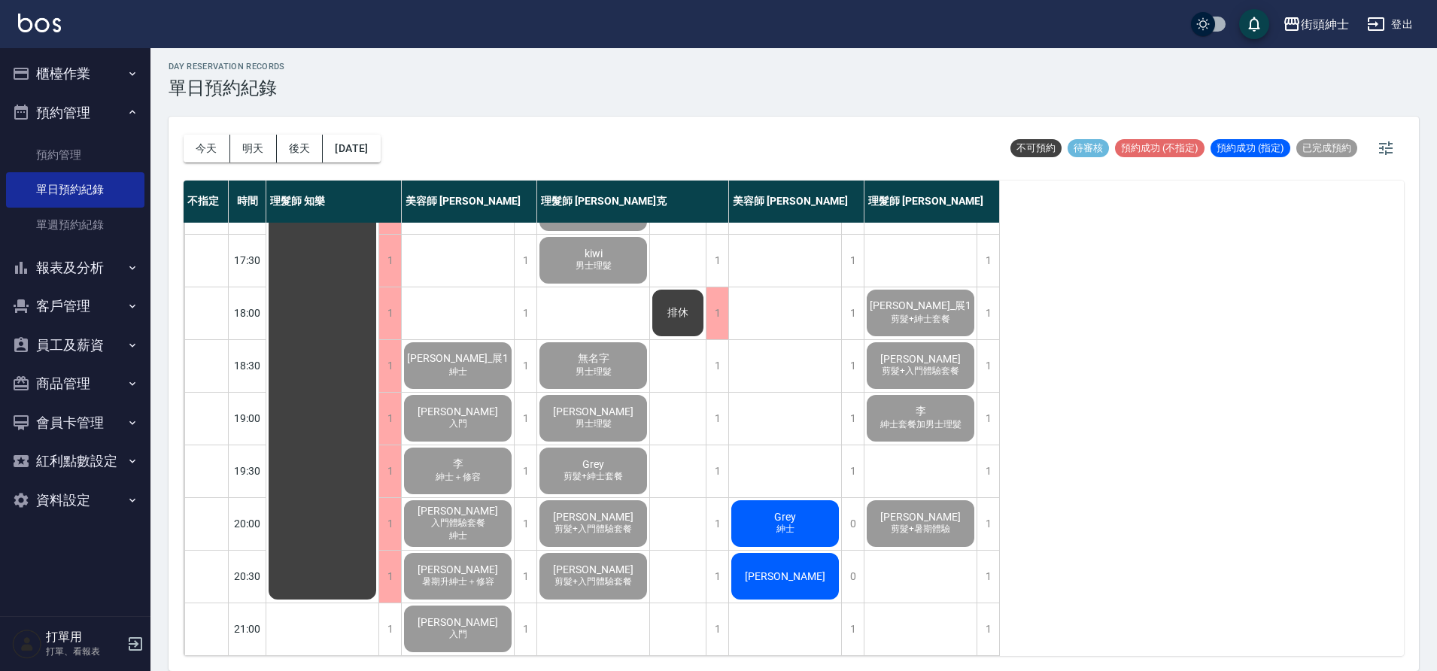
click at [785, 554] on div "[PERSON_NAME]" at bounding box center [785, 576] width 112 height 51
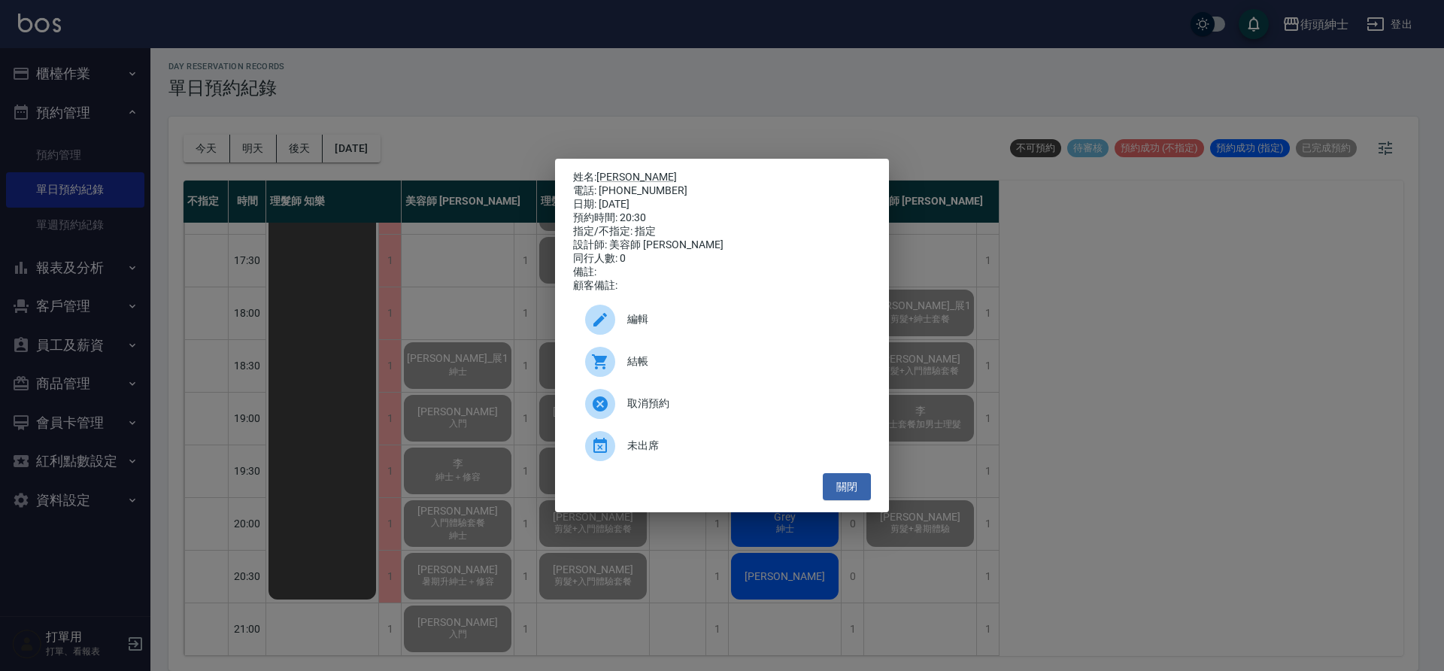
click at [721, 363] on span "結帳" at bounding box center [743, 362] width 232 height 16
click at [845, 496] on button "關閉" at bounding box center [847, 487] width 48 height 28
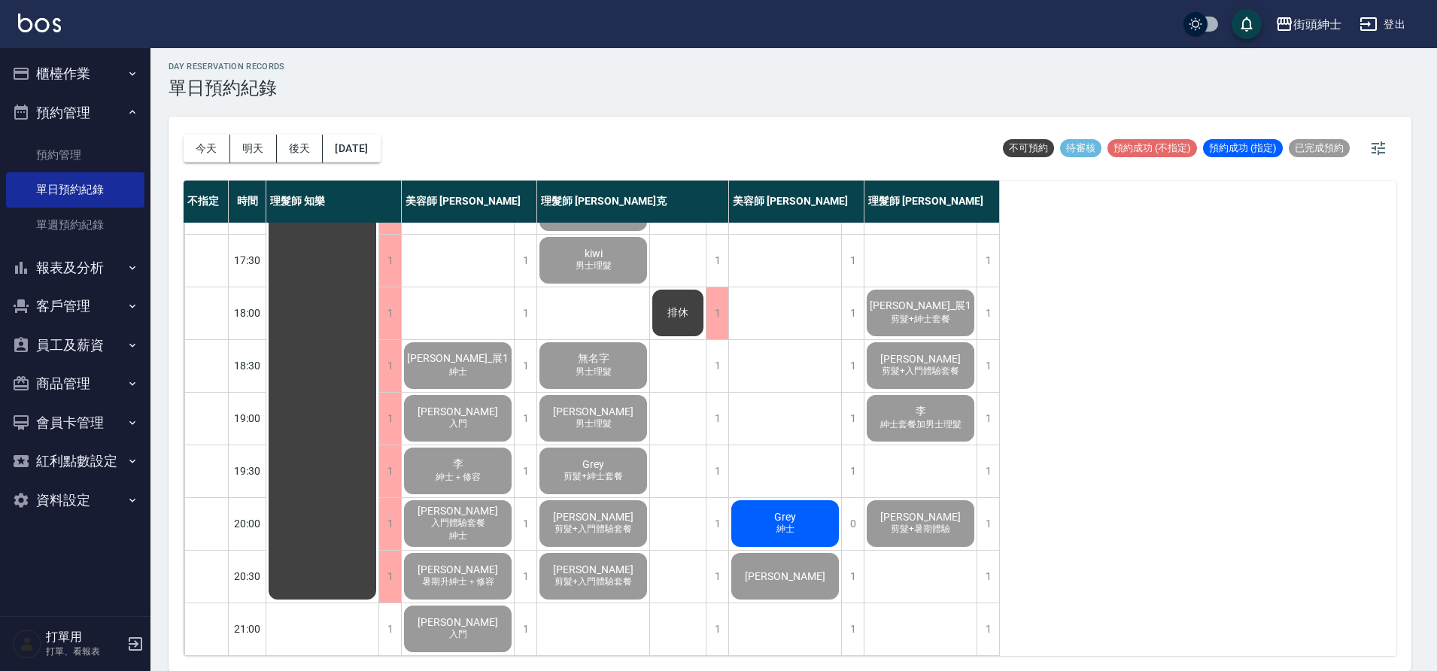
click at [806, 524] on div "Grey 紳士" at bounding box center [785, 523] width 112 height 51
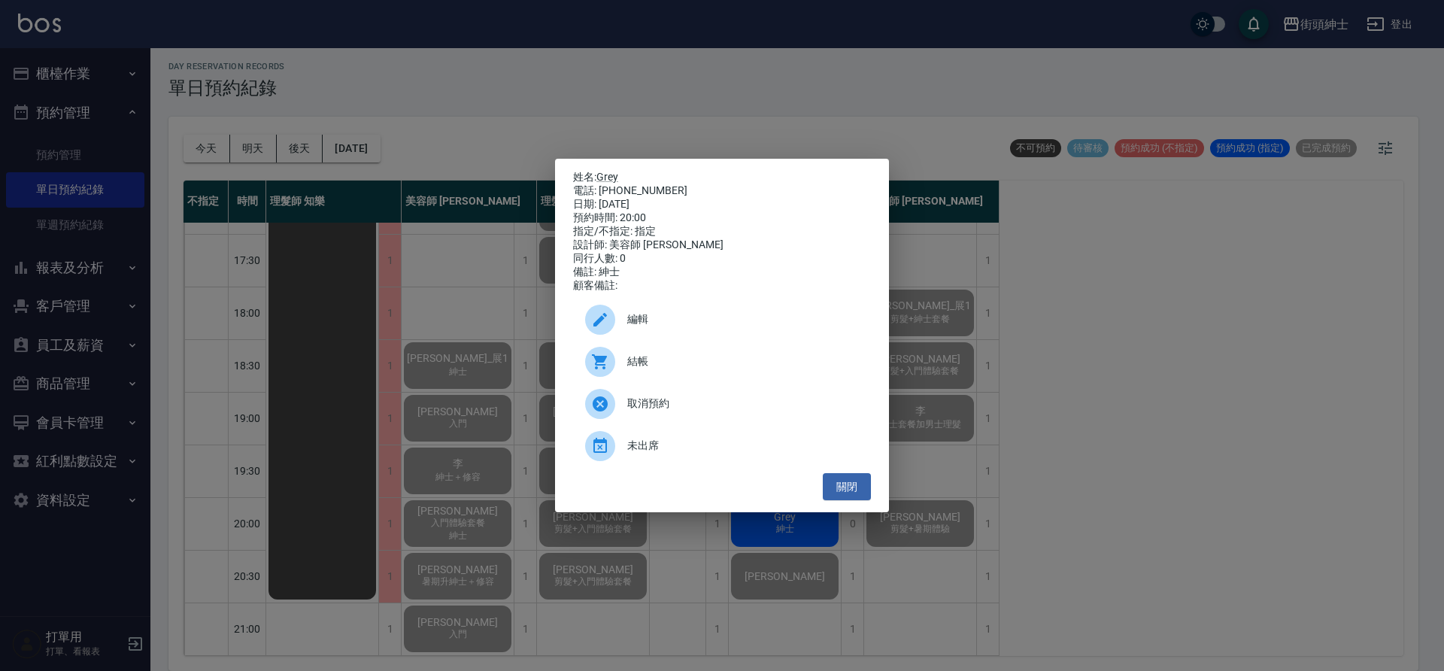
click at [748, 360] on span "結帳" at bounding box center [743, 362] width 232 height 16
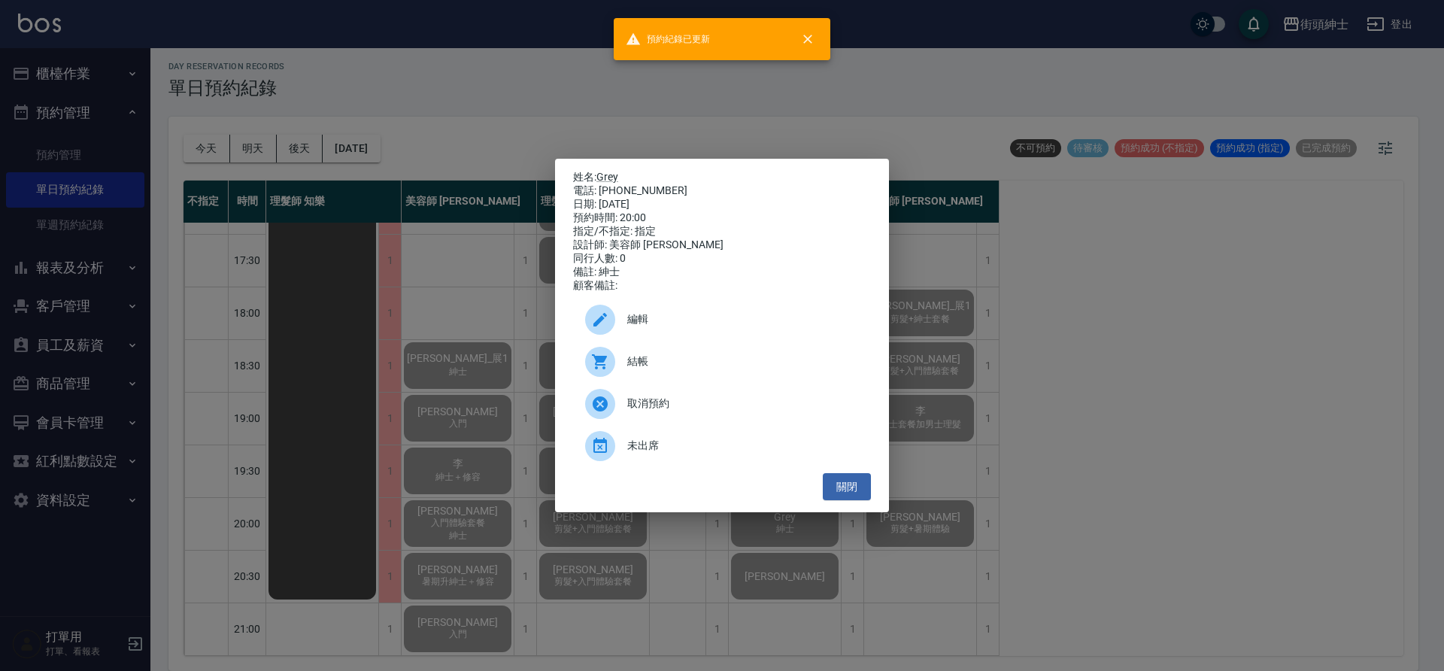
click at [395, 281] on div "姓名: Grey 電話: 0917146136 日期: 2025/09/24 預約時間: 20:00 指定/不指定: 指定 設計師: 美容師 小戴 同行人數:…" at bounding box center [722, 335] width 1444 height 671
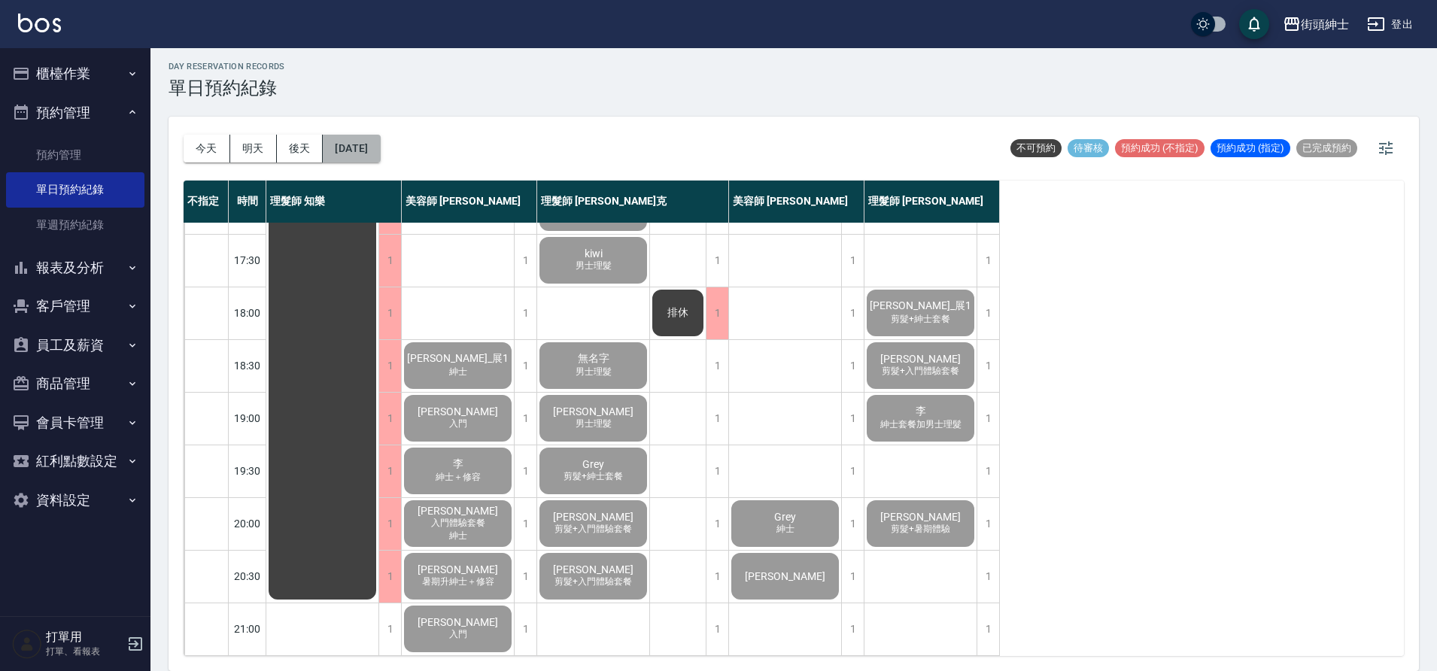
click at [379, 153] on button "[DATE]" at bounding box center [351, 149] width 57 height 28
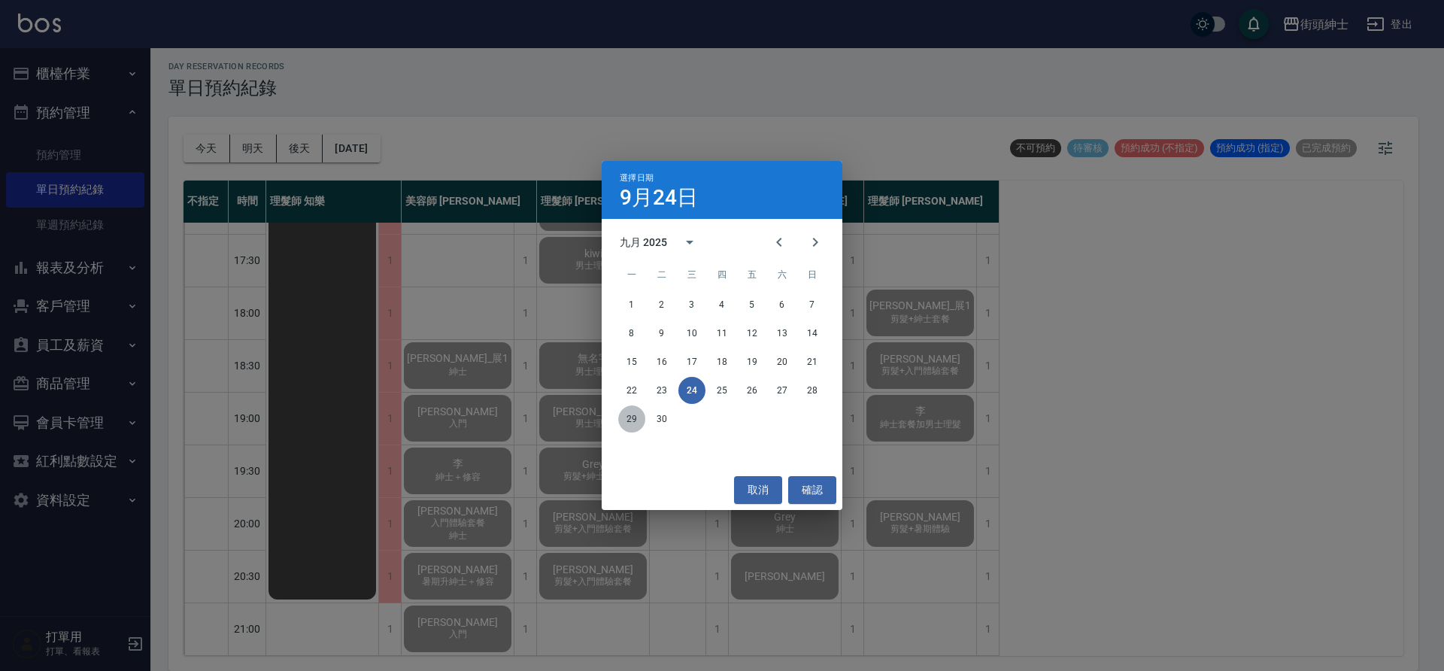
click at [633, 420] on button "29" at bounding box center [631, 418] width 27 height 27
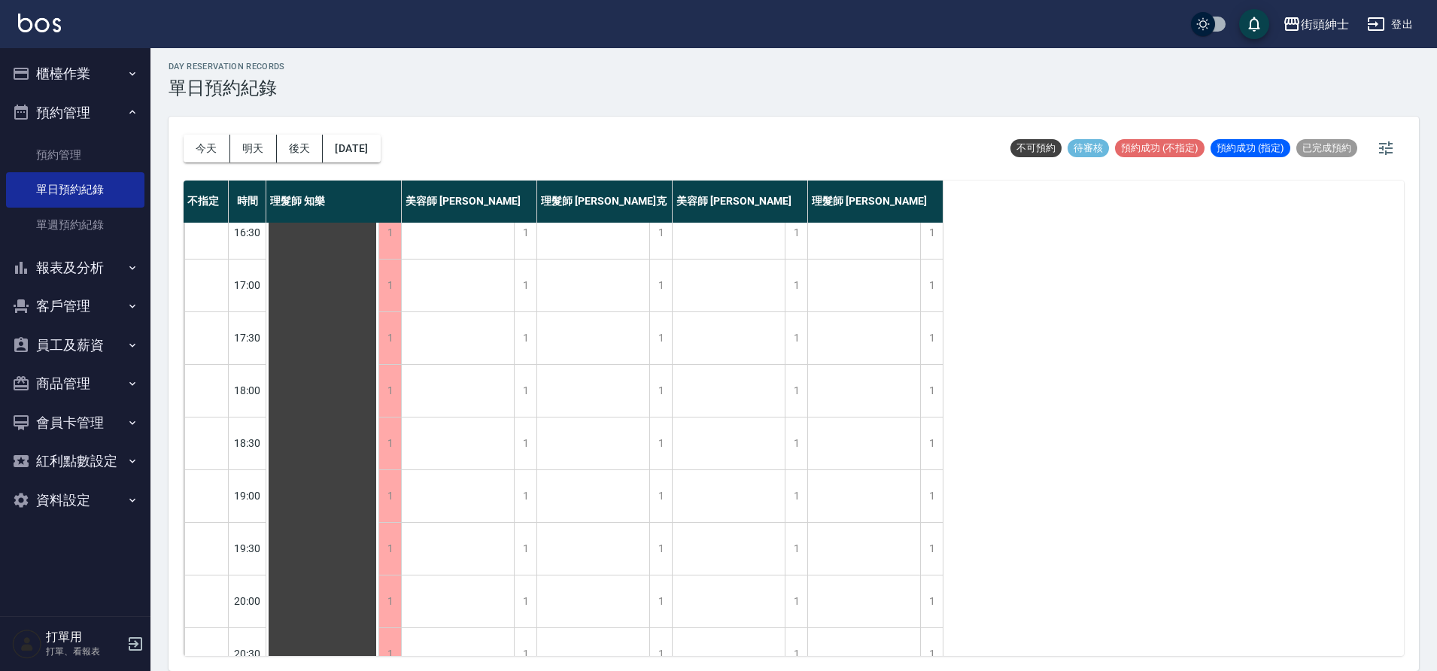
scroll to position [685, 0]
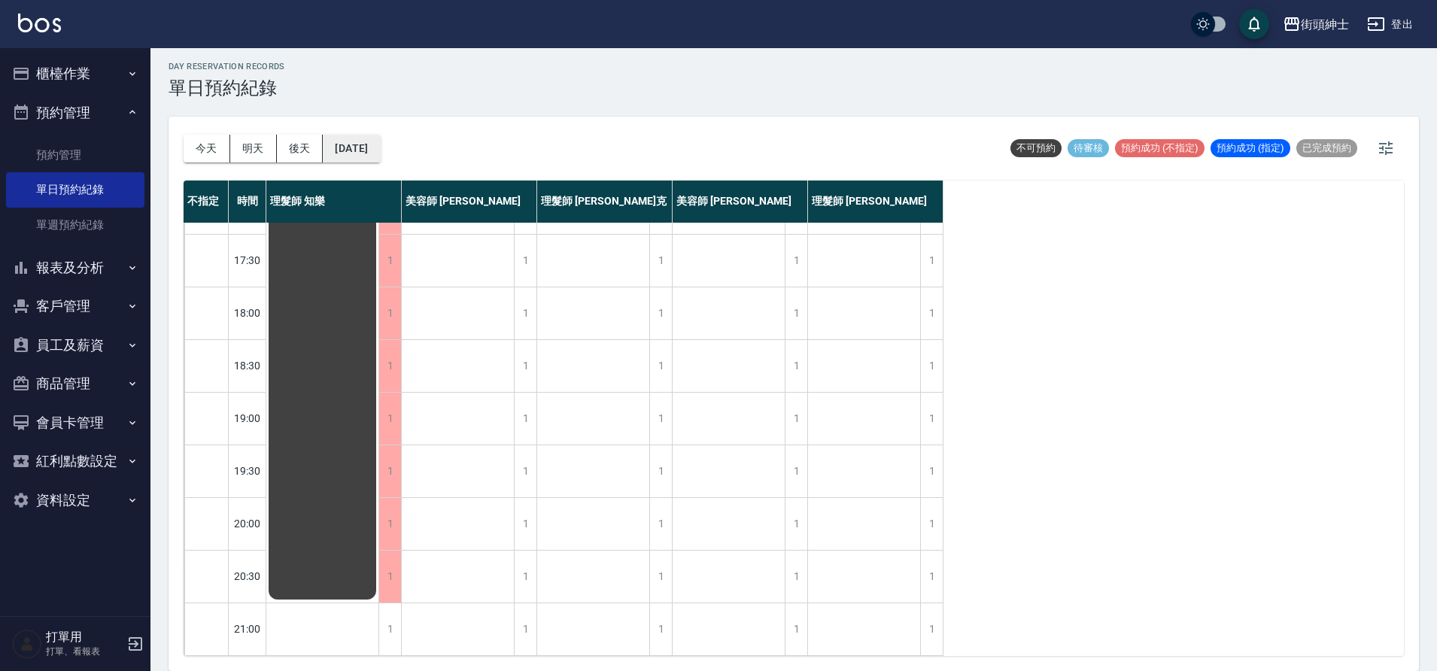
click at [363, 152] on button "2025/09/29" at bounding box center [351, 149] width 57 height 28
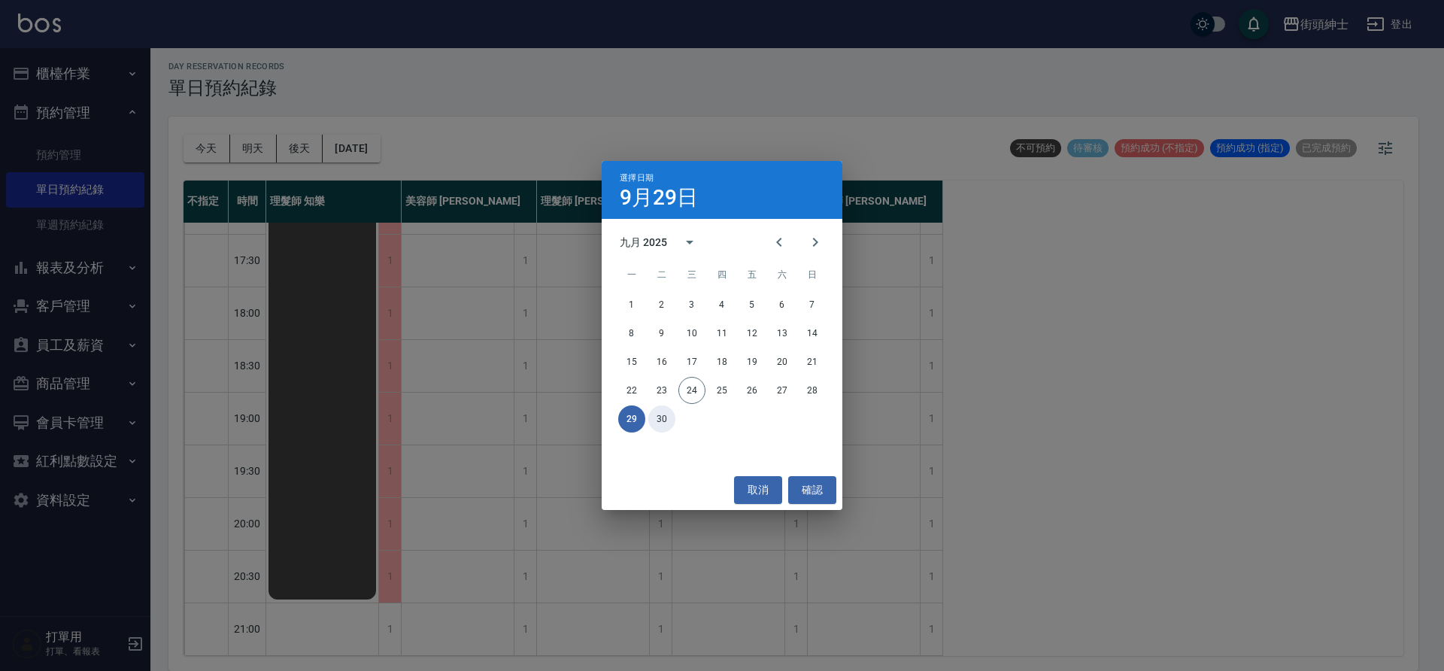
click at [665, 424] on button "30" at bounding box center [661, 418] width 27 height 27
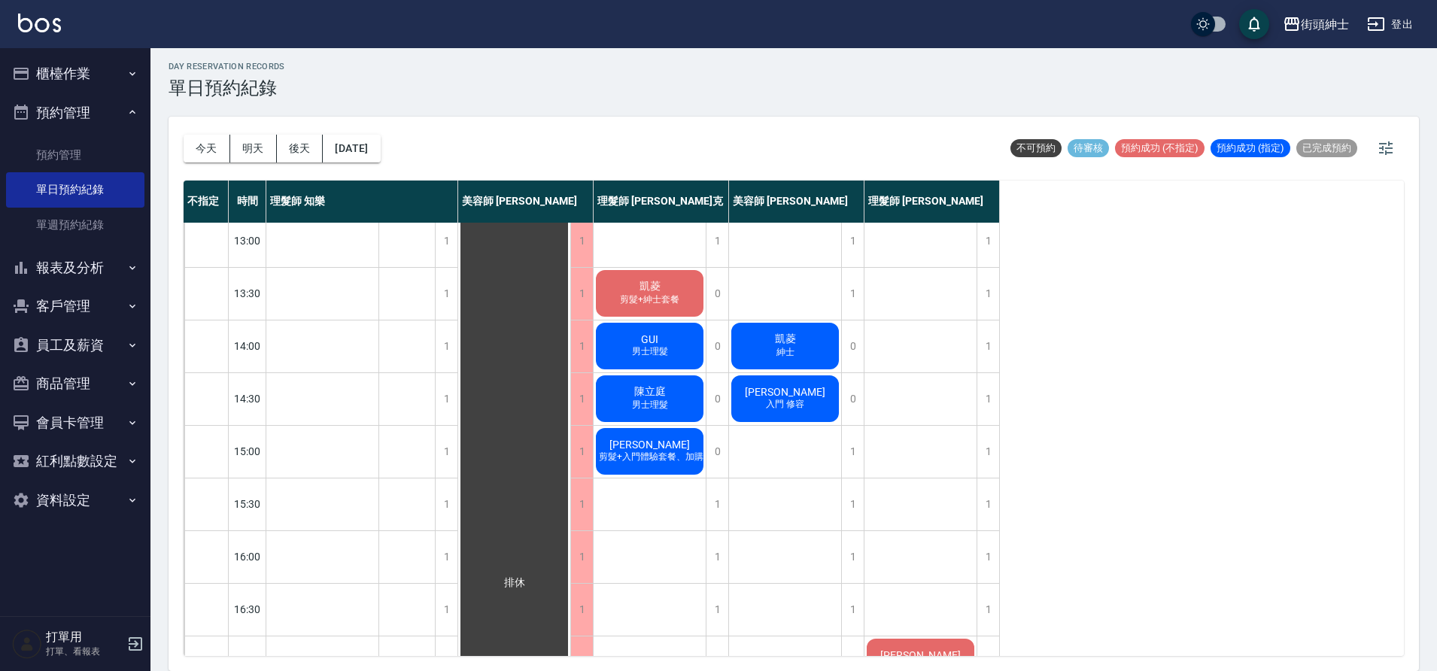
scroll to position [320, 0]
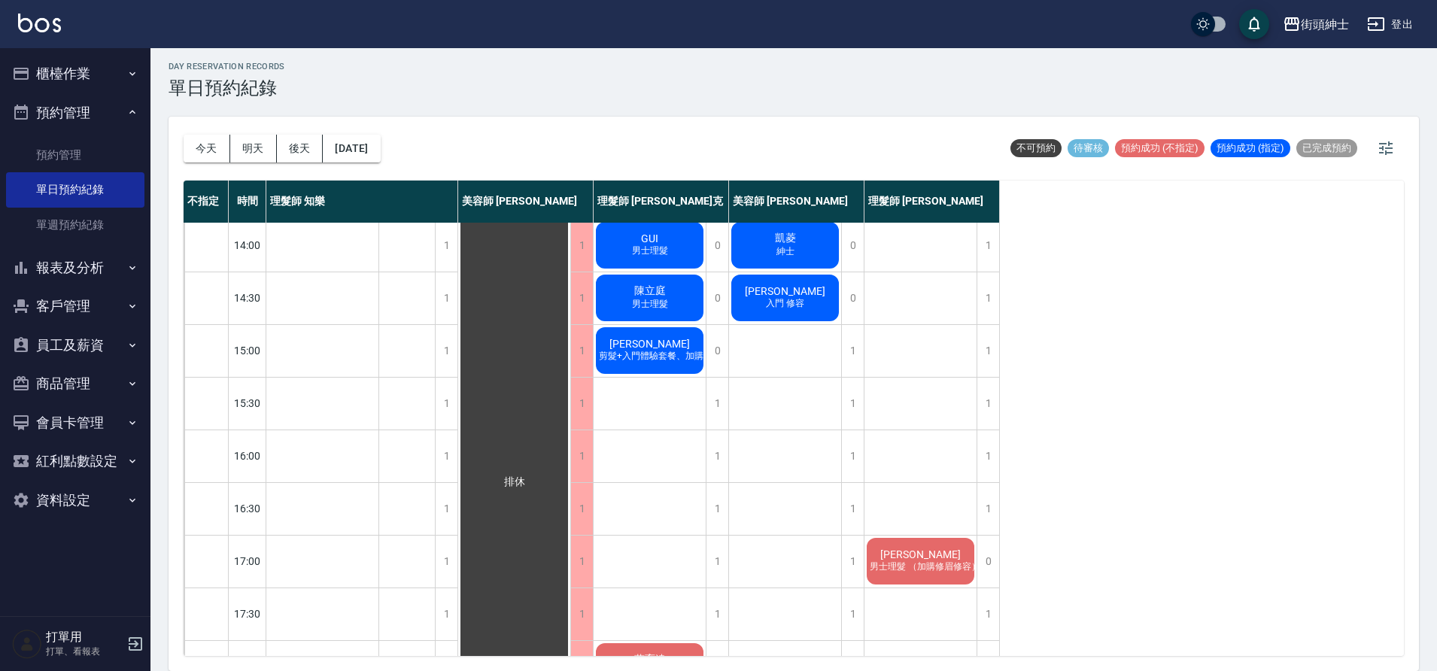
drag, startPoint x: 201, startPoint y: 150, endPoint x: 232, endPoint y: 159, distance: 32.4
click at [201, 150] on button "今天" at bounding box center [207, 149] width 47 height 28
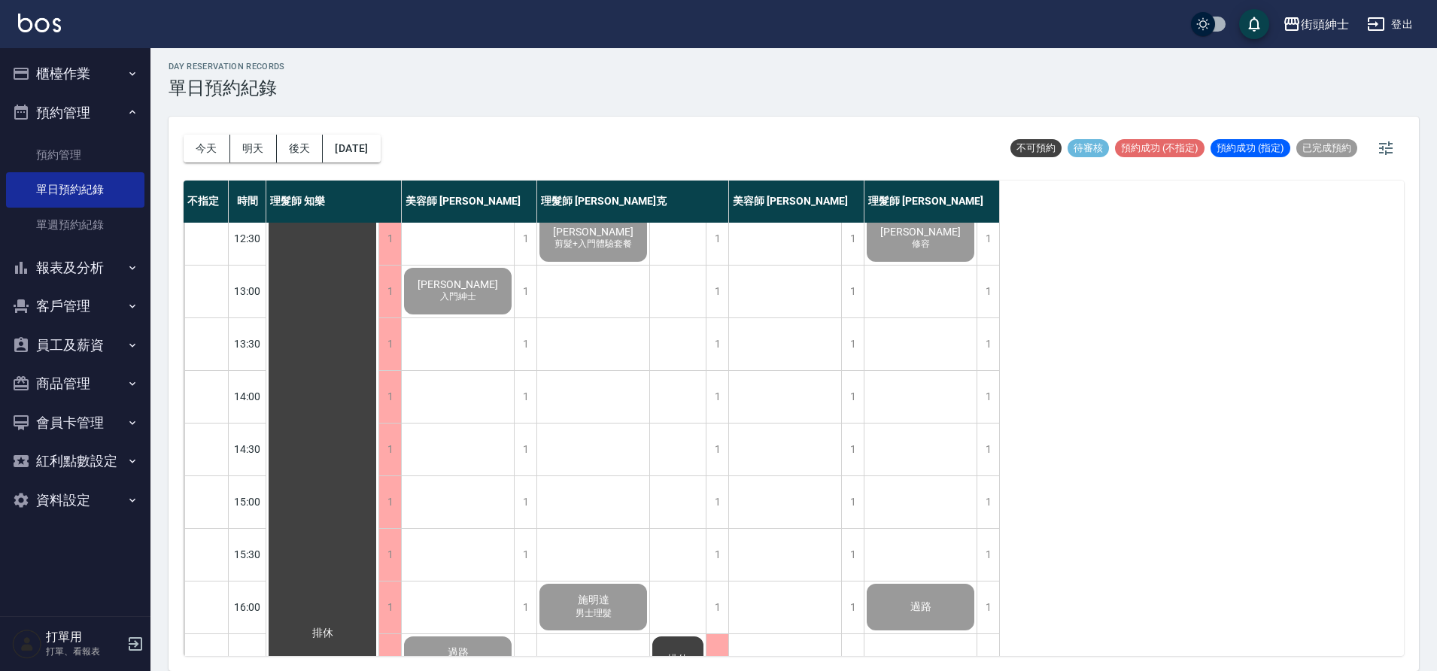
scroll to position [244, 0]
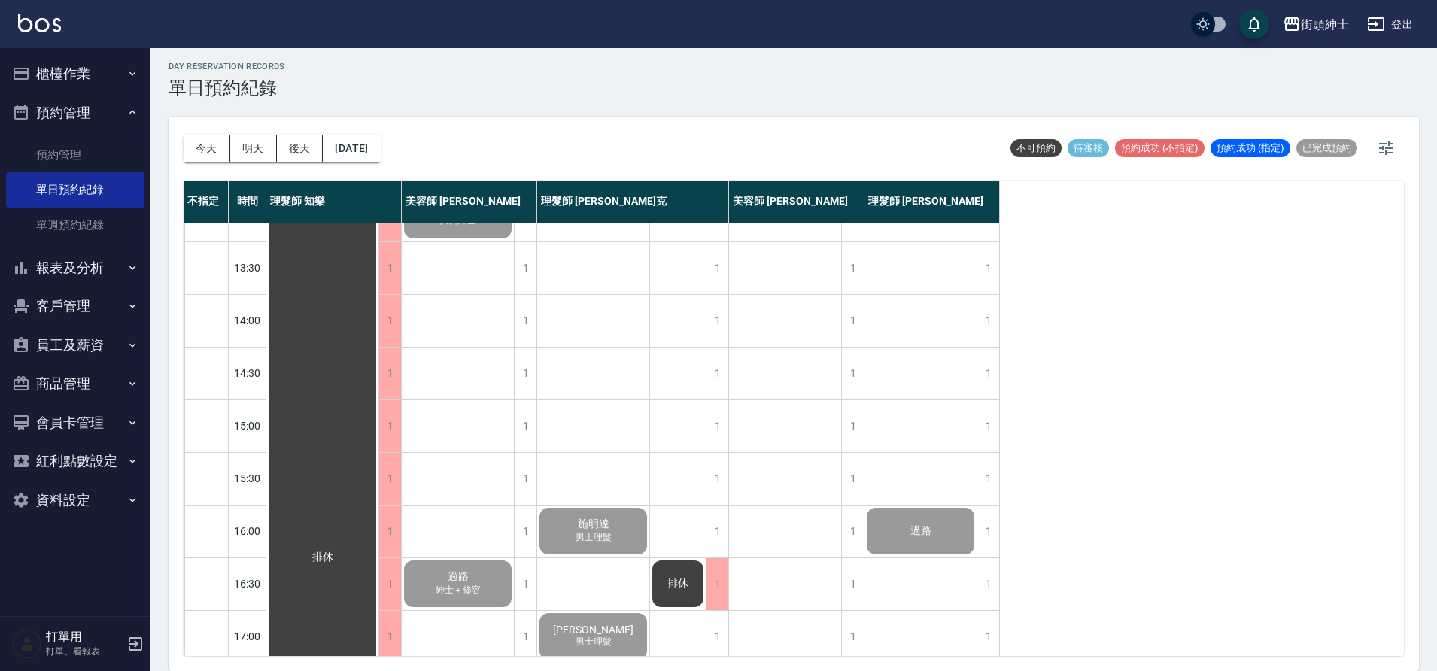
click at [600, 354] on div "jeff 加修容 沈勁宏 剪髮+入門體驗套餐 施明達 男士理髮 gavin 男士理髮 kiwi 男士理髮 無名字 男士理髮 林浩霆 男士理髮 Grey 剪髮+…" at bounding box center [593, 531] width 113 height 1106
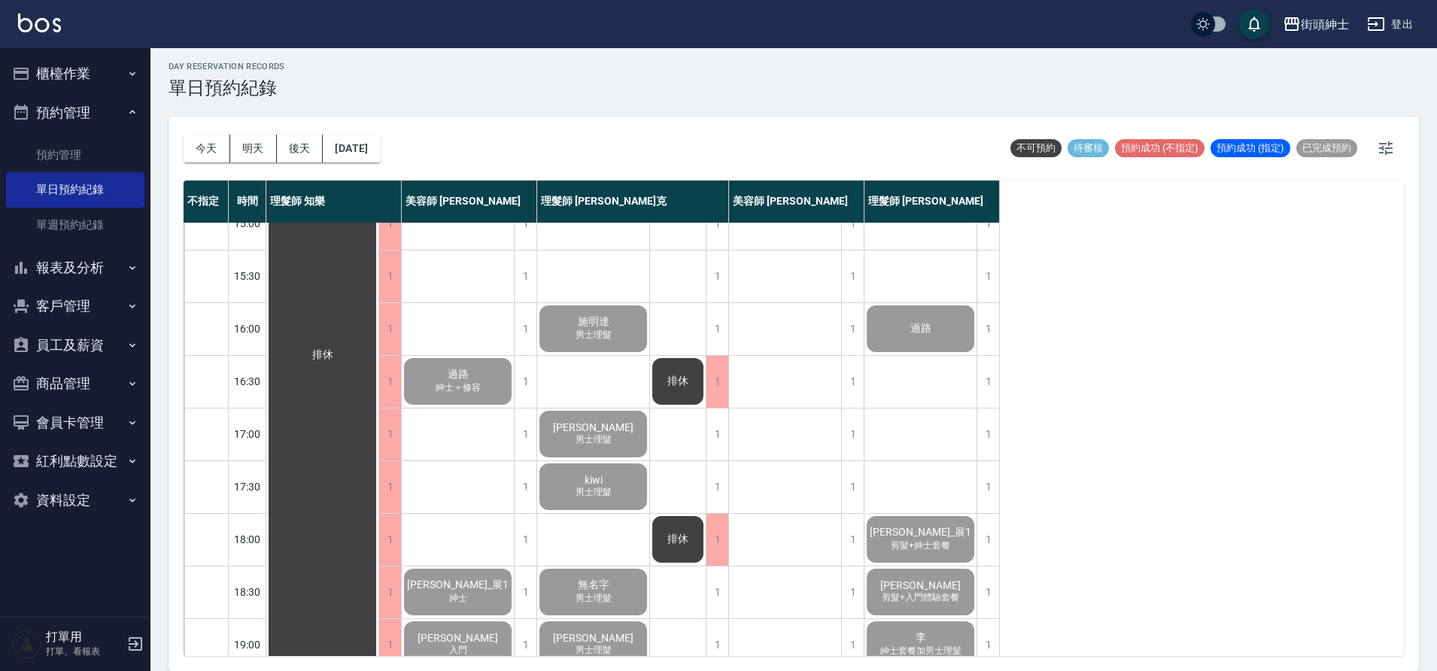
scroll to position [685, 0]
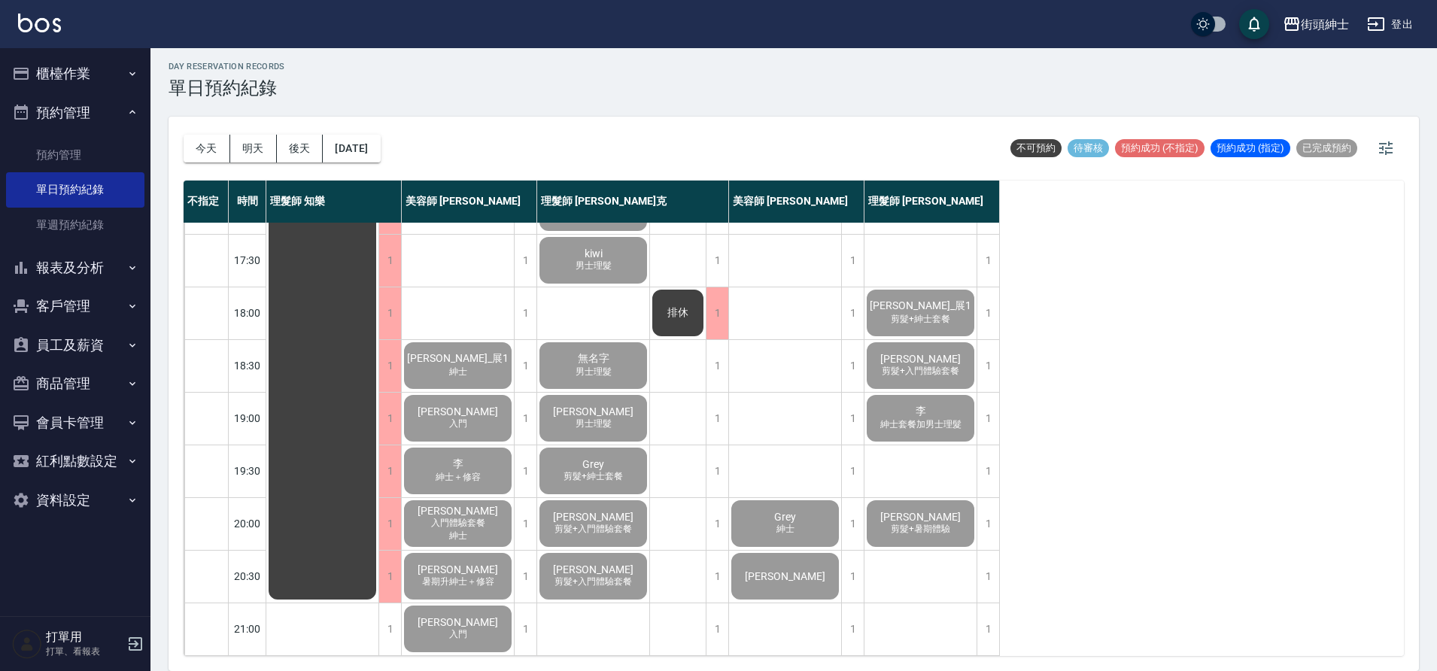
click at [627, 576] on span "剪髮+入門體驗套餐" at bounding box center [593, 582] width 84 height 13
click at [90, 188] on link "單日預約紀錄" at bounding box center [75, 189] width 138 height 35
drag, startPoint x: 305, startPoint y: 153, endPoint x: 314, endPoint y: 151, distance: 9.3
click at [305, 153] on button "後天" at bounding box center [300, 149] width 47 height 28
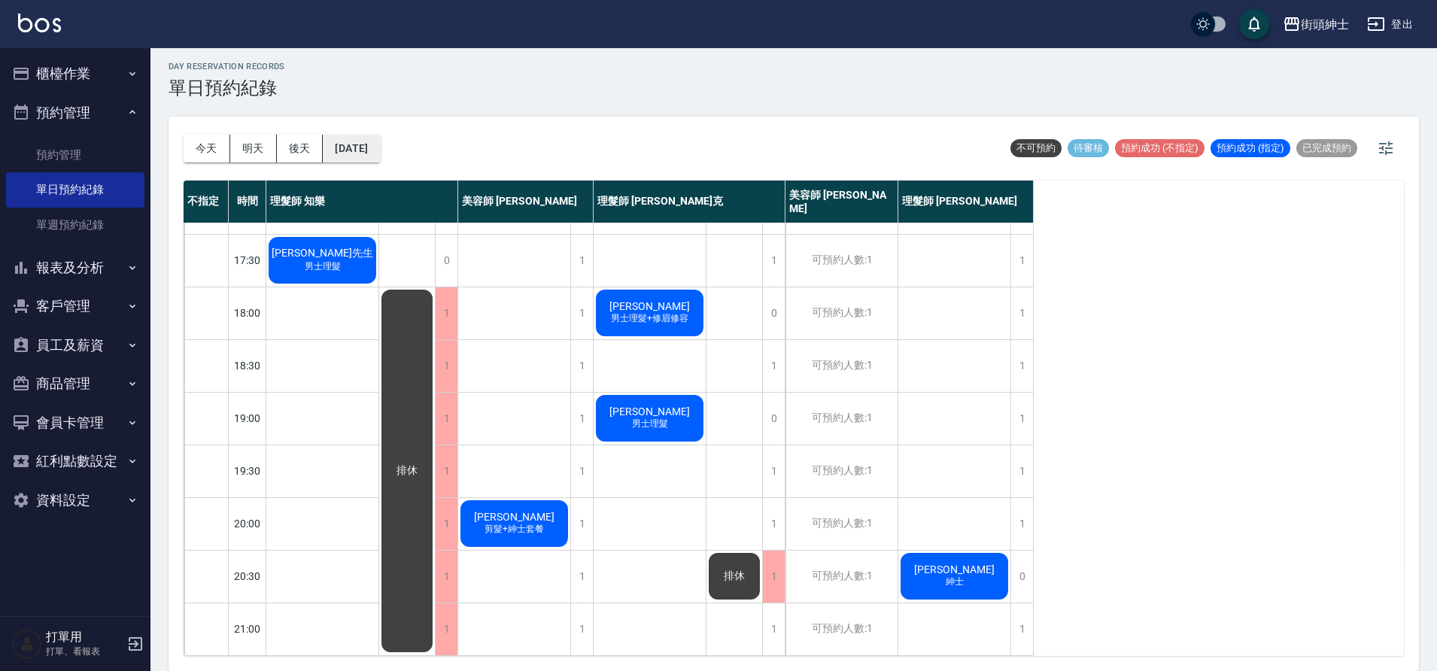
click at [380, 153] on button "2025/09/26" at bounding box center [351, 149] width 57 height 28
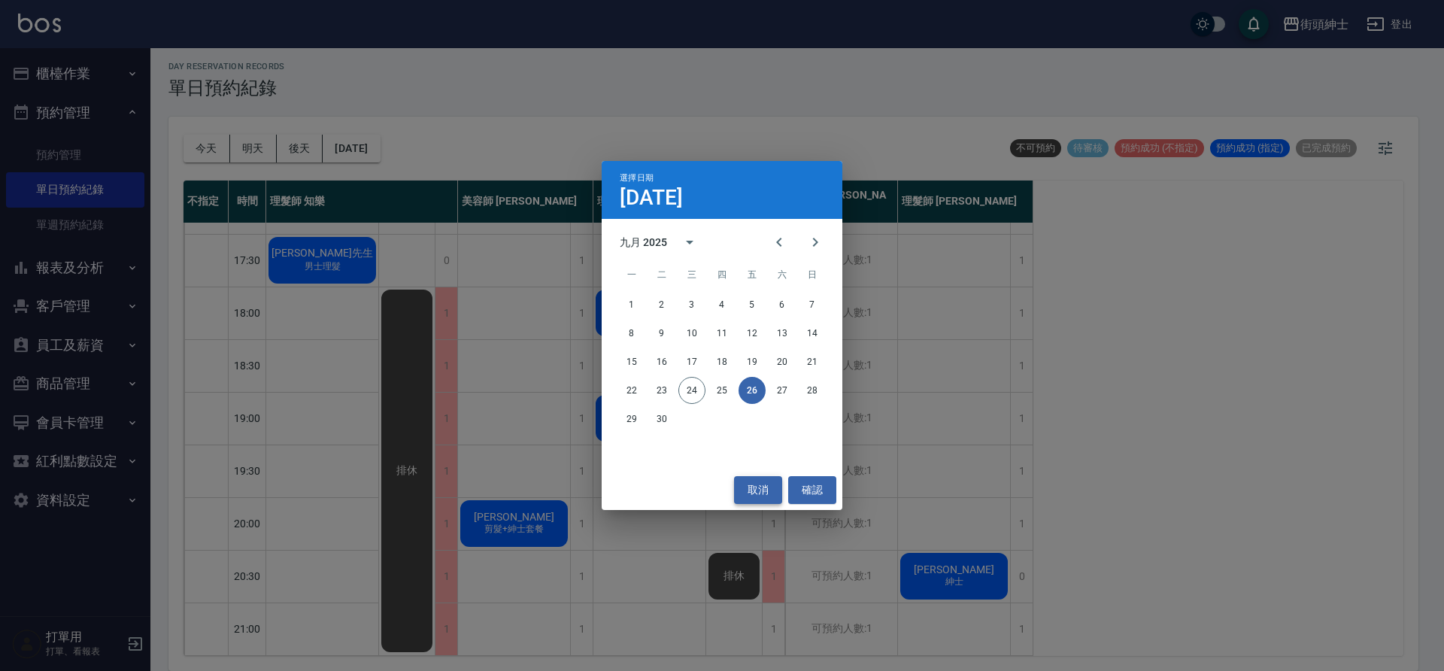
click at [751, 487] on button "取消" at bounding box center [758, 490] width 48 height 28
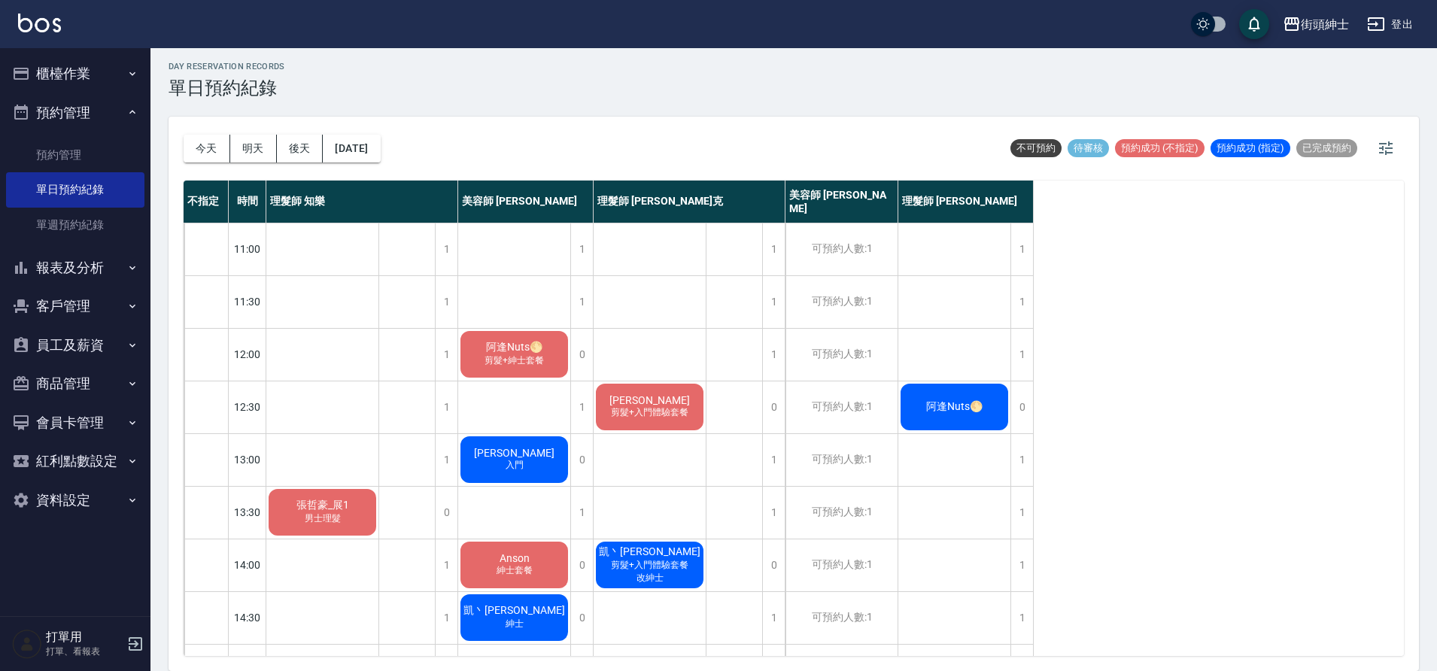
click at [967, 422] on div "阿逢Nuts🌕" at bounding box center [954, 406] width 112 height 51
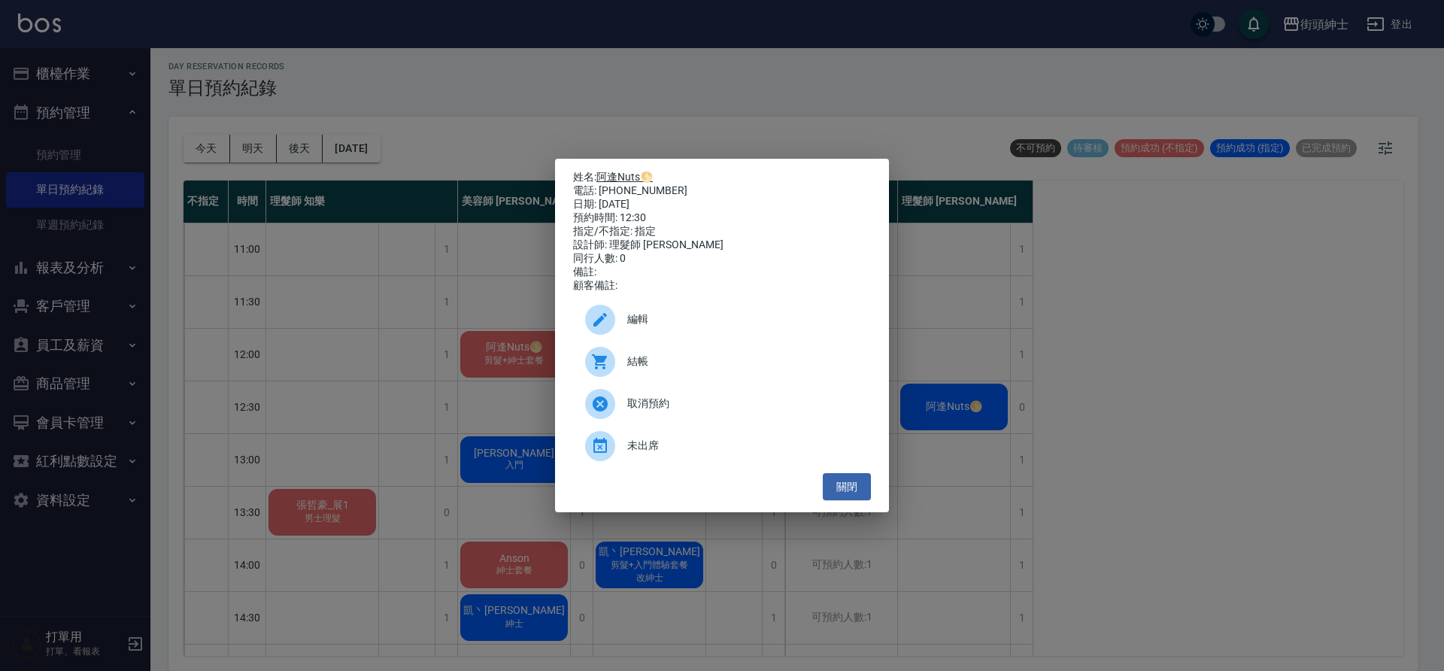
click at [620, 175] on link "阿逢Nuts🌕" at bounding box center [625, 177] width 56 height 12
click at [857, 497] on button "關閉" at bounding box center [847, 487] width 48 height 28
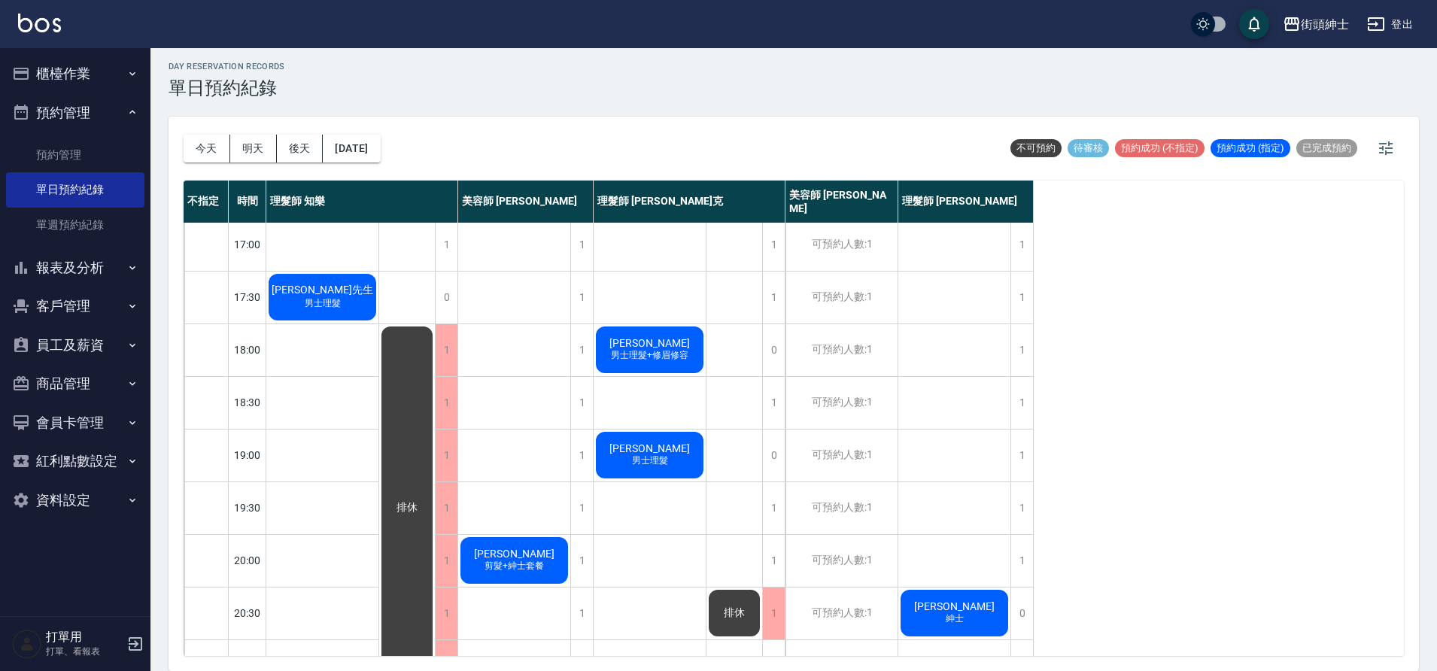
scroll to position [685, 0]
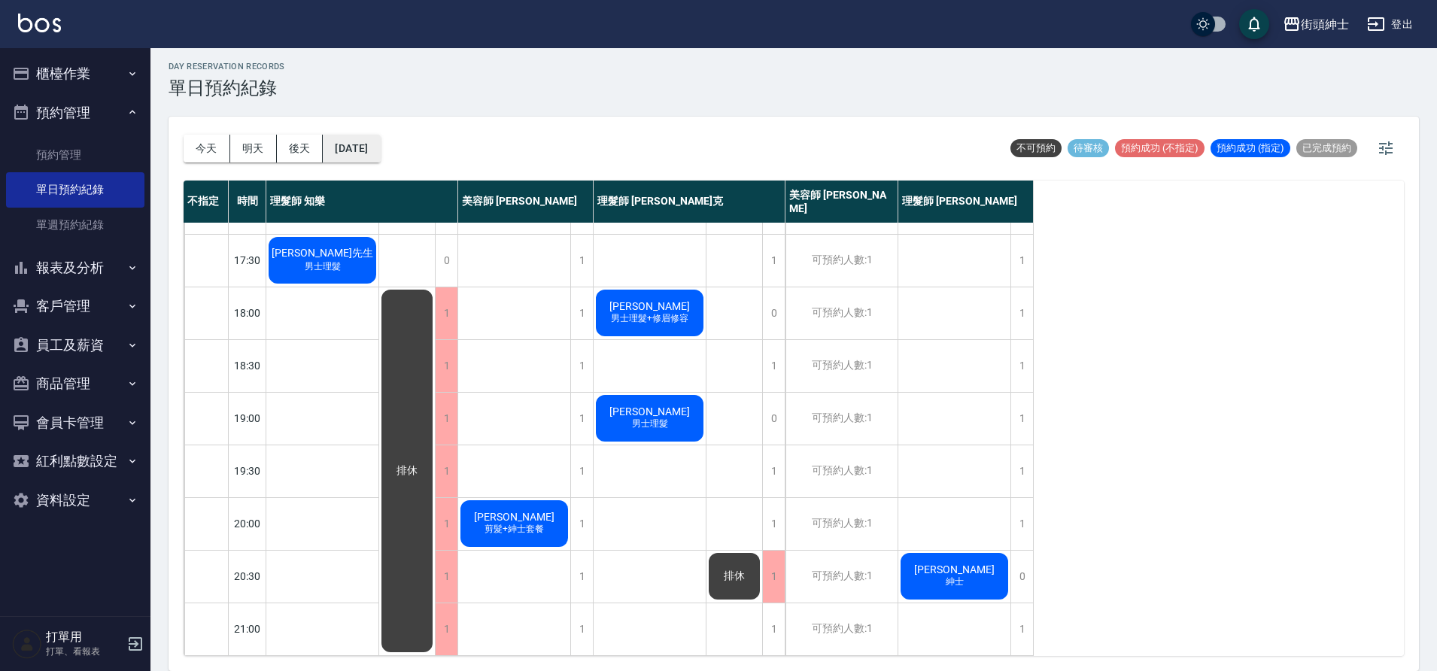
click at [373, 149] on button "2025/09/26" at bounding box center [351, 149] width 57 height 28
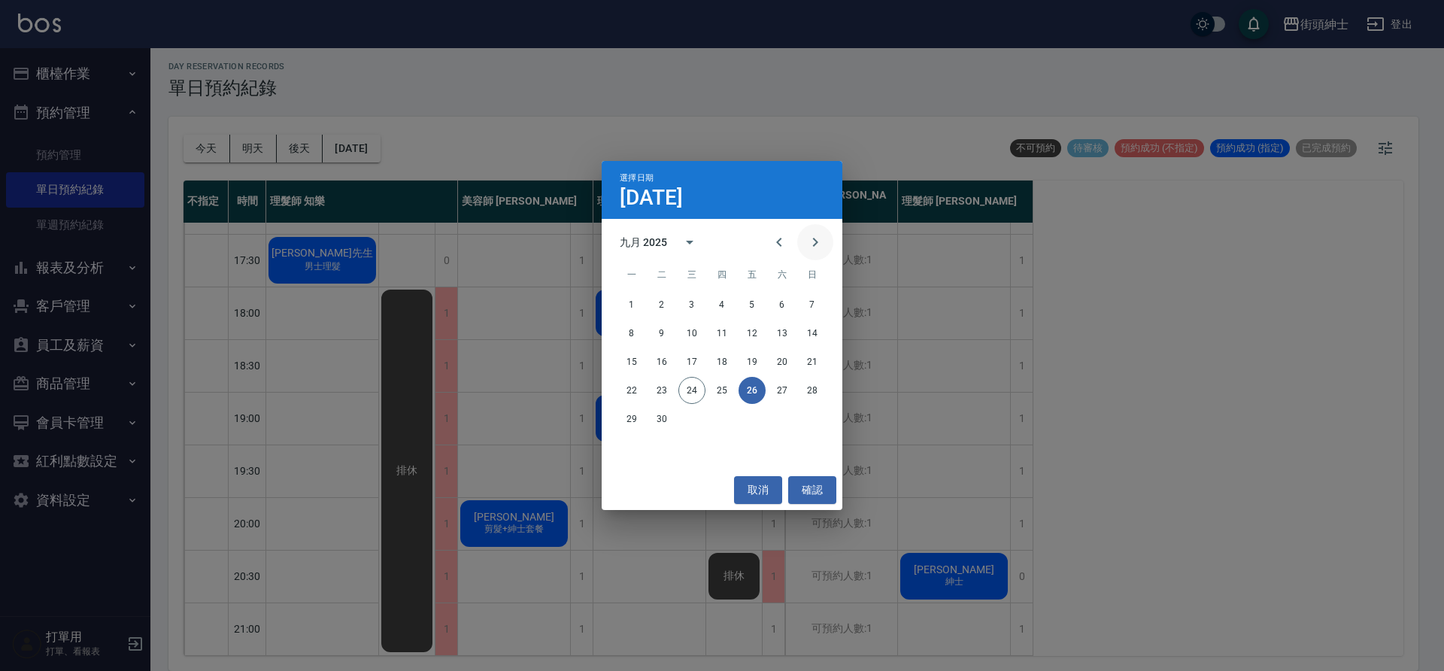
click at [815, 241] on icon "Next month" at bounding box center [815, 242] width 18 height 18
click at [640, 420] on button "27" at bounding box center [631, 418] width 27 height 27
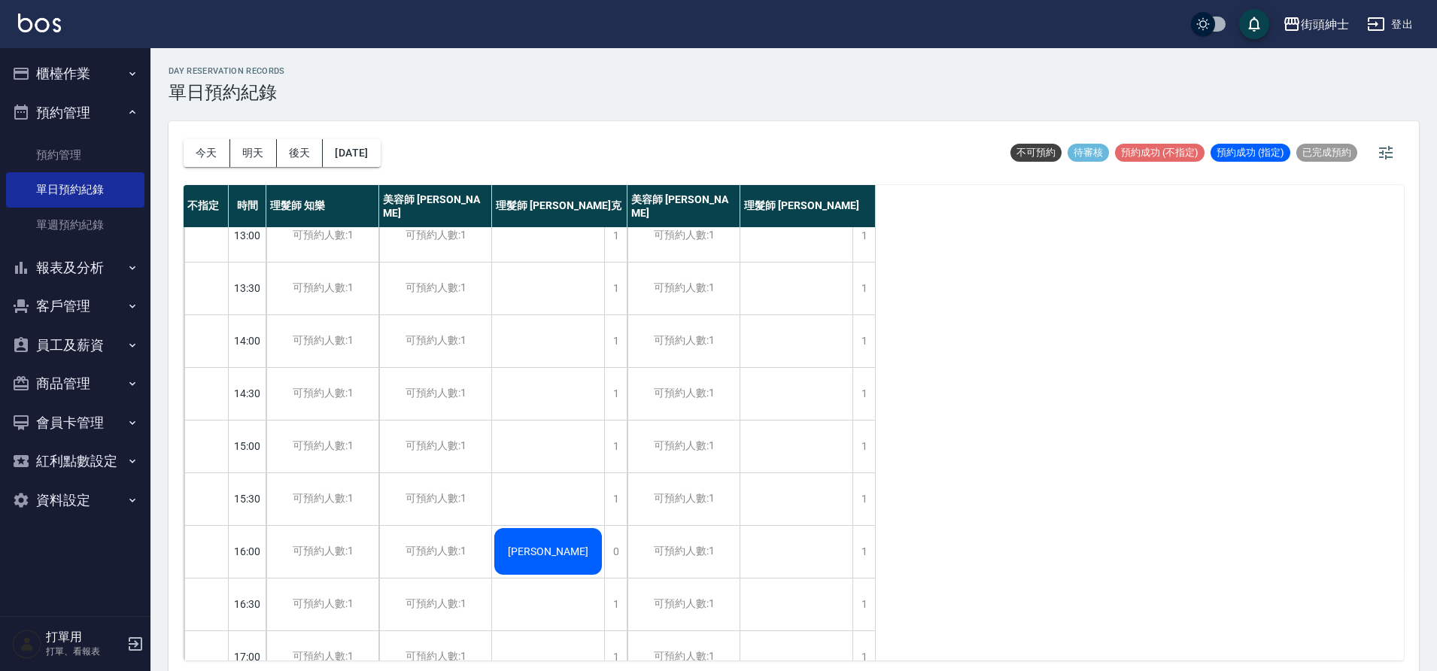
scroll to position [209, 0]
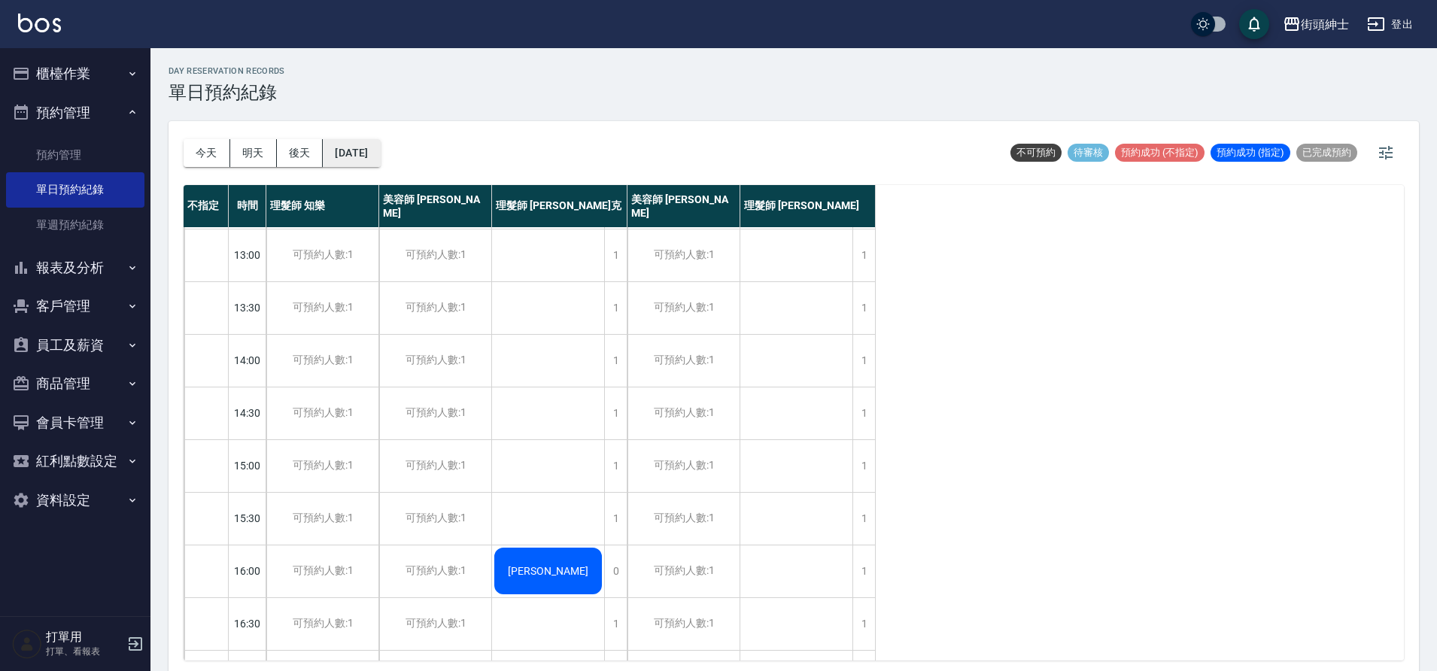
click at [380, 147] on button "2025/10/27" at bounding box center [351, 153] width 57 height 28
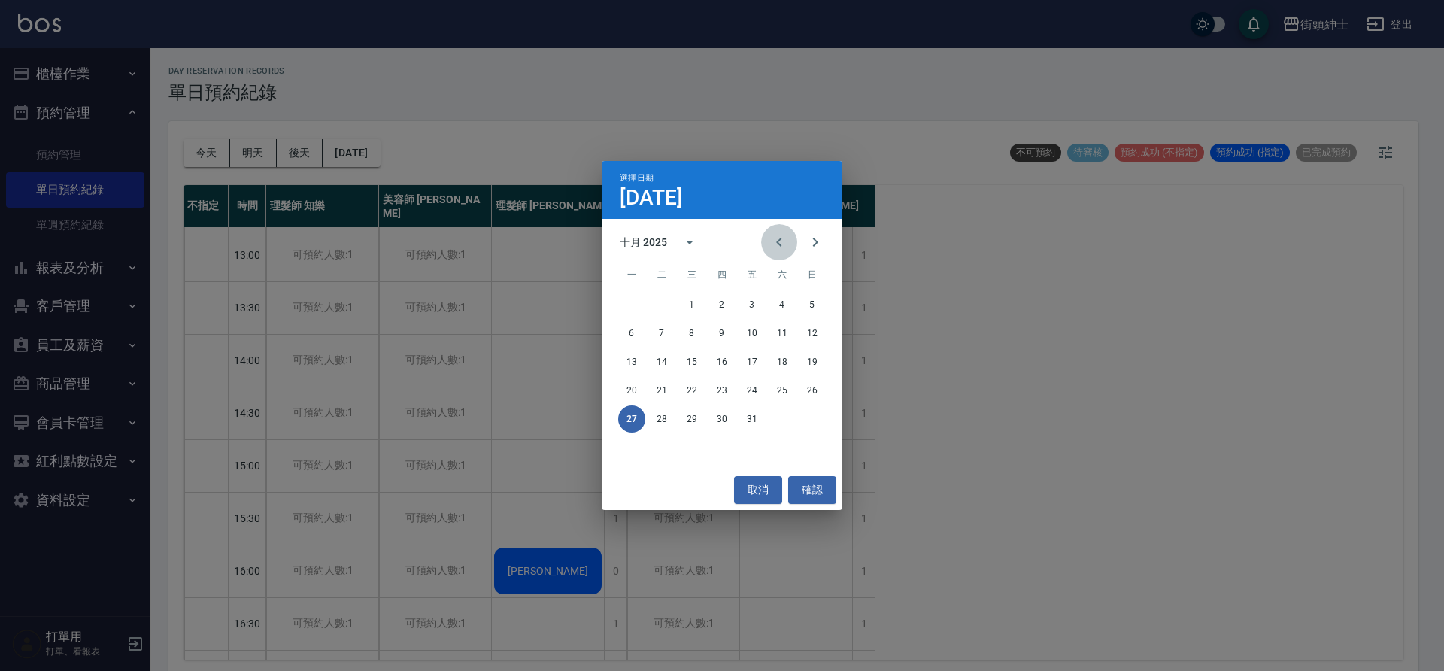
click at [779, 240] on icon "Previous month" at bounding box center [778, 242] width 5 height 9
click at [812, 239] on icon "Next month" at bounding box center [815, 242] width 18 height 18
click at [808, 485] on button "確認" at bounding box center [812, 490] width 48 height 28
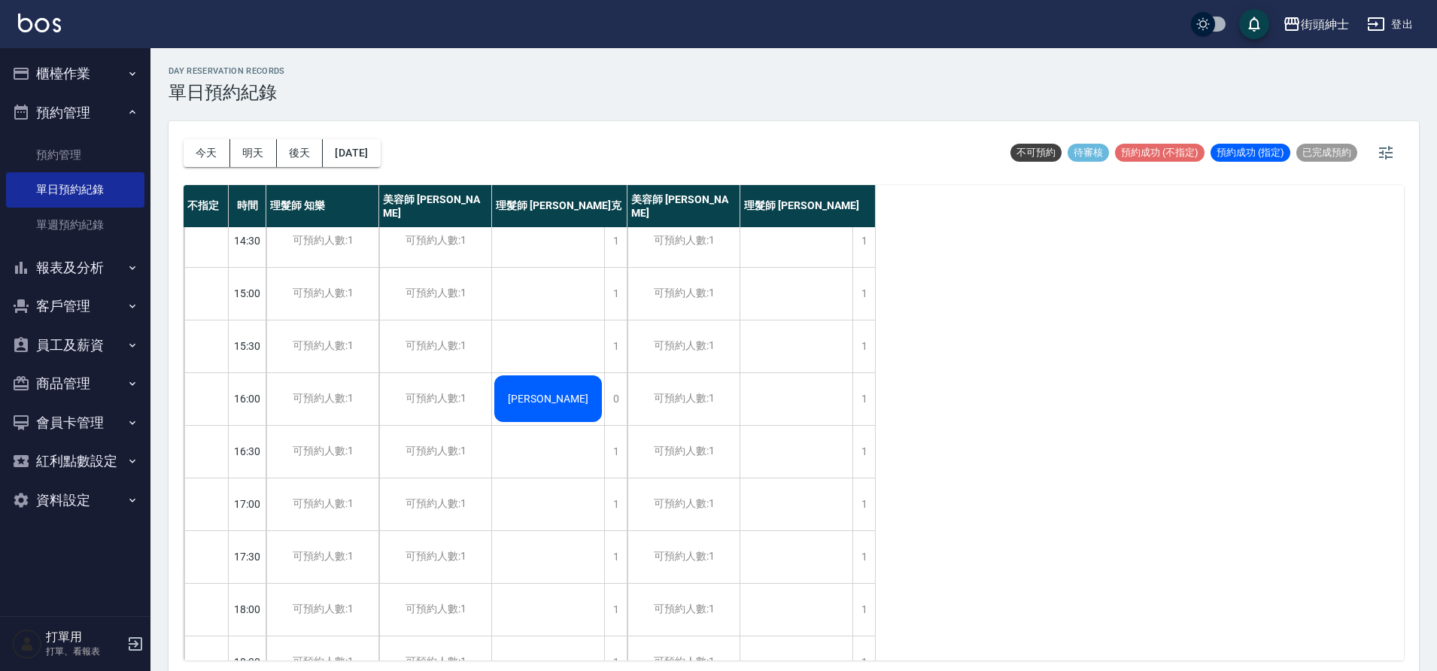
scroll to position [0, 0]
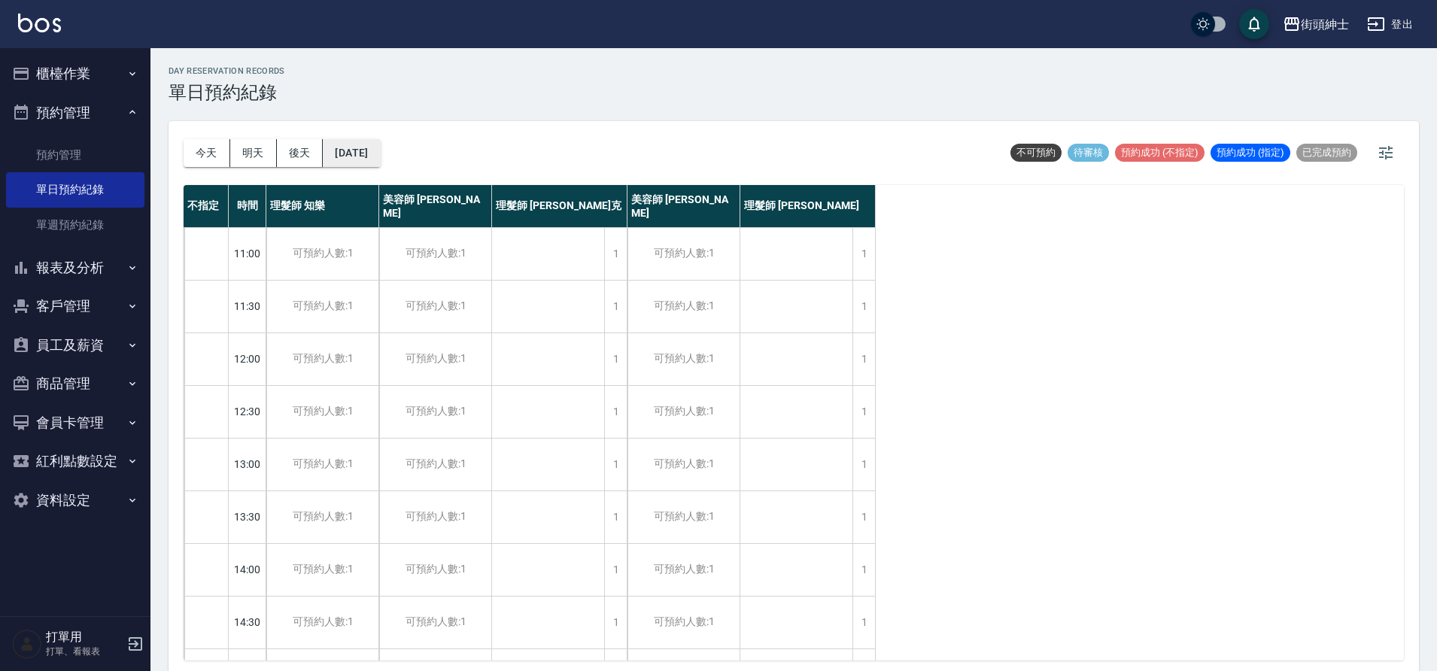
click at [380, 158] on button "2025/10/27" at bounding box center [351, 153] width 57 height 28
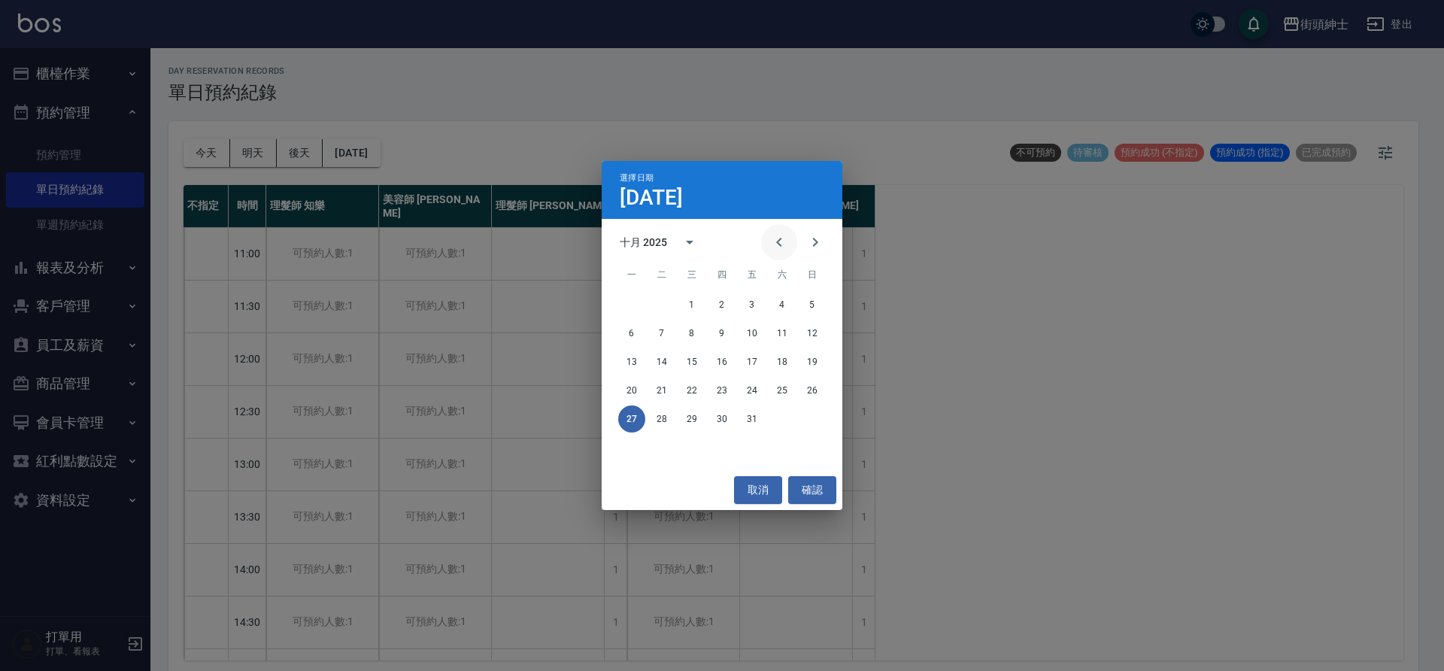
click at [765, 249] on button "Previous month" at bounding box center [779, 242] width 36 height 36
click at [703, 385] on button "24" at bounding box center [692, 390] width 27 height 27
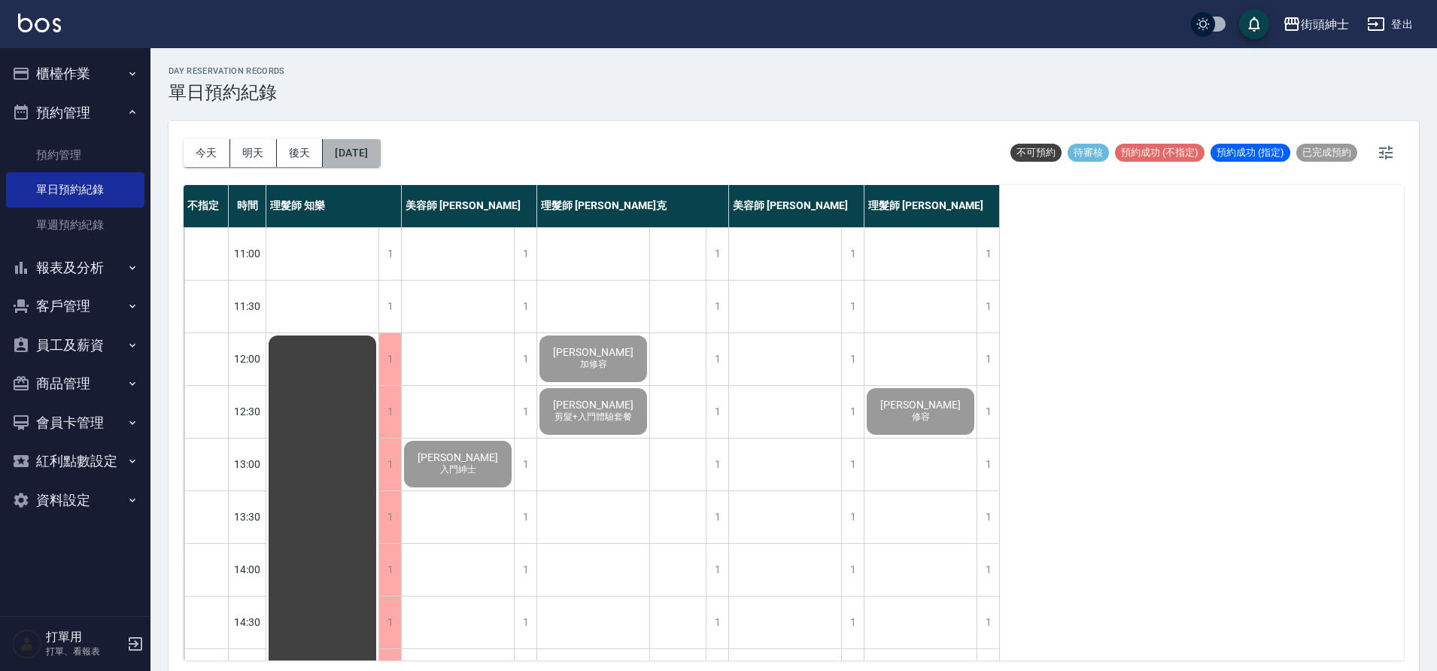
click at [359, 152] on button "2025/09/24" at bounding box center [351, 153] width 57 height 28
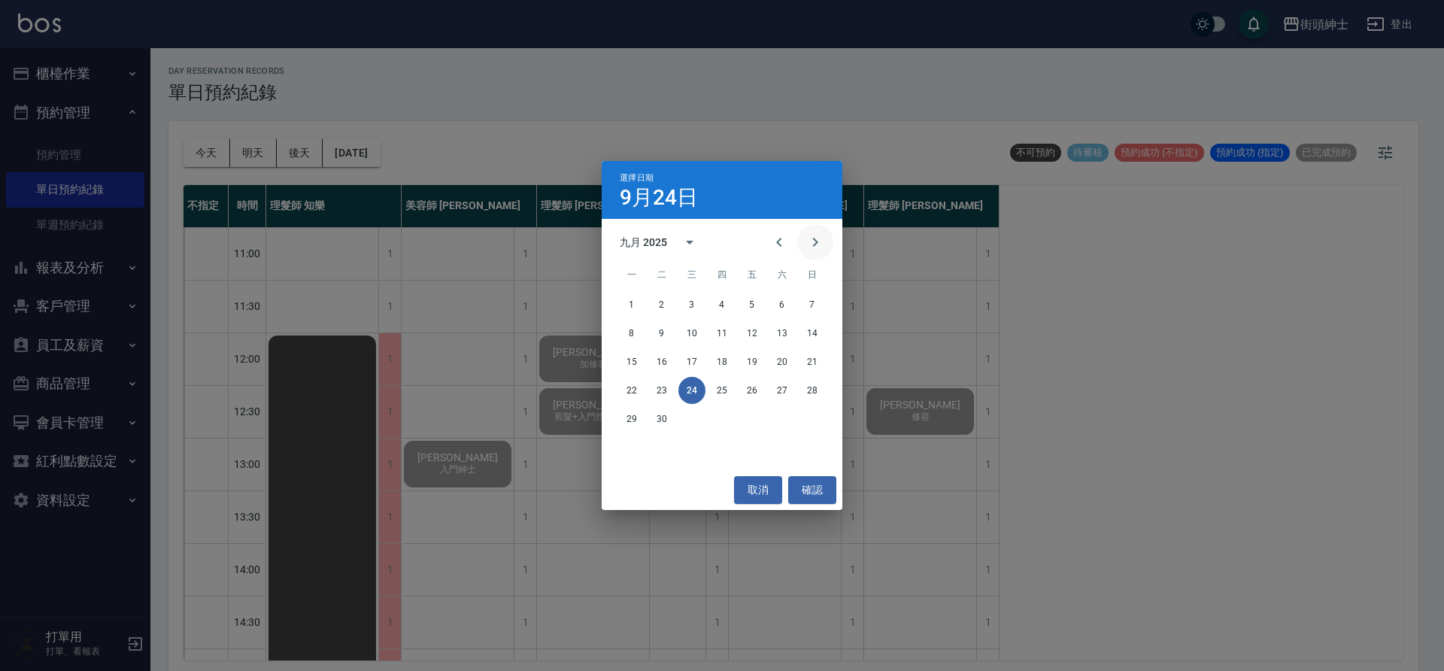
click at [811, 240] on icon "Next month" at bounding box center [815, 242] width 18 height 18
click at [785, 393] on button "25" at bounding box center [782, 390] width 27 height 27
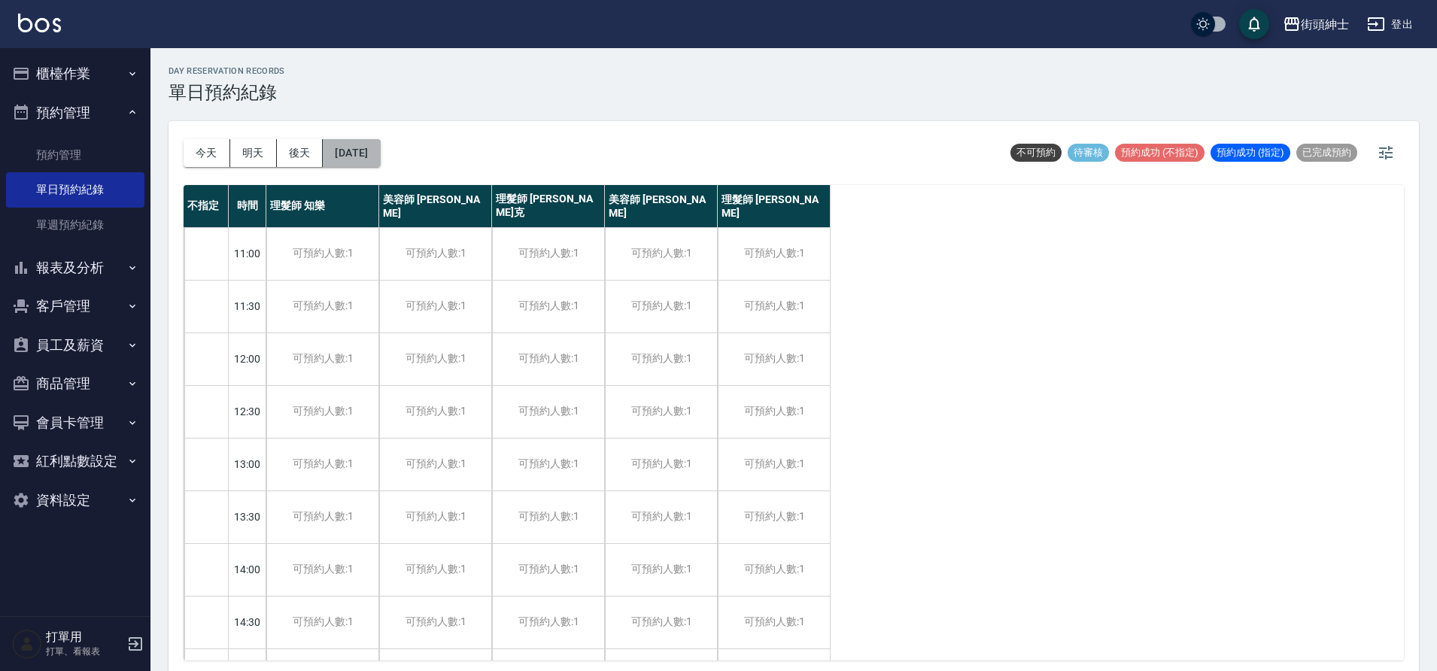
click at [372, 154] on button "2025/10/25" at bounding box center [351, 153] width 57 height 28
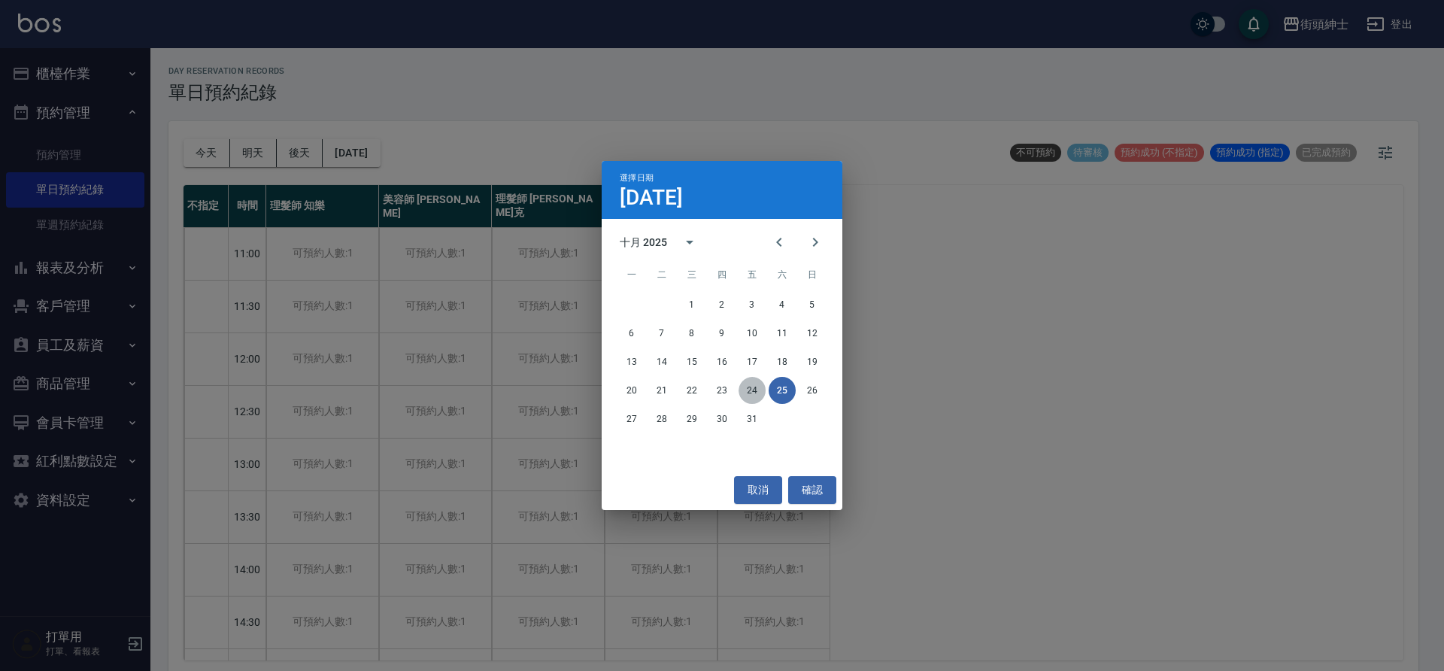
click at [753, 389] on button "24" at bounding box center [752, 390] width 27 height 27
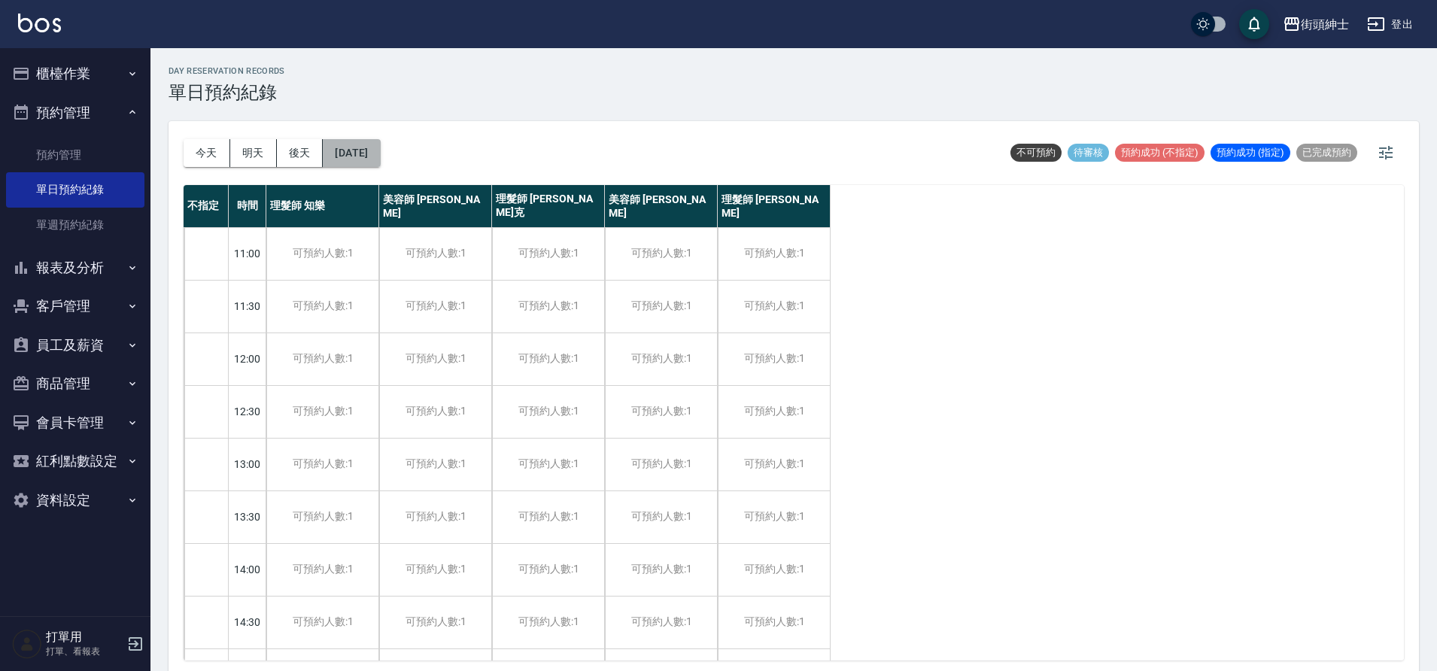
click at [380, 161] on button "2025/10/24" at bounding box center [351, 153] width 57 height 28
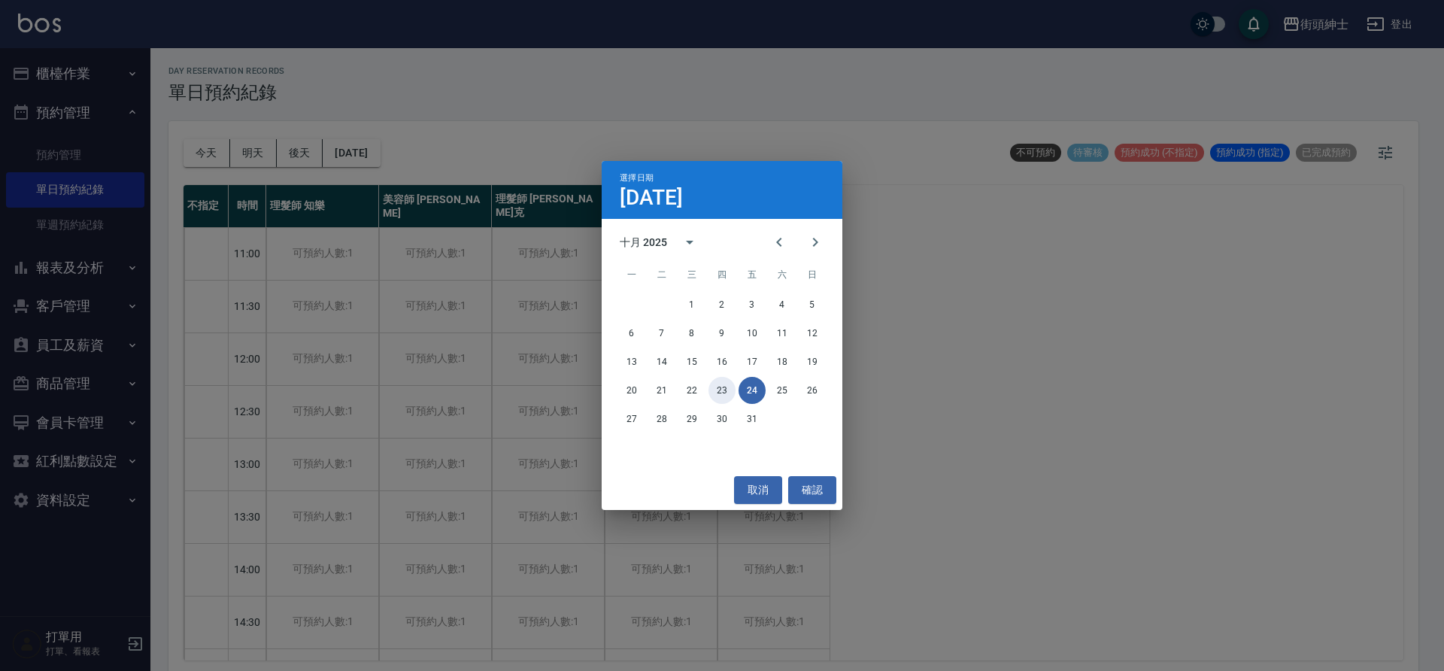
click at [721, 394] on button "23" at bounding box center [722, 390] width 27 height 27
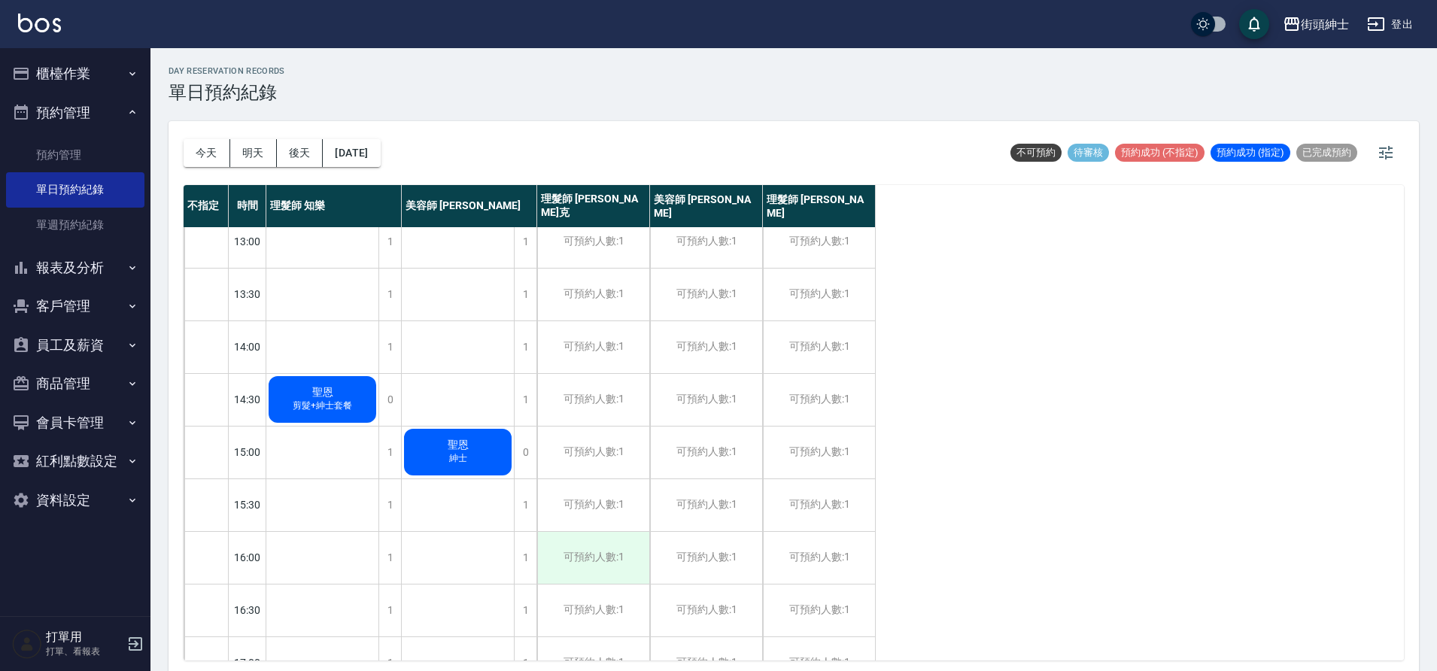
scroll to position [317, 0]
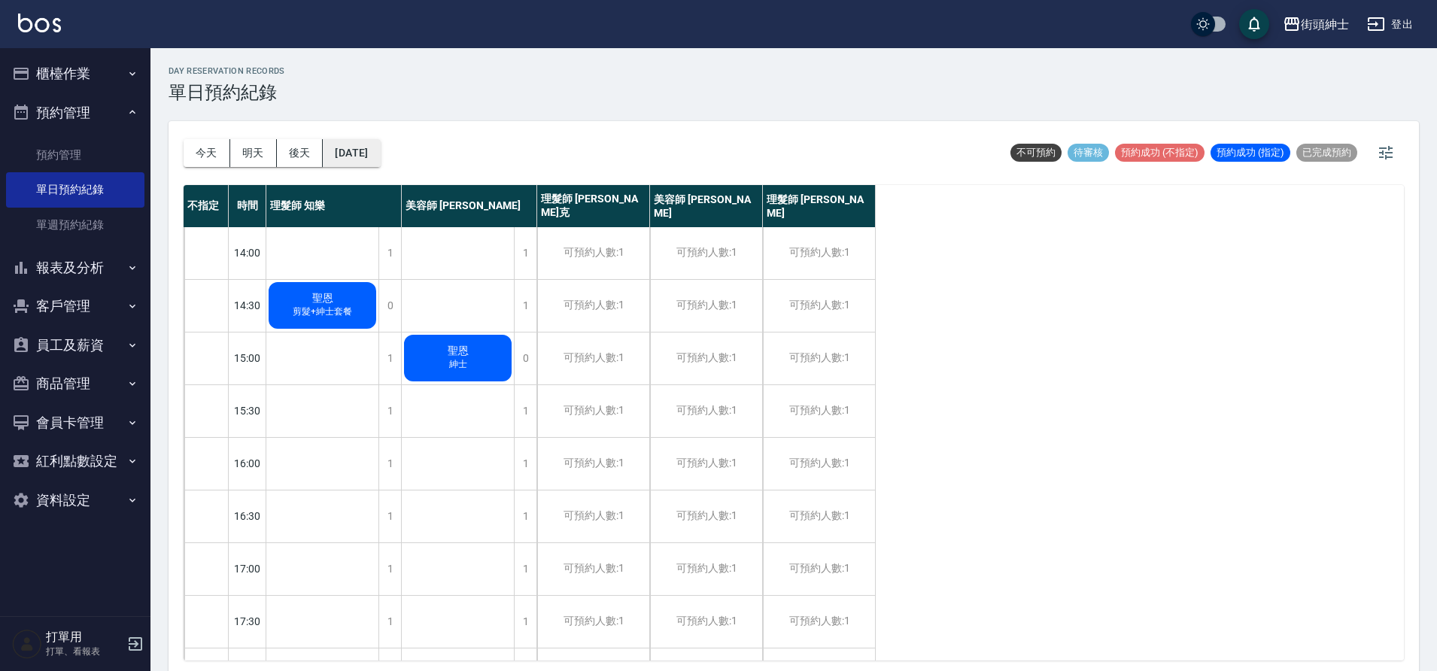
click at [380, 150] on button "2025/10/23" at bounding box center [351, 153] width 57 height 28
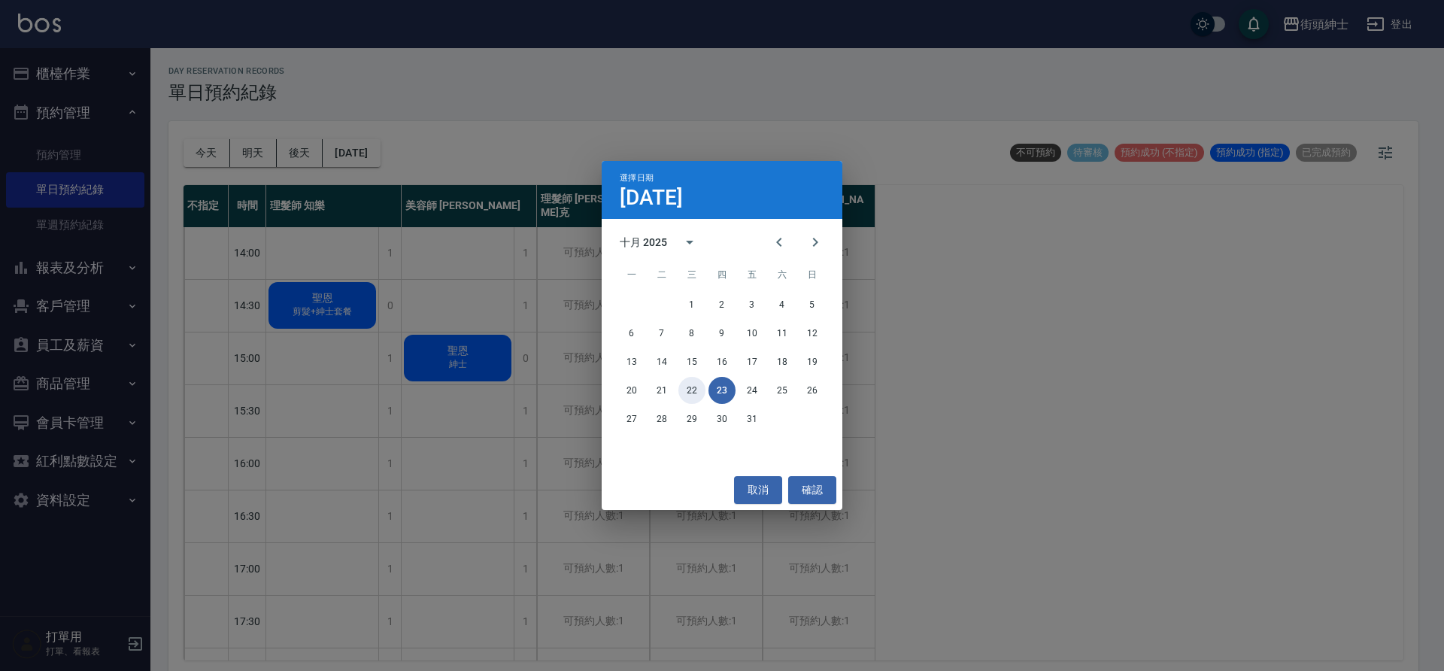
click at [693, 388] on button "22" at bounding box center [692, 390] width 27 height 27
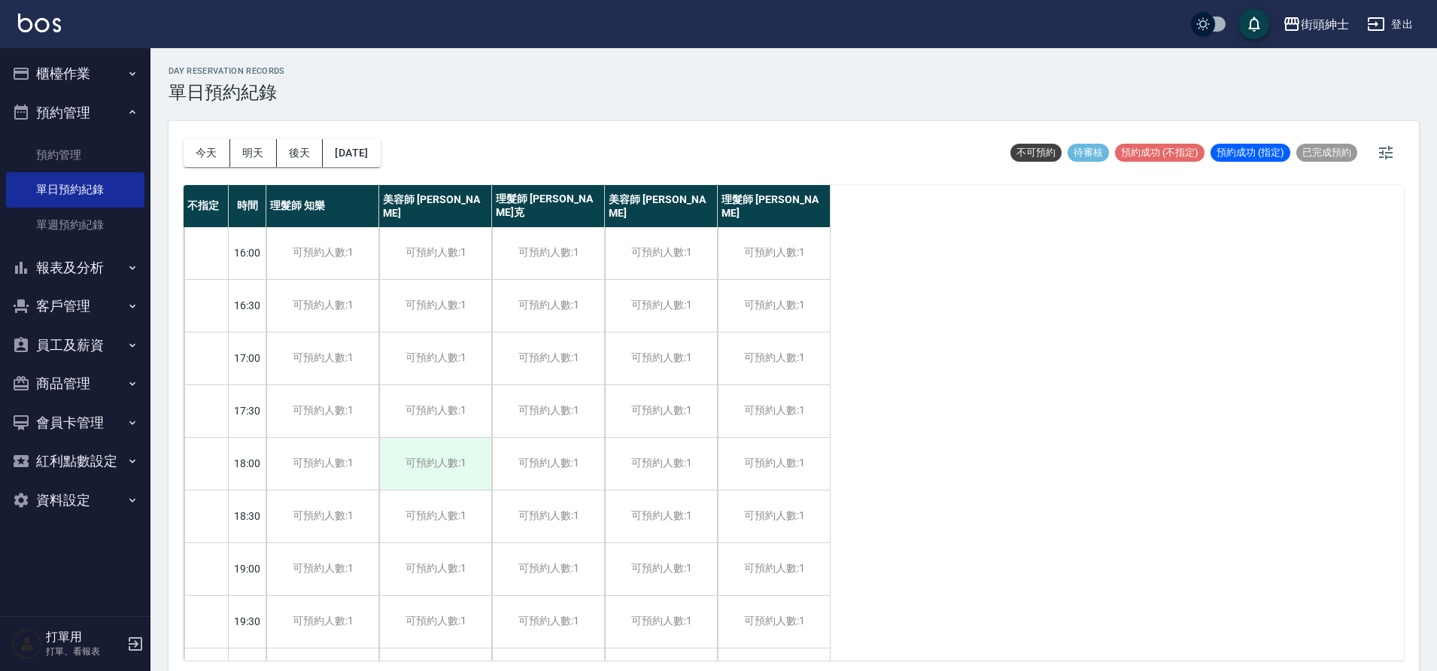
scroll to position [685, 0]
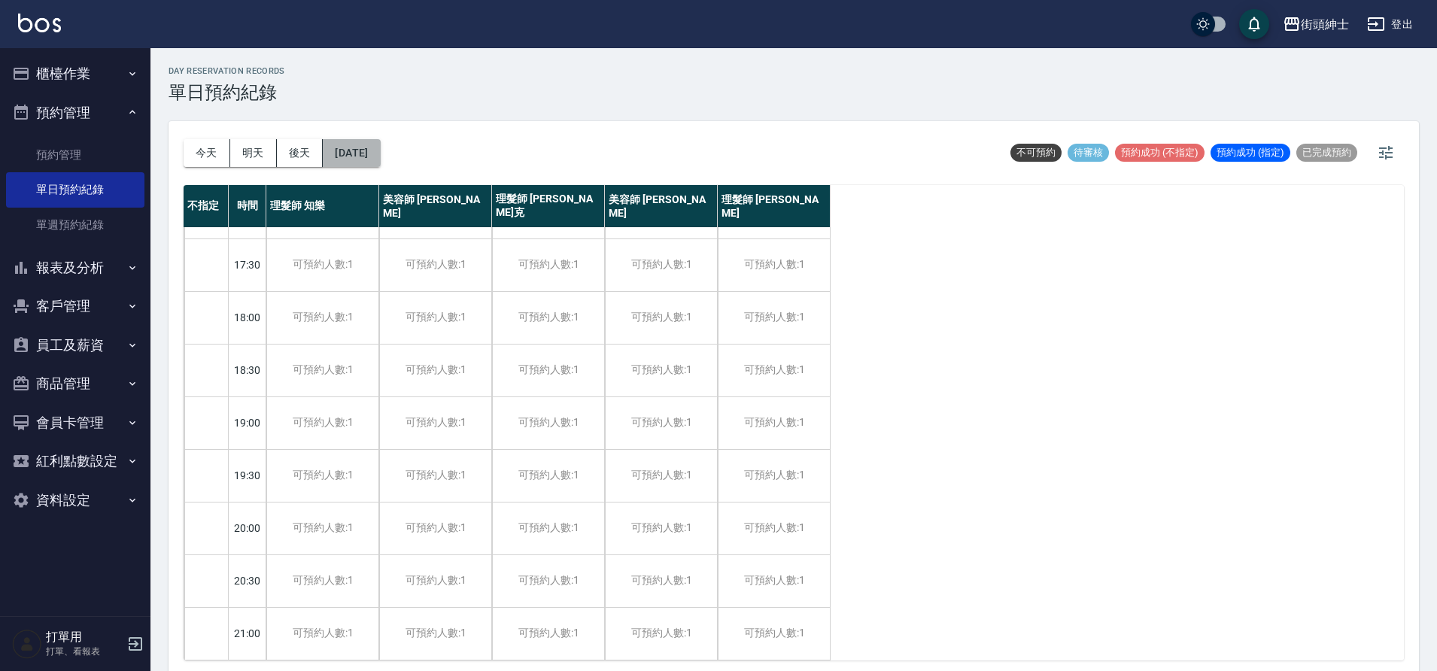
click at [380, 145] on button "2025/10/22" at bounding box center [351, 153] width 57 height 28
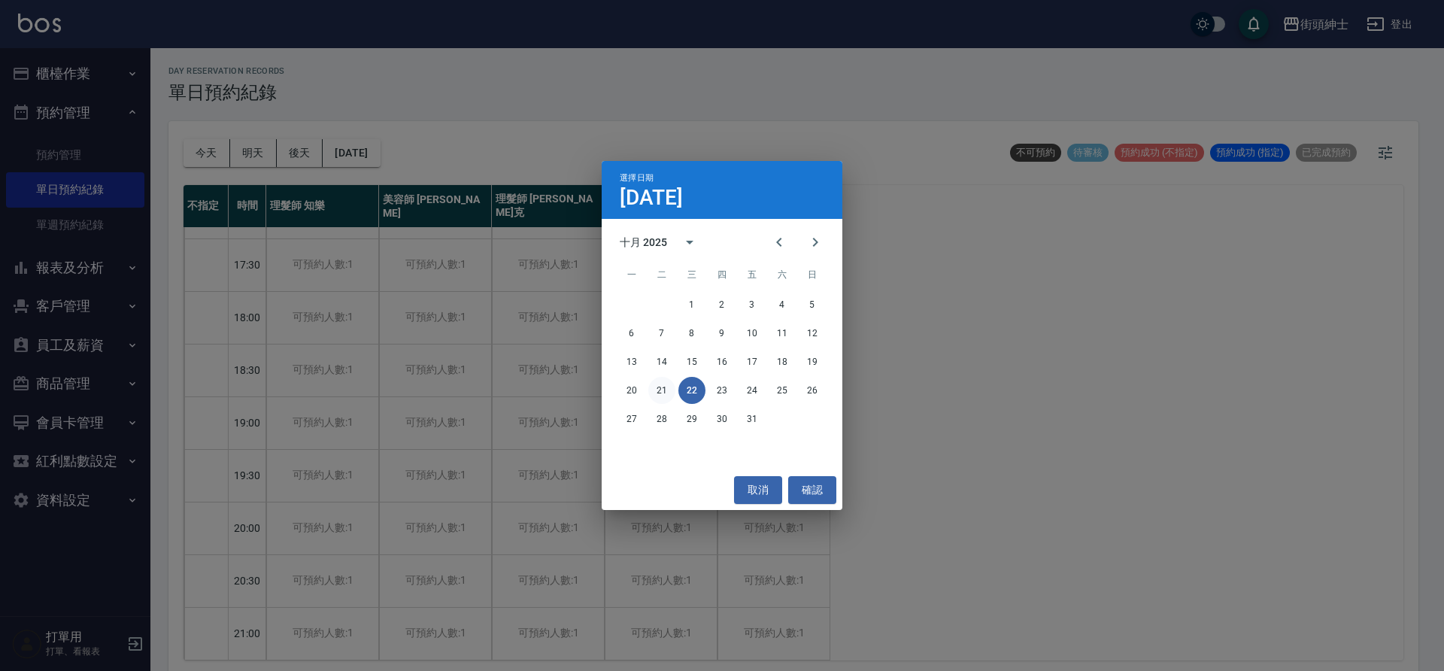
click at [667, 389] on button "21" at bounding box center [661, 390] width 27 height 27
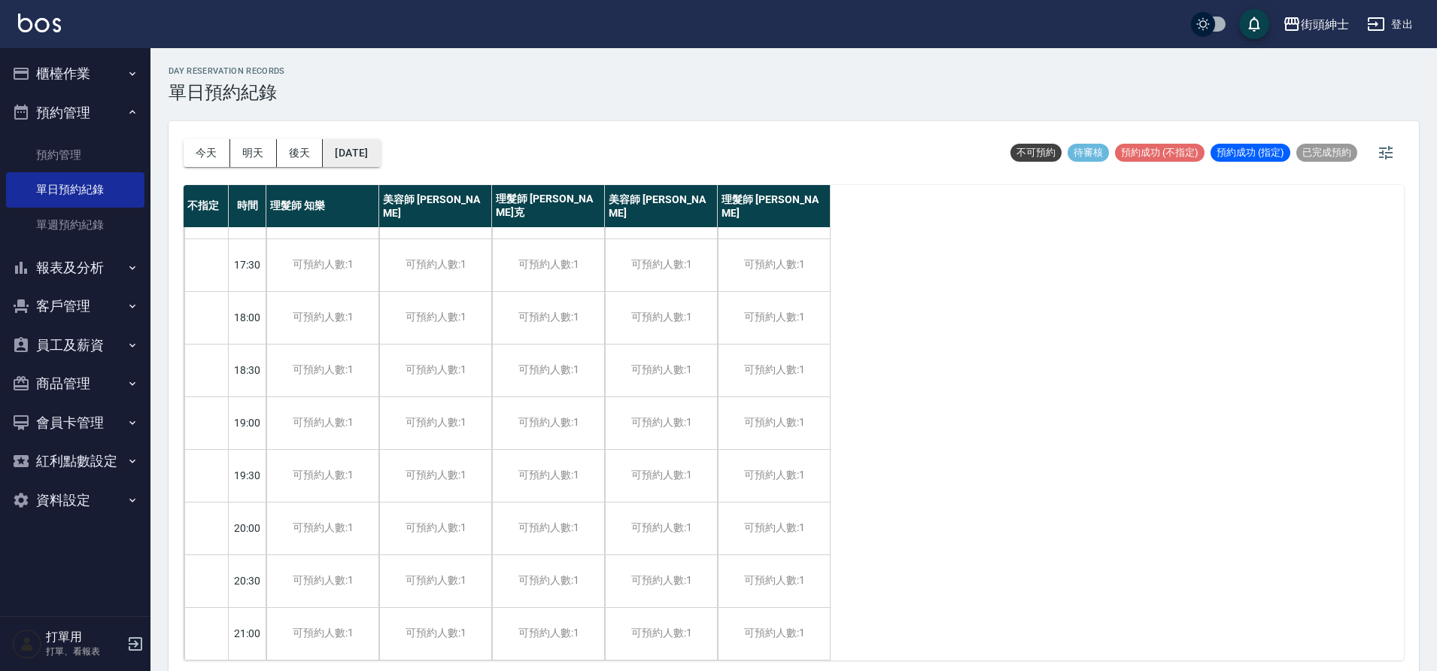
click at [370, 147] on button "2025/10/21" at bounding box center [351, 153] width 57 height 28
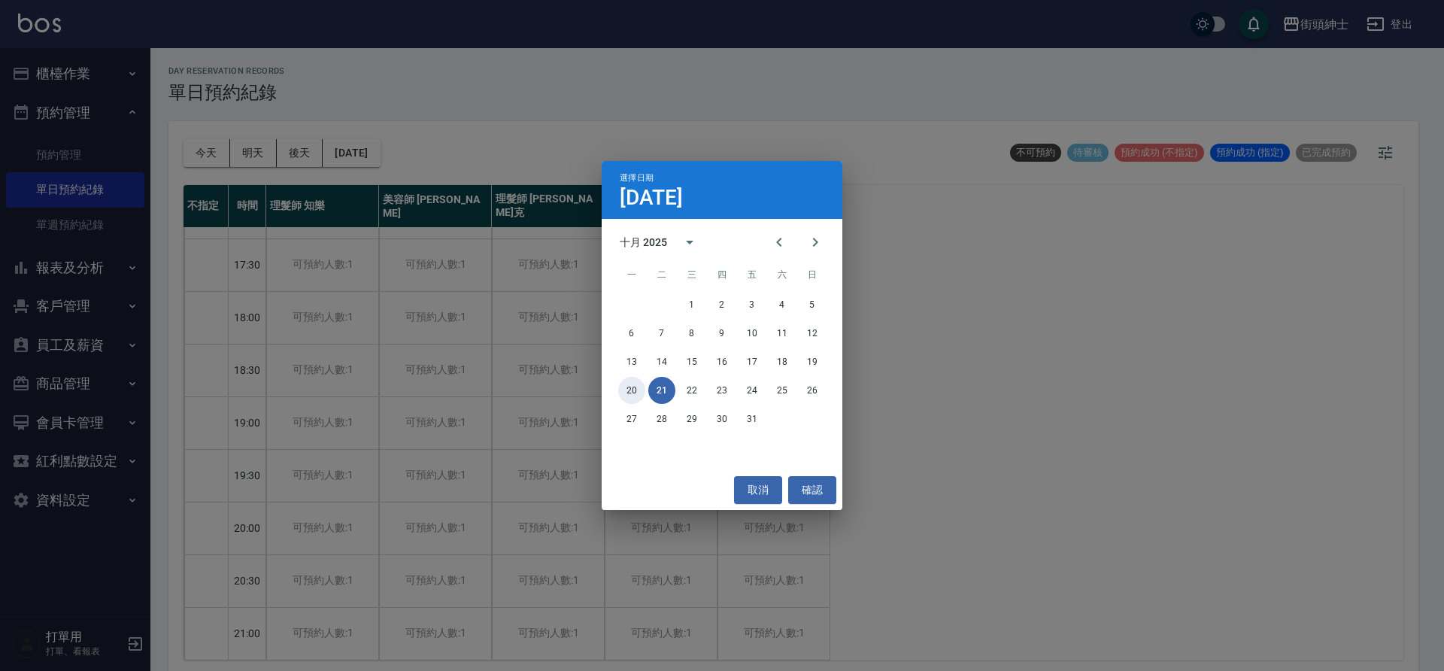
click at [635, 393] on button "20" at bounding box center [631, 390] width 27 height 27
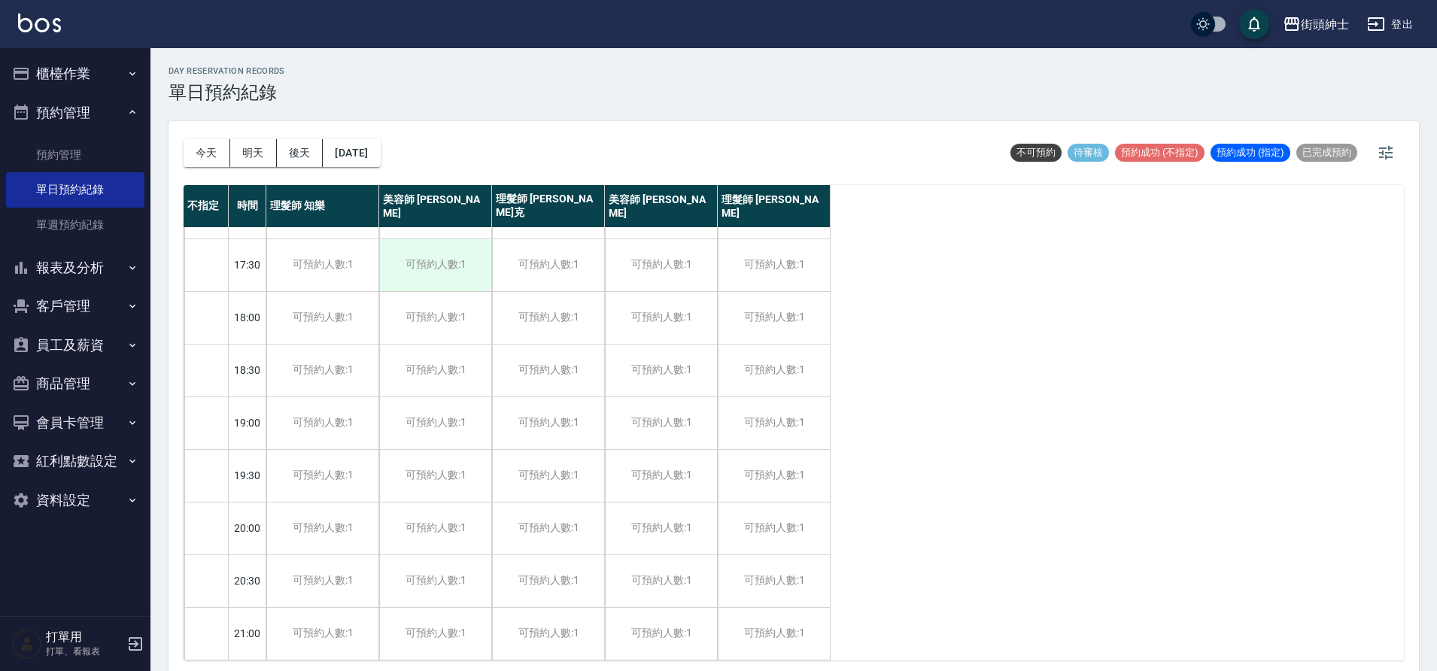
scroll to position [5, 0]
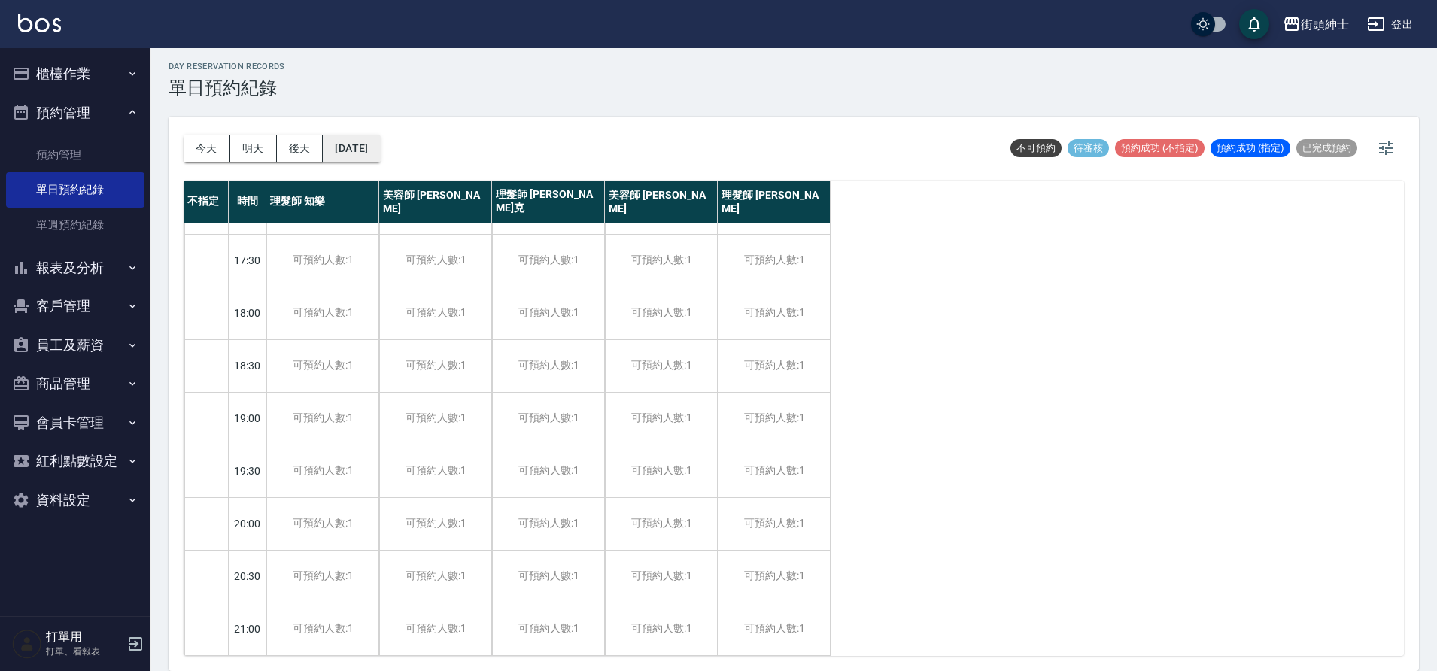
click at [380, 151] on button "2025/10/20" at bounding box center [351, 149] width 57 height 28
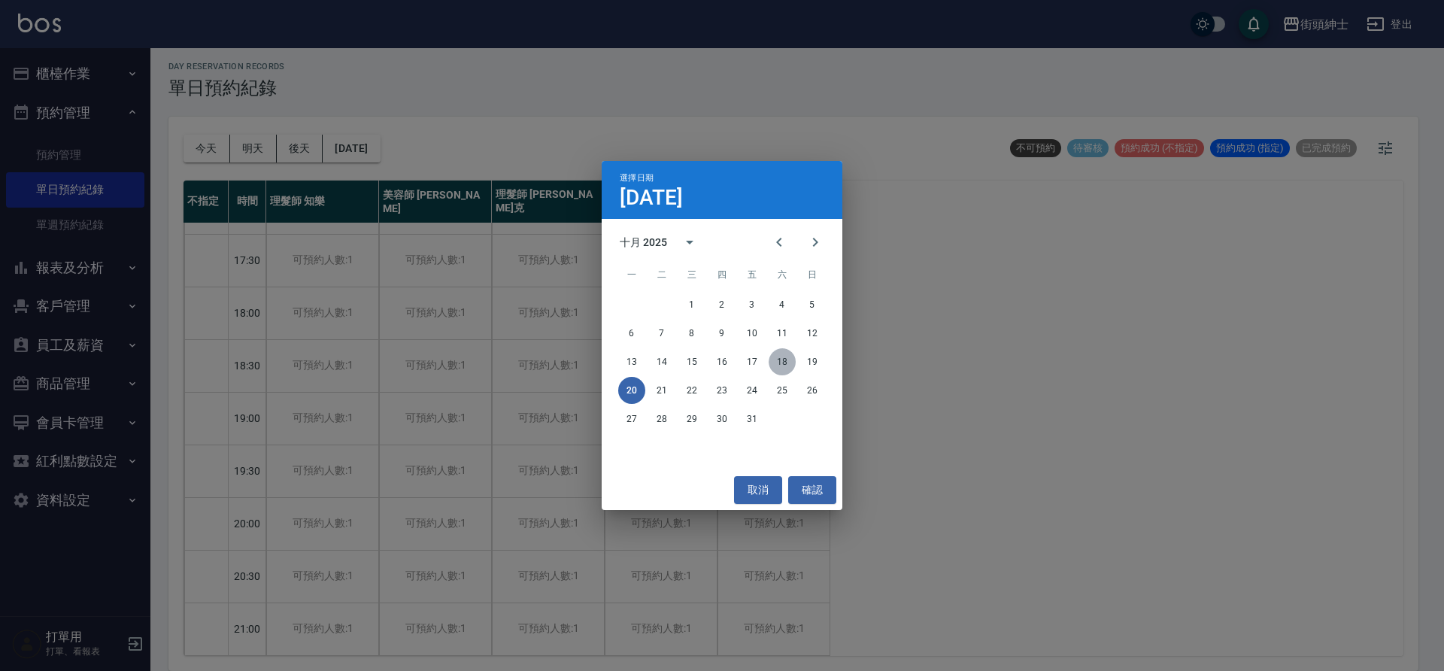
click at [789, 354] on button "18" at bounding box center [782, 361] width 27 height 27
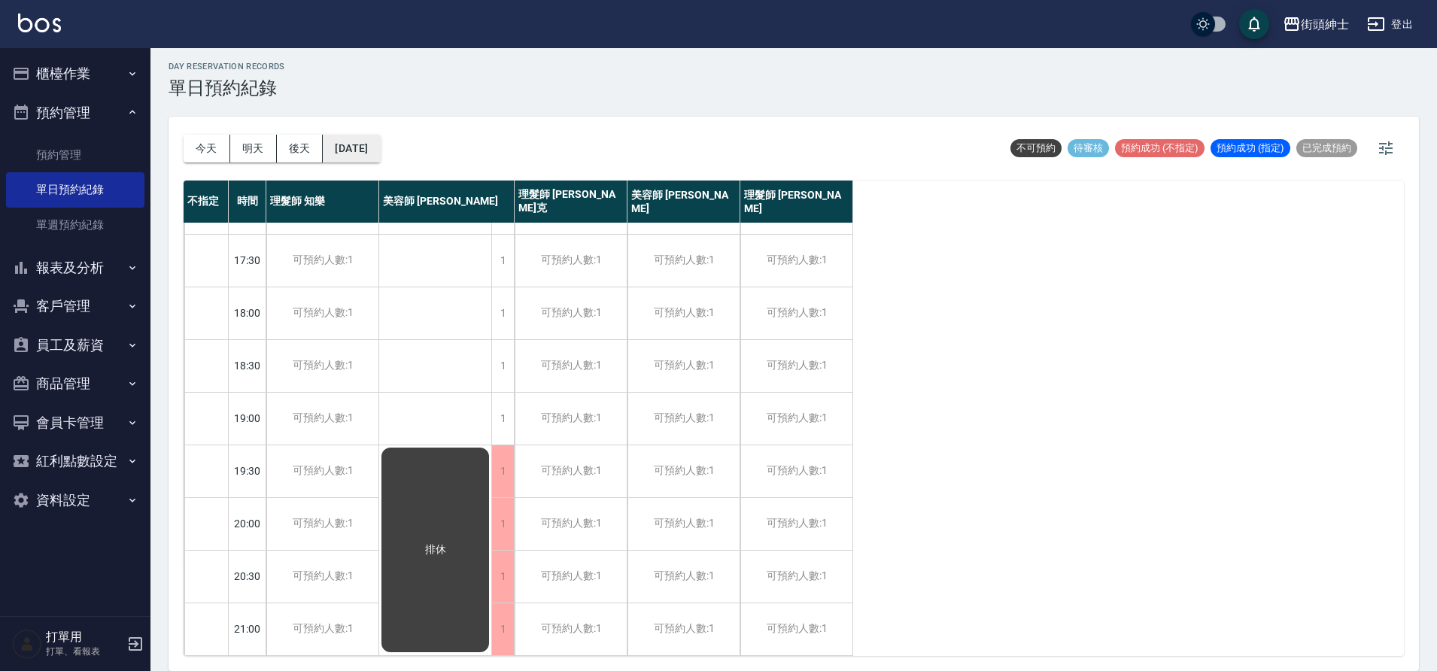
click at [379, 148] on button "2025/10/18" at bounding box center [351, 149] width 57 height 28
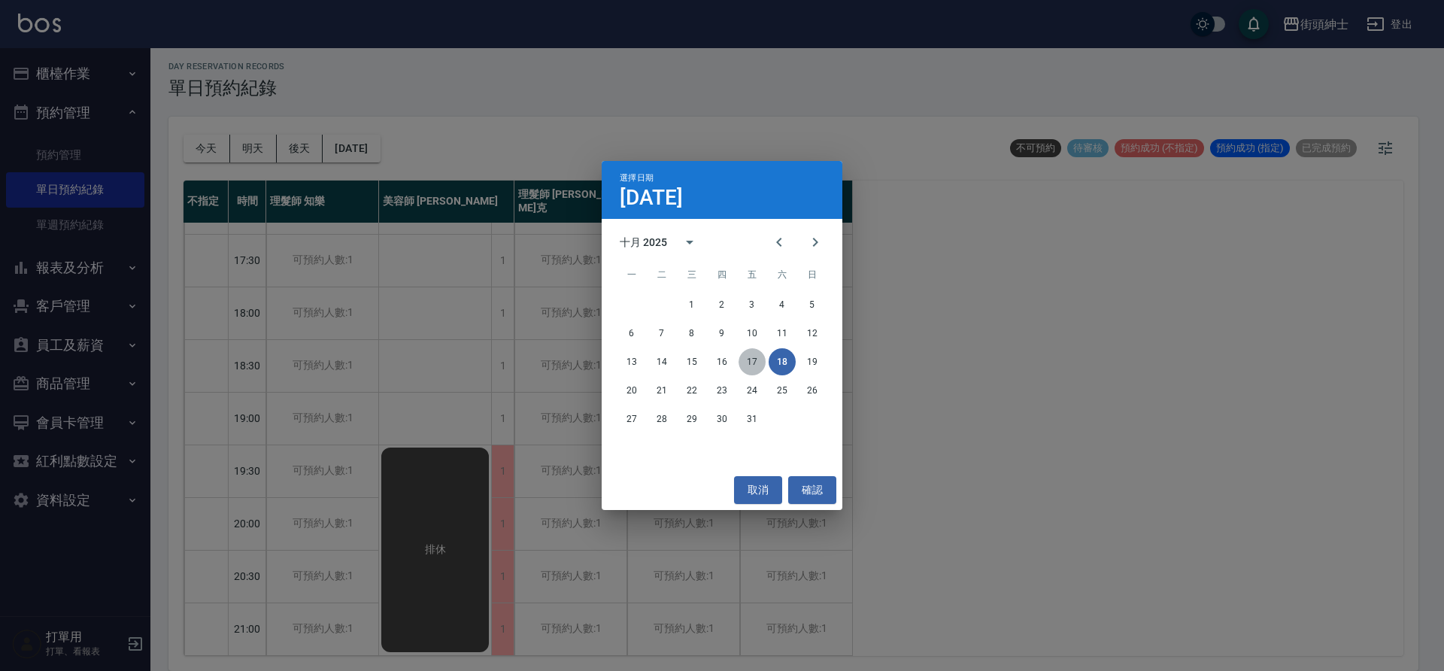
click at [755, 361] on button "17" at bounding box center [752, 361] width 27 height 27
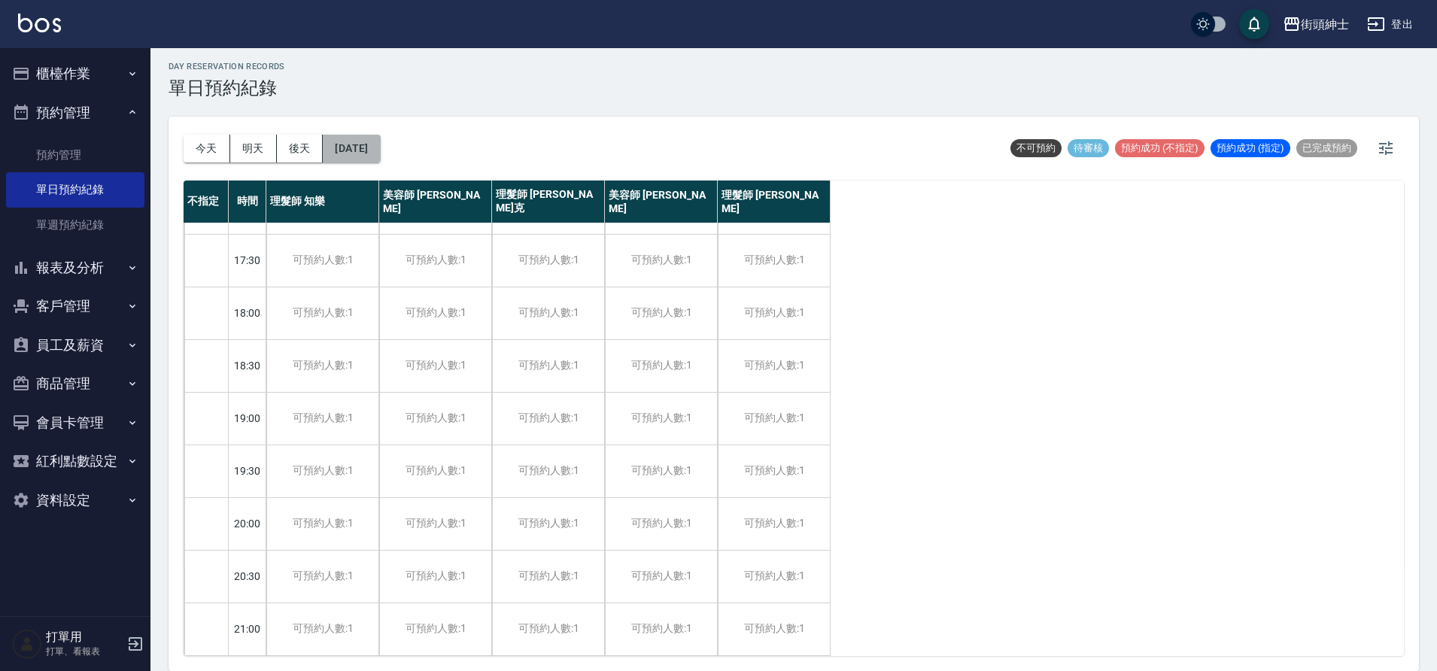
click at [372, 155] on button "2025/10/17" at bounding box center [351, 149] width 57 height 28
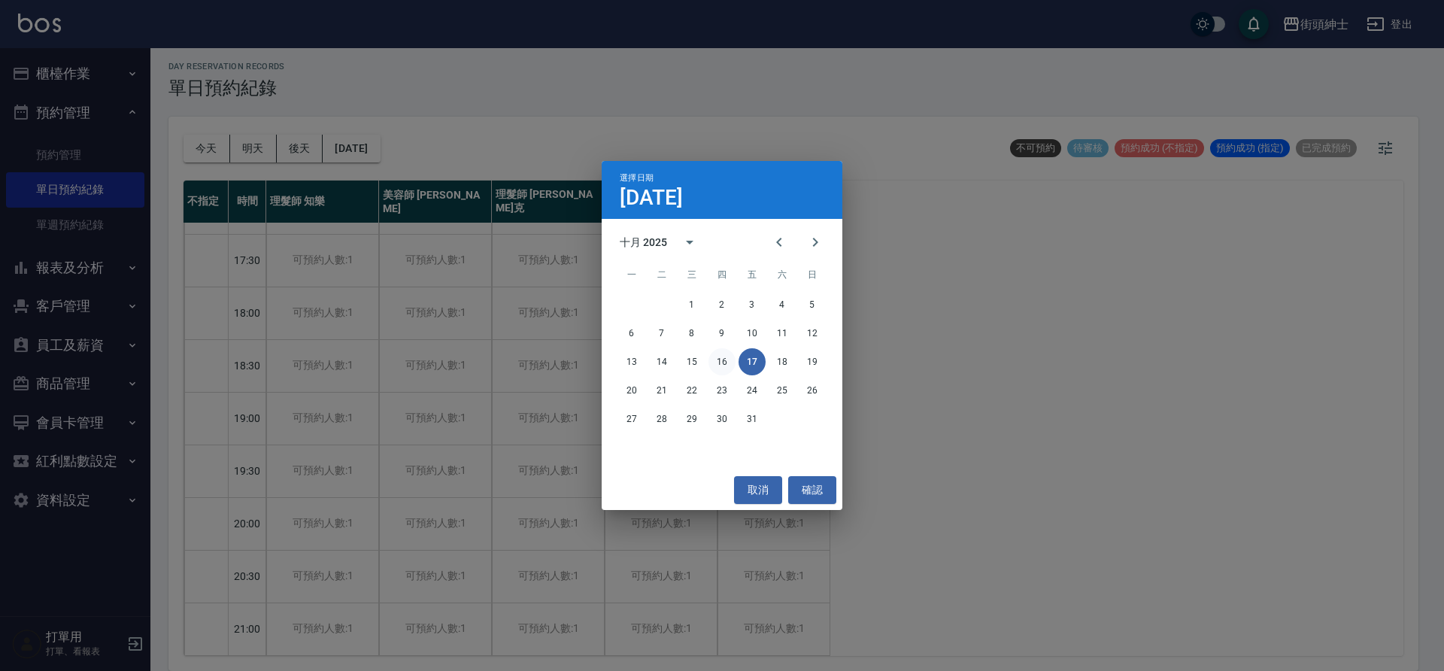
click at [731, 358] on button "16" at bounding box center [722, 361] width 27 height 27
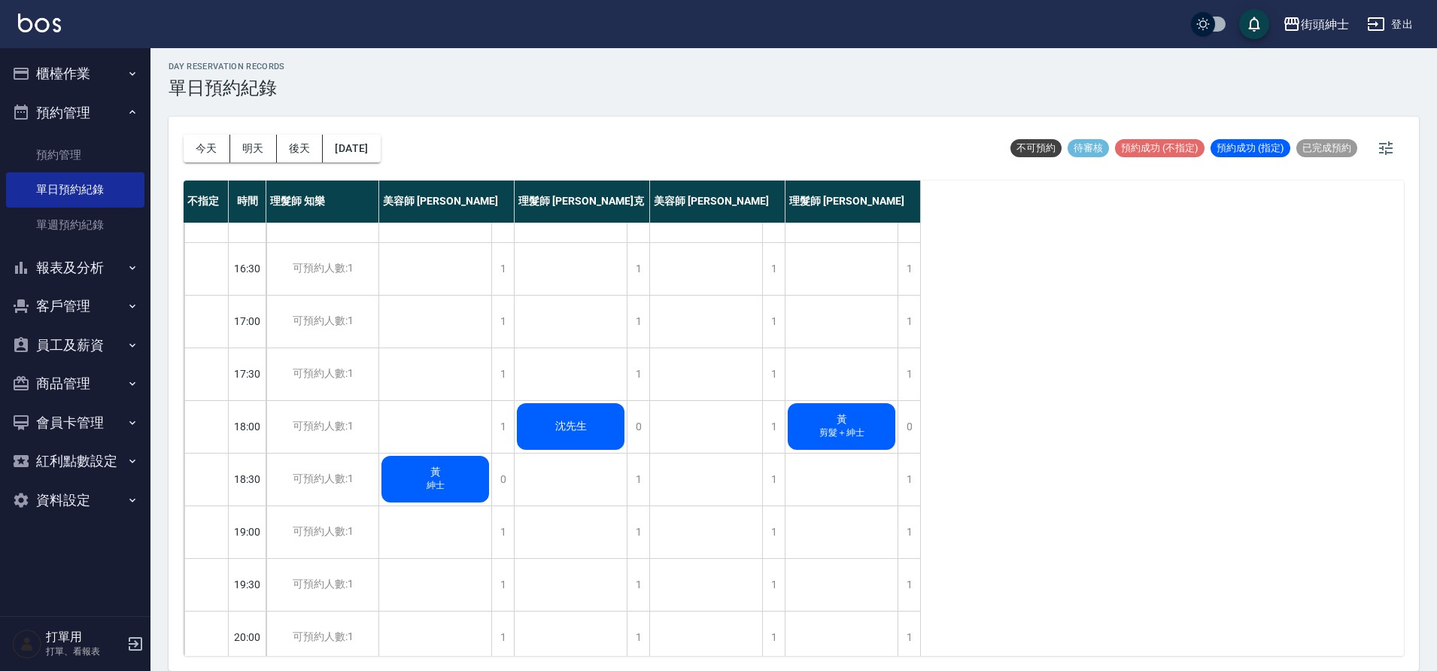
scroll to position [619, 0]
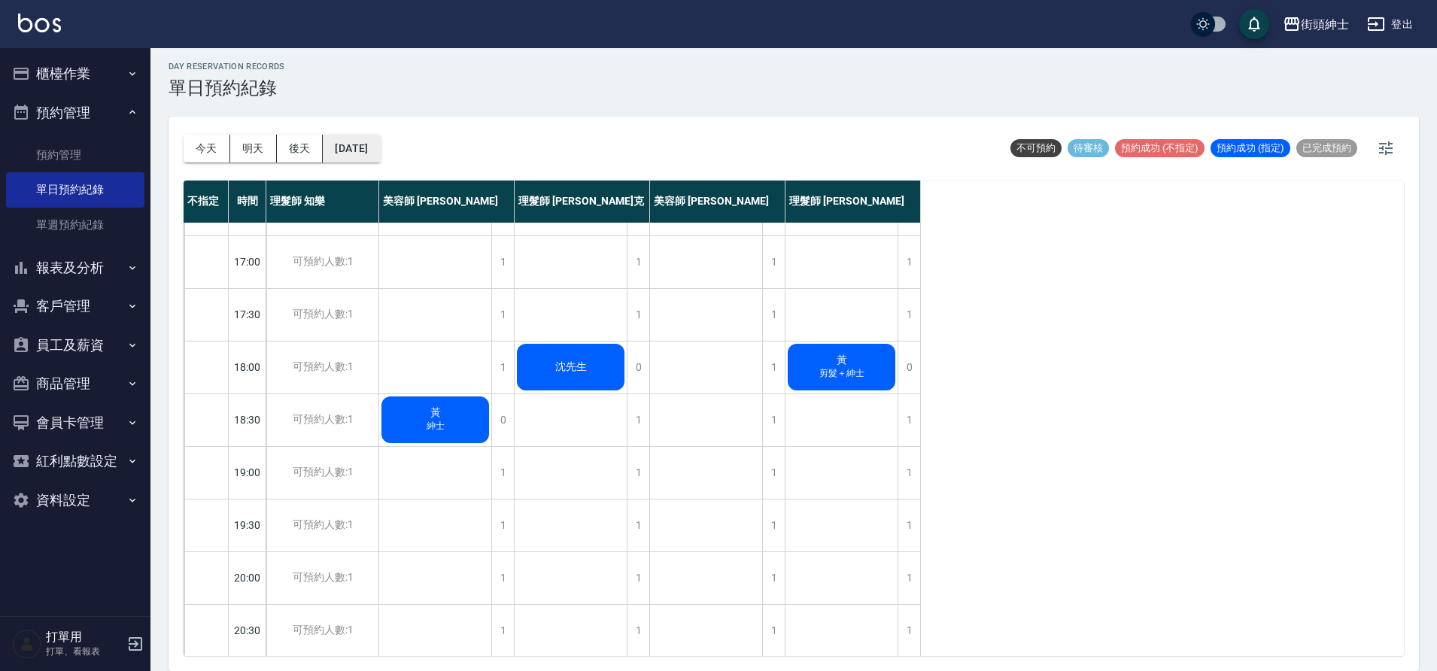
click at [380, 150] on button "2025/10/16" at bounding box center [351, 149] width 57 height 28
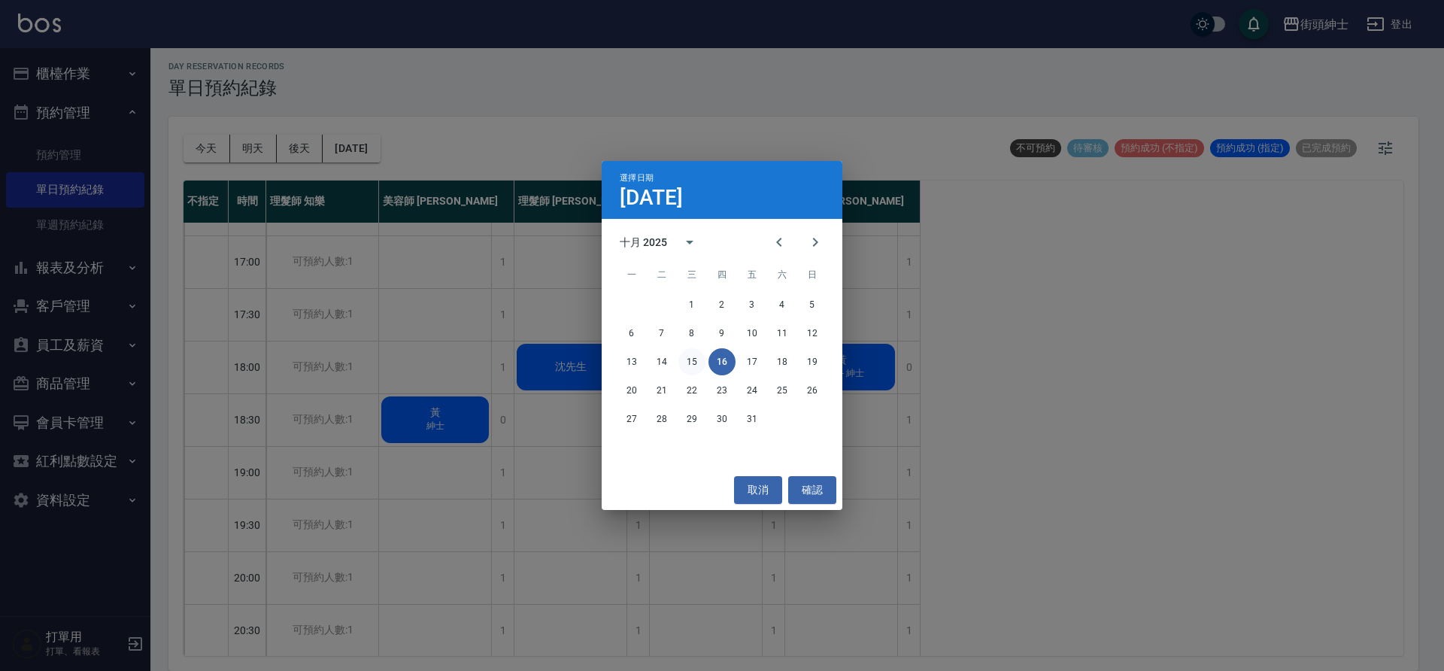
click at [692, 363] on button "15" at bounding box center [692, 361] width 27 height 27
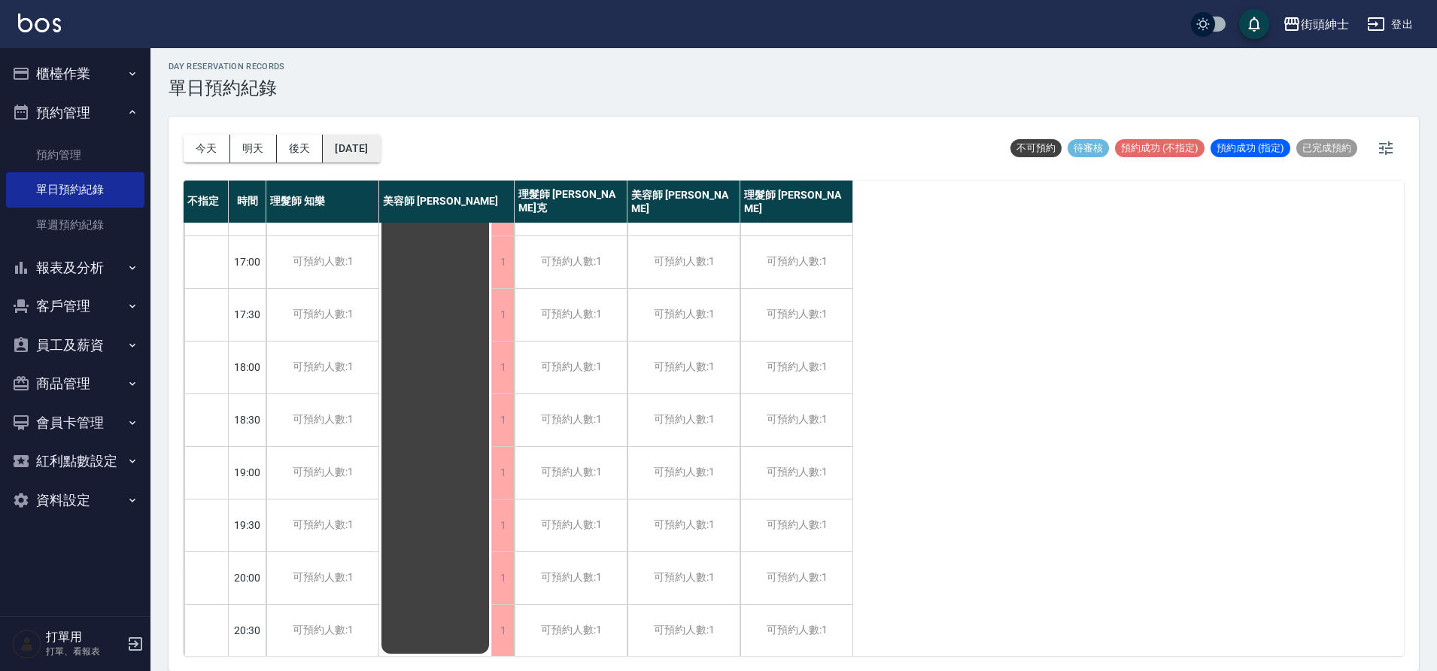
click at [374, 144] on button "2025/10/15" at bounding box center [351, 149] width 57 height 28
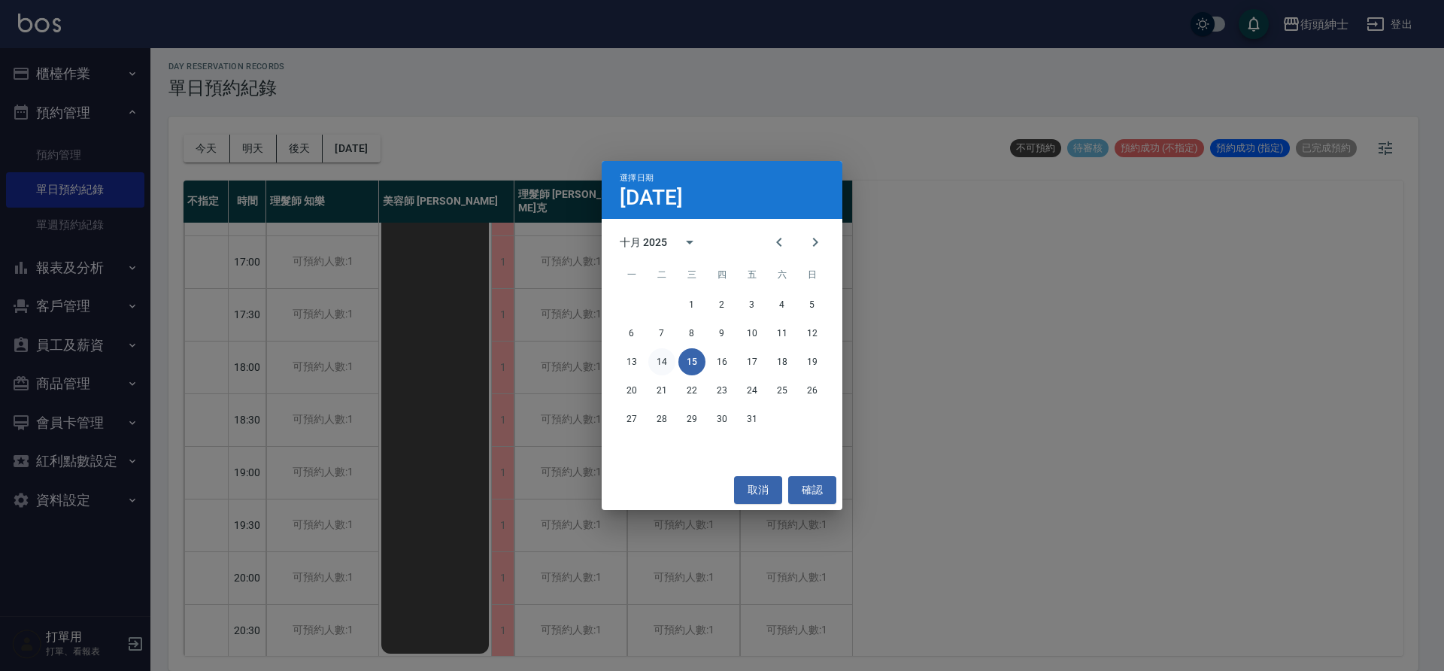
click at [665, 363] on button "14" at bounding box center [661, 361] width 27 height 27
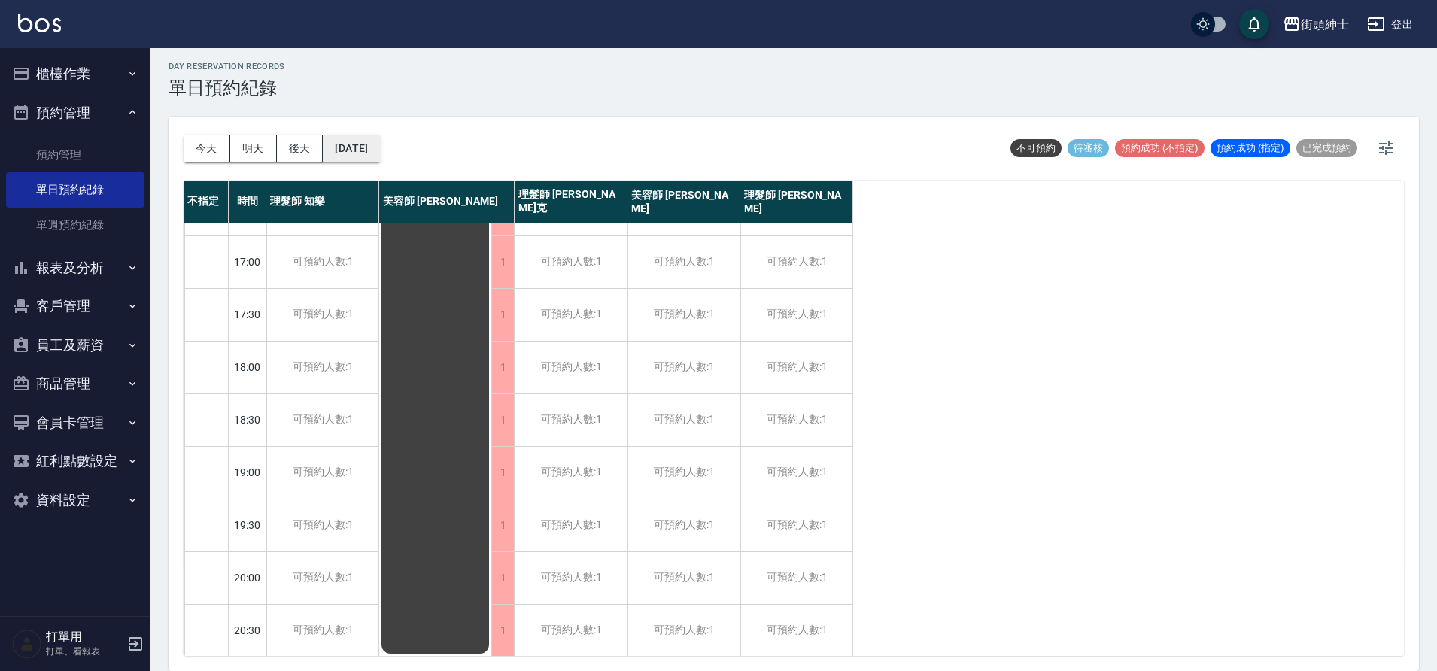
click at [360, 152] on button "2025/10/14" at bounding box center [351, 149] width 57 height 28
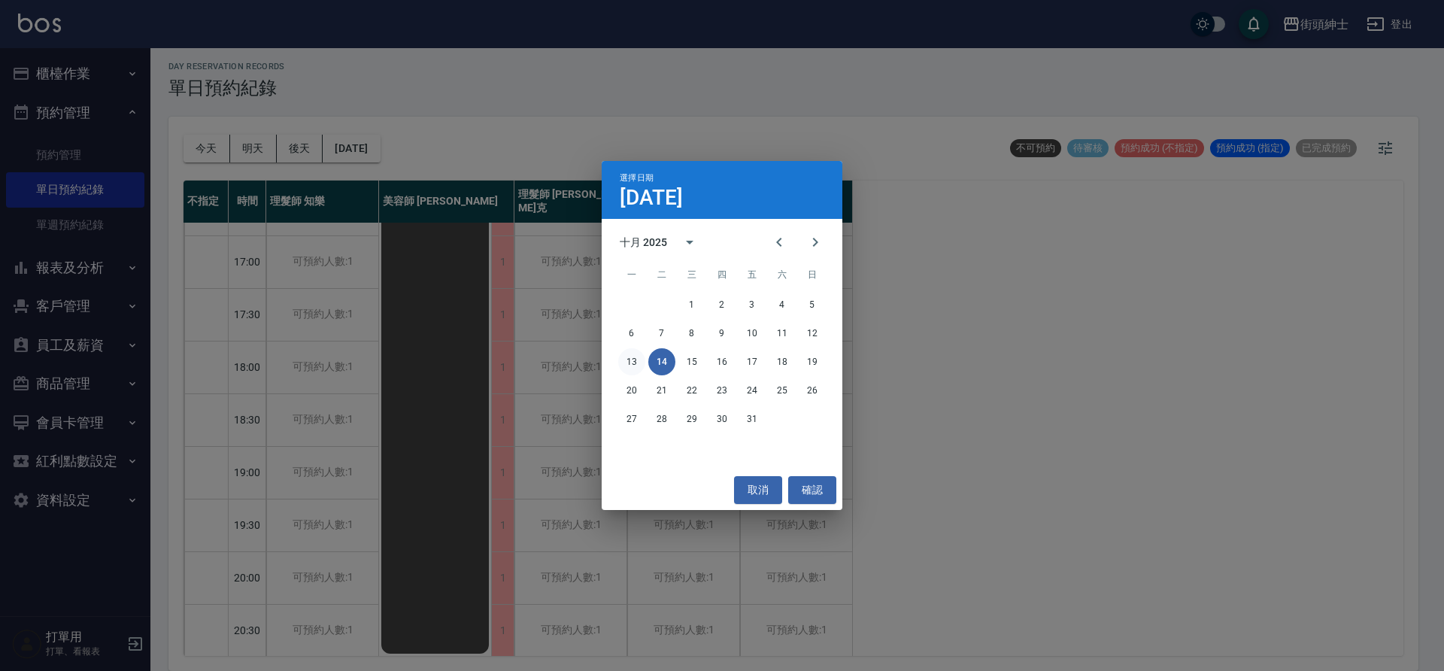
click at [627, 360] on button "13" at bounding box center [631, 361] width 27 height 27
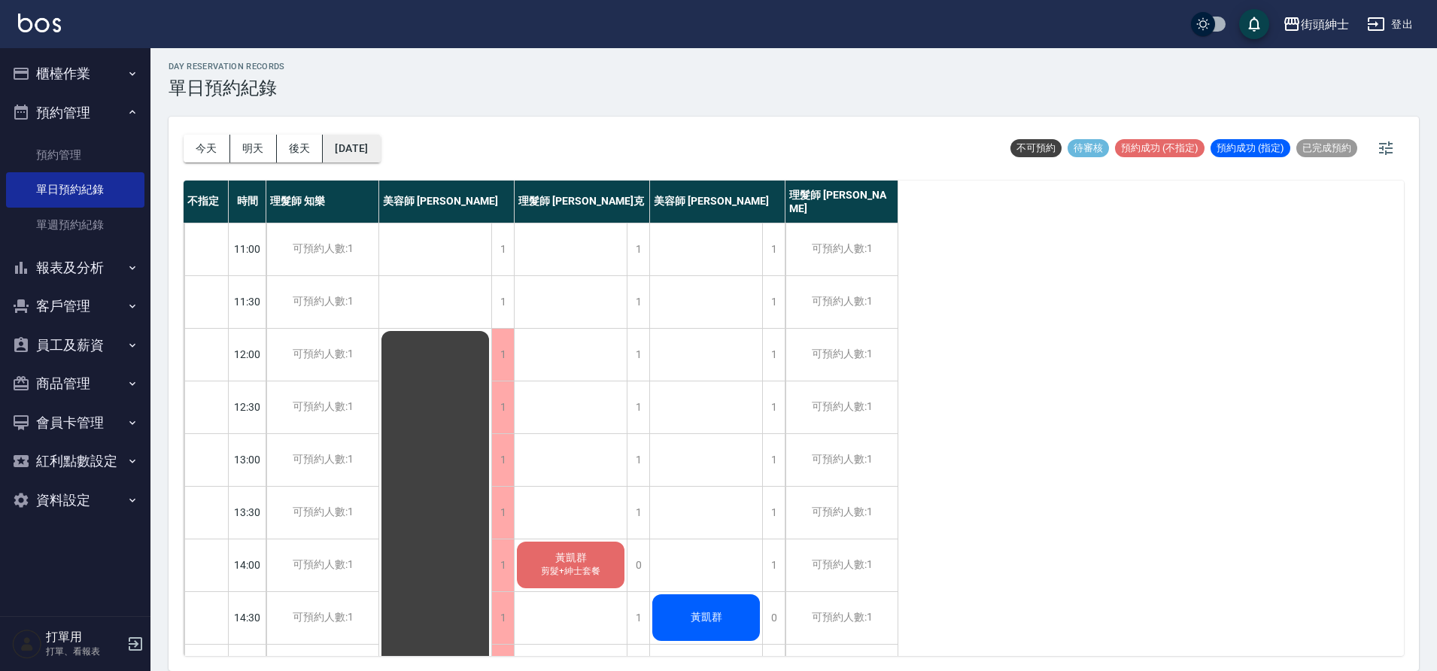
click at [380, 150] on button "2025/10/13" at bounding box center [351, 149] width 57 height 28
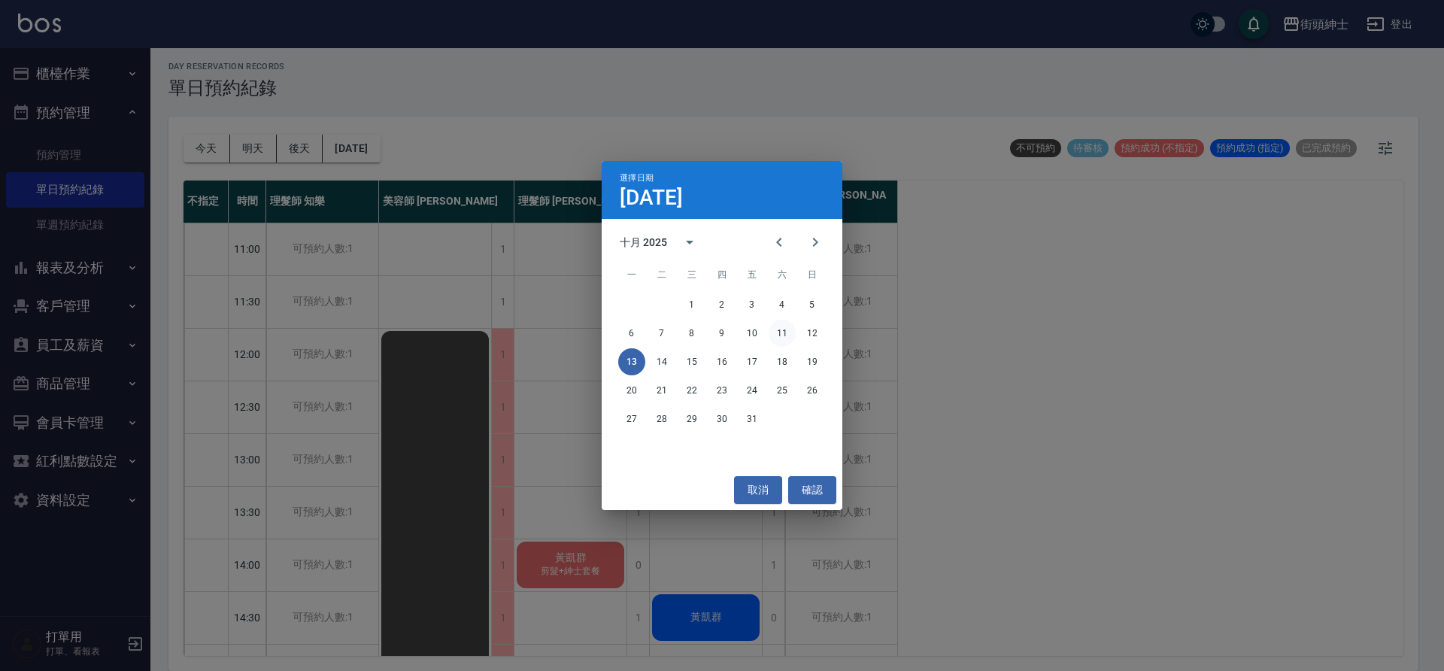
click at [785, 337] on button "11" at bounding box center [782, 333] width 27 height 27
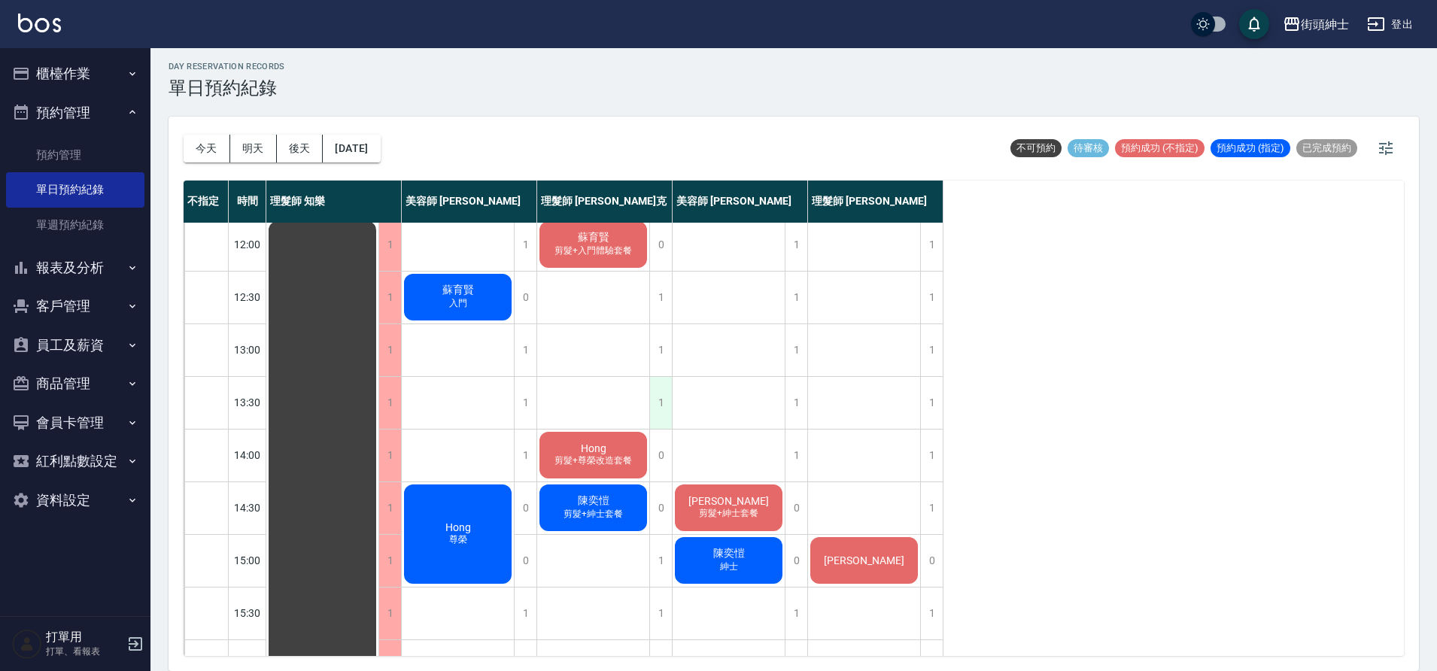
scroll to position [82, 0]
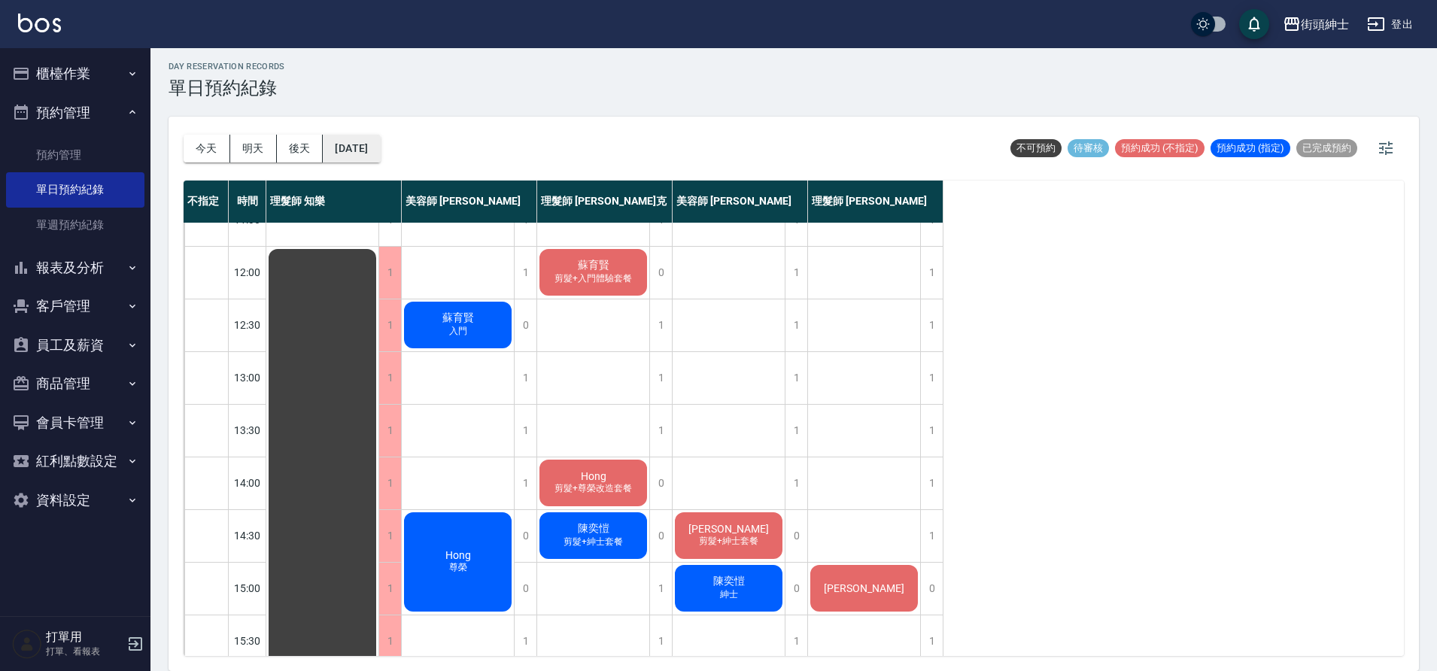
click at [380, 158] on button "2025/10/11" at bounding box center [351, 149] width 57 height 28
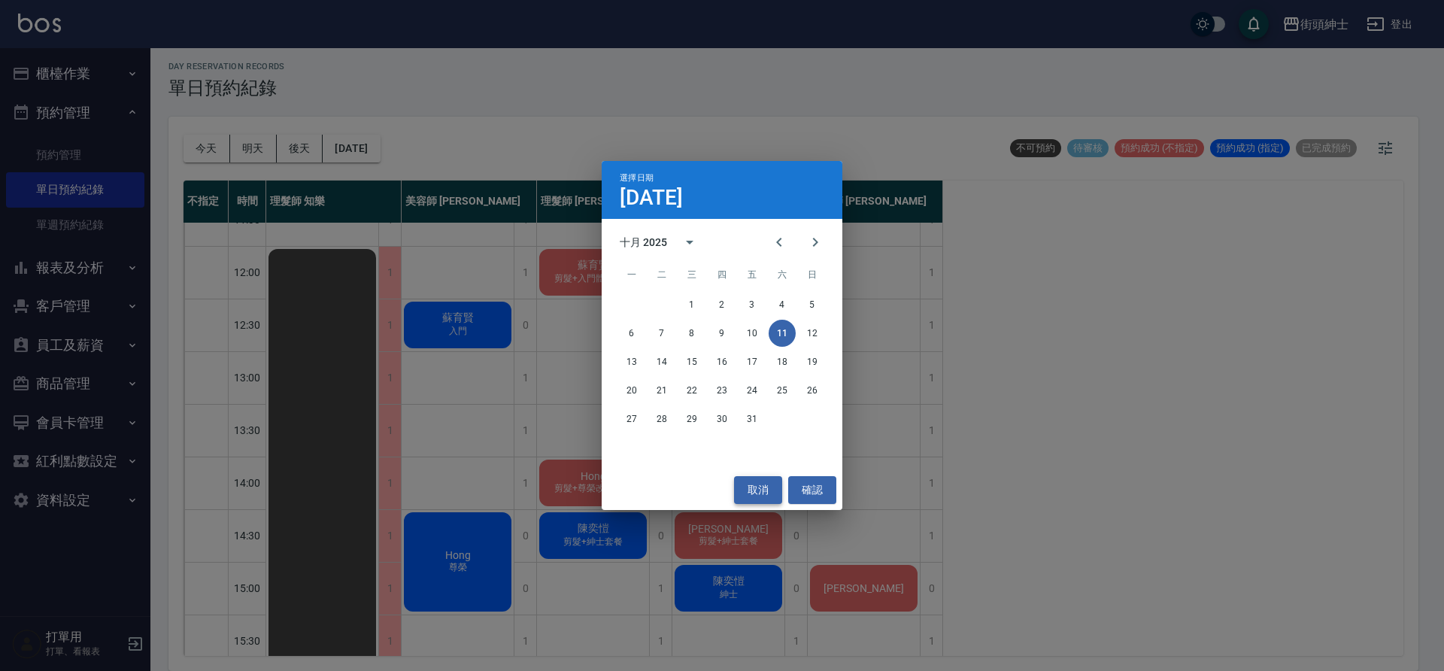
click at [758, 490] on button "取消" at bounding box center [758, 490] width 48 height 28
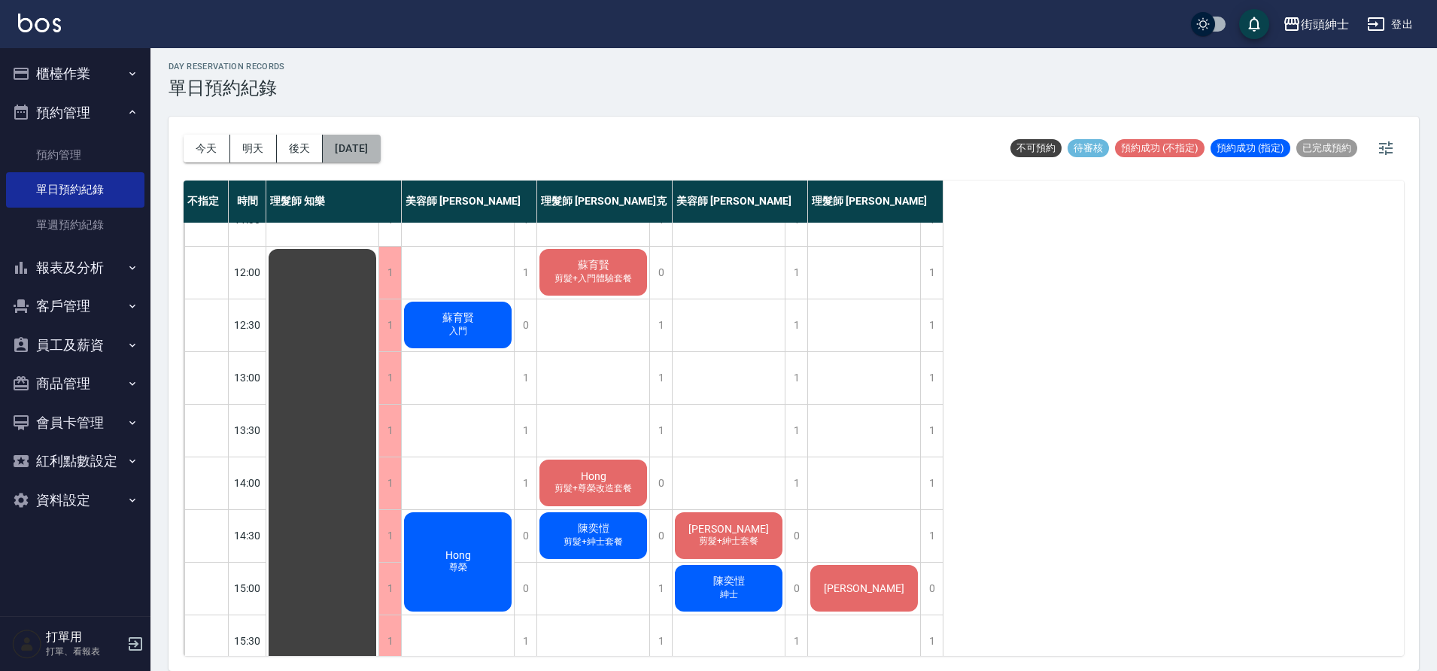
click at [368, 150] on button "2025/10/11" at bounding box center [351, 149] width 57 height 28
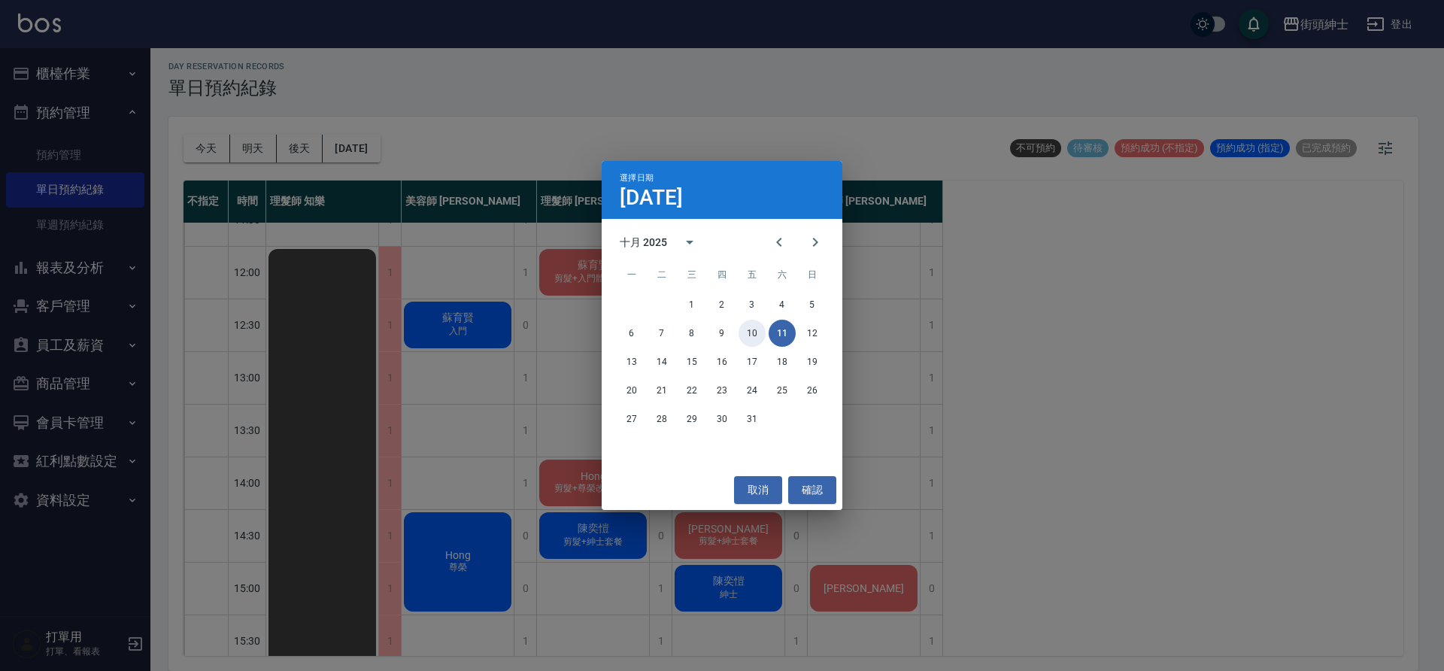
click at [753, 335] on button "10" at bounding box center [752, 333] width 27 height 27
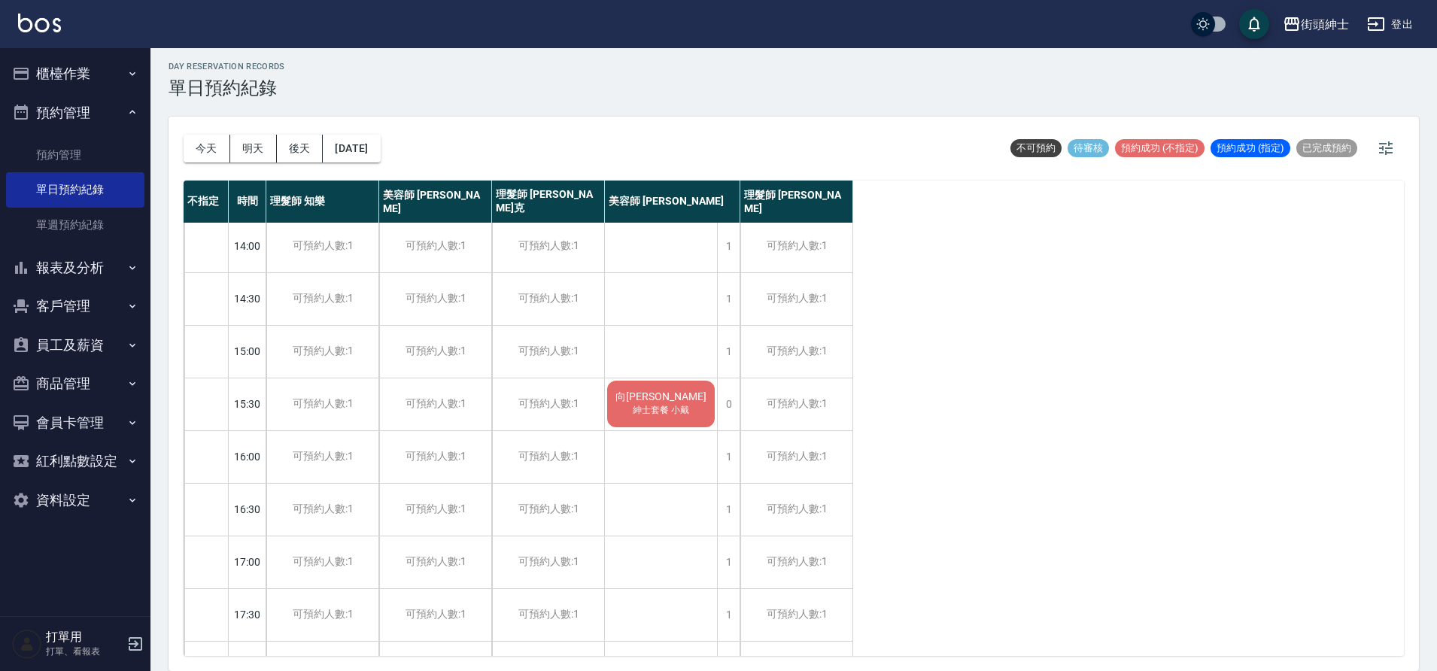
scroll to position [257, 0]
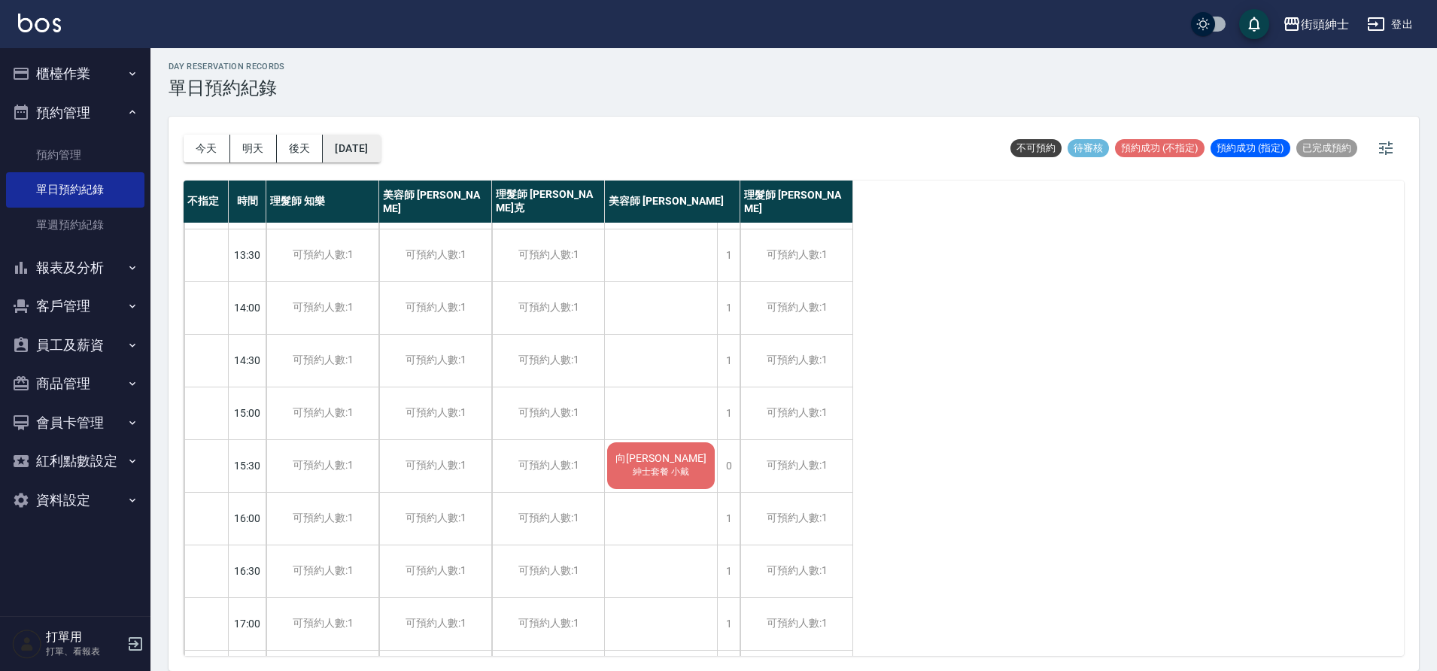
click at [365, 144] on button "2025/10/10" at bounding box center [351, 149] width 57 height 28
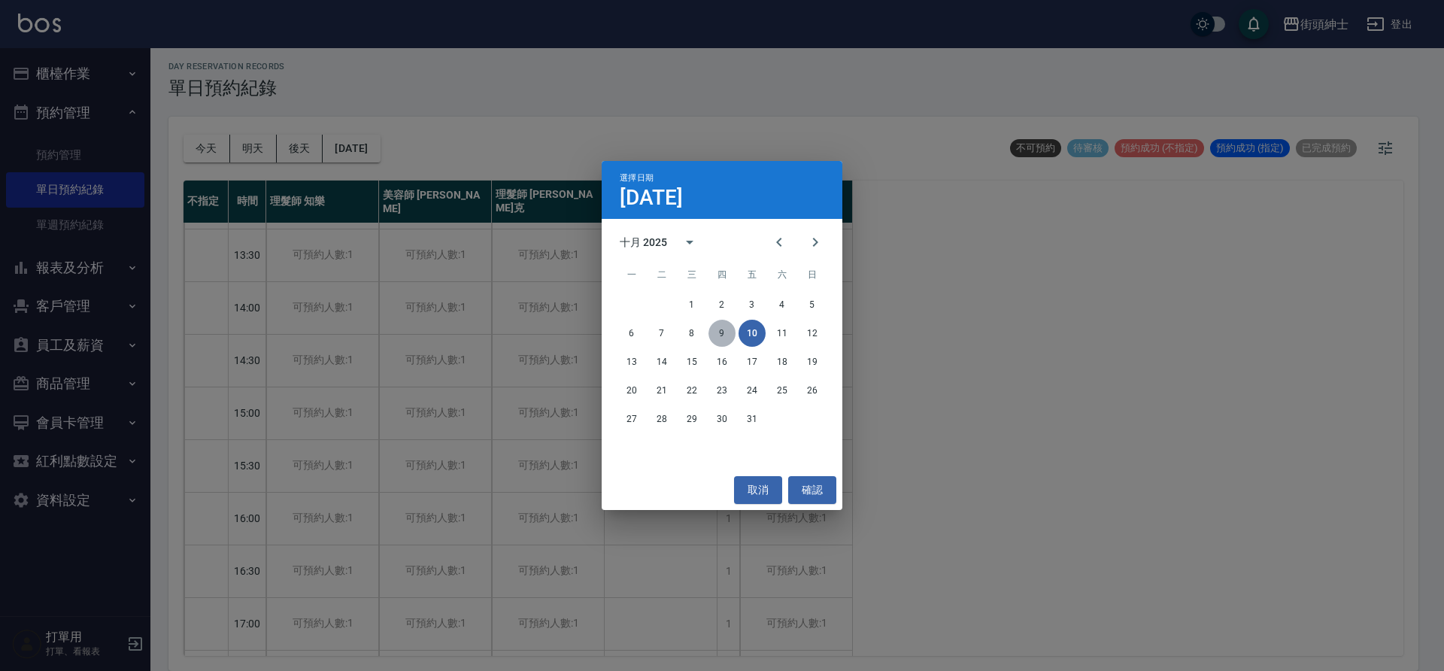
click at [722, 332] on button "9" at bounding box center [722, 333] width 27 height 27
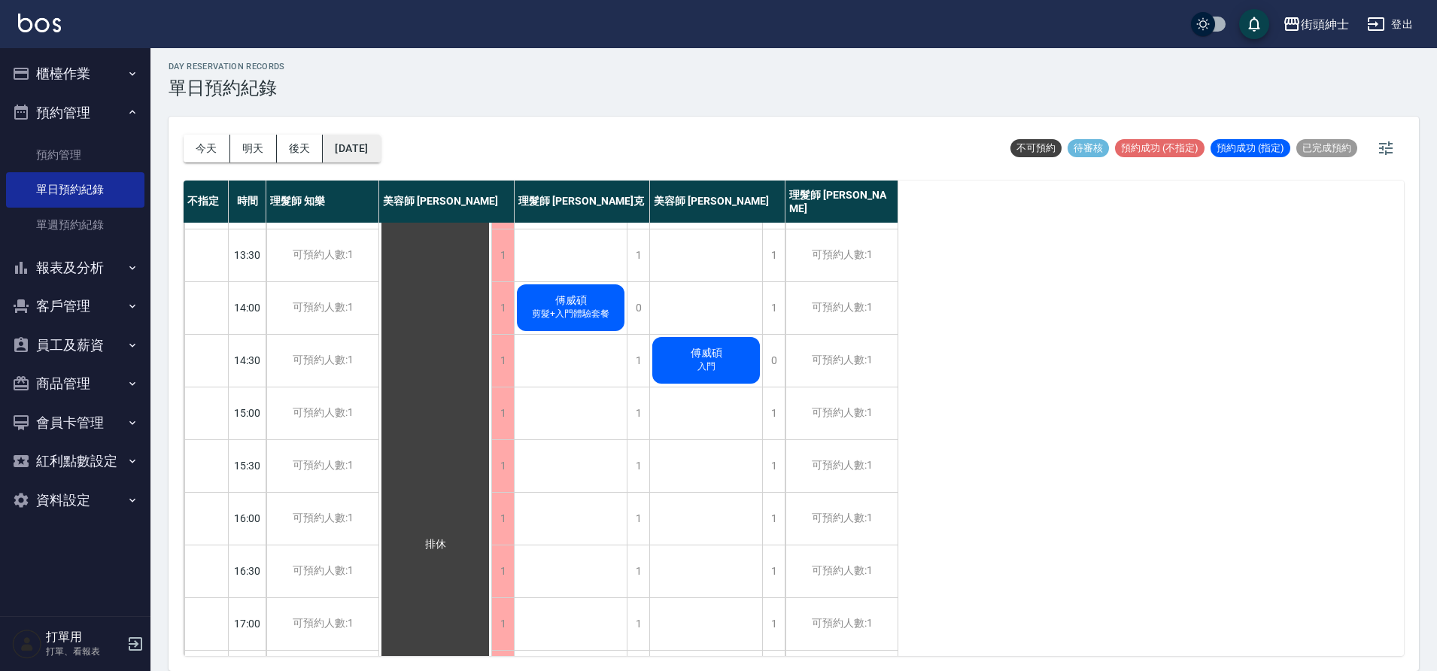
click at [378, 155] on button "2025/10/09" at bounding box center [351, 149] width 57 height 28
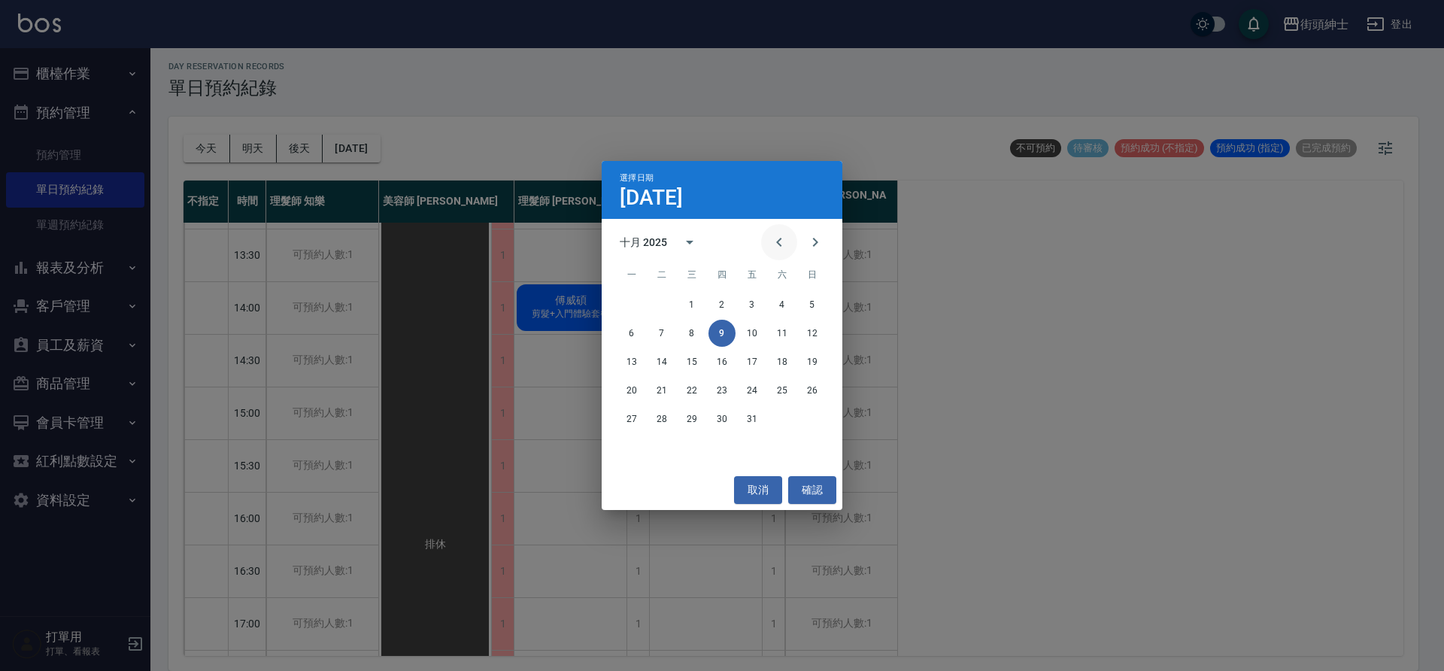
click at [785, 241] on icon "Previous month" at bounding box center [779, 242] width 18 height 18
click at [818, 251] on icon "Next month" at bounding box center [815, 242] width 18 height 18
click at [815, 238] on icon "Next month" at bounding box center [815, 242] width 18 height 18
click at [750, 333] on button "7" at bounding box center [752, 333] width 27 height 27
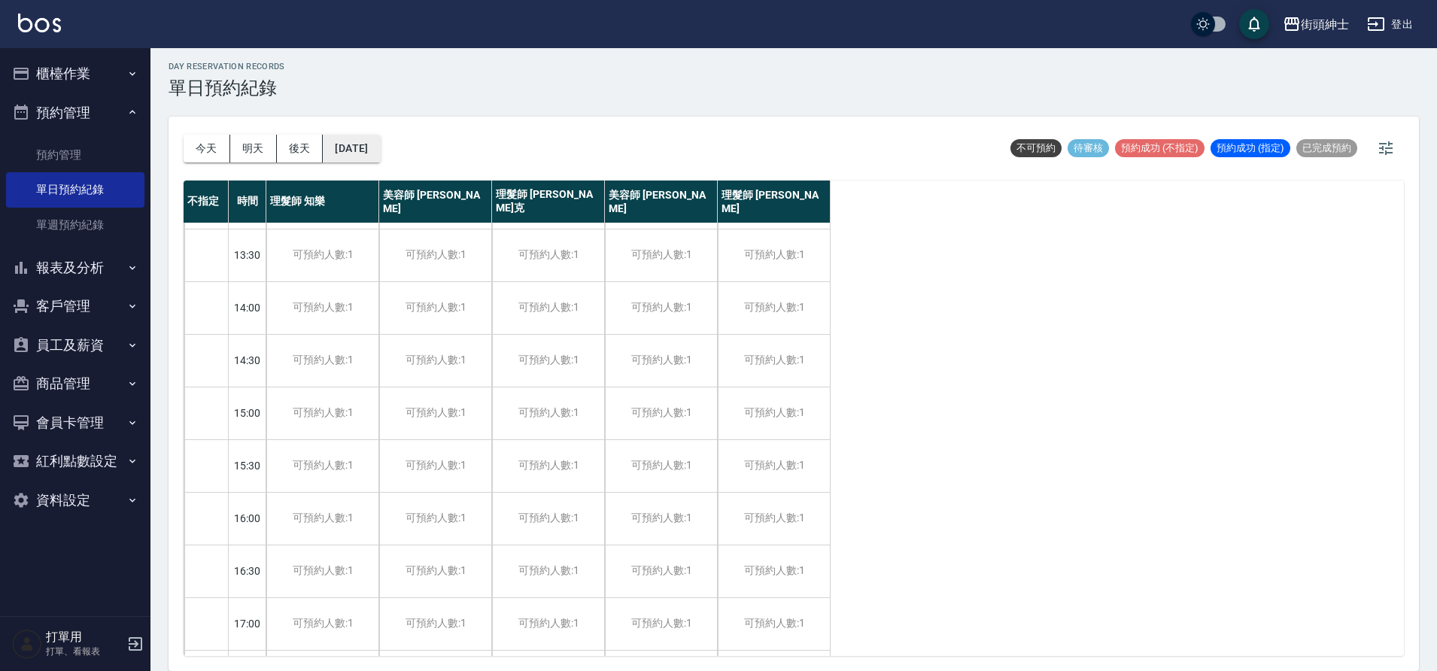
click at [380, 147] on button "2025/11/07" at bounding box center [351, 149] width 57 height 28
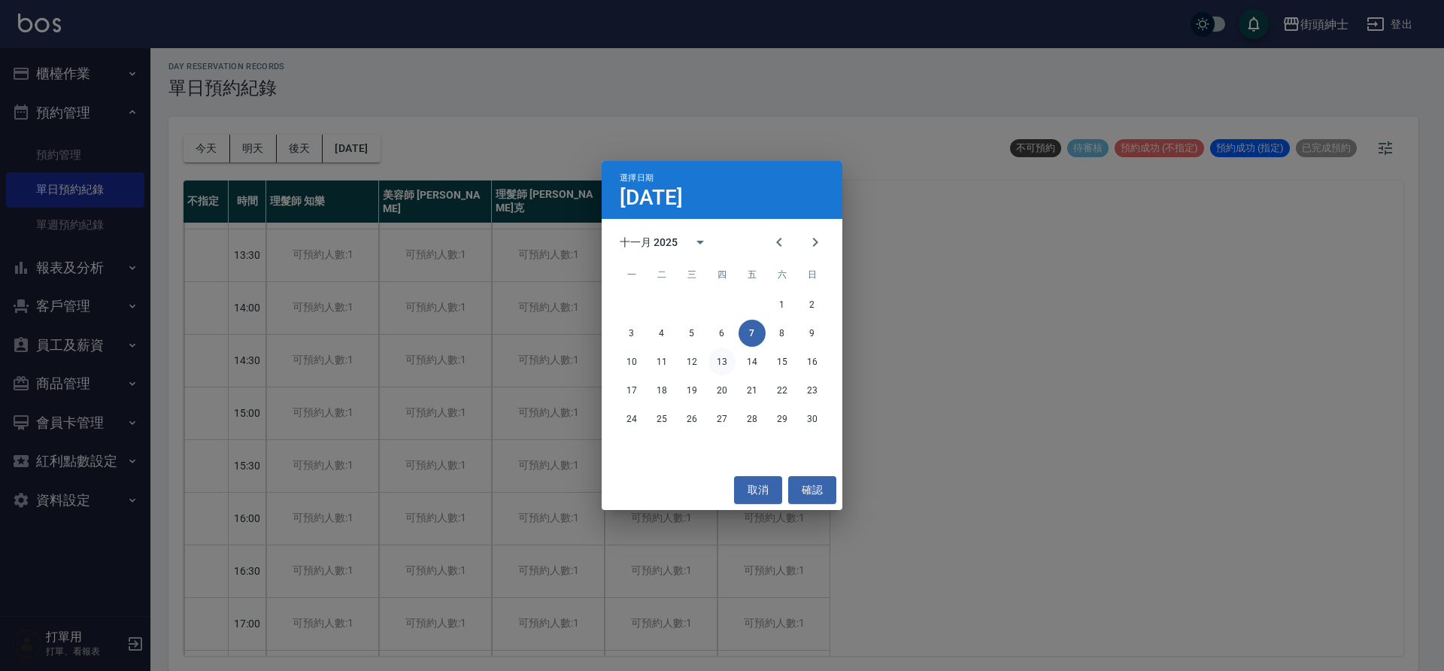
click at [728, 359] on button "13" at bounding box center [722, 361] width 27 height 27
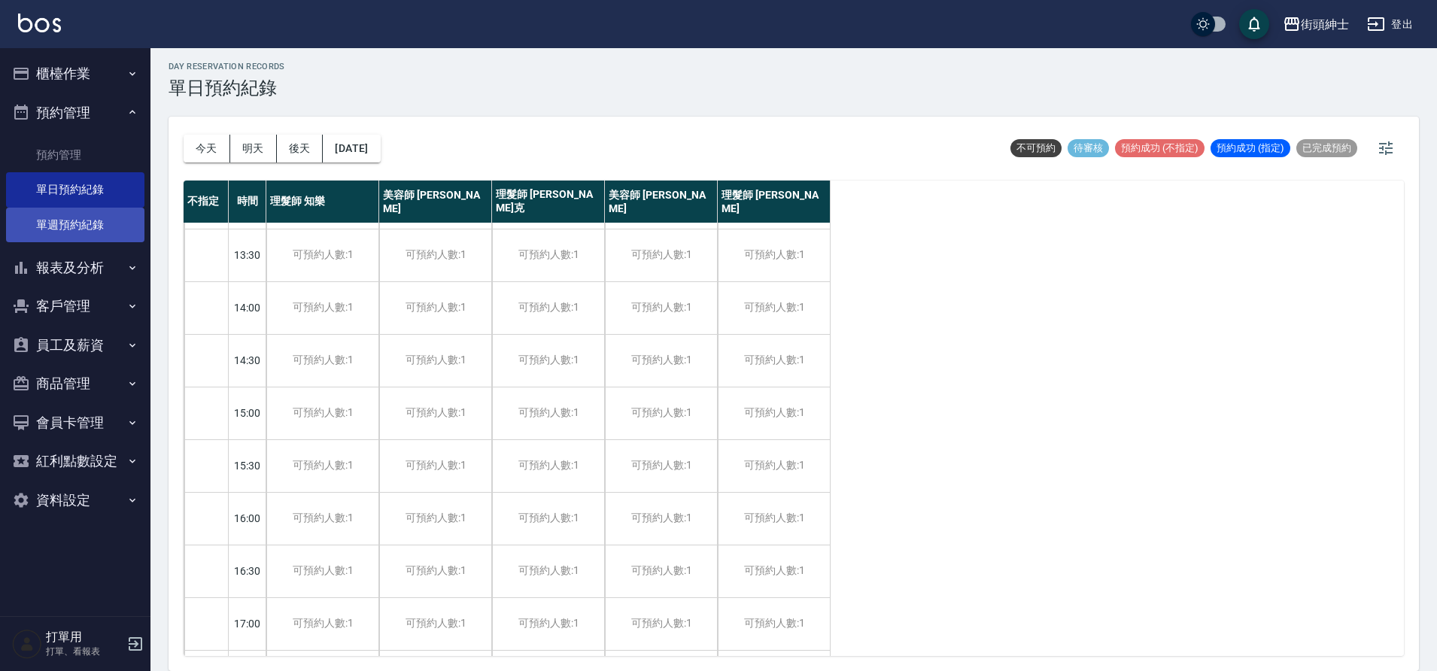
click at [64, 219] on link "單週預約紀錄" at bounding box center [75, 225] width 138 height 35
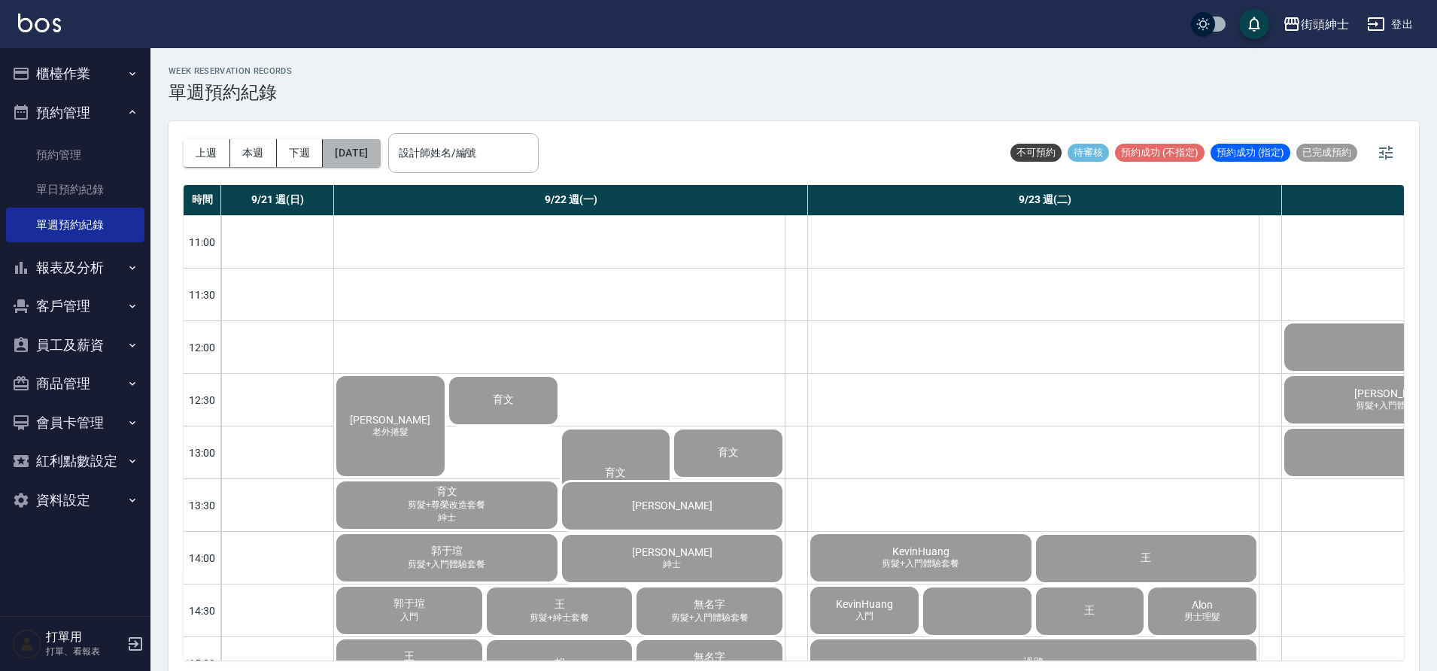
click at [380, 156] on button "2025/09/21" at bounding box center [351, 153] width 57 height 28
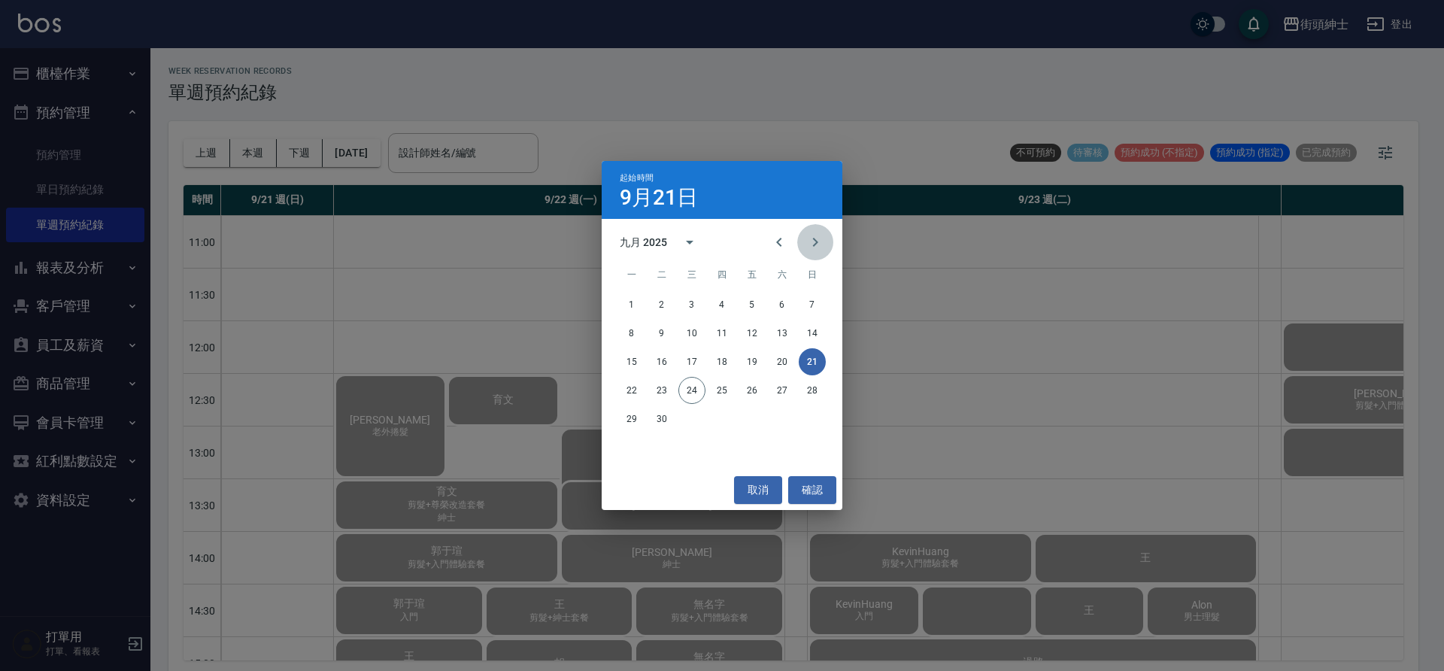
click at [820, 243] on icon "Next month" at bounding box center [815, 242] width 18 height 18
click at [785, 308] on button "1" at bounding box center [782, 304] width 27 height 27
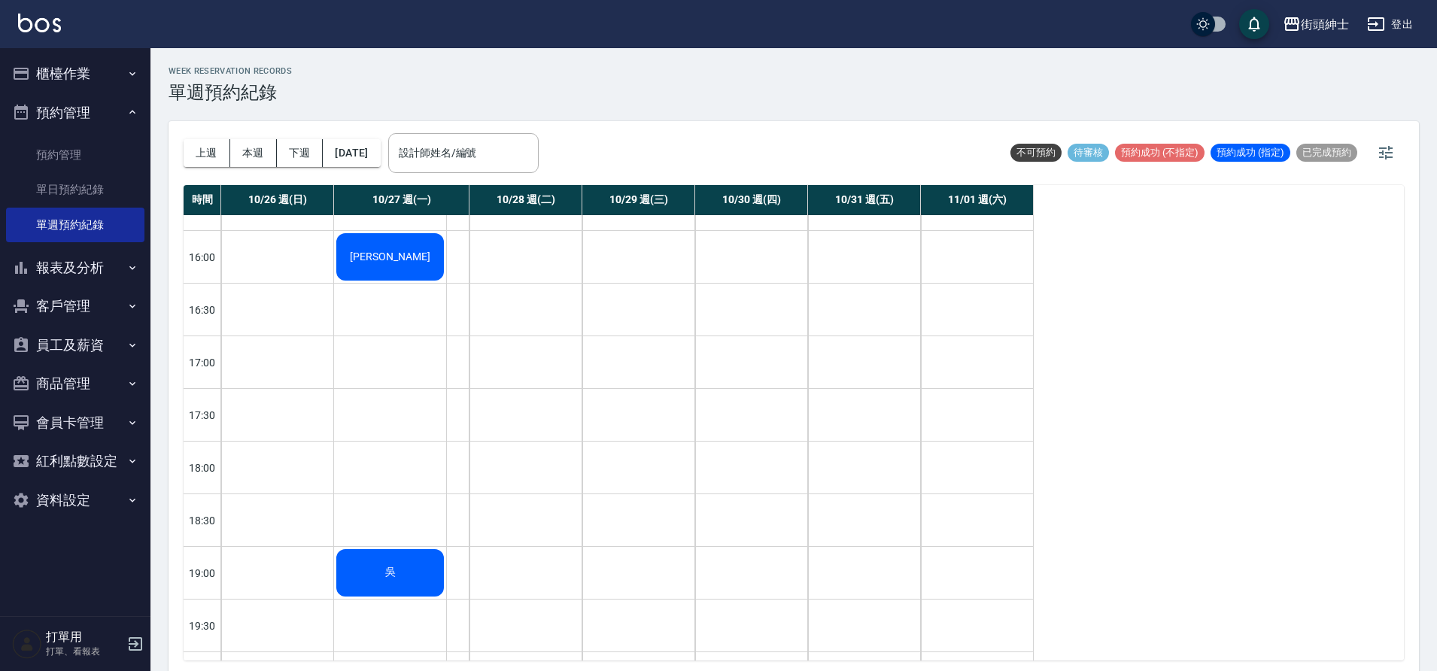
scroll to position [367, 0]
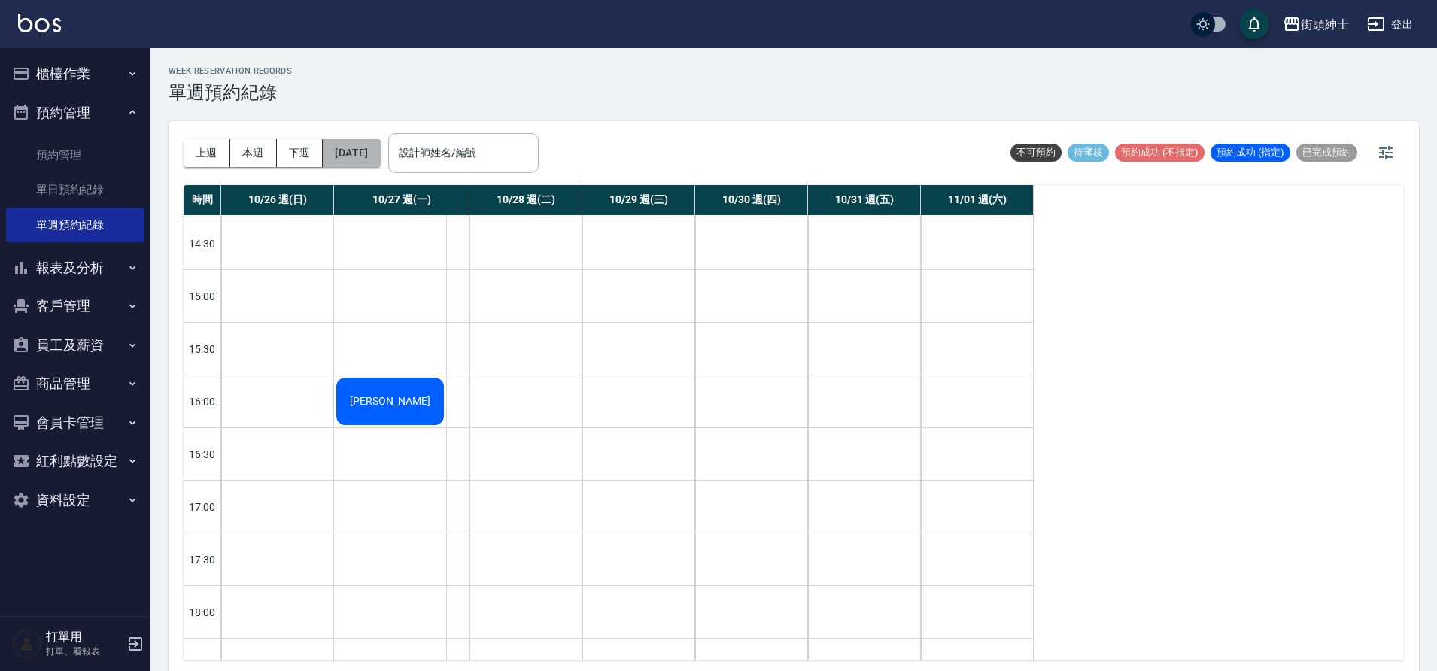
click at [380, 153] on button "2025/11/01" at bounding box center [351, 153] width 57 height 28
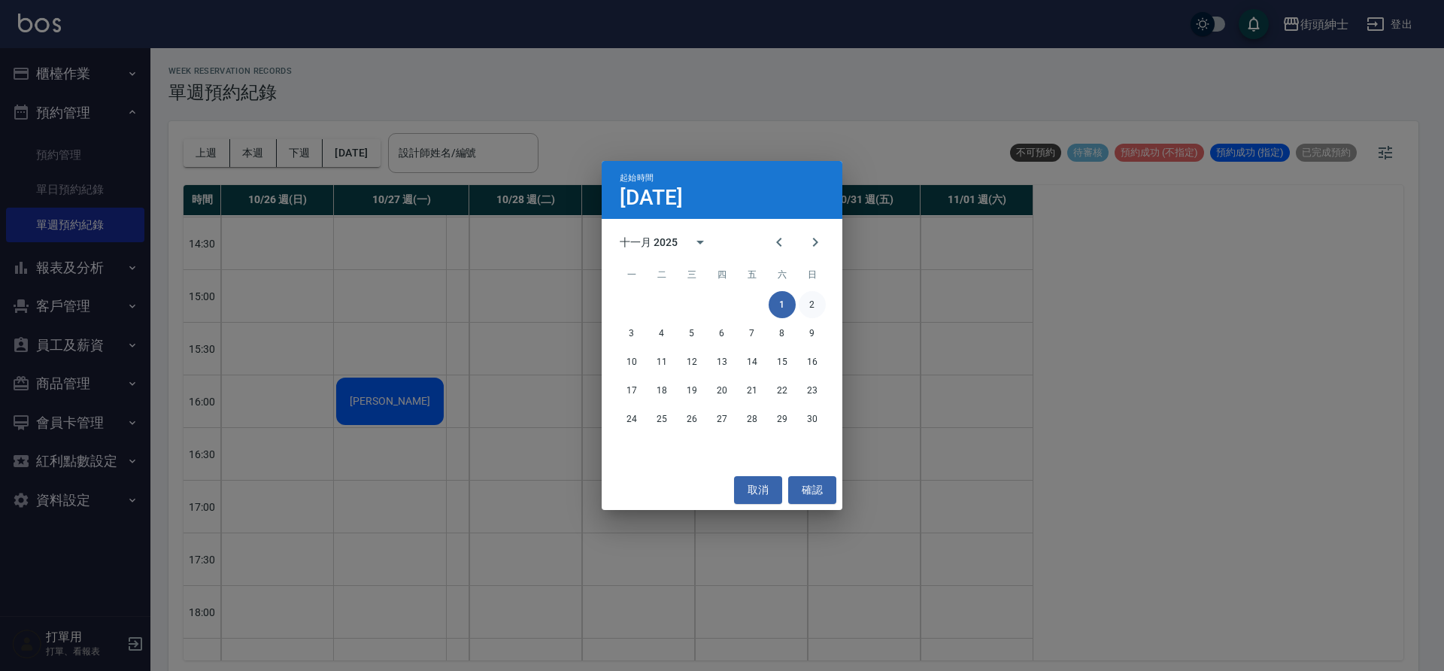
click at [815, 307] on button "2" at bounding box center [812, 304] width 27 height 27
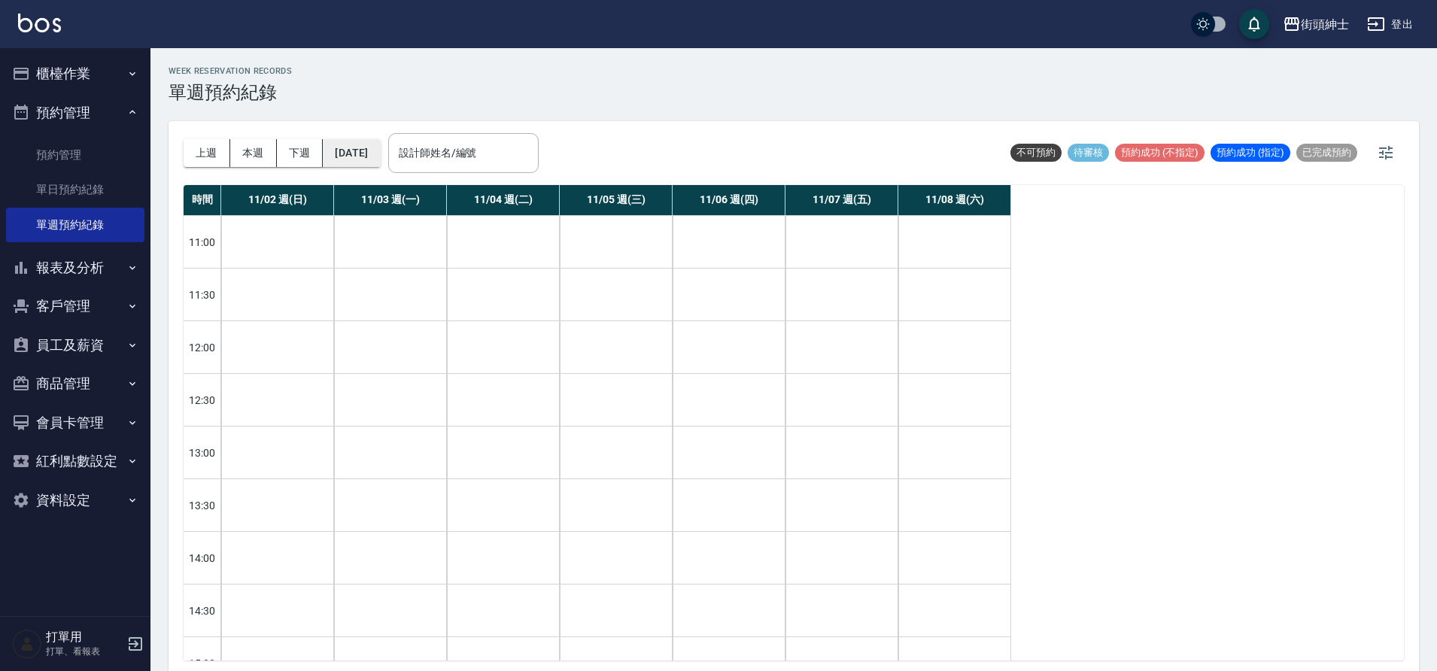
click at [380, 154] on button "2025/11/02" at bounding box center [351, 153] width 57 height 28
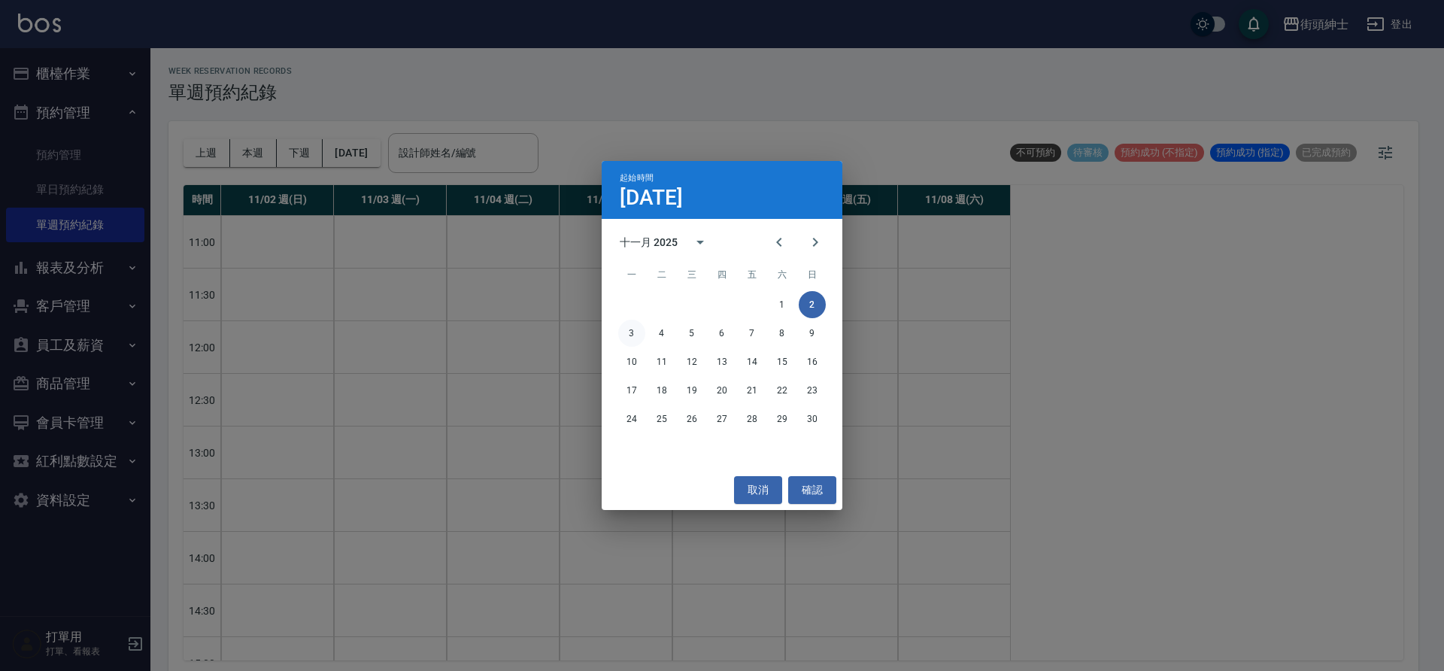
click at [634, 333] on button "3" at bounding box center [631, 333] width 27 height 27
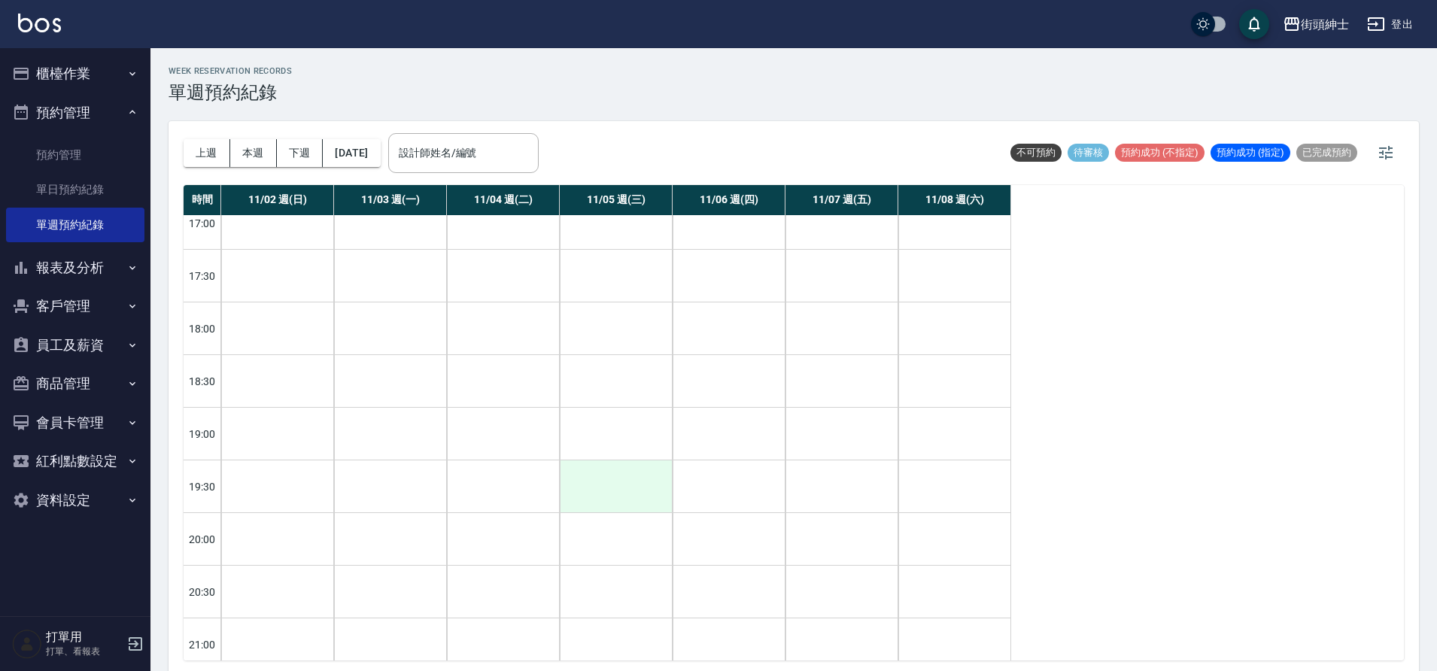
scroll to position [673, 0]
click at [377, 166] on button "2025/11/03" at bounding box center [351, 153] width 57 height 28
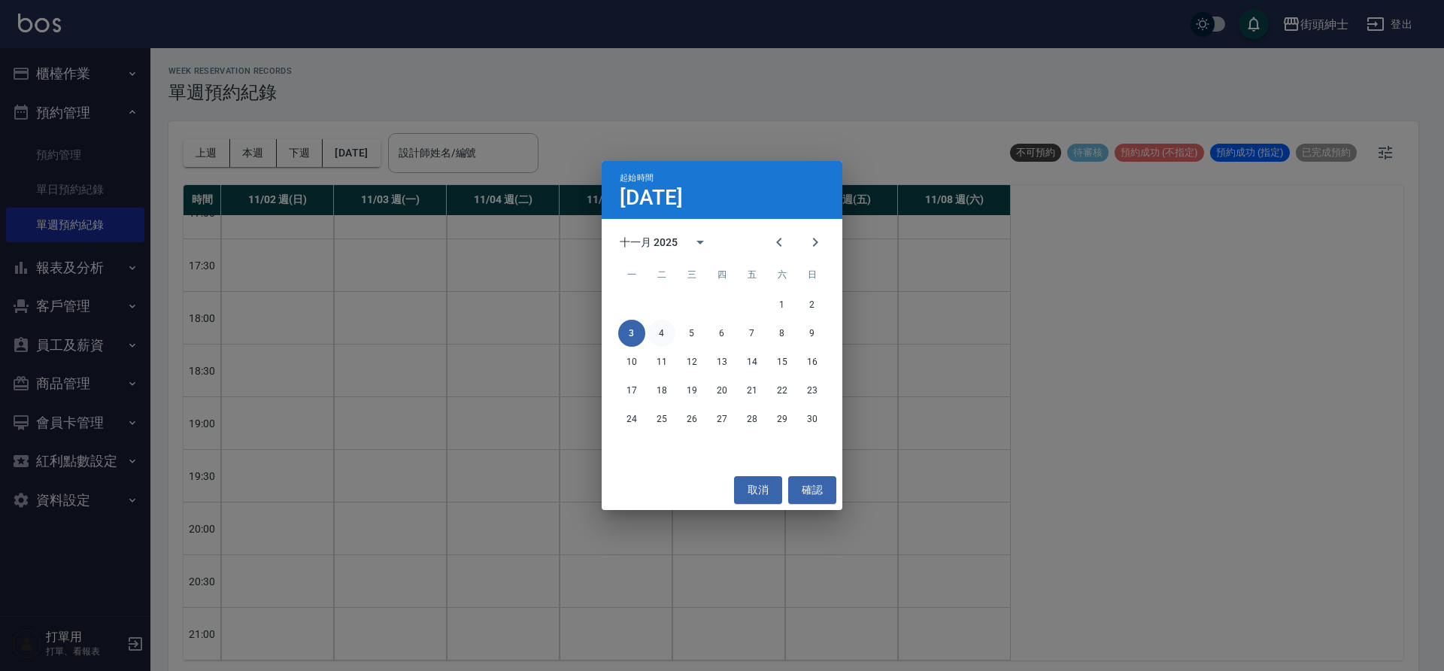
click at [668, 334] on button "4" at bounding box center [661, 333] width 27 height 27
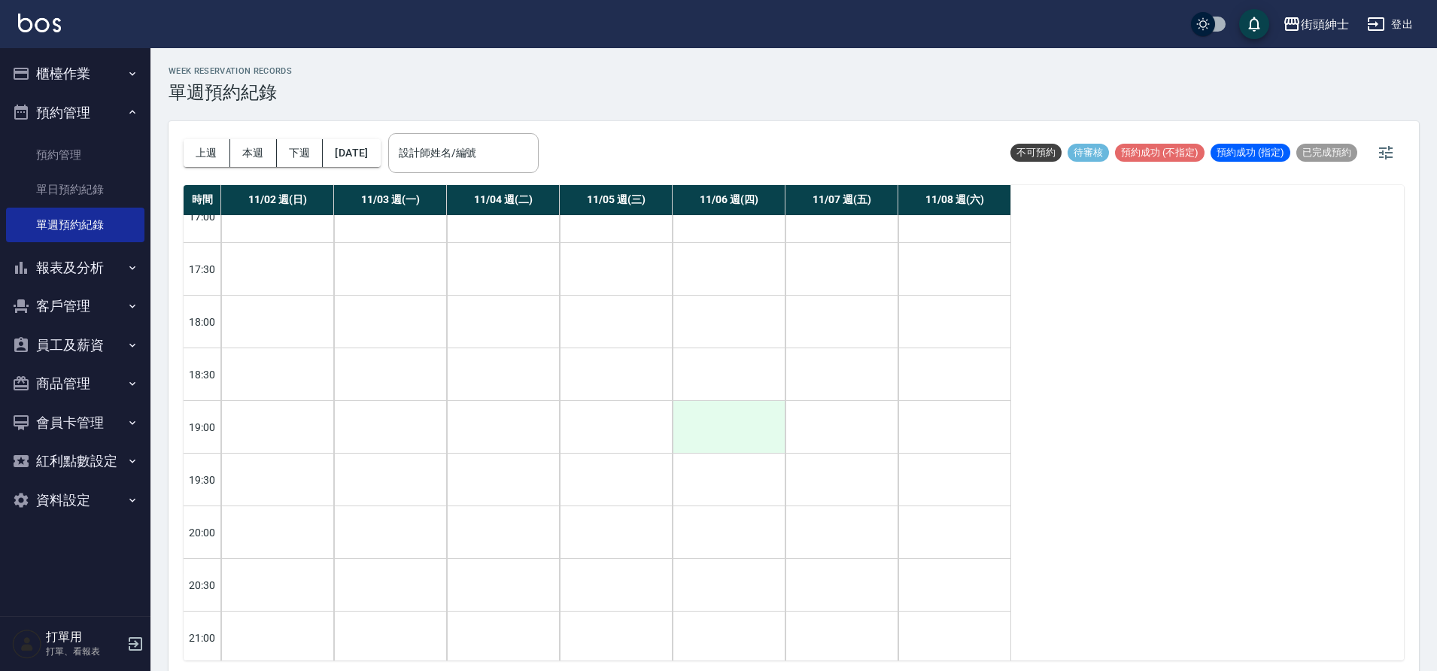
scroll to position [673, 0]
click at [380, 151] on button "2025/11/04" at bounding box center [351, 153] width 57 height 28
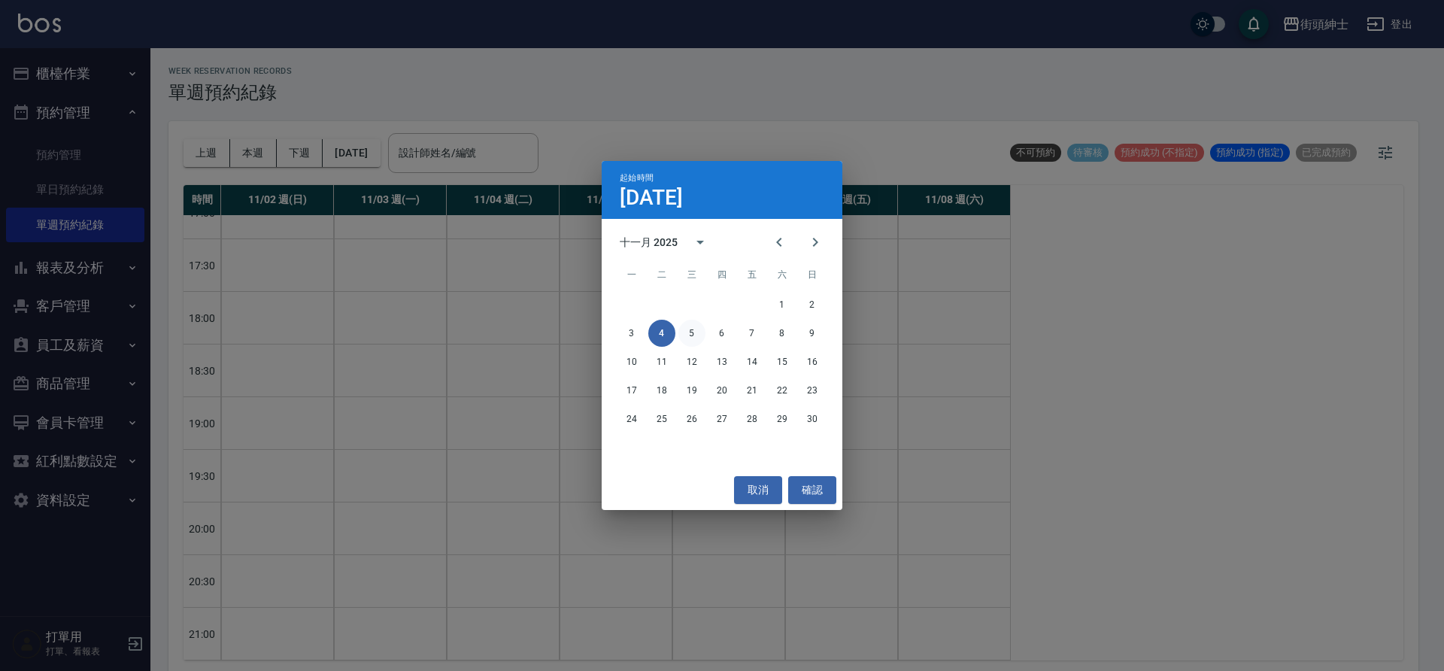
click at [688, 333] on button "5" at bounding box center [692, 333] width 27 height 27
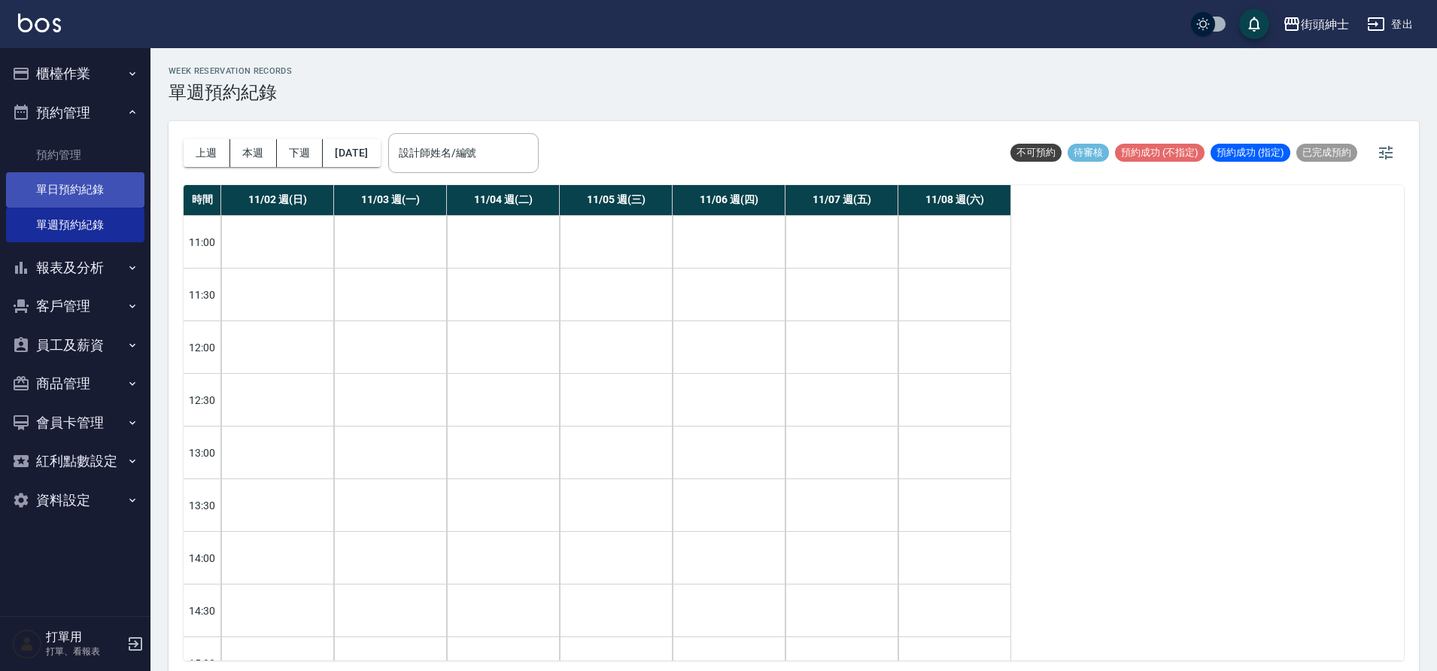
click at [123, 197] on link "單日預約紀錄" at bounding box center [75, 189] width 138 height 35
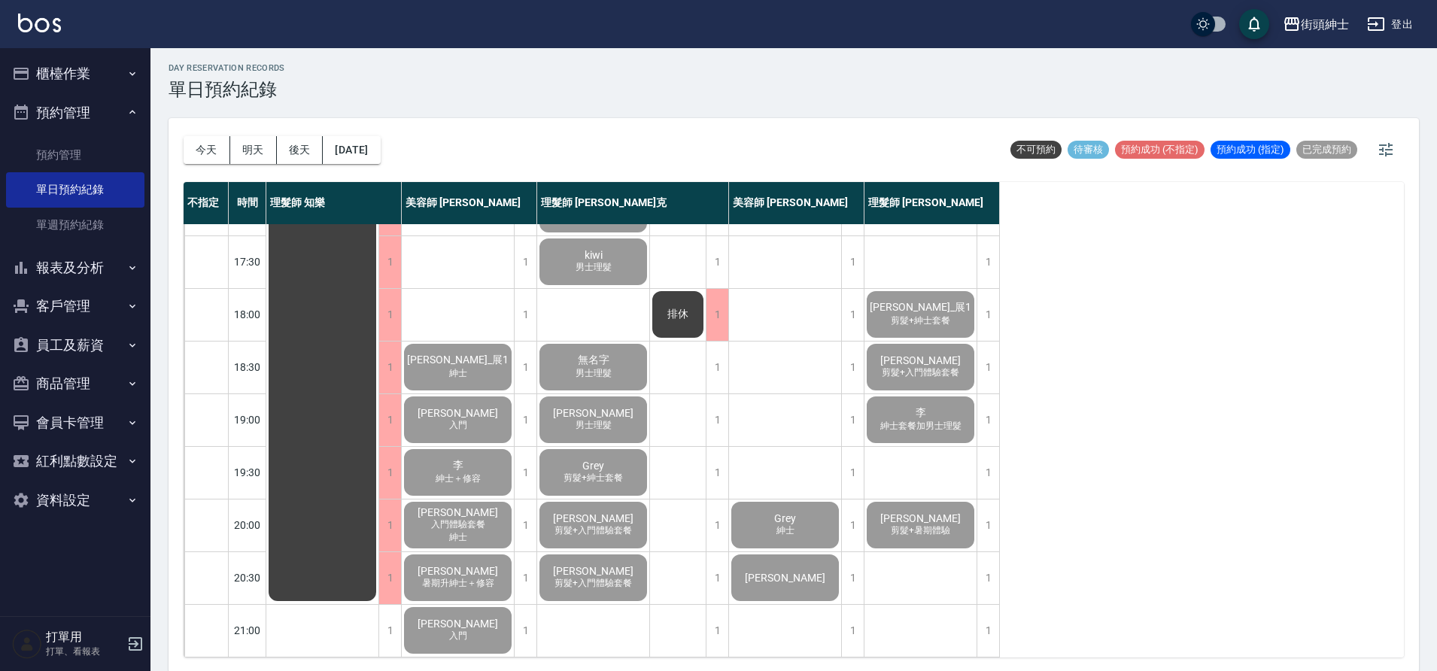
scroll to position [5, 0]
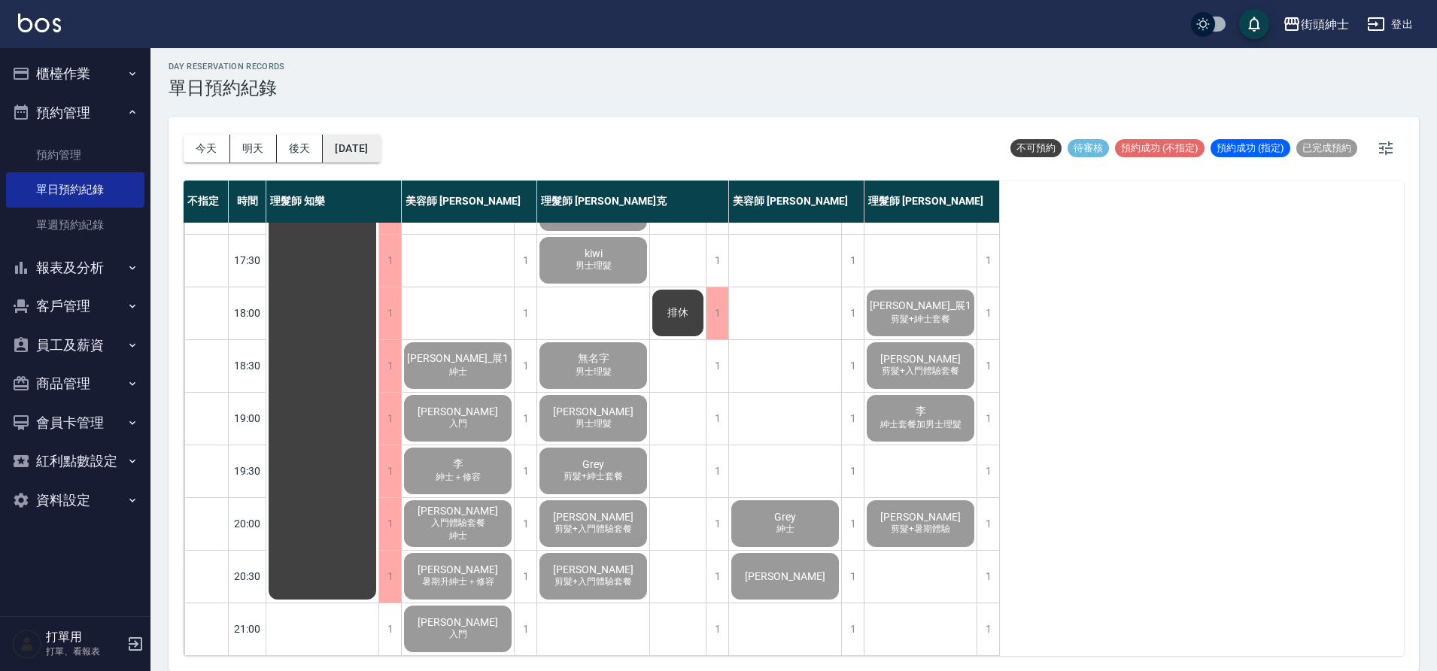
click at [372, 163] on div "今天 明天 後天 2025/09/24" at bounding box center [282, 149] width 197 height 64
click at [378, 152] on button "[DATE]" at bounding box center [351, 149] width 57 height 28
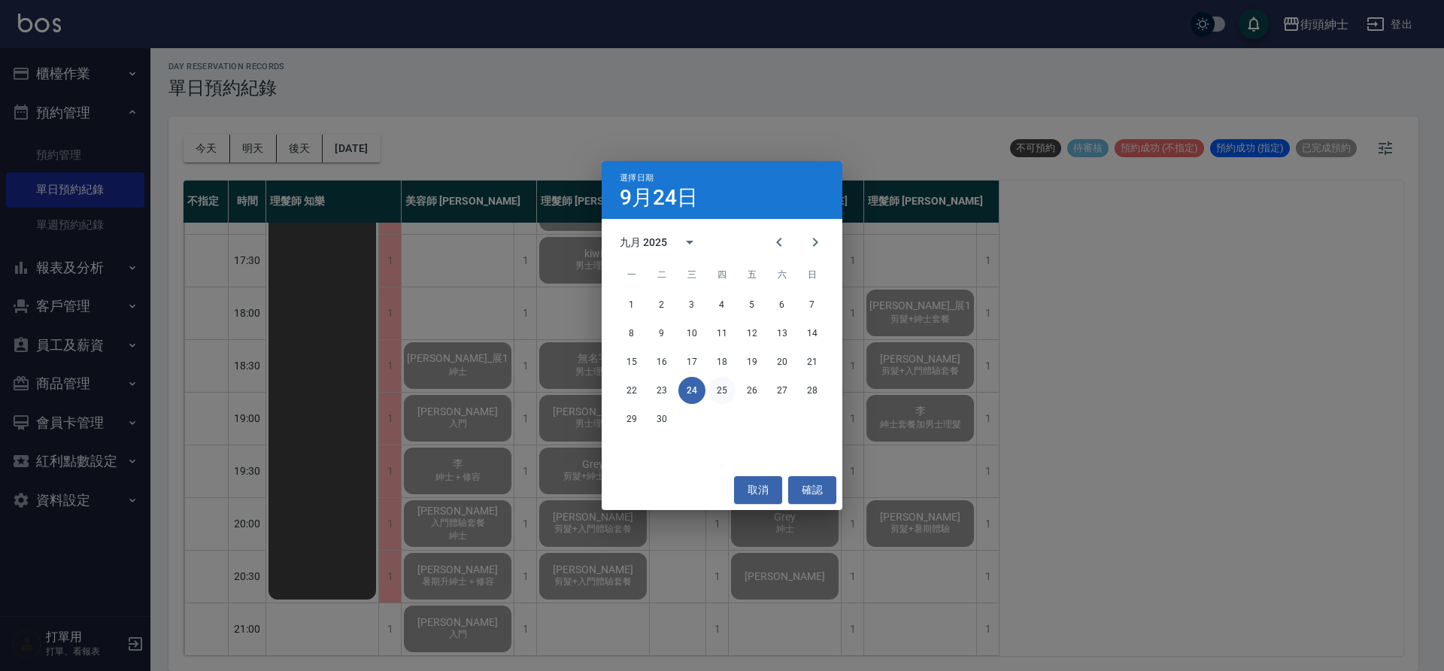
click at [718, 385] on button "25" at bounding box center [722, 390] width 27 height 27
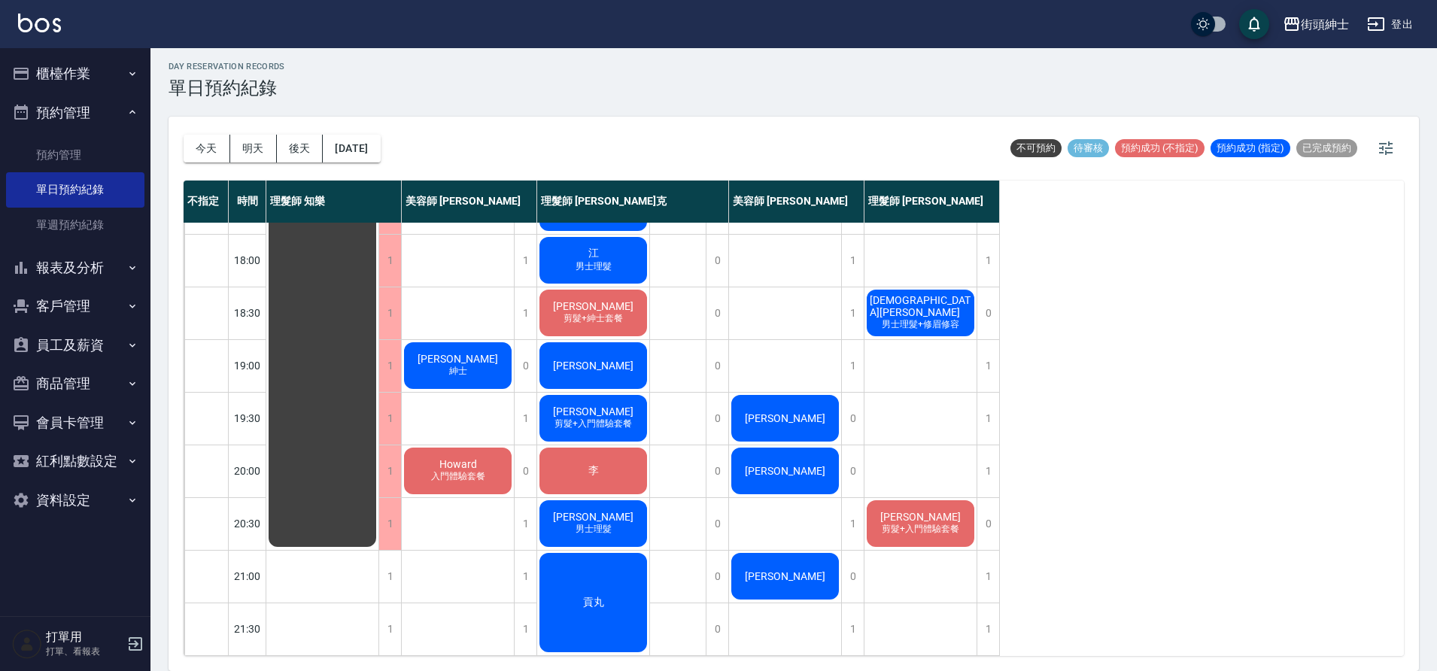
scroll to position [737, 0]
click at [380, 153] on button "2025/09/25" at bounding box center [351, 149] width 57 height 28
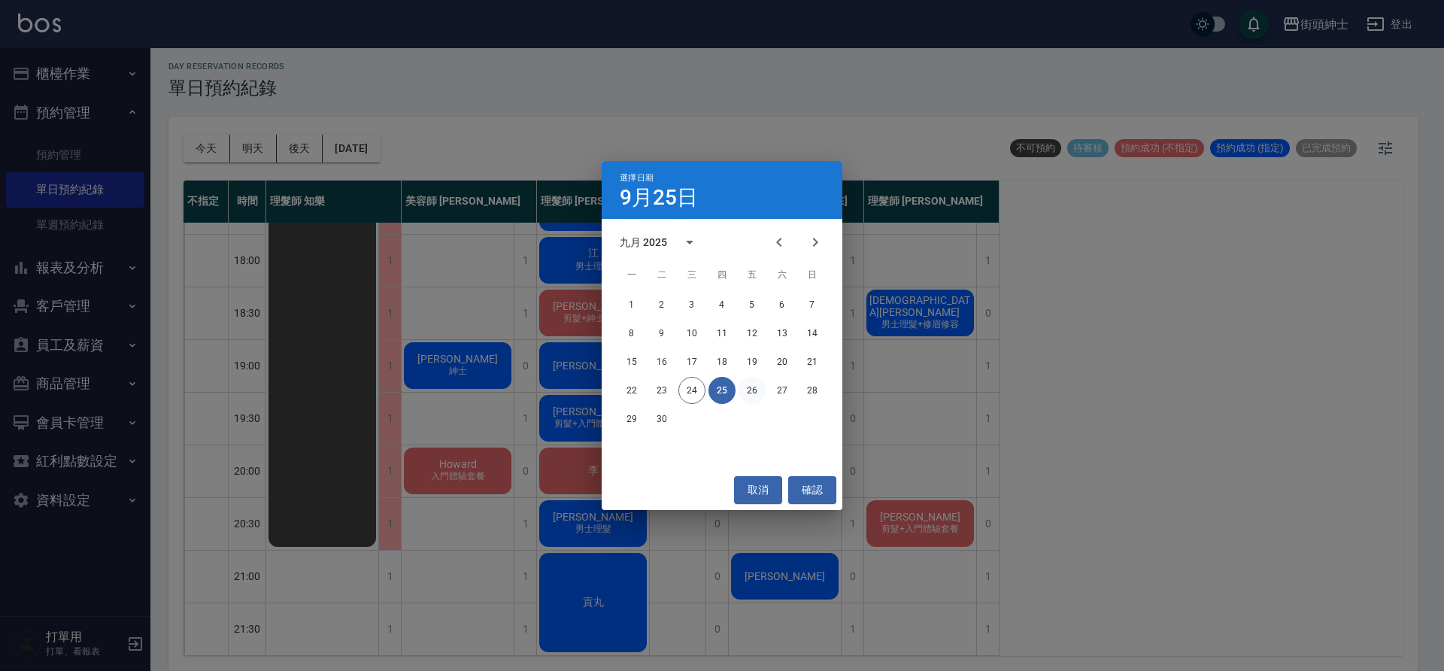
click at [760, 392] on button "26" at bounding box center [752, 390] width 27 height 27
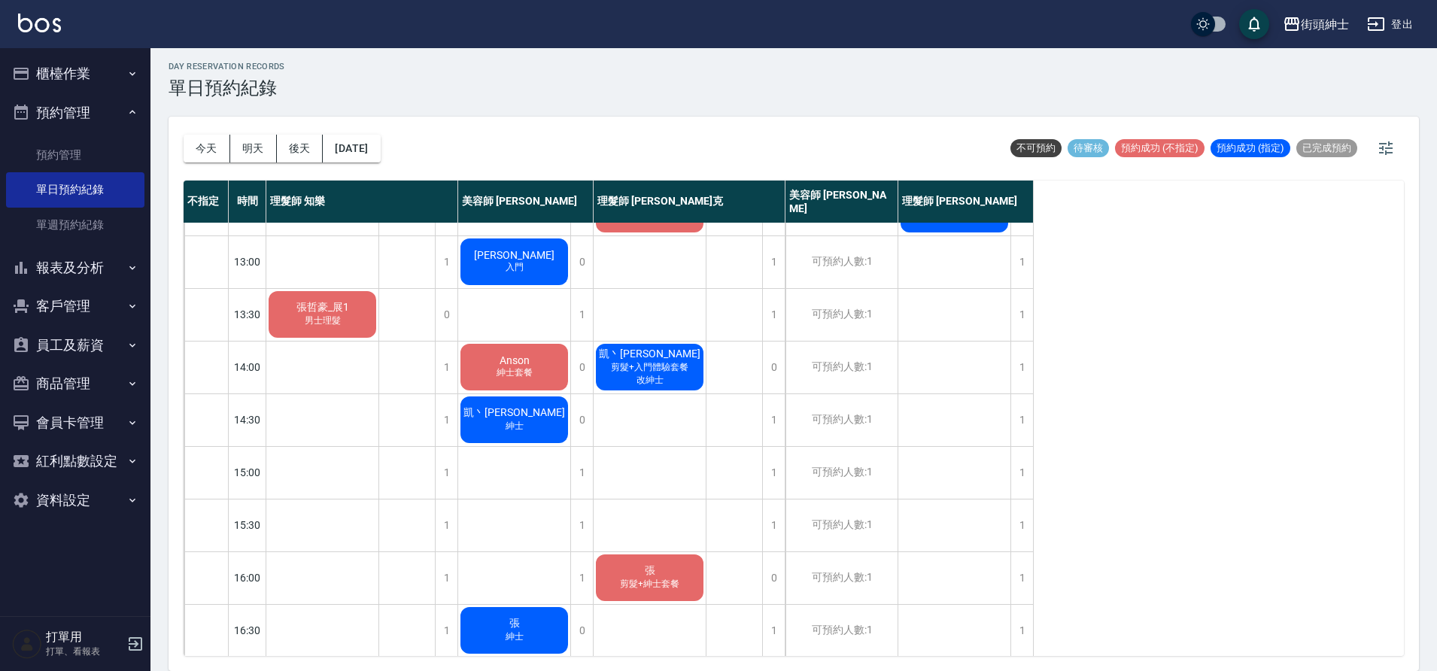
scroll to position [559, 0]
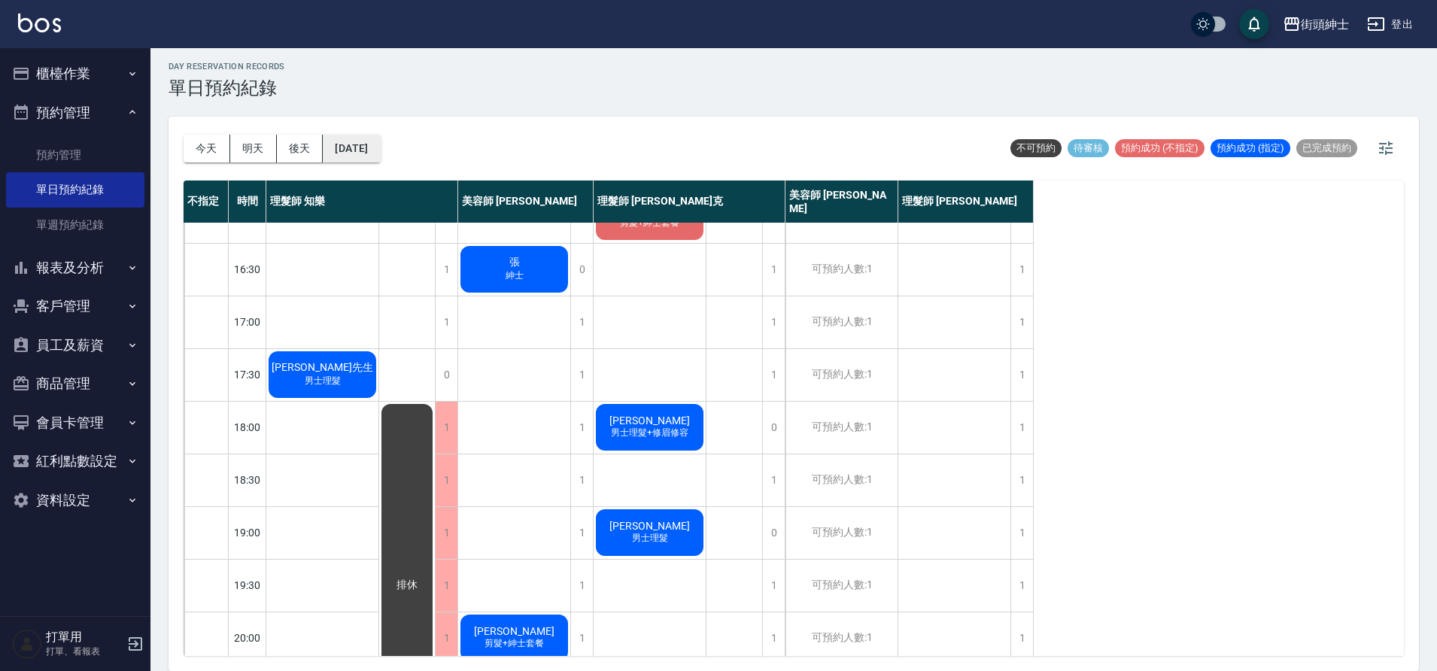
click at [380, 150] on button "2025/09/26" at bounding box center [351, 149] width 57 height 28
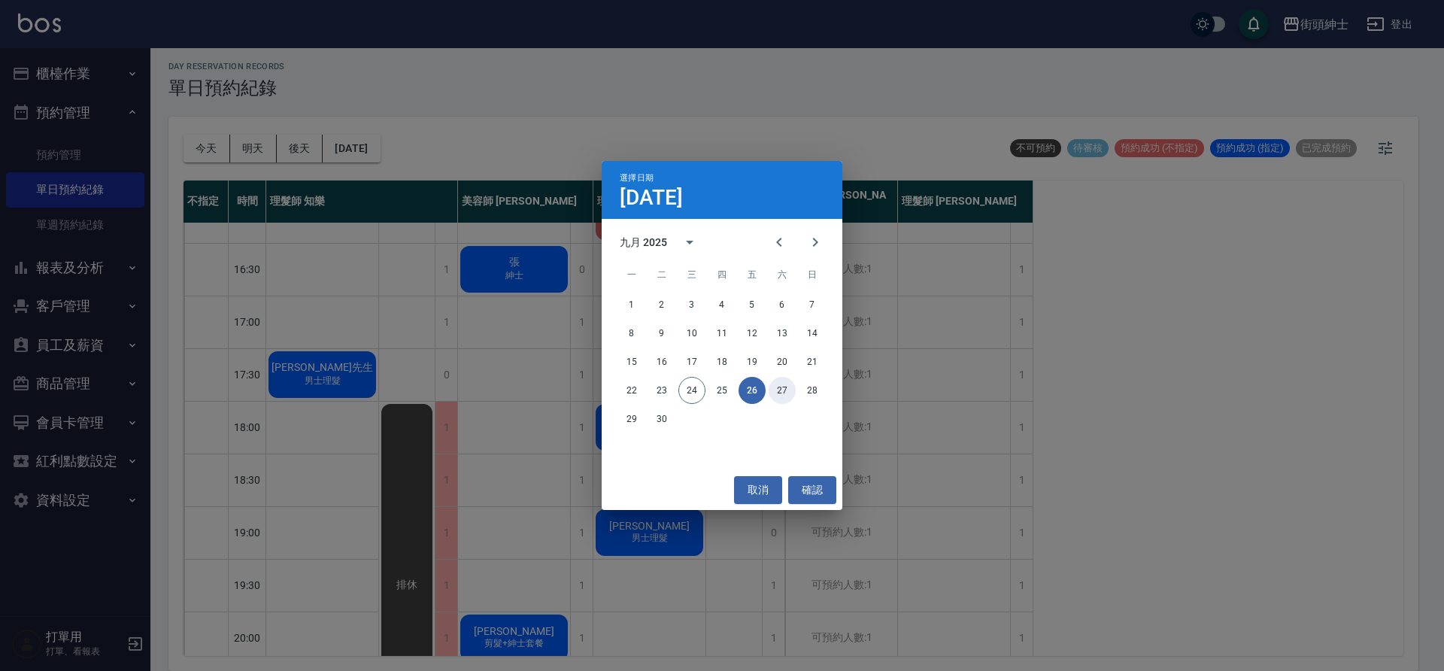
click at [793, 384] on button "27" at bounding box center [782, 390] width 27 height 27
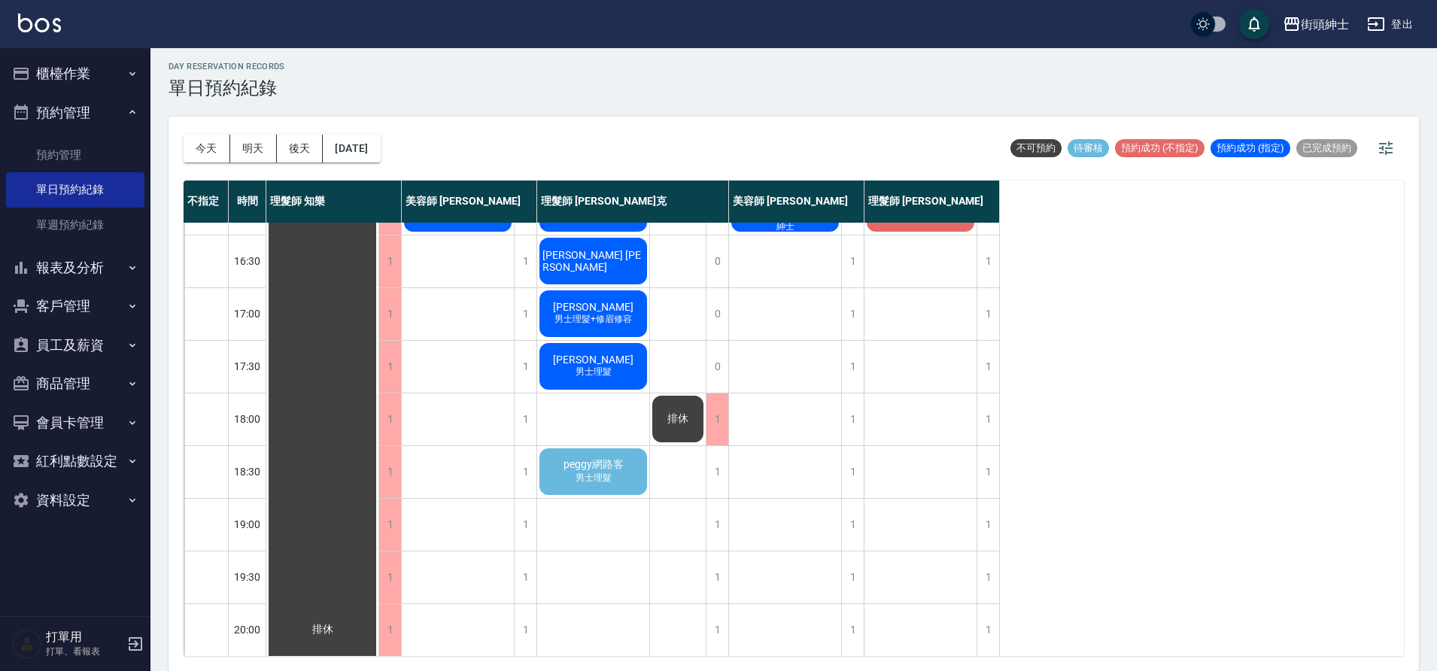
scroll to position [557, 0]
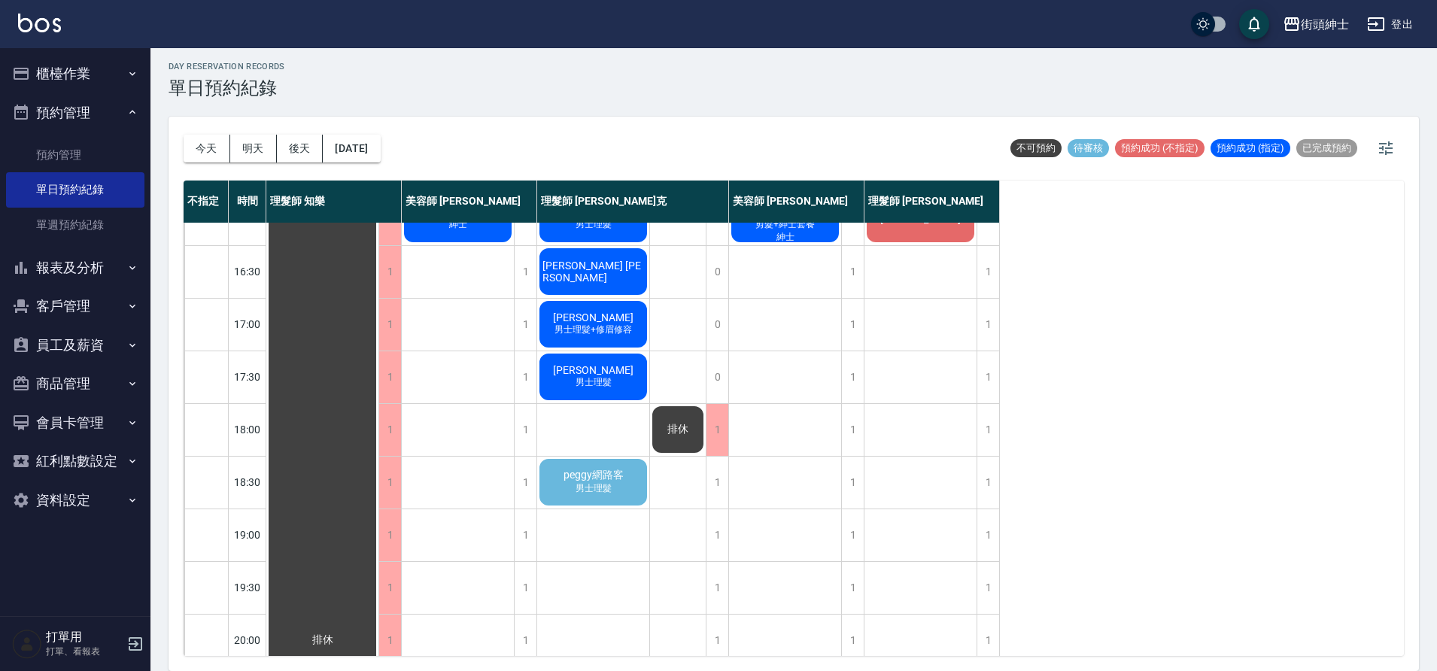
click at [617, 467] on div "peggy網路客 男士理髮" at bounding box center [593, 482] width 112 height 51
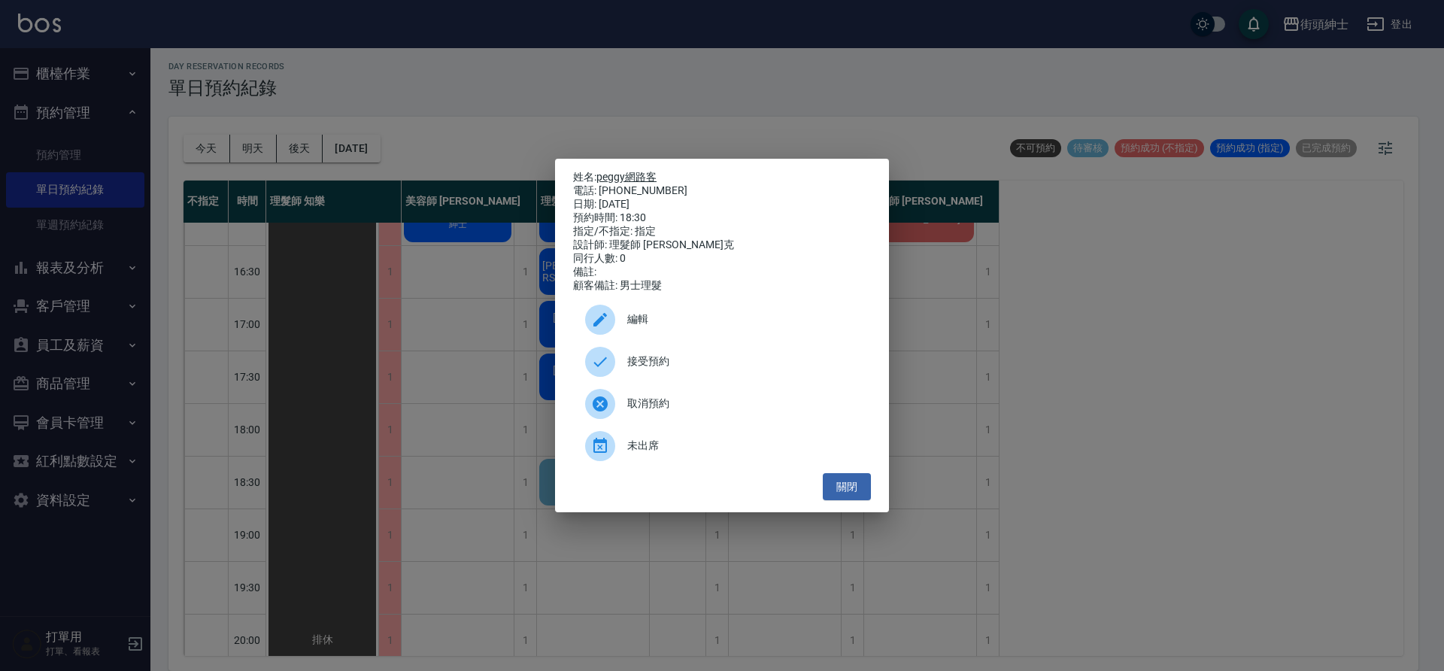
click at [614, 174] on link "peggy網路客" at bounding box center [627, 177] width 60 height 12
click at [842, 489] on button "關閉" at bounding box center [847, 487] width 48 height 28
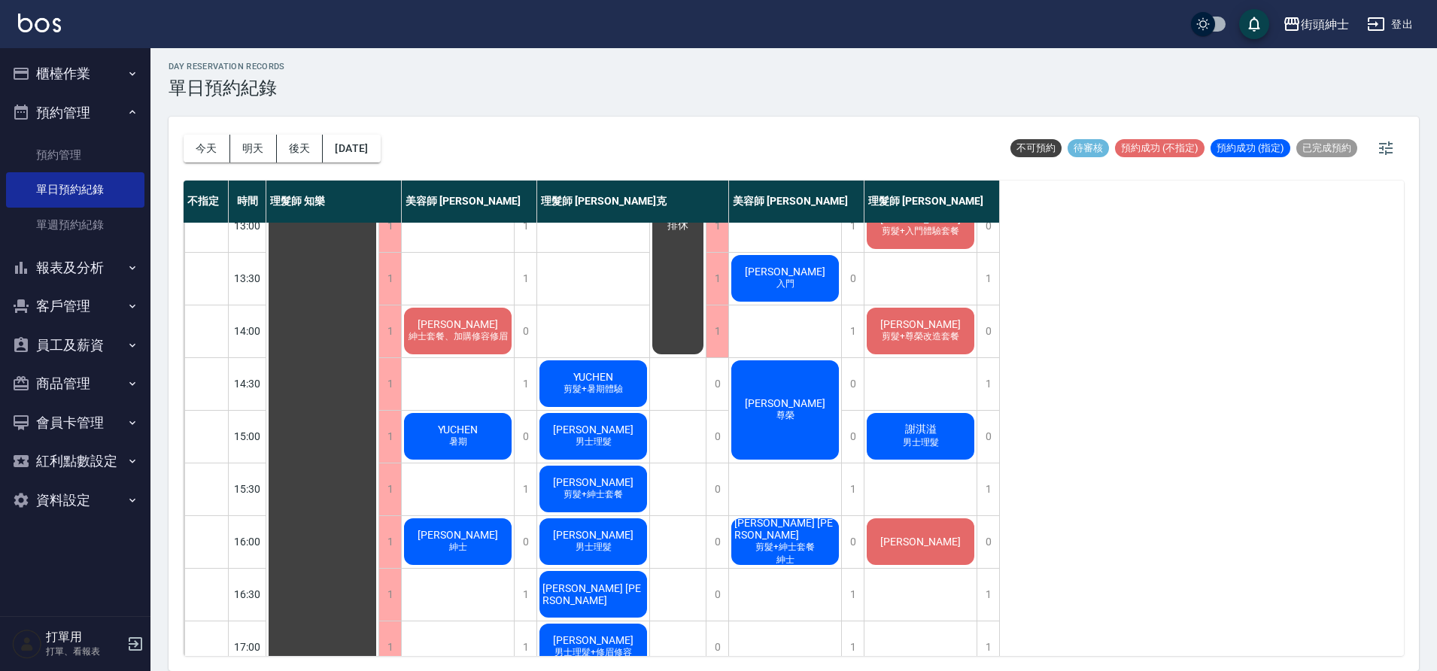
scroll to position [262, 0]
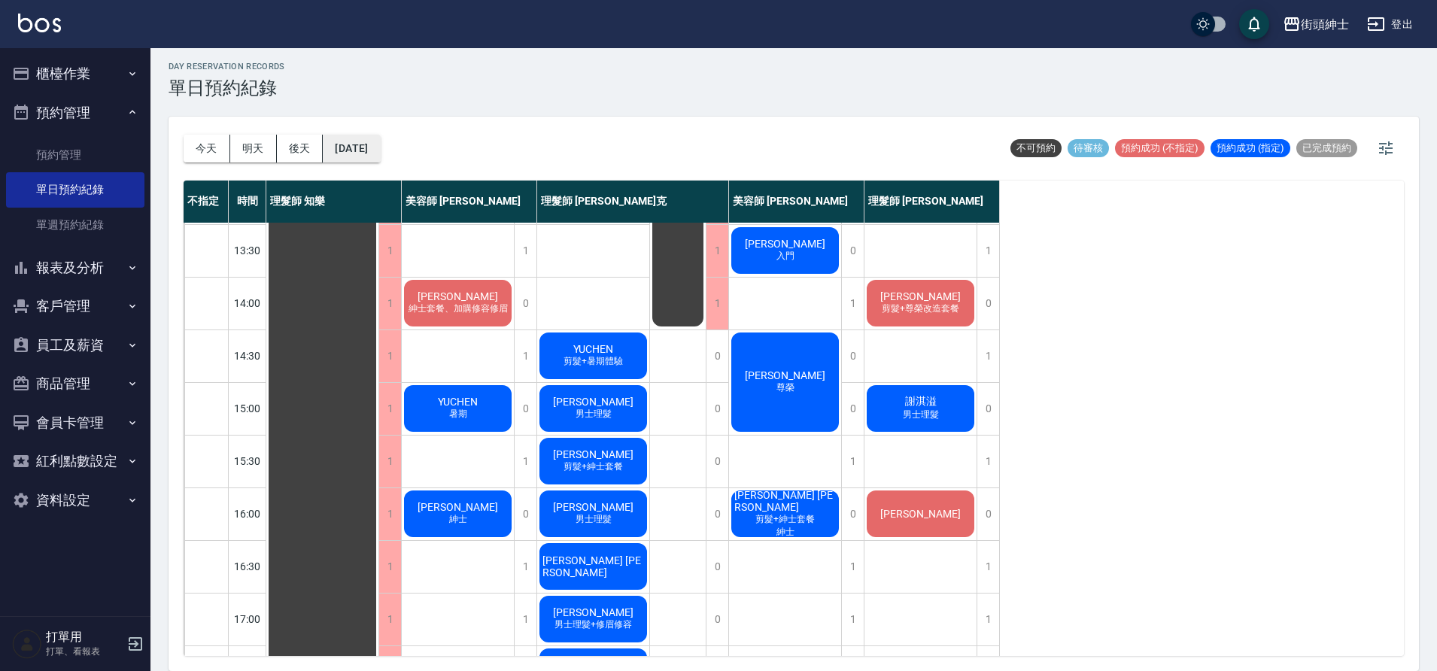
click at [380, 156] on button "2025/09/27" at bounding box center [351, 149] width 57 height 28
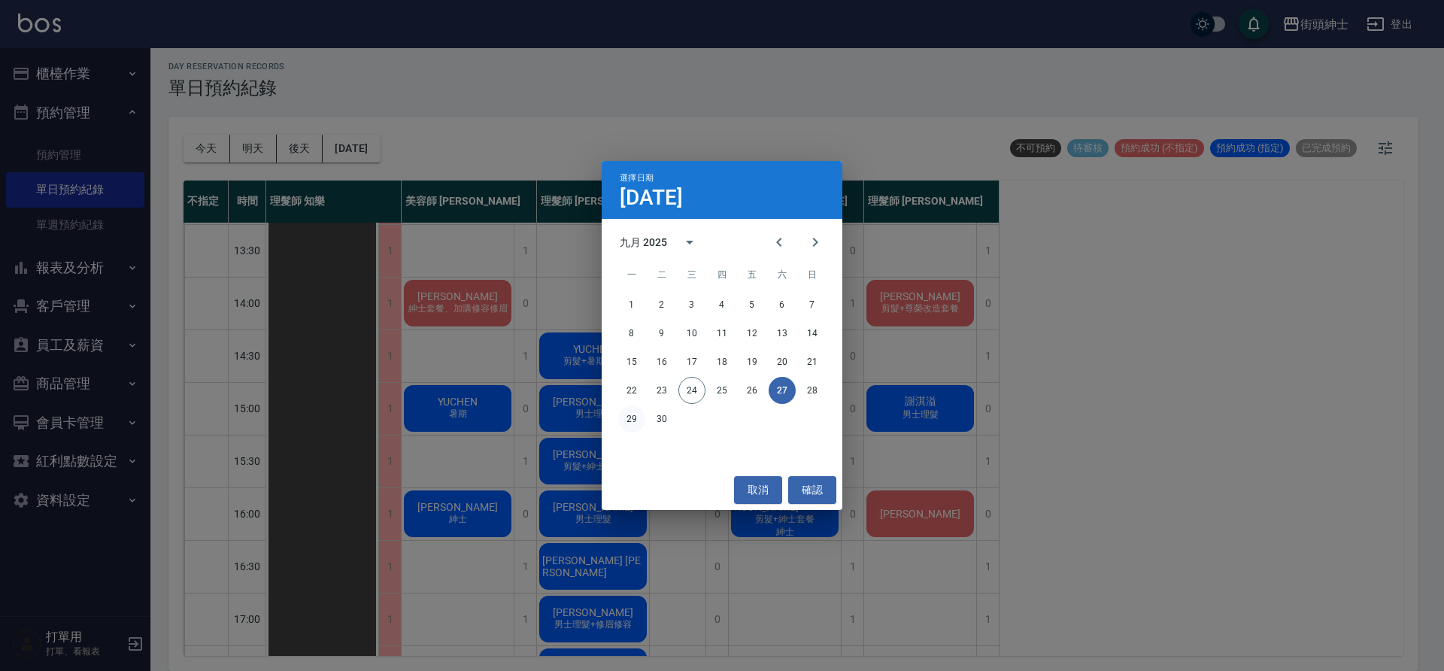
click at [634, 415] on button "29" at bounding box center [631, 418] width 27 height 27
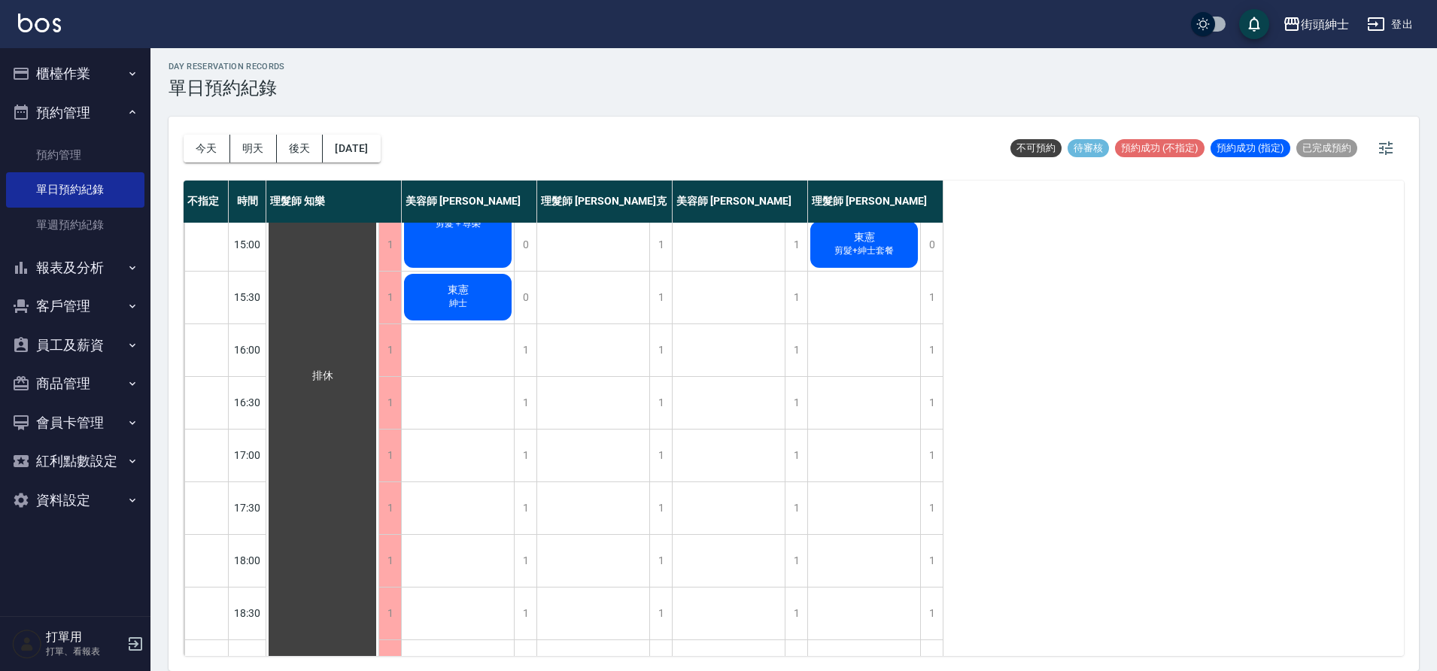
scroll to position [450, 0]
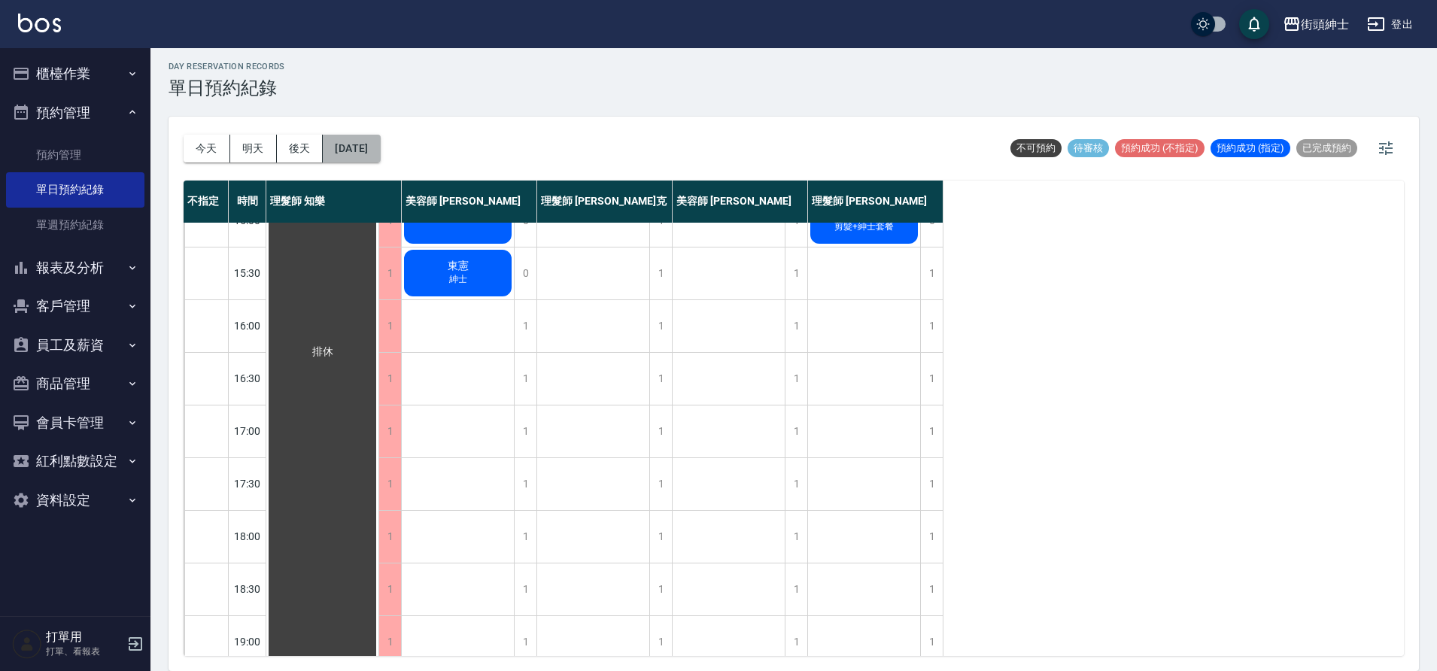
click at [380, 142] on button "2025/09/29" at bounding box center [351, 149] width 57 height 28
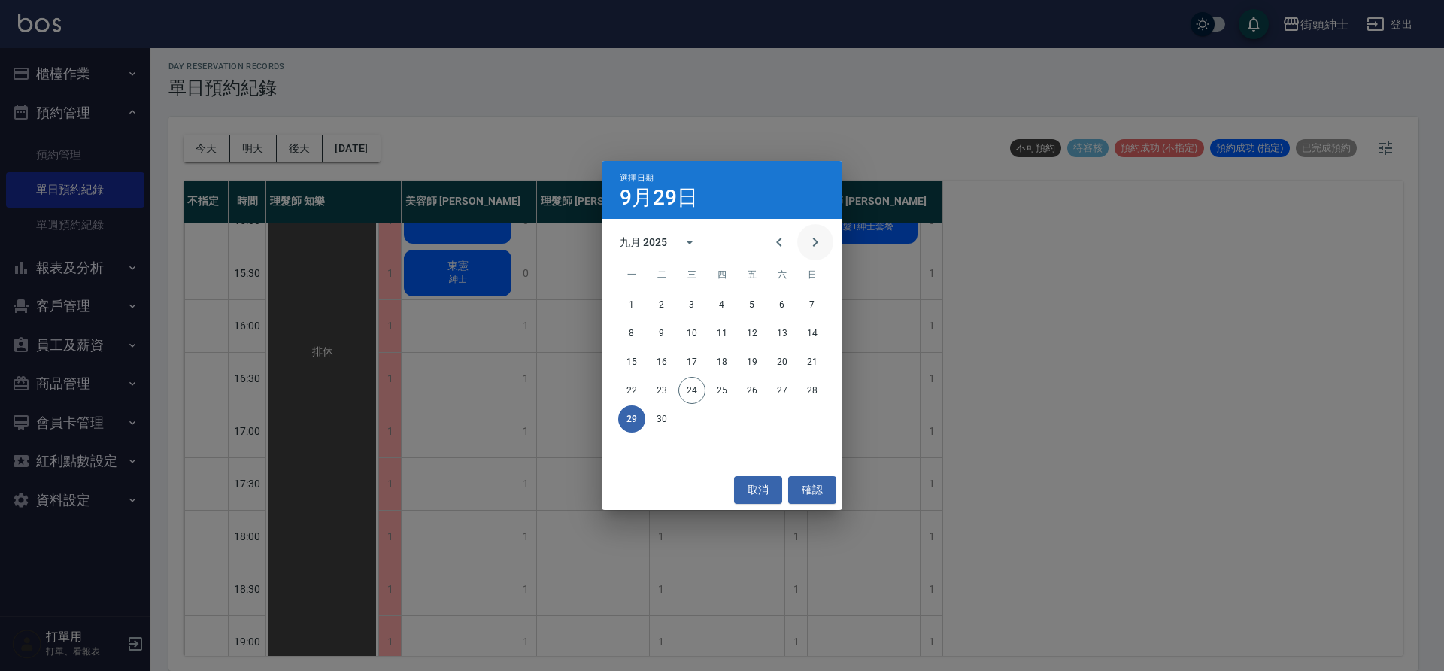
click at [799, 246] on button "Next month" at bounding box center [815, 242] width 36 height 36
click at [685, 302] on button "1" at bounding box center [692, 304] width 27 height 27
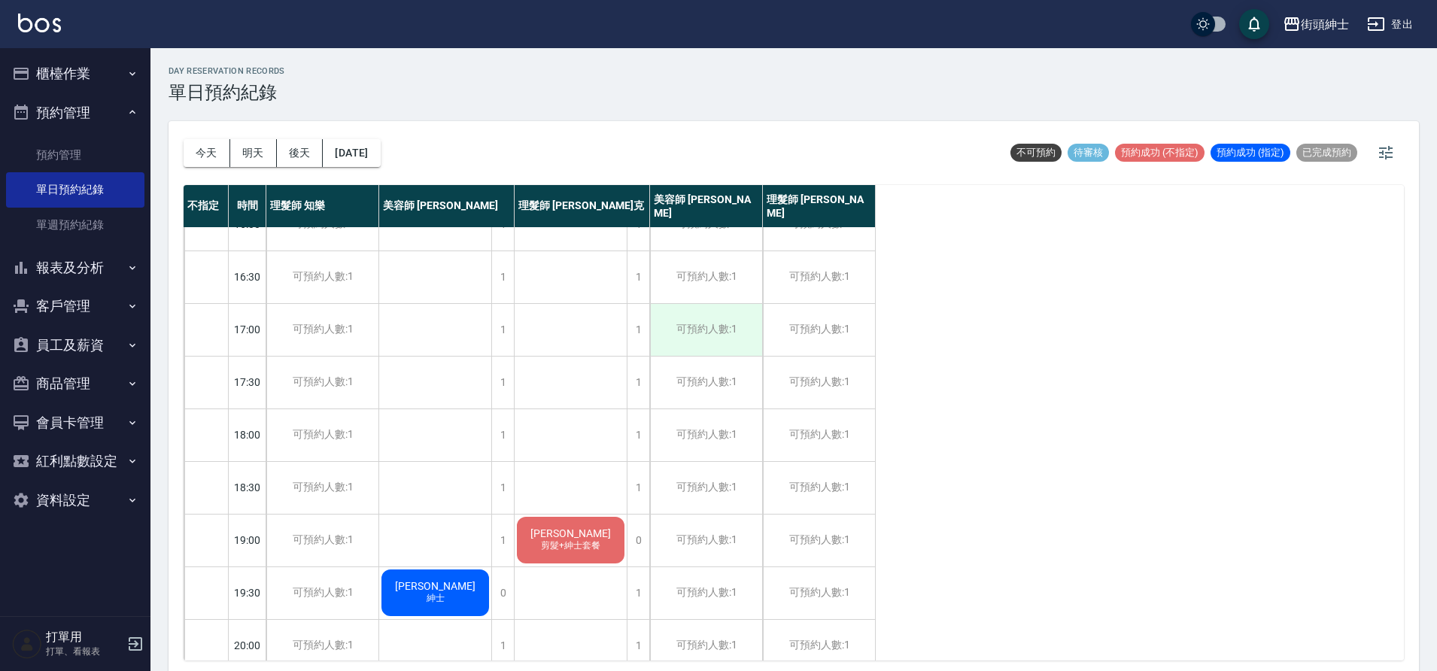
scroll to position [685, 0]
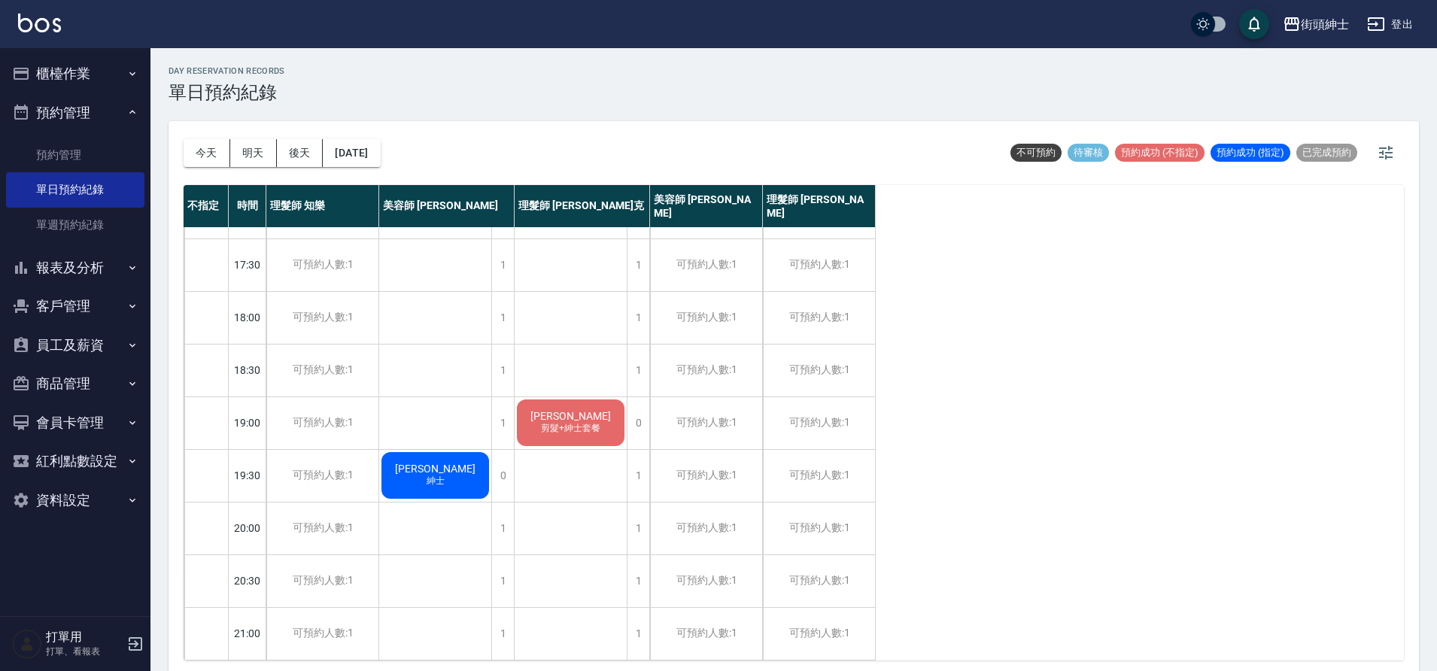
click at [416, 172] on div "今天 明天 後天 2025/10/01 不可預約 待審核 預約成功 (不指定) 預約成功 (指定) 已完成預約" at bounding box center [794, 153] width 1220 height 64
click at [380, 148] on button "2025/10/01" at bounding box center [351, 153] width 57 height 28
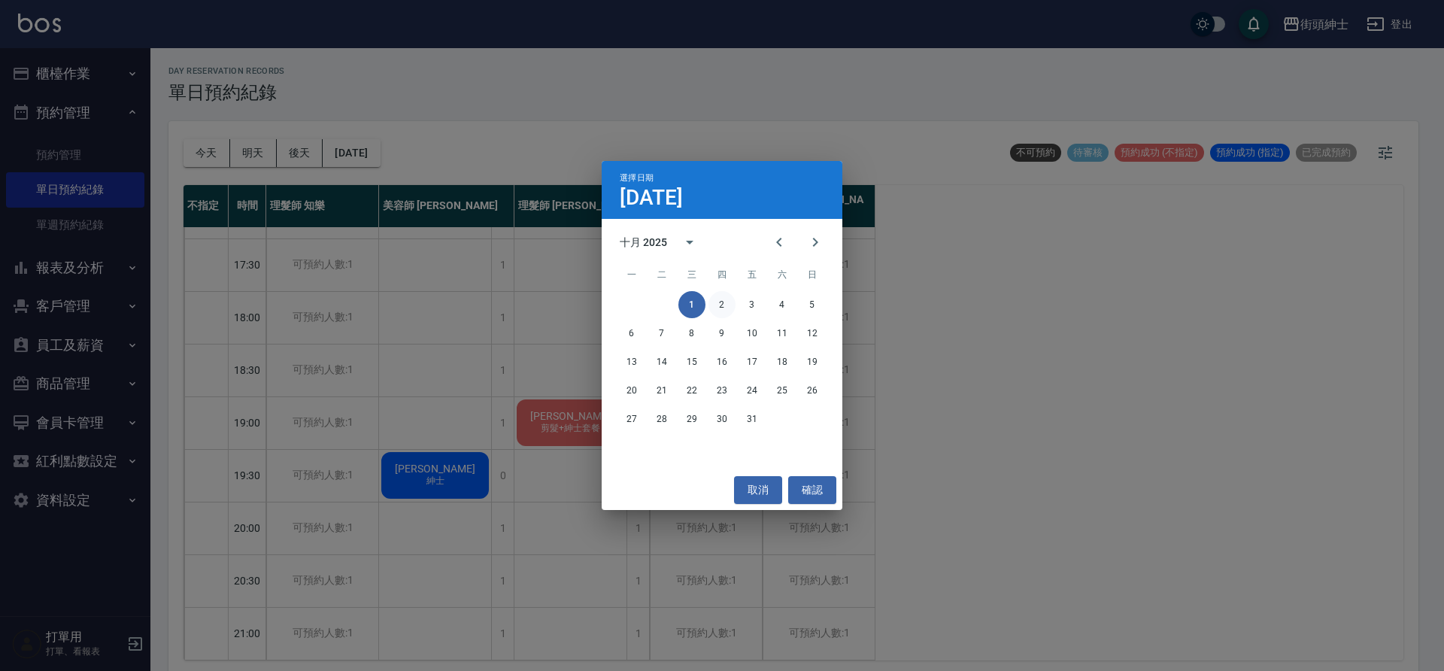
click at [728, 299] on button "2" at bounding box center [722, 304] width 27 height 27
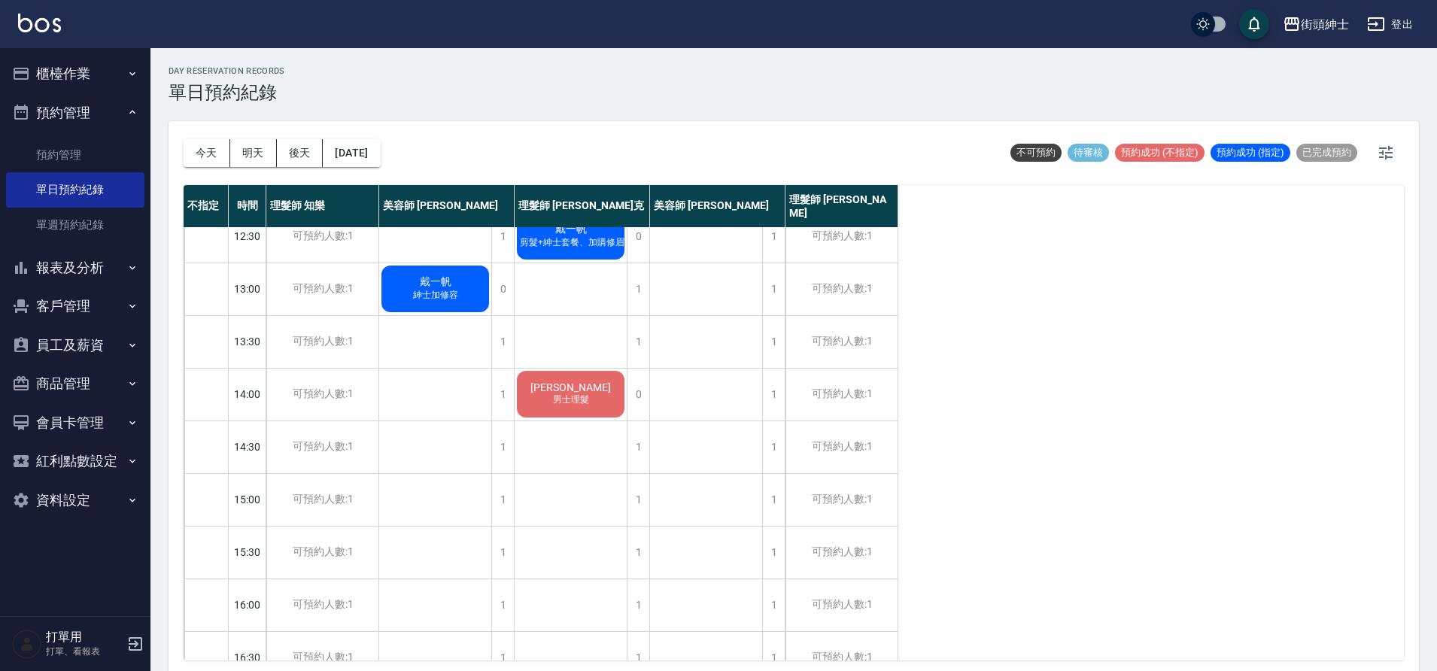
scroll to position [126, 0]
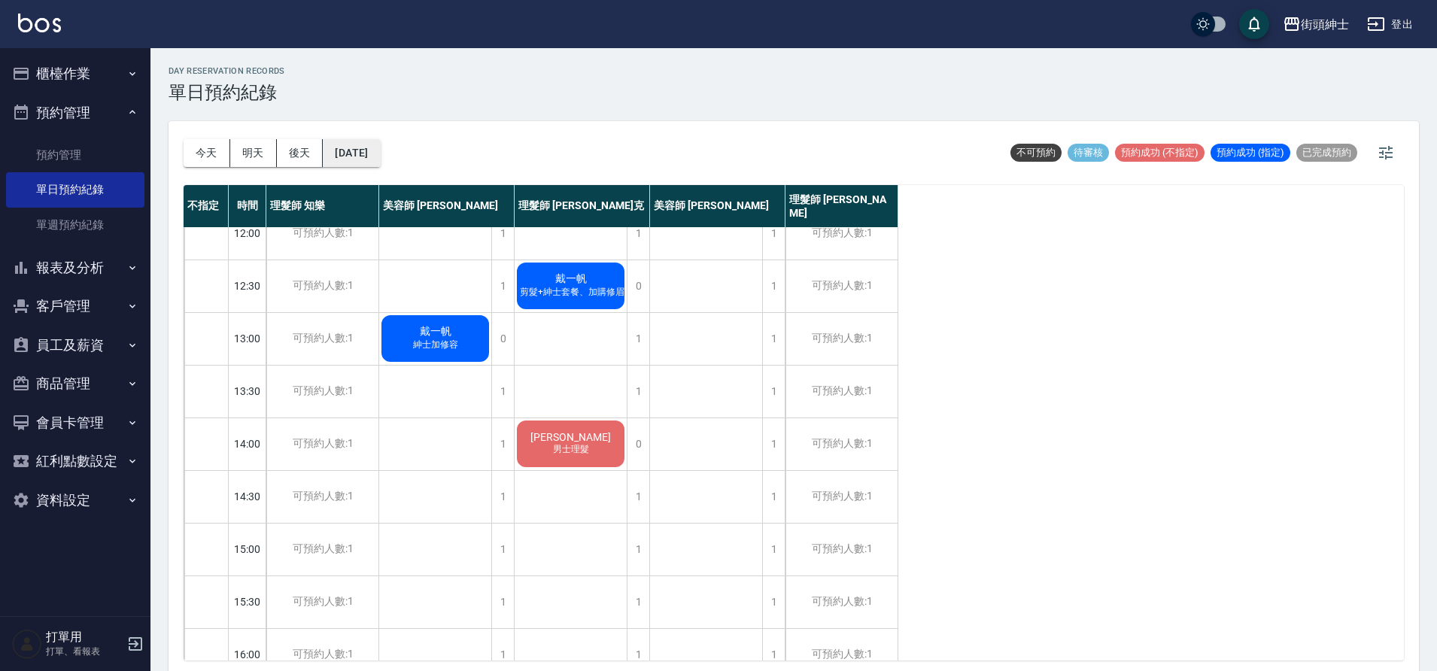
click at [375, 164] on button "2025/10/02" at bounding box center [351, 153] width 57 height 28
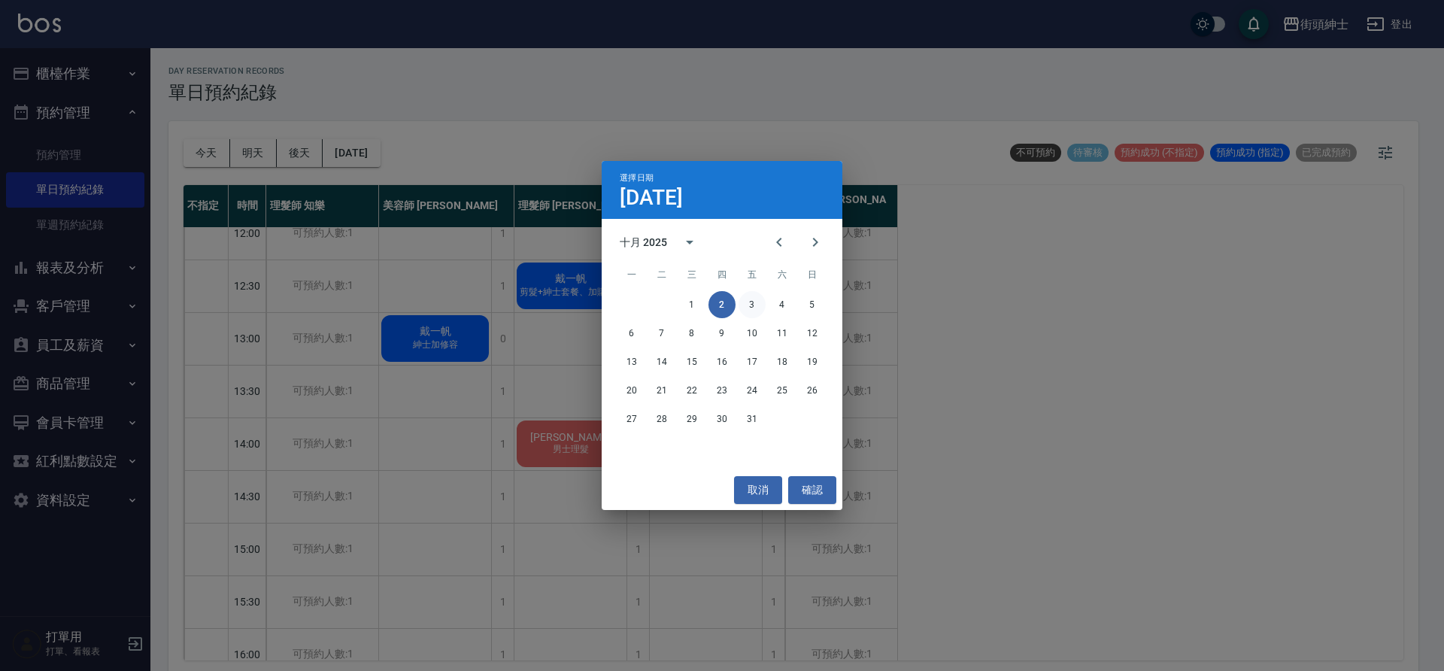
click at [743, 305] on button "3" at bounding box center [752, 304] width 27 height 27
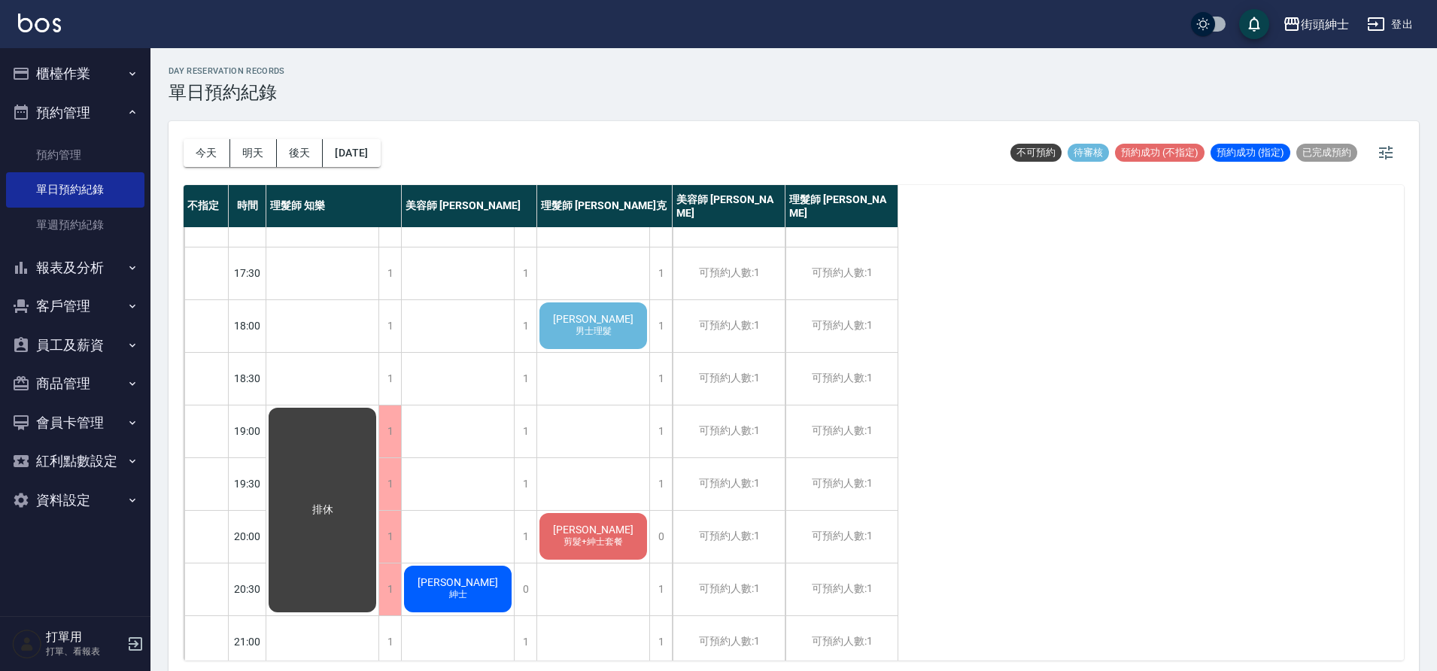
scroll to position [670, 0]
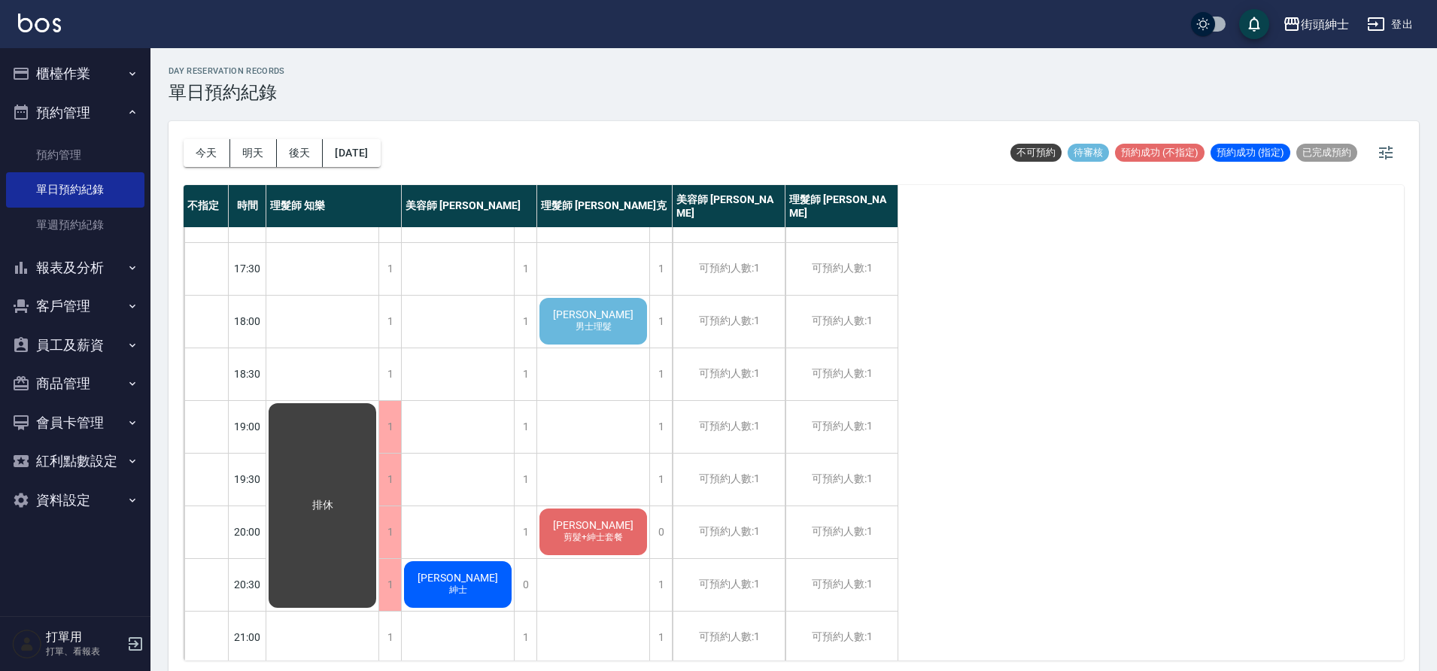
click at [575, 341] on div "富樫隆介 男士理髮" at bounding box center [593, 321] width 112 height 51
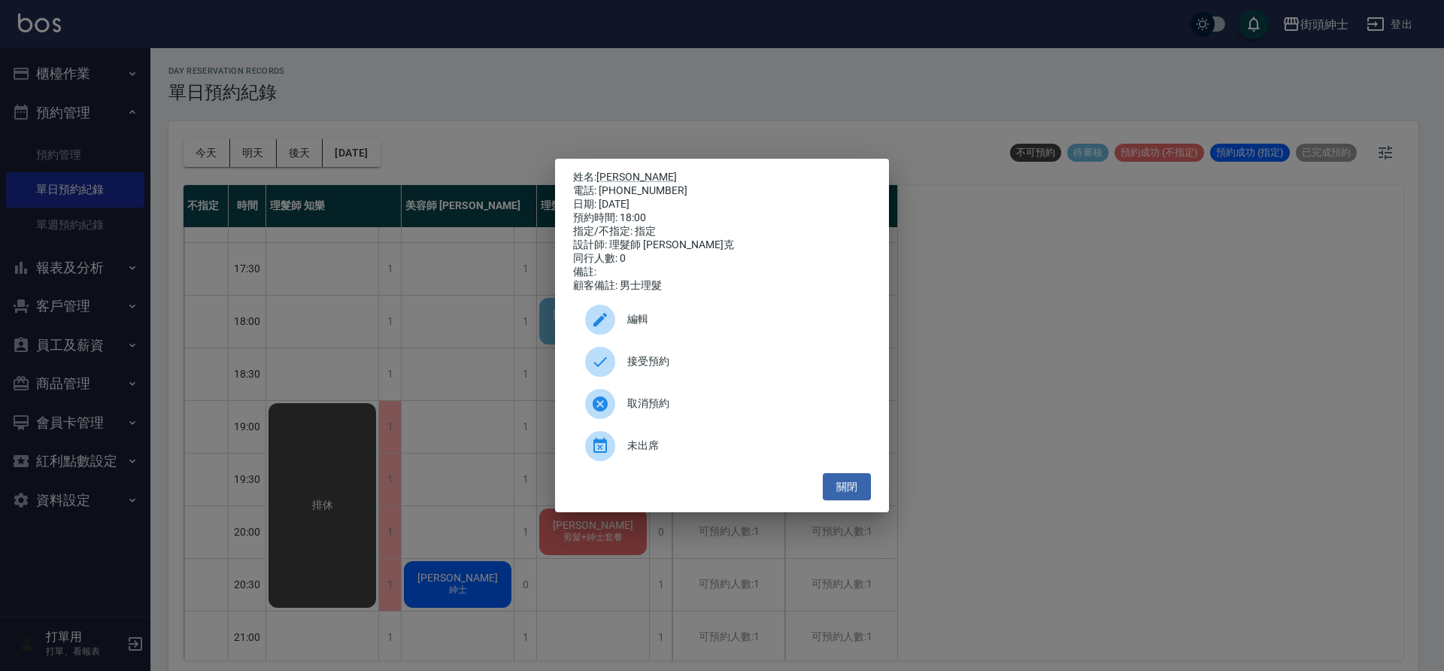
click at [623, 360] on div at bounding box center [606, 362] width 42 height 30
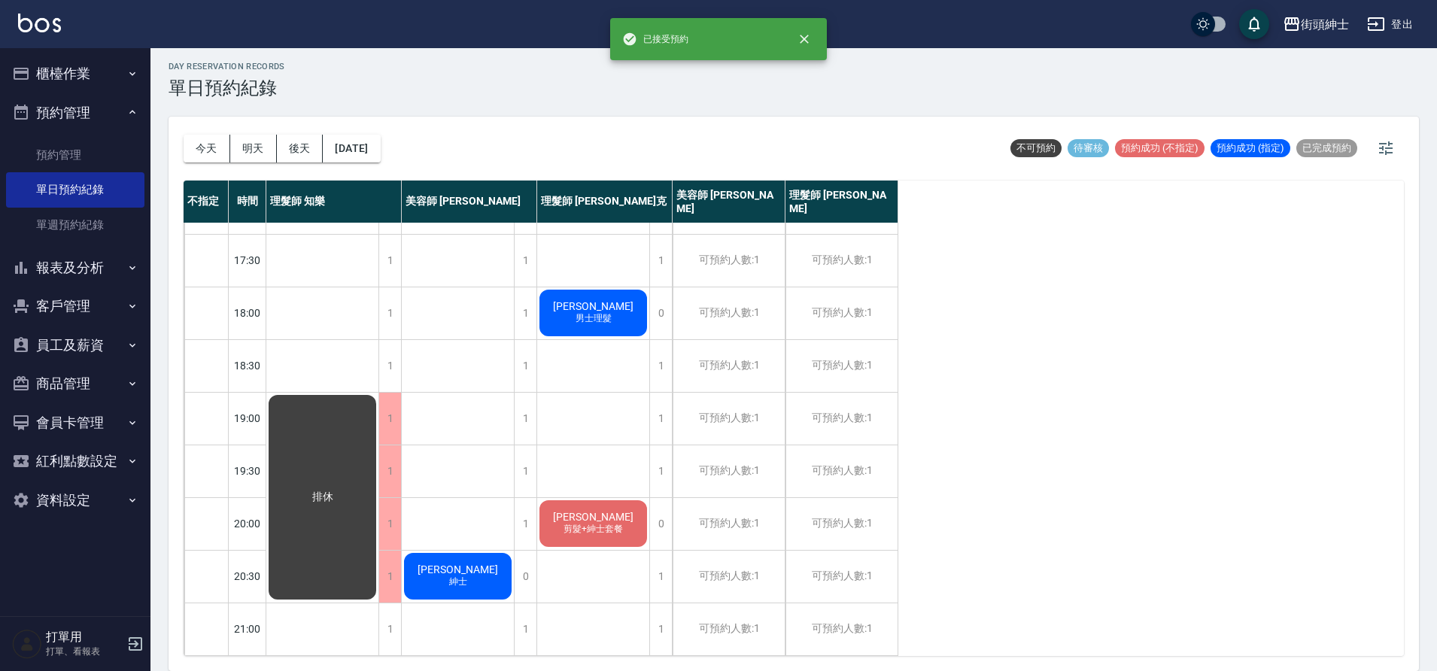
scroll to position [685, 0]
click at [369, 149] on button "2025/10/03" at bounding box center [351, 149] width 57 height 28
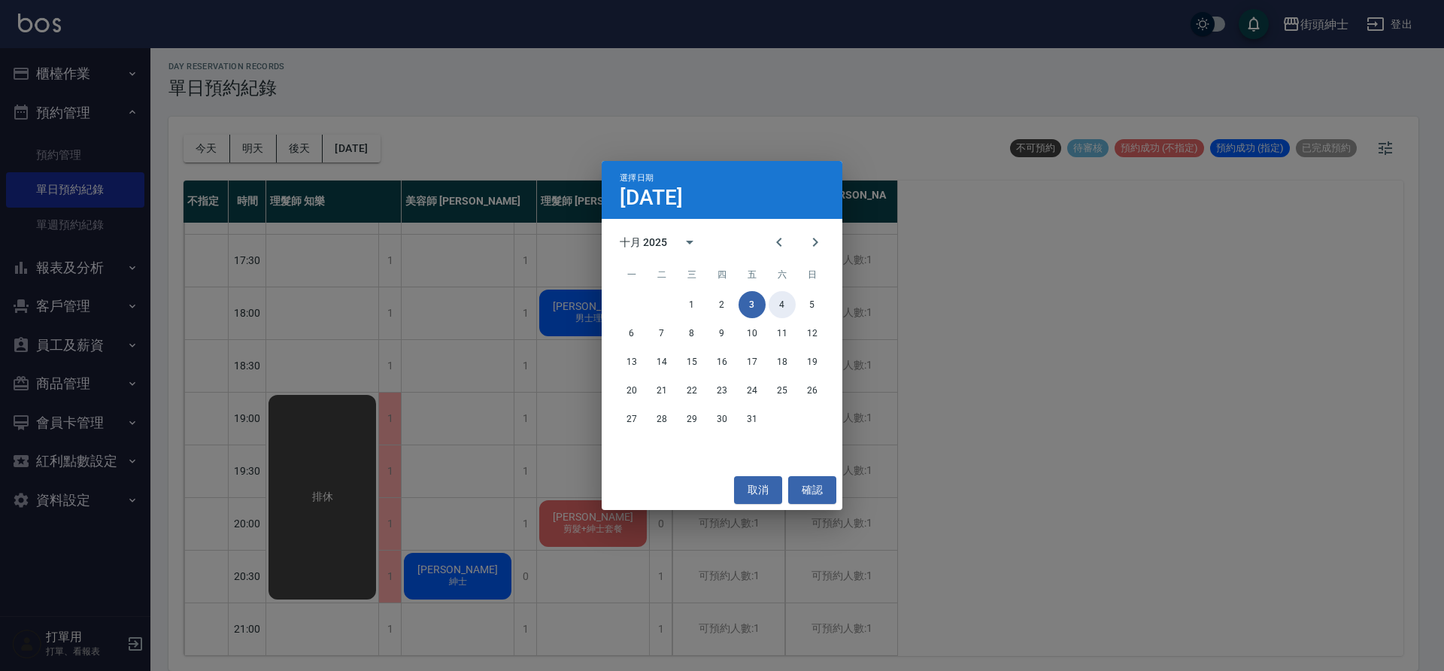
drag, startPoint x: 787, startPoint y: 305, endPoint x: 794, endPoint y: 300, distance: 8.1
click at [789, 303] on button "4" at bounding box center [782, 304] width 27 height 27
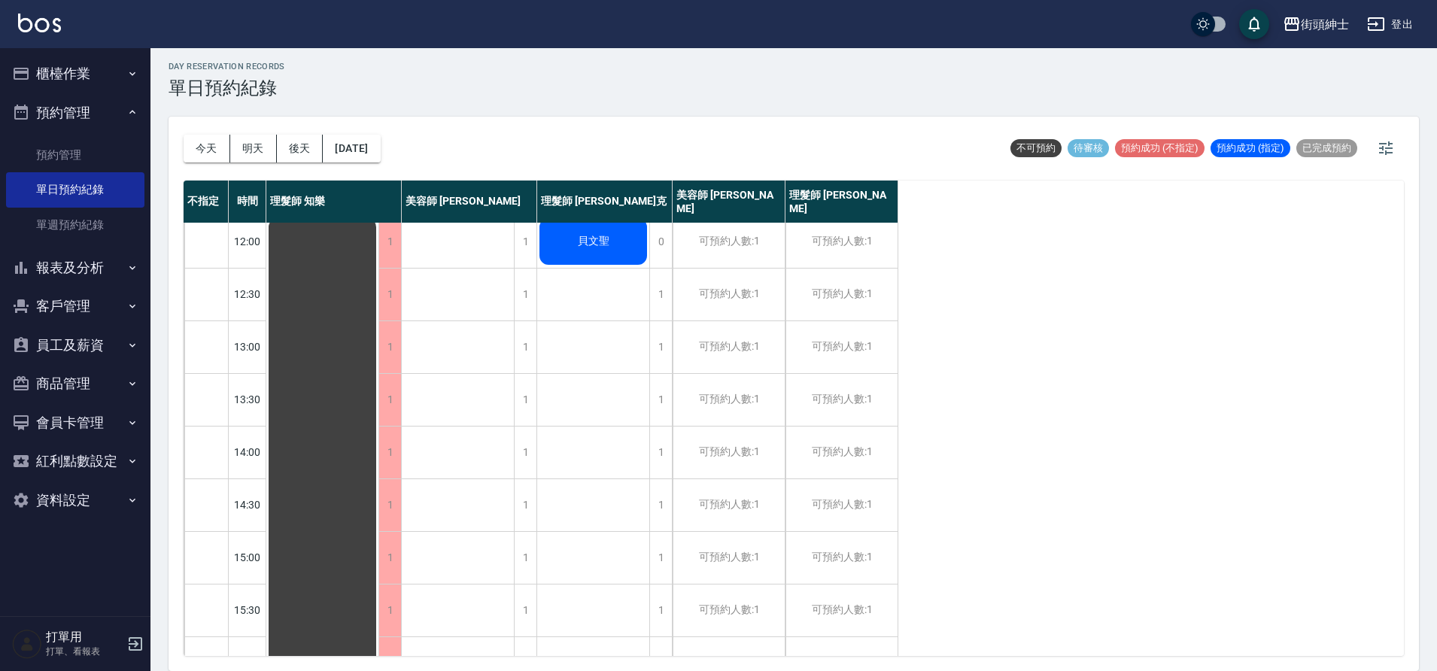
scroll to position [280, 0]
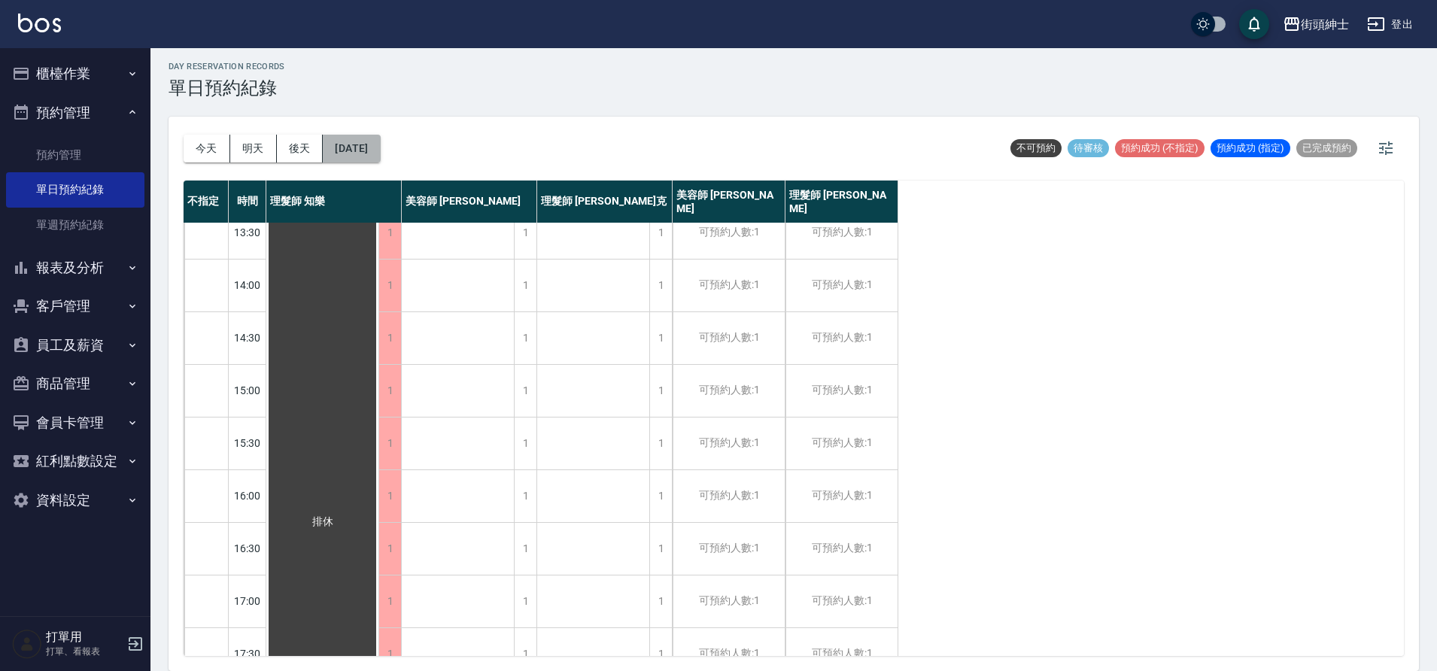
click at [380, 136] on button "2025/10/04" at bounding box center [351, 149] width 57 height 28
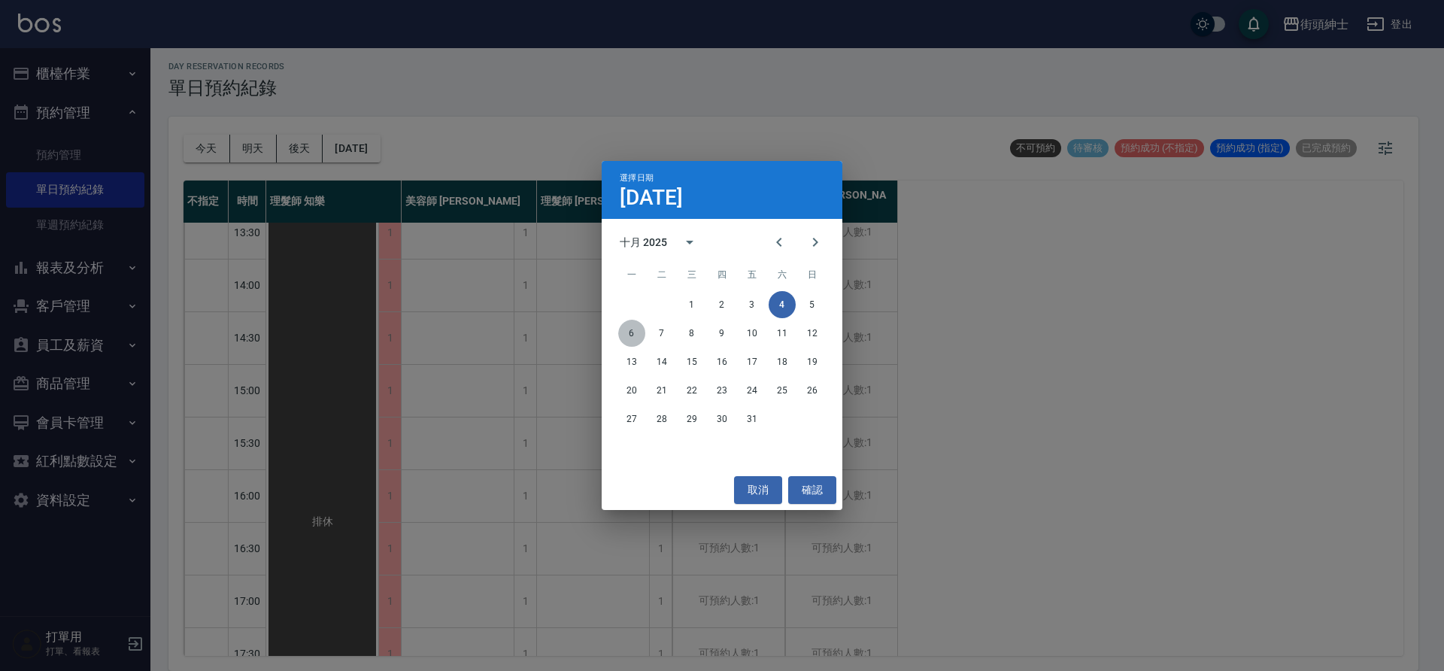
click at [631, 335] on button "6" at bounding box center [631, 333] width 27 height 27
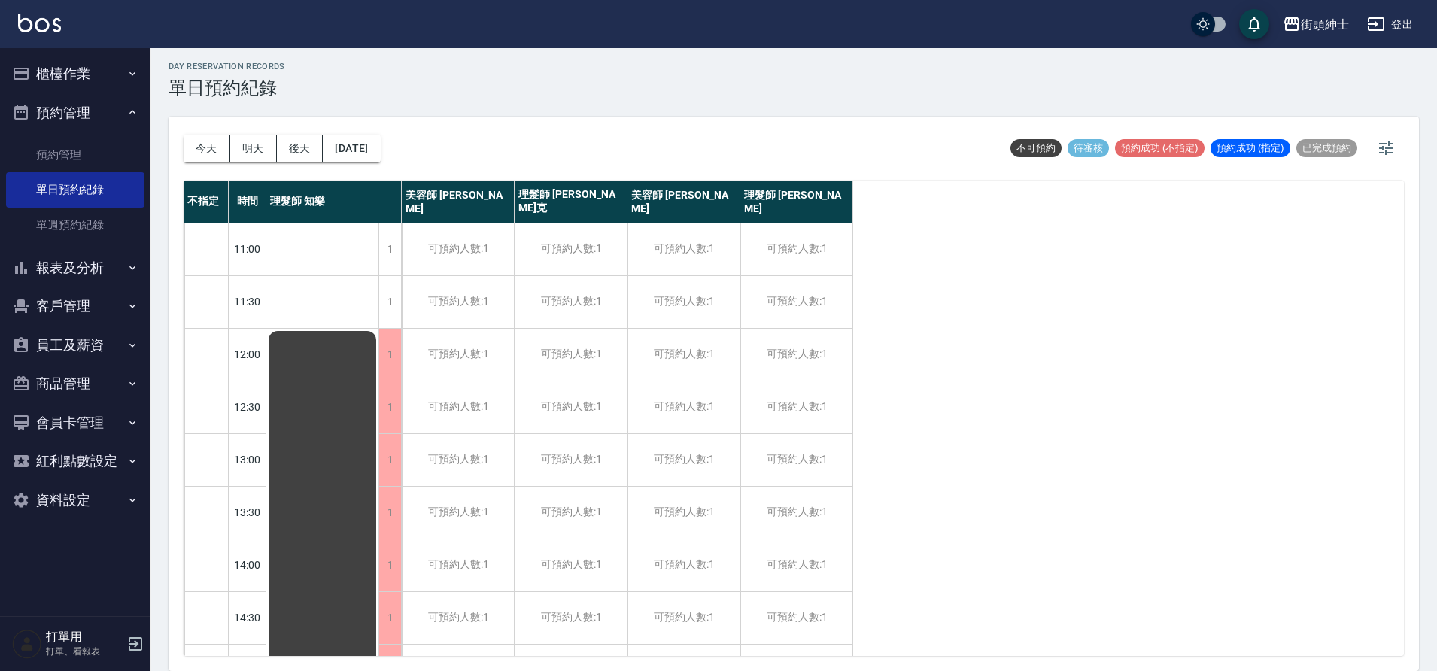
click at [375, 166] on div "今天 明天 後天 2025/10/06" at bounding box center [282, 149] width 197 height 64
click at [379, 151] on button "2025/10/06" at bounding box center [351, 149] width 57 height 28
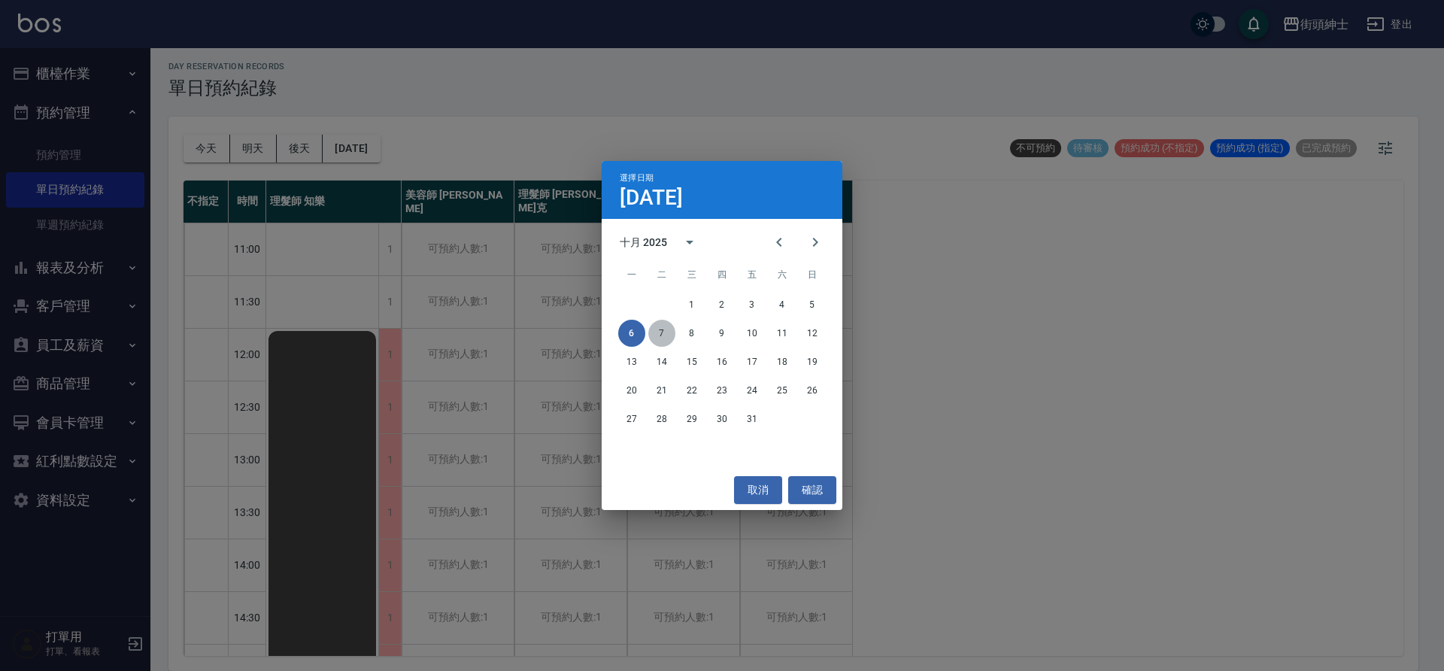
click at [658, 336] on button "7" at bounding box center [661, 333] width 27 height 27
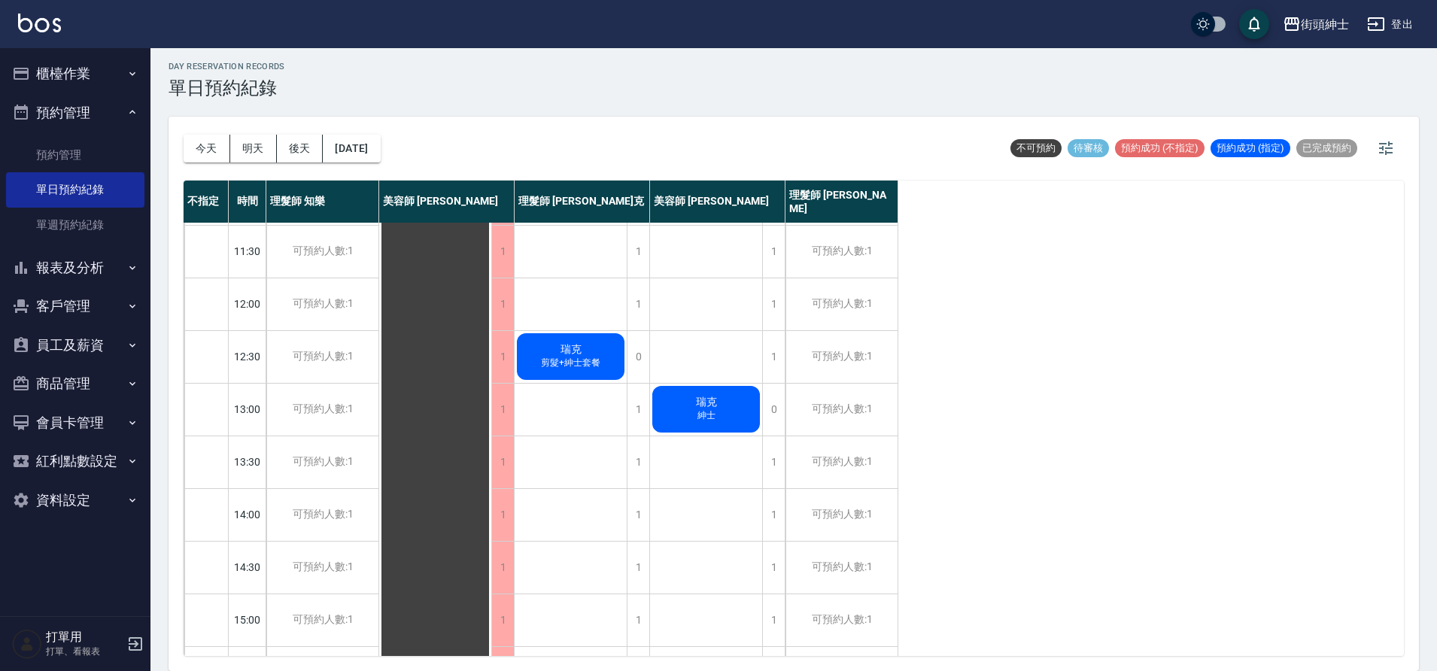
scroll to position [126, 0]
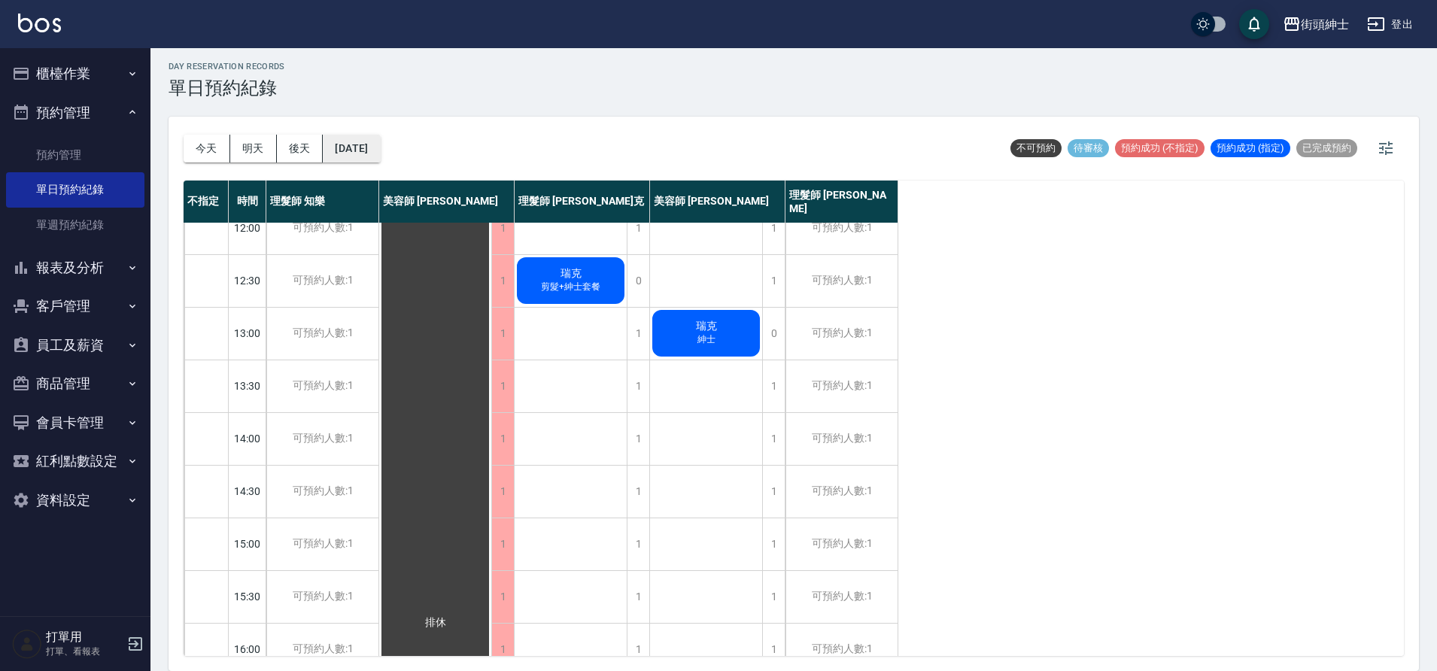
click at [376, 146] on button "2025/10/07" at bounding box center [351, 149] width 57 height 28
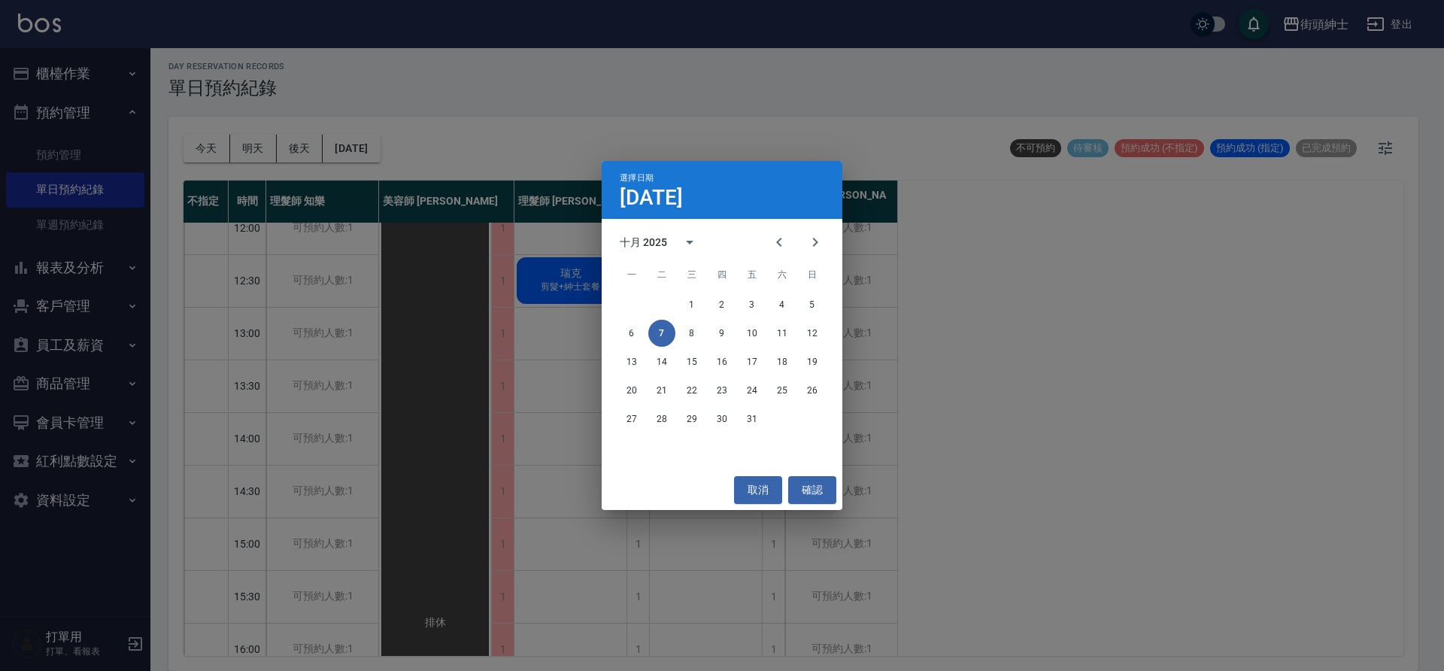
click at [738, 338] on div "6 7 8 9 10 11 12" at bounding box center [722, 333] width 241 height 27
click at [724, 332] on button "9" at bounding box center [722, 333] width 27 height 27
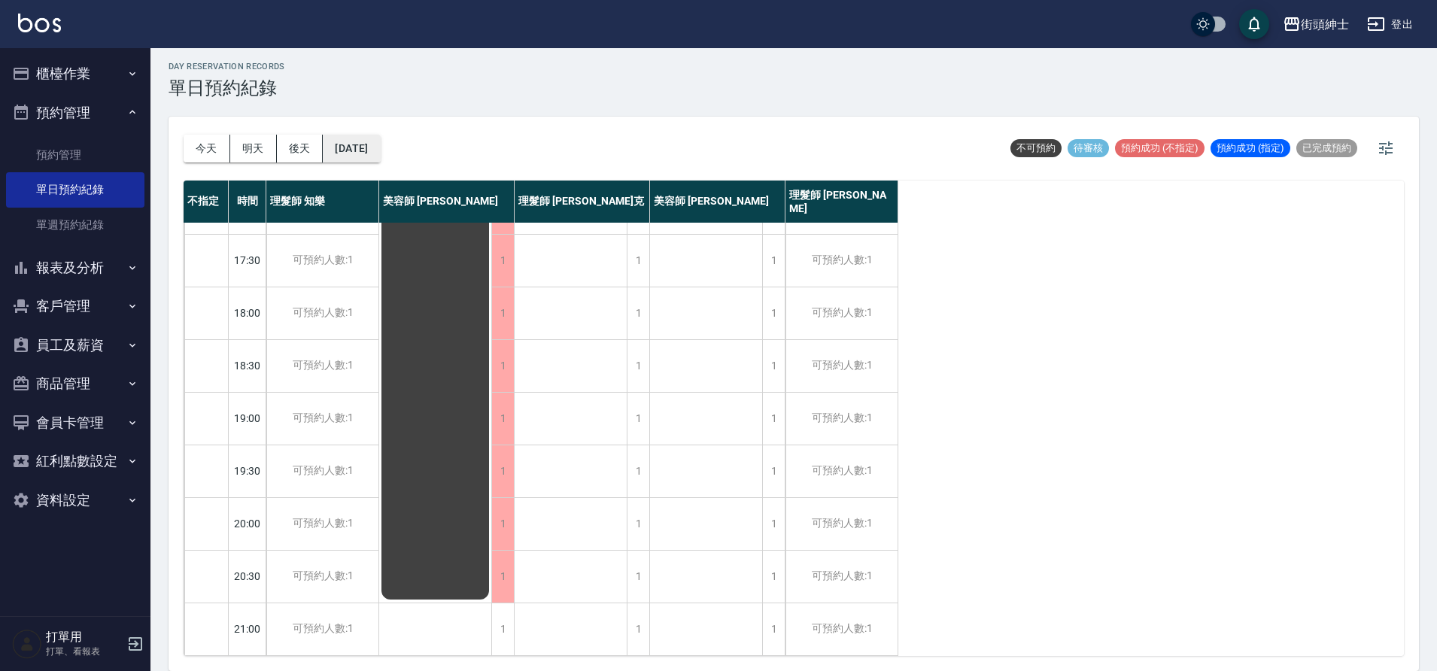
click at [352, 143] on button "2025/10/09" at bounding box center [351, 149] width 57 height 28
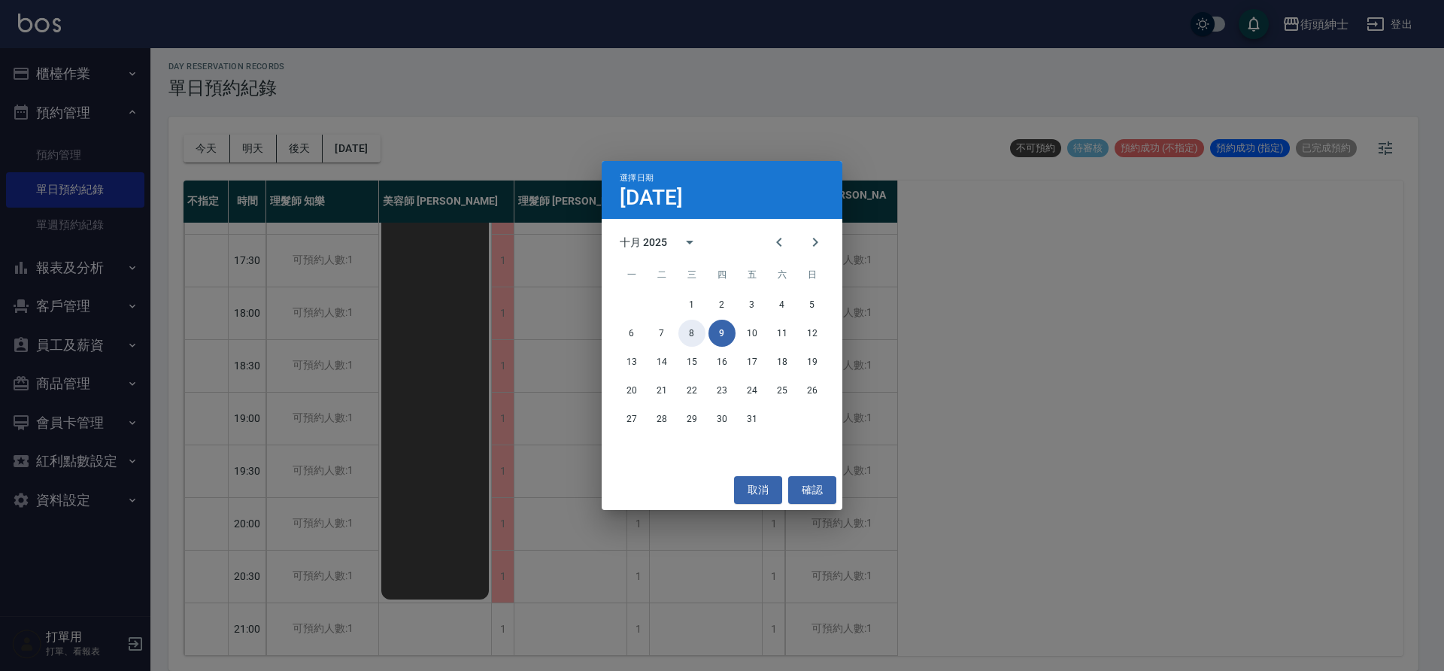
click at [688, 335] on button "8" at bounding box center [692, 333] width 27 height 27
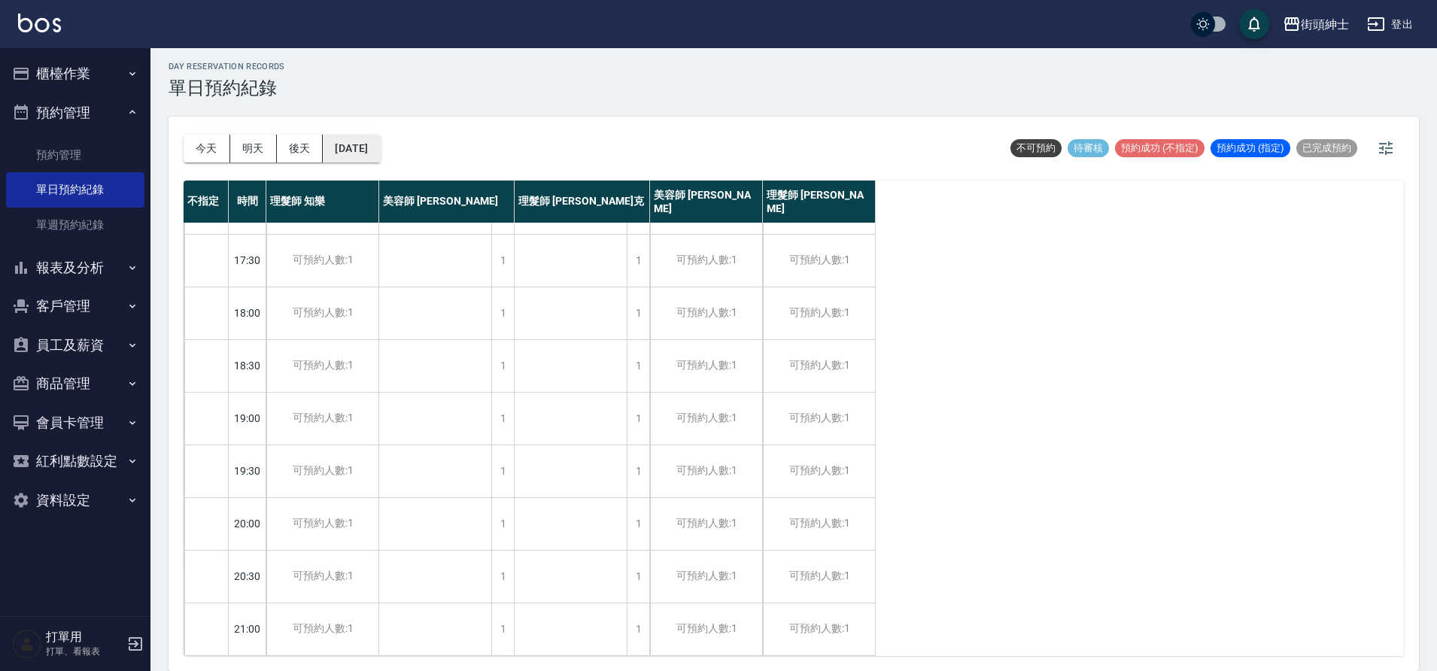
click at [380, 156] on button "2025/10/08" at bounding box center [351, 149] width 57 height 28
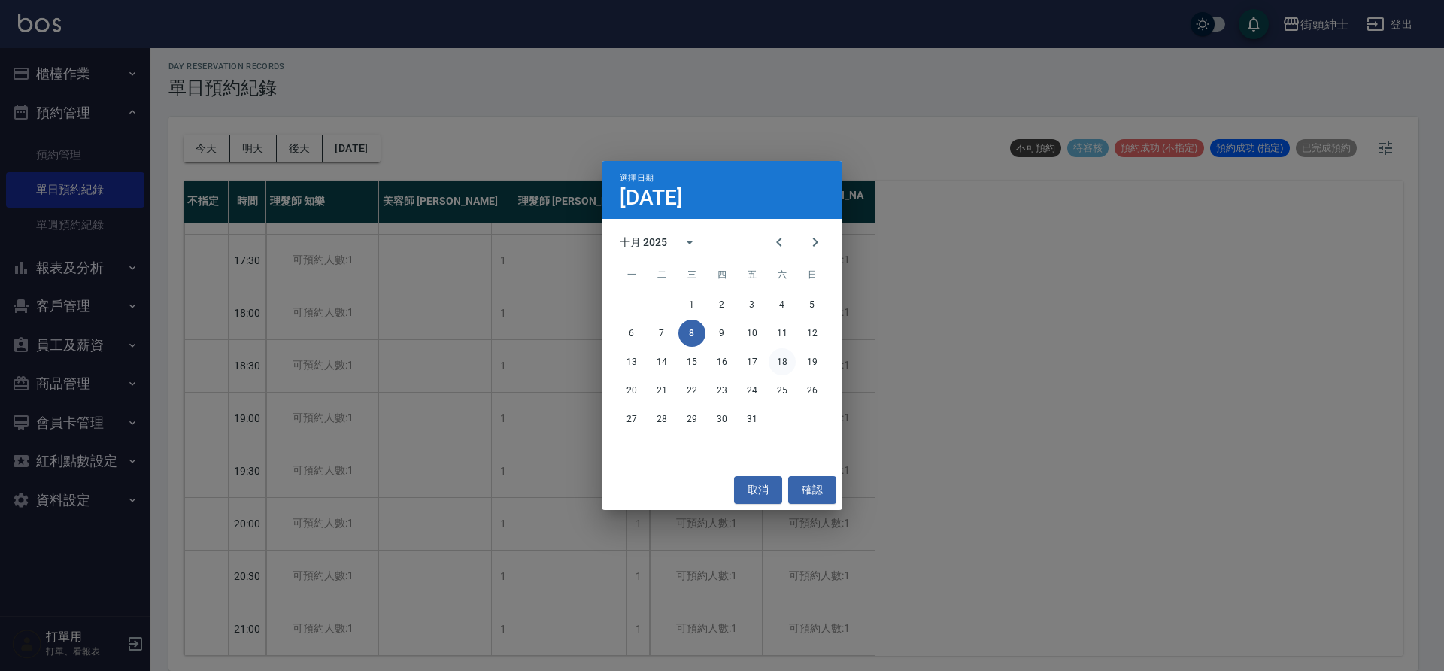
click at [772, 358] on button "18" at bounding box center [782, 361] width 27 height 27
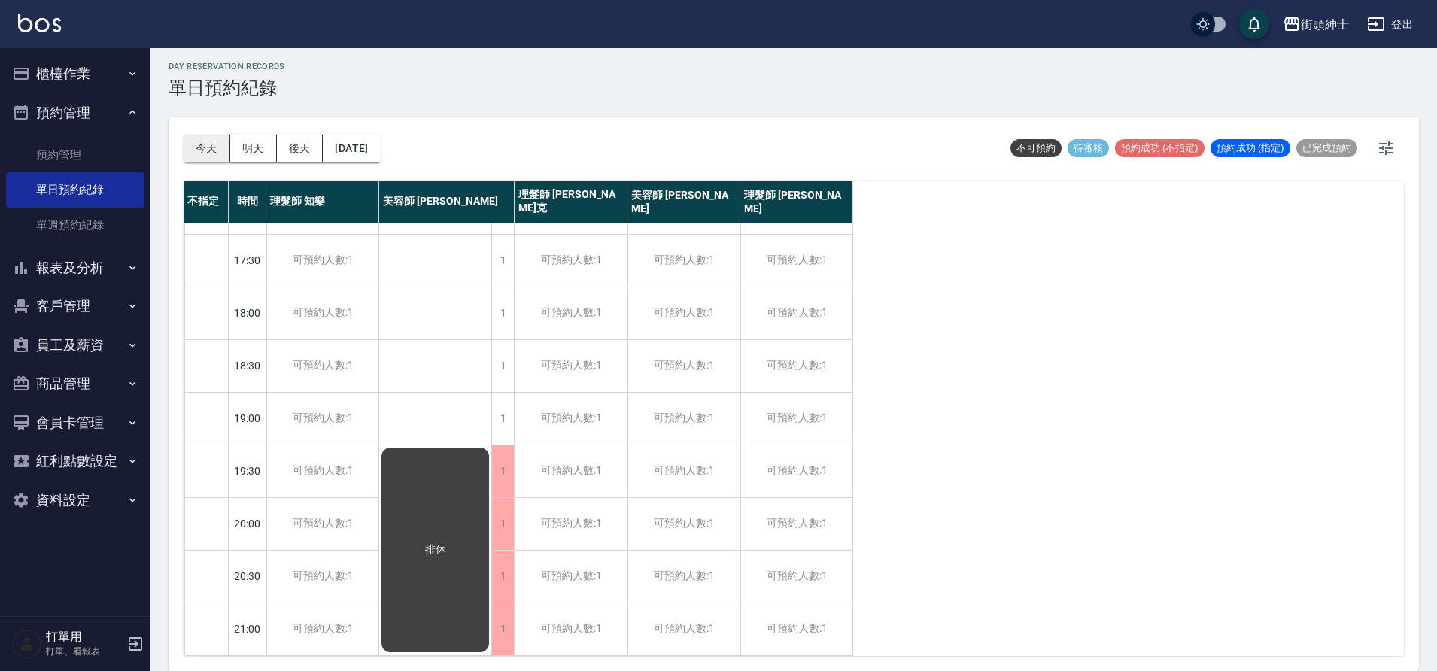
click at [208, 156] on button "今天" at bounding box center [207, 149] width 47 height 28
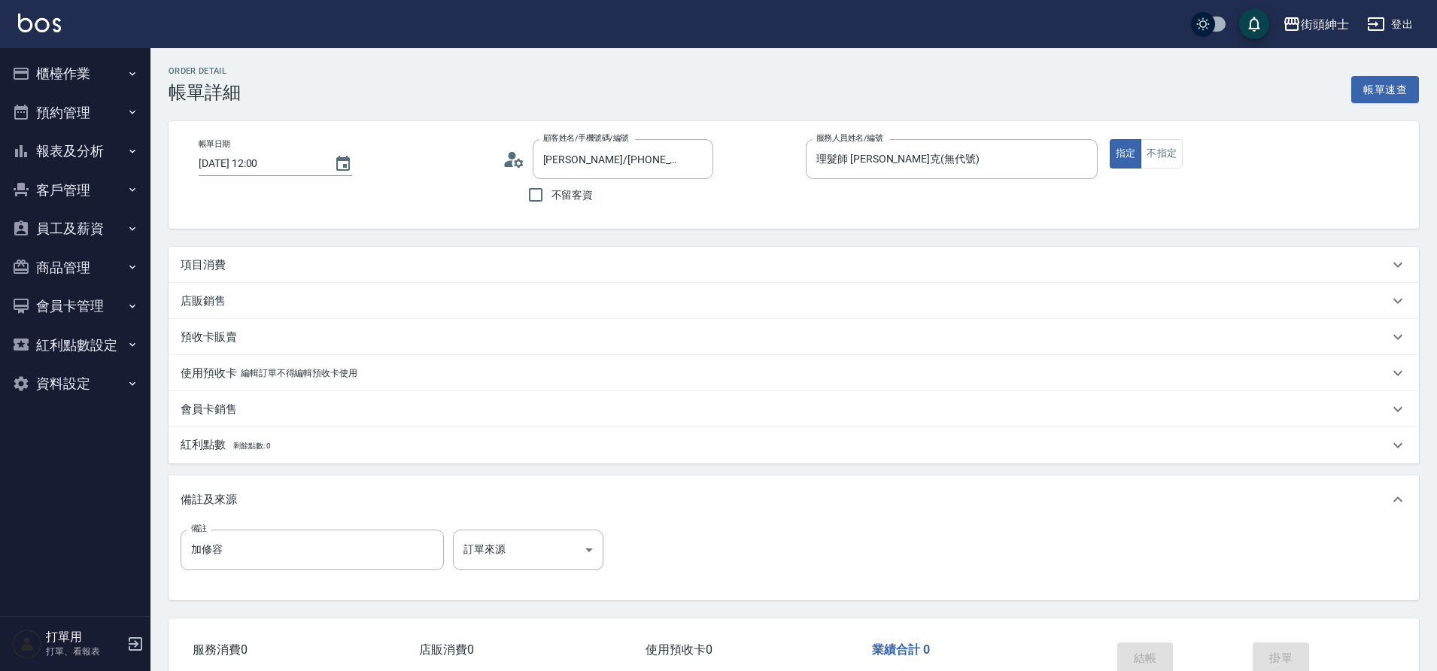
click at [350, 264] on div "項目消費" at bounding box center [785, 265] width 1208 height 16
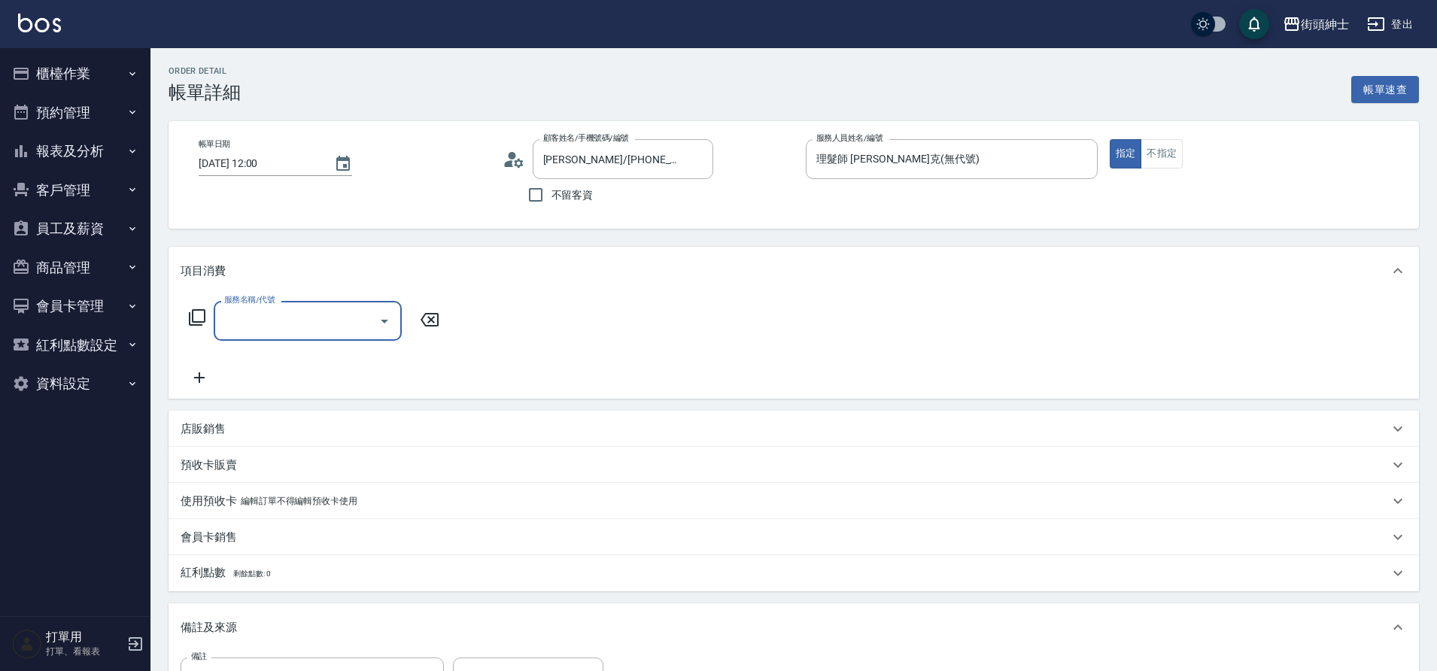
click at [367, 321] on input "服務名稱/代號" at bounding box center [296, 321] width 152 height 26
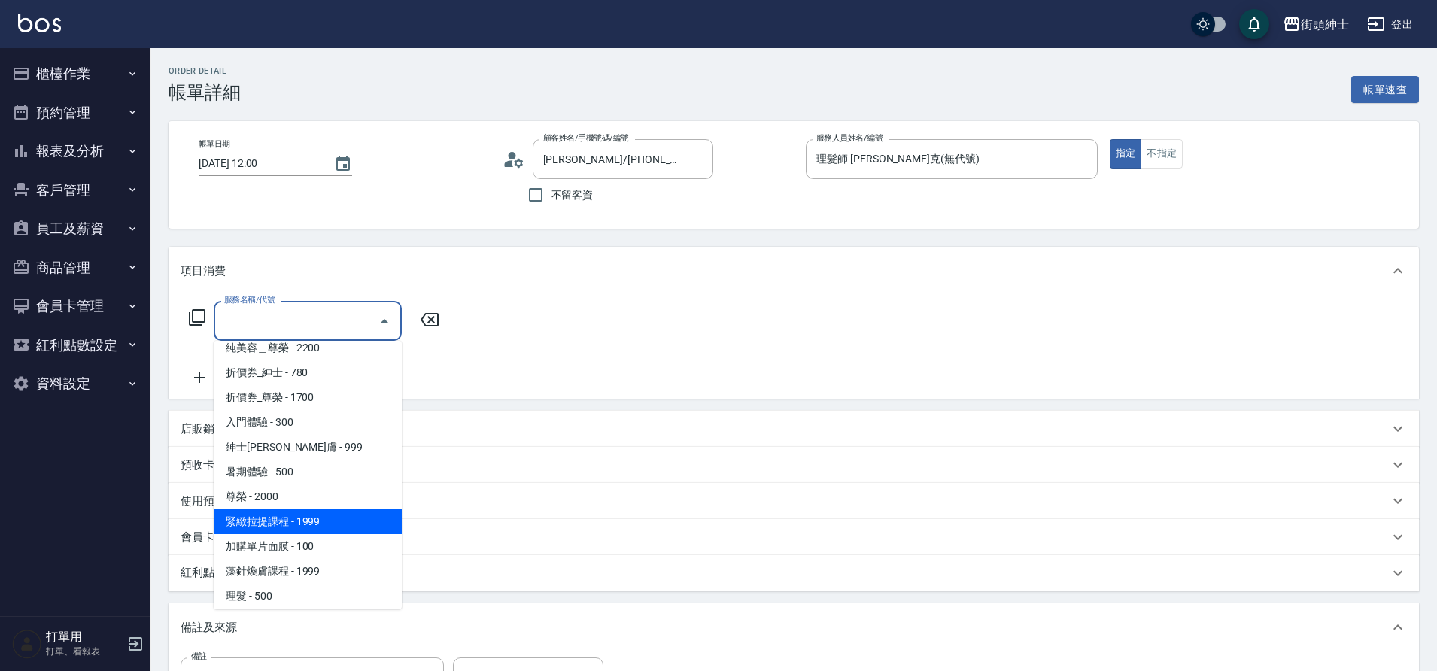
scroll to position [116, 0]
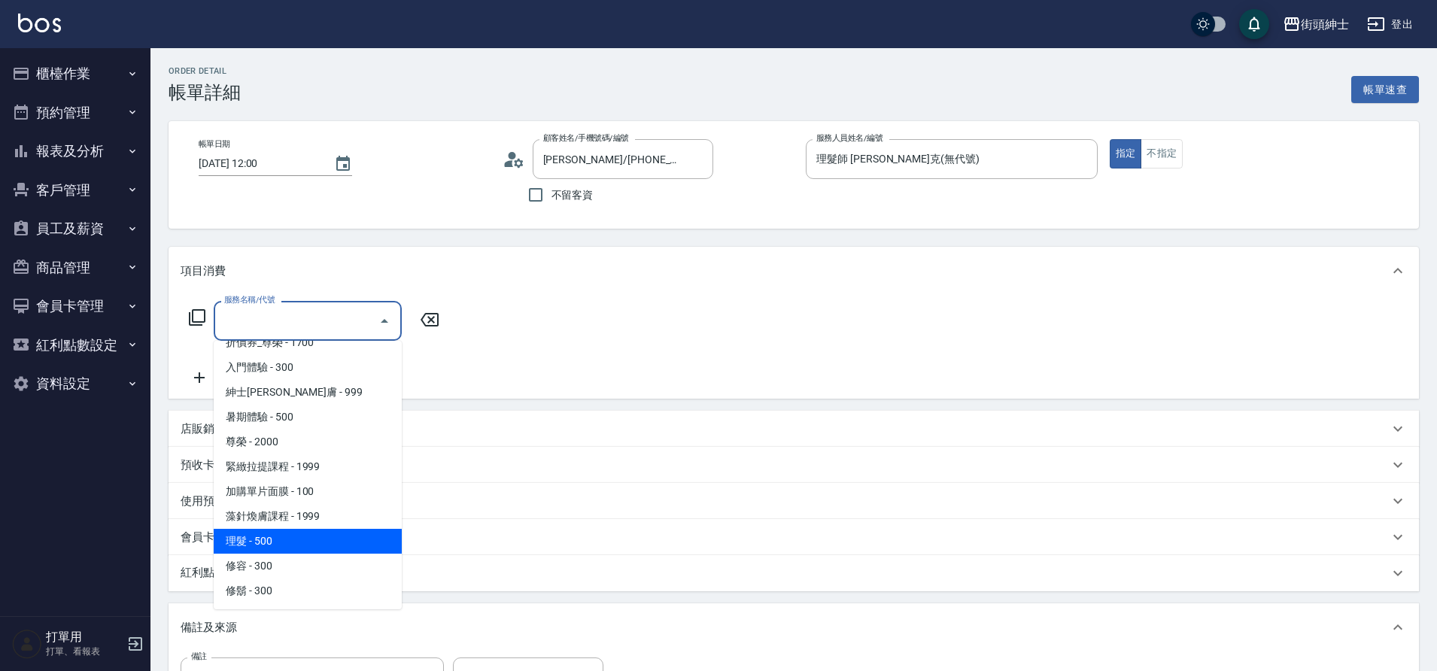
click at [277, 551] on span "理髮 - 500" at bounding box center [308, 541] width 188 height 25
type input "理髮(A02)"
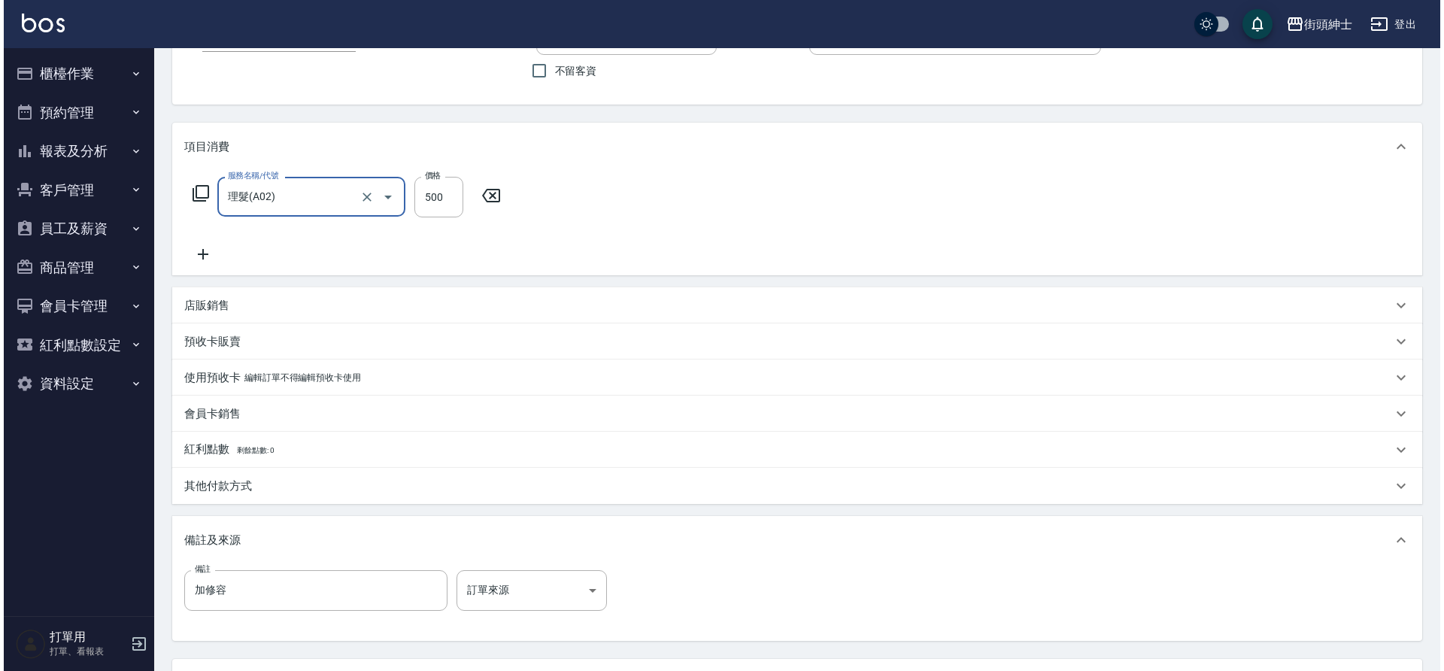
scroll to position [257, 0]
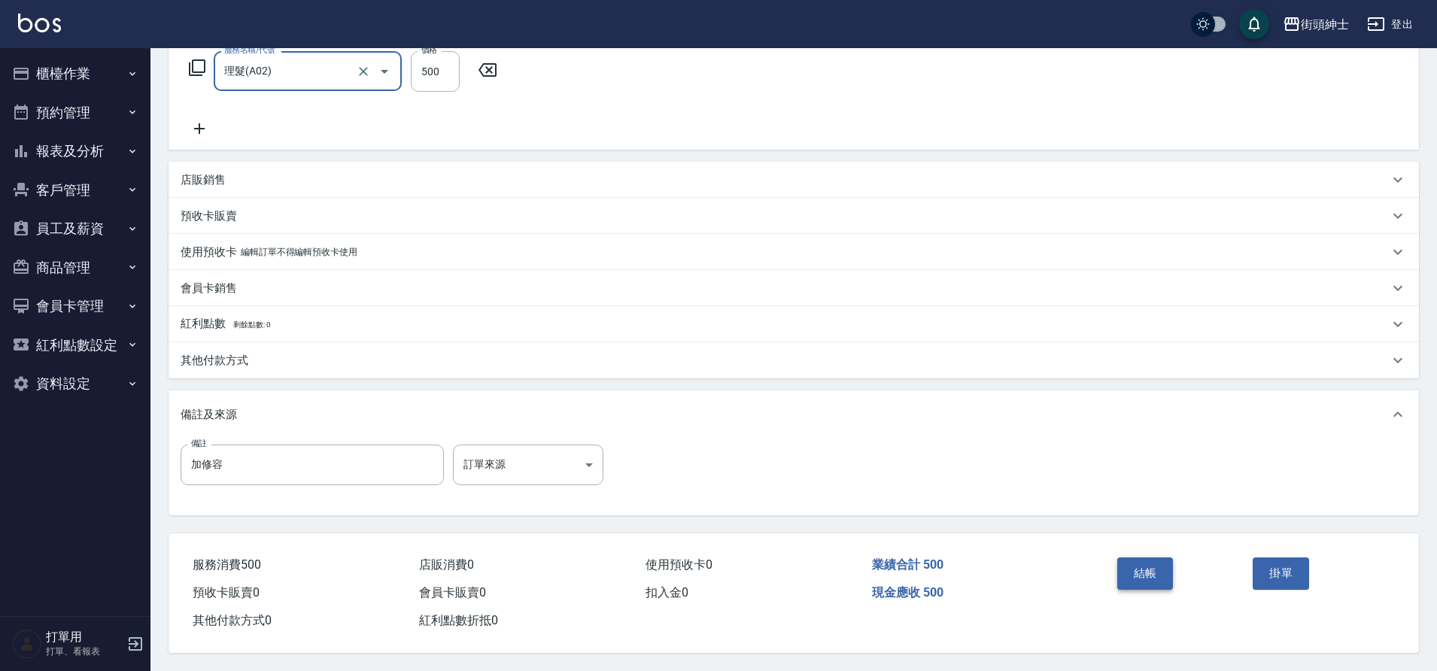
click at [1157, 572] on button "結帳" at bounding box center [1145, 573] width 56 height 32
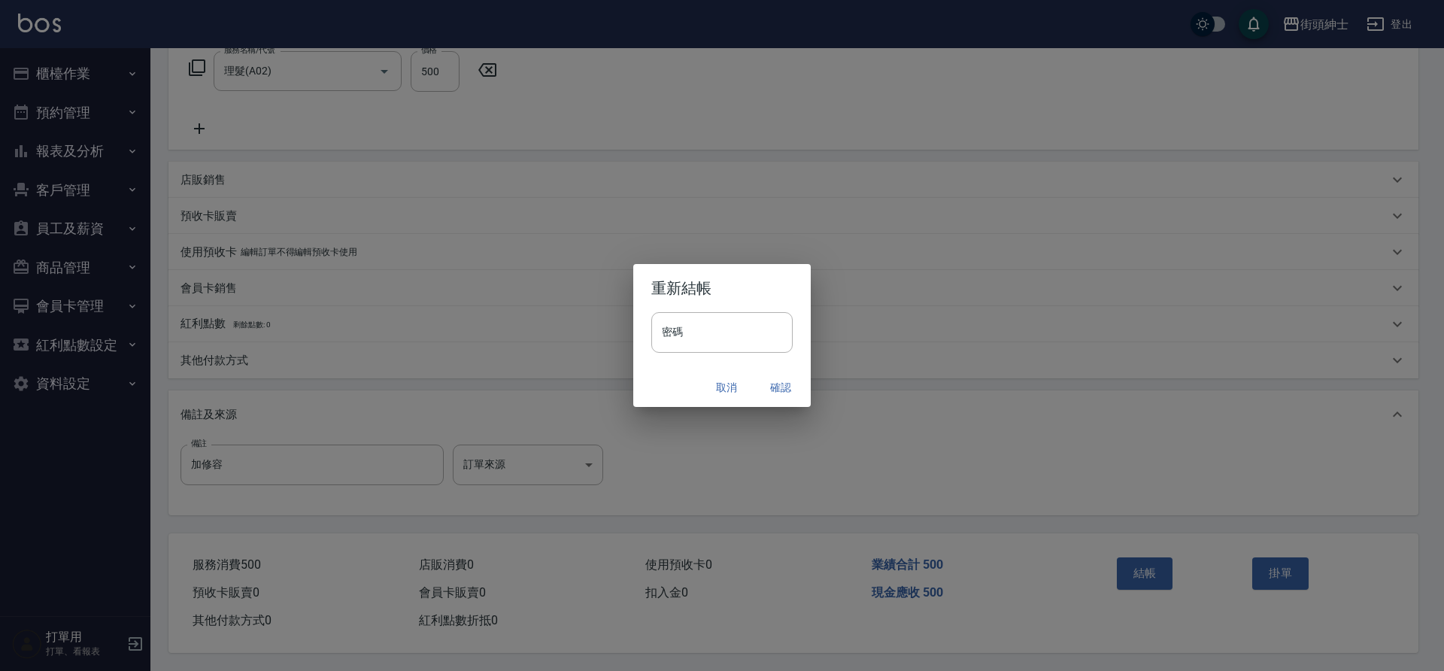
click at [786, 392] on button "確認" at bounding box center [781, 388] width 48 height 28
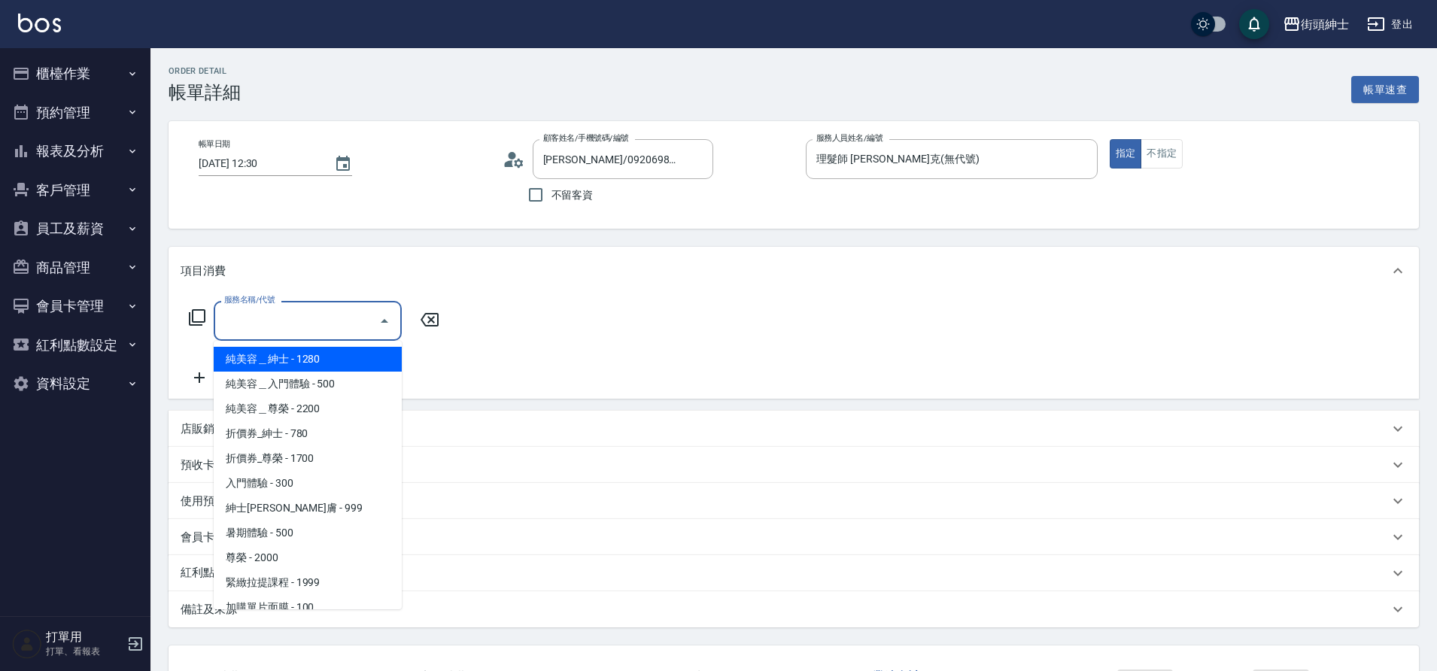
scroll to position [116, 0]
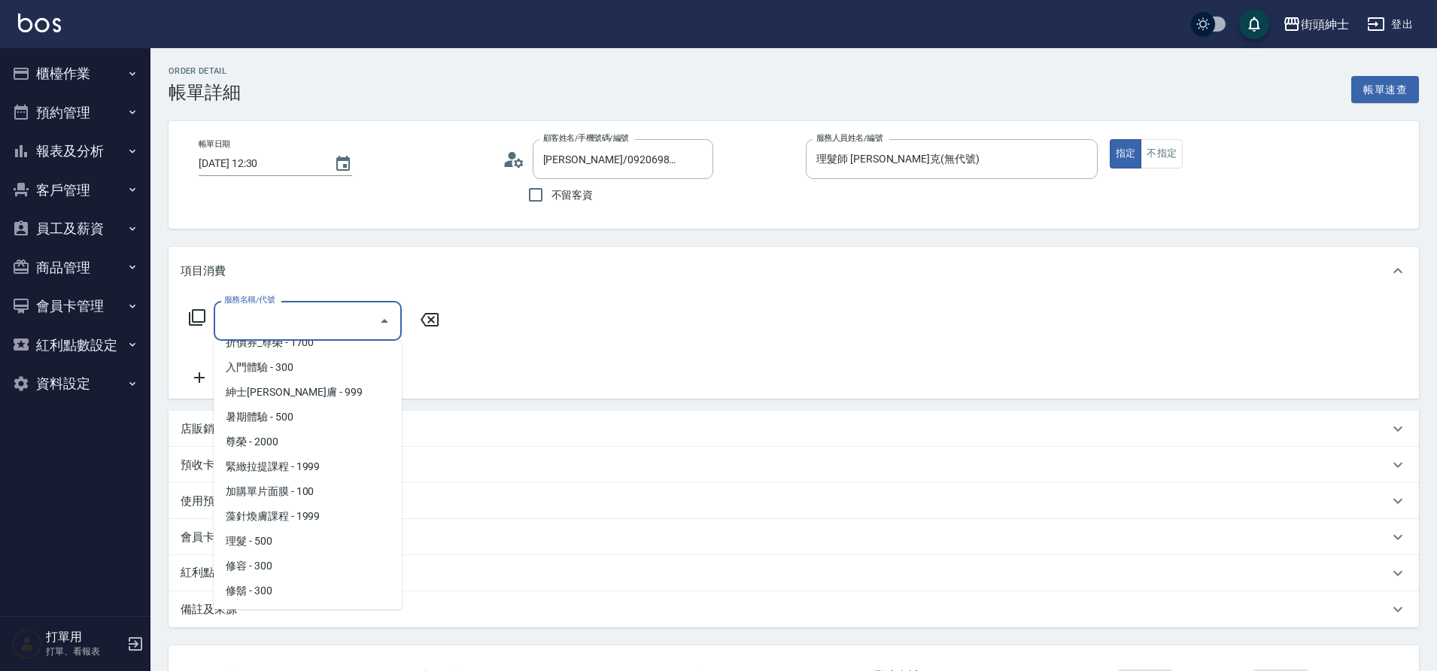
click at [309, 534] on span "理髮 - 500" at bounding box center [308, 541] width 188 height 25
type input "理髮(A02)"
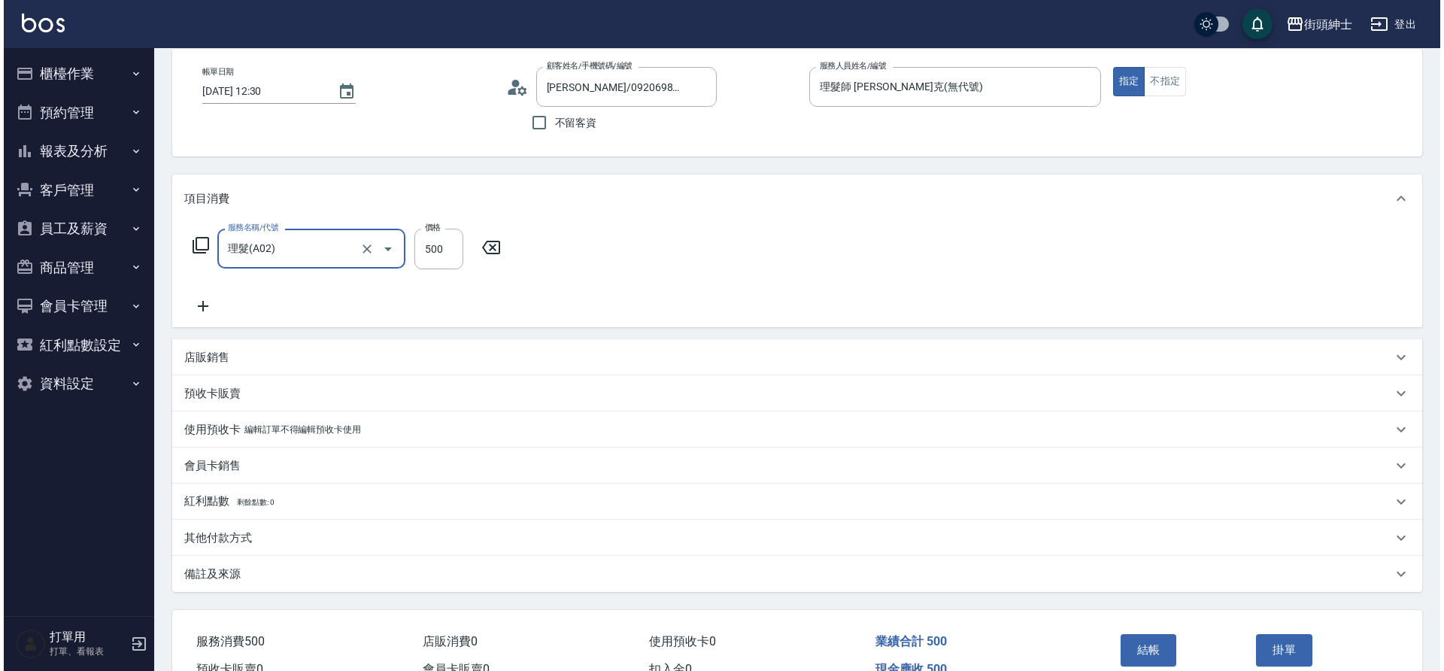
scroll to position [156, 0]
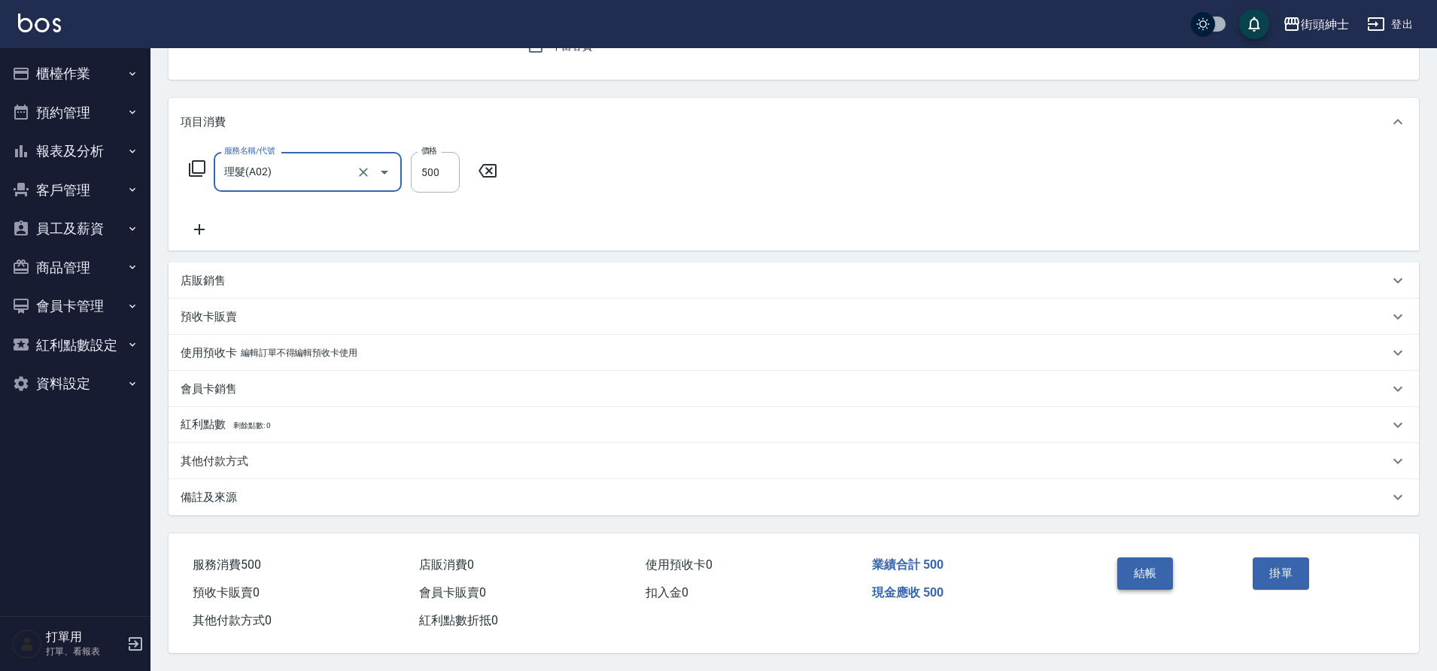
drag, startPoint x: 0, startPoint y: 0, endPoint x: 1158, endPoint y: 571, distance: 1290.9
click at [1158, 571] on button "結帳" at bounding box center [1145, 573] width 56 height 32
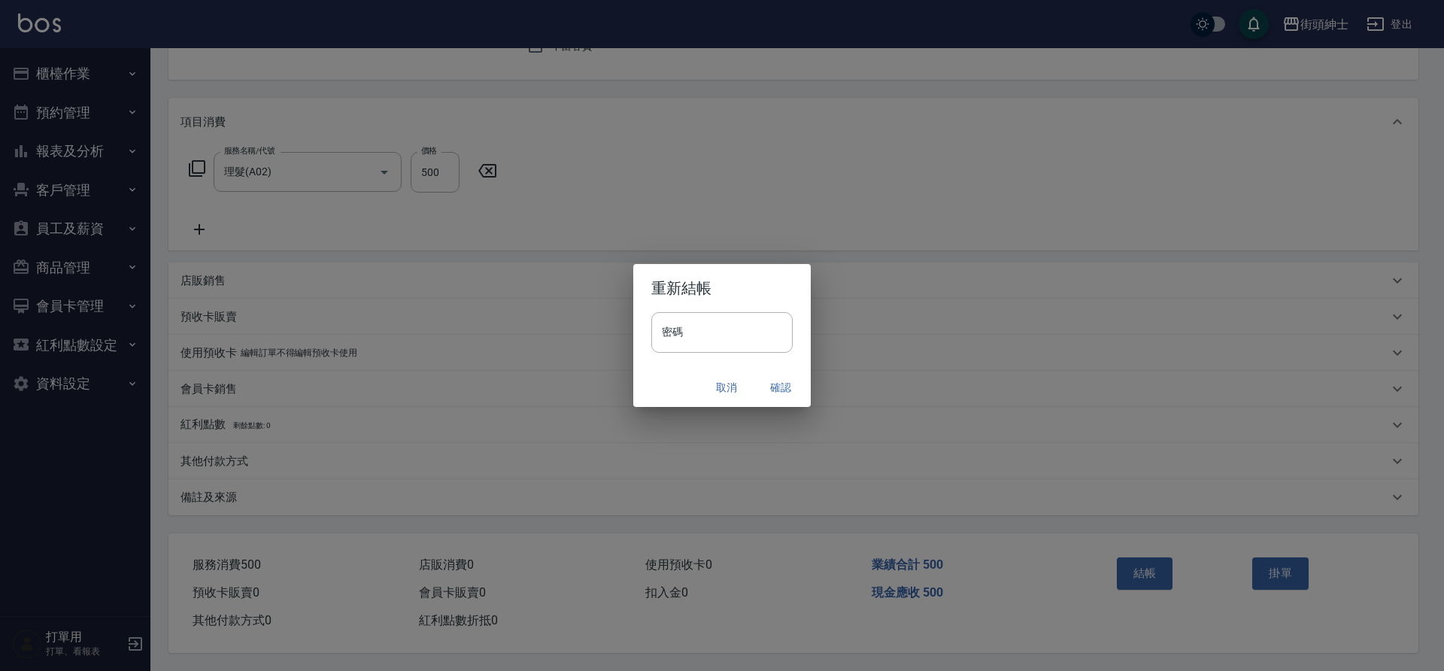
drag, startPoint x: 1158, startPoint y: 571, endPoint x: 784, endPoint y: 386, distance: 417.2
click at [784, 386] on button "確認" at bounding box center [781, 388] width 48 height 28
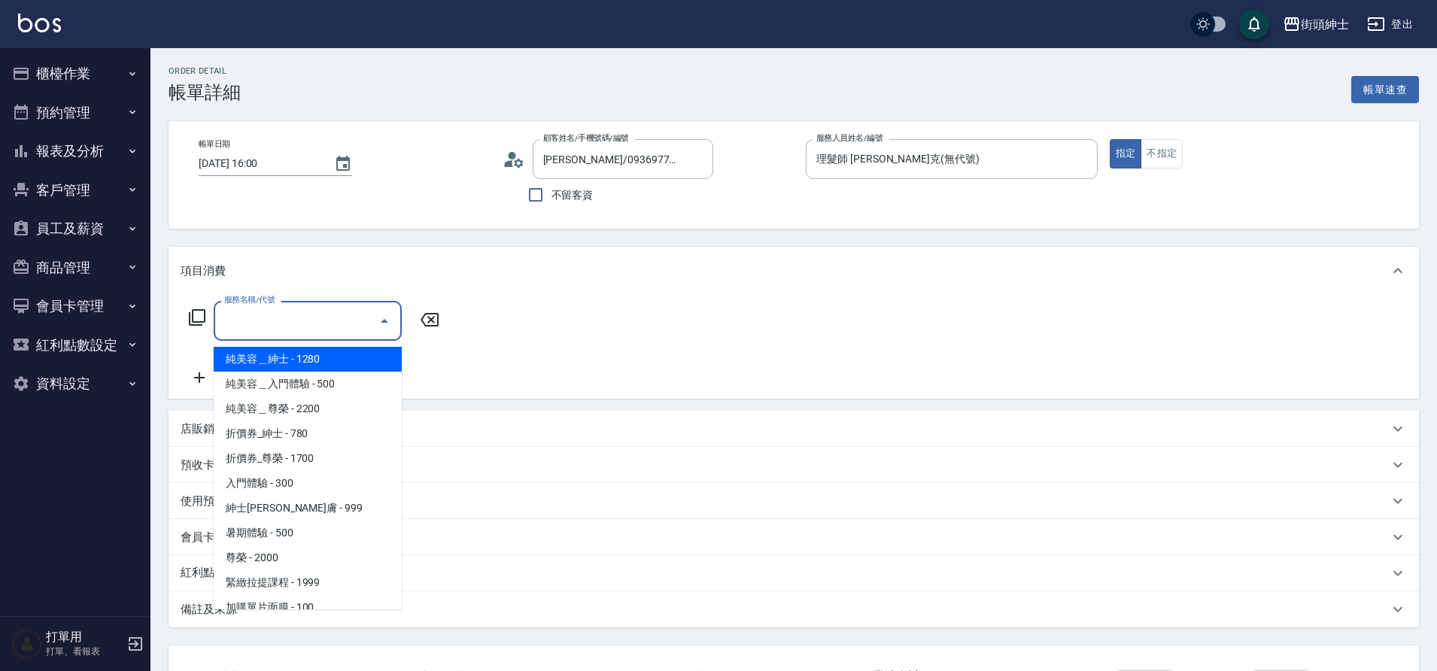
scroll to position [116, 0]
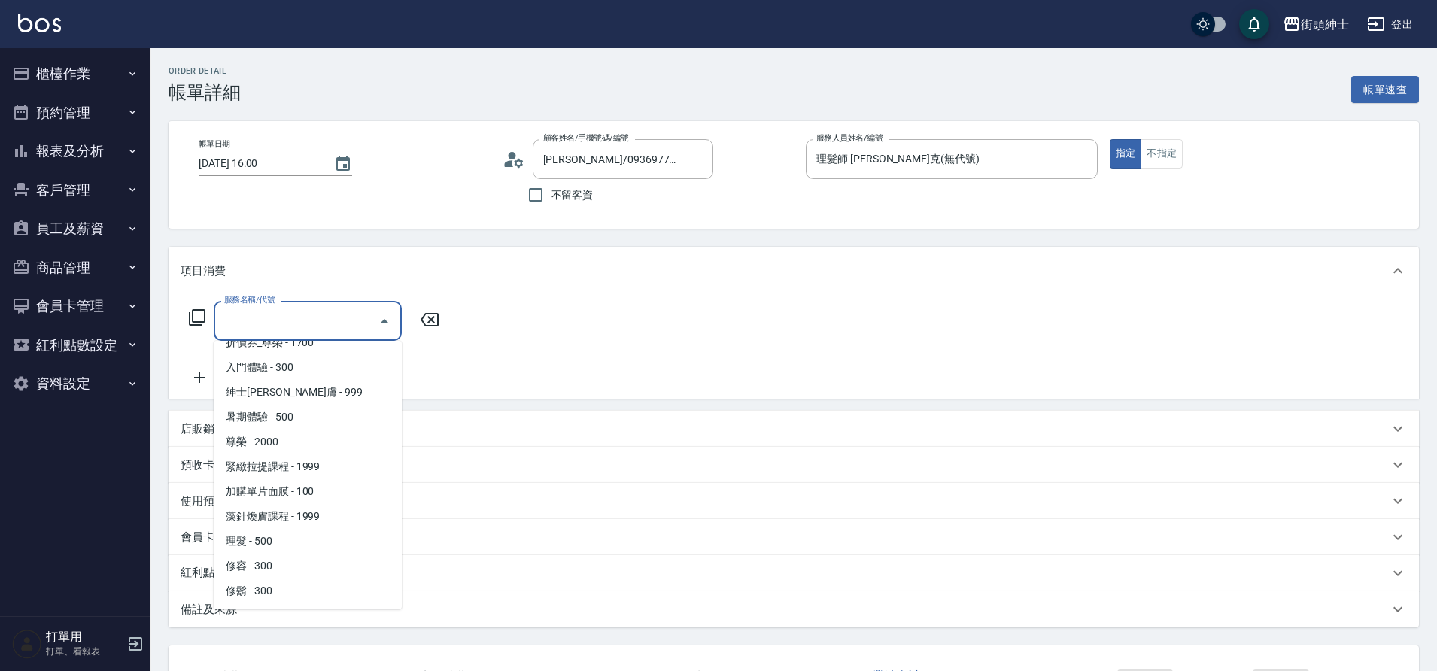
click at [274, 536] on span "理髮 - 500" at bounding box center [308, 541] width 188 height 25
type input "理髮(A02)"
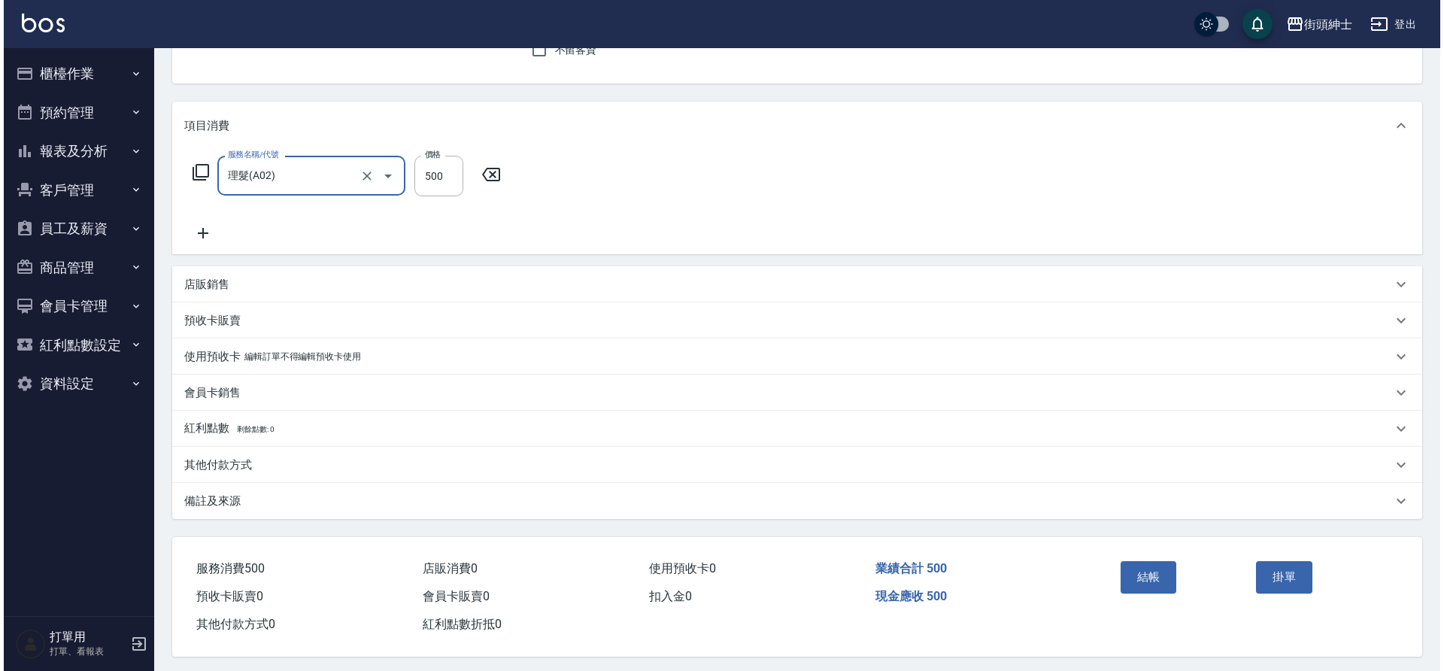
scroll to position [156, 0]
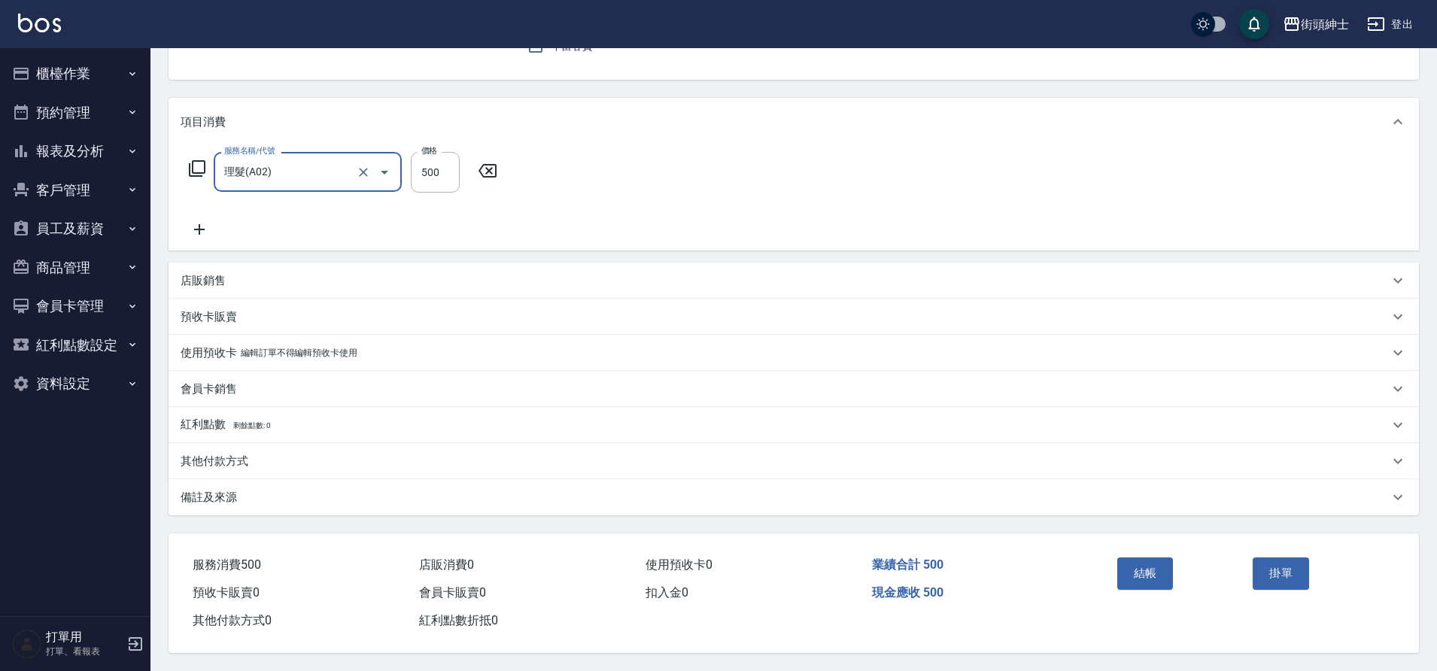
click at [1146, 562] on button "結帳" at bounding box center [1145, 573] width 56 height 32
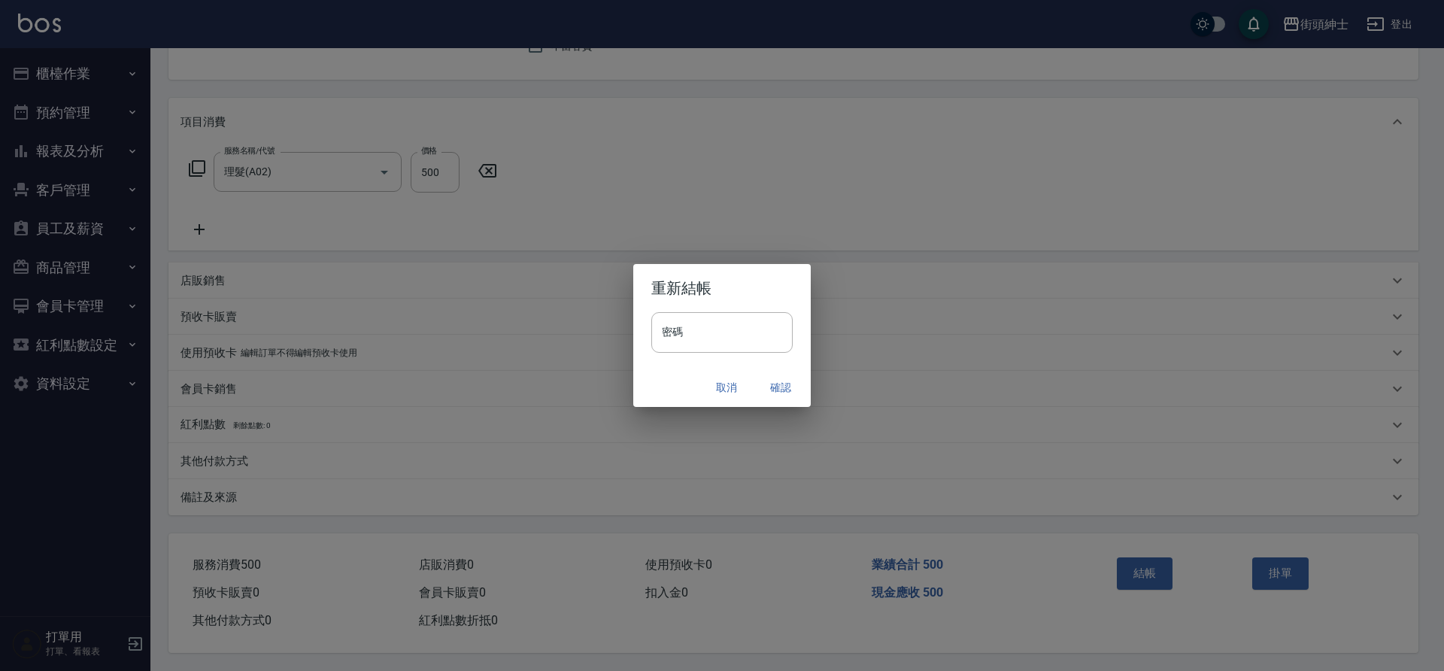
click at [773, 386] on button "確認" at bounding box center [781, 388] width 48 height 28
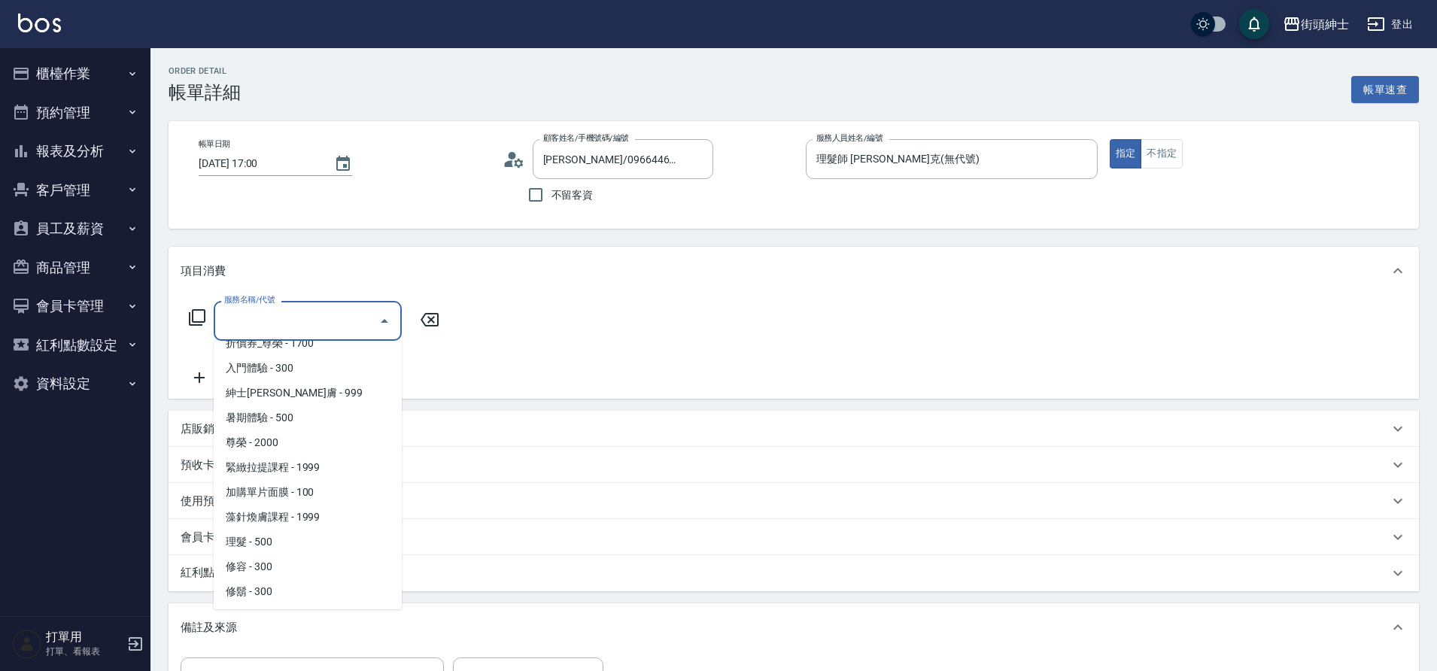
scroll to position [116, 0]
click at [277, 540] on span "理髮 - 500" at bounding box center [308, 541] width 188 height 25
type input "理髮(A02)"
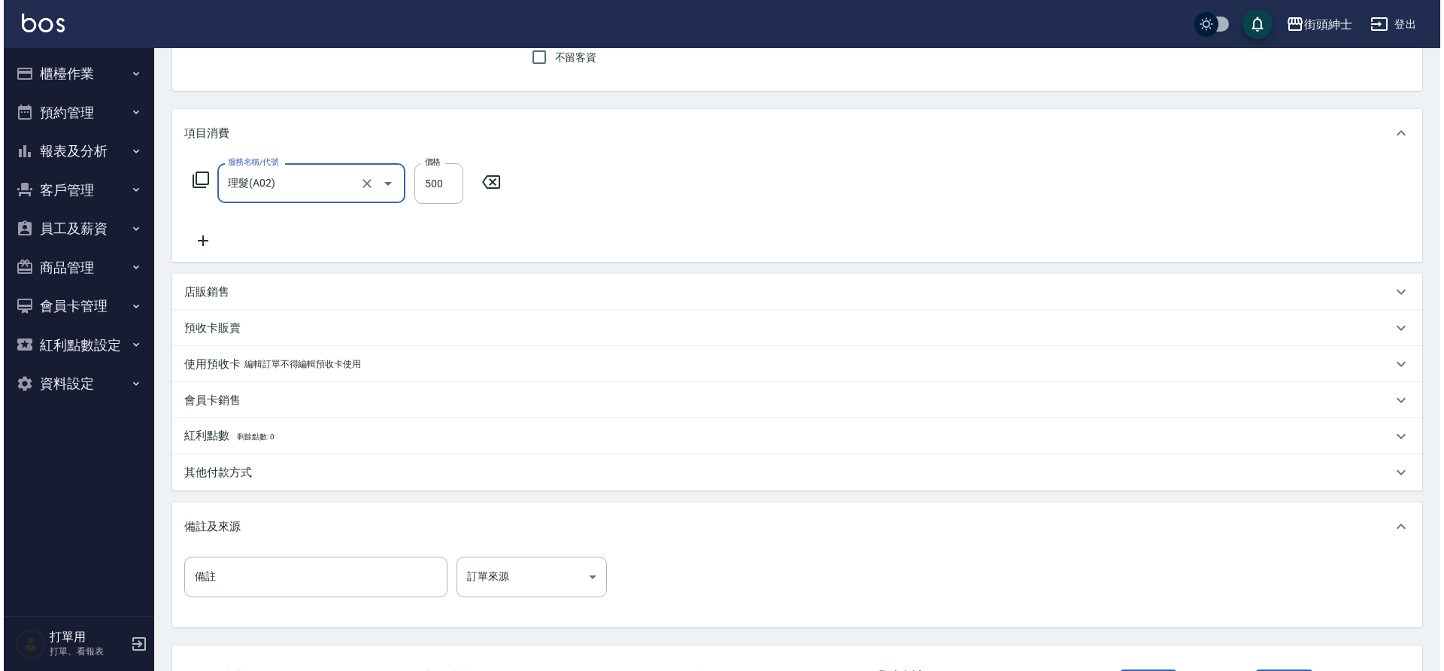
scroll to position [257, 0]
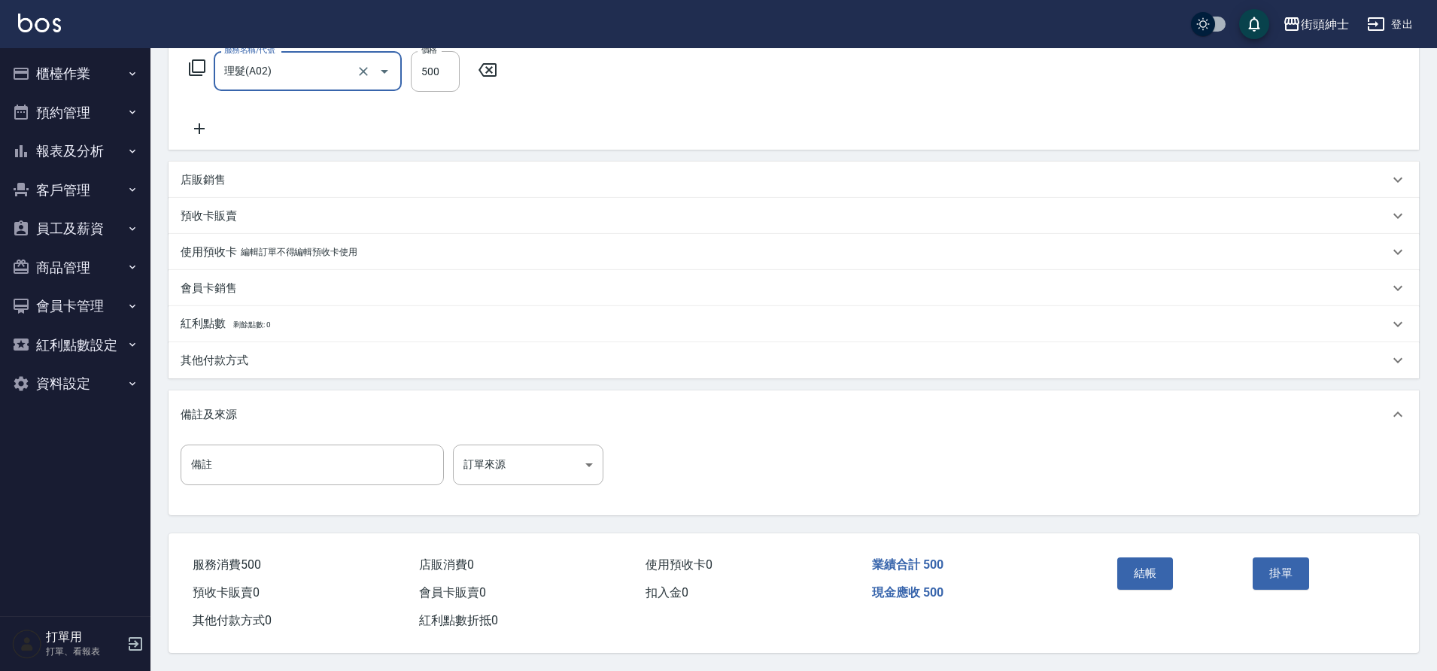
click at [1159, 560] on button "結帳" at bounding box center [1145, 573] width 56 height 32
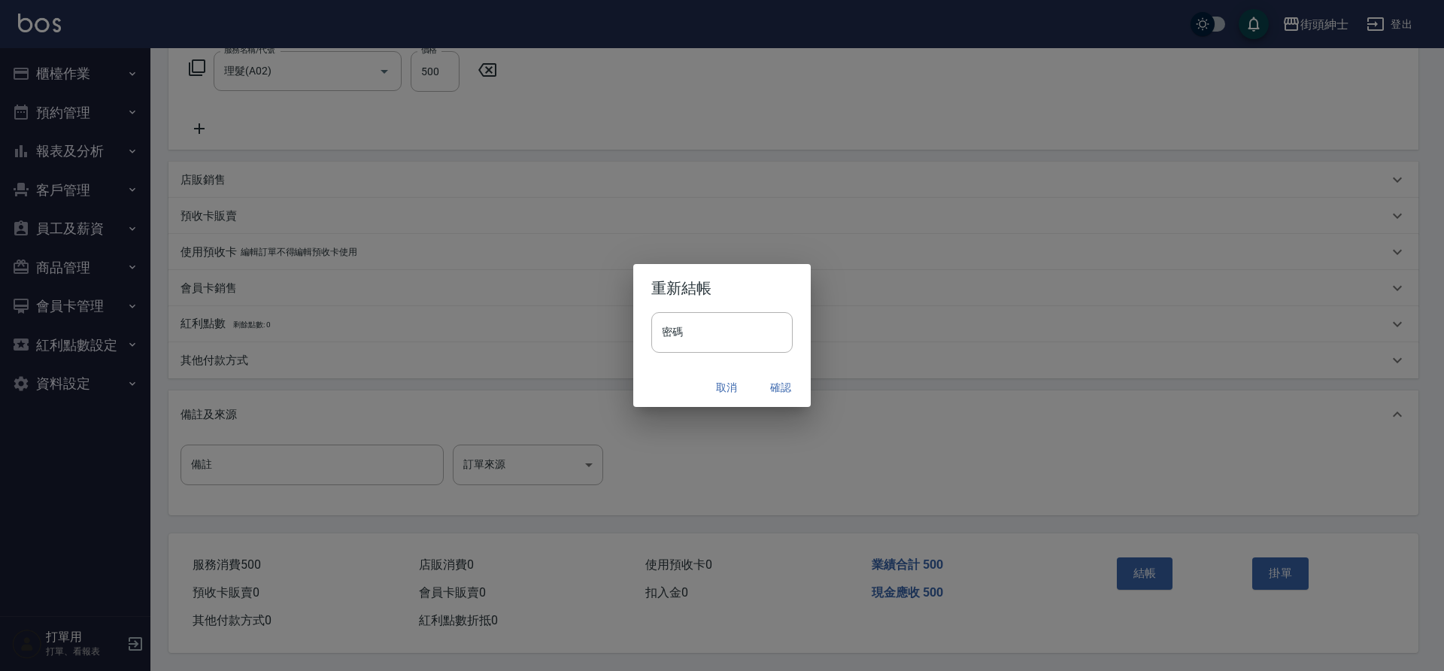
click at [780, 389] on button "確認" at bounding box center [781, 388] width 48 height 28
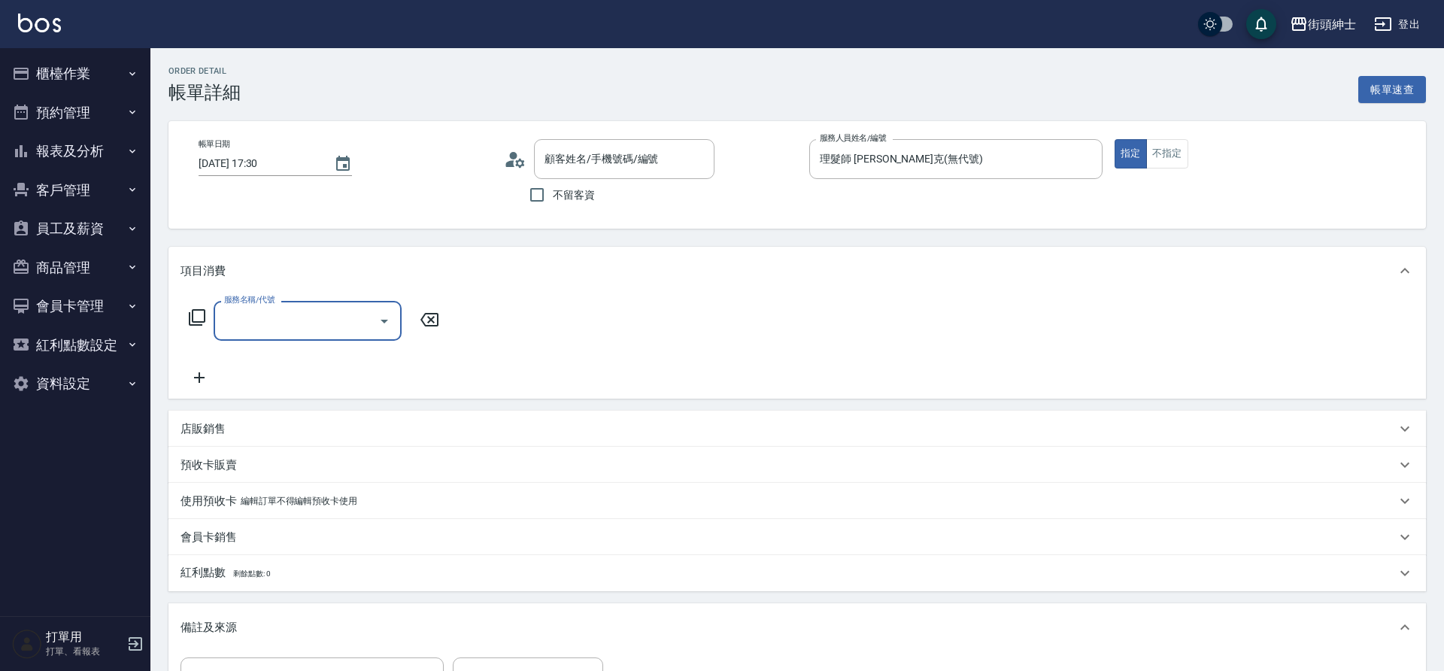
click div "服務名稱/代號"
type input "kiwi/0928007718/null"
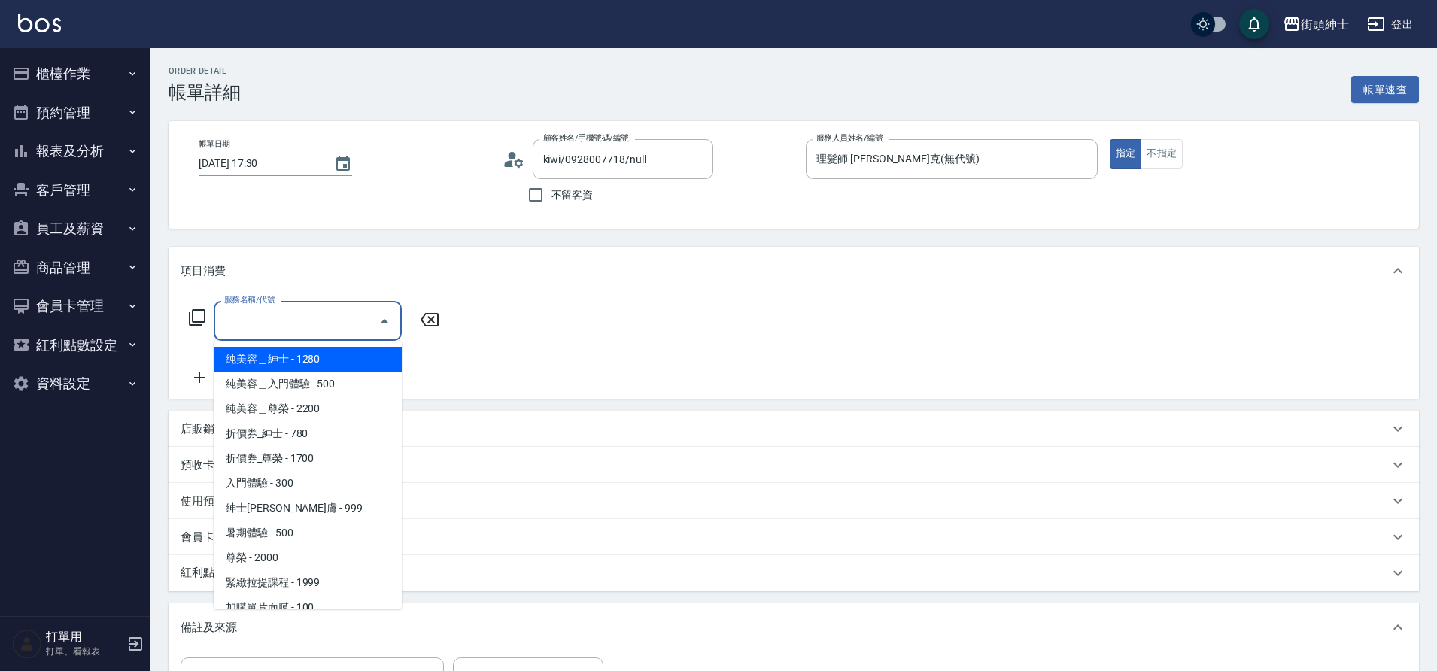
scroll to position [116, 0]
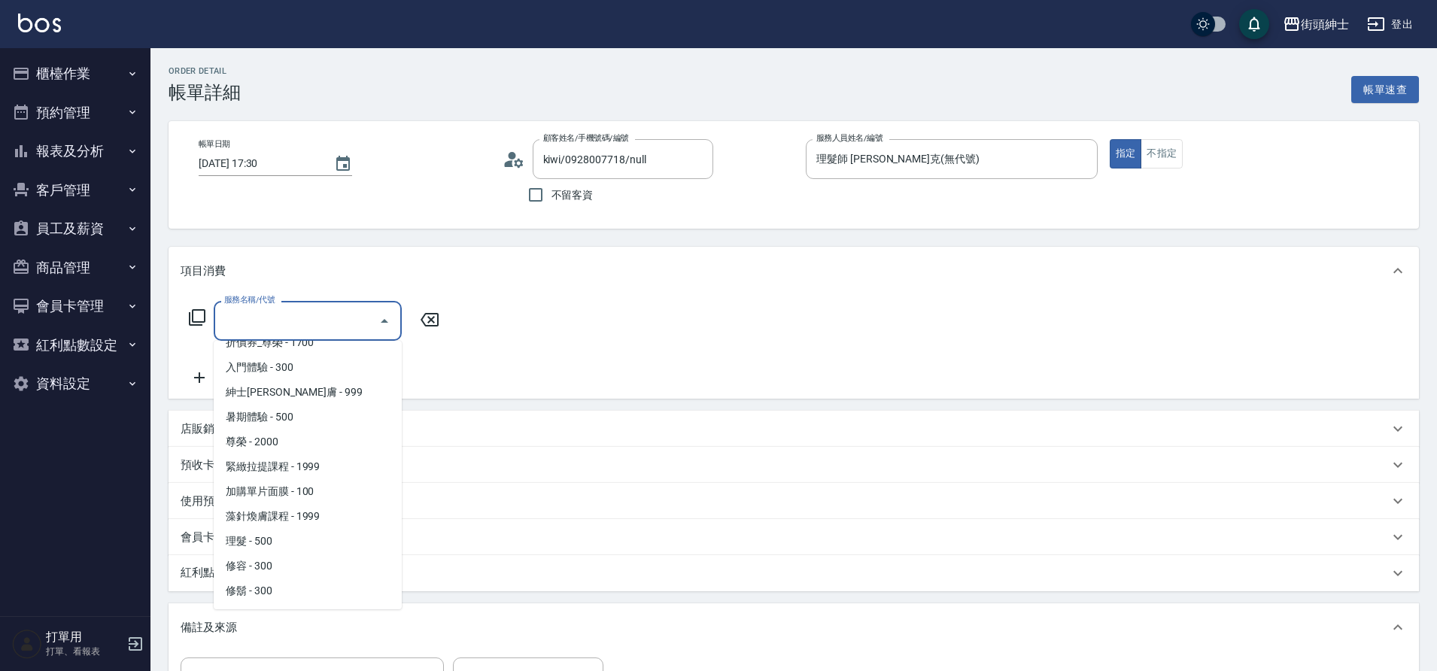
click span "理髮 - 500"
type input "理髮(A02)"
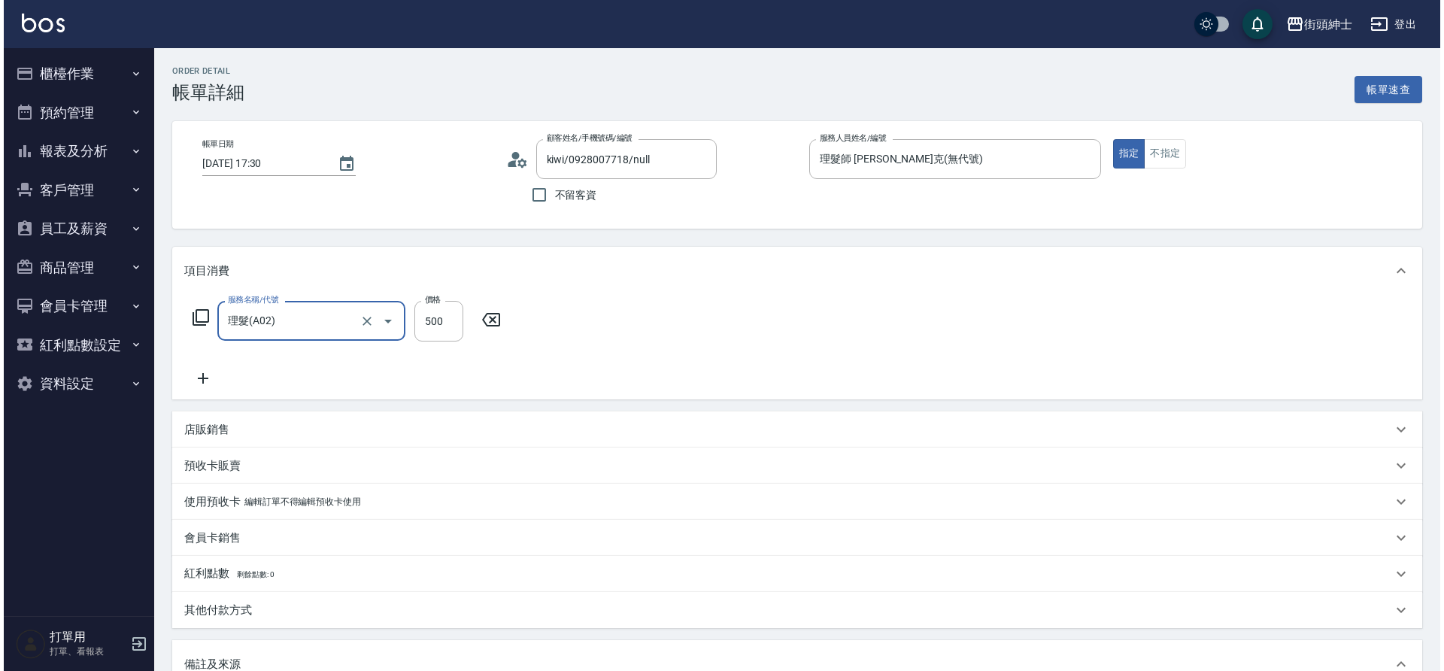
scroll to position [257, 0]
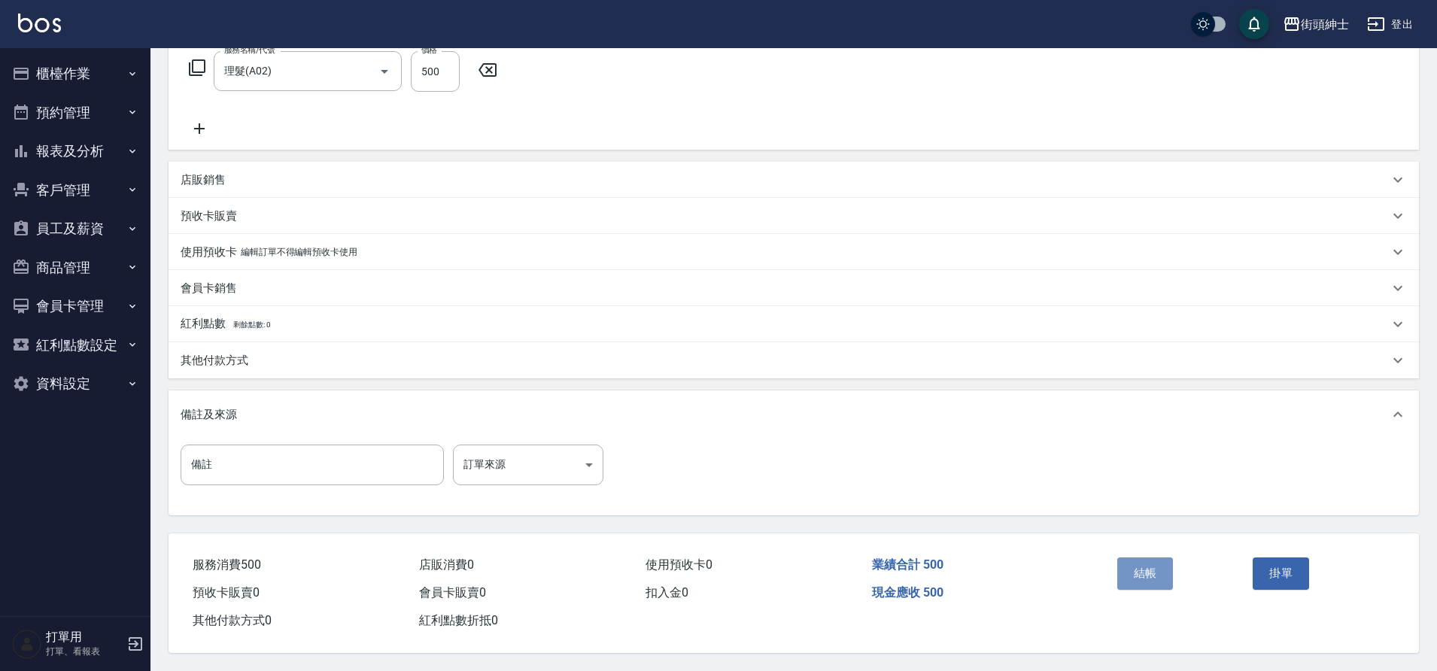
click button "結帳"
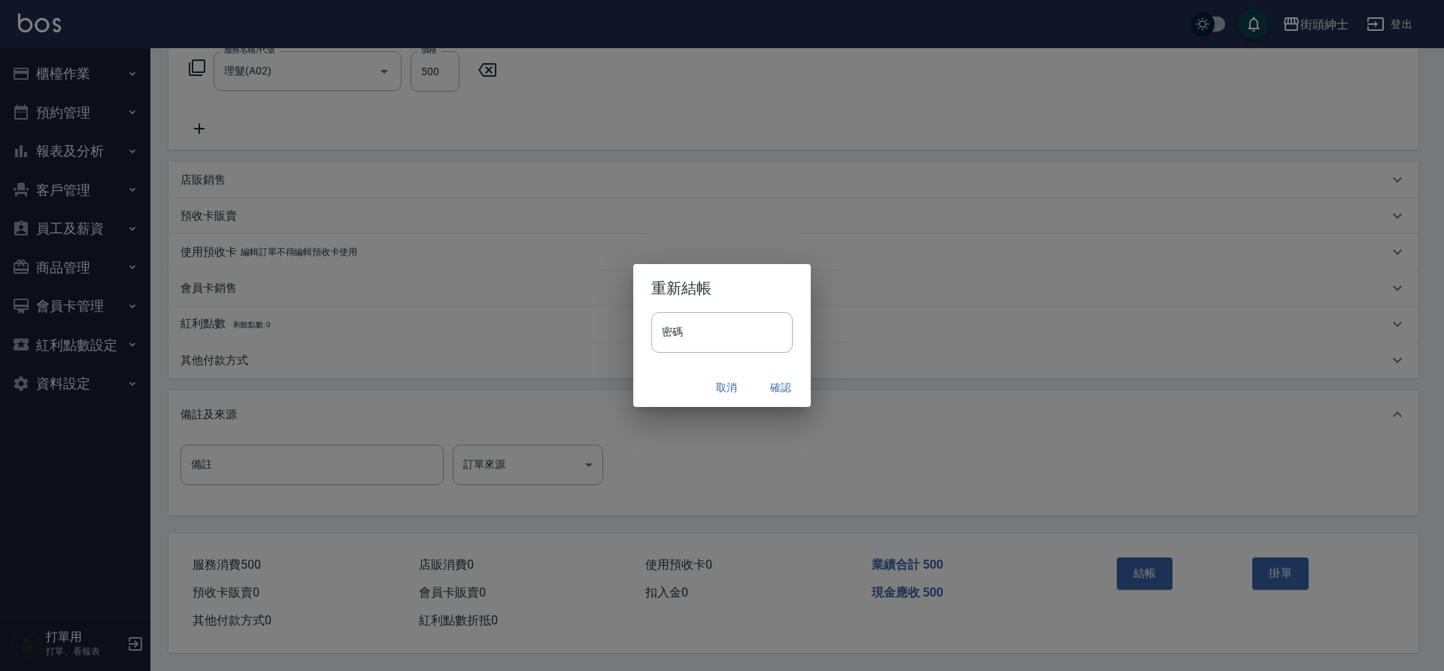
click button "確認"
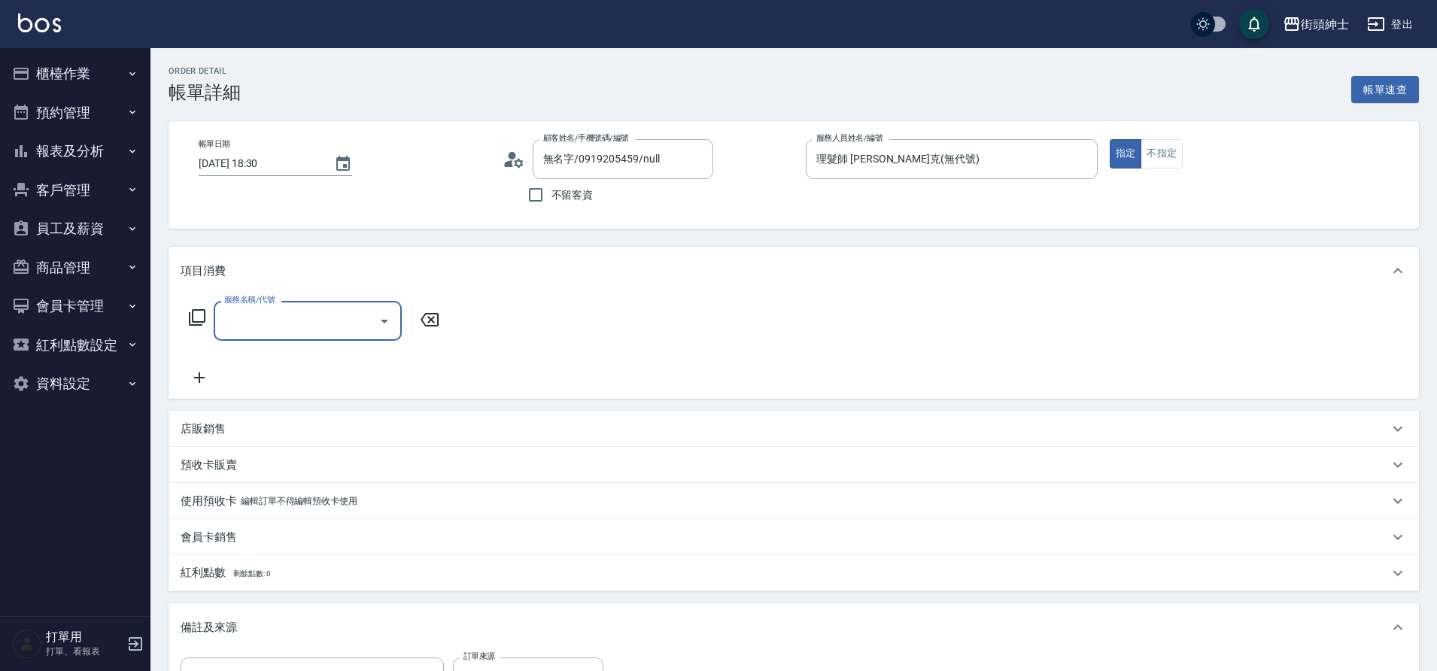
click at [386, 329] on icon "Open" at bounding box center [384, 321] width 18 height 18
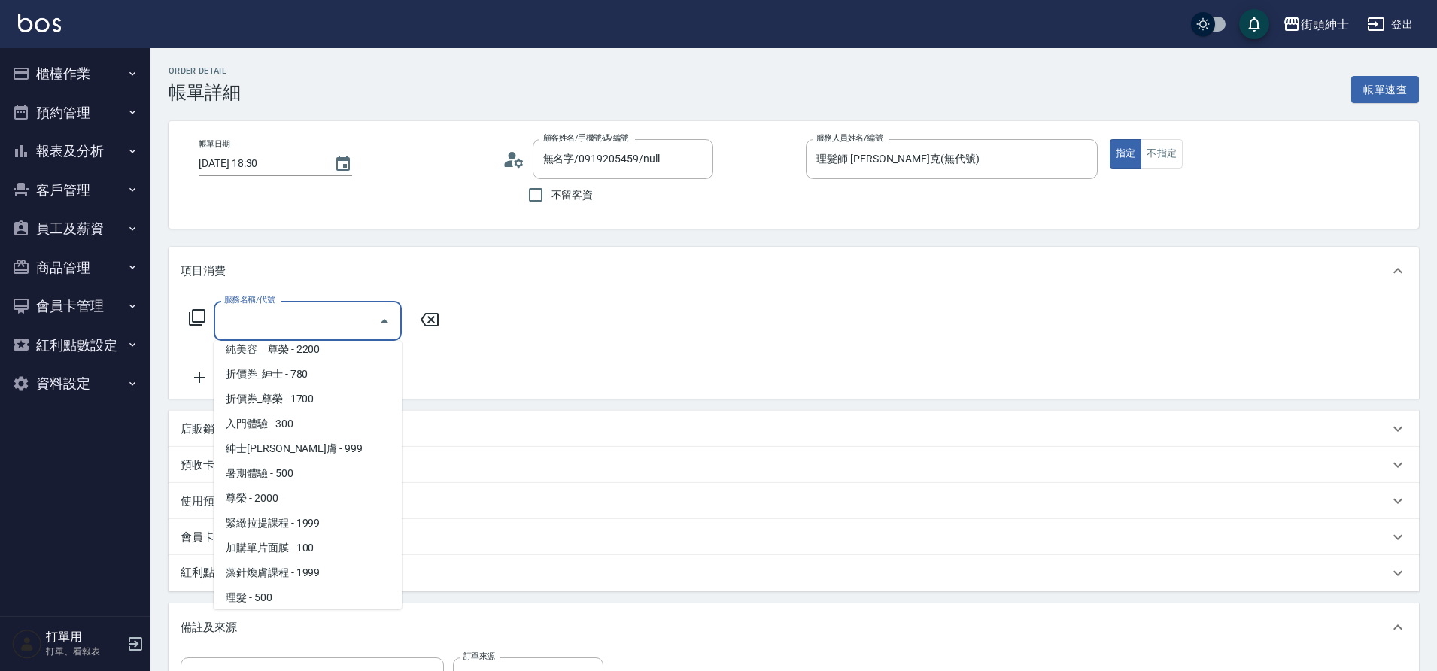
scroll to position [116, 0]
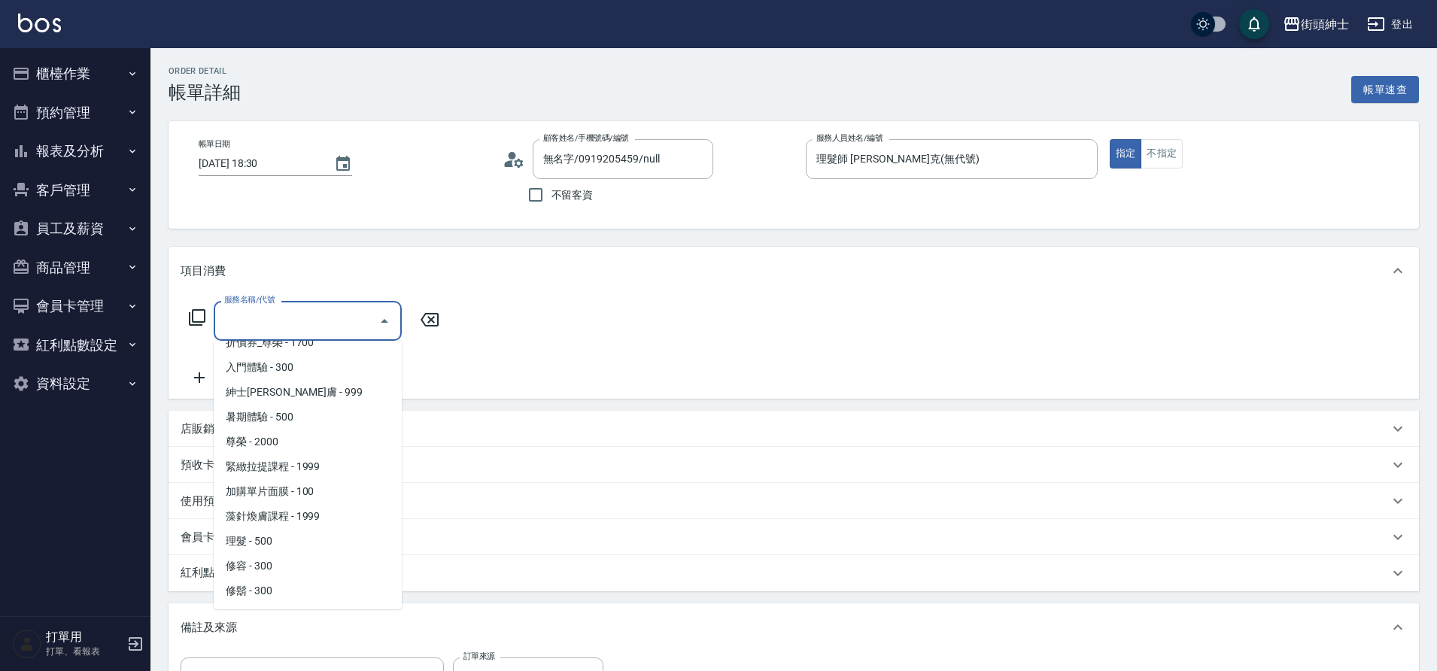
click at [292, 538] on span "理髮 - 500" at bounding box center [308, 541] width 188 height 25
type input "理髮(A02)"
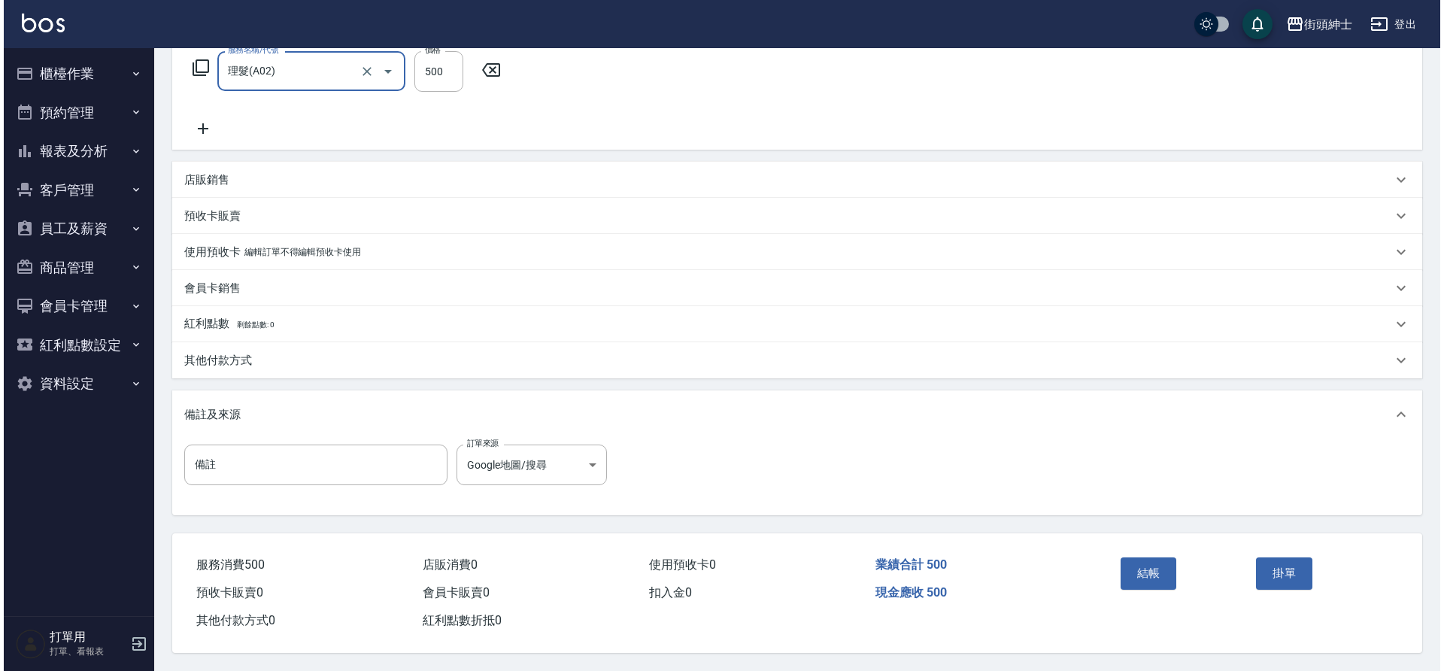
scroll to position [256, 0]
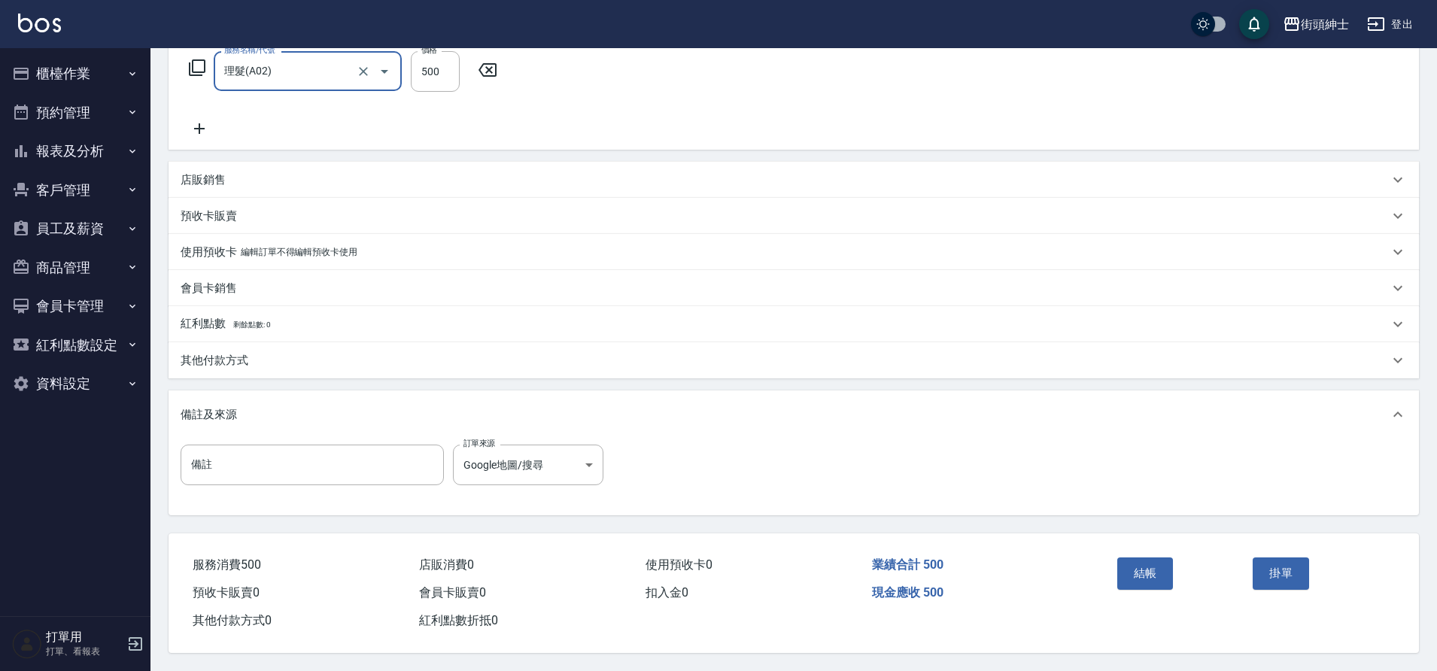
click at [1151, 576] on button "結帳" at bounding box center [1145, 573] width 56 height 32
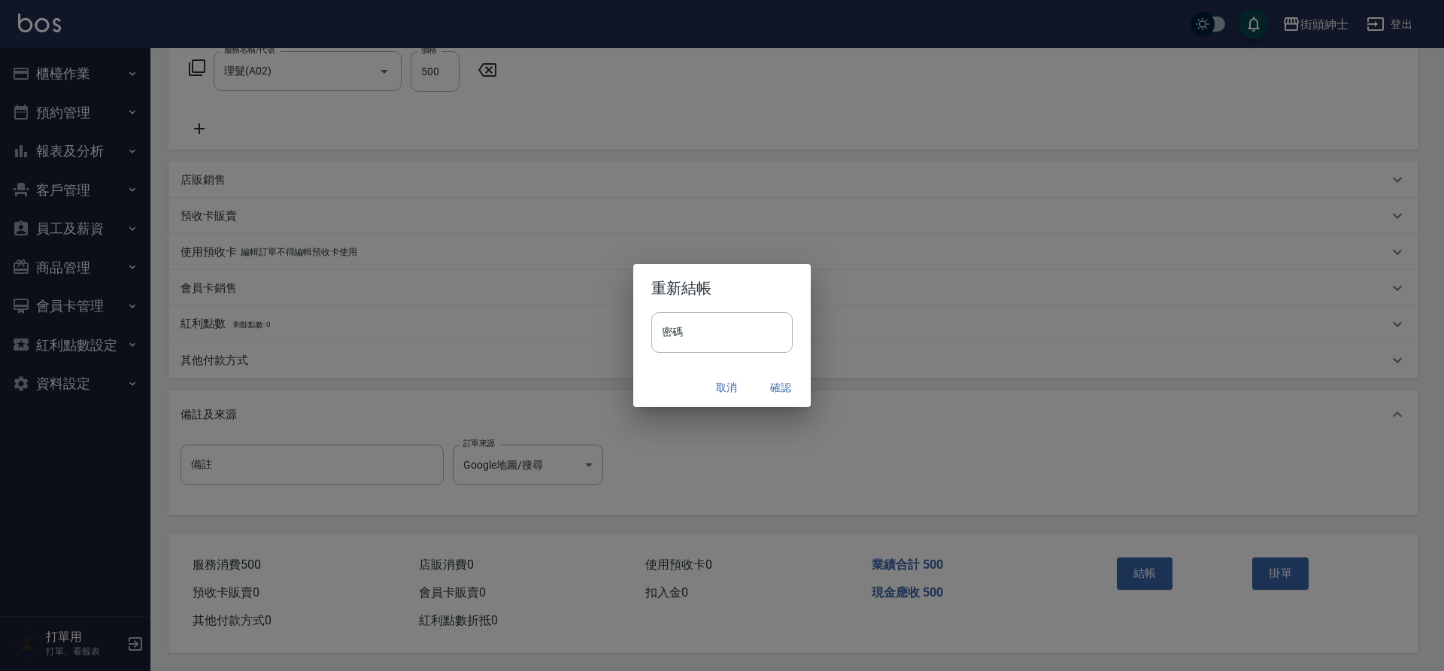
click at [776, 384] on button "確認" at bounding box center [781, 388] width 48 height 28
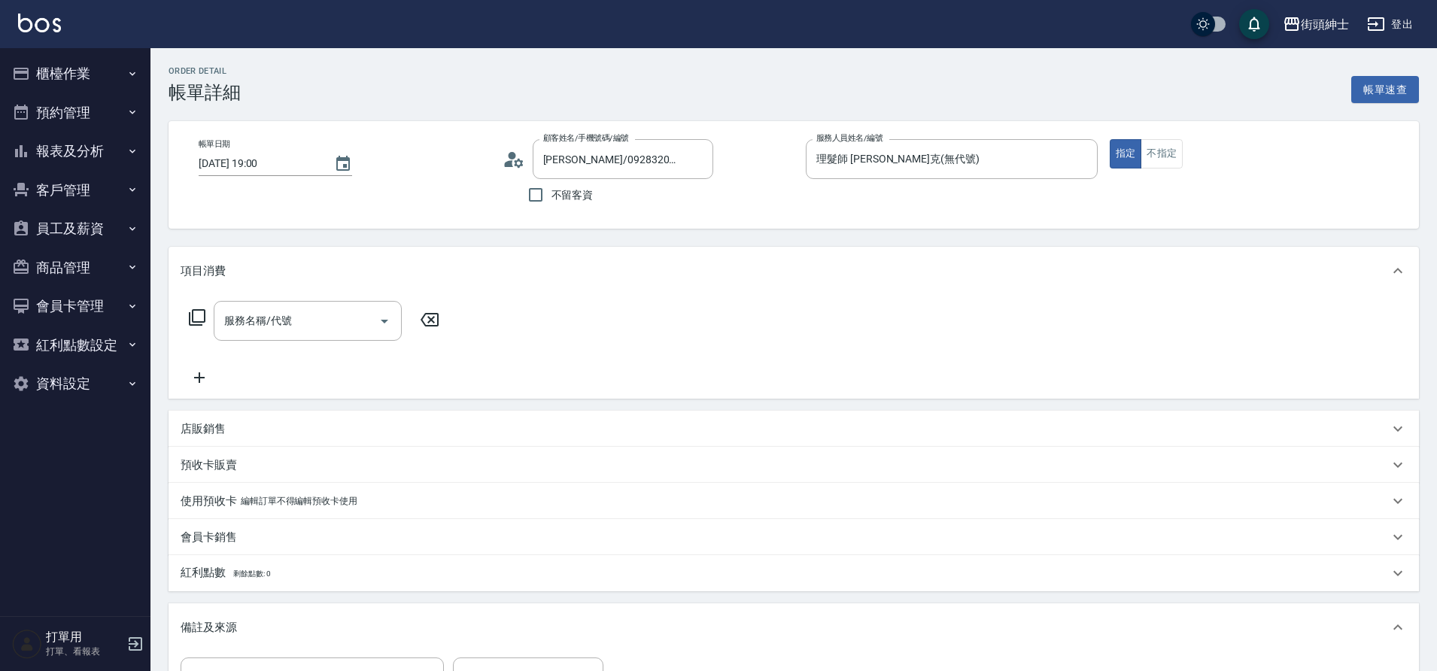
click at [372, 330] on div at bounding box center [383, 321] width 23 height 40
drag, startPoint x: 0, startPoint y: 0, endPoint x: 387, endPoint y: 321, distance: 502.7
click at [387, 321] on icon "Open" at bounding box center [384, 321] width 18 height 18
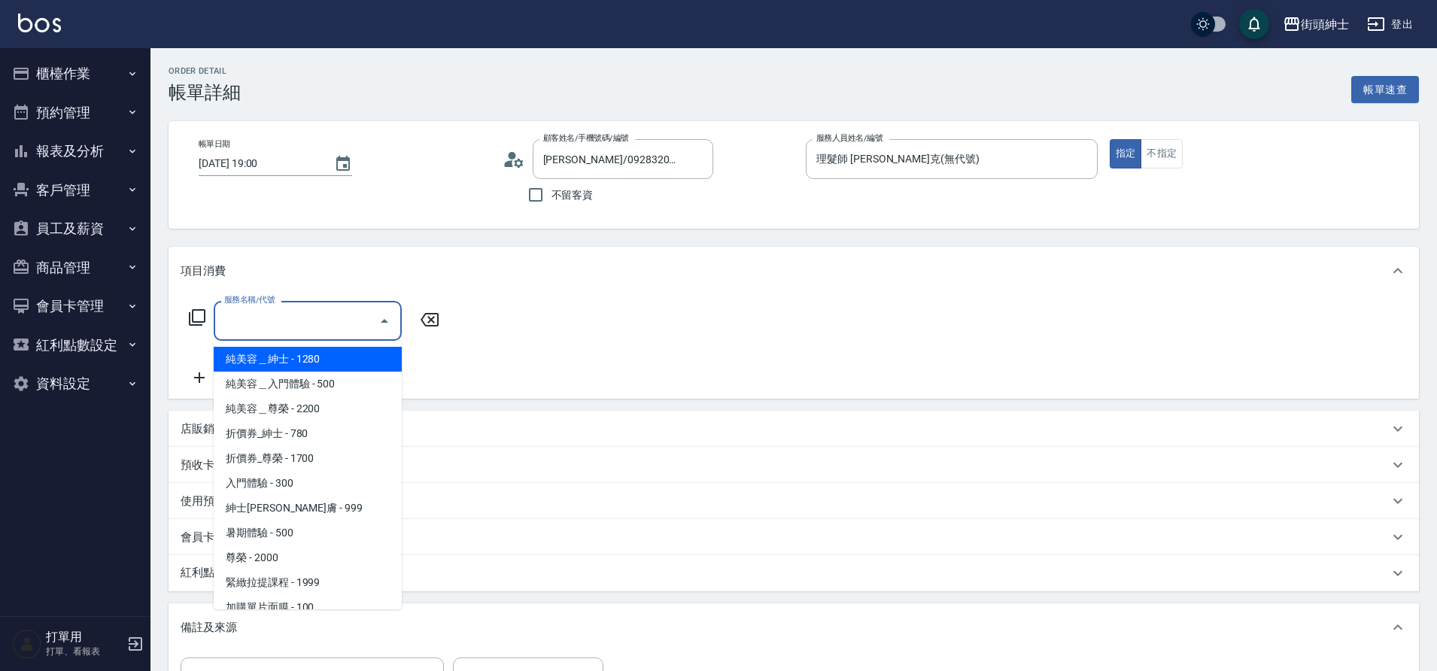
scroll to position [116, 0]
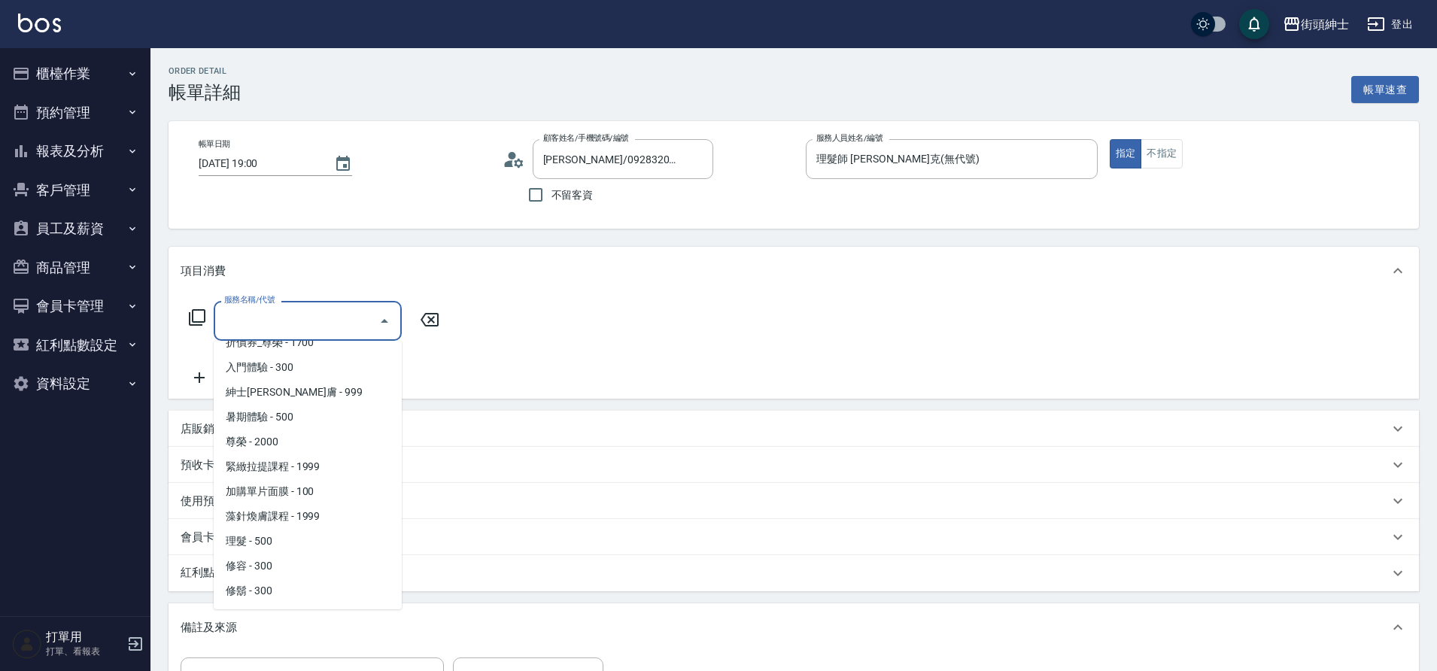
click at [290, 542] on span "理髮 - 500" at bounding box center [308, 541] width 188 height 25
type input "理髮(A02)"
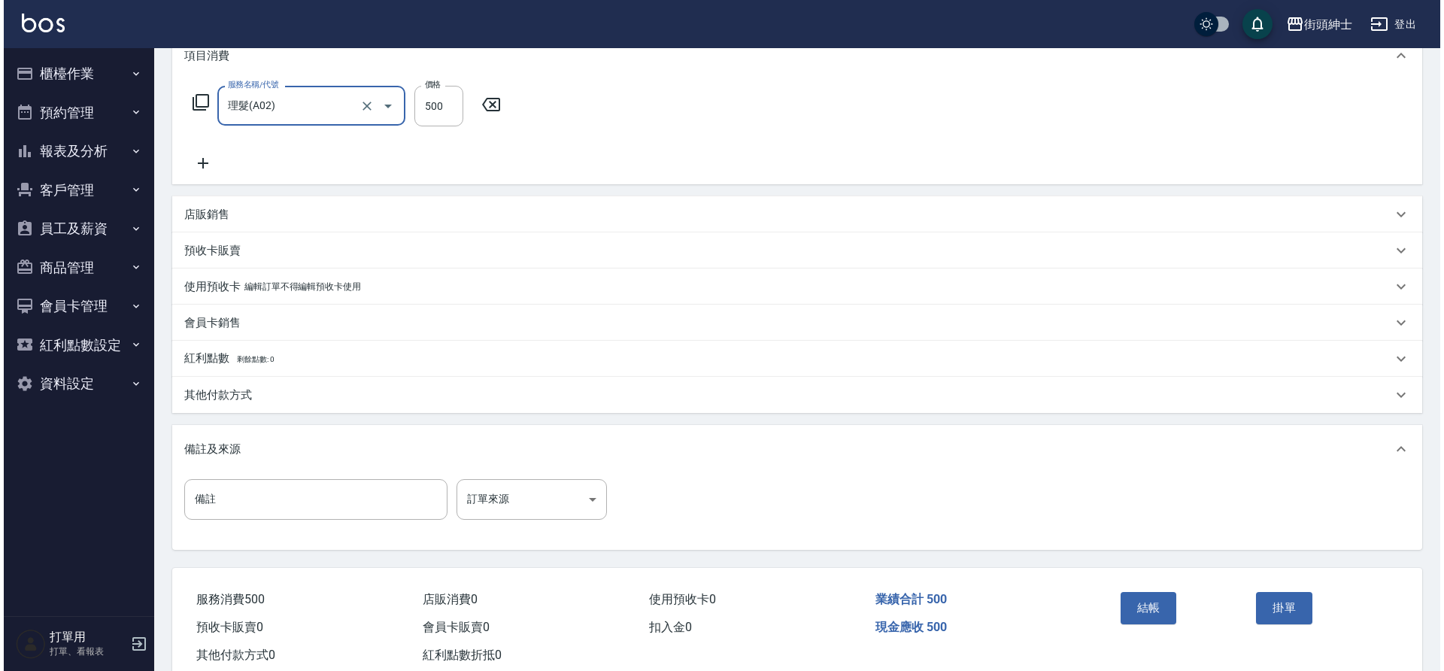
scroll to position [240, 0]
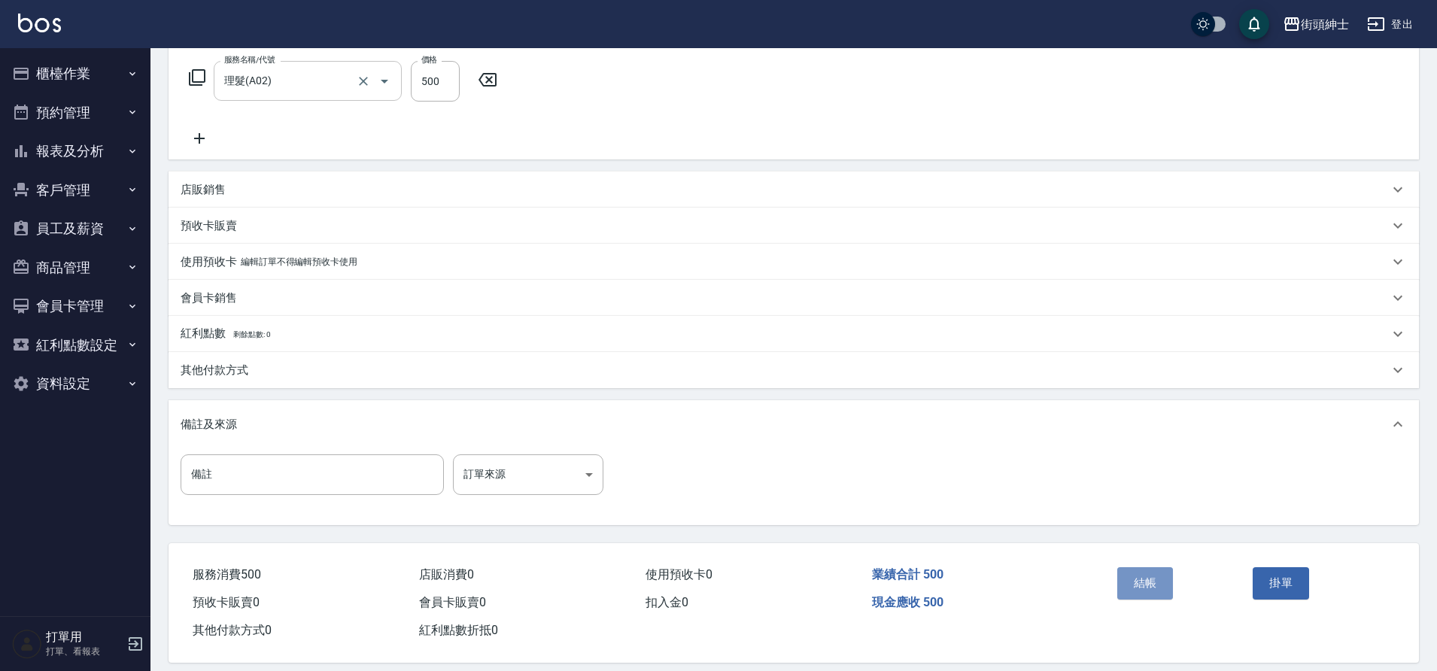
click at [1168, 588] on button "結帳" at bounding box center [1145, 583] width 56 height 32
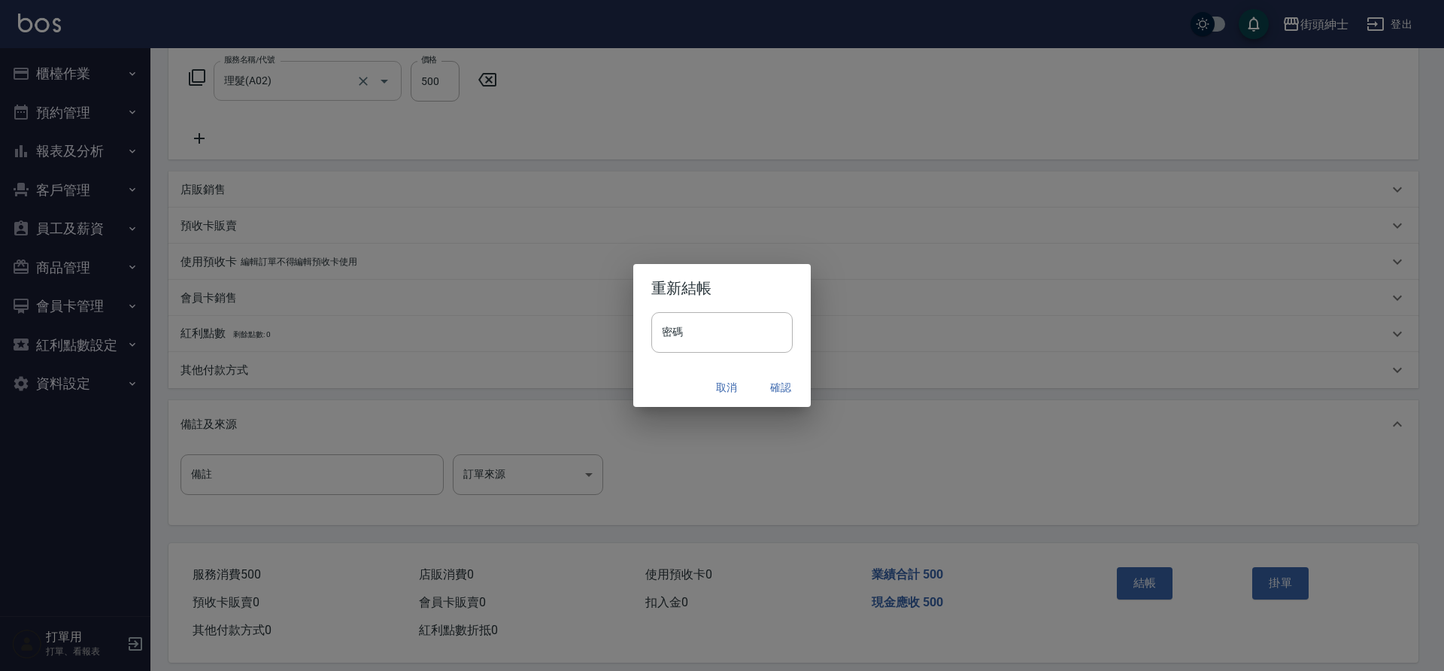
click at [782, 387] on button "確認" at bounding box center [781, 388] width 48 height 28
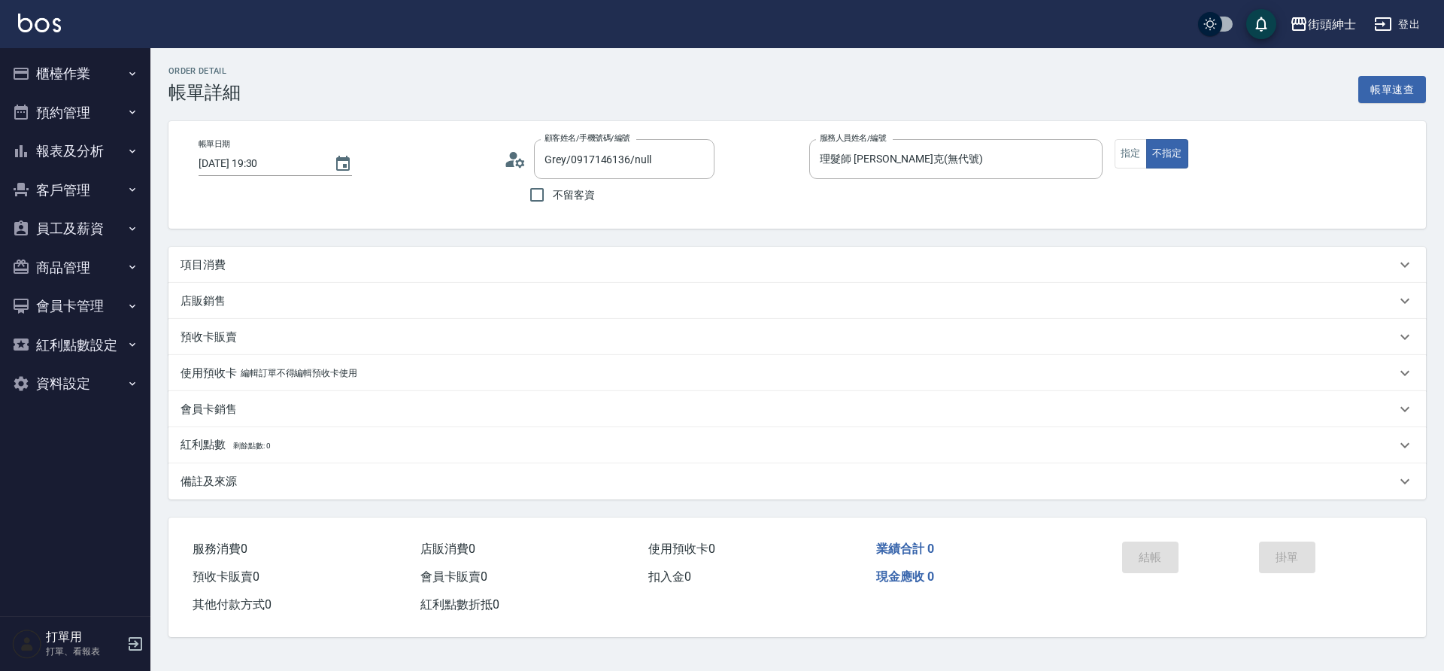
click at [518, 264] on div "項目消費" at bounding box center [789, 265] width 1216 height 16
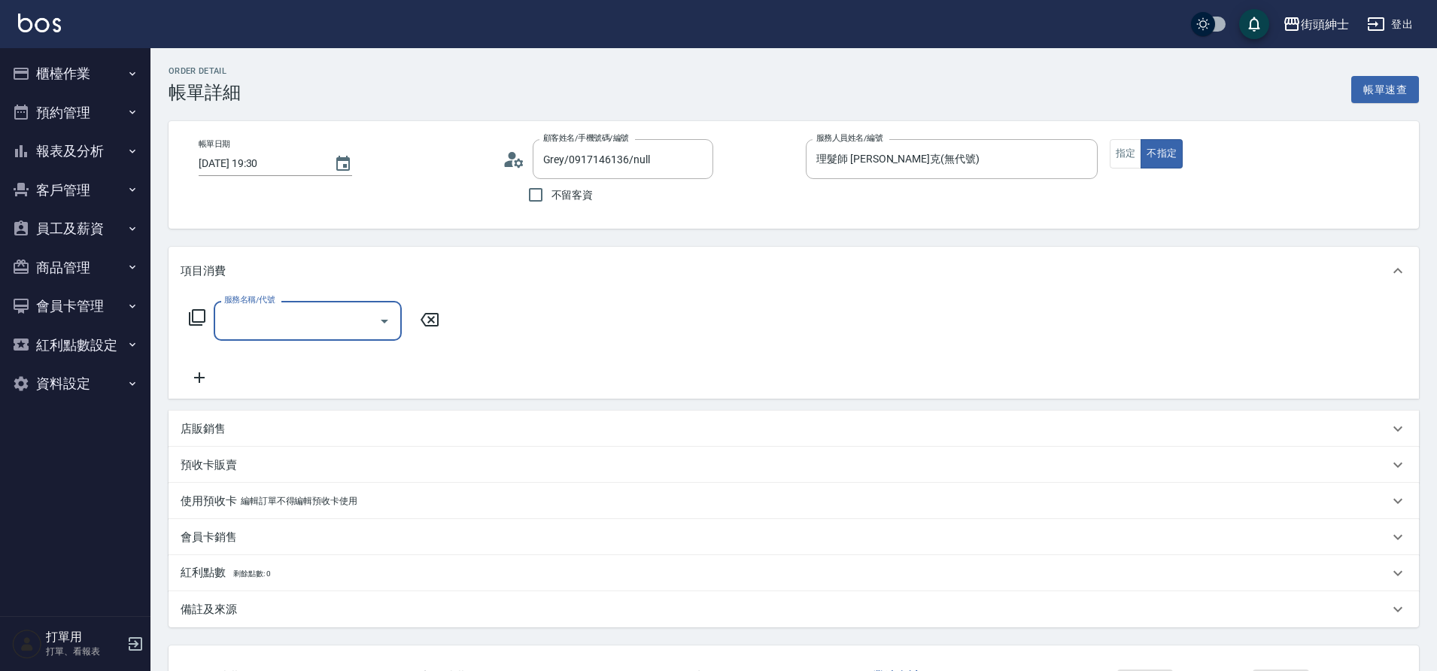
click at [388, 318] on icon "Open" at bounding box center [384, 321] width 18 height 18
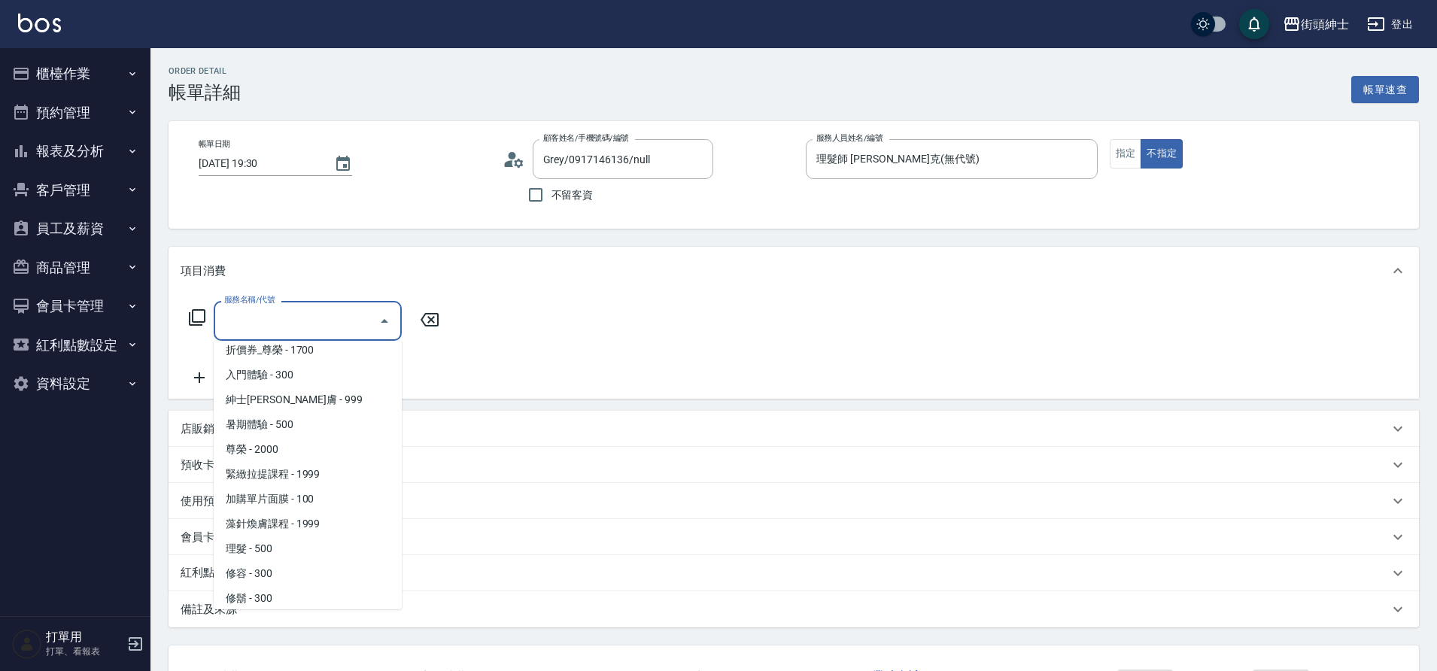
scroll to position [116, 0]
click at [293, 536] on span "理髮 - 500" at bounding box center [308, 541] width 188 height 25
type input "理髮(A02)"
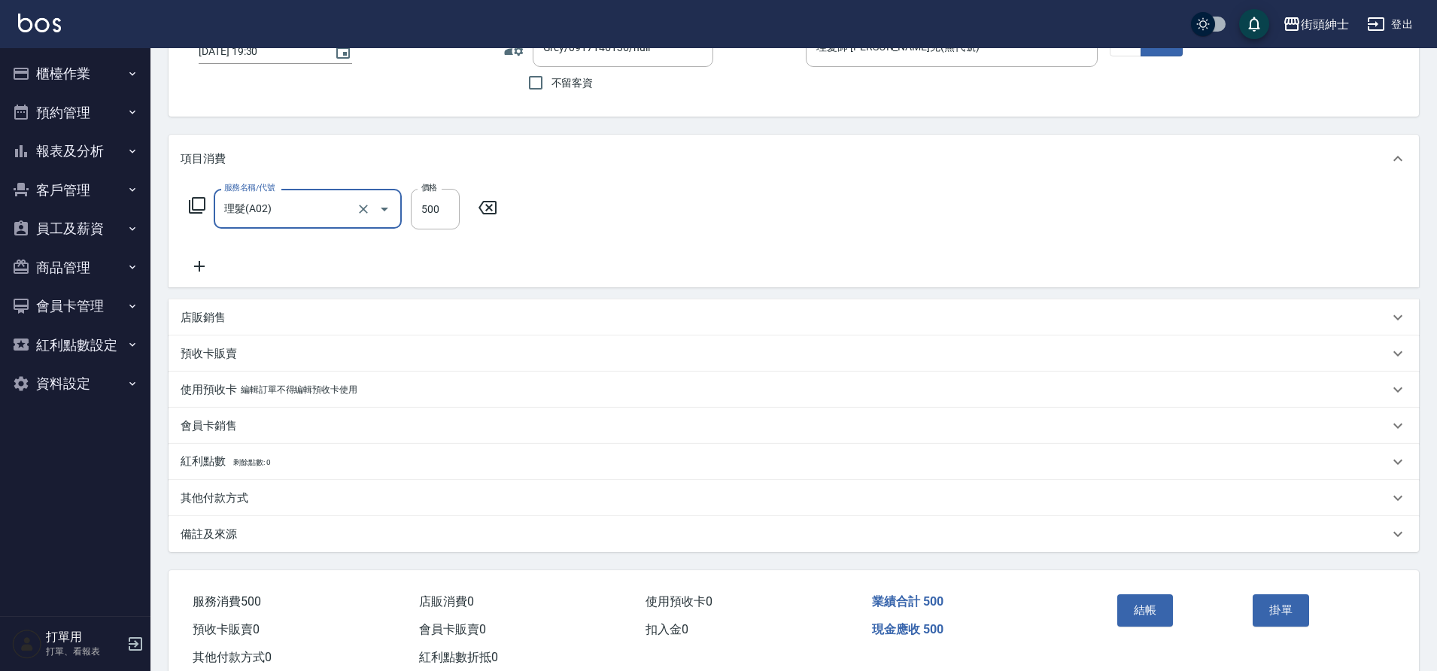
scroll to position [115, 0]
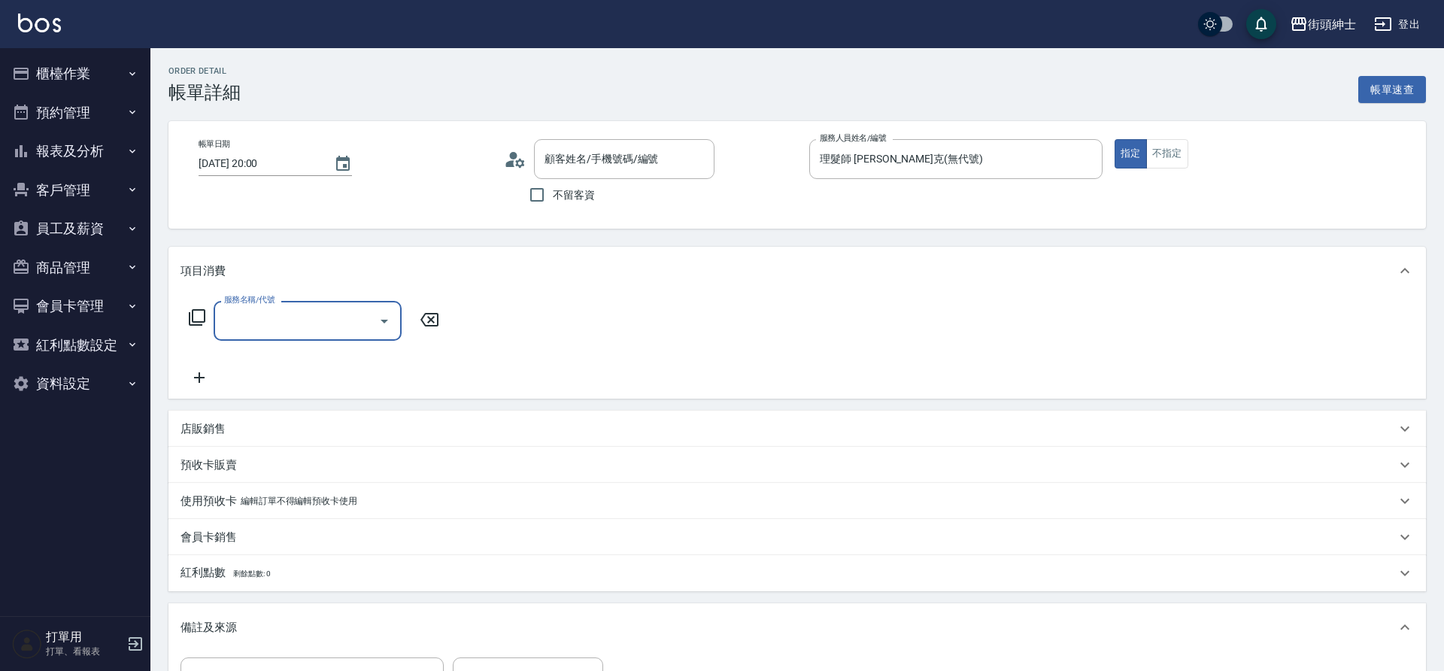
drag, startPoint x: 0, startPoint y: 0, endPoint x: 378, endPoint y: 319, distance: 494.3
click at [378, 319] on icon "Open" at bounding box center [384, 321] width 18 height 18
type input "[PERSON_NAME]/0981545466/null"
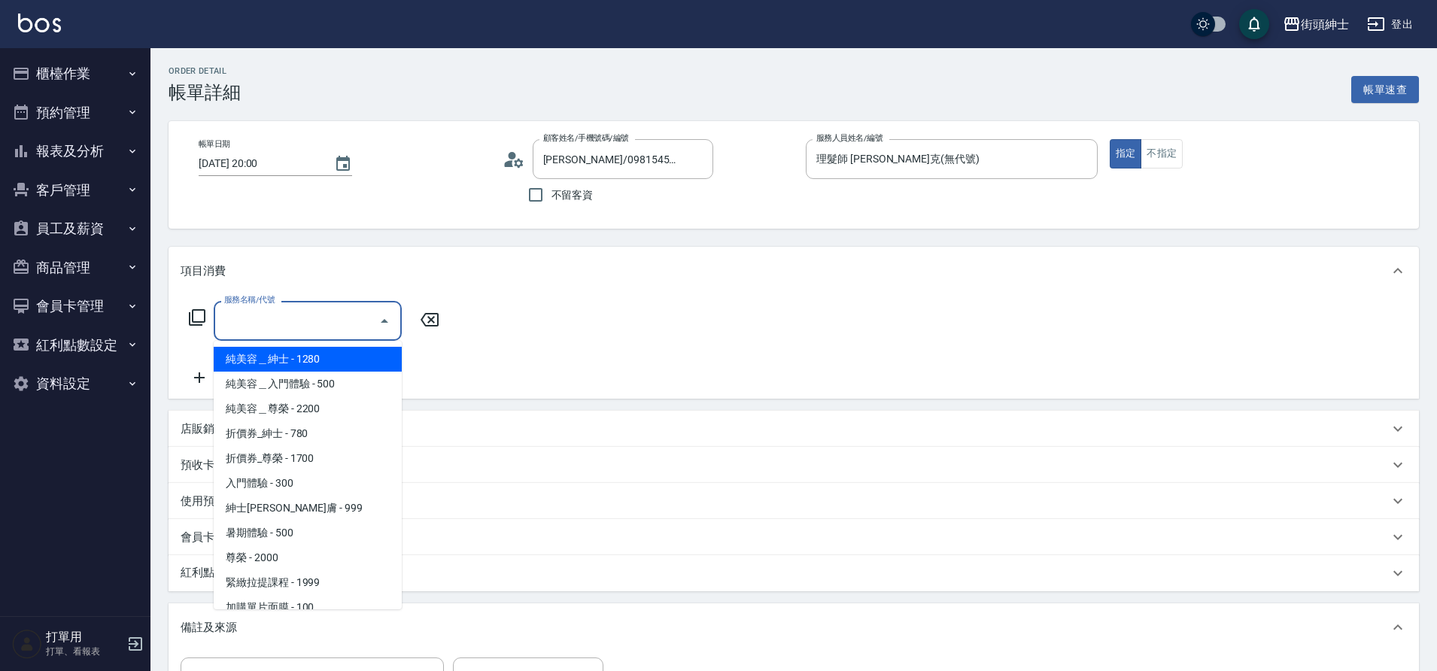
scroll to position [116, 0]
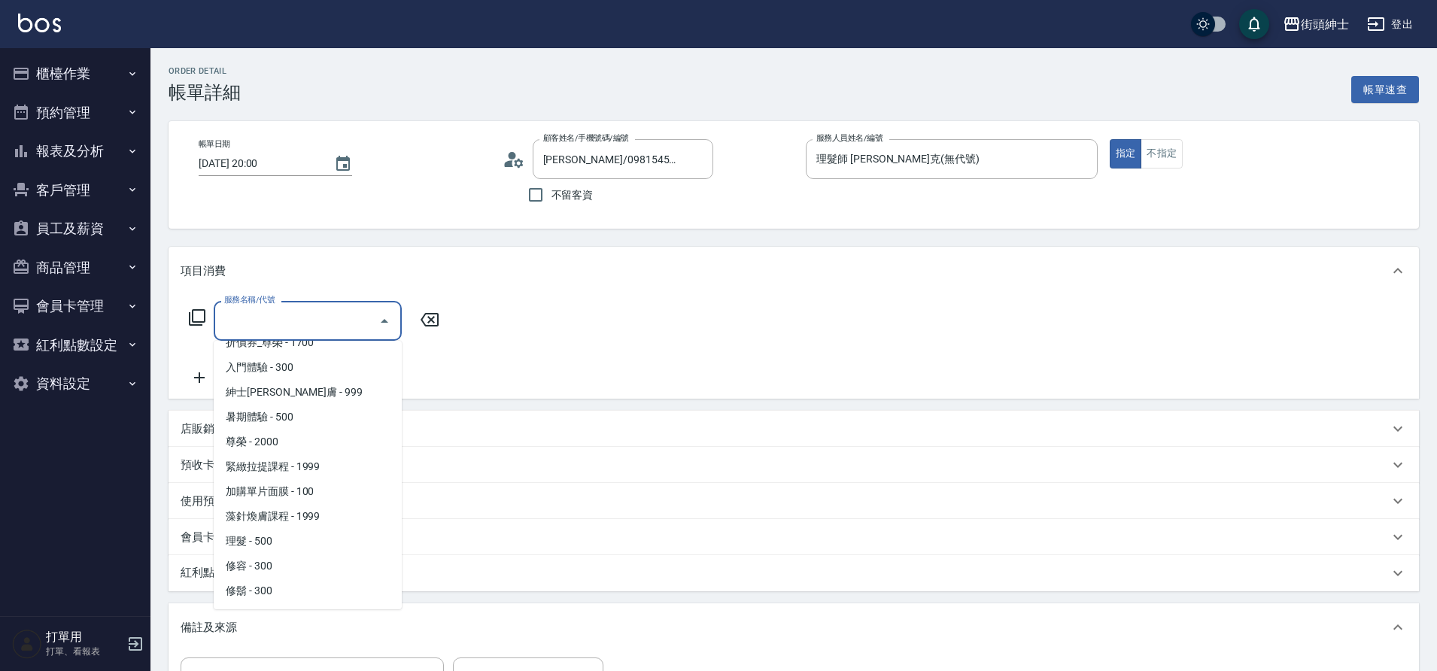
click at [295, 538] on span "理髮 - 500" at bounding box center [308, 541] width 188 height 25
type input "理髮(A02)"
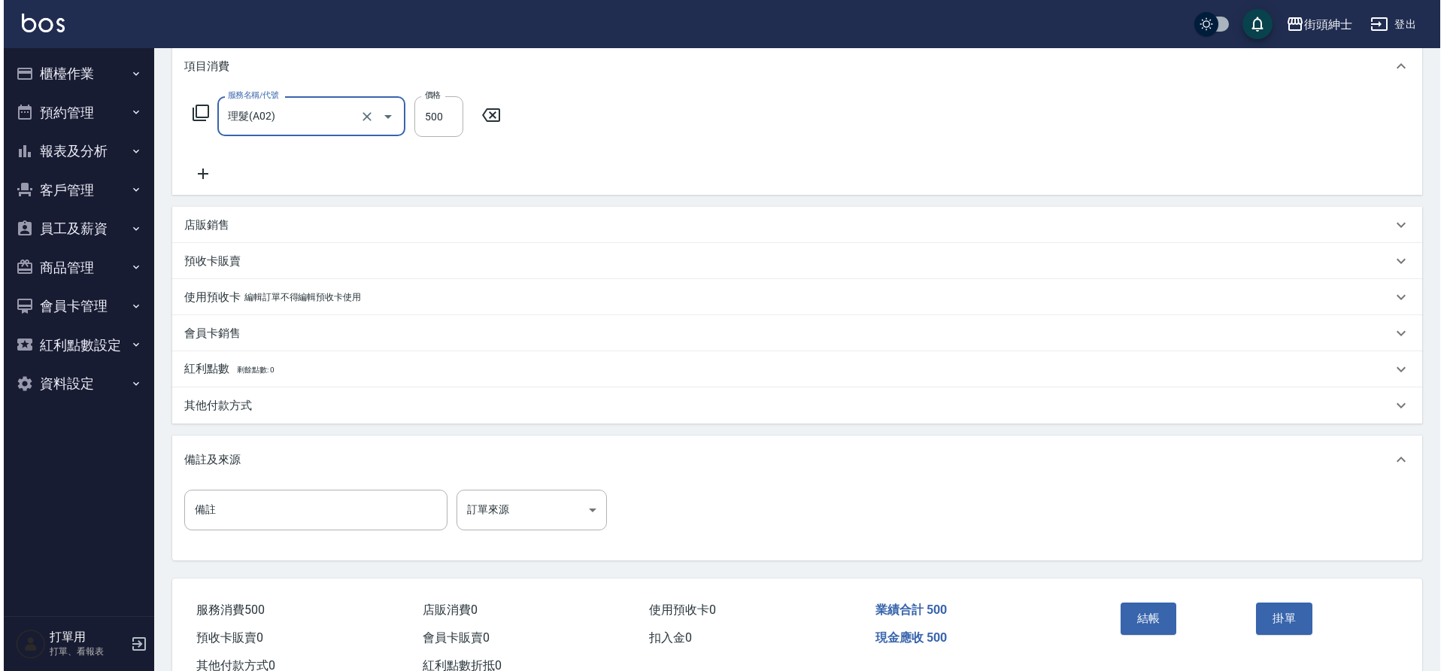
scroll to position [257, 0]
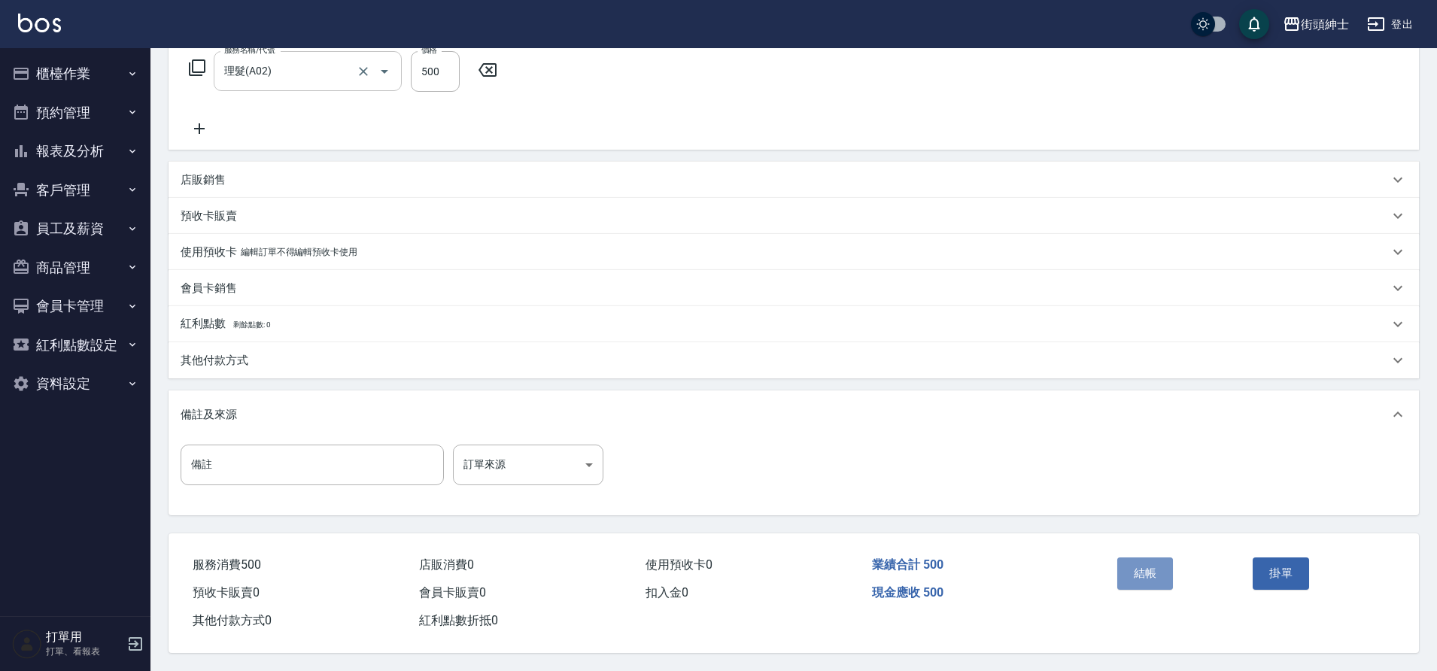
click at [1170, 565] on button "結帳" at bounding box center [1145, 573] width 56 height 32
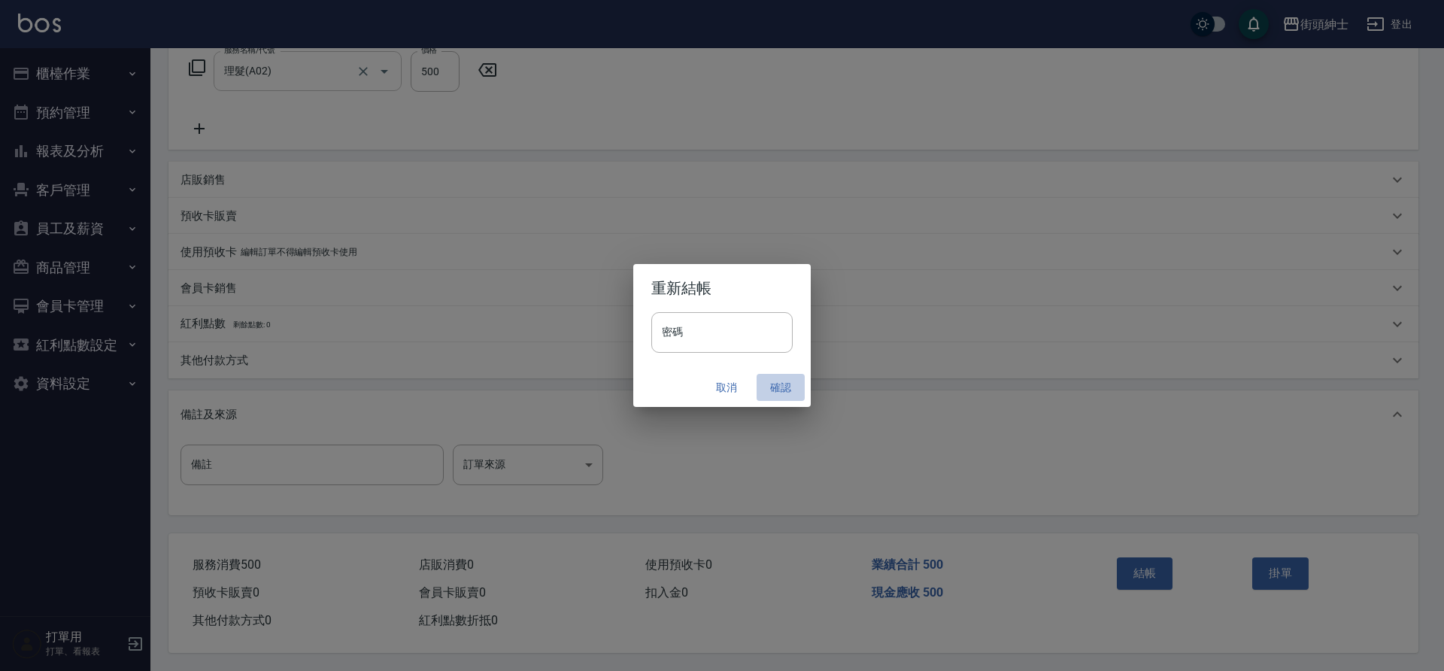
click at [787, 384] on button "確認" at bounding box center [781, 388] width 48 height 28
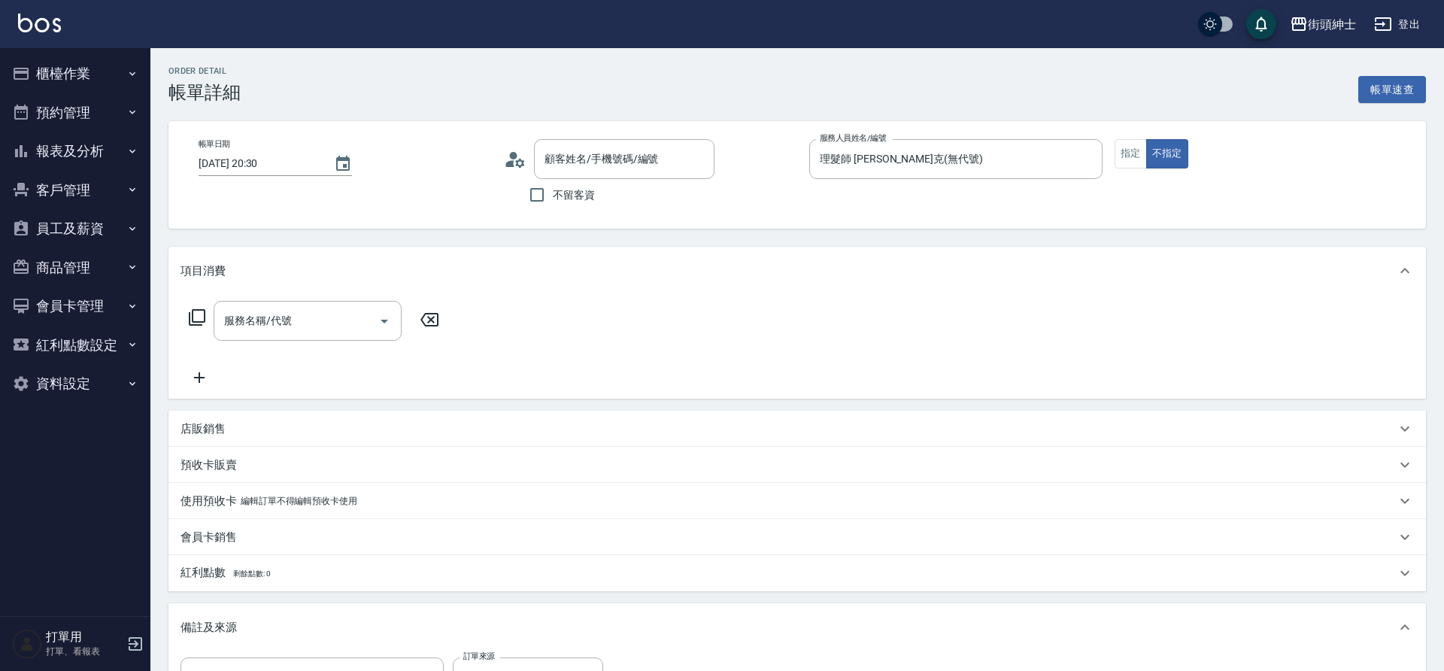
click at [385, 320] on icon "Open" at bounding box center [385, 322] width 8 height 4
type input "[PERSON_NAME]/0925192656/null"
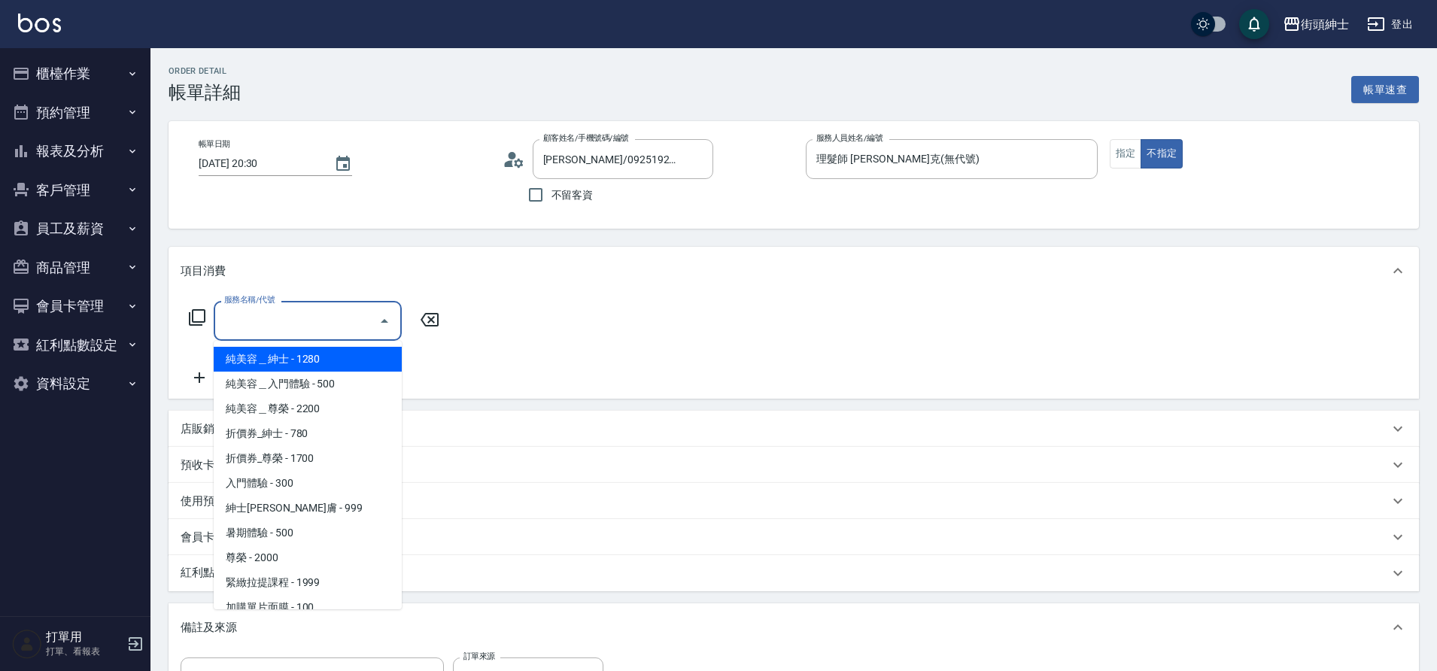
scroll to position [116, 0]
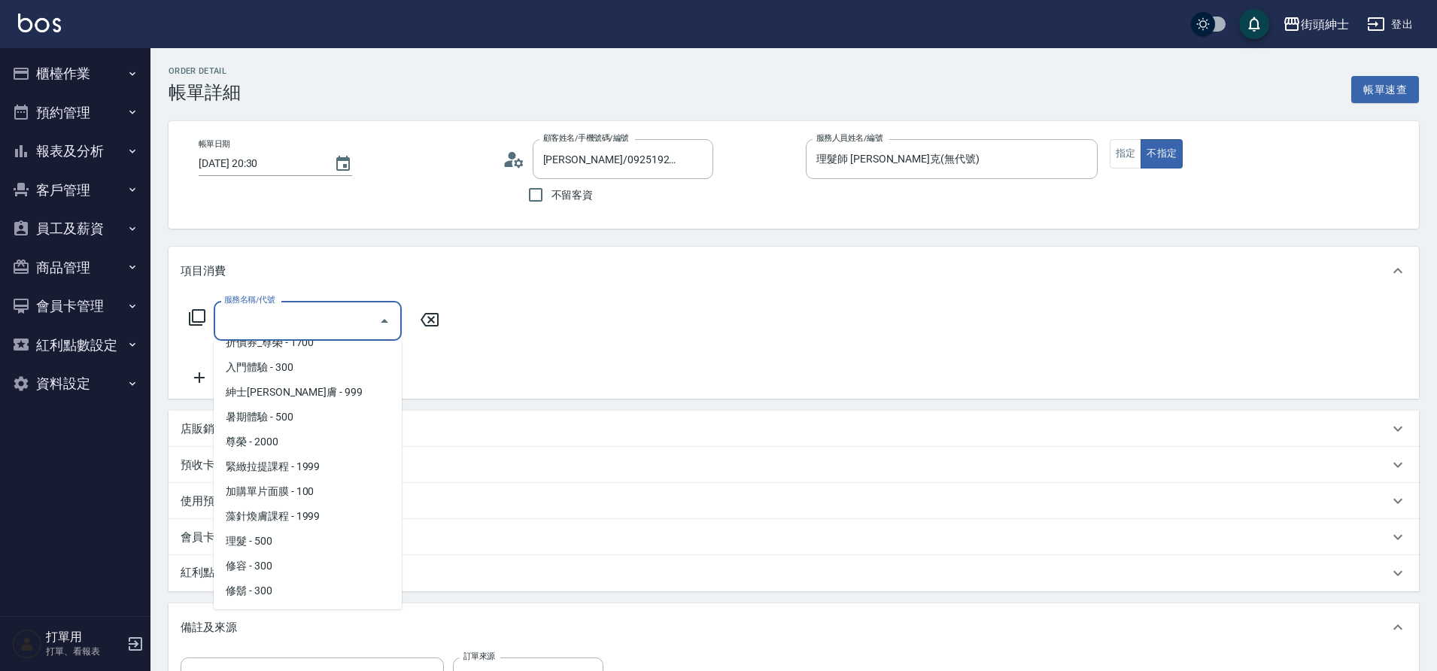
drag, startPoint x: 0, startPoint y: 0, endPoint x: 299, endPoint y: 536, distance: 614.3
click at [299, 536] on span "理髮 - 500" at bounding box center [308, 541] width 188 height 25
type input "理髮(A02)"
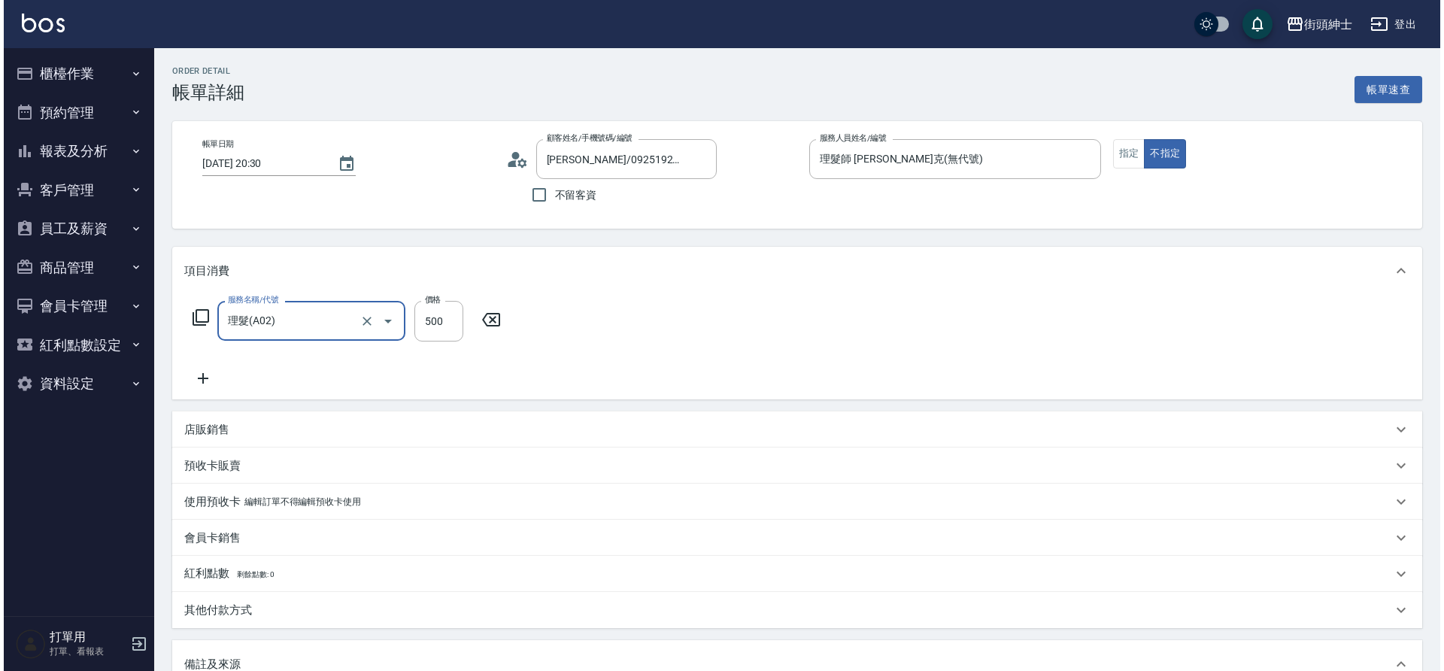
scroll to position [257, 0]
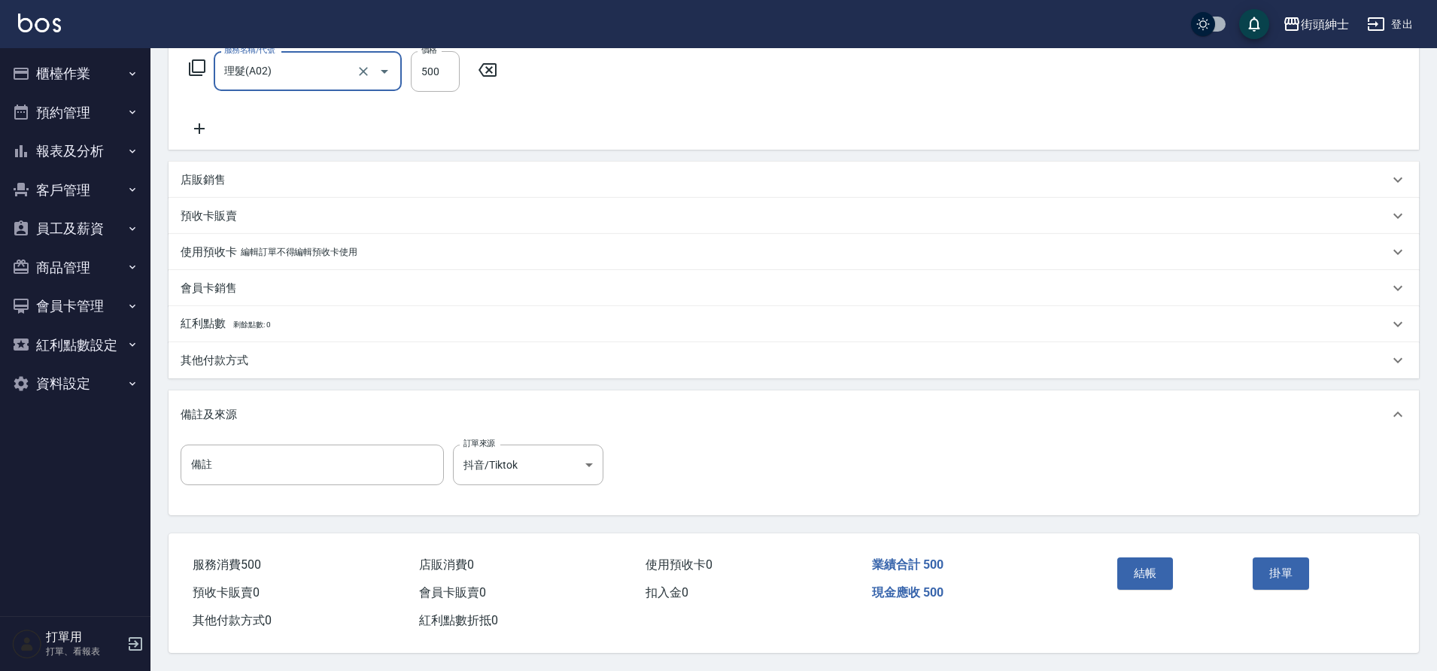
click at [1160, 561] on button "結帳" at bounding box center [1145, 573] width 56 height 32
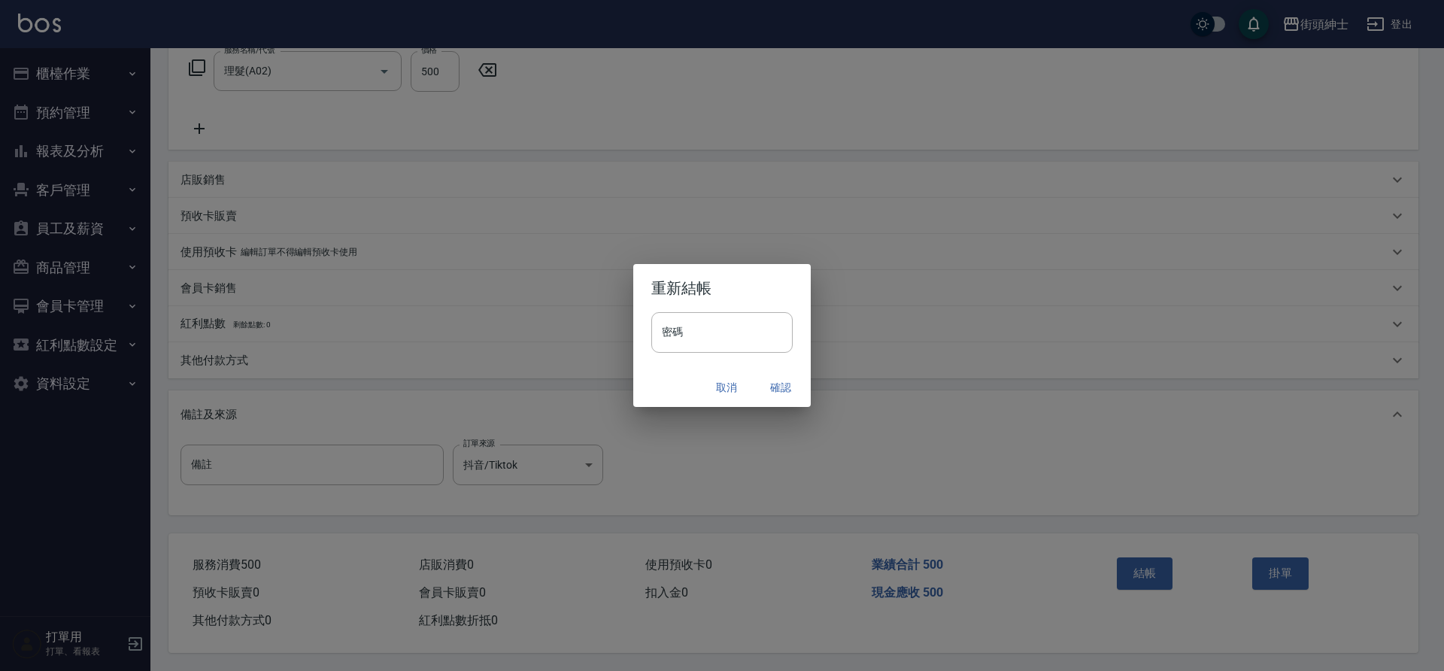
click at [776, 386] on button "確認" at bounding box center [781, 388] width 48 height 28
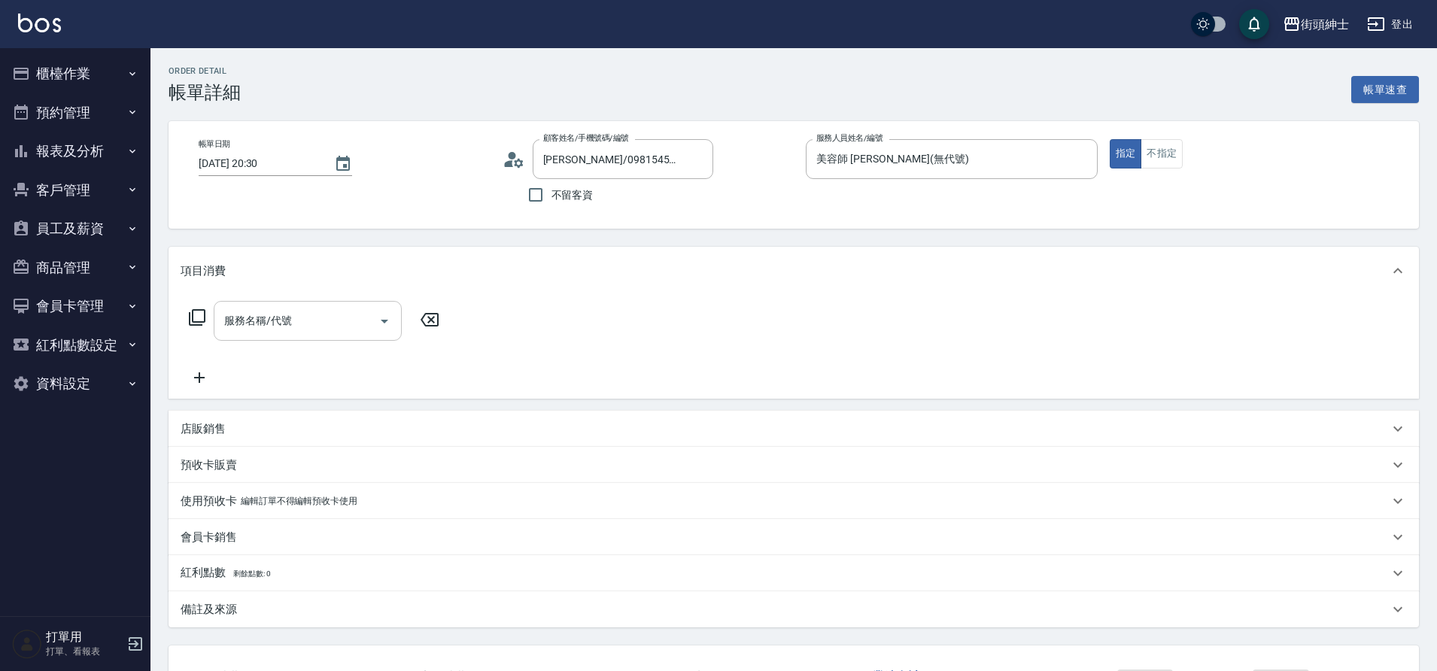
drag, startPoint x: 0, startPoint y: 0, endPoint x: 301, endPoint y: 324, distance: 442.4
click at [301, 324] on input "服務名稱/代號" at bounding box center [296, 321] width 152 height 26
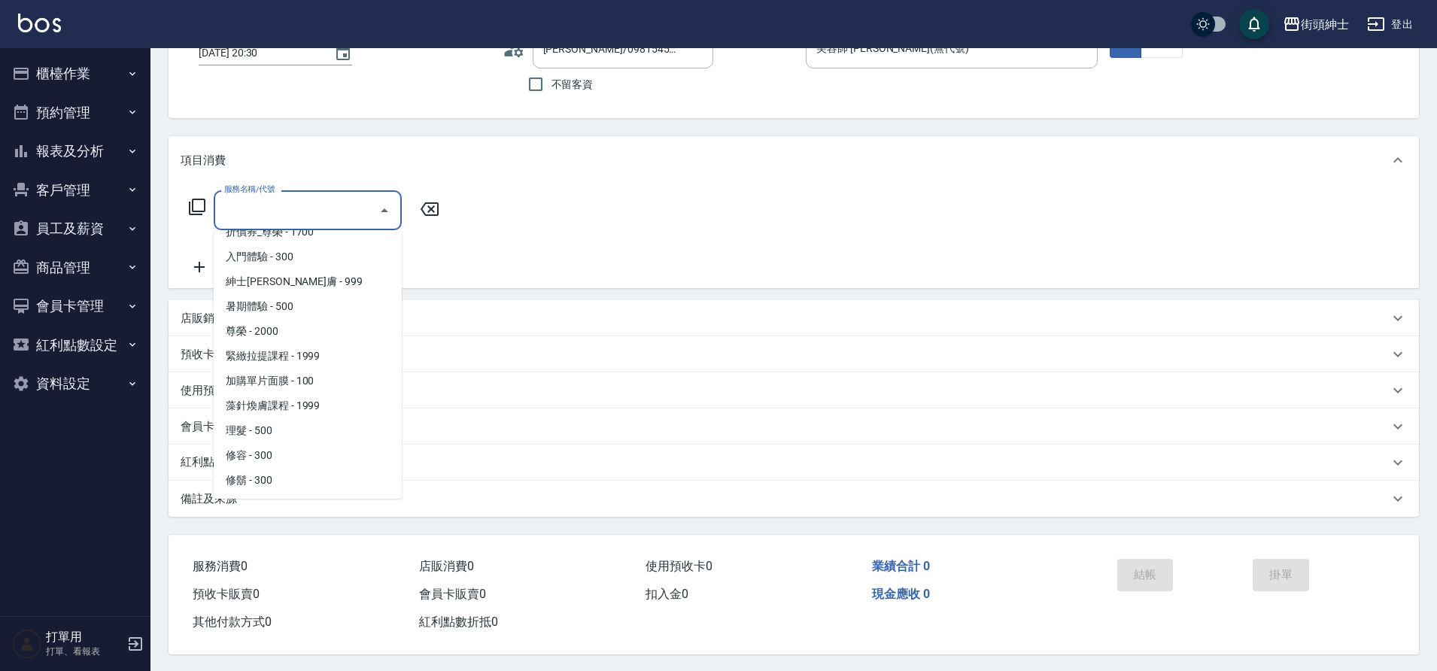
scroll to position [119, 0]
click at [278, 446] on span "修容 - 300" at bounding box center [308, 454] width 188 height 25
type input "修容(A03)"
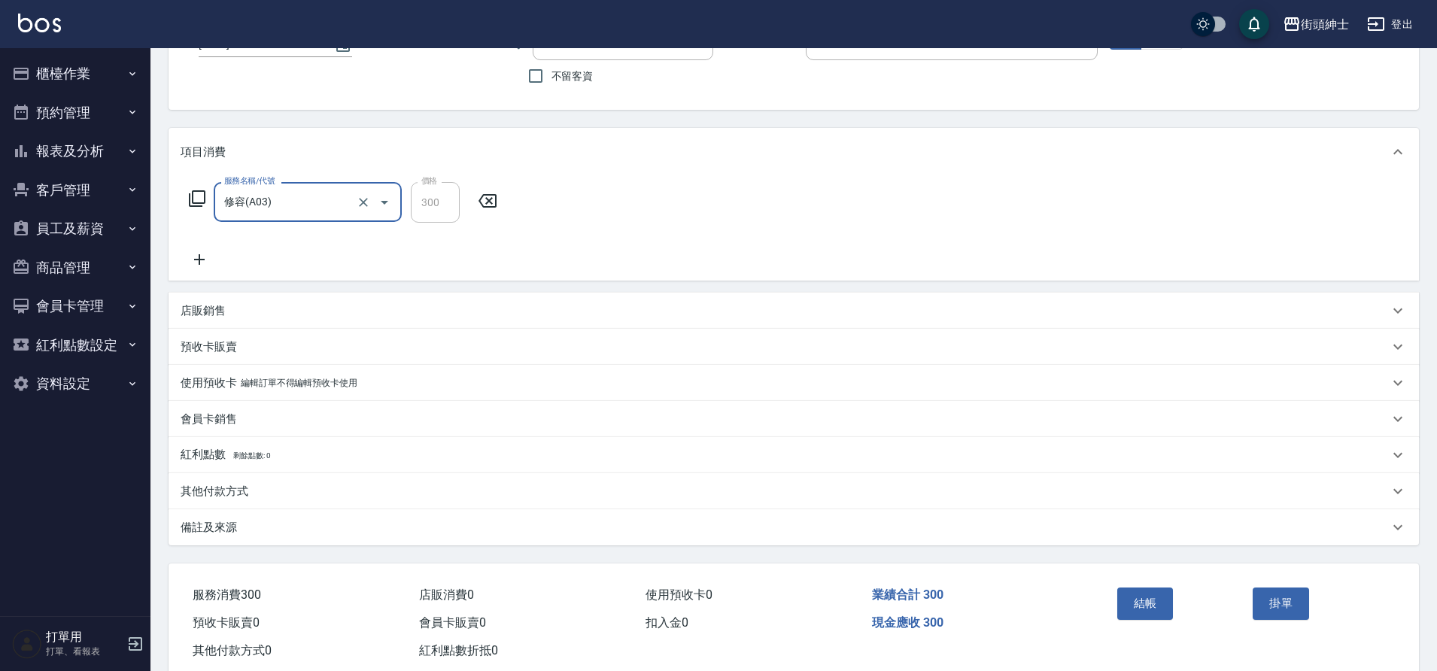
click at [202, 254] on icon at bounding box center [200, 260] width 38 height 18
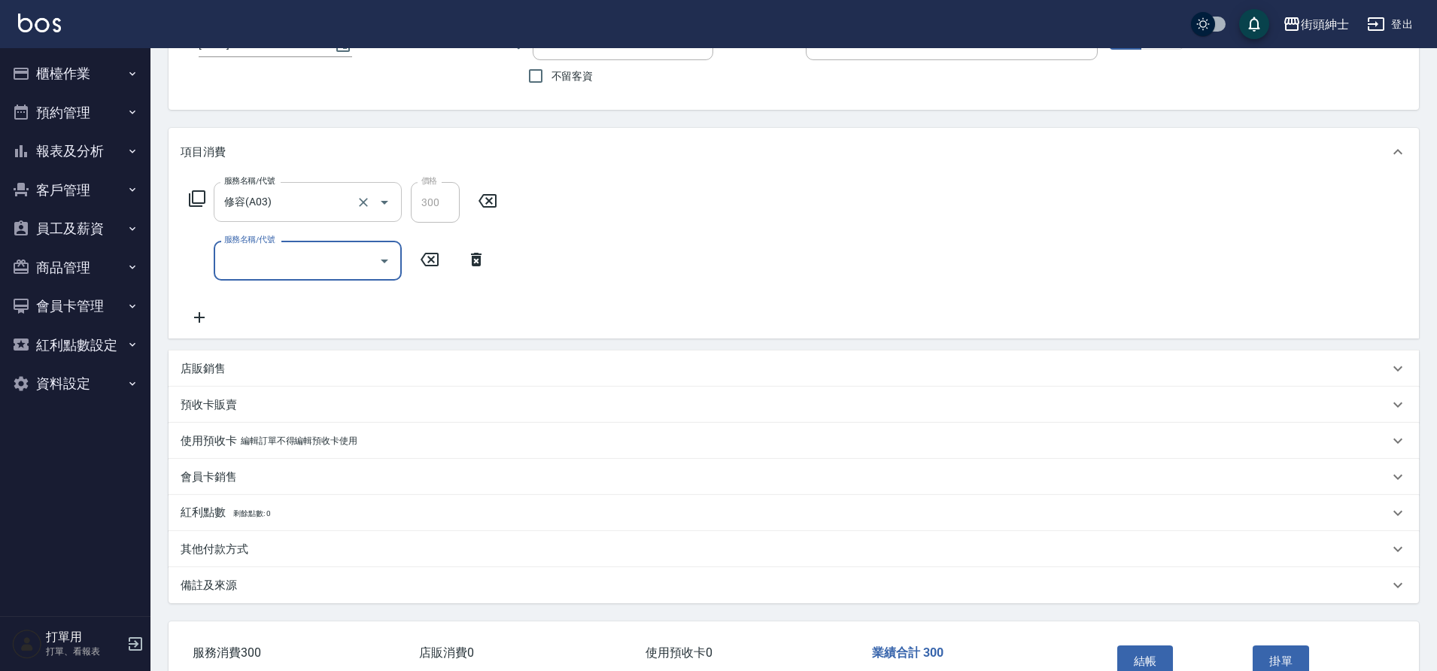
click at [269, 257] on input "服務名稱/代號" at bounding box center [296, 261] width 152 height 26
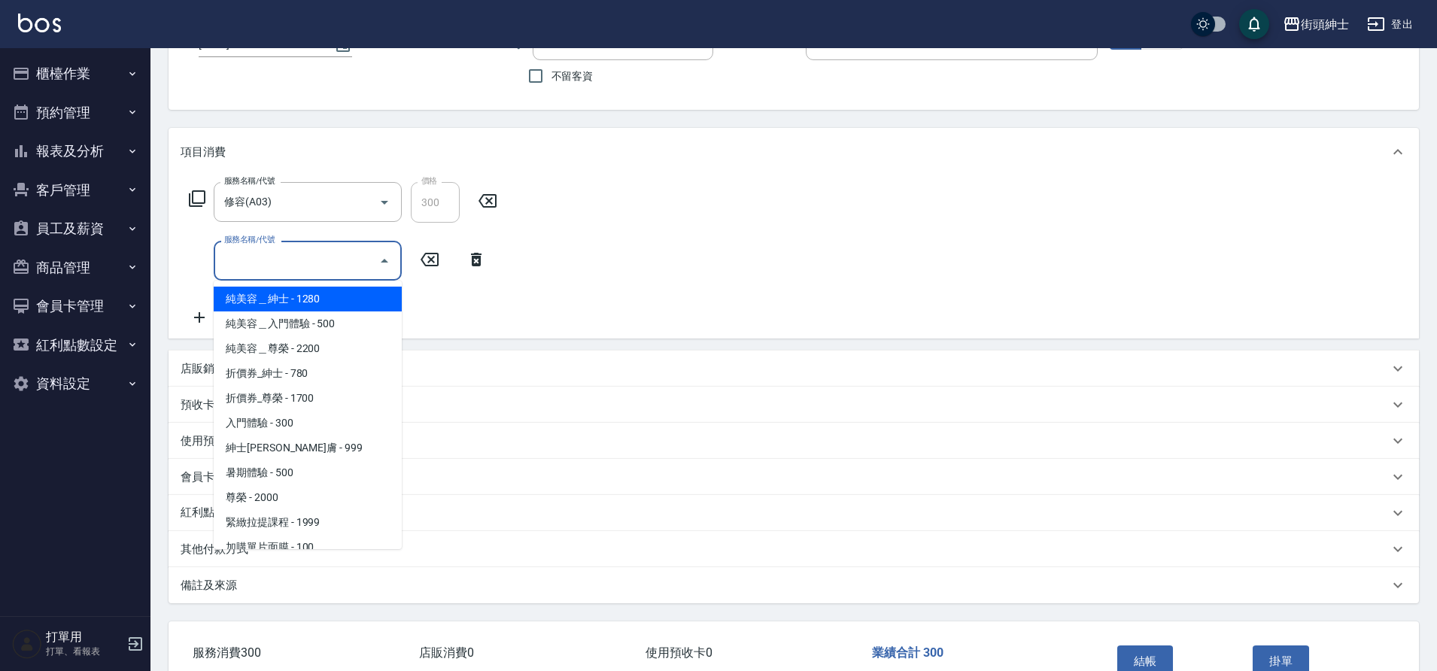
drag, startPoint x: 301, startPoint y: 324, endPoint x: 285, endPoint y: 423, distance: 99.8
click at [285, 423] on span "入門體驗 - 300" at bounding box center [308, 423] width 188 height 25
type input "入門體驗"
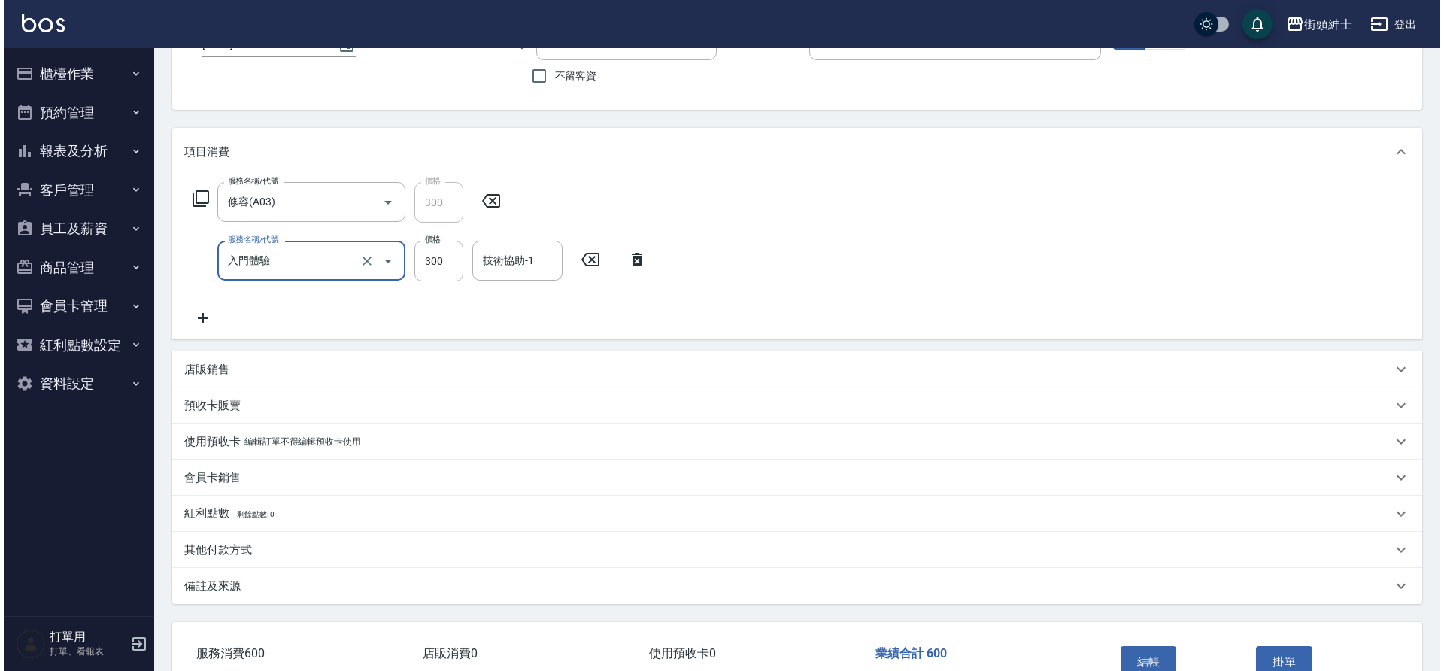
scroll to position [214, 0]
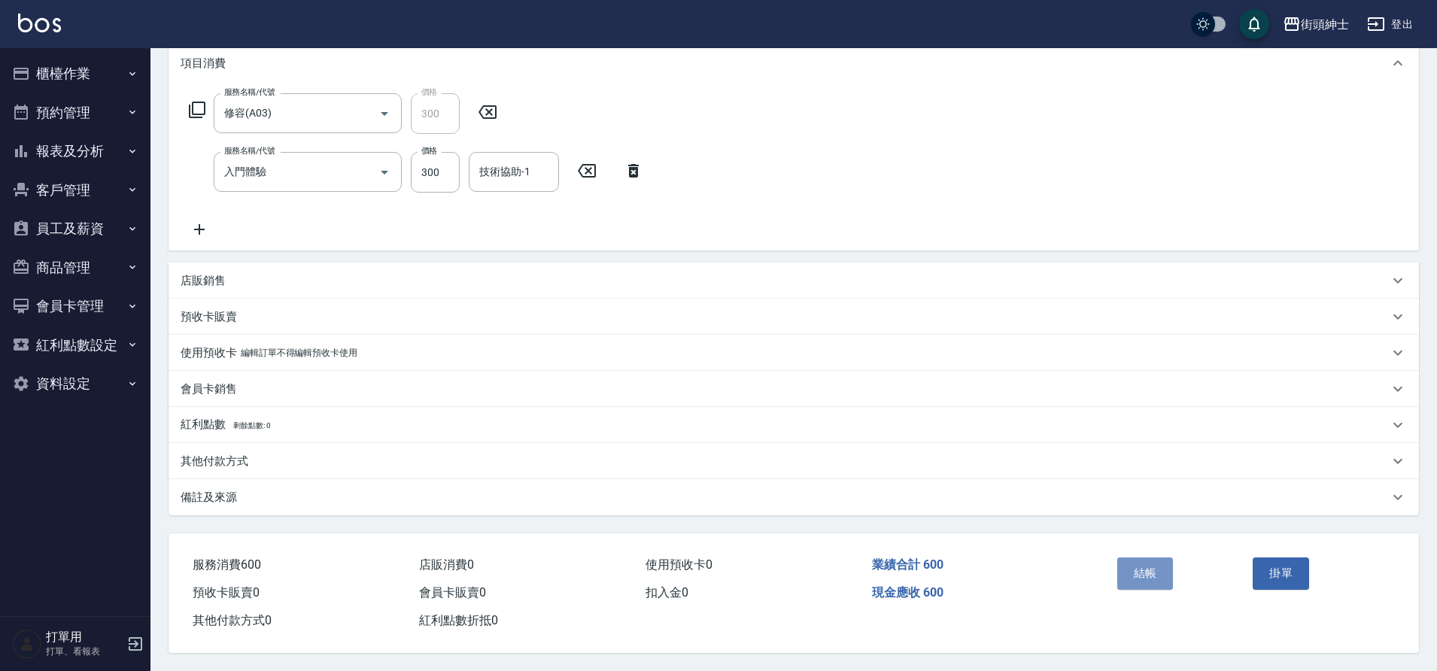
click at [1132, 566] on button "結帳" at bounding box center [1145, 573] width 56 height 32
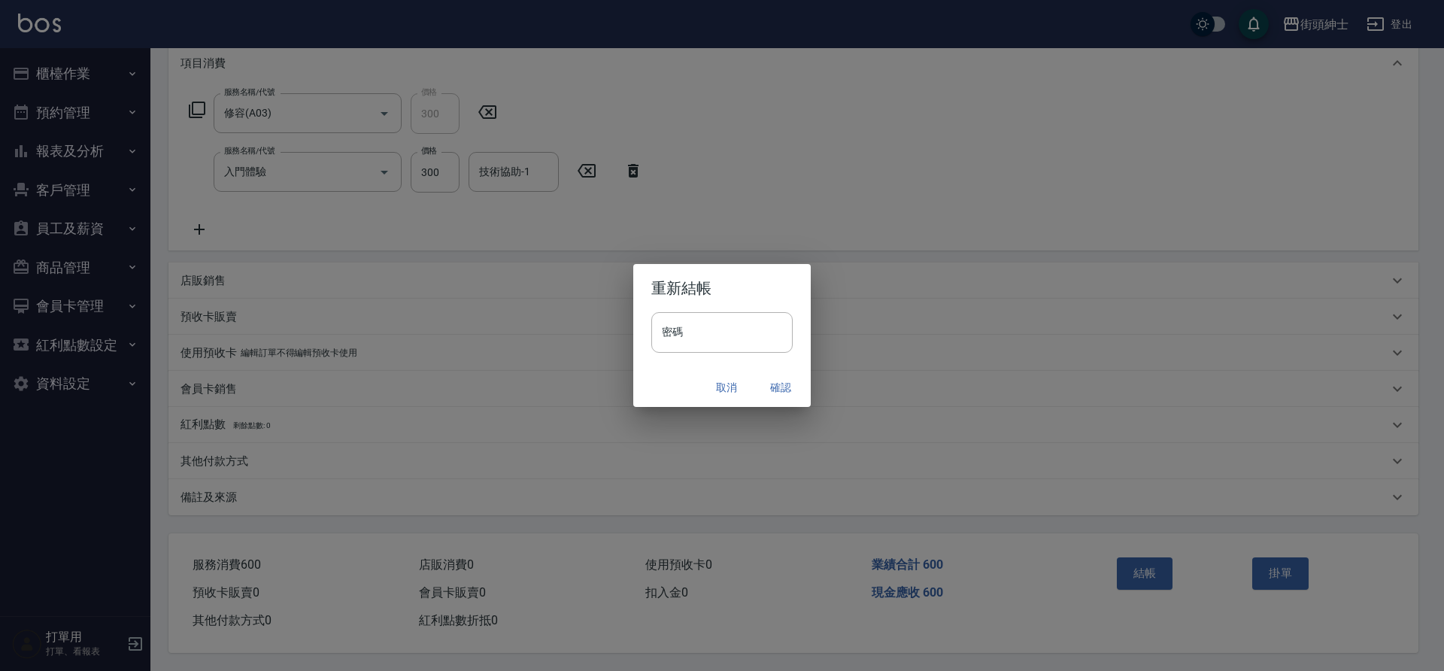
click at [776, 386] on button "確認" at bounding box center [781, 388] width 48 height 28
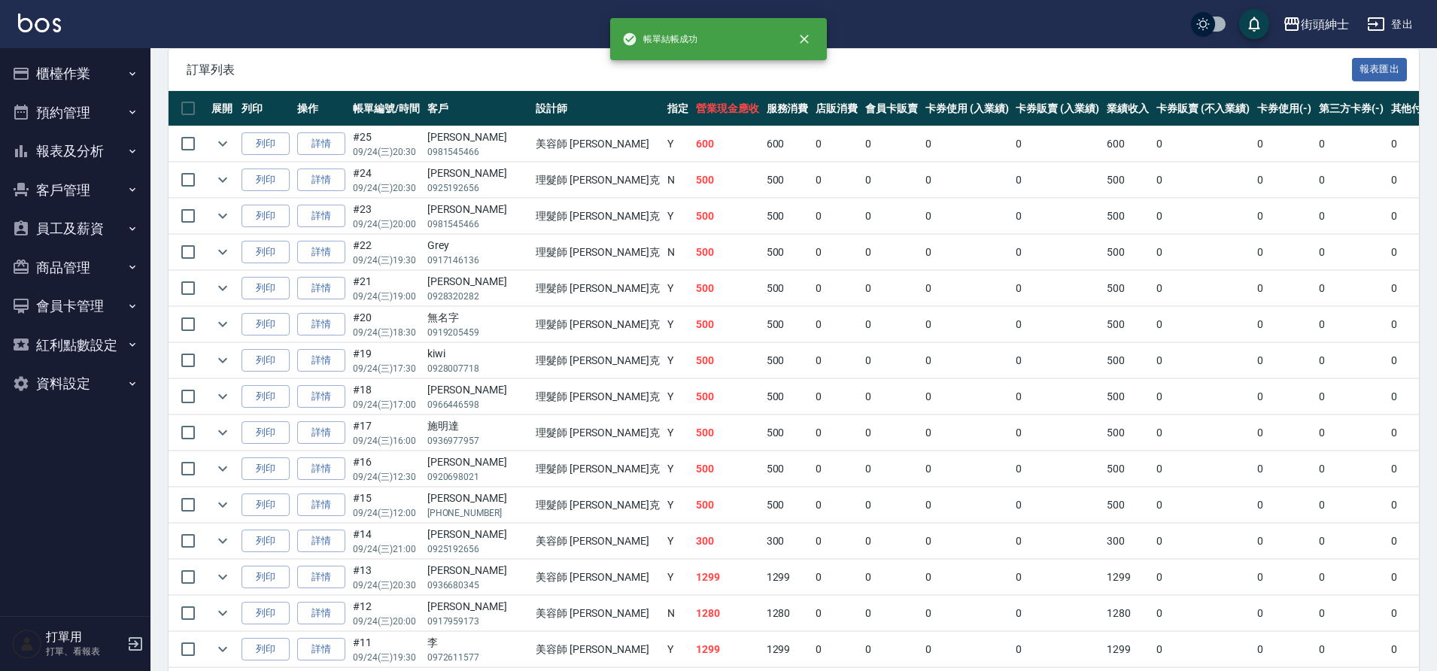
scroll to position [500, 0]
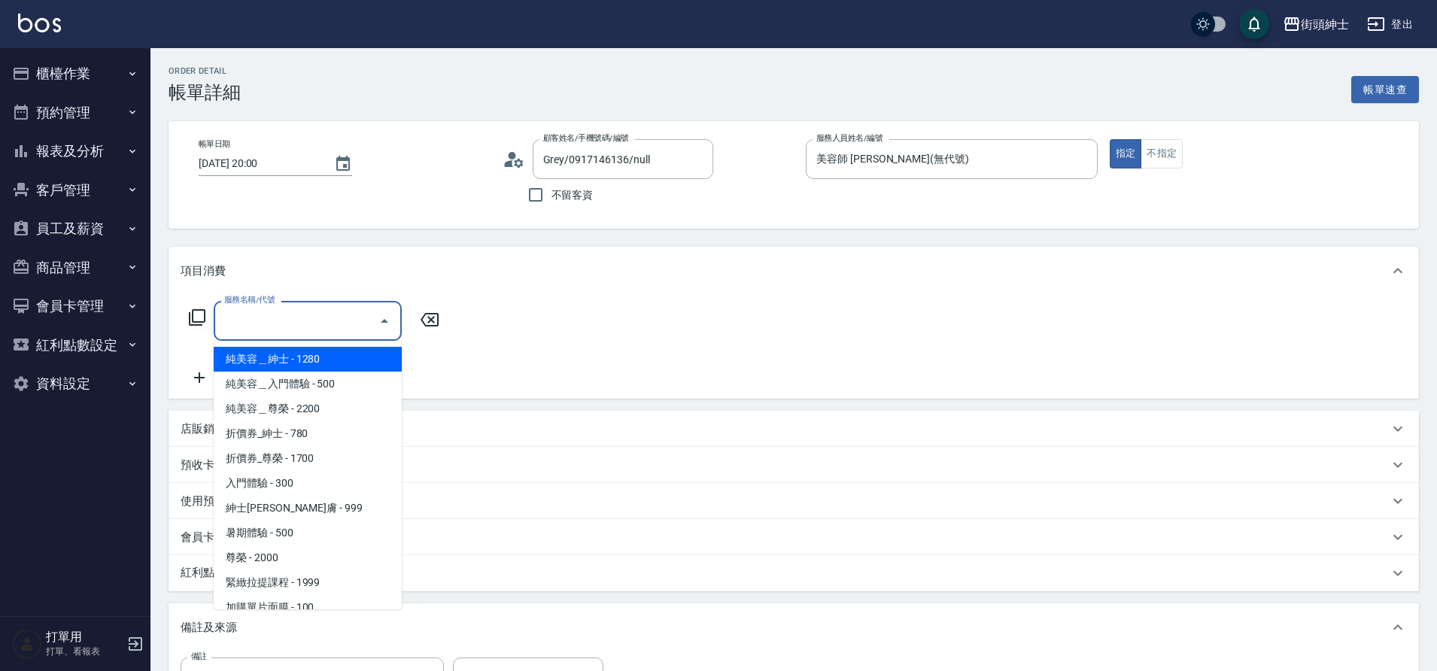
drag, startPoint x: 0, startPoint y: 0, endPoint x: 303, endPoint y: 507, distance: 590.8
click at [303, 507] on span "紳士[PERSON_NAME]膚 - 999" at bounding box center [308, 508] width 188 height 25
type input "紳士全效煥膚"
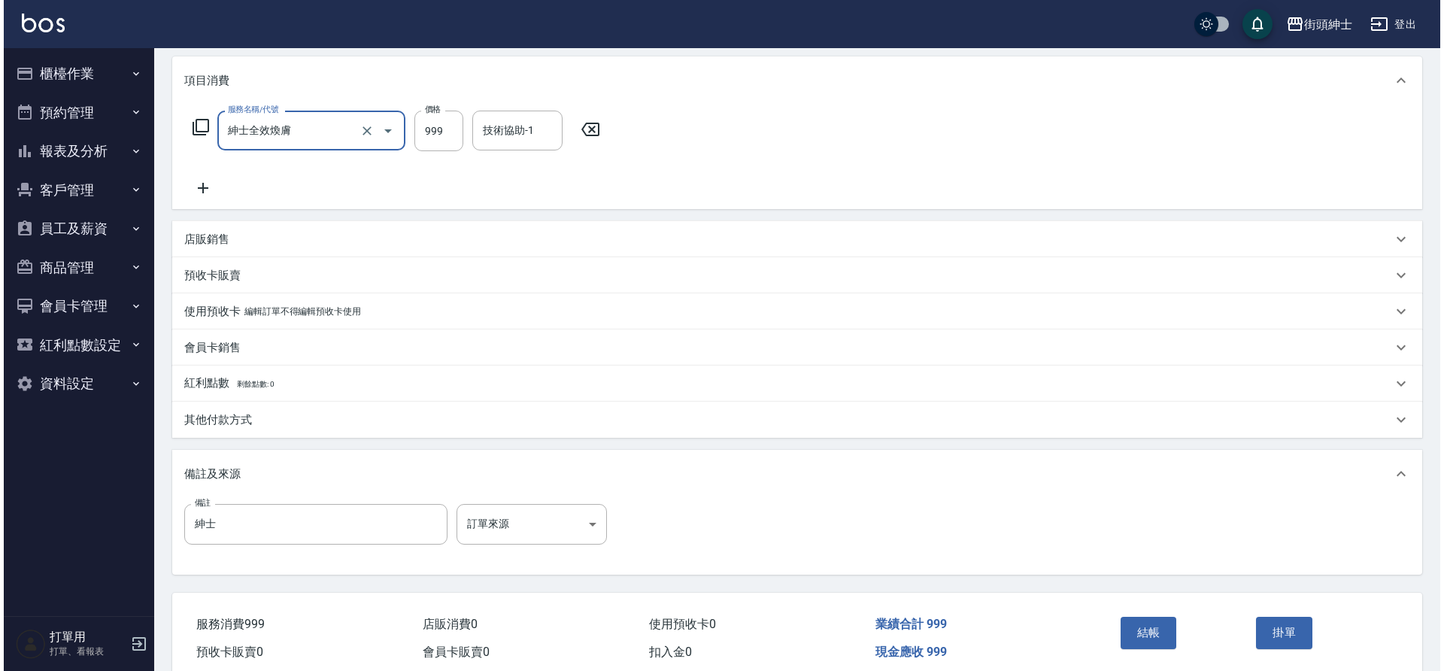
scroll to position [257, 0]
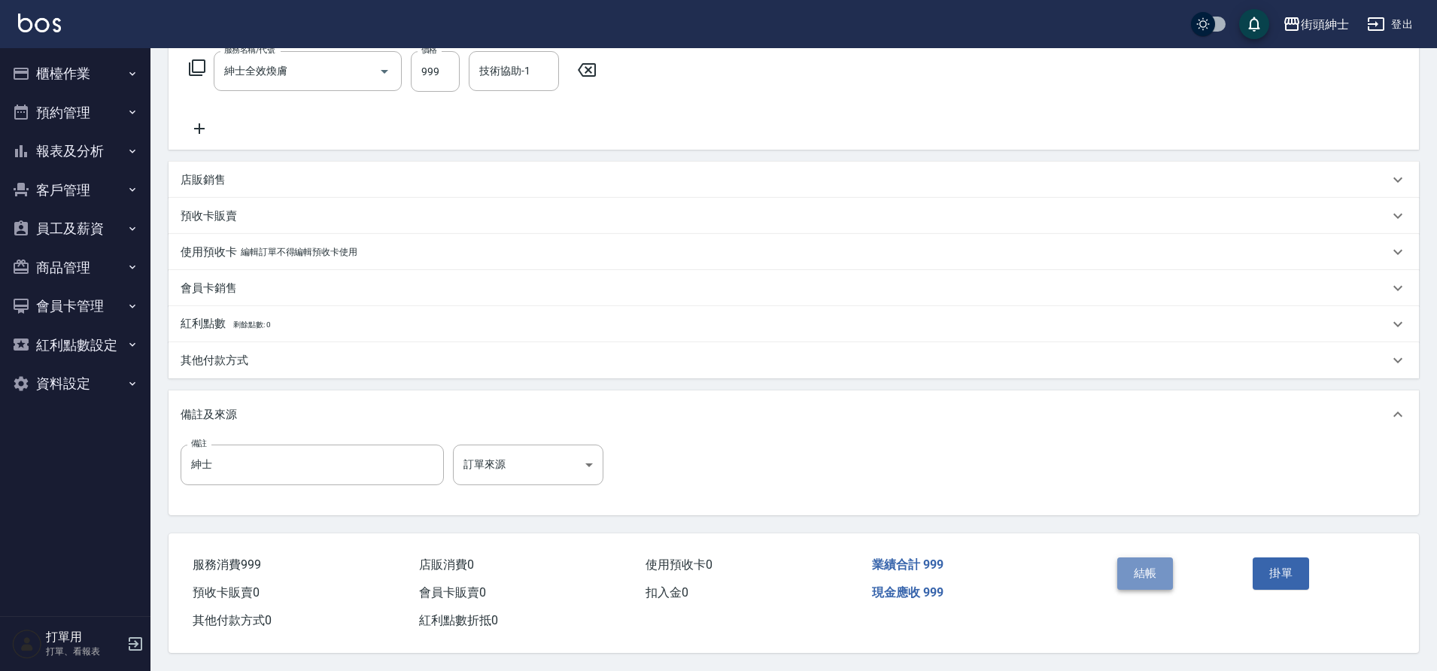
drag, startPoint x: 303, startPoint y: 507, endPoint x: 1142, endPoint y: 569, distance: 841.1
click at [1142, 569] on button "結帳" at bounding box center [1145, 573] width 56 height 32
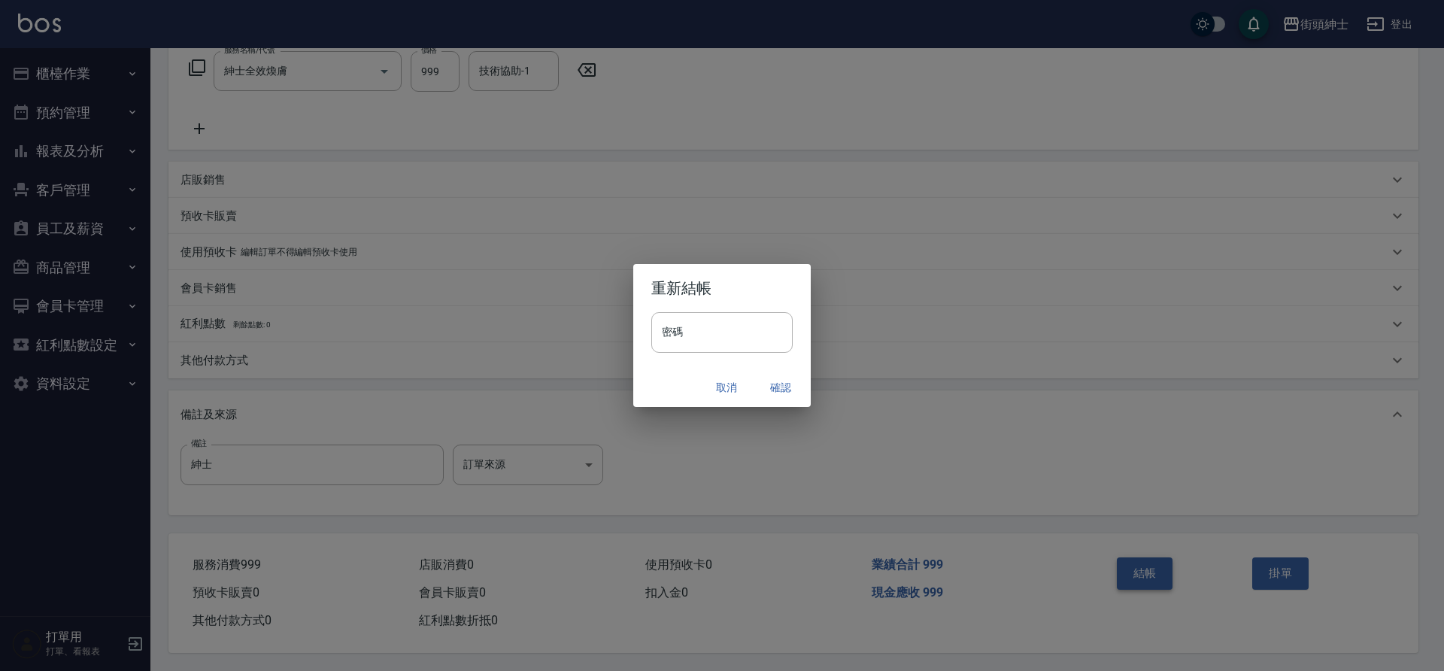
click at [773, 386] on button "確認" at bounding box center [781, 388] width 48 height 28
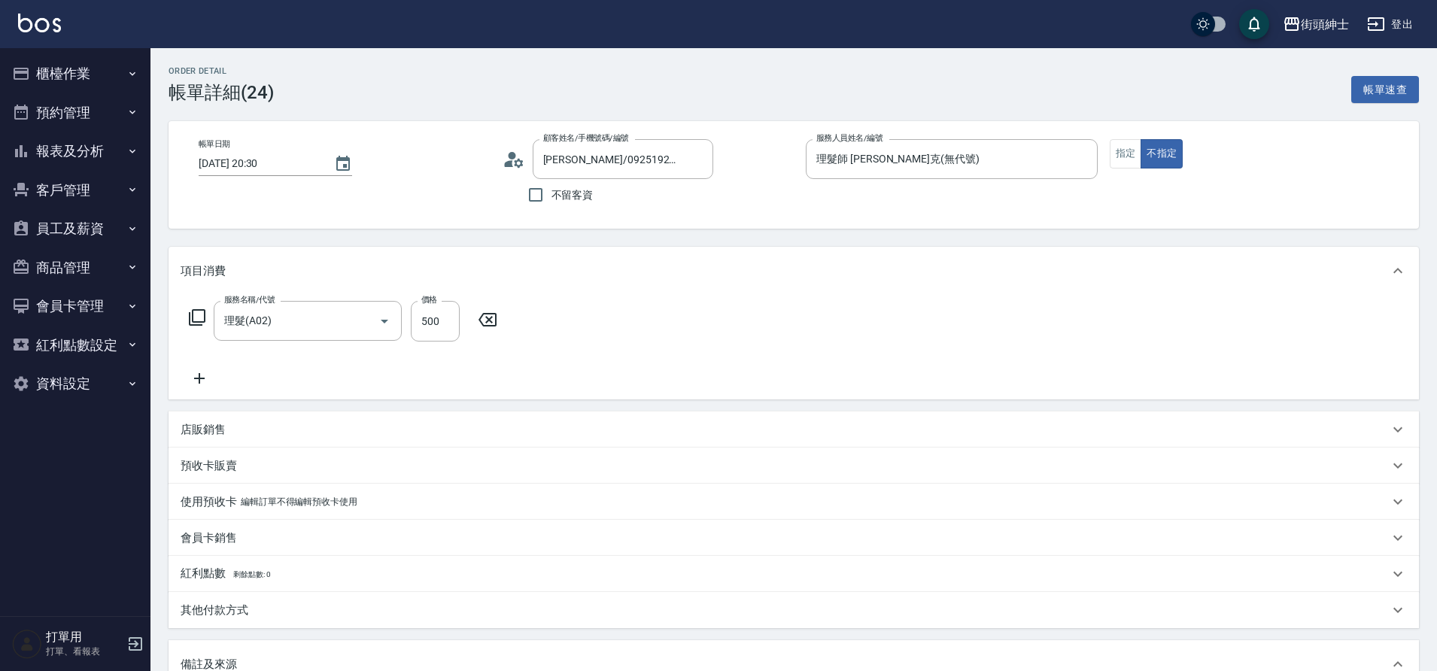
click at [214, 260] on div "項目消費" at bounding box center [794, 271] width 1250 height 48
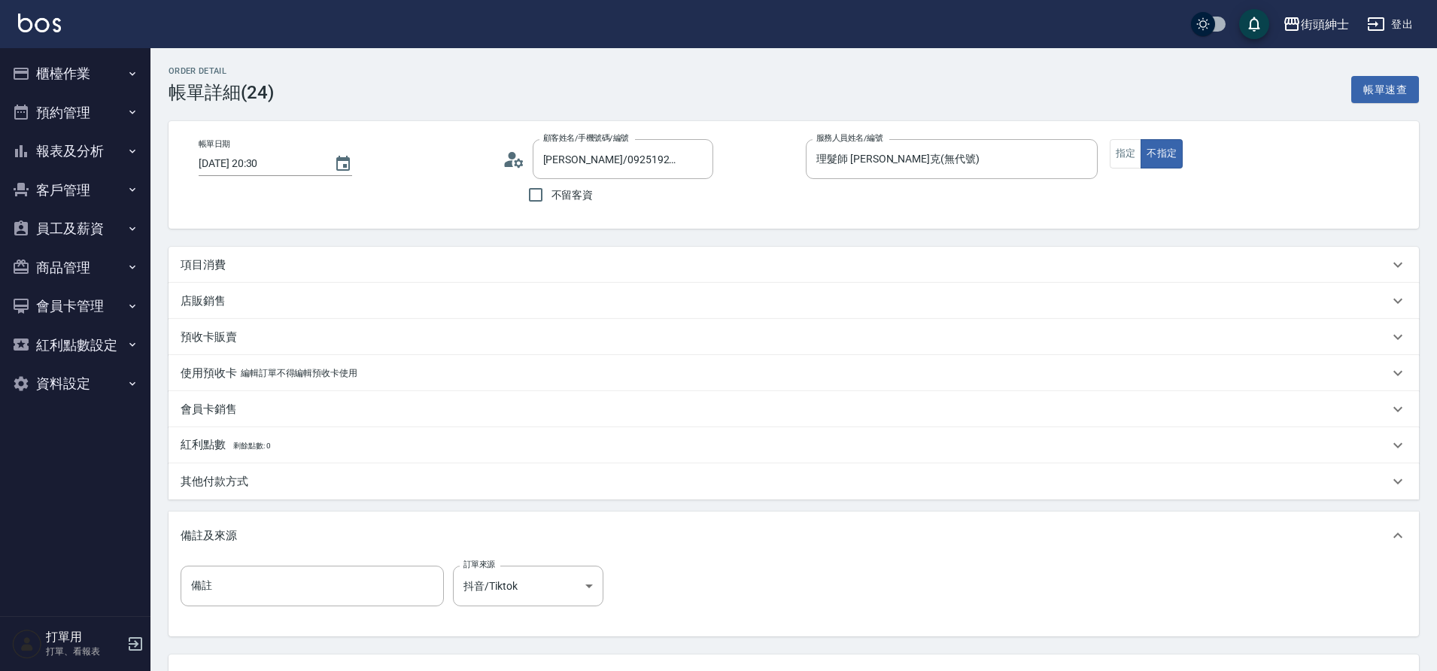
click at [240, 297] on div "店販銷售" at bounding box center [785, 301] width 1208 height 16
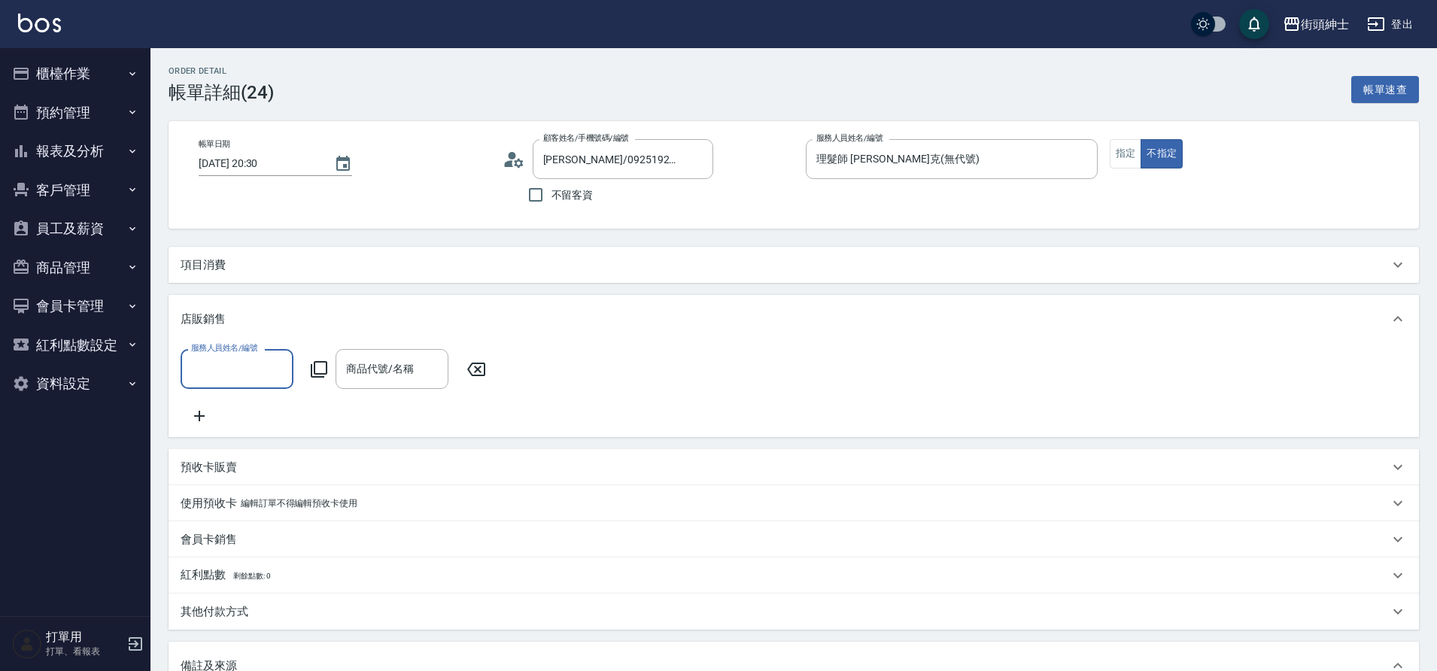
click at [263, 370] on input "服務人員姓名/編號" at bounding box center [236, 369] width 99 height 26
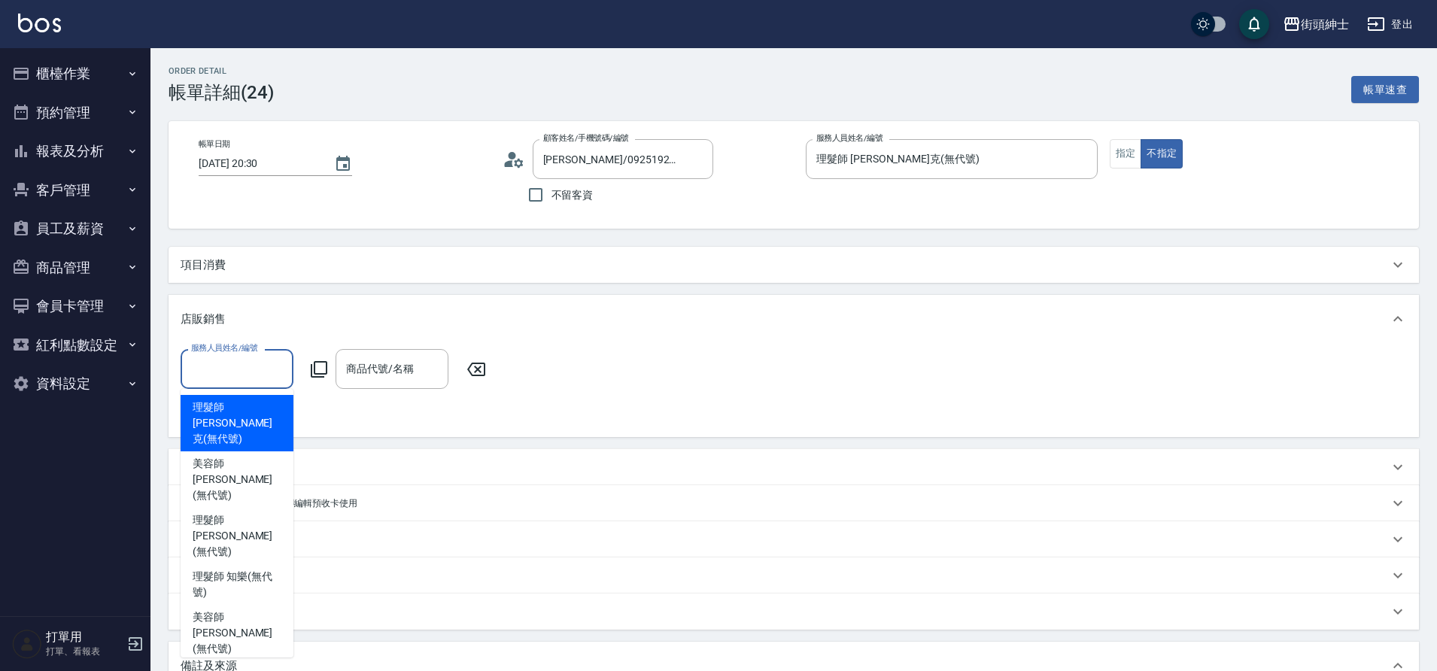
drag, startPoint x: 257, startPoint y: 410, endPoint x: 290, endPoint y: 407, distance: 34.0
click at [257, 410] on span "理髮師 Vic 維克 (無代號)" at bounding box center [237, 422] width 89 height 47
type input "理髮師 Vic 維克(無代號)"
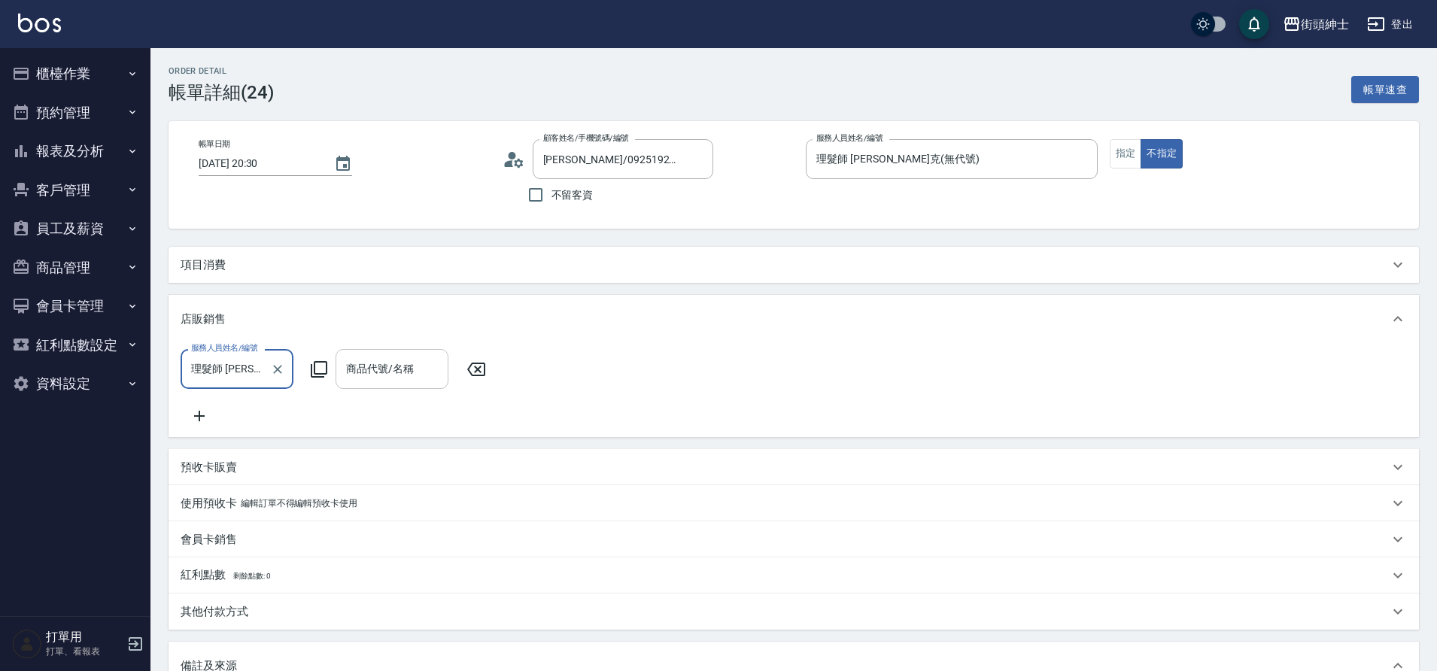
click at [390, 366] on input "商品代號/名稱" at bounding box center [391, 369] width 99 height 26
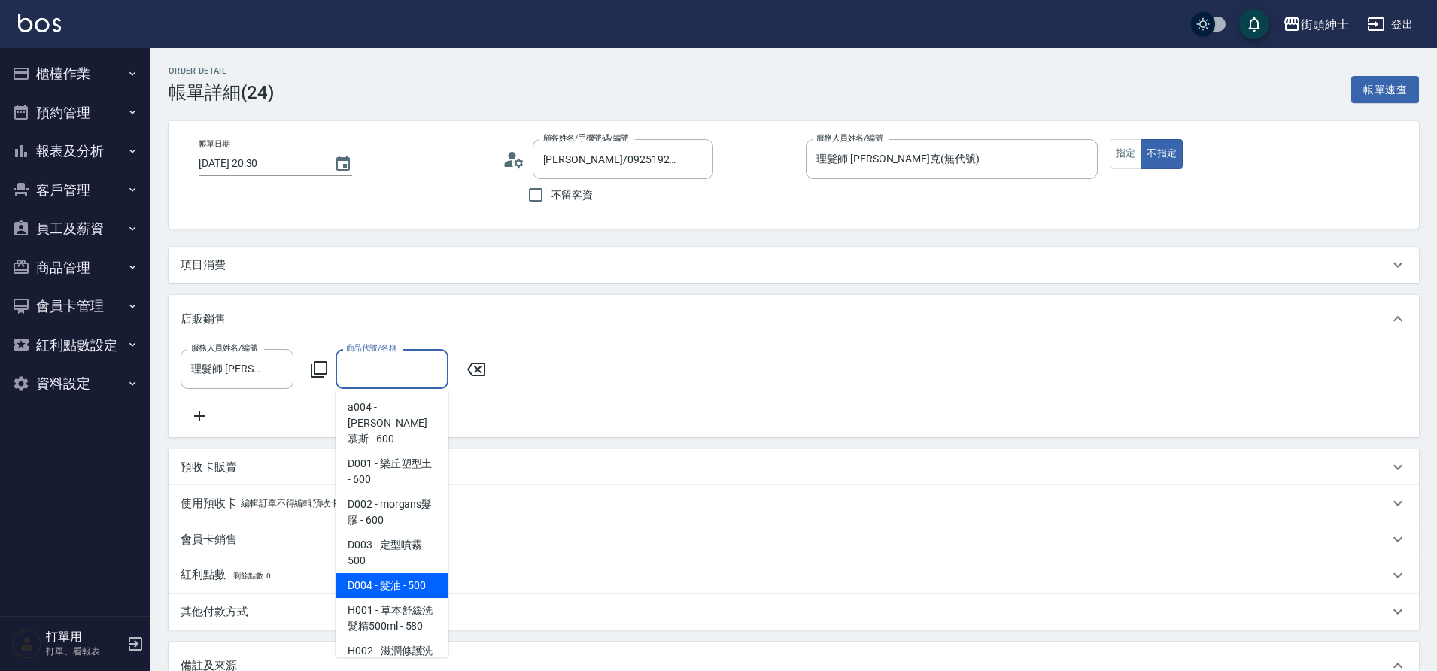
click at [408, 573] on span "D004 - 髮油 - 500" at bounding box center [392, 585] width 113 height 25
type input "髮油"
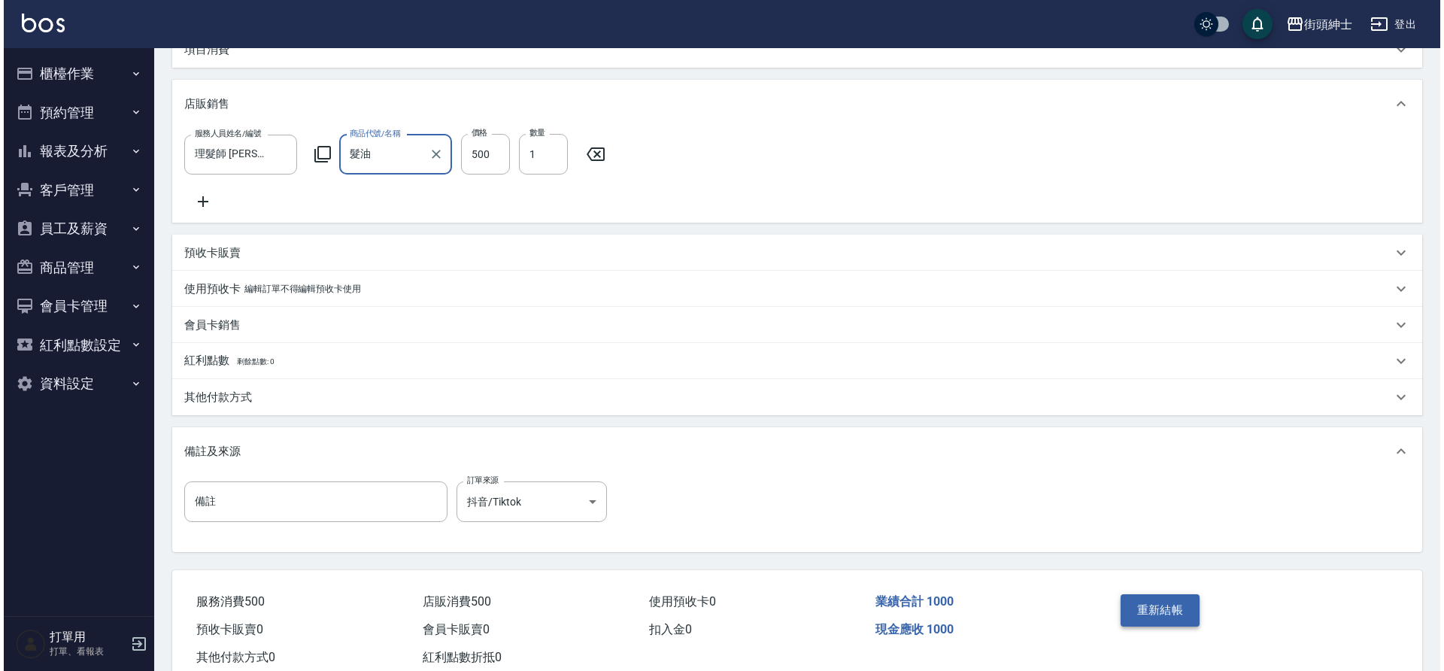
scroll to position [270, 0]
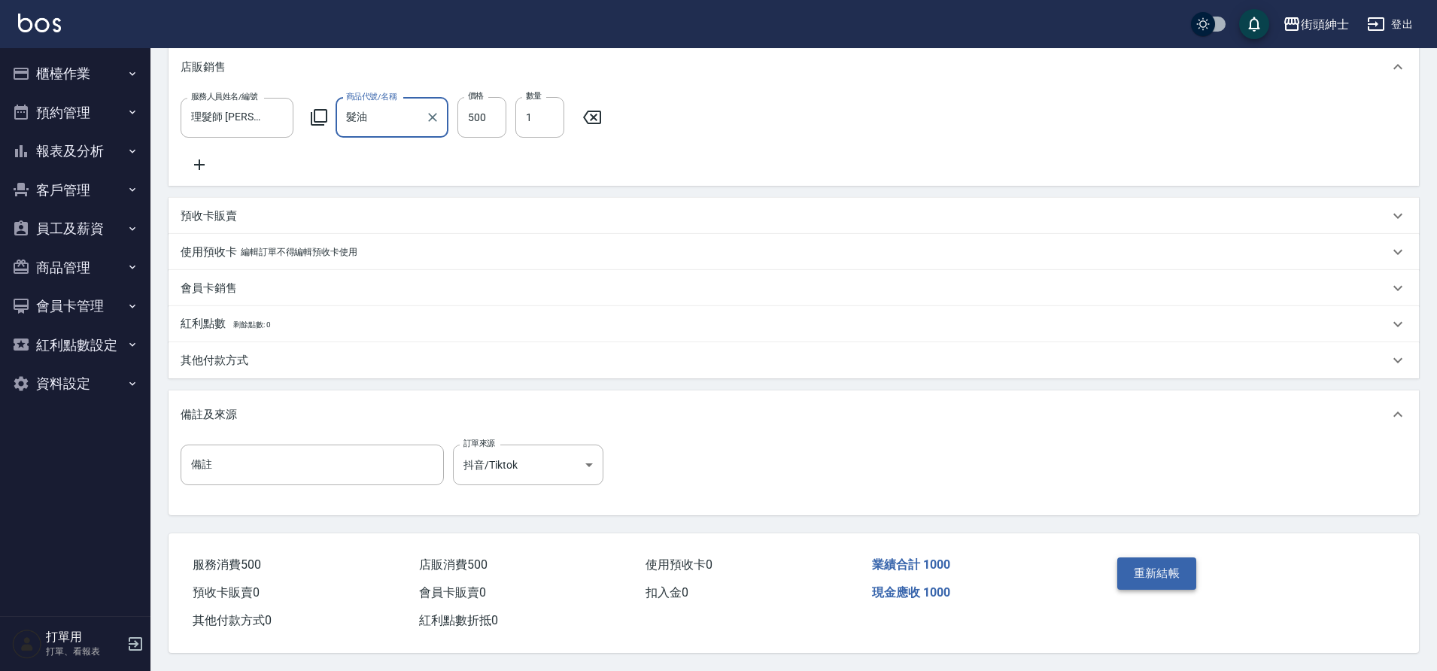
click at [1157, 571] on button "重新結帳" at bounding box center [1157, 573] width 80 height 32
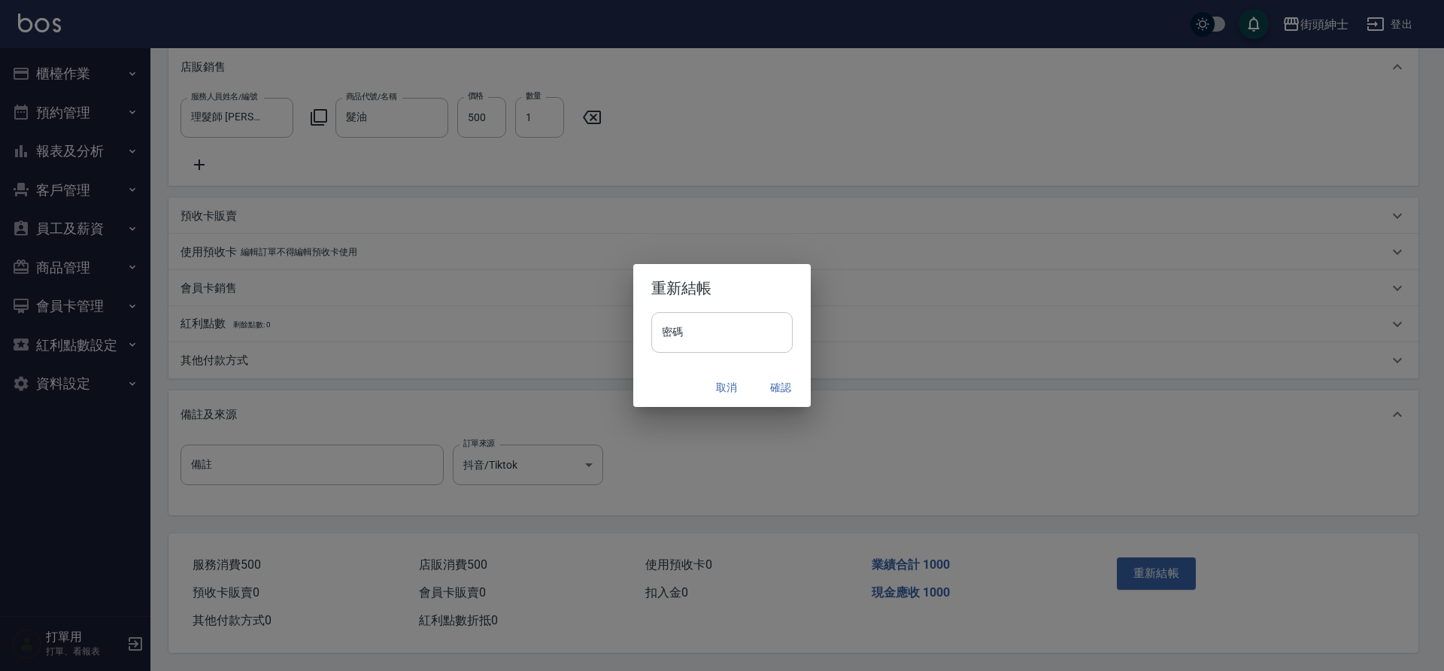
click at [743, 347] on input "密碼" at bounding box center [721, 332] width 141 height 41
type input "********"
click at [779, 395] on button "確認" at bounding box center [781, 388] width 48 height 28
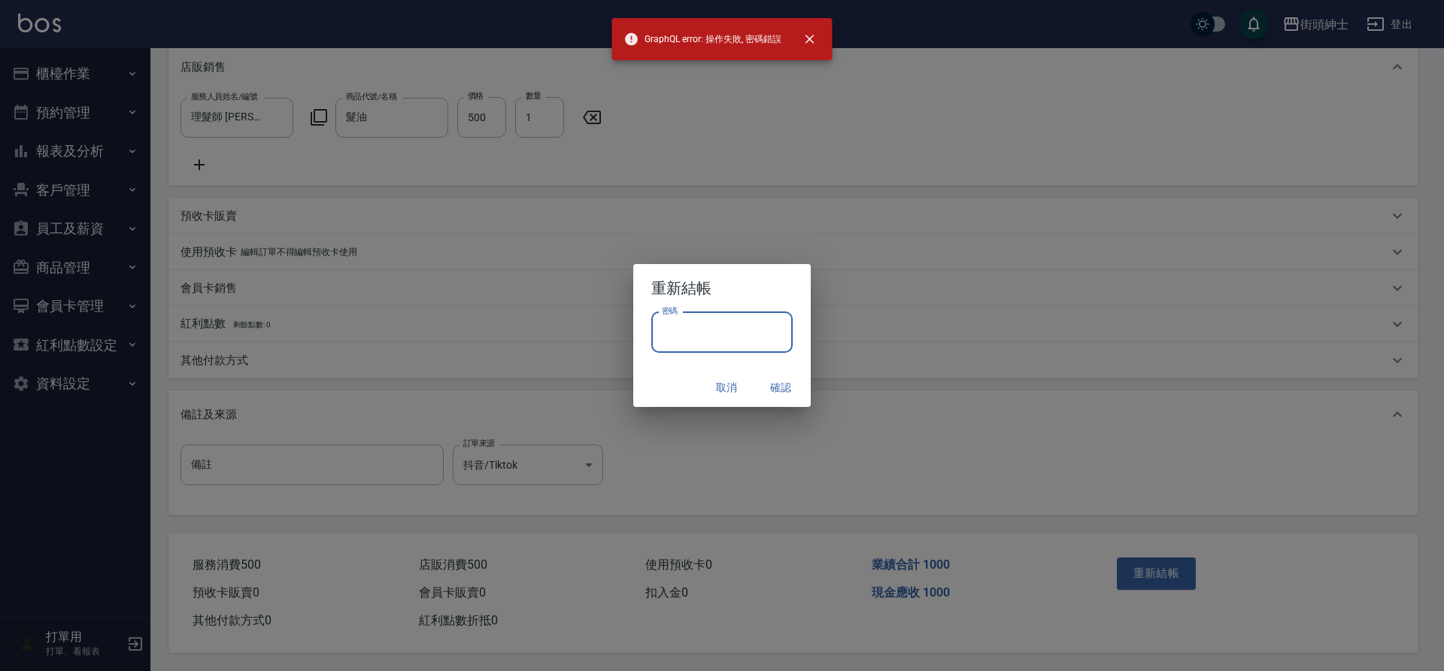
click at [711, 337] on input "密碼" at bounding box center [721, 332] width 141 height 41
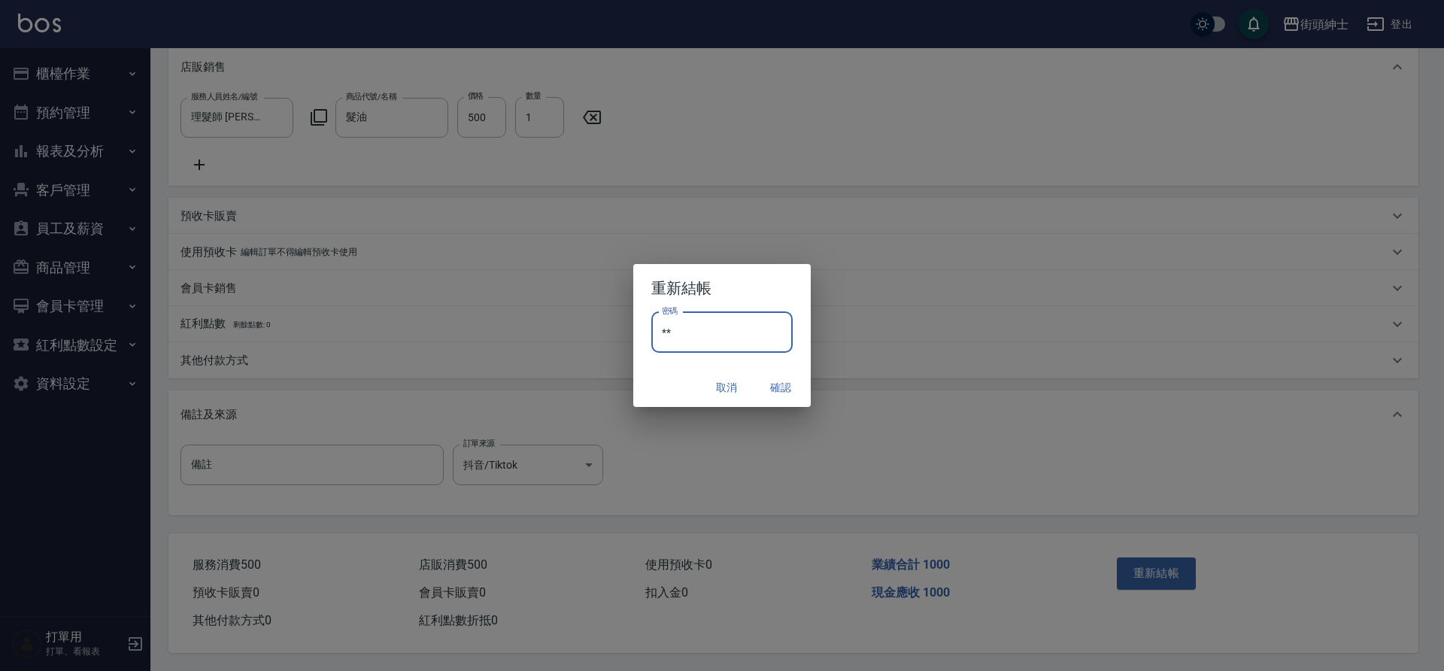
type input "*"
type input "********"
click at [781, 387] on button "確認" at bounding box center [781, 388] width 48 height 28
